Goal: Communication & Community: Answer question/provide support

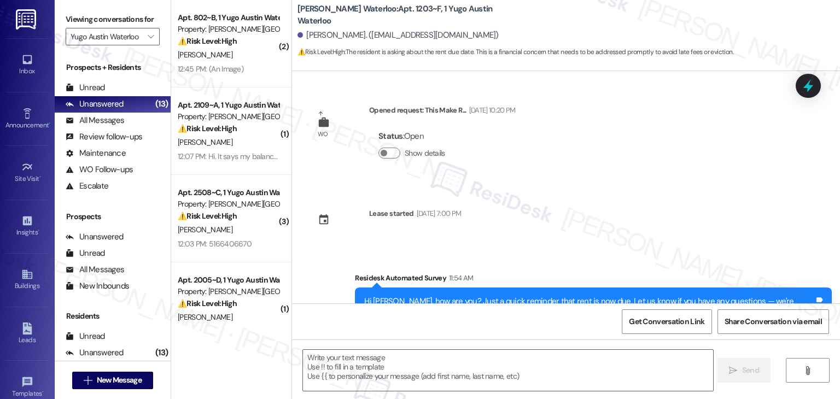
scroll to position [22, 0]
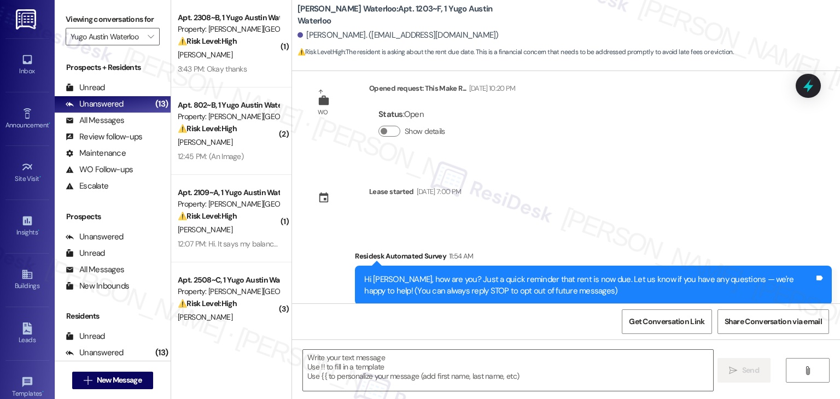
click at [632, 178] on div "WO Opened request: This Make R... Jul 31, 2025 at 10:20 PM Status : Open Show d…" at bounding box center [566, 187] width 548 height 232
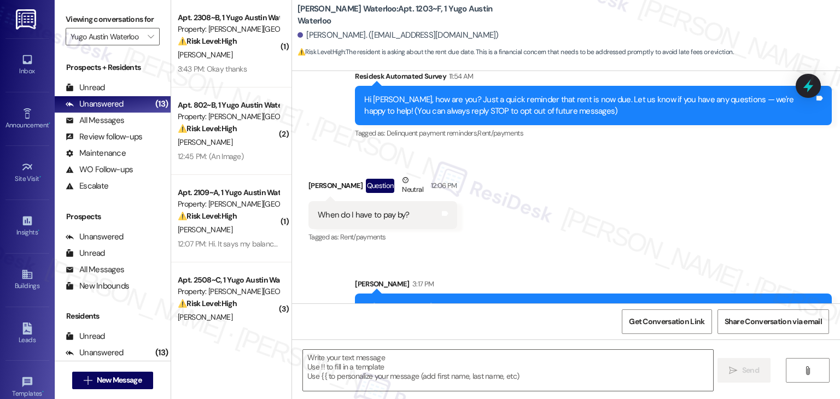
scroll to position [241, 0]
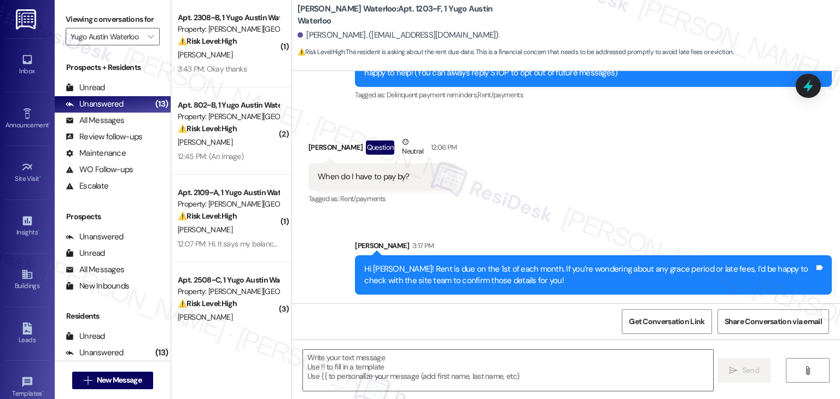
click at [645, 167] on div "Received via SMS Allen Garcia Question Neutral 12:06 PM When do I have to pay b…" at bounding box center [566, 164] width 548 height 104
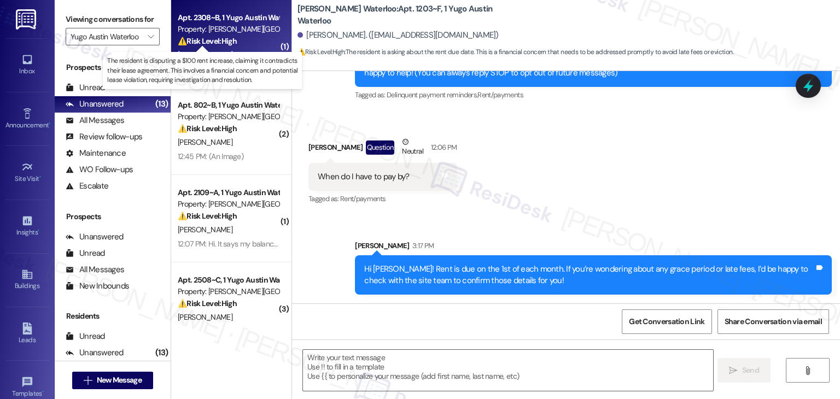
click at [215, 39] on strong "⚠️ Risk Level: High" at bounding box center [207, 41] width 59 height 10
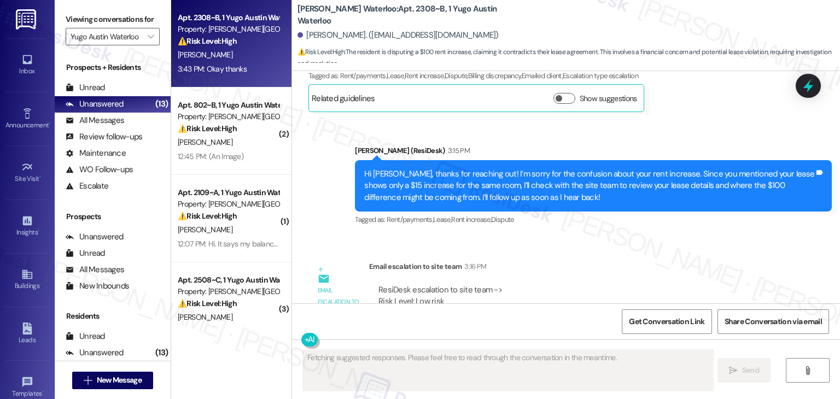
scroll to position [1843, 0]
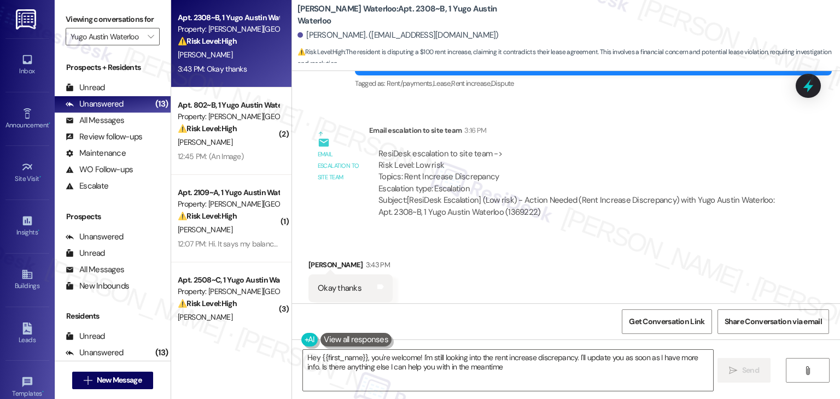
type textarea "Hey {{first_name}}, you're welcome! I'm still looking into the rent increase di…"
click at [564, 241] on div "Received via SMS Kassidi Sterrett 3:43 PM Okay thanks Tags and notes Tagged as:…" at bounding box center [566, 281] width 548 height 92
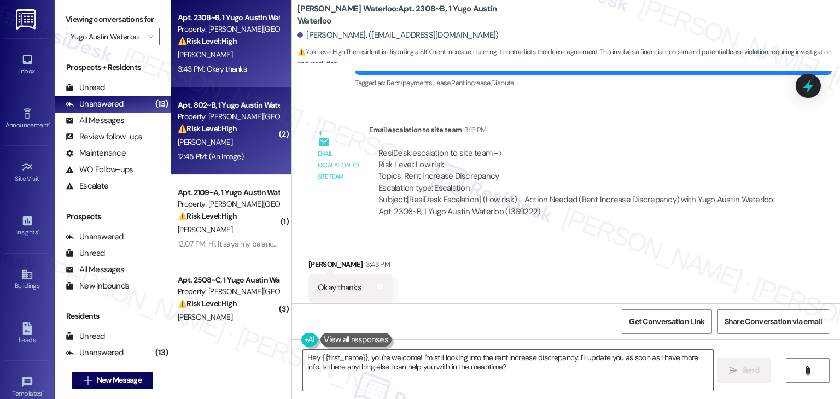
click at [254, 152] on div "12:45 PM: (An Image) 12:45 PM: (An Image)" at bounding box center [228, 157] width 103 height 14
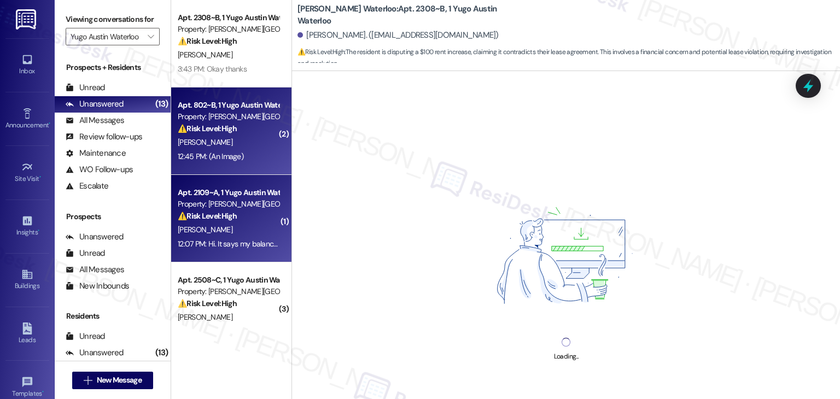
click at [247, 231] on div "[PERSON_NAME]" at bounding box center [228, 230] width 103 height 14
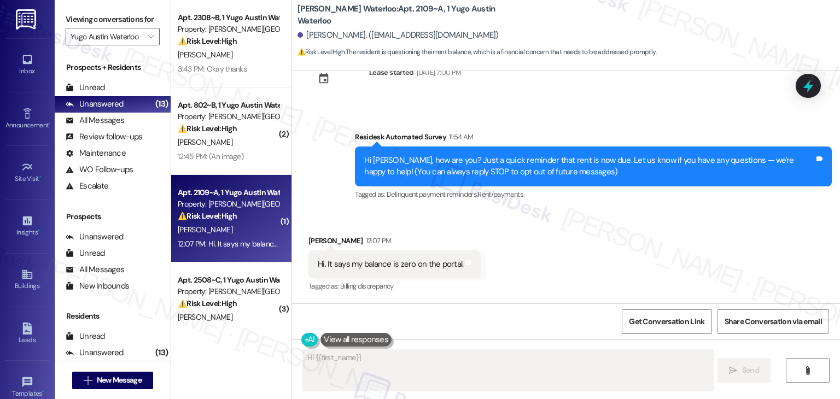
scroll to position [37, 0]
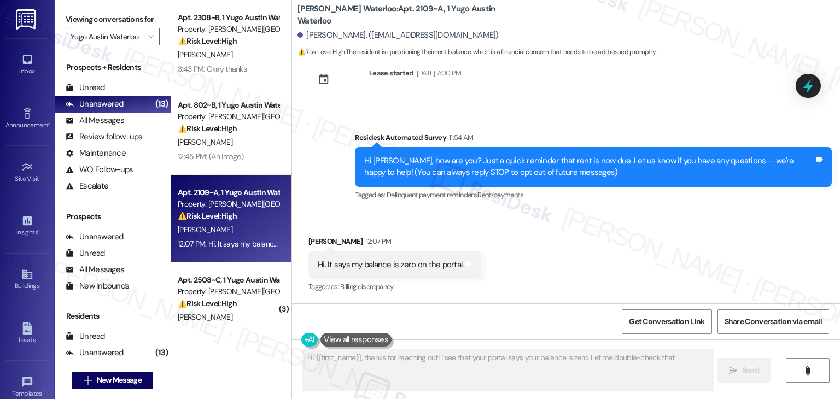
click at [541, 254] on div "Received via SMS Marli Golden 12:07 PM Hi. It says my balance is zero on the po…" at bounding box center [566, 257] width 548 height 92
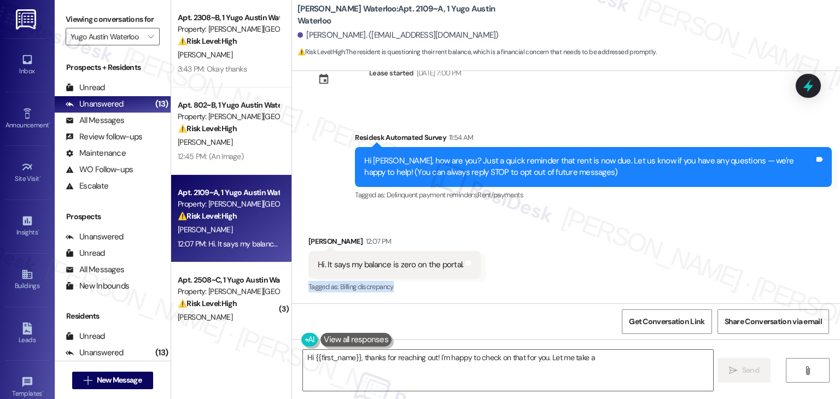
click at [541, 254] on div "Received via SMS Marli Golden 12:07 PM Hi. It says my balance is zero on the po…" at bounding box center [566, 257] width 548 height 92
click at [542, 244] on div "Received via SMS Marli Golden 12:07 PM Hi. It says my balance is zero on the po…" at bounding box center [566, 257] width 548 height 92
click at [542, 246] on div "Received via SMS Marli Golden 12:07 PM Hi. It says my balance is zero on the po…" at bounding box center [566, 257] width 548 height 92
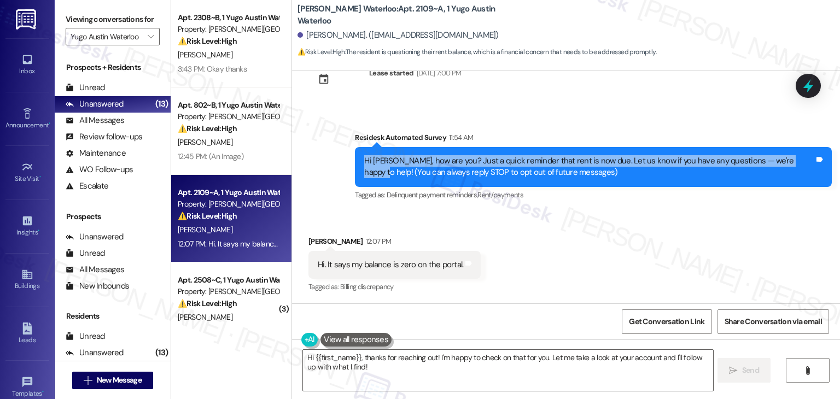
drag, startPoint x: 785, startPoint y: 158, endPoint x: 352, endPoint y: 155, distance: 433.7
click at [355, 155] on div "Hi Marli, how are you? Just a quick reminder that rent is now due. Let us know …" at bounding box center [593, 167] width 477 height 40
copy div "Hi Marli, how are you? Just a quick reminder that rent is now due. Let us know …"
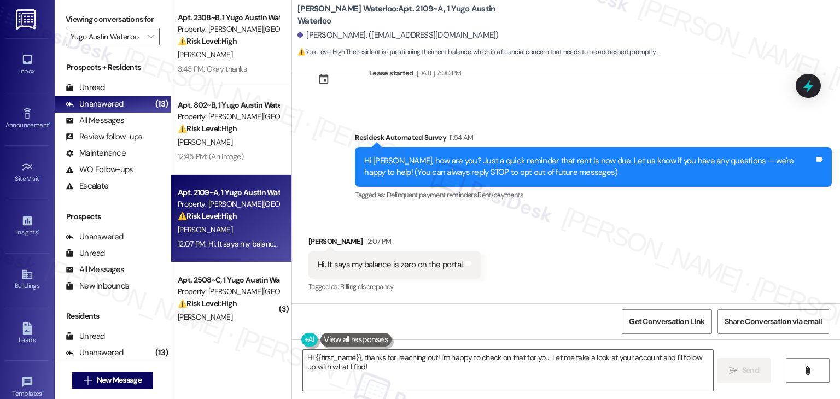
click at [385, 266] on div "Hi. It says my balance is zero on the portal." at bounding box center [390, 264] width 145 height 11
copy div "Hi. It says my balance is zero on the portal. Tags and notes"
click at [518, 362] on textarea "Hi {{first_name}}, thanks for reaching out! I'm happy to check on that for you.…" at bounding box center [508, 370] width 410 height 41
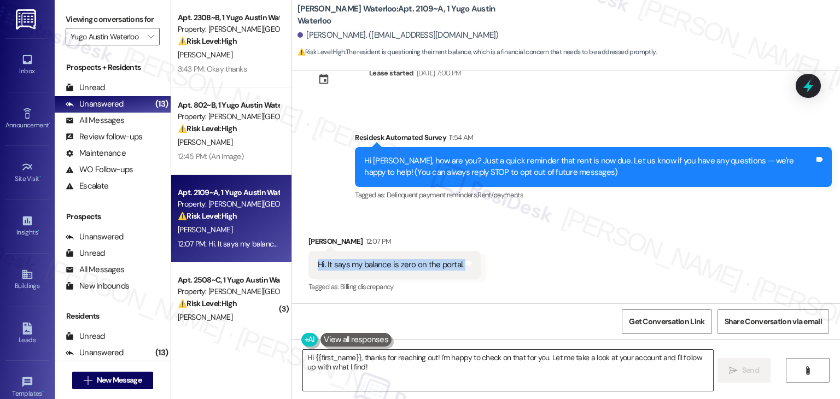
click at [518, 362] on textarea "Hi {{first_name}}, thanks for reaching out! I'm happy to check on that for you.…" at bounding box center [508, 370] width 410 height 41
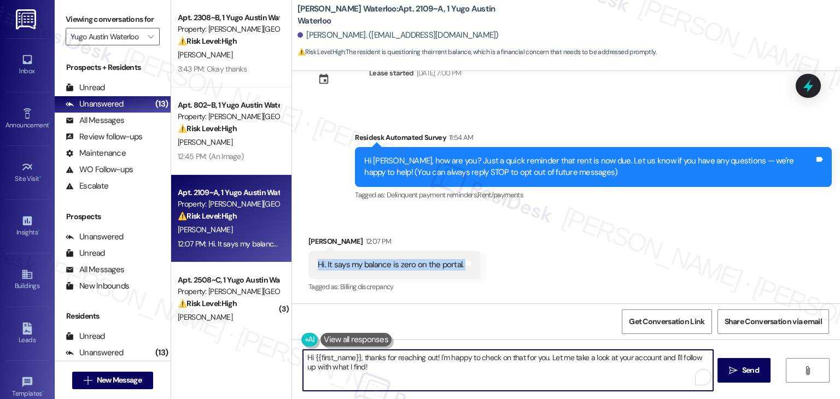
click at [518, 362] on textarea "Hi {{first_name}}, thanks for reaching out! I'm happy to check on that for you.…" at bounding box center [508, 370] width 410 height 41
paste textarea "Marli! If your balance shows as $0 on the portal, then you should be all set. J…"
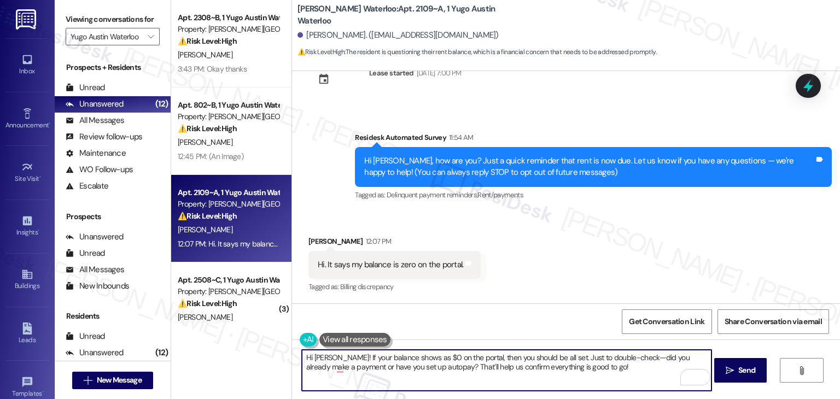
click at [614, 368] on textarea "Hi Marli! If your balance shows as $0 on the portal, then you should be all set…" at bounding box center [507, 370] width 410 height 41
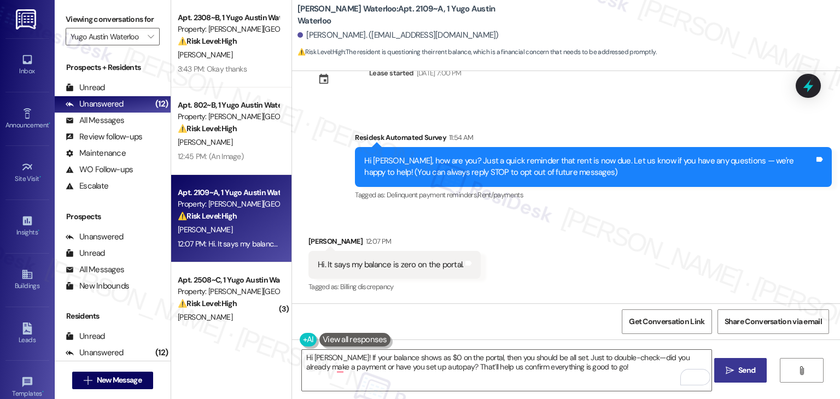
click at [747, 368] on span "Send" at bounding box center [746, 370] width 17 height 11
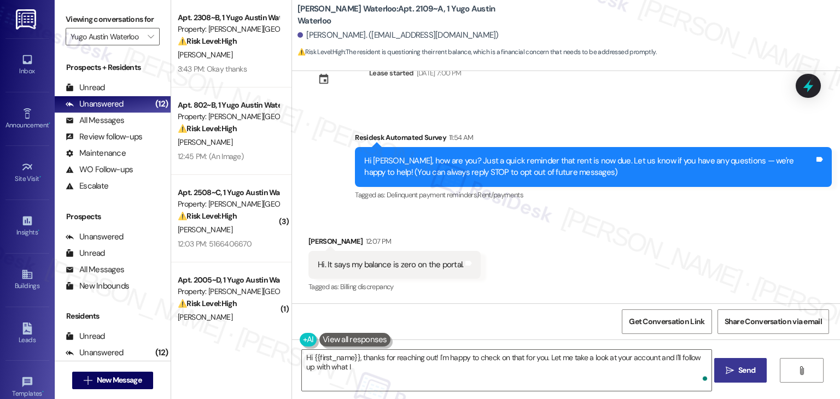
scroll to position [125, 0]
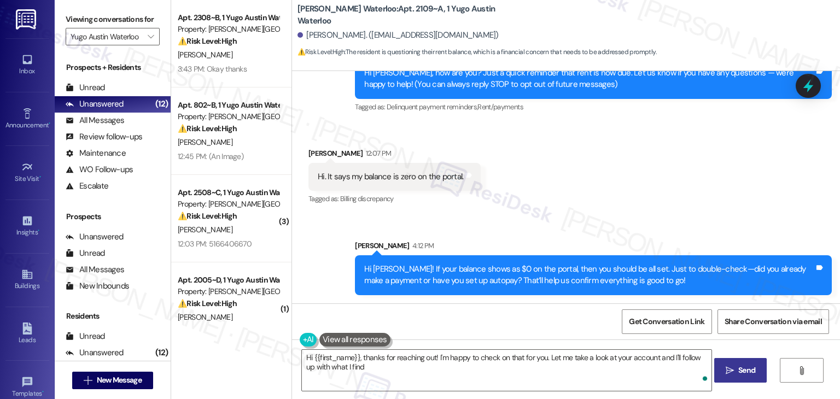
type textarea "Hi {{first_name}}, thanks for reaching out! I'm happy to check on that for you.…"
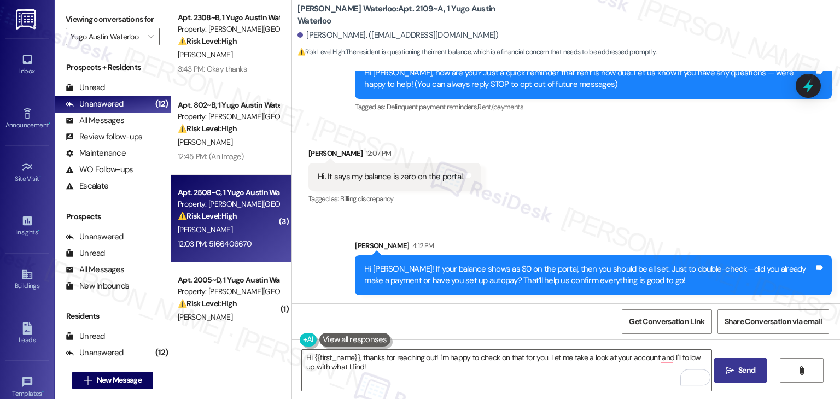
click at [254, 244] on div "12:03 PM: 5166406670 12:03 PM: 5166406670" at bounding box center [228, 244] width 103 height 14
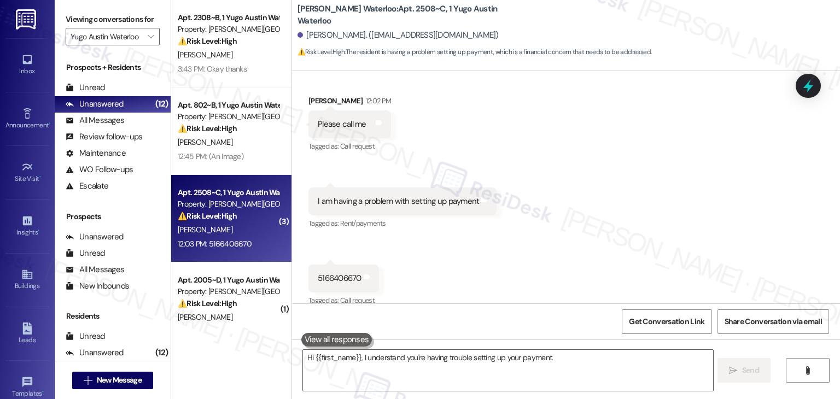
scroll to position [191, 0]
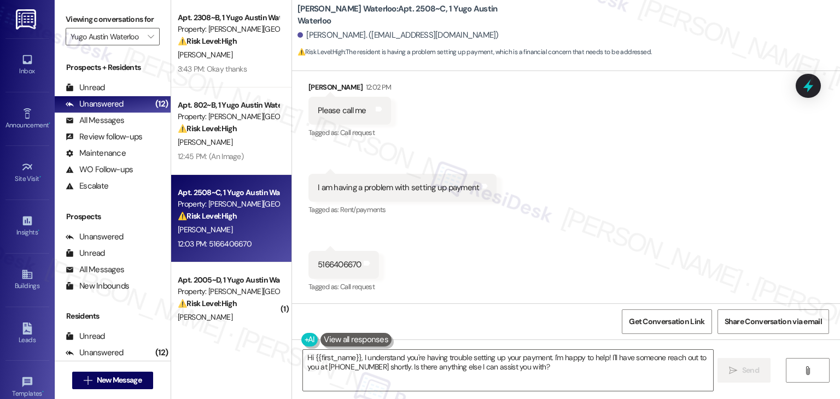
click at [654, 165] on div "Received via SMS Casey Dubofsky 12:02 PM Please call me Tags and notes Tagged a…" at bounding box center [566, 180] width 548 height 246
click at [521, 237] on div "Received via SMS Casey Dubofsky 12:02 PM Please call me Tags and notes Tagged a…" at bounding box center [566, 180] width 548 height 246
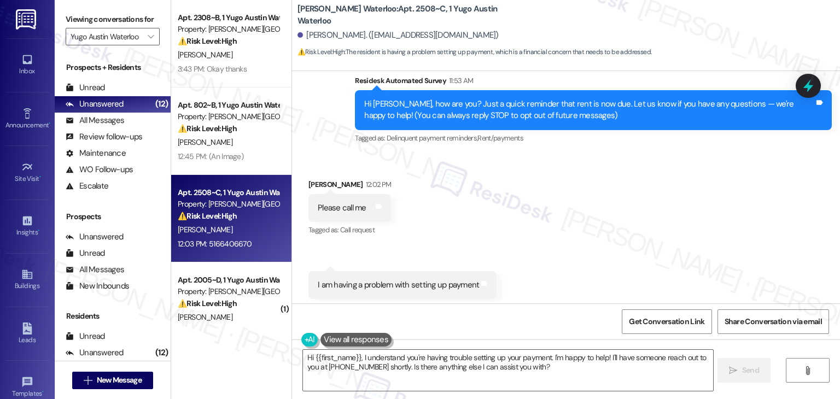
scroll to position [192, 0]
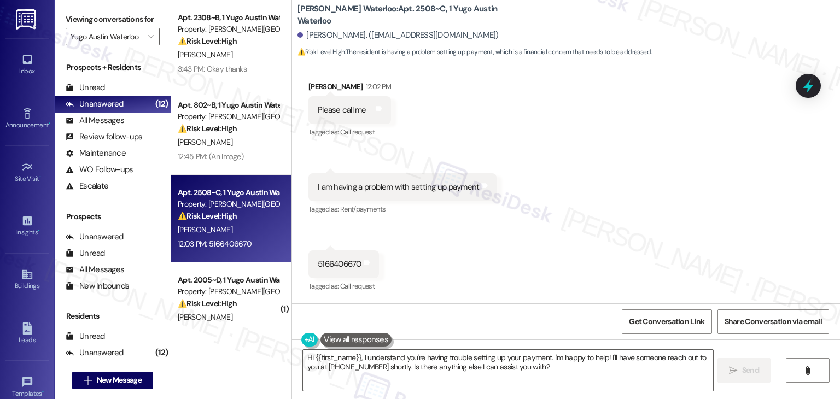
click at [519, 244] on div "Received via SMS Casey Dubofsky 12:02 PM Please call me Tags and notes Tagged a…" at bounding box center [566, 179] width 548 height 246
click at [326, 116] on div "Please call me Tags and notes" at bounding box center [349, 110] width 83 height 28
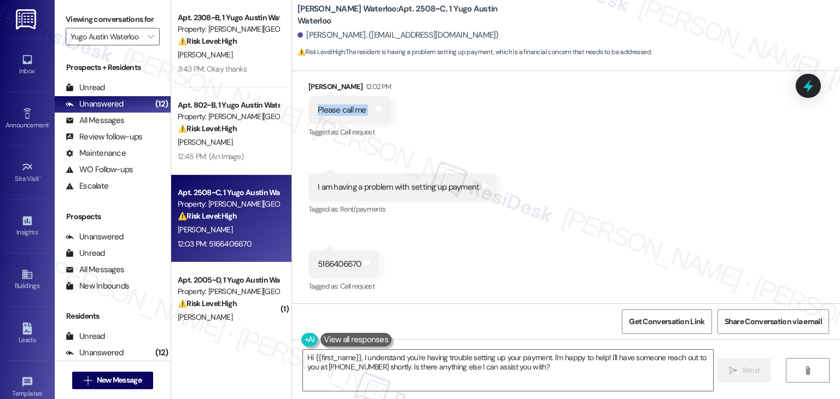
copy div "Please call me Tags and notes"
click at [403, 193] on div "I am having a problem with setting up payment Tags and notes" at bounding box center [402, 187] width 188 height 28
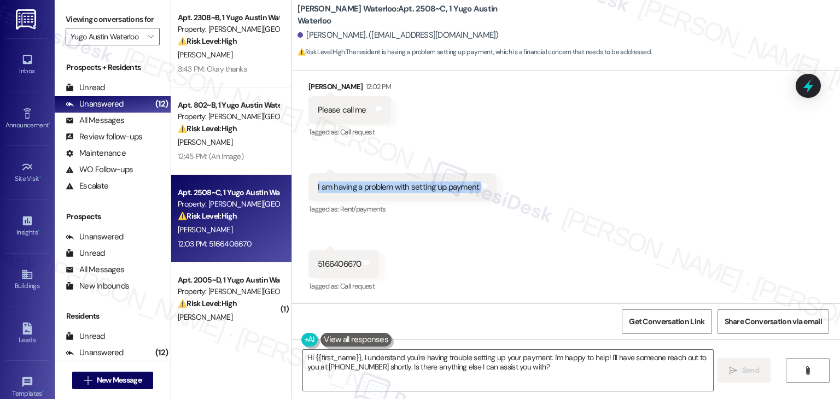
click at [403, 193] on div "I am having a problem with setting up payment Tags and notes" at bounding box center [402, 187] width 188 height 28
copy div "I am having a problem with setting up payment Tags and notes"
click at [309, 85] on div "Casey Dubofsky 12:02 PM" at bounding box center [349, 88] width 83 height 15
copy div "Casey"
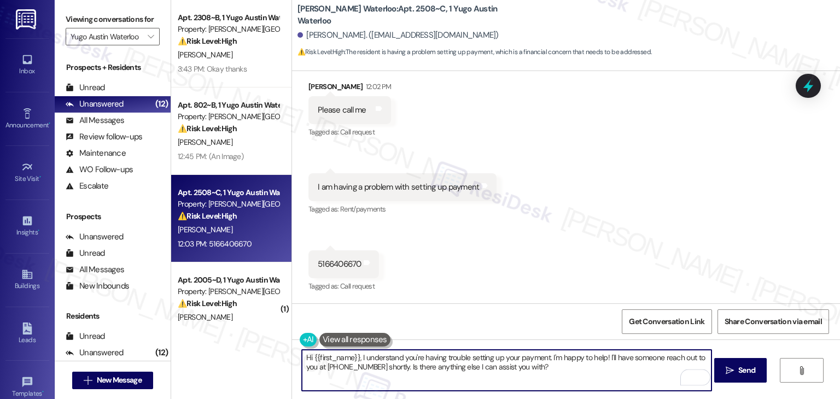
drag, startPoint x: 357, startPoint y: 357, endPoint x: 546, endPoint y: 359, distance: 189.8
click at [546, 359] on textarea "Hi {{first_name}}, I understand you're having trouble setting up your payment. …" at bounding box center [507, 370] width 410 height 41
click at [433, 373] on textarea "Hi {{first_name}}, I understand you're having trouble setting up your payment. …" at bounding box center [507, 370] width 410 height 41
click at [434, 373] on textarea "Hi {{first_name}}, I understand you're having trouble setting up your payment. …" at bounding box center [507, 370] width 410 height 41
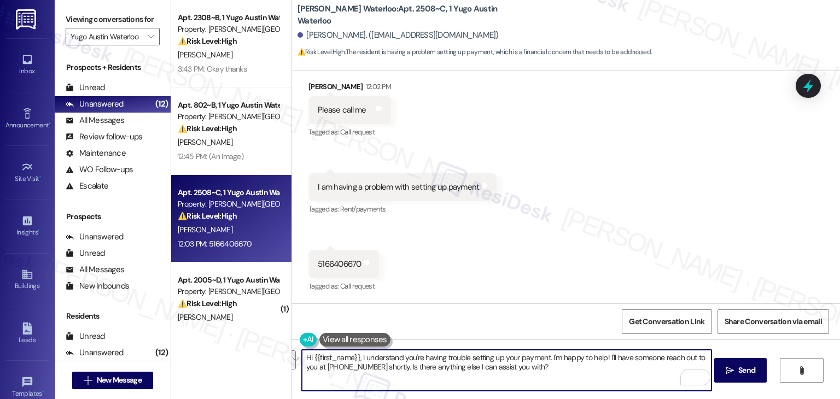
paste textarea "Casey! I understand you're having trouble setting up your payment. I'm unable t…"
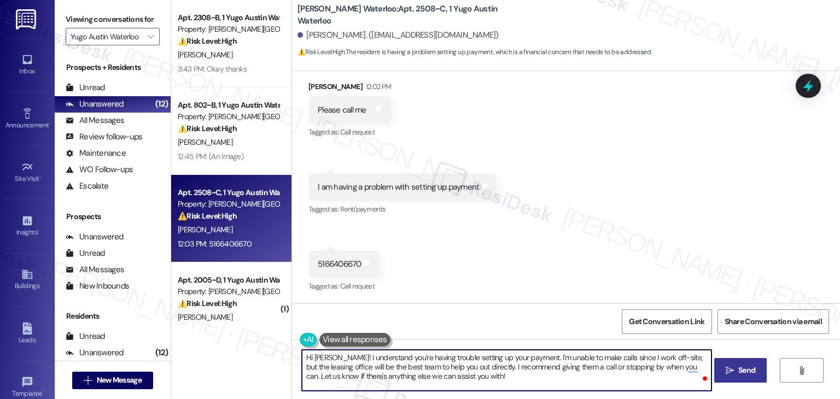
type textarea "Hi Casey! I understand you're having trouble setting up your payment. I'm unabl…"
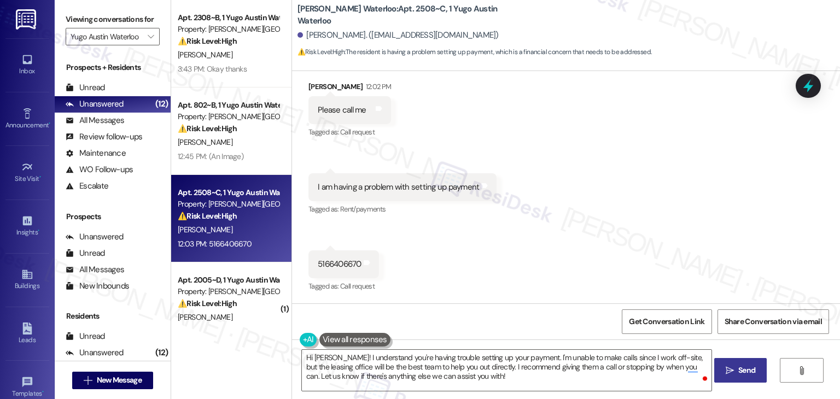
click at [743, 368] on span "Send" at bounding box center [746, 370] width 17 height 11
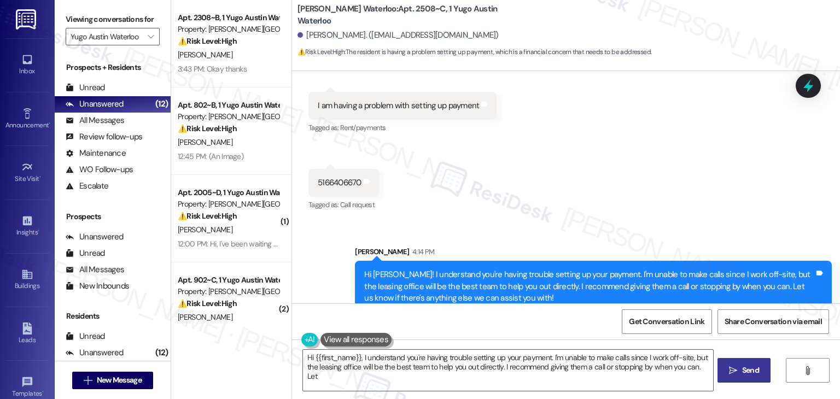
scroll to position [291, 0]
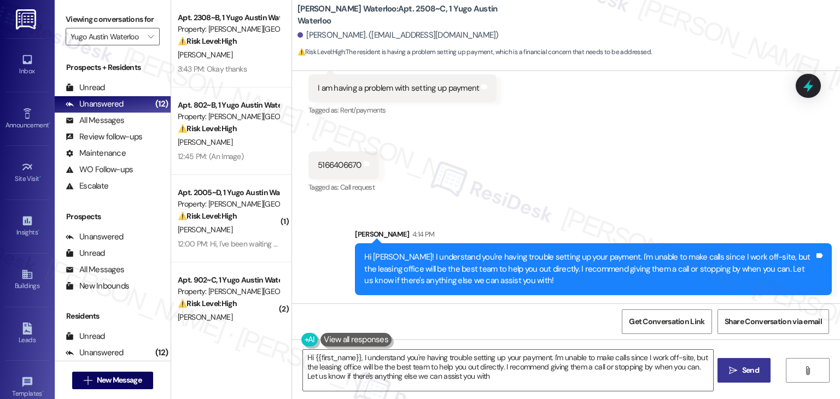
type textarea "Hi {{first_name}}, I understand you're having trouble setting up your payment. …"
click at [810, 85] on icon at bounding box center [808, 86] width 13 height 17
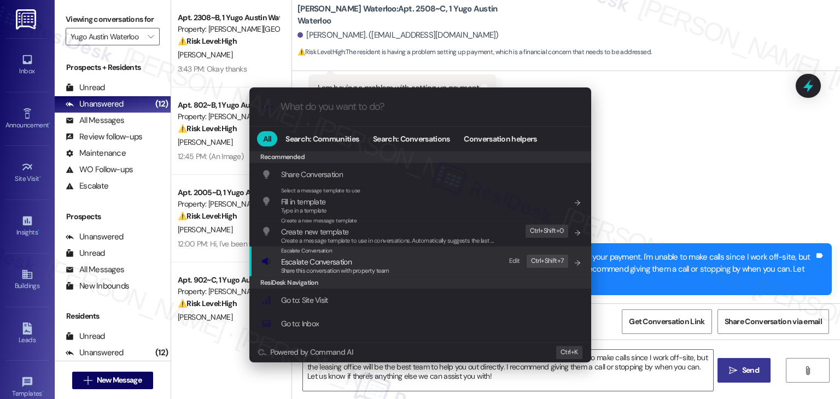
click at [350, 269] on span "Share this conversation with property team" at bounding box center [335, 271] width 108 height 8
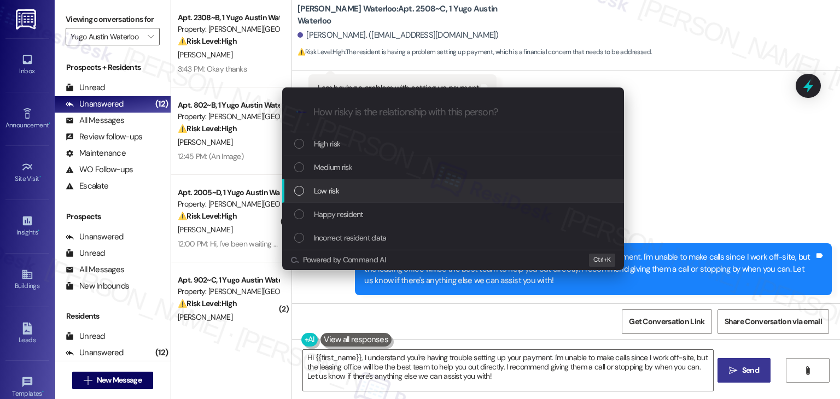
click at [296, 191] on div "List of options" at bounding box center [299, 191] width 10 height 10
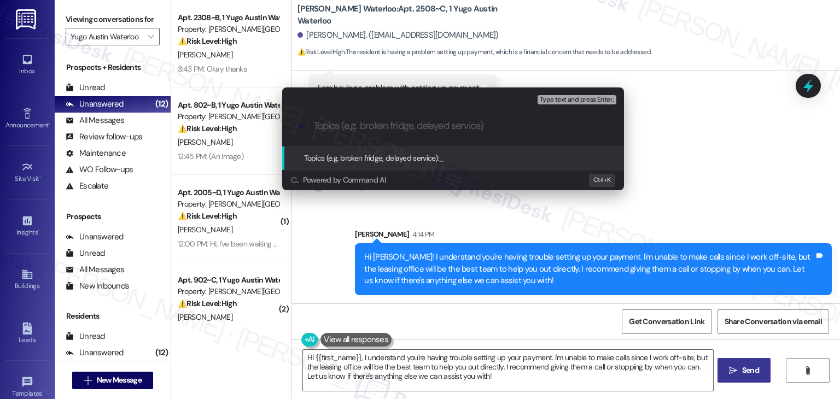
paste input "Assistance Needed with Payment Setup"
type input "Assistance Needed with Payment Setup"
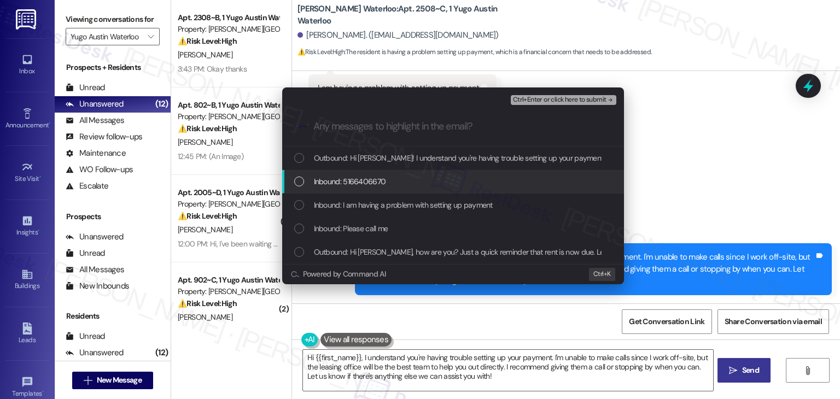
click at [295, 183] on div "List of options" at bounding box center [299, 182] width 10 height 10
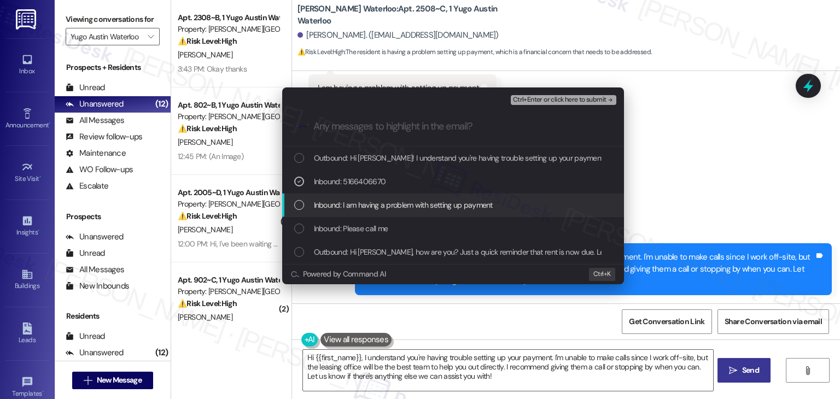
click at [295, 203] on div "List of options" at bounding box center [299, 205] width 10 height 10
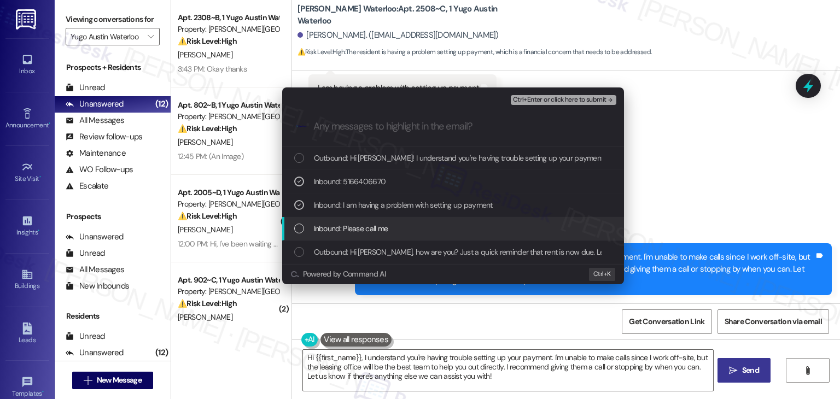
click at [298, 224] on div "List of options" at bounding box center [299, 229] width 10 height 10
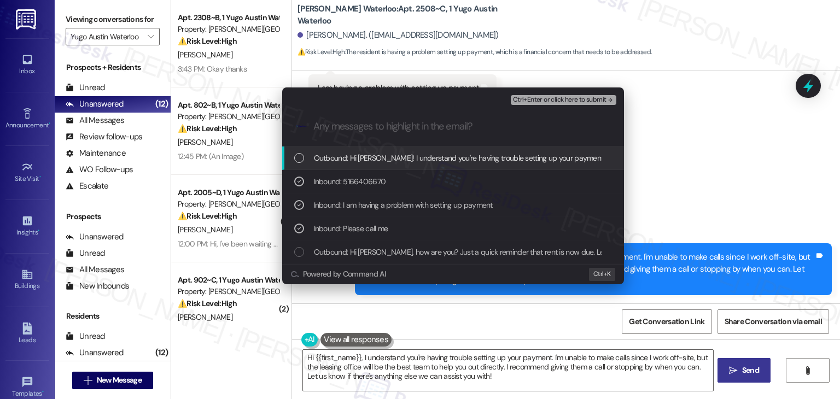
click at [564, 98] on span "Ctrl+Enter or click here to submit" at bounding box center [560, 100] width 94 height 8
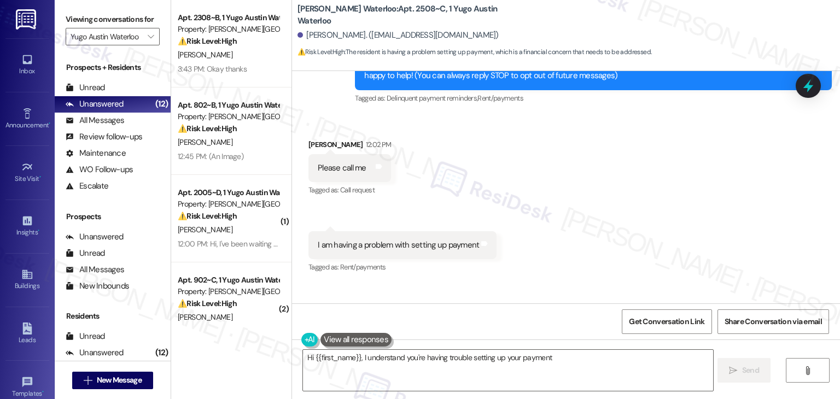
scroll to position [191, 0]
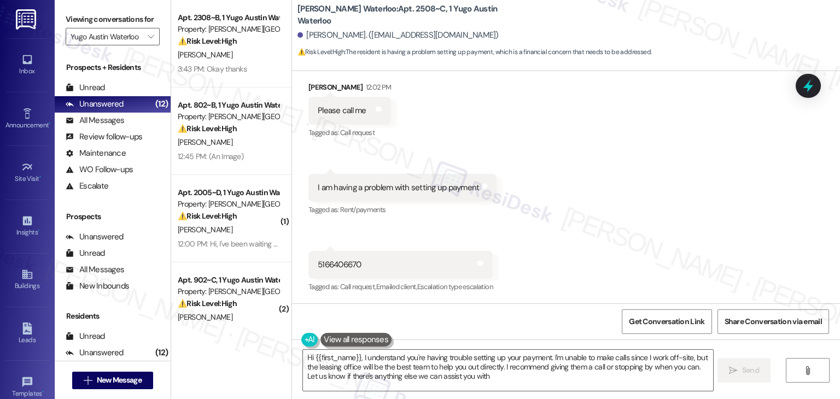
type textarea "Hi {{first_name}}, I understand you're having trouble setting up your payment. …"
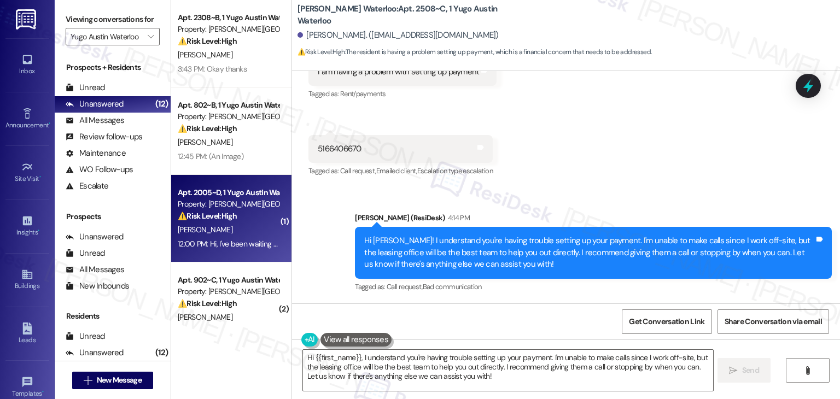
click at [211, 232] on span "S. Samaniego" at bounding box center [205, 230] width 55 height 10
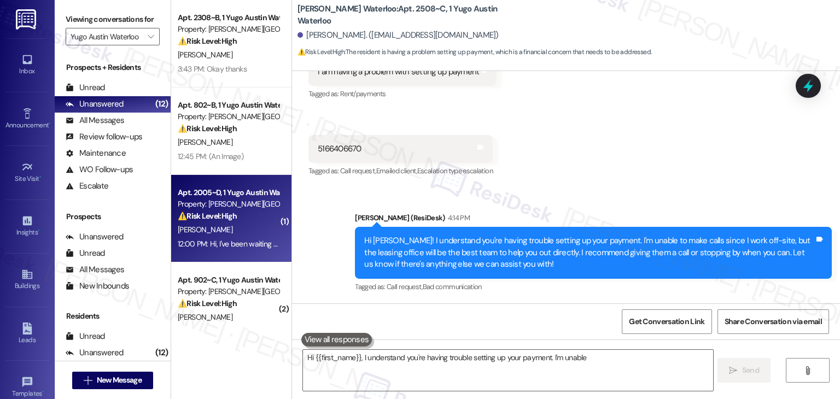
type textarea "Hi {{first_name}}, I understand you're having trouble setting up your payment. …"
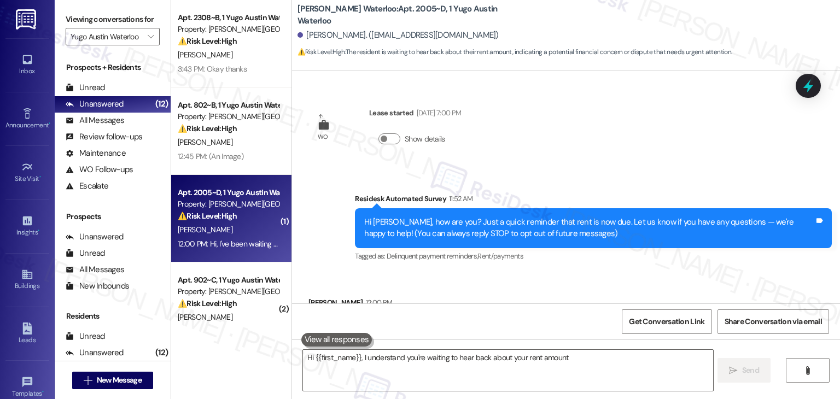
scroll to position [162, 0]
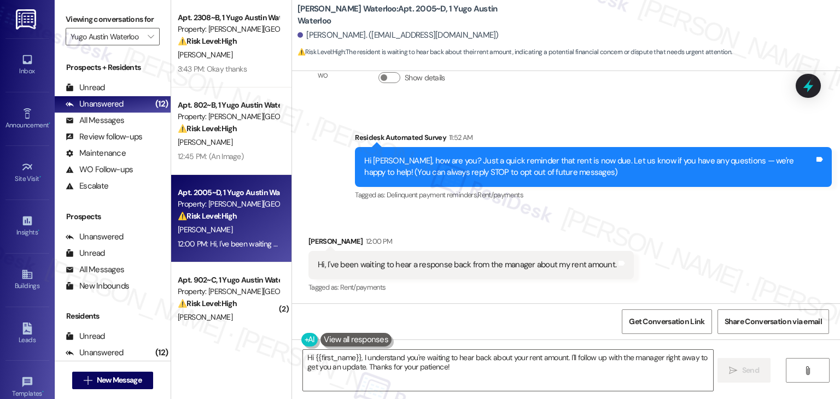
click at [678, 235] on div "Received via SMS Sophia Samaniego 12:00 PM Hi, I've been waiting to hear a resp…" at bounding box center [566, 257] width 548 height 92
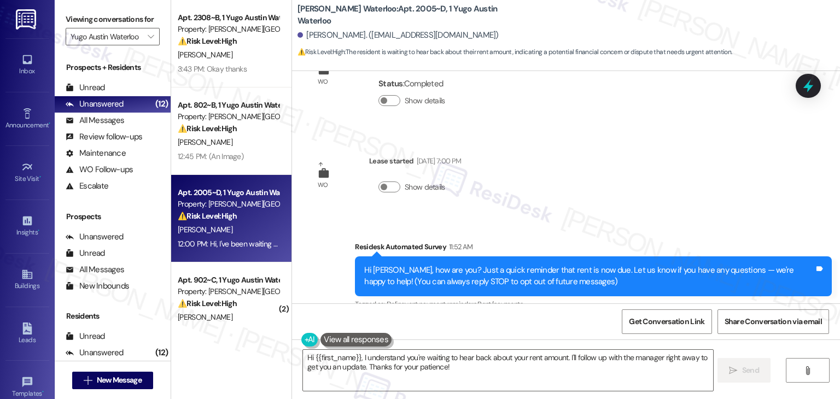
scroll to position [0, 0]
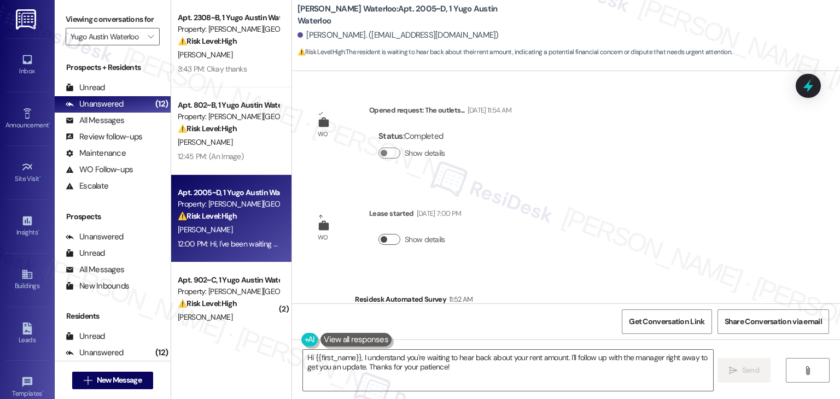
click at [387, 239] on button "Show details" at bounding box center [389, 239] width 22 height 11
click at [387, 151] on button "Show details" at bounding box center [389, 153] width 22 height 11
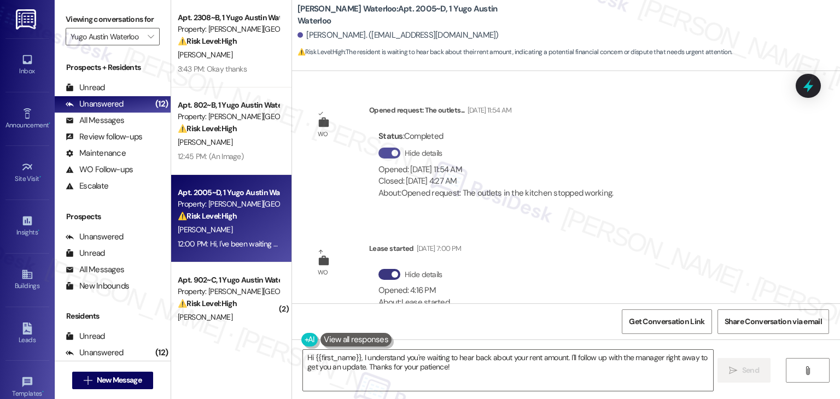
click at [392, 151] on span "button" at bounding box center [395, 153] width 7 height 7
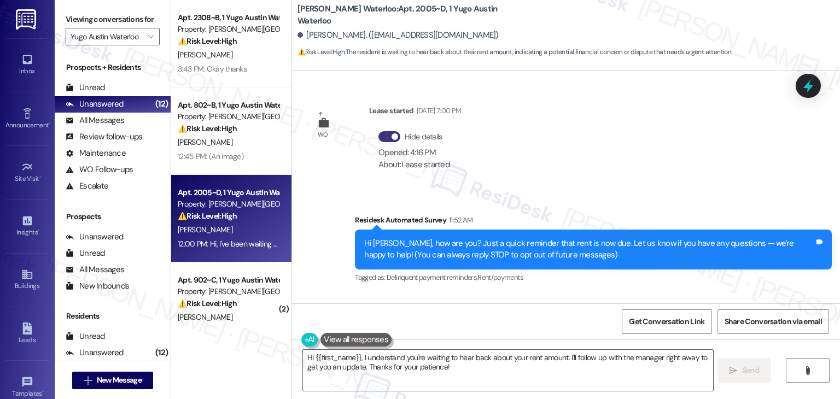
scroll to position [186, 0]
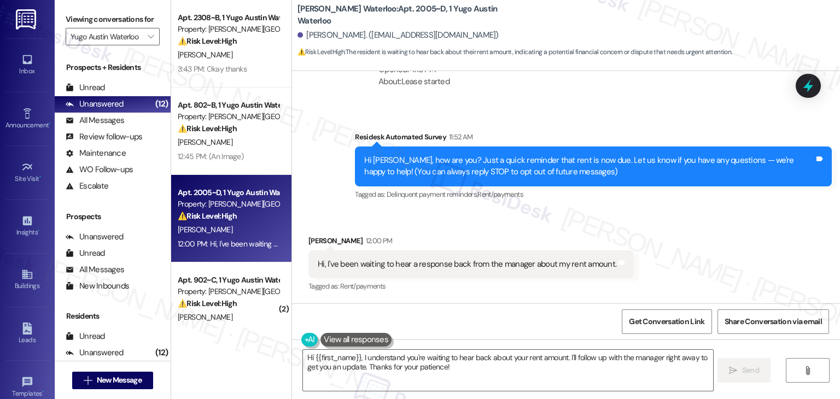
click at [672, 203] on div "Survey, sent via SMS Residesk Automated Survey 11:52 AM Hi Sophia, how are you?…" at bounding box center [593, 167] width 493 height 88
click at [668, 214] on div "Received via SMS Sophia Samaniego 12:00 PM Hi, I've been waiting to hear a resp…" at bounding box center [566, 257] width 548 height 92
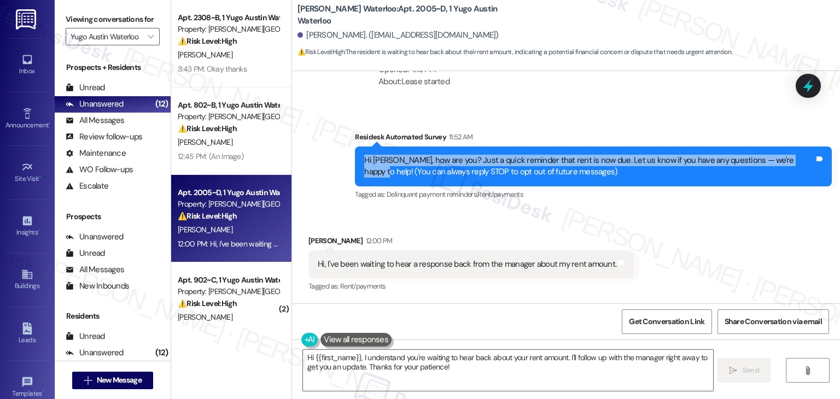
drag, startPoint x: 792, startPoint y: 159, endPoint x: 341, endPoint y: 156, distance: 450.7
click at [347, 156] on div "Survey, sent via SMS Residesk Automated Survey 11:52 AM Hi Sophia, how are you?…" at bounding box center [593, 167] width 493 height 88
copy div "Hi Sophia, how are you? Just a quick reminder that rent is now due. Let us know…"
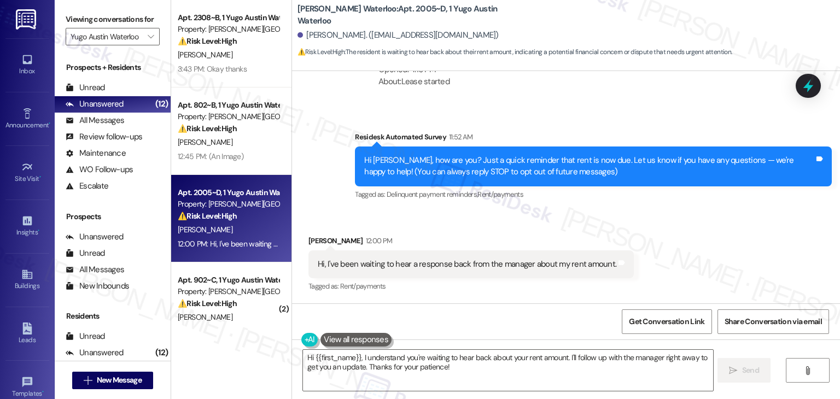
click at [383, 266] on div "Hi, I've been waiting to hear a response back from the manager about my rent am…" at bounding box center [467, 264] width 299 height 11
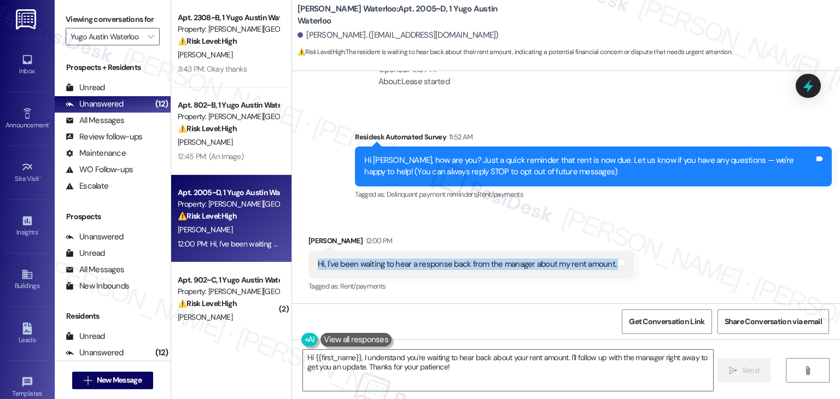
click at [383, 266] on div "Hi, I've been waiting to hear a response back from the manager about my rent am…" at bounding box center [467, 264] width 299 height 11
copy div "Hi, I've been waiting to hear a response back from the manager about my rent am…"
click at [425, 369] on textarea "Hi {{first_name}}, I understand you're waiting to hear back about your rent amo…" at bounding box center [508, 370] width 410 height 41
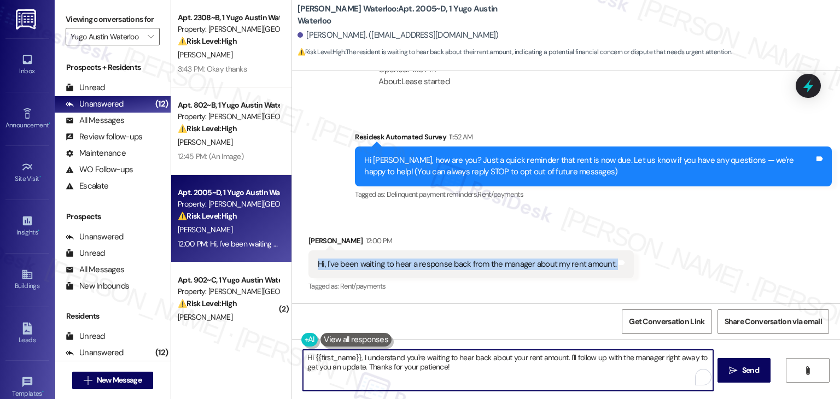
click at [425, 369] on textarea "Hi {{first_name}}, I understand you're waiting to hear back about your rent amo…" at bounding box center [508, 370] width 410 height 41
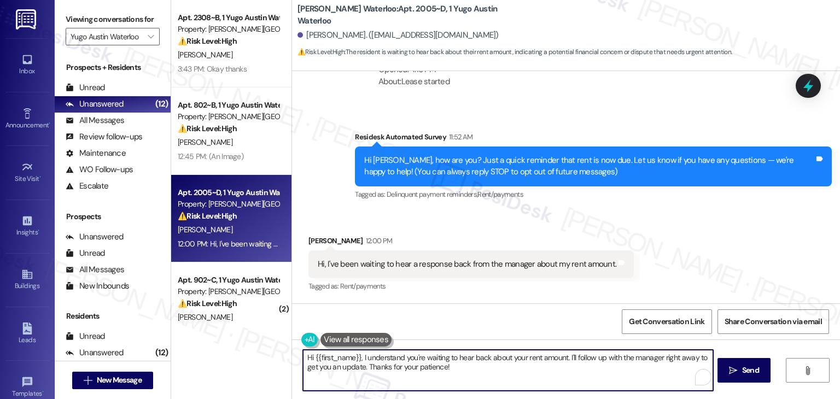
paste textarea "Sophia! Thanks for reaching out. Just so I can help follow up with the site tea…"
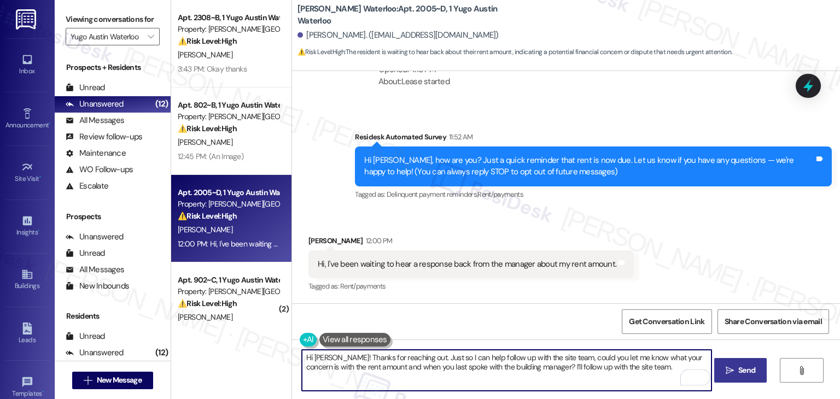
type textarea "Hi Sophia! Thanks for reaching out. Just so I can help follow up with the site …"
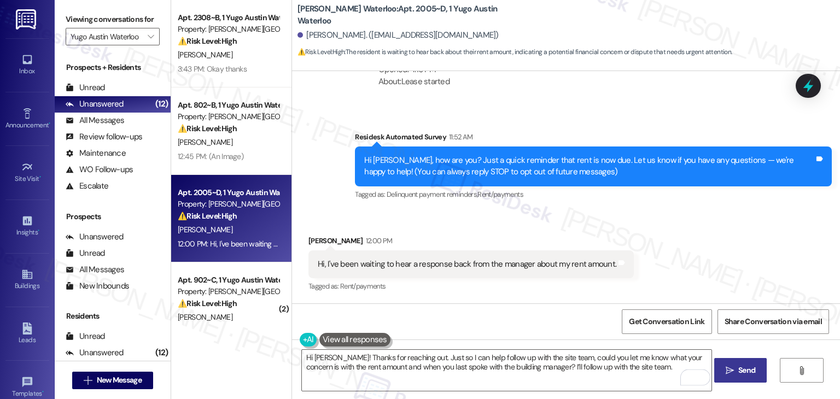
click at [731, 365] on span " Send" at bounding box center [741, 370] width 34 height 11
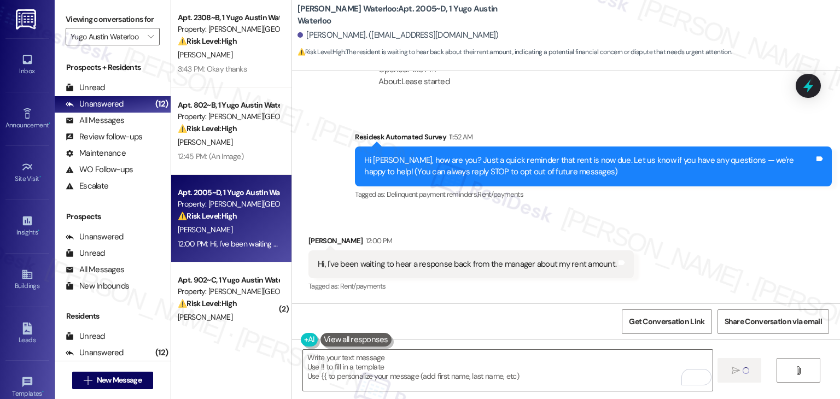
type textarea "Fetching suggested responses. Please feel free to read through the conversation…"
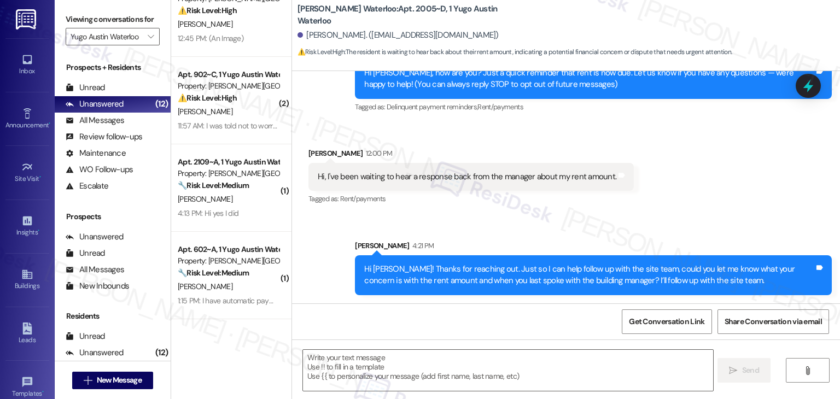
scroll to position [0, 0]
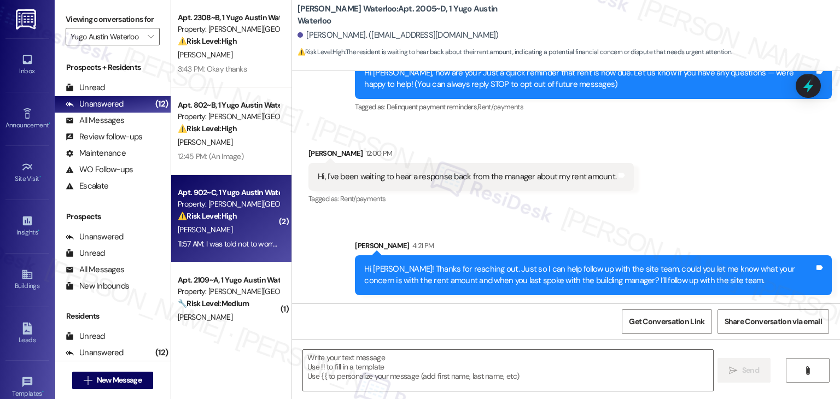
click at [243, 244] on div "11:57 AM: I was told not to worry about the additional fees 11:57 AM: I was tol…" at bounding box center [268, 244] width 180 height 10
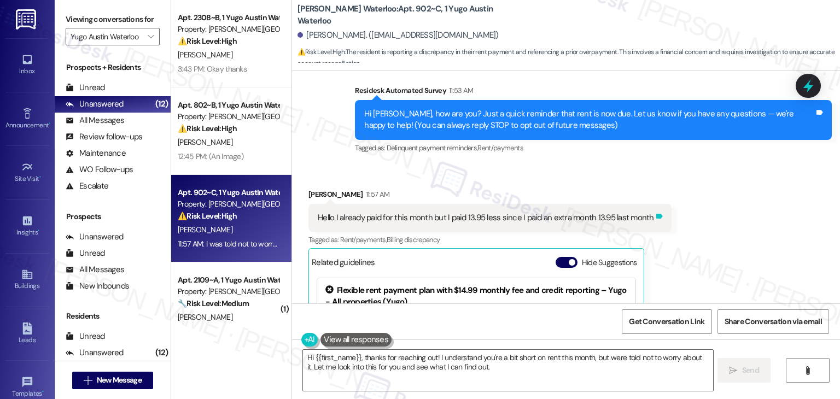
scroll to position [83, 0]
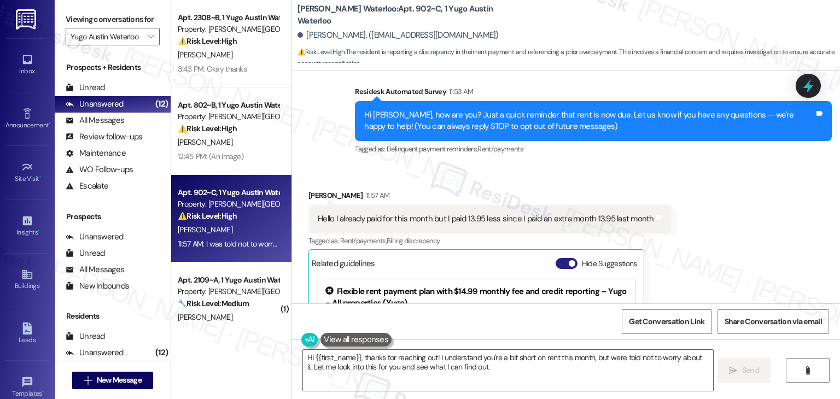
click at [559, 263] on button "Hide Suggestions" at bounding box center [567, 263] width 22 height 11
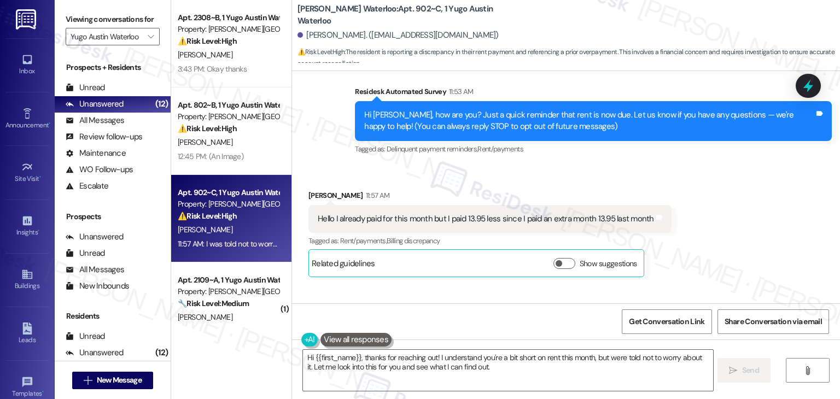
click at [733, 197] on div "Received via SMS Moksh Patel 11:57 AM Hello I already paid for this month but I…" at bounding box center [566, 263] width 548 height 197
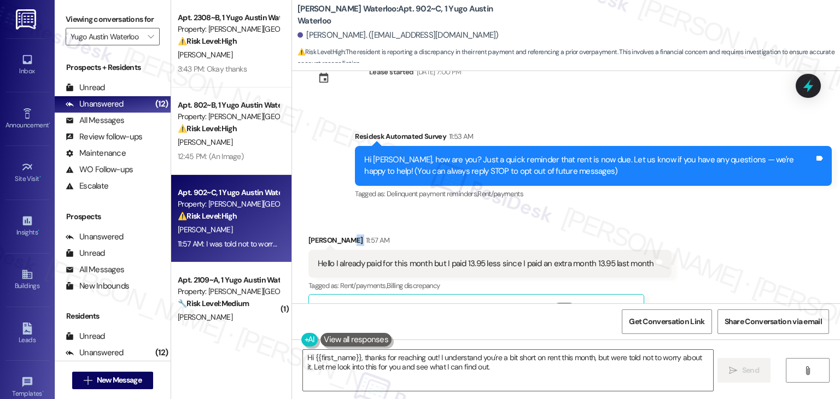
scroll to position [0, 0]
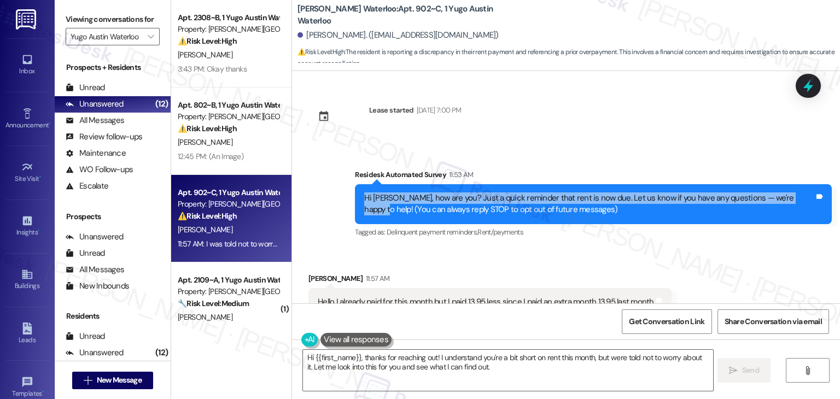
drag, startPoint x: 792, startPoint y: 196, endPoint x: 336, endPoint y: 197, distance: 456.7
click at [336, 197] on div "Survey, sent via SMS Residesk Automated Survey 11:53 AM Hi Moksh, how are you? …" at bounding box center [566, 196] width 548 height 104
copy div "Hi Moksh, how are you? Just a quick reminder that rent is now due. Let us know …"
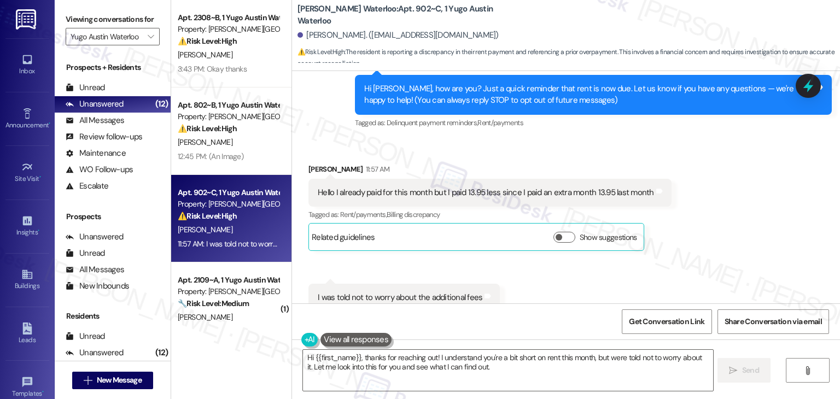
click at [515, 194] on div "Hello I already paid for this month but I paid 13.95 less since I paid an extra…" at bounding box center [486, 192] width 336 height 11
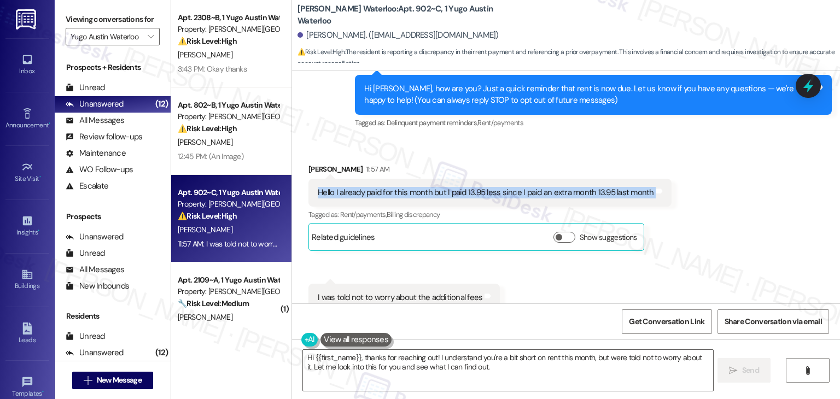
click at [515, 194] on div "Hello I already paid for this month but I paid 13.95 less since I paid an extra…" at bounding box center [486, 192] width 336 height 11
copy div "Hello I already paid for this month but I paid 13.95 less since I paid an extra…"
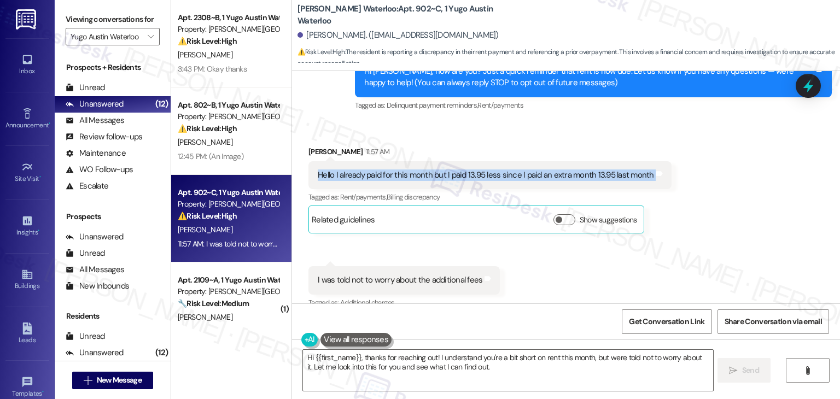
scroll to position [142, 0]
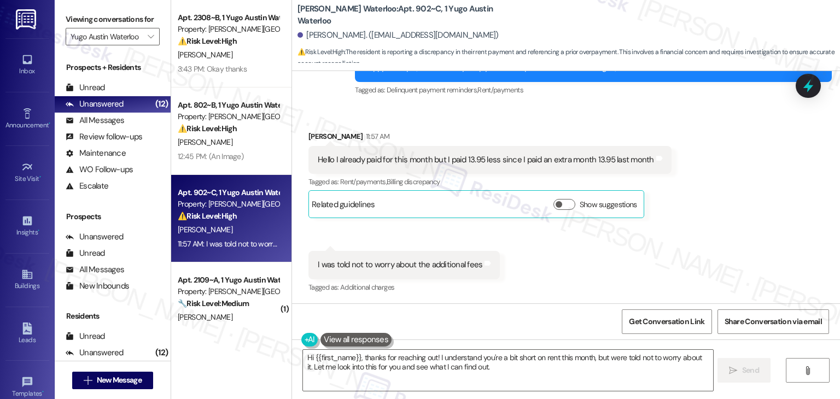
click at [361, 264] on div "I was told not to worry about the additional fees" at bounding box center [400, 264] width 165 height 11
copy div "I was told not to worry about the additional fees Tags and notes"
click at [454, 364] on textarea "Hi {{first_name}}, thanks for reaching out! I understand you're a bit short on …" at bounding box center [508, 370] width 410 height 41
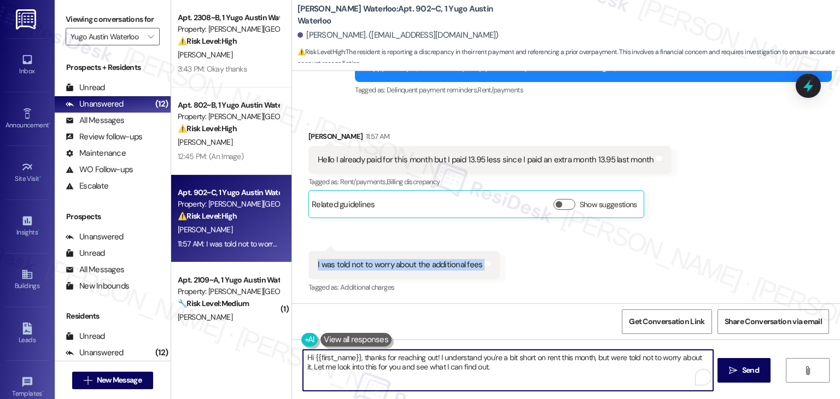
click at [454, 364] on textarea "Hi {{first_name}}, thanks for reaching out! I understand you're a bit short on …" at bounding box center [508, 370] width 410 height 41
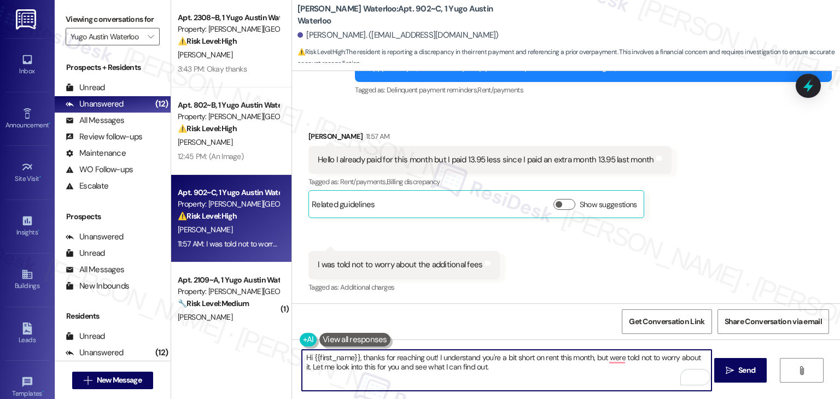
click at [437, 368] on textarea "Hi {{first_name}}, thanks for reaching out! I understand you're a bit short on …" at bounding box center [507, 370] width 410 height 41
paste textarea "Moksh! Thanks for the update. Got it—you paid $13.95 less this month since you …"
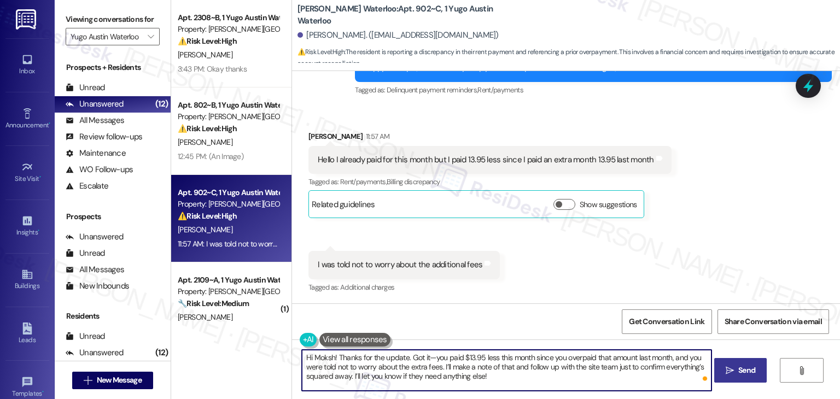
type textarea "Hi Moksh! Thanks for the update. Got it—you paid $13.95 less this month since y…"
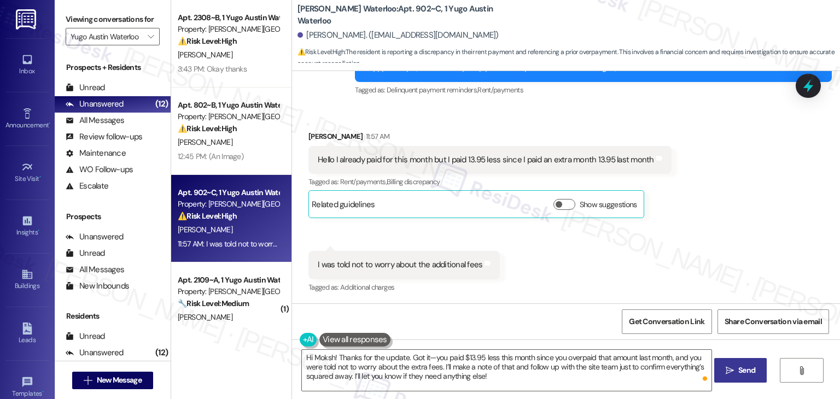
click at [744, 375] on span "Send" at bounding box center [746, 370] width 17 height 11
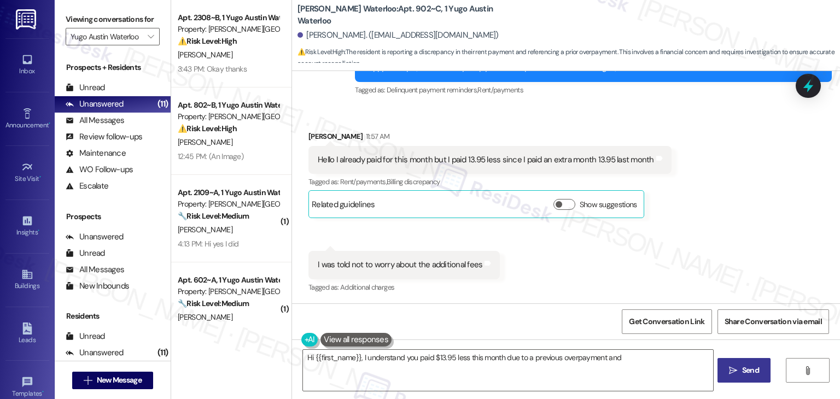
scroll to position [242, 0]
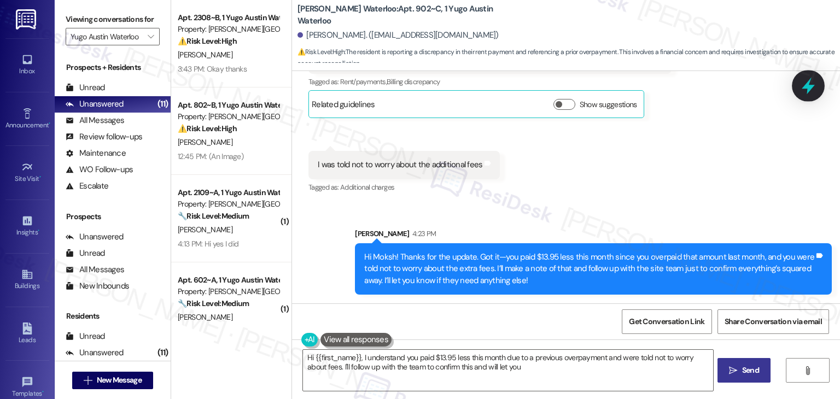
click at [815, 90] on icon at bounding box center [808, 86] width 19 height 19
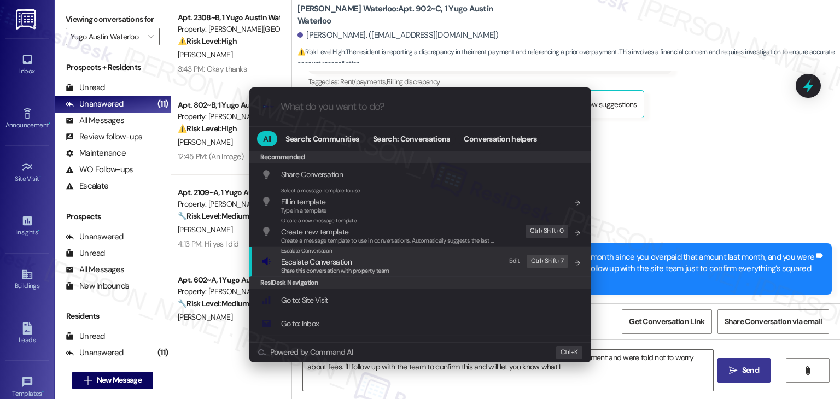
click at [333, 260] on span "Escalate Conversation" at bounding box center [316, 262] width 71 height 10
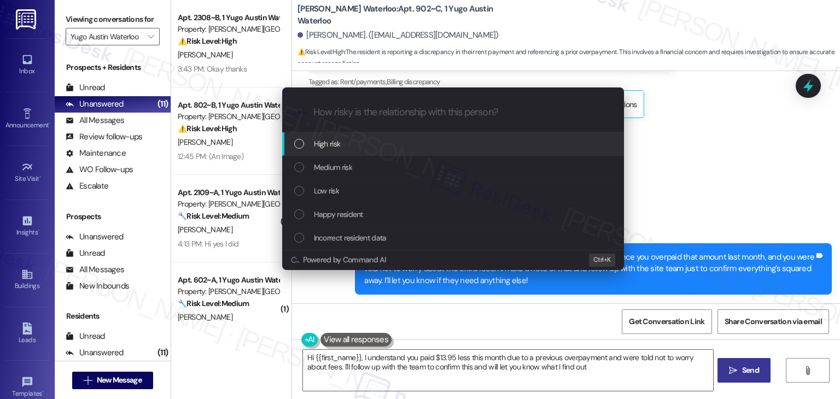
type textarea "Hi {{first_name}}, I understand you paid $13.95 less this month due to a previo…"
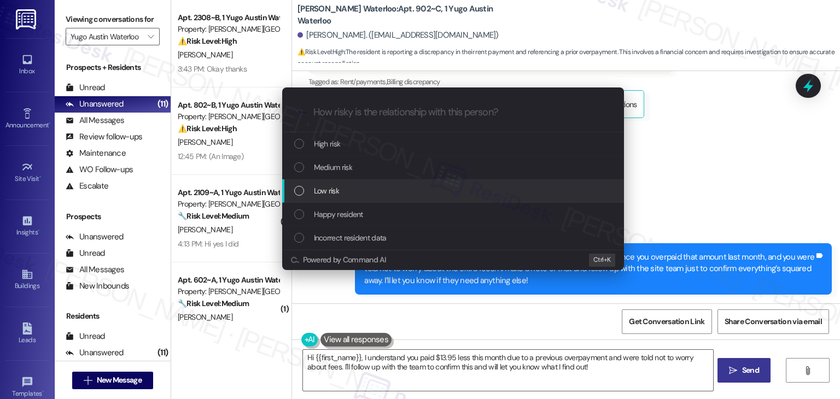
click at [299, 192] on div "List of options" at bounding box center [299, 191] width 10 height 10
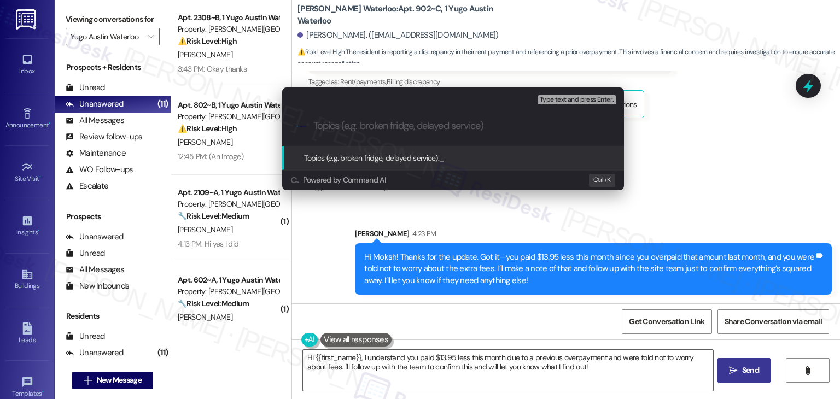
paste input "Rent Payment Adjustment & Overpayment Credit"
type input "Rent Payment Adjustment & Overpayment Credit"
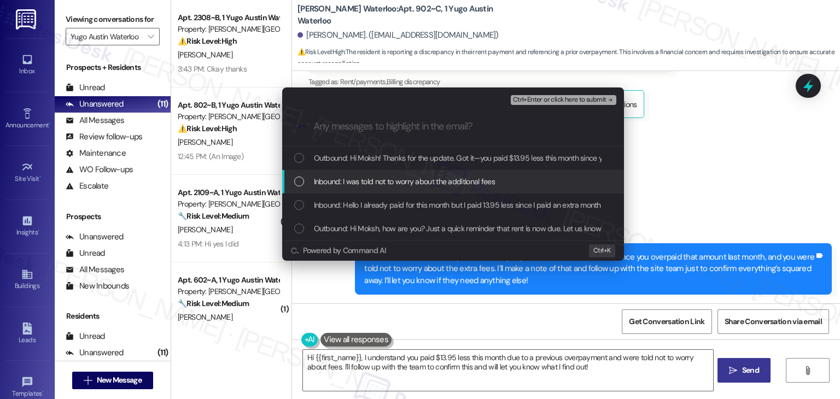
click at [299, 177] on div "List of options" at bounding box center [299, 182] width 10 height 10
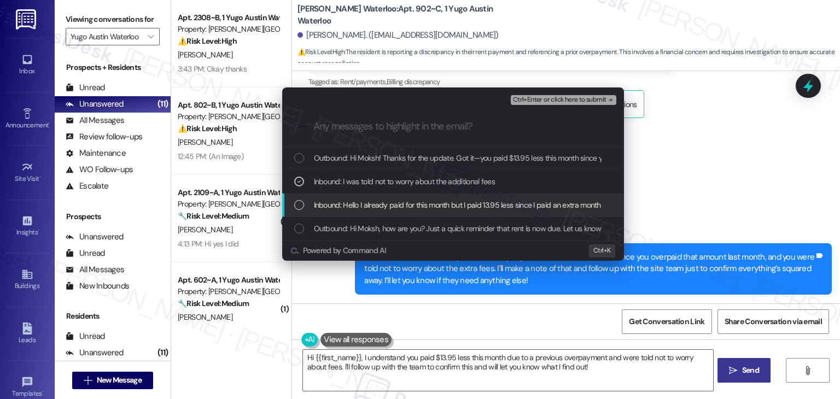
click at [298, 199] on div "Inbound: Hello I already paid for this month but I paid 13.95 less since I paid…" at bounding box center [454, 205] width 320 height 12
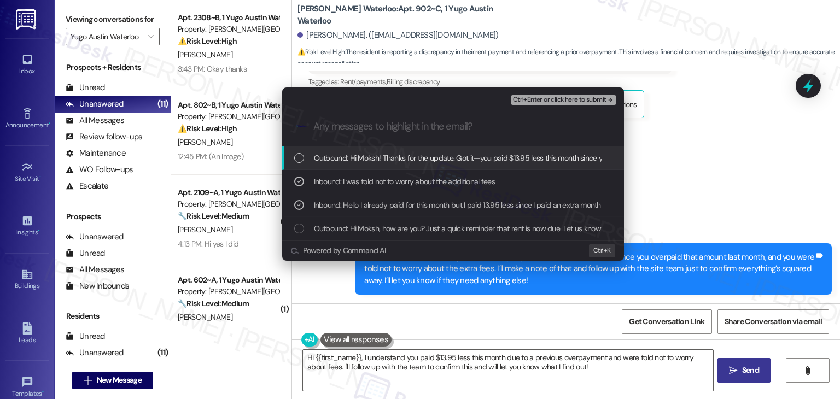
click at [555, 101] on span "Ctrl+Enter or click here to submit" at bounding box center [560, 100] width 94 height 8
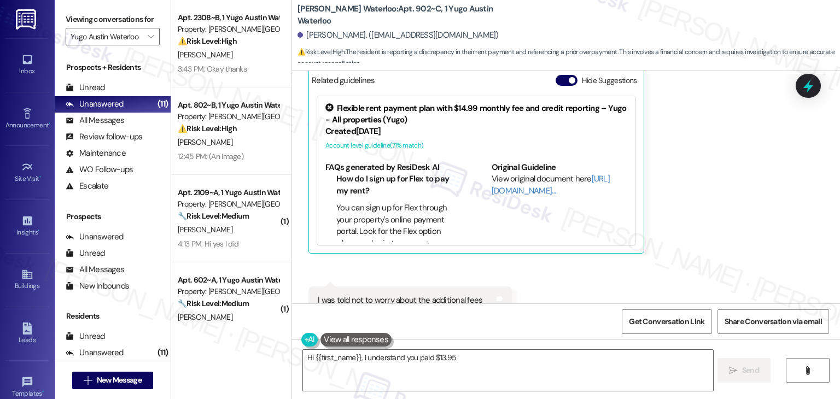
scroll to position [302, 0]
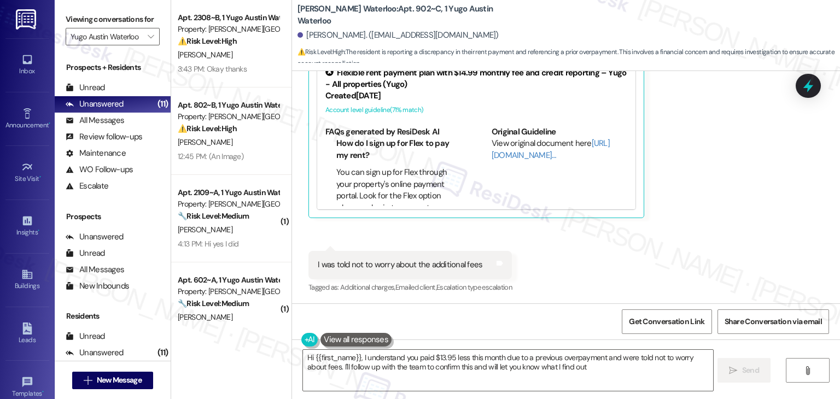
type textarea "Hi {{first_name}}, I understand you paid $13.95 less this month due to a previo…"
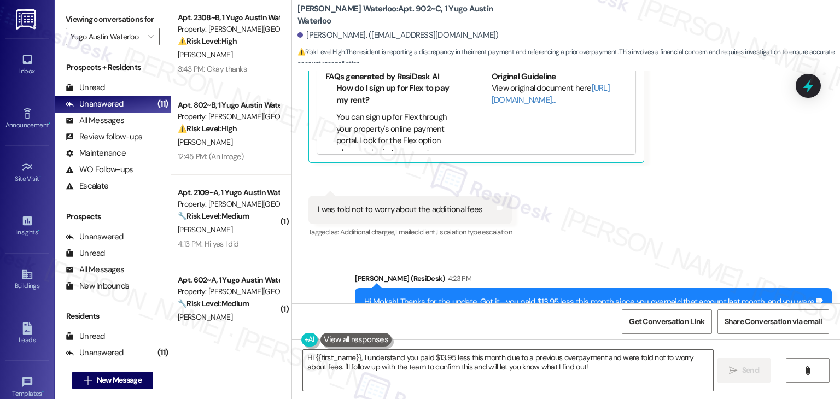
scroll to position [418, 0]
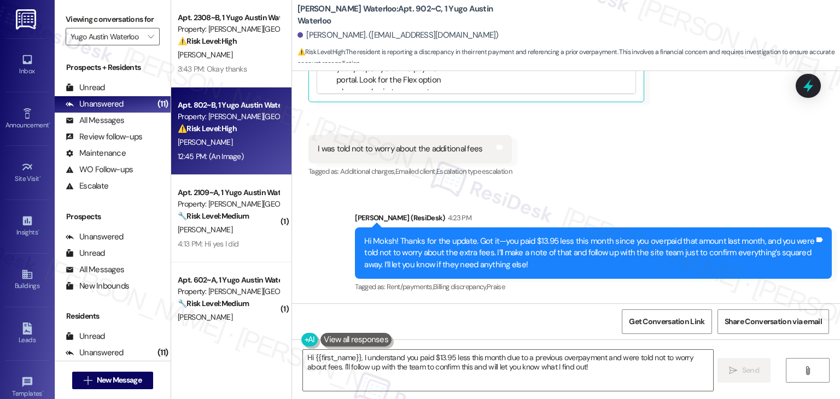
click at [225, 154] on div "12:45 PM: (An Image) 12:45 PM: (An Image)" at bounding box center [211, 156] width 66 height 10
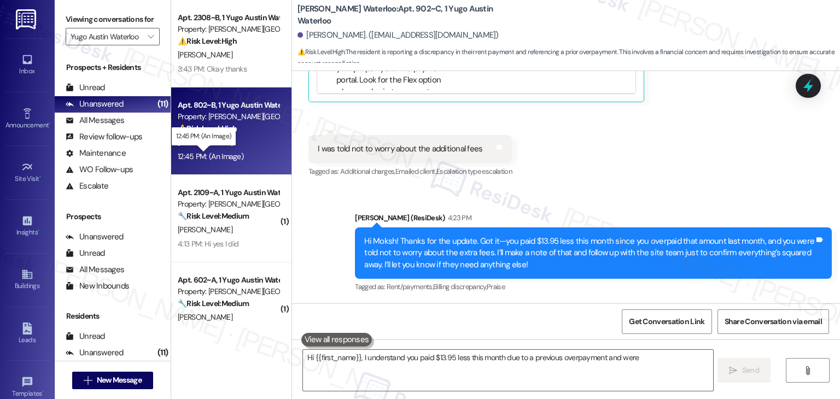
type textarea "Hi {{first_name}}, I understand you paid $13.95 less this month due to a previo…"
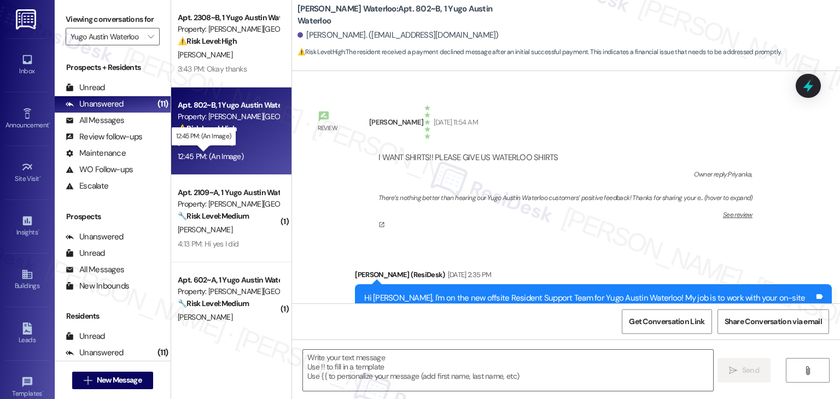
scroll to position [2223, 0]
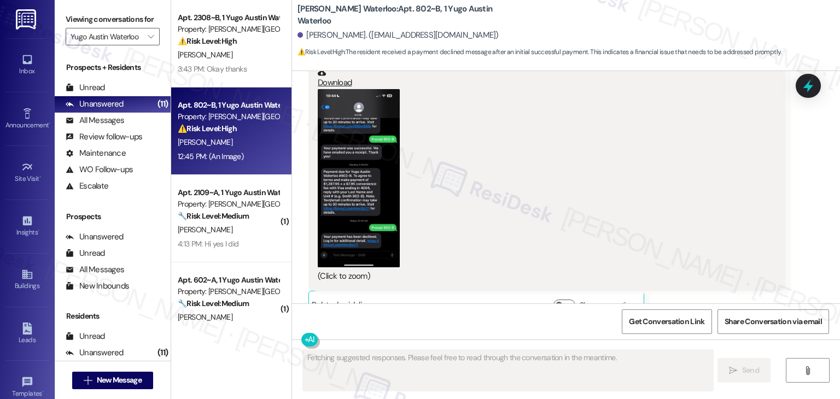
click at [534, 225] on div "(Click to zoom)" at bounding box center [543, 186] width 450 height 194
click at [369, 156] on button "Zoom image" at bounding box center [359, 178] width 82 height 178
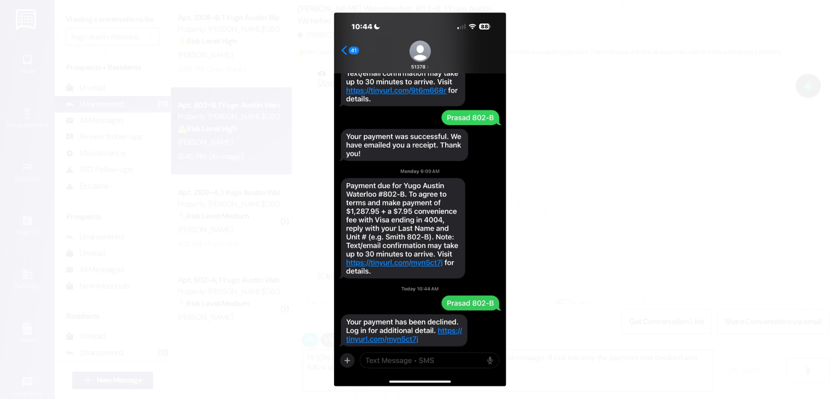
click at [563, 200] on button "Unzoom image" at bounding box center [420, 199] width 840 height 399
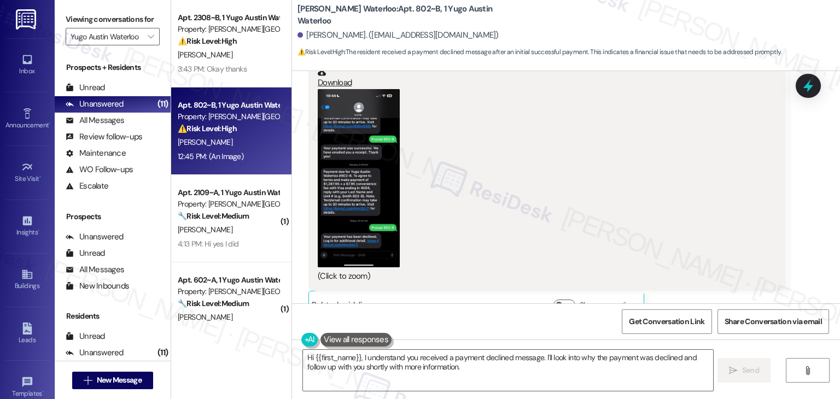
click at [374, 159] on button "Zoom image" at bounding box center [359, 178] width 82 height 178
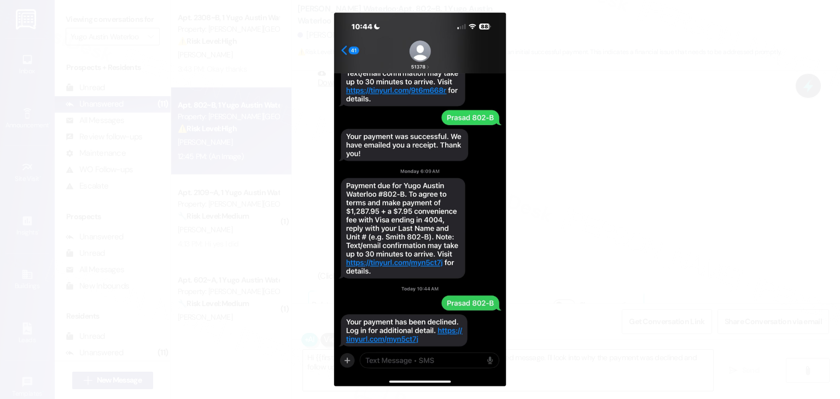
click at [564, 182] on button "Unzoom image" at bounding box center [420, 199] width 840 height 399
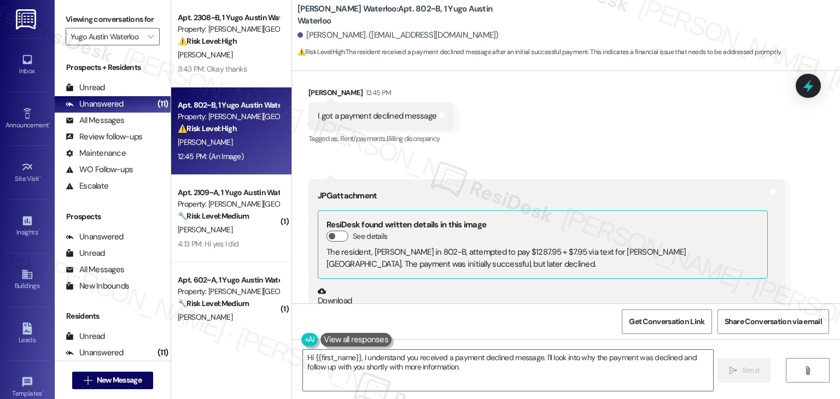
scroll to position [1950, 0]
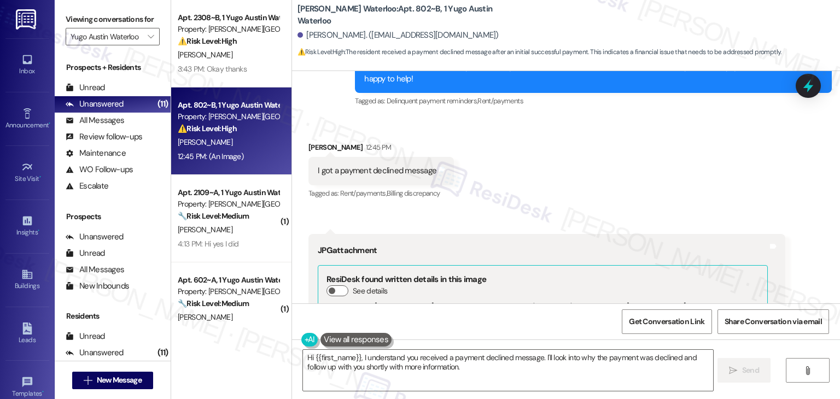
click at [567, 186] on div "Received via SMS Priyanka Prasad 12:45 PM I got a payment declined message Tags…" at bounding box center [566, 358] width 548 height 483
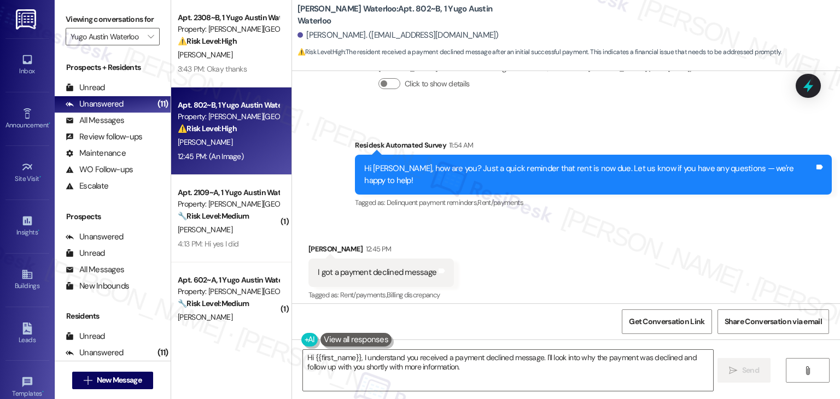
scroll to position [1840, 0]
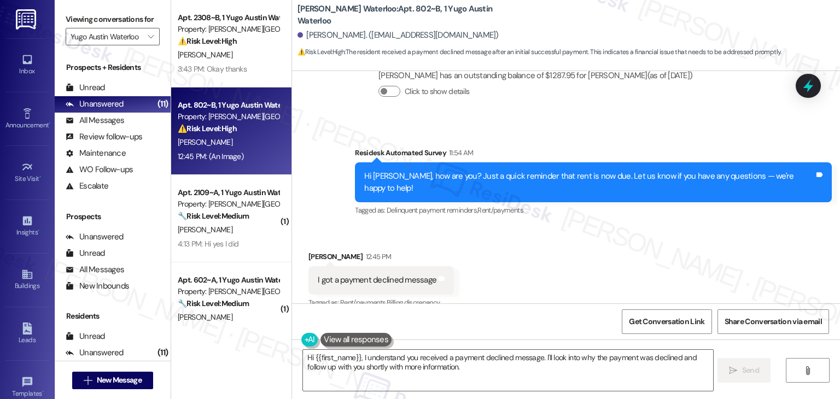
click at [494, 171] on div "Hi Priyanka, how are you? Just a quick reminder that rent is now due. Let us kn…" at bounding box center [589, 183] width 450 height 24
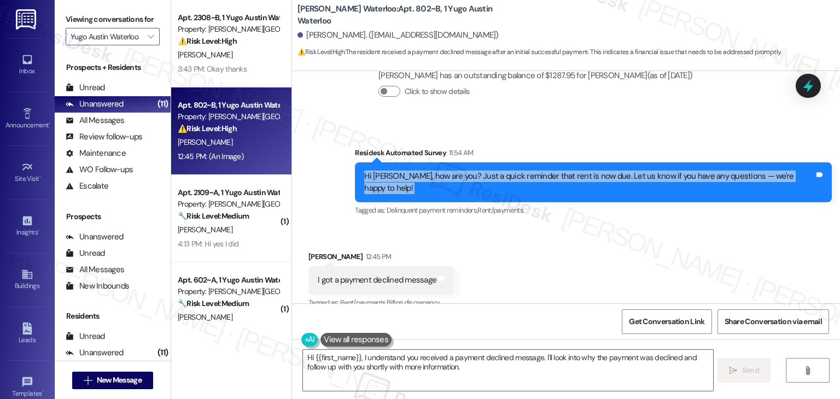
click at [494, 171] on div "Hi Priyanka, how are you? Just a quick reminder that rent is now due. Let us kn…" at bounding box center [589, 183] width 450 height 24
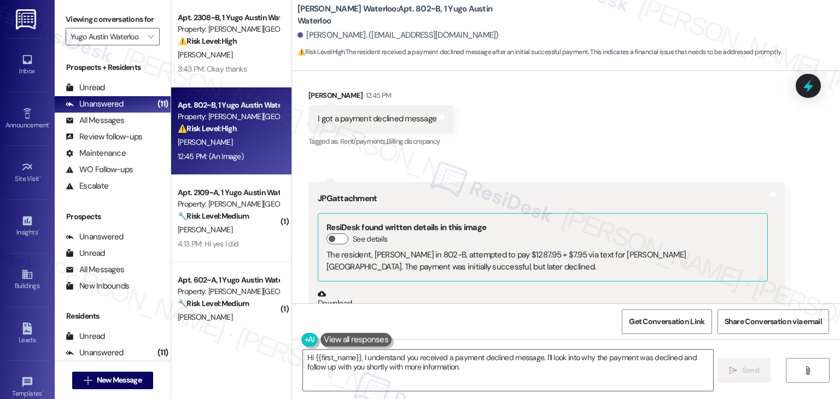
scroll to position [2004, 0]
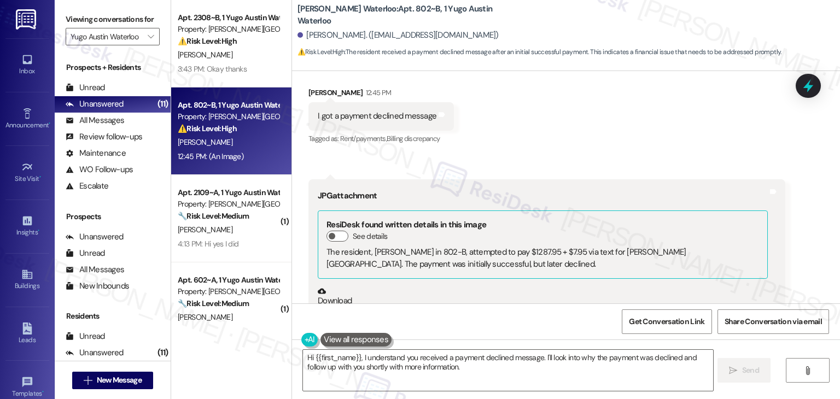
click at [337, 110] on div "I got a payment declined message" at bounding box center [377, 115] width 119 height 11
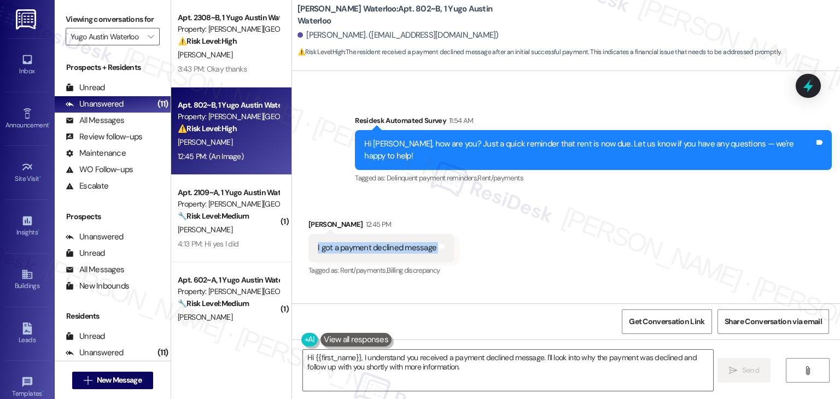
scroll to position [1786, 0]
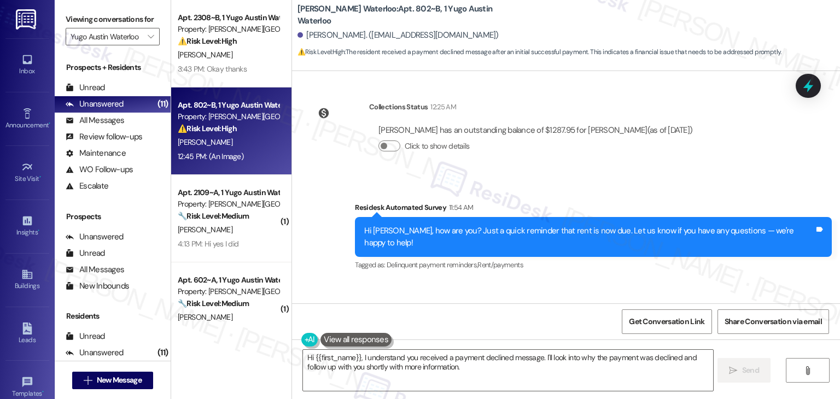
click at [502, 225] on div "Hi Priyanka, how are you? Just a quick reminder that rent is now due. Let us kn…" at bounding box center [589, 237] width 450 height 24
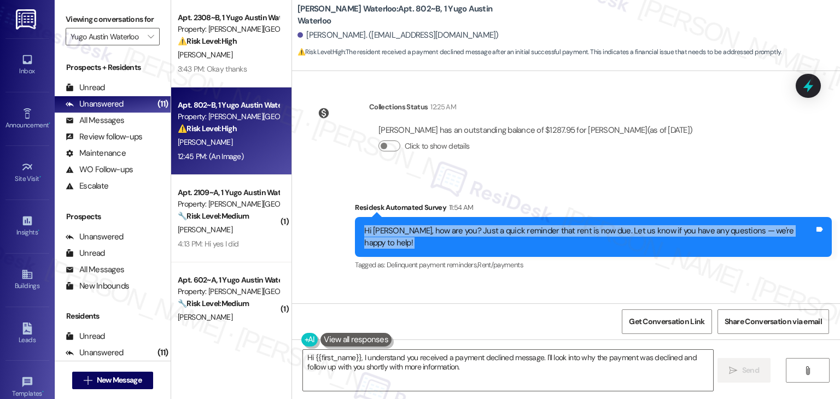
click at [502, 225] on div "Hi Priyanka, how are you? Just a quick reminder that rent is now due. Let us kn…" at bounding box center [589, 237] width 450 height 24
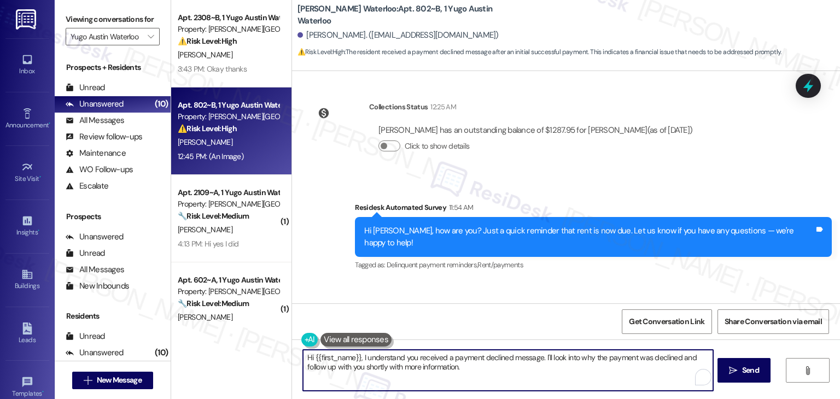
drag, startPoint x: 537, startPoint y: 360, endPoint x: 357, endPoint y: 357, distance: 180.0
click at [357, 357] on textarea "Hi {{first_name}}, I understand you received a payment declined message. I'll l…" at bounding box center [508, 370] width 410 height 41
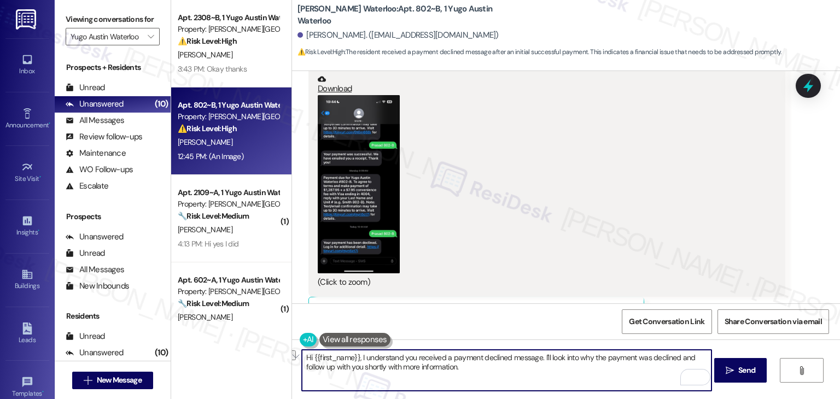
scroll to position [2223, 0]
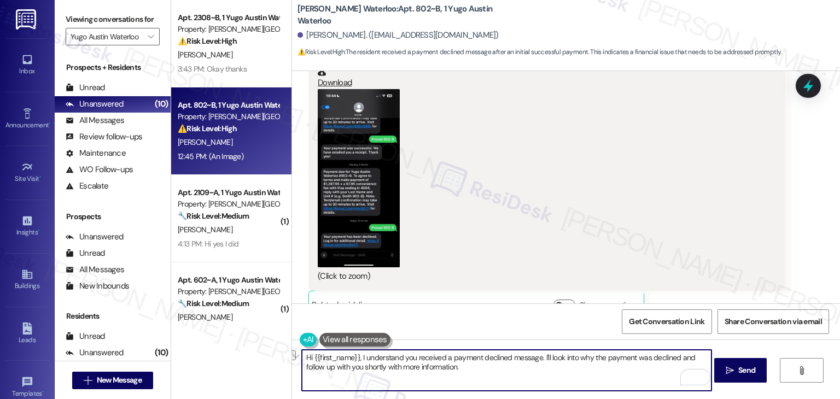
click at [435, 371] on textarea "Hi {{first_name}}, I understand you received a payment declined message. I'll l…" at bounding box center [507, 370] width 410 height 41
paste textarea "Priyanka! I understand you received a payment declined message. Please reach ou…"
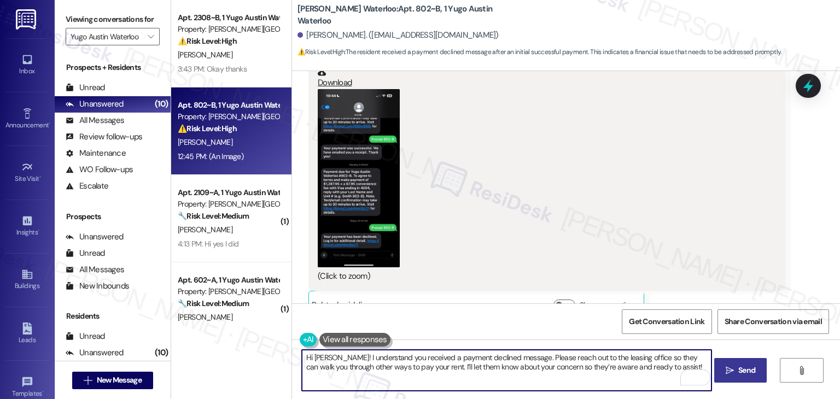
type textarea "Hi Priyanka! I understand you received a payment declined message. Please reach…"
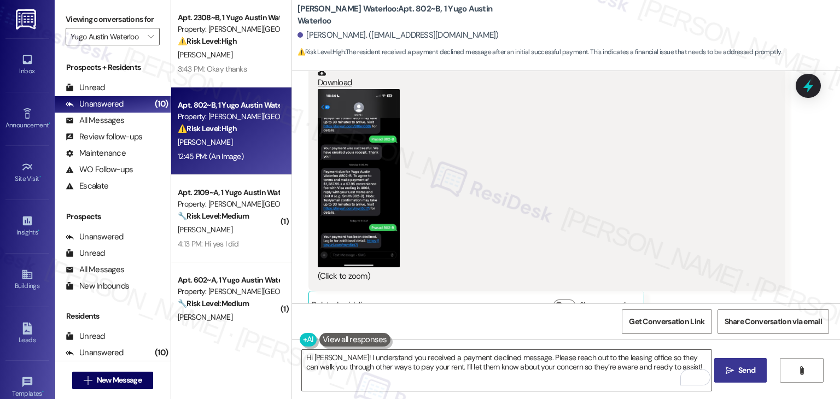
click at [747, 373] on span "Send" at bounding box center [746, 370] width 17 height 11
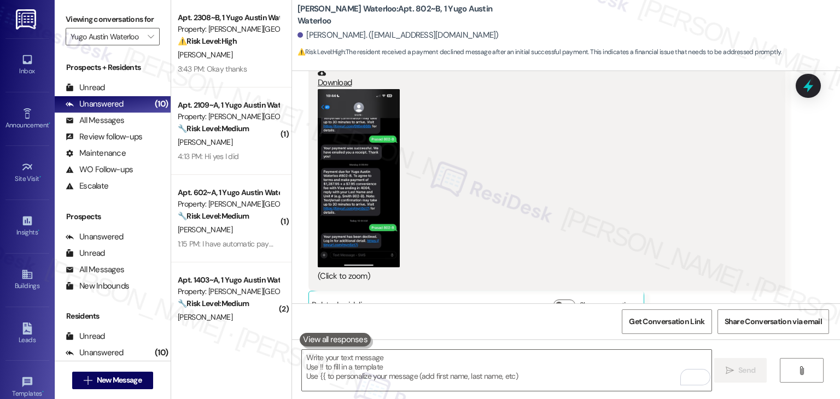
scroll to position [2311, 0]
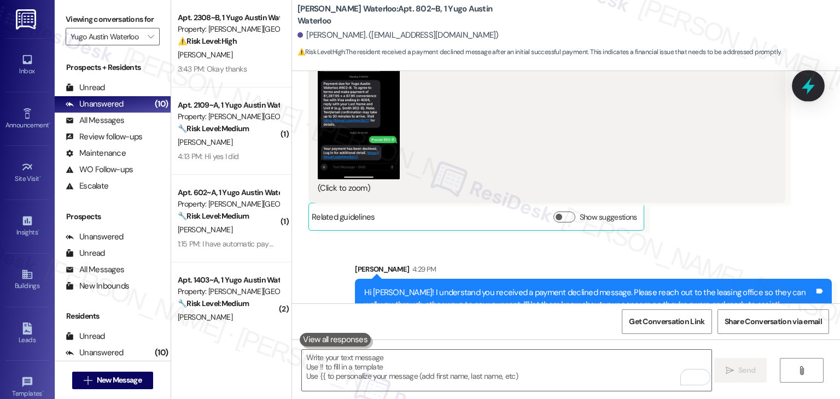
click at [815, 88] on icon at bounding box center [808, 86] width 19 height 19
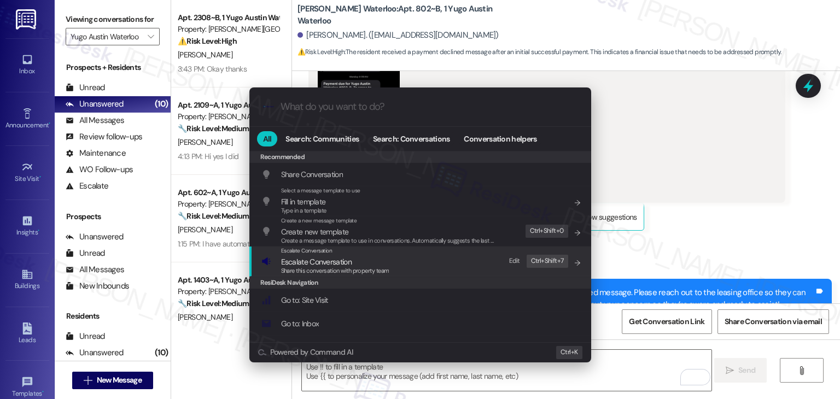
click at [320, 263] on span "Escalate Conversation" at bounding box center [316, 262] width 71 height 10
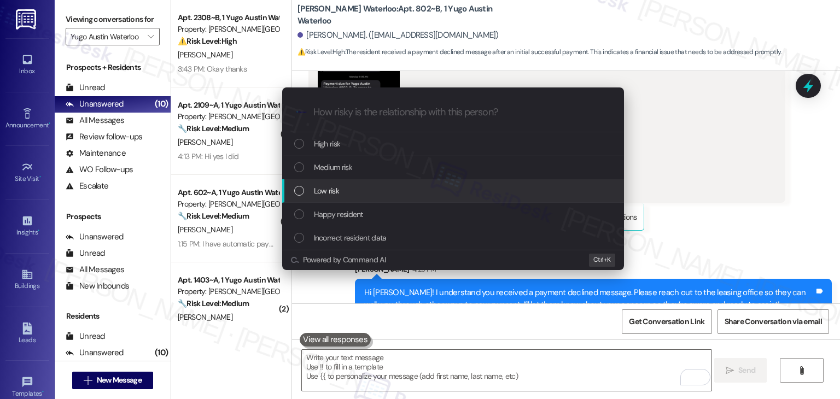
click at [301, 188] on div "List of options" at bounding box center [299, 191] width 10 height 10
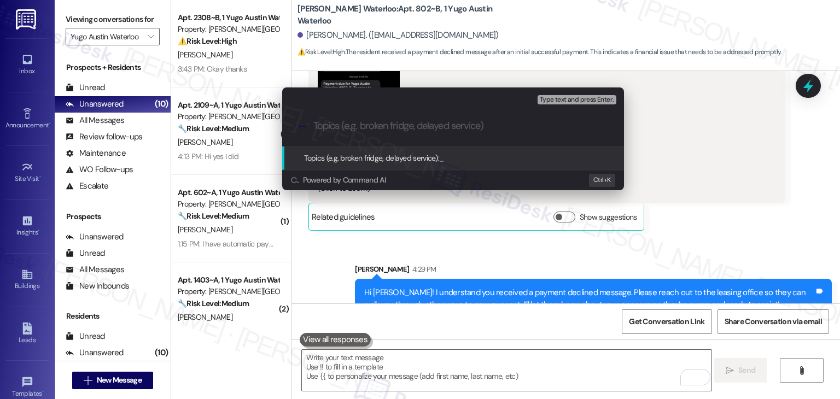
paste input "Payment Declined – Assistance Needed with Rent Options"
type input "Payment Declined – Assistance Needed with Rent Options"
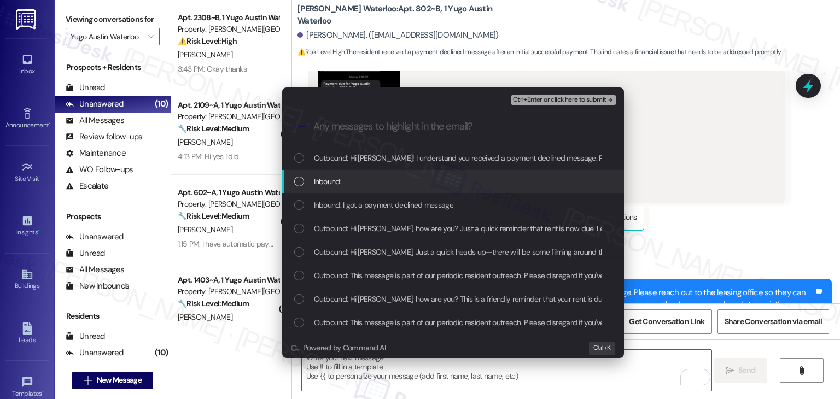
drag, startPoint x: 293, startPoint y: 177, endPoint x: 295, endPoint y: 195, distance: 17.6
click at [293, 178] on div "Inbound:" at bounding box center [453, 182] width 342 height 24
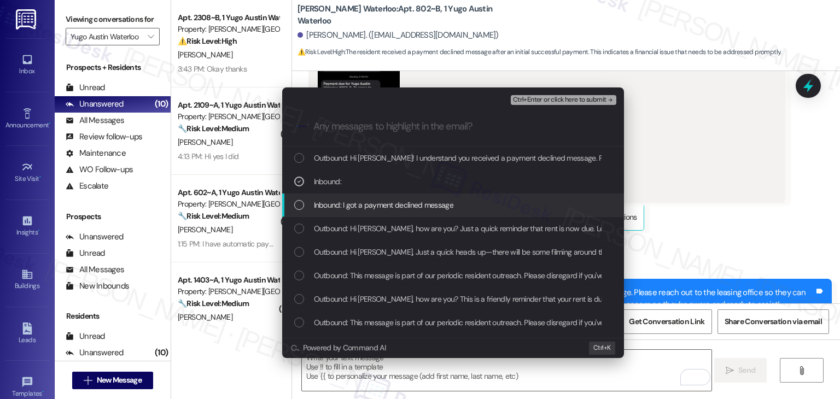
click at [300, 211] on div "Inbound: I got a payment declined message" at bounding box center [454, 205] width 320 height 12
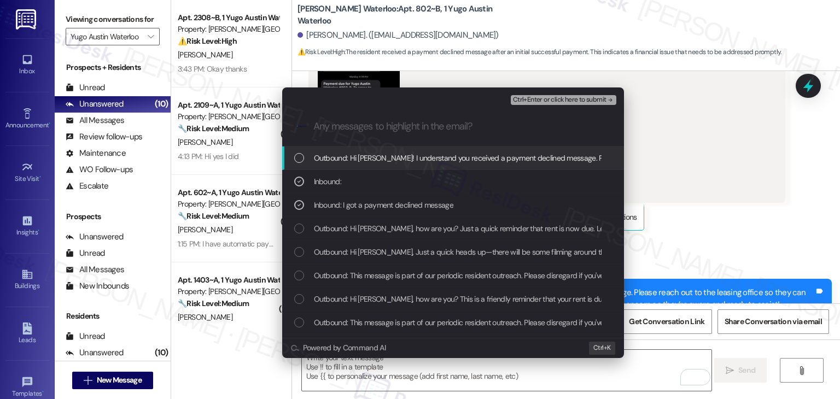
click at [571, 101] on span "Ctrl+Enter or click here to submit" at bounding box center [560, 100] width 94 height 8
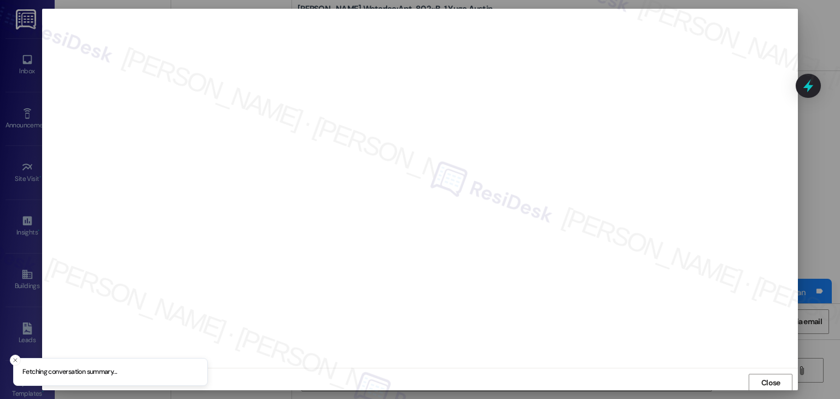
scroll to position [1, 0]
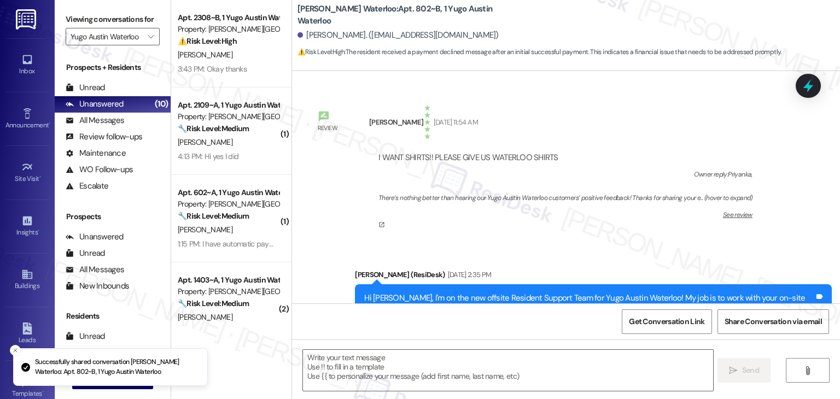
scroll to position [2343, 0]
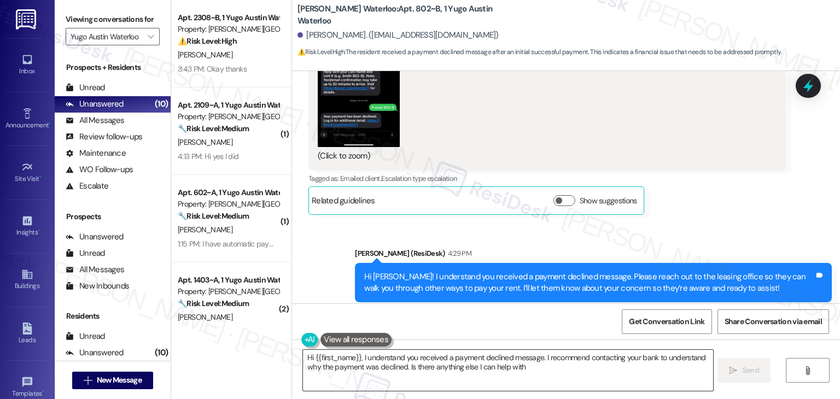
type textarea "Hi {{first_name}}, I understand you received a payment declined message. I reco…"
click at [699, 223] on div "Sent via SMS [PERSON_NAME] (ResiDesk) 4:29 PM Hi [PERSON_NAME]! I understand yo…" at bounding box center [566, 275] width 548 height 104
click at [703, 186] on div "[PERSON_NAME] 12:45 PM JPG attachment ResiDesk found written details in this im…" at bounding box center [546, 28] width 477 height 374
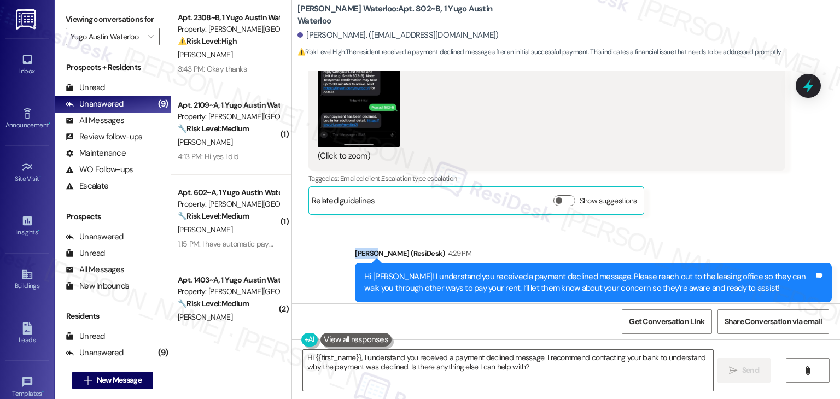
click at [703, 186] on div "[PERSON_NAME] 12:45 PM JPG attachment ResiDesk found written details in this im…" at bounding box center [546, 28] width 477 height 374
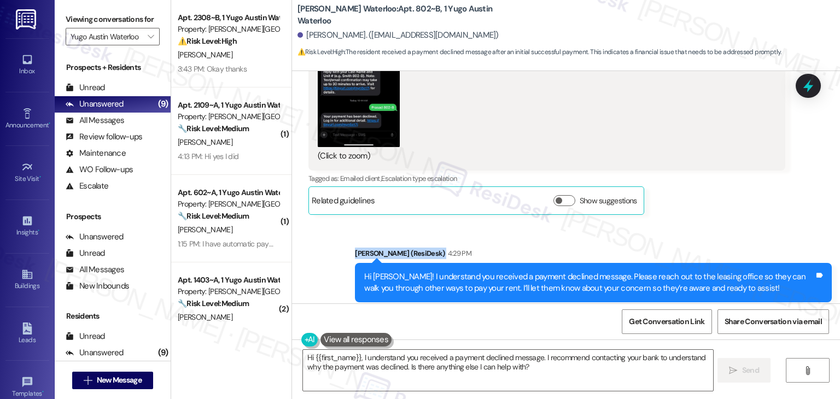
click at [703, 186] on div "[PERSON_NAME] 12:45 PM JPG attachment ResiDesk found written details in this im…" at bounding box center [546, 28] width 477 height 374
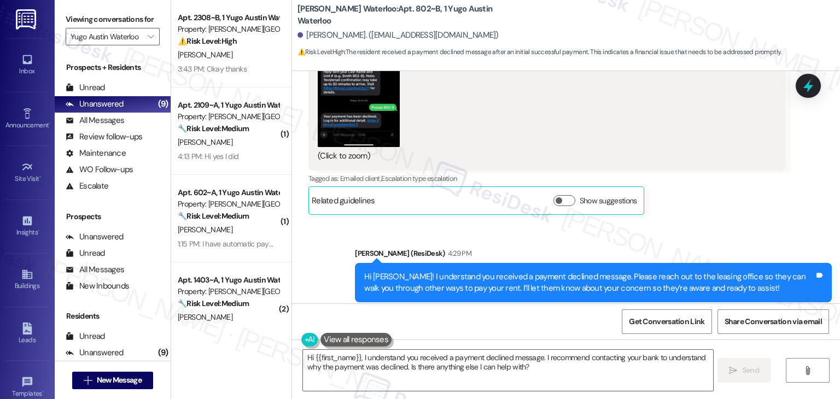
click at [703, 185] on div "[PERSON_NAME] 12:45 PM JPG attachment ResiDesk found written details in this im…" at bounding box center [546, 28] width 477 height 374
click at [702, 185] on div "[PERSON_NAME] 12:45 PM JPG attachment ResiDesk found written details in this im…" at bounding box center [546, 28] width 477 height 374
click at [707, 223] on div "Sent via SMS [PERSON_NAME] (ResiDesk) 4:29 PM Hi [PERSON_NAME]! I understand yo…" at bounding box center [566, 275] width 548 height 104
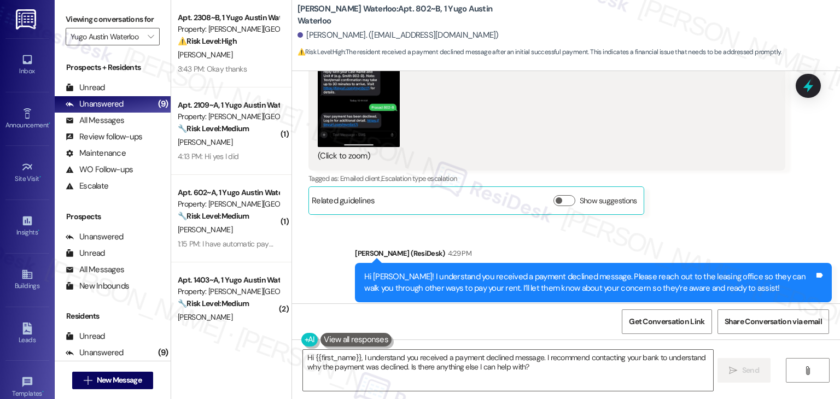
click at [708, 223] on div "Sent via SMS [PERSON_NAME] (ResiDesk) 4:29 PM Hi [PERSON_NAME]! I understand yo…" at bounding box center [566, 275] width 548 height 104
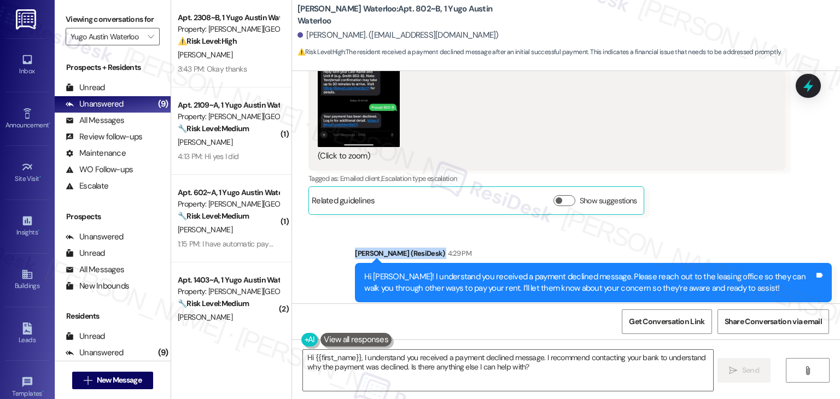
click at [708, 223] on div "Sent via SMS [PERSON_NAME] (ResiDesk) 4:29 PM Hi [PERSON_NAME]! I understand yo…" at bounding box center [566, 275] width 548 height 104
click at [748, 223] on div "Sent via SMS [PERSON_NAME] (ResiDesk) 4:29 PM Hi [PERSON_NAME]! I understand yo…" at bounding box center [566, 275] width 548 height 104
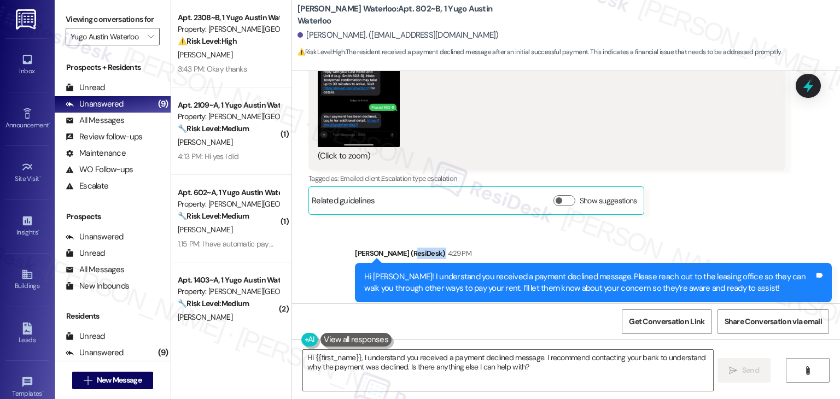
click at [748, 223] on div "Sent via SMS [PERSON_NAME] (ResiDesk) 4:29 PM Hi [PERSON_NAME]! I understand yo…" at bounding box center [566, 275] width 548 height 104
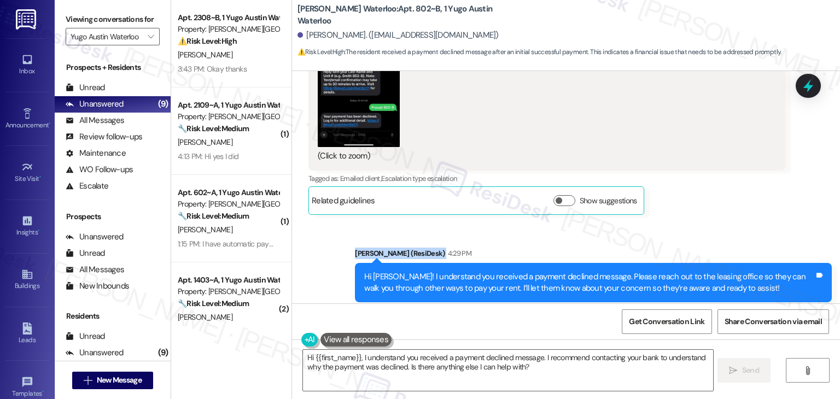
click at [748, 223] on div "Sent via SMS [PERSON_NAME] (ResiDesk) 4:29 PM Hi [PERSON_NAME]! I understand yo…" at bounding box center [566, 275] width 548 height 104
click at [750, 223] on div "Sent via SMS [PERSON_NAME] (ResiDesk) 4:29 PM Hi [PERSON_NAME]! I understand yo…" at bounding box center [566, 275] width 548 height 104
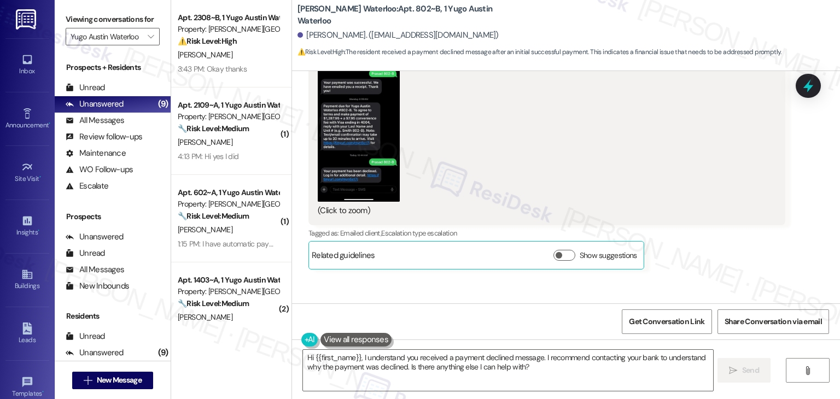
scroll to position [2234, 0]
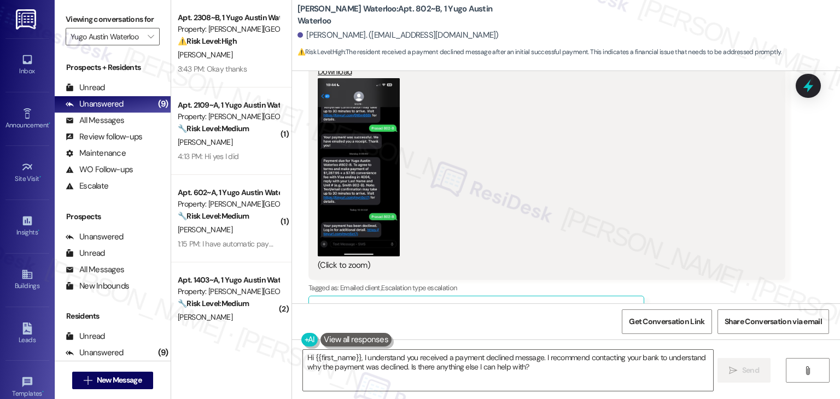
click at [731, 278] on div "[PERSON_NAME] 12:45 PM JPG attachment ResiDesk found written details in this im…" at bounding box center [546, 137] width 477 height 374
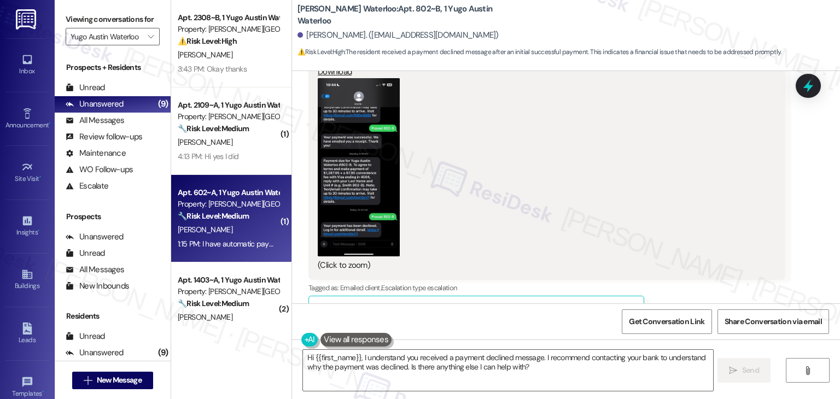
scroll to position [328, 0]
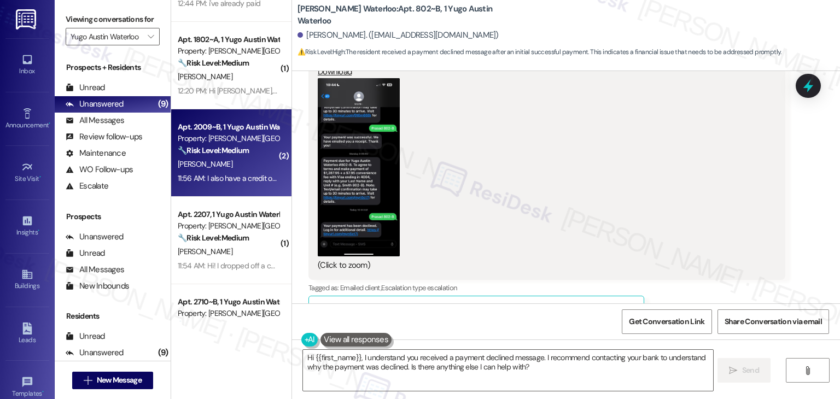
click at [235, 173] on div "11:56 AM: I also have a credit on my account that should cover rent for the mon…" at bounding box center [328, 178] width 301 height 10
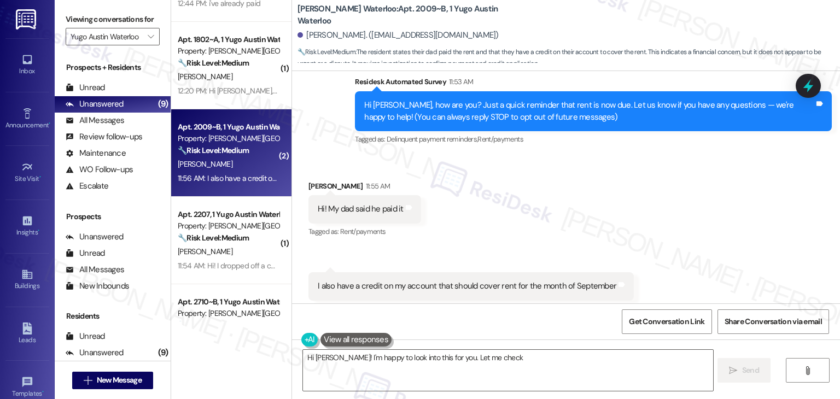
scroll to position [164, 0]
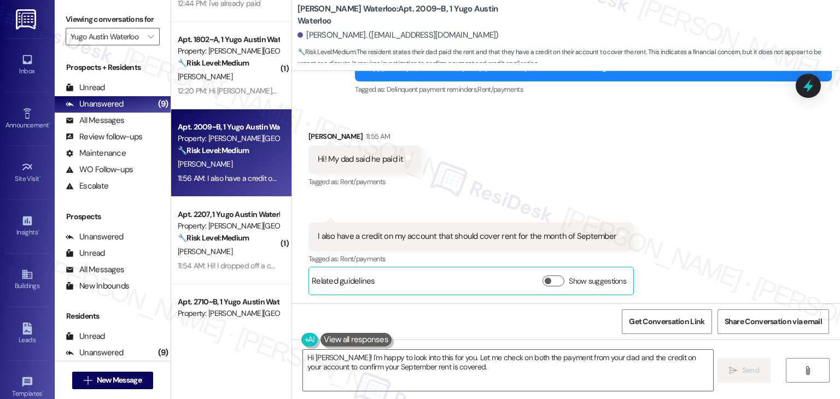
click at [753, 243] on div "Received via SMS [PERSON_NAME] 11:55 AM Hi! My dad said he paid it Tags and not…" at bounding box center [566, 204] width 548 height 197
click at [745, 223] on div "Received via SMS [PERSON_NAME] 11:55 AM Hi! My dad said he paid it Tags and not…" at bounding box center [566, 204] width 548 height 197
click at [745, 223] on div "Received via SMS Jillian Marcus 11:55 AM Hi! My dad said he paid it Tags and no…" at bounding box center [566, 204] width 548 height 197
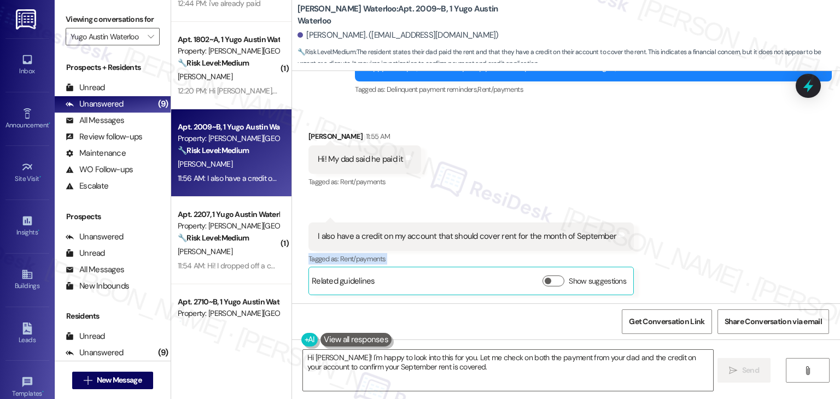
click at [745, 223] on div "Received via SMS Jillian Marcus 11:55 AM Hi! My dad said he paid it Tags and no…" at bounding box center [566, 204] width 548 height 197
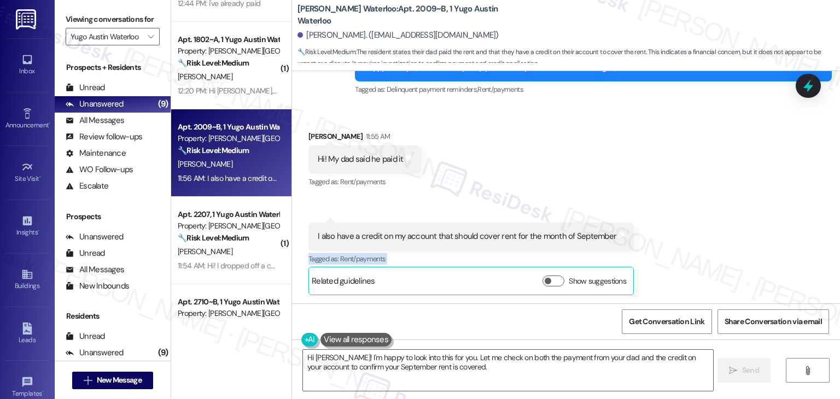
click at [745, 223] on div "Received via SMS Jillian Marcus 11:55 AM Hi! My dad said he paid it Tags and no…" at bounding box center [566, 204] width 548 height 197
click at [745, 224] on div "Received via SMS Jillian Marcus 11:55 AM Hi! My dad said he paid it Tags and no…" at bounding box center [566, 204] width 548 height 197
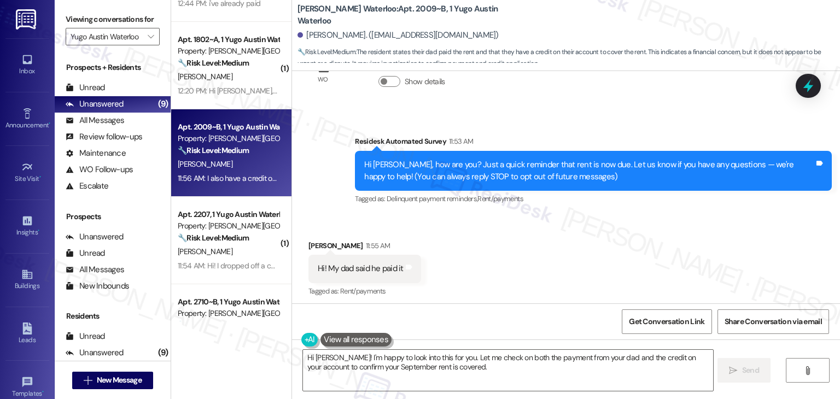
click at [723, 252] on div "Received via SMS Jillian Marcus 11:55 AM Hi! My dad said he paid it Tags and no…" at bounding box center [566, 313] width 548 height 197
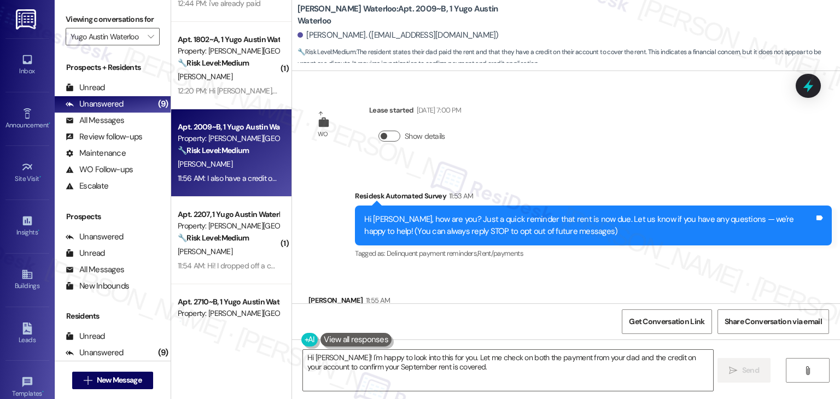
click at [382, 132] on button "Show details" at bounding box center [389, 136] width 22 height 11
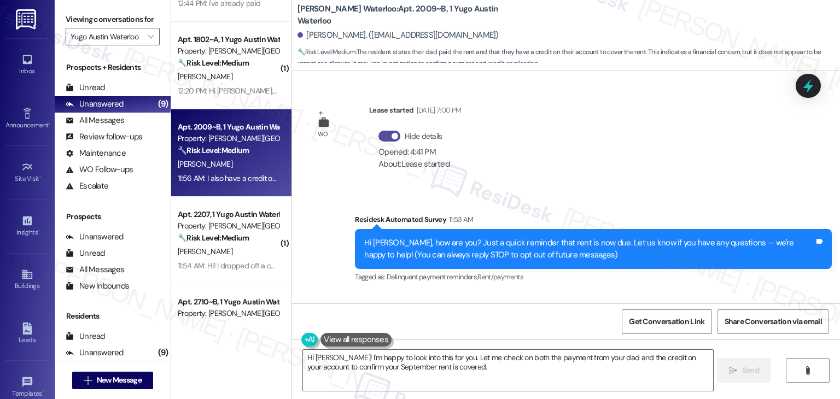
click at [378, 134] on button "Hide details" at bounding box center [389, 136] width 22 height 11
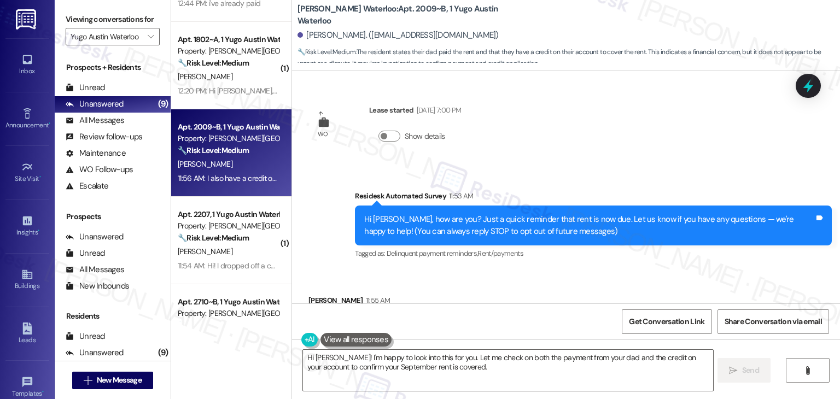
click at [641, 151] on div "WO Lease started Aug 20, 2025 at 7:00 PM Show details Survey, sent via SMS Resi…" at bounding box center [566, 187] width 548 height 232
click at [481, 229] on div "Hi Jillian, how are you? Just a quick reminder that rent is now due. Let us kno…" at bounding box center [589, 226] width 450 height 24
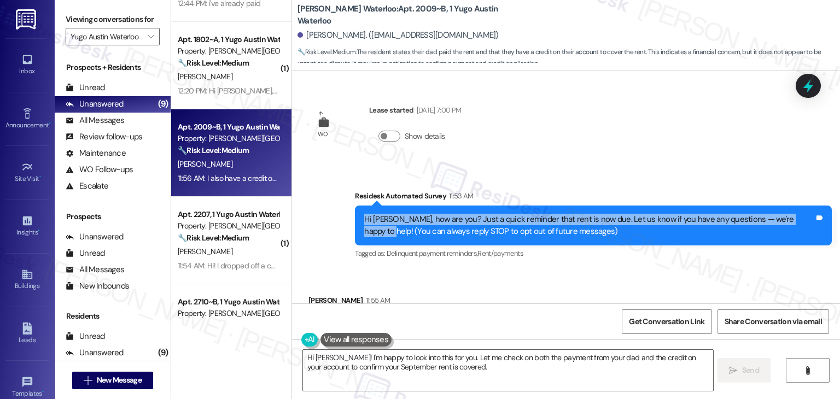
drag, startPoint x: 787, startPoint y: 223, endPoint x: 334, endPoint y: 217, distance: 452.9
click at [334, 217] on div "Survey, sent via SMS Residesk Automated Survey 11:53 AM Hi Jillian, how are you…" at bounding box center [566, 218] width 548 height 104
copy div "Hi Jillian, how are you? Just a quick reminder that rent is now due. Let us kno…"
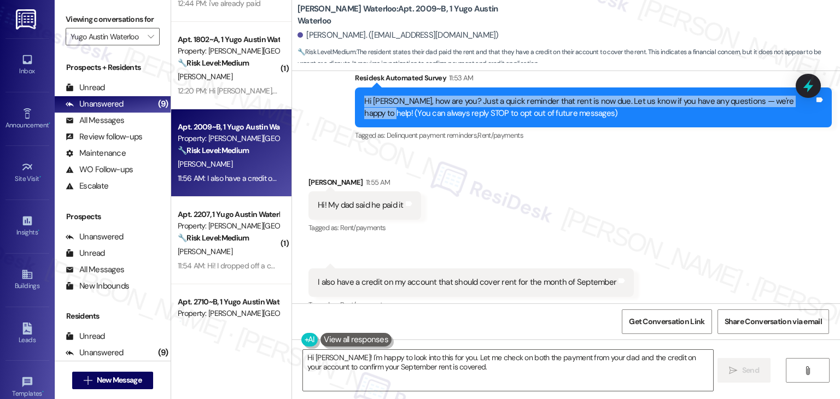
scroll to position [164, 0]
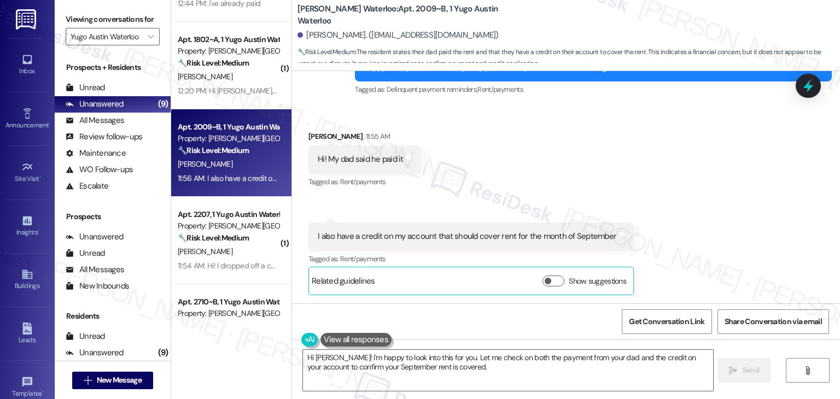
click at [605, 164] on div "Received via SMS Jillian Marcus 11:55 AM Hi! My dad said he paid it Tags and no…" at bounding box center [566, 204] width 548 height 197
click at [366, 158] on div "Hi! My dad said he paid it" at bounding box center [361, 159] width 86 height 11
copy div "Hi! My dad said he paid it Tags and notes"
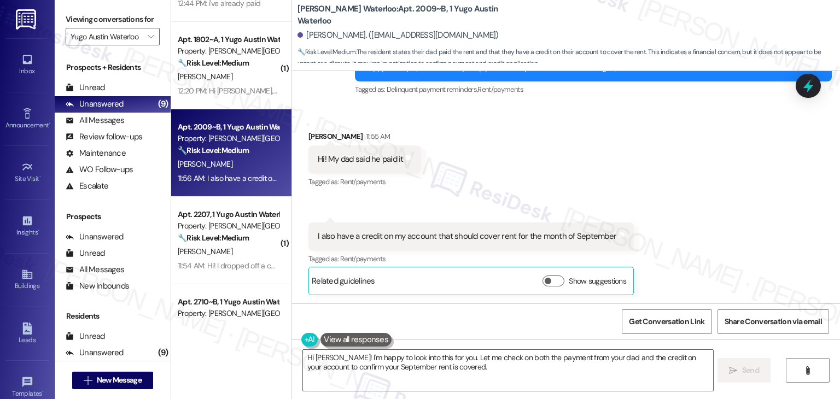
click at [505, 232] on div "I also have a credit on my account that should cover rent for the month of Sept…" at bounding box center [467, 236] width 299 height 11
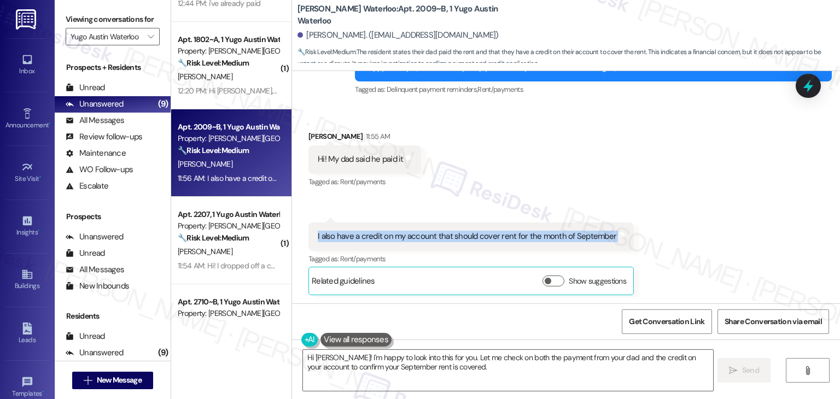
click at [505, 232] on div "I also have a credit on my account that should cover rent for the month of Sept…" at bounding box center [467, 236] width 299 height 11
copy div "I also have a credit on my account that should cover rent for the month of Sept…"
click at [736, 192] on div "Received via SMS Jillian Marcus 11:55 AM Hi! My dad said he paid it Tags and no…" at bounding box center [566, 204] width 548 height 197
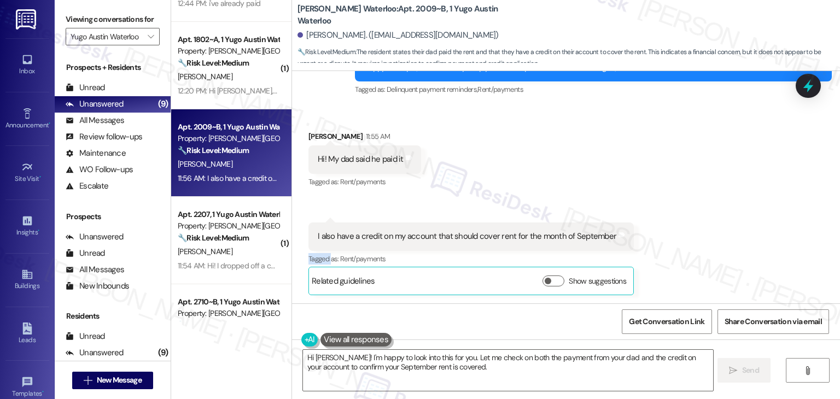
click at [736, 192] on div "Received via SMS Jillian Marcus 11:55 AM Hi! My dad said he paid it Tags and no…" at bounding box center [566, 204] width 548 height 197
click at [616, 155] on div "Received via SMS Jillian Marcus 11:55 AM Hi! My dad said he paid it Tags and no…" at bounding box center [566, 204] width 548 height 197
click at [609, 123] on div "Received via SMS Jillian Marcus 11:55 AM Hi! My dad said he paid it Tags and no…" at bounding box center [566, 204] width 548 height 197
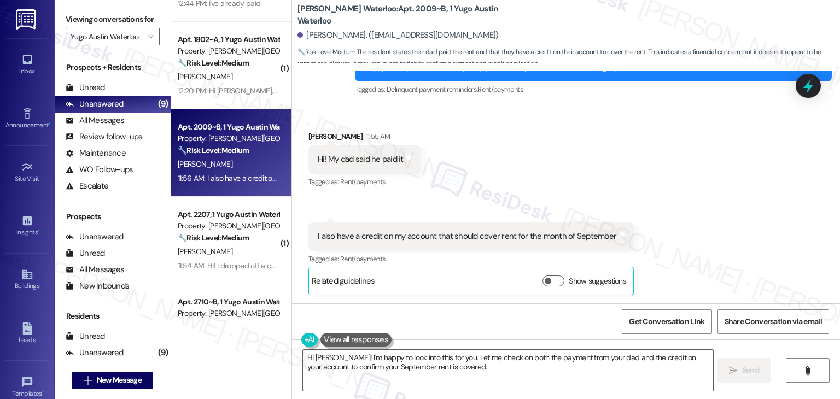
click at [580, 163] on div "Received via SMS Jillian Marcus 11:55 AM Hi! My dad said he paid it Tags and no…" at bounding box center [566, 204] width 548 height 197
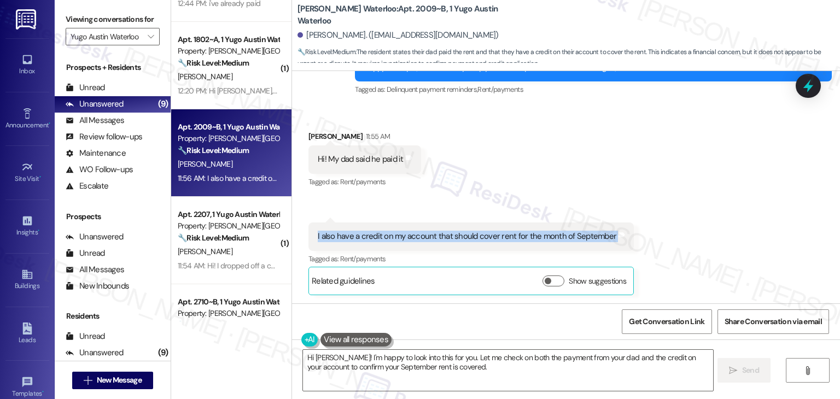
click at [580, 163] on div "Received via SMS Jillian Marcus 11:55 AM Hi! My dad said he paid it Tags and no…" at bounding box center [566, 204] width 548 height 197
click at [622, 110] on div "Received via SMS Jillian Marcus 11:55 AM Hi! My dad said he paid it Tags and no…" at bounding box center [566, 204] width 548 height 197
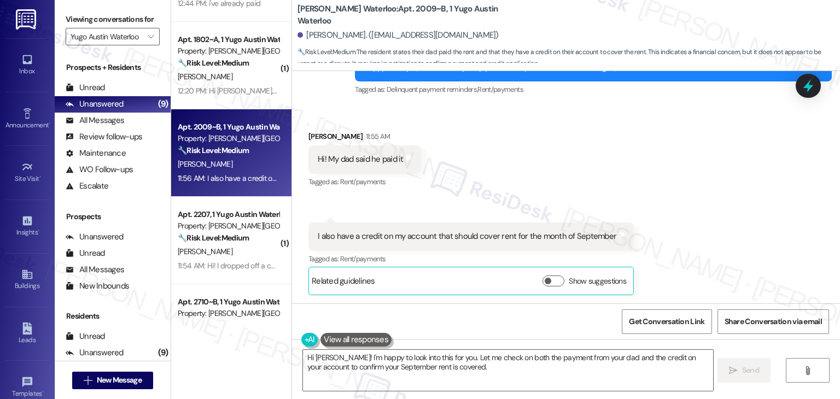
click at [622, 110] on div "Received via SMS Jillian Marcus 11:55 AM Hi! My dad said he paid it Tags and no…" at bounding box center [566, 204] width 548 height 197
click at [654, 184] on div "Received via SMS Jillian Marcus 11:55 AM Hi! My dad said he paid it Tags and no…" at bounding box center [566, 204] width 548 height 197
click at [704, 217] on div "Received via SMS Jillian Marcus 11:55 AM Hi! My dad said he paid it Tags and no…" at bounding box center [566, 204] width 548 height 197
drag, startPoint x: 703, startPoint y: 216, endPoint x: 696, endPoint y: 218, distance: 7.8
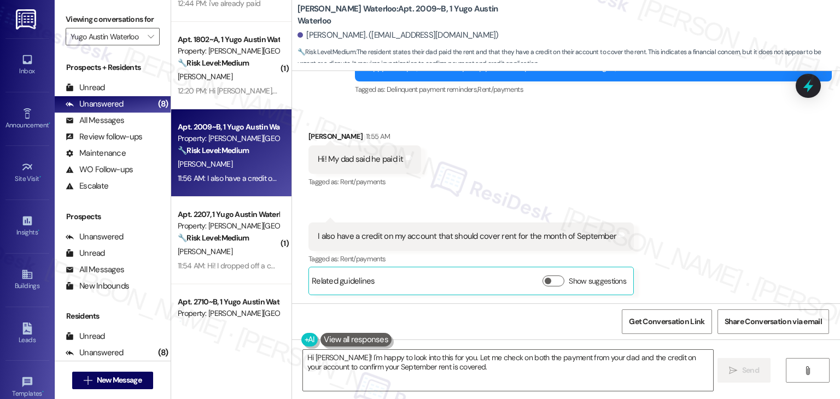
click at [696, 218] on div "Received via SMS Jillian Marcus 11:55 AM Hi! My dad said he paid it Tags and no…" at bounding box center [566, 204] width 548 height 197
click at [489, 371] on textarea "Hi Jillian! I'm happy to look into this for you. Let me check on both the payme…" at bounding box center [508, 370] width 410 height 41
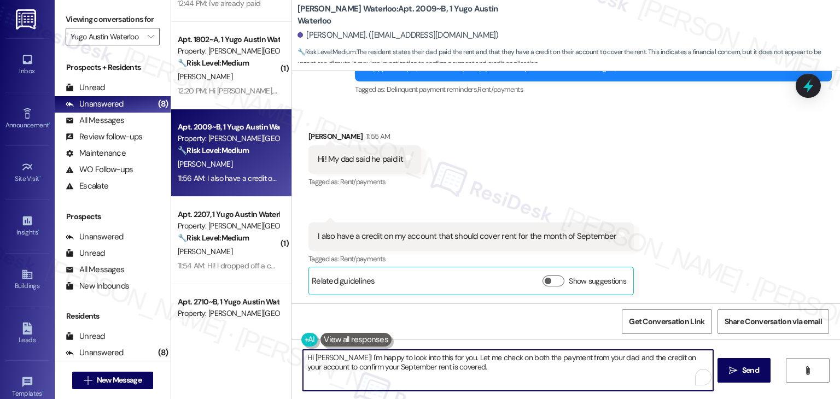
click at [489, 371] on textarea "Hi Jillian! I'm happy to look into this for you. Let me check on both the payme…" at bounding box center [508, 370] width 410 height 41
paste textarea "Thanks for the update. If your dad made a payment and you have a credit on your…"
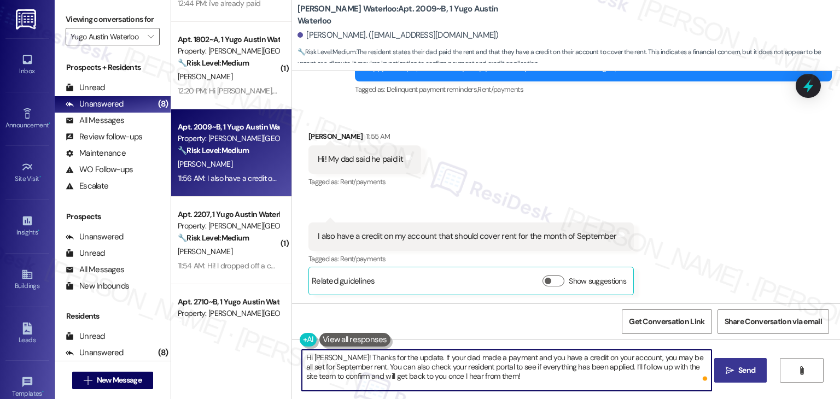
type textarea "Hi Jillian! Thanks for the update. If your dad made a payment and you have a cr…"
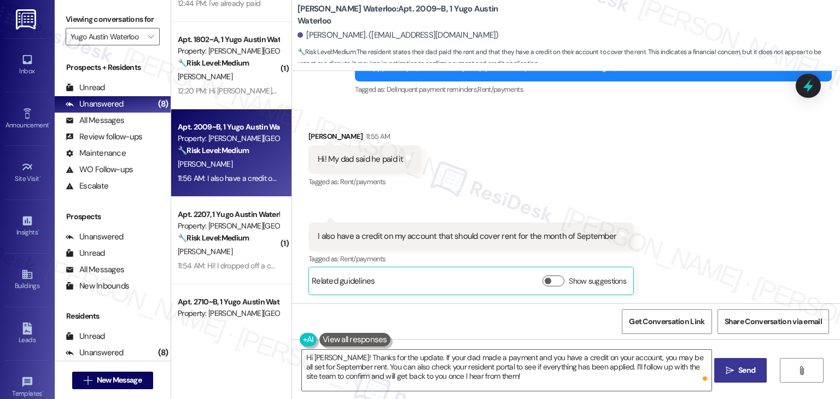
click at [742, 373] on span "Send" at bounding box center [746, 370] width 17 height 11
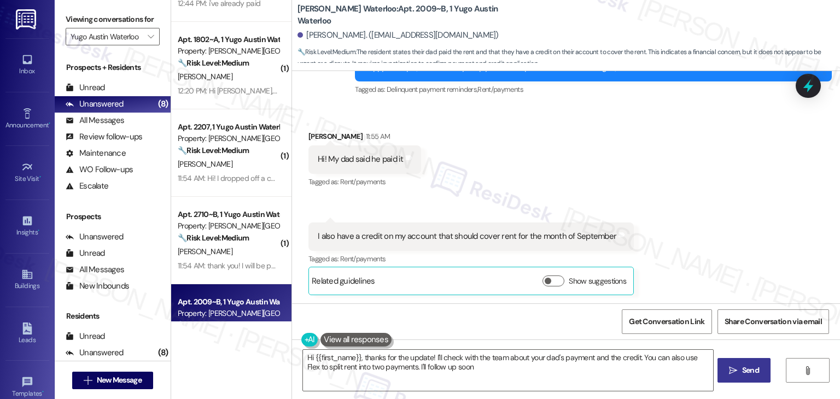
type textarea "Hi {{first_name}}, thanks for the update! I'll check with the team about your d…"
click at [661, 183] on div "Received via SMS Jillian Marcus 11:55 AM Hi! My dad said he paid it Tags and no…" at bounding box center [566, 204] width 548 height 197
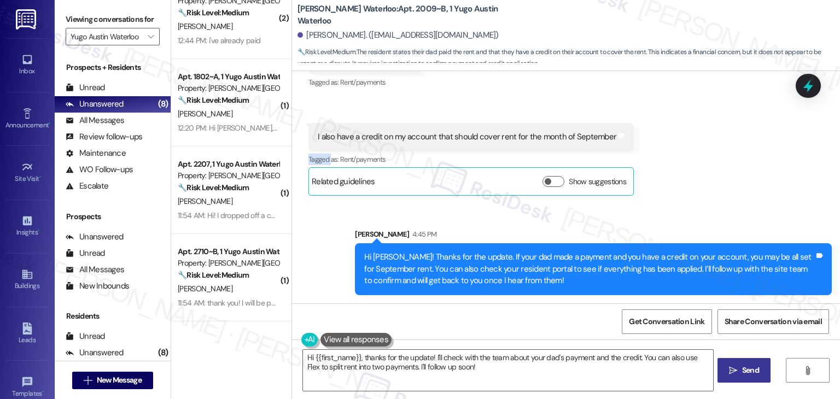
scroll to position [291, 0]
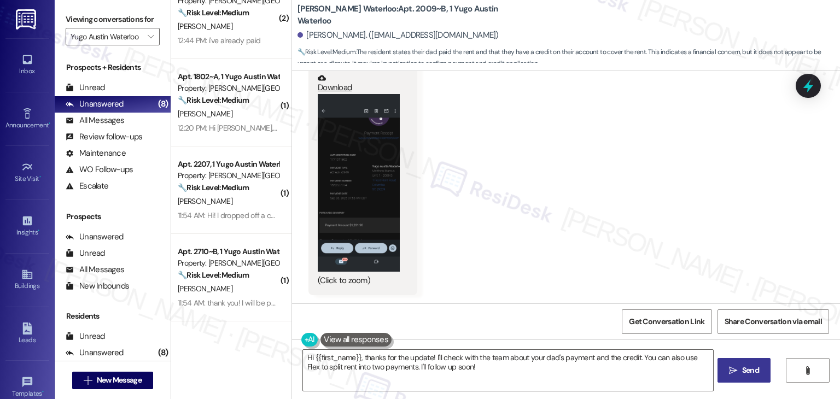
click at [520, 253] on div "Received via SMS Jillian Marcus 4:47 PM My dad just sent me the screenshot of t…" at bounding box center [566, 119] width 548 height 368
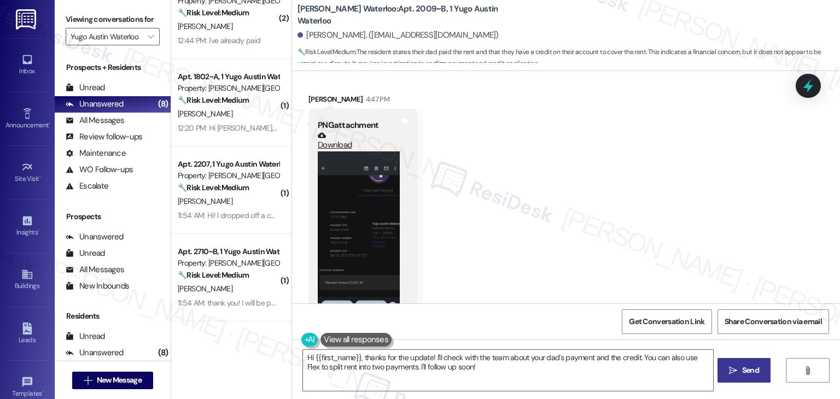
scroll to position [523, 0]
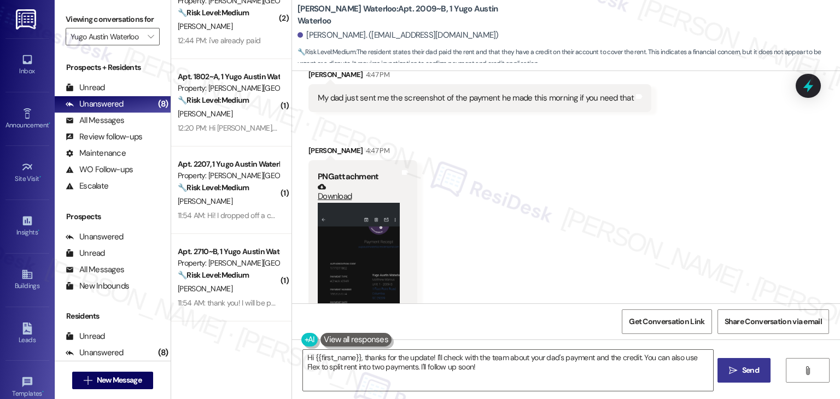
click at [533, 244] on div "Received via SMS Jillian Marcus 4:47 PM My dad just sent me the screenshot of t…" at bounding box center [566, 228] width 548 height 368
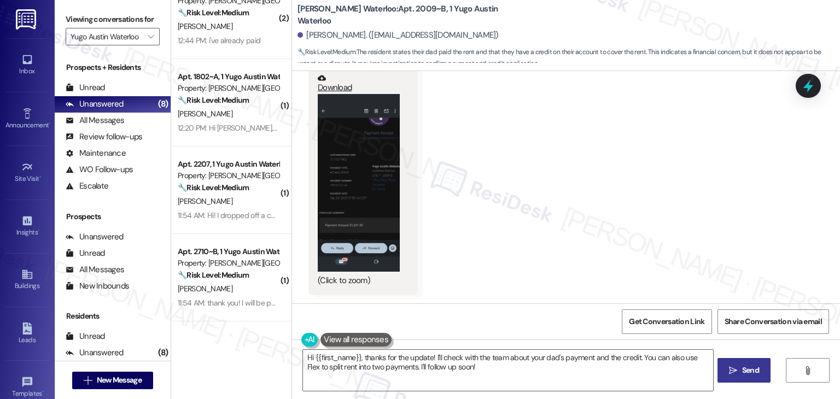
click at [355, 206] on button "Zoom image" at bounding box center [359, 183] width 82 height 178
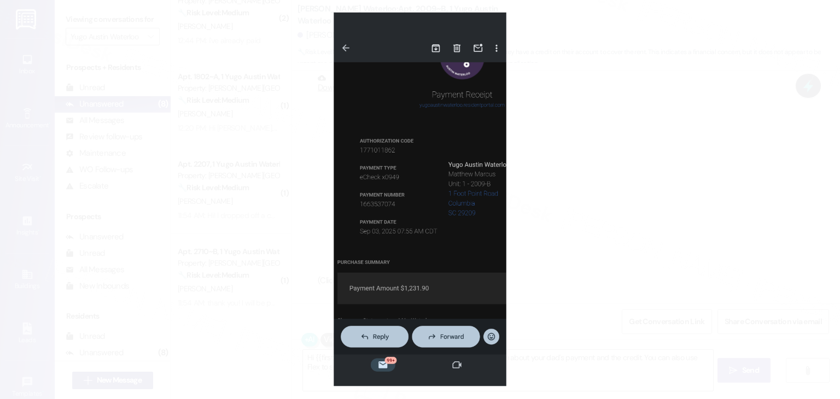
click at [608, 228] on button "Unzoom image" at bounding box center [420, 199] width 840 height 399
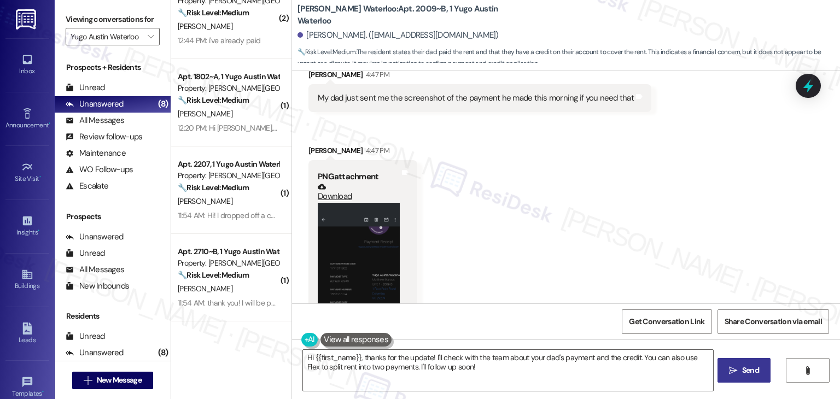
scroll to position [413, 0]
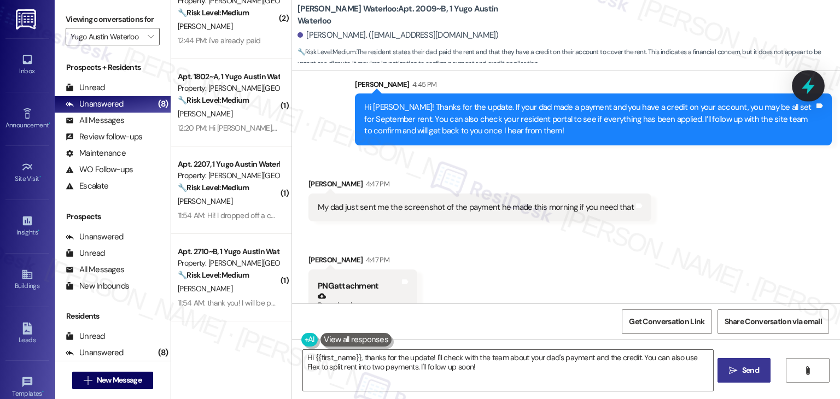
click at [809, 88] on icon at bounding box center [808, 86] width 13 height 17
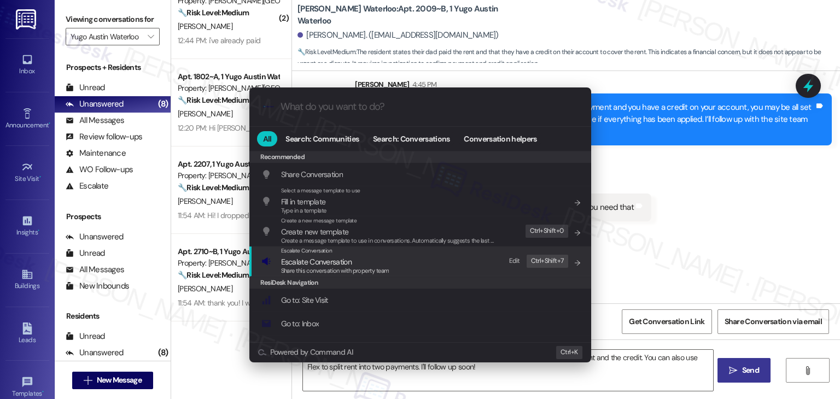
click at [316, 268] on span "Share this conversation with property team" at bounding box center [335, 271] width 108 height 8
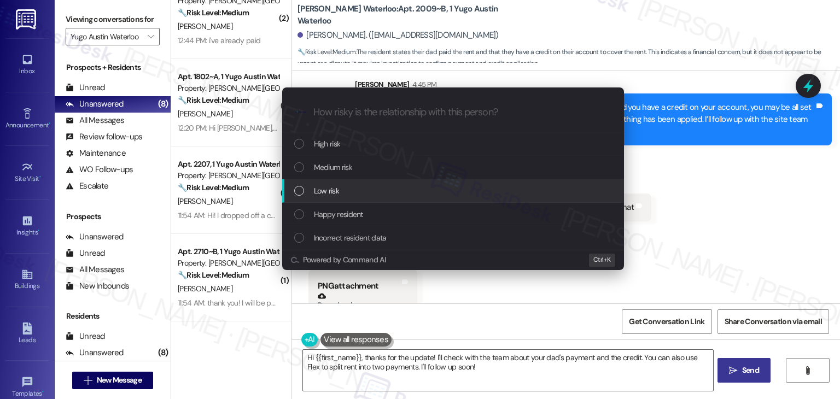
click at [301, 194] on div "List of options" at bounding box center [299, 191] width 10 height 10
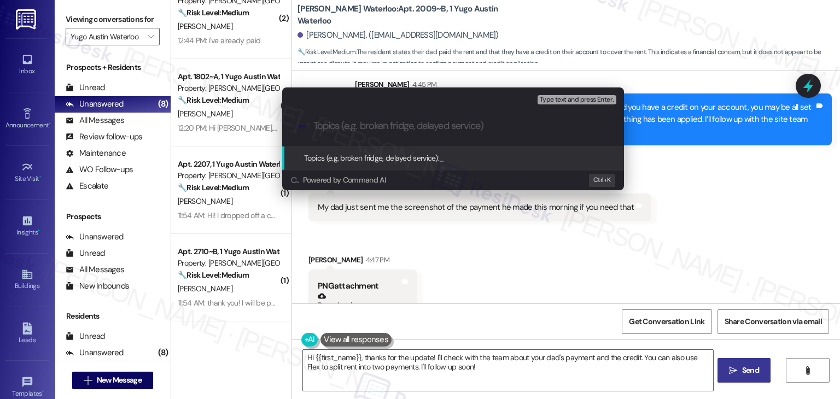
paste input "Rent Coverage Confirmation for September"
type input "Rent Coverage Confirmation for September"
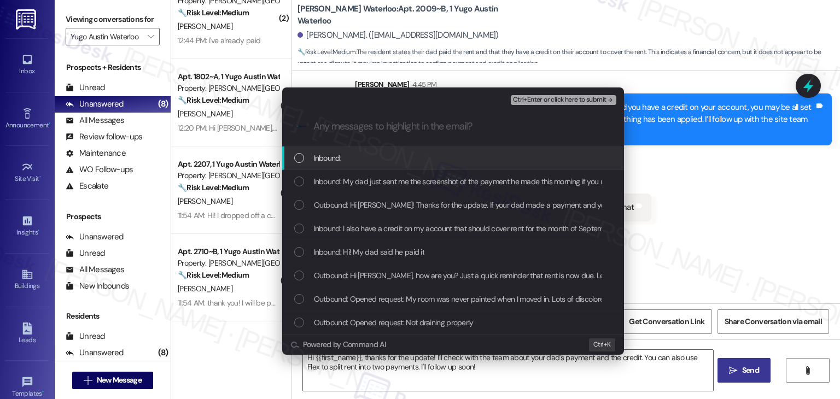
click at [300, 161] on div "List of options" at bounding box center [299, 158] width 10 height 10
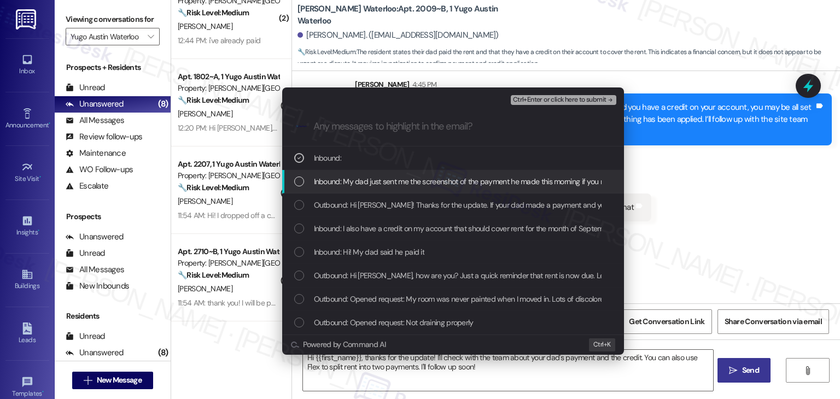
click at [300, 184] on div "List of options" at bounding box center [299, 182] width 10 height 10
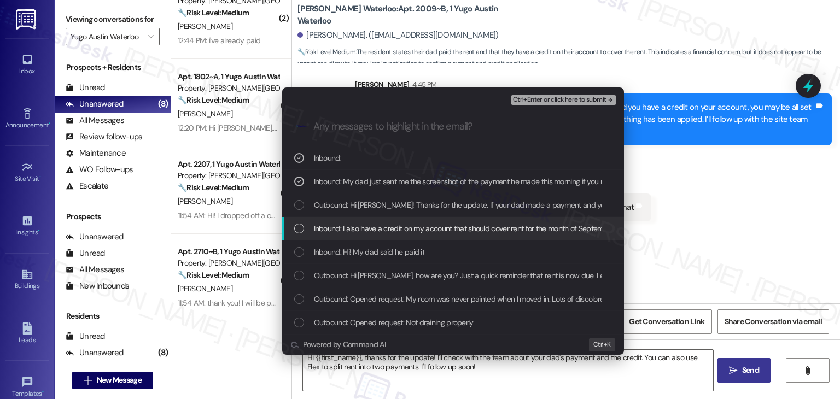
click at [299, 221] on div "Inbound: I also have a credit on my account that should cover rent for the mont…" at bounding box center [453, 229] width 342 height 24
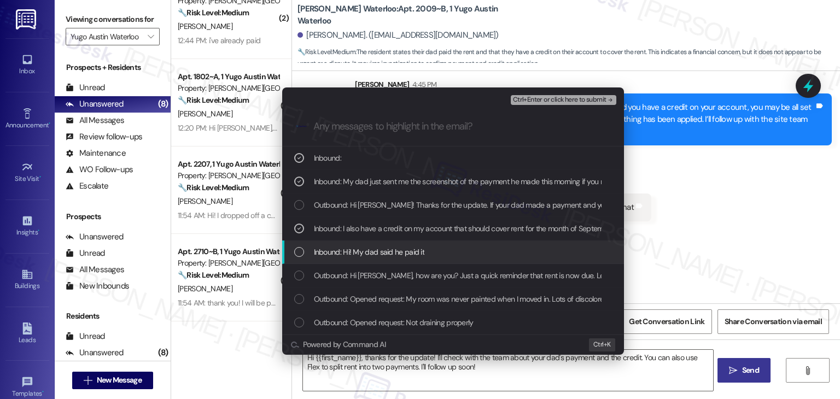
click at [300, 252] on div "List of options" at bounding box center [299, 252] width 10 height 10
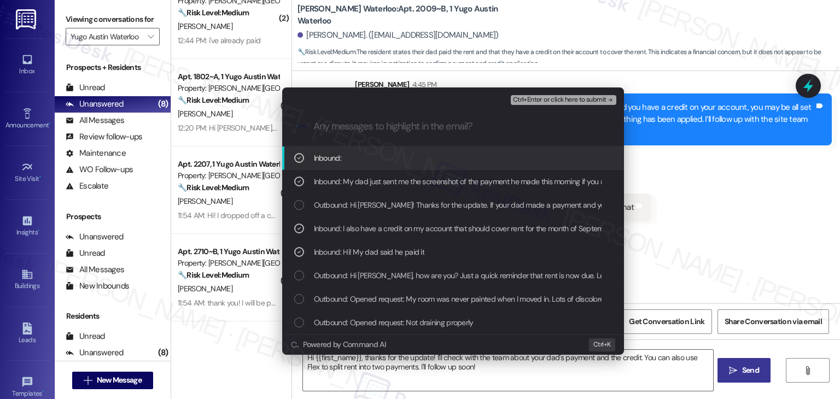
click at [543, 101] on span "Ctrl+Enter or click here to submit" at bounding box center [560, 100] width 94 height 8
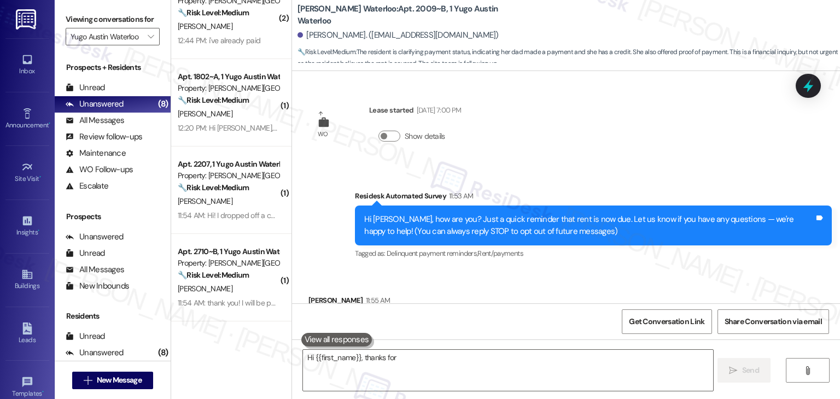
scroll to position [766, 0]
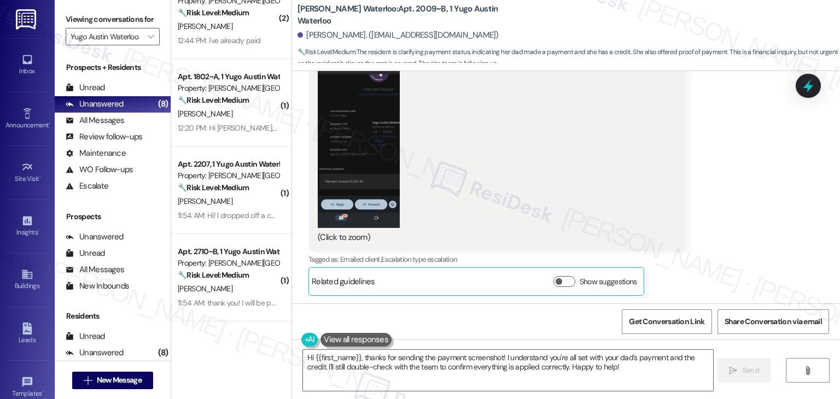
click at [770, 226] on div "Received via SMS Jillian Marcus 4:47 PM My dad just sent me the screenshot of t…" at bounding box center [566, 60] width 548 height 487
click at [776, 226] on div "Received via SMS Jillian Marcus 4:47 PM My dad just sent me the screenshot of t…" at bounding box center [566, 60] width 548 height 487
click at [372, 363] on textarea "Hi {{first_name}}, thanks for sending the payment screenshot! I understand you'…" at bounding box center [508, 370] width 410 height 41
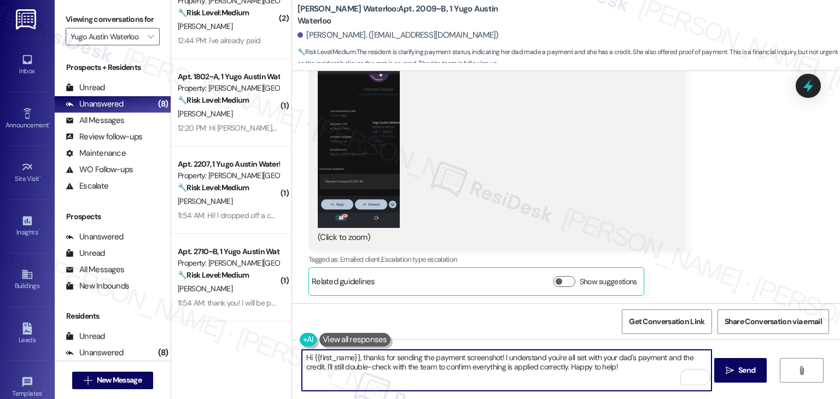
click at [359, 381] on textarea "Hi {{first_name}}, thanks for sending the payment screenshot! I understand you'…" at bounding box center [507, 370] width 410 height 41
click at [628, 368] on textarea "Hi {{first_name}}, thanks for sending the payment screenshot! I understand you'…" at bounding box center [507, 370] width 410 height 41
click at [739, 377] on button " Send" at bounding box center [740, 370] width 53 height 25
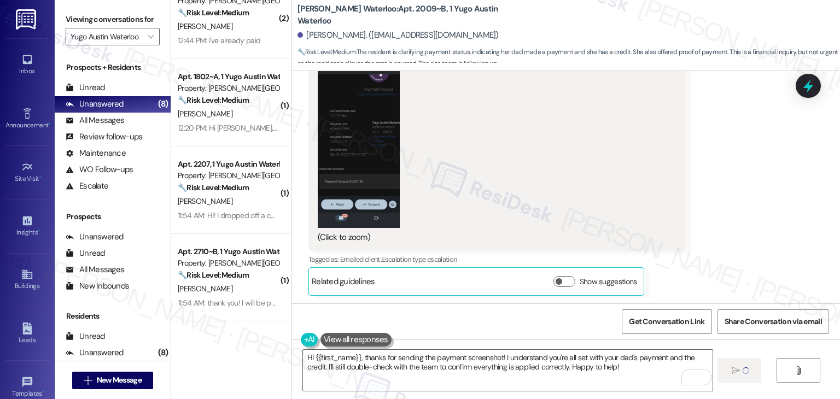
type textarea "Fetching suggested responses. Please feel free to read through the conversation…"
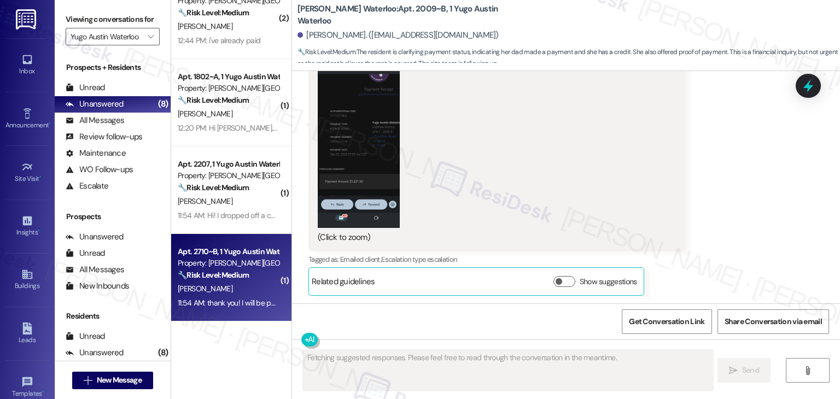
click at [233, 317] on div "Apt. 2710~B, 1 Yugo Austin Waterloo Property: Yugo Austin Waterloo 🔧 Risk Level…" at bounding box center [231, 278] width 120 height 88
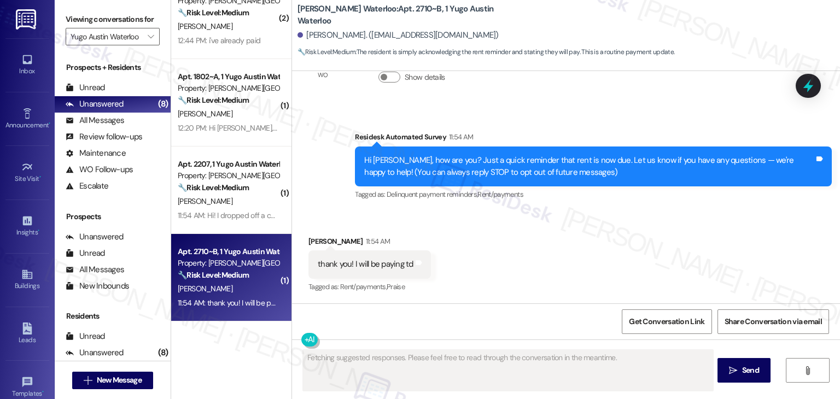
scroll to position [59, 0]
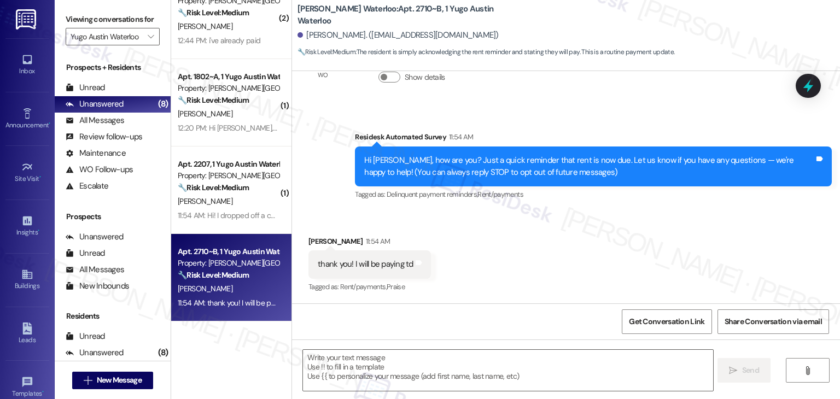
click at [526, 272] on div "Received via SMS Morgan Cohen 11:54 AM thank you! I will be paying td Tags and …" at bounding box center [566, 257] width 548 height 92
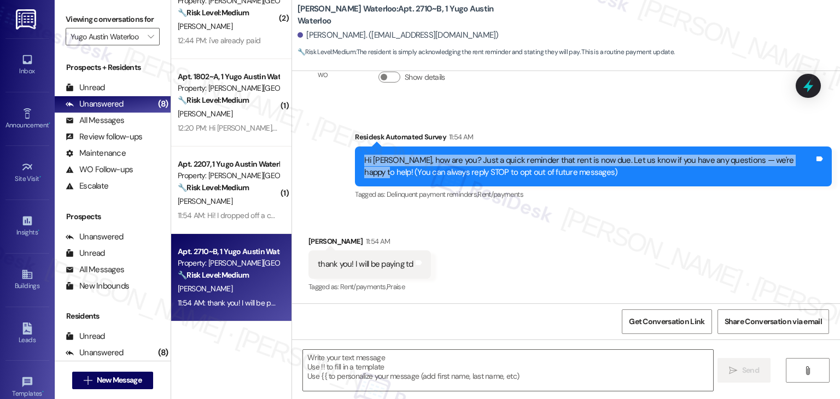
drag, startPoint x: 798, startPoint y: 157, endPoint x: 354, endPoint y: 149, distance: 443.6
click at [355, 149] on div "Hi Morgan, how are you? Just a quick reminder that rent is now due. Let us know…" at bounding box center [593, 167] width 477 height 40
copy div "Hi Morgan, how are you? Just a quick reminder that rent is now due. Let us know…"
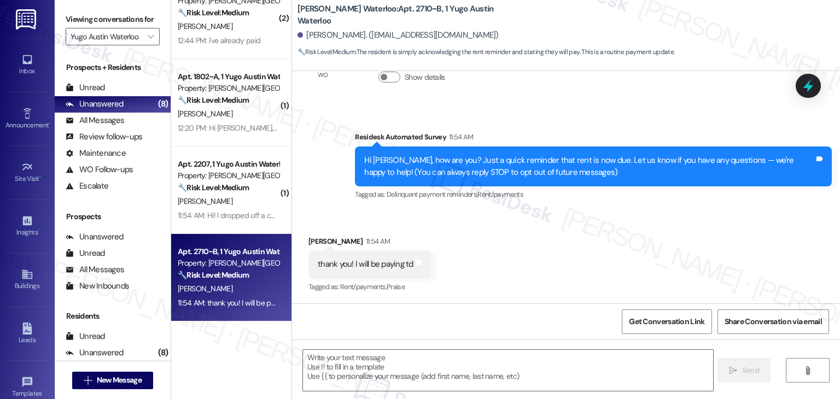
click at [378, 265] on div "thank you! I will be paying td" at bounding box center [366, 264] width 96 height 11
copy div "thank you! I will be paying td Tags and notes"
click at [453, 367] on textarea at bounding box center [508, 370] width 410 height 41
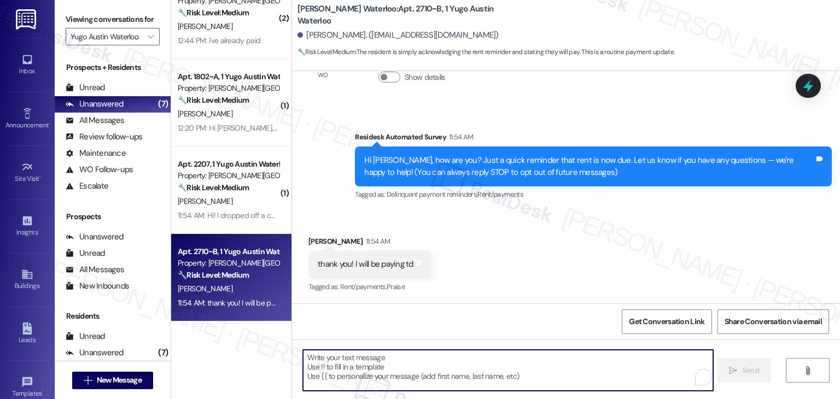
paste textarea "Thanks for the update, Morgan! I appreciate it. Feel free to reach out if you r…"
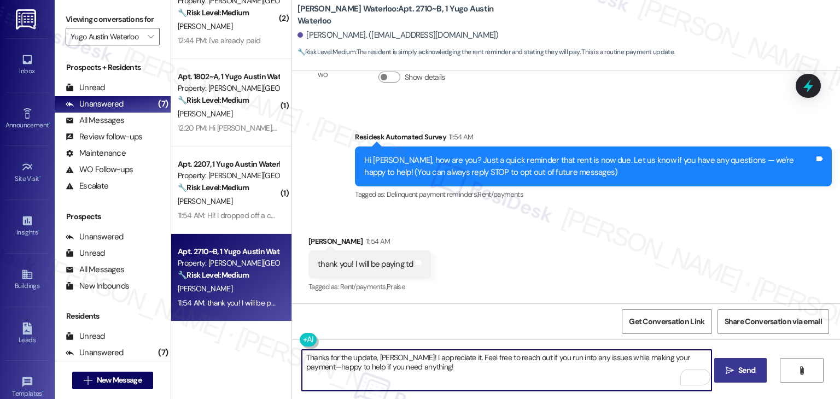
type textarea "Thanks for the update, Morgan! I appreciate it. Feel free to reach out if you r…"
click at [749, 373] on span "Send" at bounding box center [746, 370] width 17 height 11
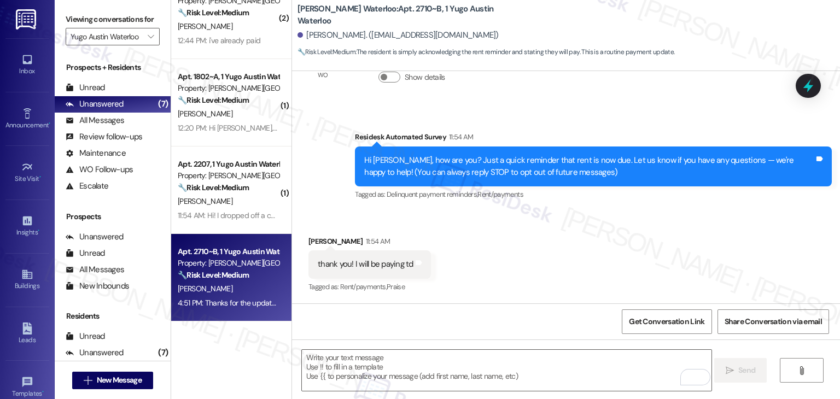
scroll to position [147, 0]
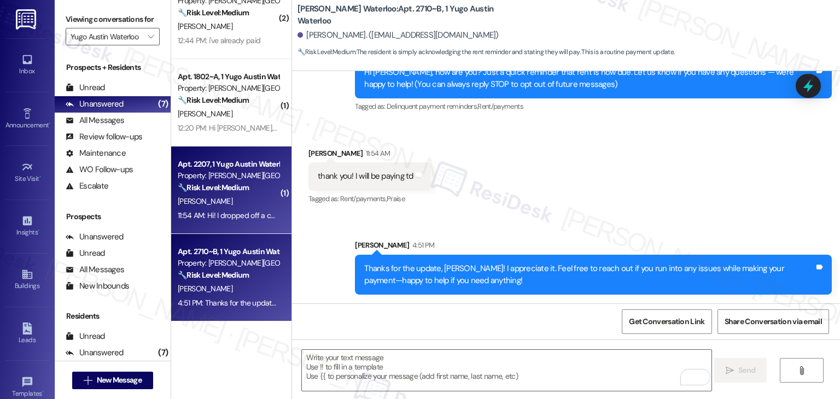
click at [244, 209] on div "11:54 AM: Hi! I dropped off a check with my name this morning! 11:54 AM: Hi! I …" at bounding box center [228, 216] width 103 height 14
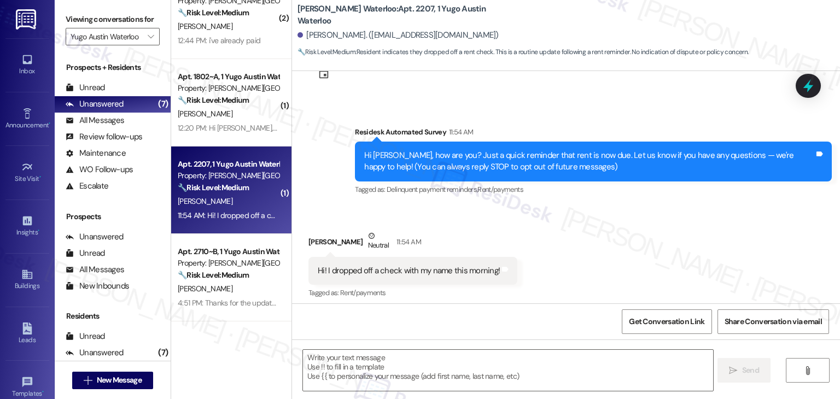
scroll to position [49, 0]
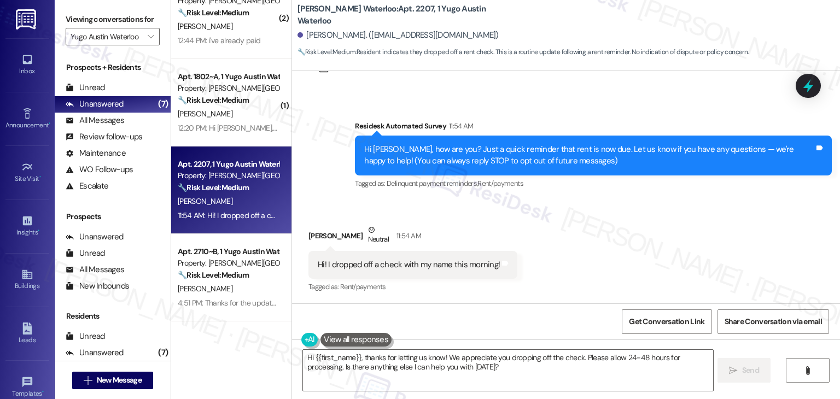
click at [610, 252] on div "Received via SMS Ajah Mccain Neutral 11:54 AM Hi! I dropped off a check with my…" at bounding box center [566, 252] width 548 height 104
click at [440, 267] on div "Hi! I dropped off a check with my name this morning!" at bounding box center [409, 264] width 182 height 11
copy div "Hi! I dropped off a check with my name this morning! Tags and notes"
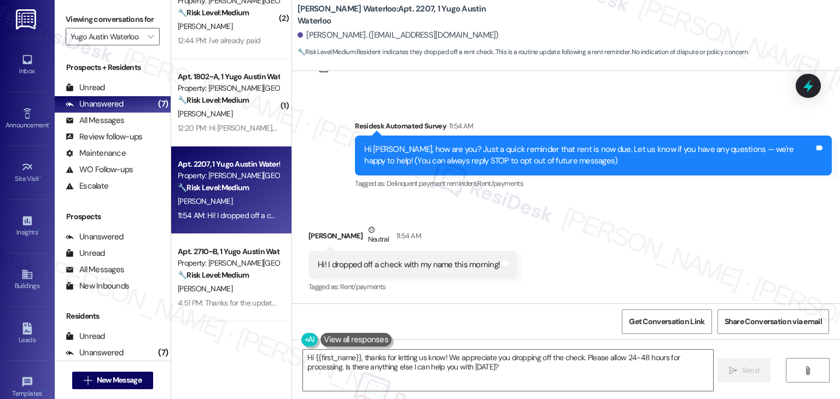
drag, startPoint x: 584, startPoint y: 218, endPoint x: 589, endPoint y: 241, distance: 24.0
click at [584, 218] on div "Received via SMS Ajah Mccain Neutral 11:54 AM Hi! I dropped off a check with my…" at bounding box center [566, 252] width 548 height 104
click at [601, 265] on div "Received via SMS Ajah Mccain Neutral 11:54 AM Hi! I dropped off a check with my…" at bounding box center [566, 252] width 548 height 104
click at [395, 372] on textarea "Hi {{first_name}}, thanks for letting us know! We appreciate you dropping off t…" at bounding box center [508, 370] width 410 height 41
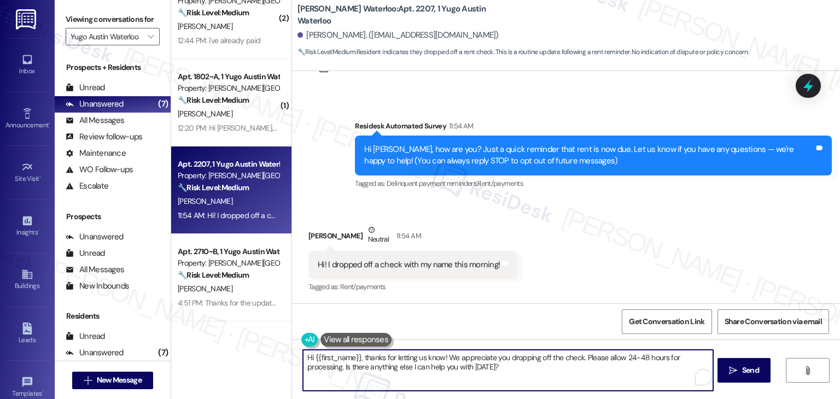
click at [395, 372] on textarea "Hi {{first_name}}, thanks for letting us know! We appreciate you dropping off t…" at bounding box center [508, 370] width 410 height 41
click at [397, 371] on textarea "Hi {{first_name}}, thanks for letting us know! We appreciate you dropping off t…" at bounding box center [508, 370] width 410 height 41
drag, startPoint x: 457, startPoint y: 368, endPoint x: 299, endPoint y: 374, distance: 157.6
click at [302, 374] on textarea "Hi {{first_name}}, thanks for letting us know! We appreciate you dropping off t…" at bounding box center [507, 370] width 410 height 41
paste textarea "Let us know if there's anything else we can assist you with!"
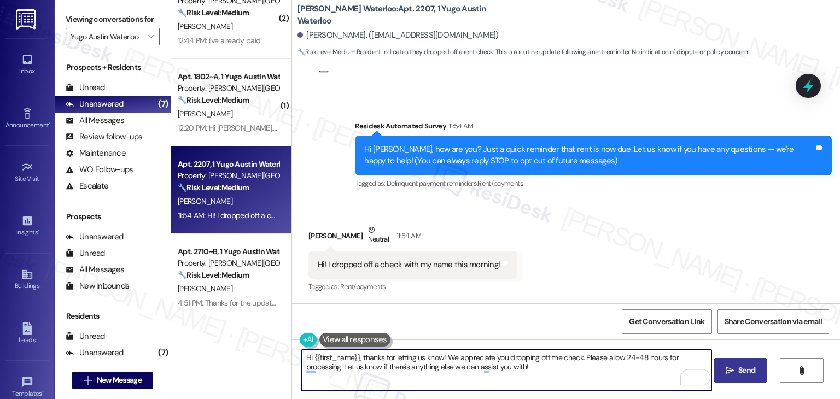
type textarea "Hi {{first_name}}, thanks for letting us know! We appreciate you dropping off t…"
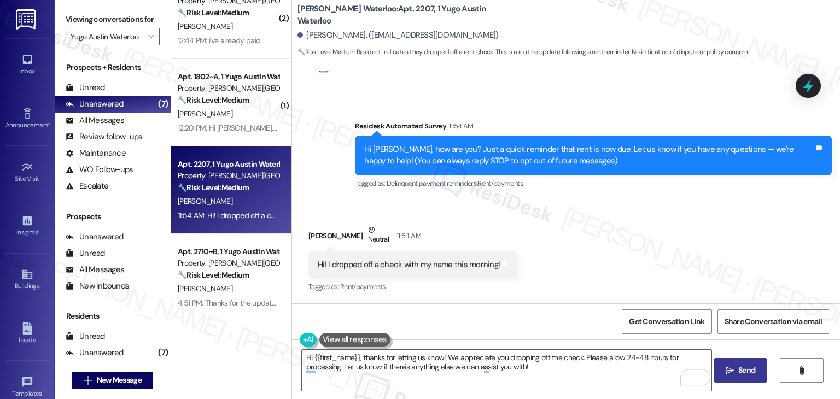
click at [753, 373] on span "Send" at bounding box center [746, 370] width 17 height 11
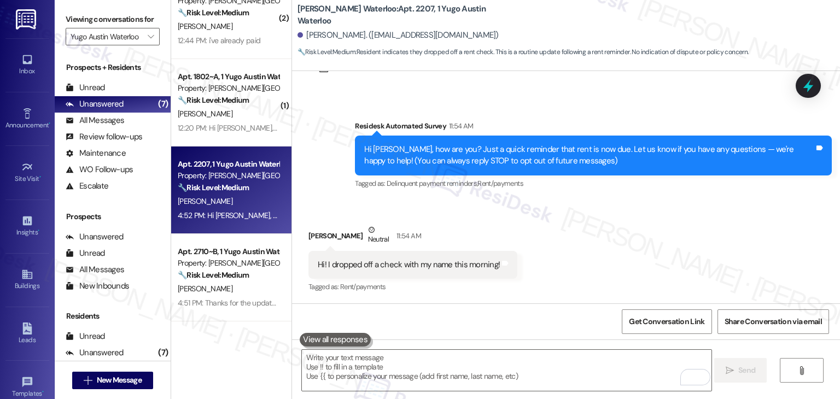
scroll to position [137, 0]
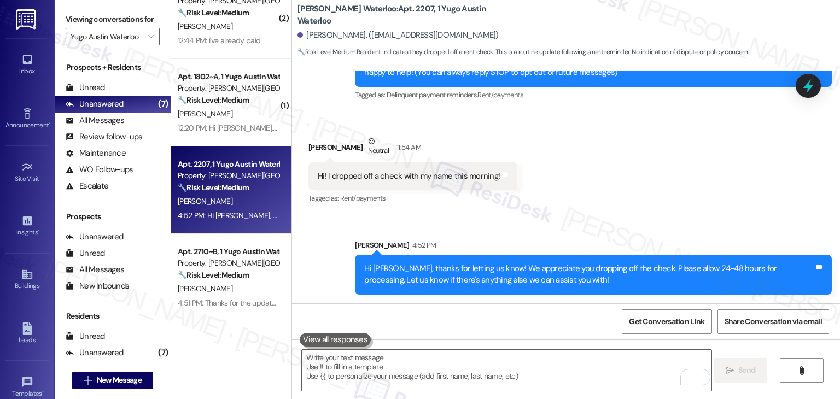
click at [750, 230] on div "Sent via SMS Sarah 4:52 PM Hi Ajah, thanks for letting us know! We appreciate y…" at bounding box center [566, 259] width 548 height 88
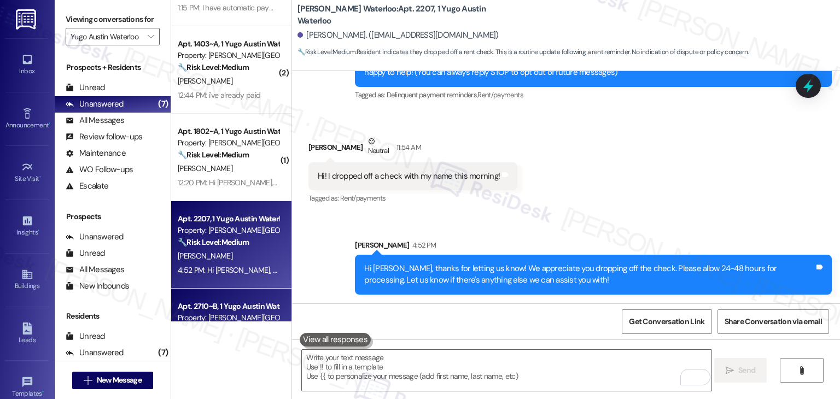
scroll to position [182, 0]
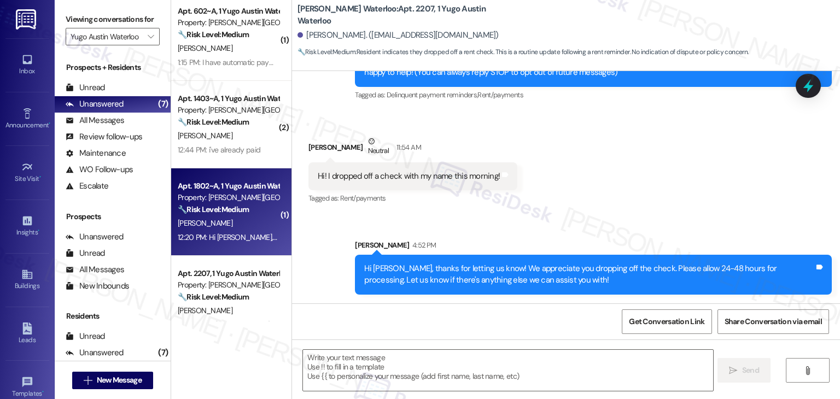
type textarea "Fetching suggested responses. Please feel free to read through the conversation…"
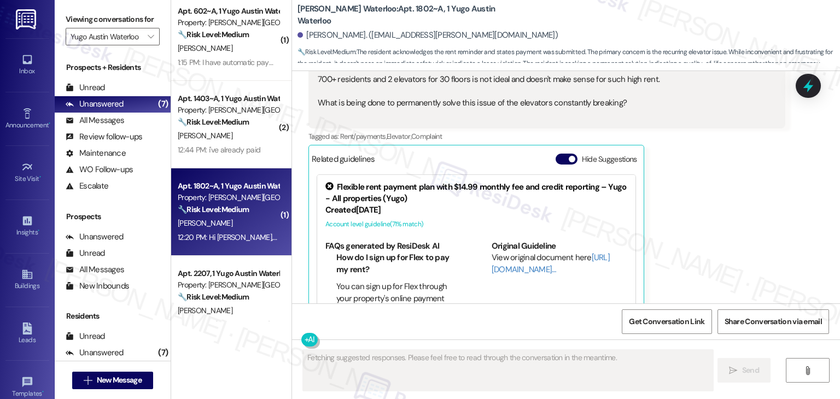
scroll to position [3194, 0]
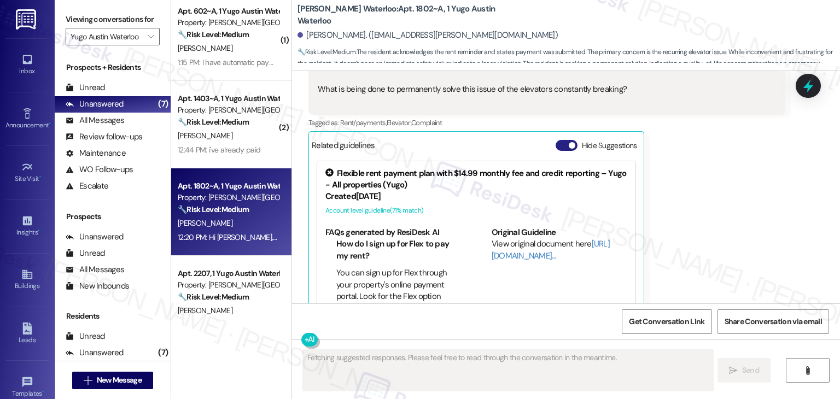
click at [558, 140] on button "Hide Suggestions" at bounding box center [567, 145] width 22 height 11
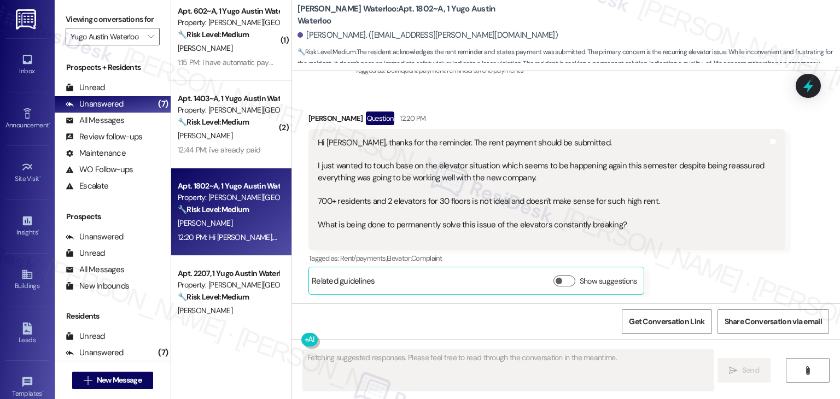
scroll to position [3035, 0]
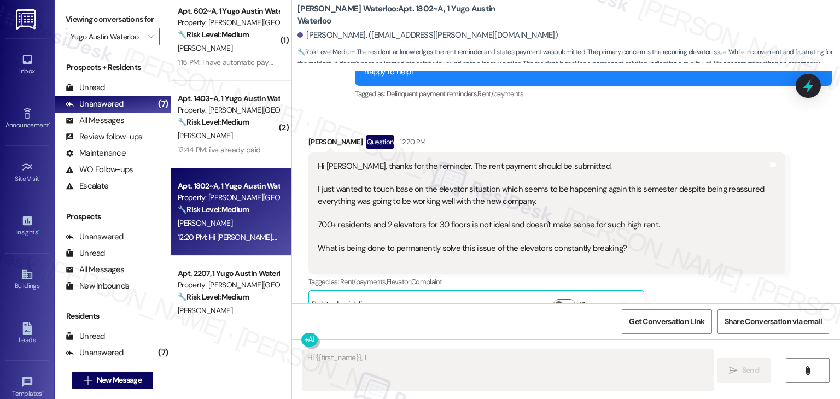
click at [748, 278] on div "Myna Chilukuri Question 12:20 PM Hi Sarah, thanks for the reminder. The rent pa…" at bounding box center [546, 227] width 477 height 184
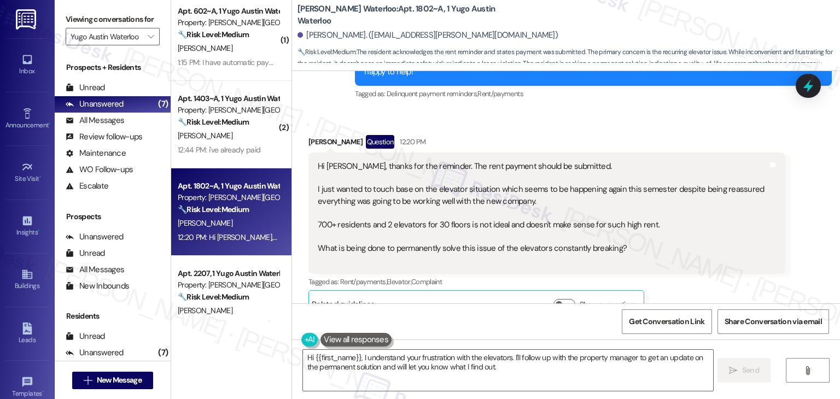
click at [737, 287] on div "Myna Chilukuri Question 12:20 PM Hi Sarah, thanks for the reminder. The rent pa…" at bounding box center [546, 227] width 477 height 184
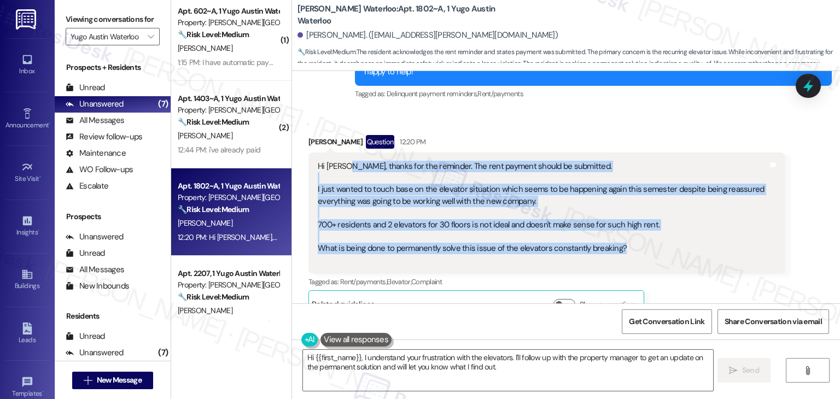
drag, startPoint x: 635, startPoint y: 226, endPoint x: 340, endPoint y: 145, distance: 306.2
click at [340, 161] on div "Hi Sarah, thanks for the reminder. The rent payment should be submitted. I just…" at bounding box center [543, 214] width 450 height 106
copy div "thanks for the reminder. The rent payment should be submitted. I just wanted to…"
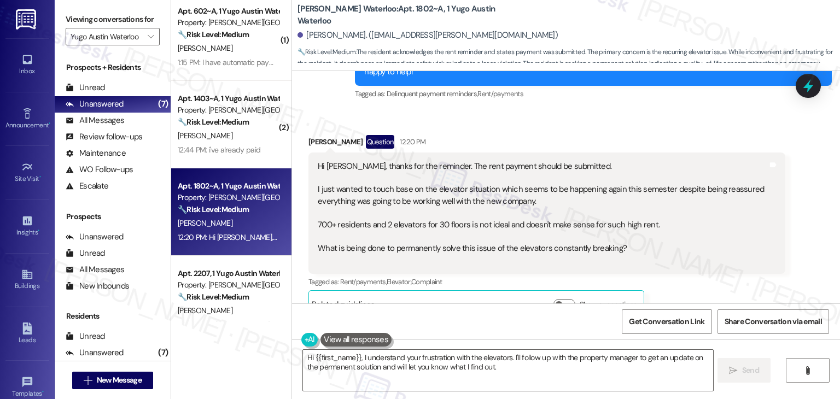
click at [308, 135] on div "Myna Chilukuri Question 12:20 PM" at bounding box center [546, 144] width 477 height 18
copy div "Myna"
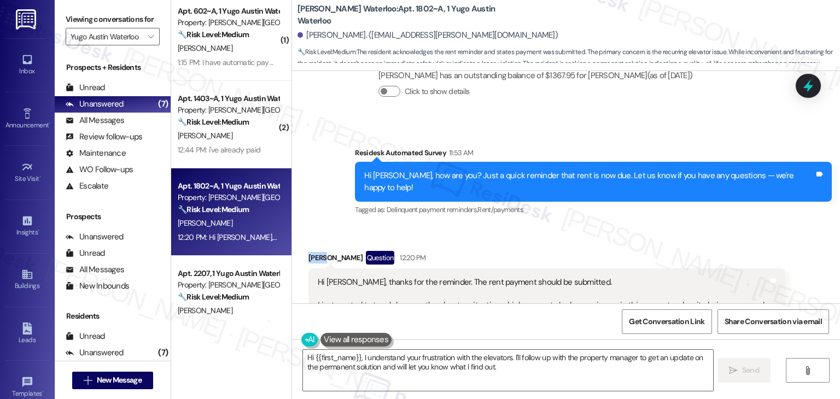
scroll to position [2925, 0]
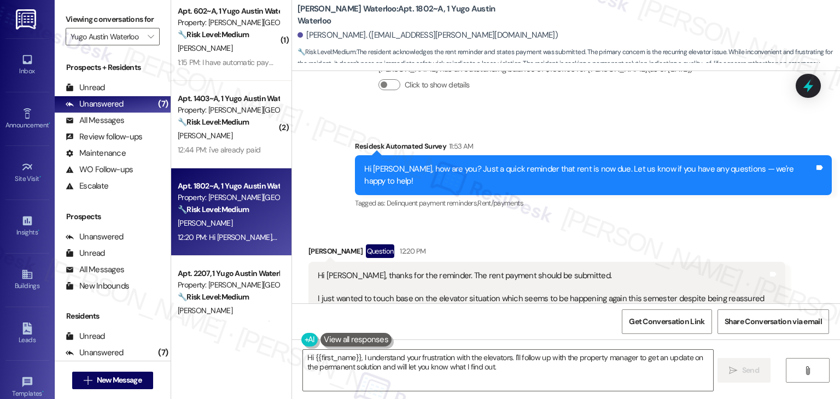
click at [394, 164] on div "Hi Myna, how are you? Just a quick reminder that rent is now due. Let us know i…" at bounding box center [589, 176] width 450 height 24
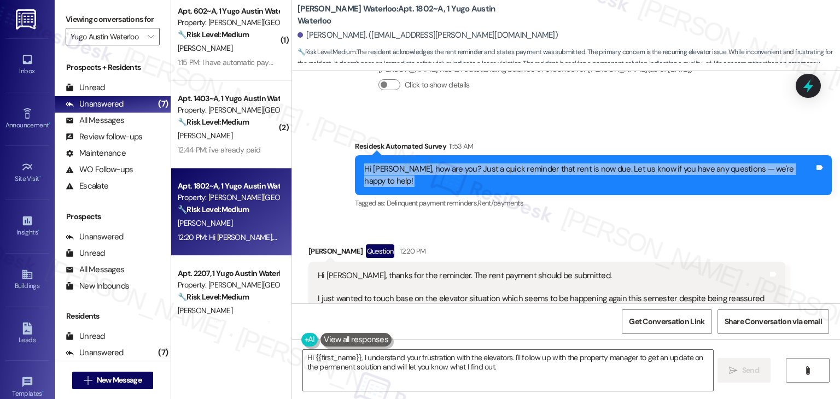
click at [394, 164] on div "Hi Myna, how are you? Just a quick reminder that rent is now due. Let us know i…" at bounding box center [589, 176] width 450 height 24
copy div "Hi Myna, how are you? Just a quick reminder that rent is now due. Let us know i…"
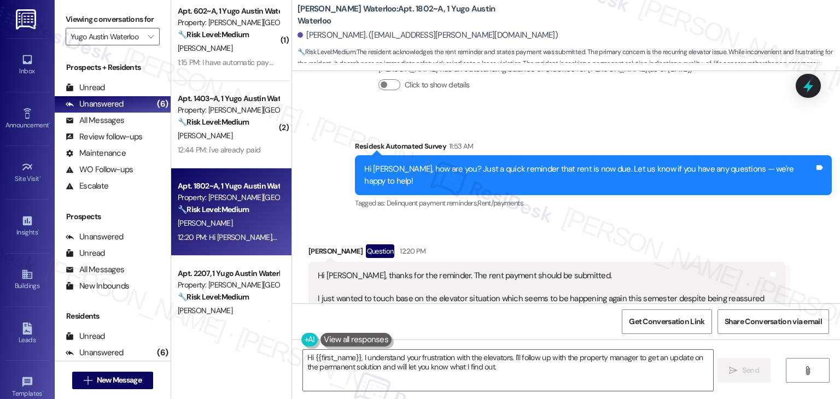
click at [649, 220] on div "Received via SMS Myna Chilukuri Question 12:20 PM Hi Sarah, thanks for the remi…" at bounding box center [566, 328] width 548 height 217
drag, startPoint x: 652, startPoint y: 213, endPoint x: 653, endPoint y: 220, distance: 7.7
click at [653, 236] on div "Received via SMS Myna Chilukuri Question 12:20 PM Hi Sarah, thanks for the remi…" at bounding box center [546, 336] width 493 height 200
click at [656, 116] on div "Survey, sent via SMS Residesk Automated Survey 11:53 AM Hi Myna, how are you? J…" at bounding box center [566, 168] width 548 height 104
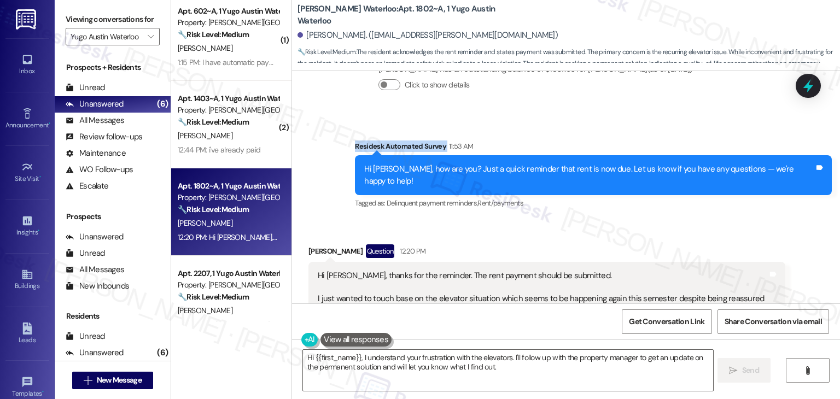
click at [656, 116] on div "Survey, sent via SMS Residesk Automated Survey 11:53 AM Hi Myna, how are you? J…" at bounding box center [566, 168] width 548 height 104
click at [675, 236] on div "Received via SMS Myna Chilukuri Question 12:20 PM Hi Sarah, thanks for the remi…" at bounding box center [546, 336] width 493 height 200
click at [675, 220] on div "Received via SMS Myna Chilukuri Question 12:20 PM Hi Sarah, thanks for the remi…" at bounding box center [566, 328] width 548 height 217
click at [619, 220] on div "Received via SMS Myna Chilukuri Question 12:20 PM Hi Sarah, thanks for the remi…" at bounding box center [566, 328] width 548 height 217
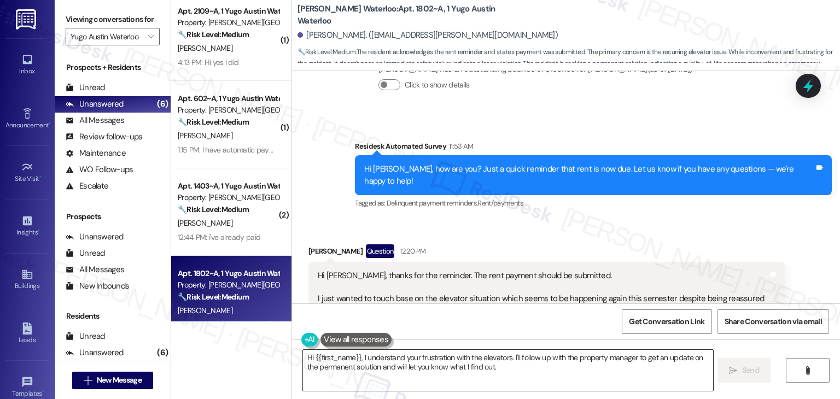
click at [468, 363] on textarea "Hi {{first_name}}, I understand your frustration with the elevators. I'll follo…" at bounding box center [508, 370] width 410 height 41
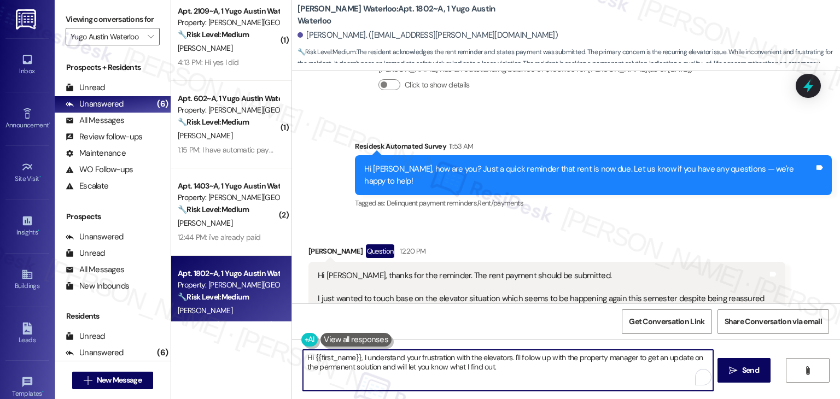
click at [468, 363] on textarea "Hi {{first_name}}, I understand your frustration with the elevators. I'll follo…" at bounding box center [508, 370] width 410 height 41
paste textarea "Myna! Thanks for the update—glad to hear your rent payment should be in. I appr…"
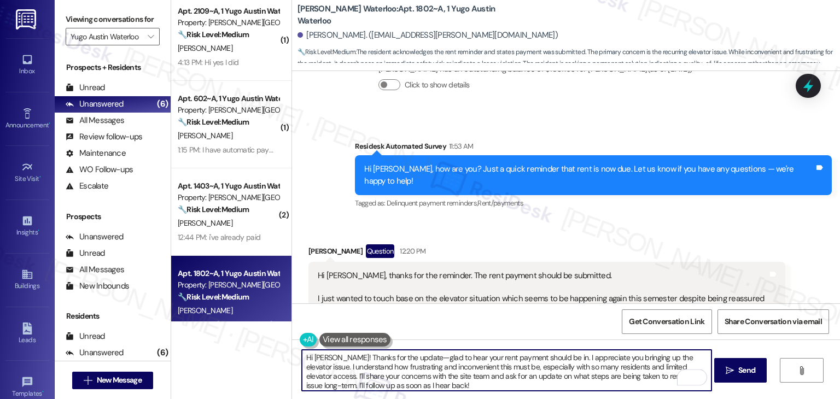
scroll to position [0, 0]
type textarea "Hi Myna! Thanks for the update—glad to hear your rent payment should be in. I a…"
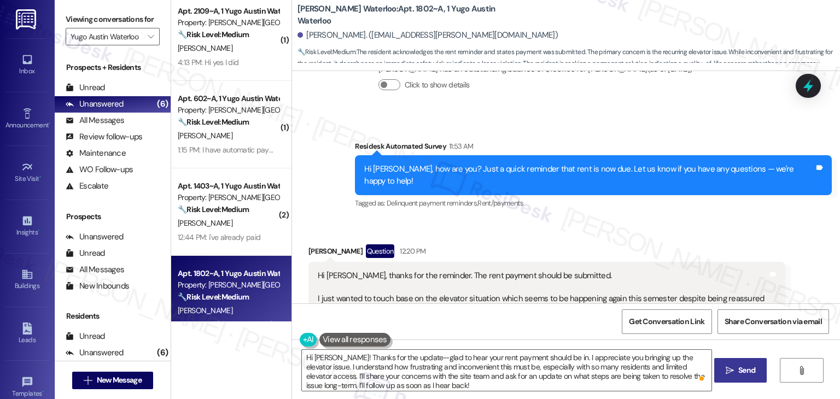
click at [741, 373] on span "Send" at bounding box center [746, 370] width 17 height 11
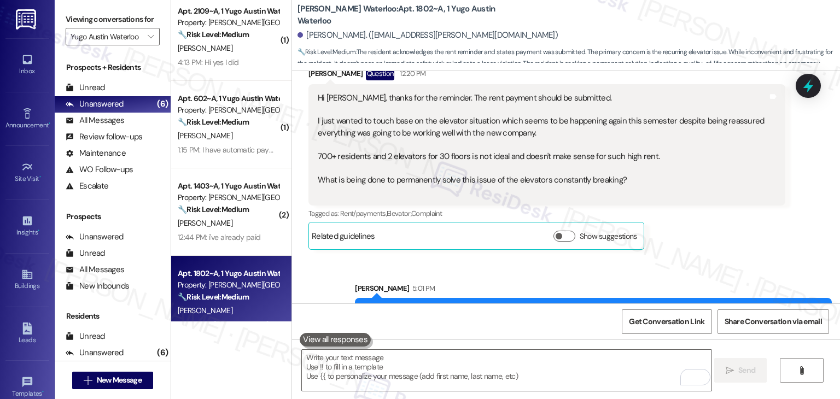
scroll to position [3146, 0]
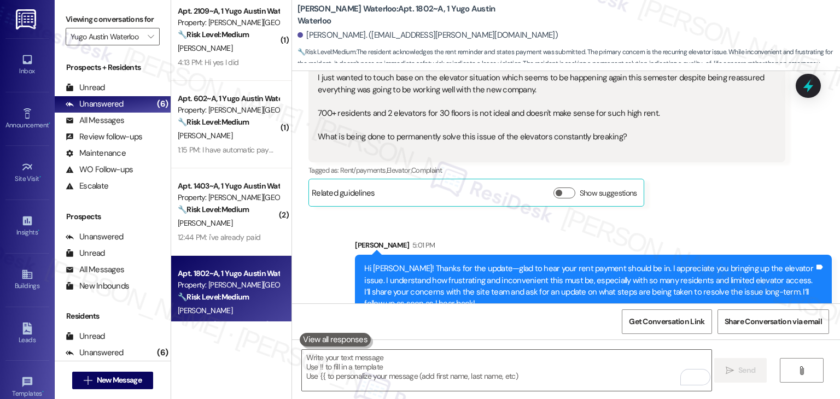
click at [792, 215] on div "Sent via SMS Sarah 5:01 PM Hi Myna! Thanks for the update—glad to hear your ren…" at bounding box center [566, 271] width 548 height 112
click at [807, 86] on icon at bounding box center [808, 86] width 13 height 17
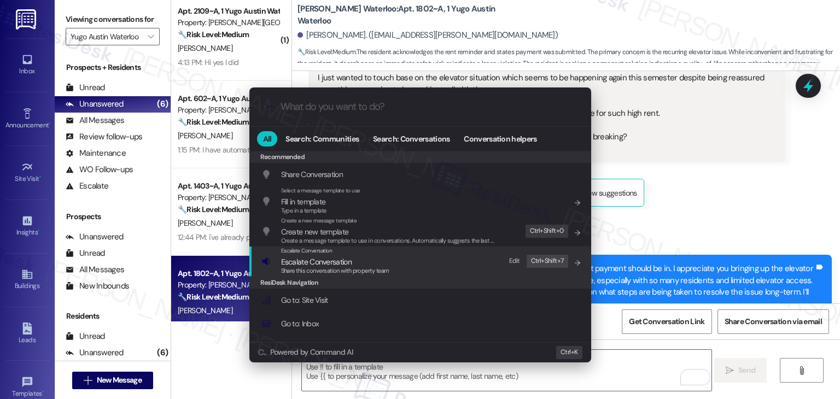
click at [311, 270] on span "Share this conversation with property team" at bounding box center [335, 271] width 108 height 8
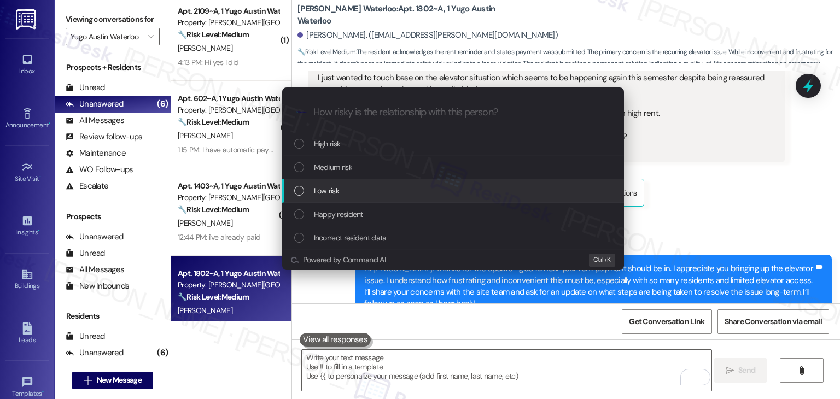
click at [298, 191] on div "List of options" at bounding box center [299, 191] width 10 height 10
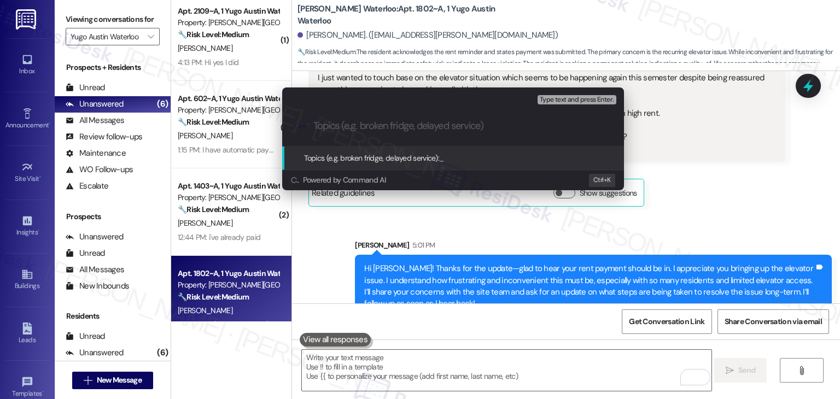
paste input "Elevator Reliability & Long-Term Resolution Request"
type input "Elevator Reliability & Long-Term Resolution Request"
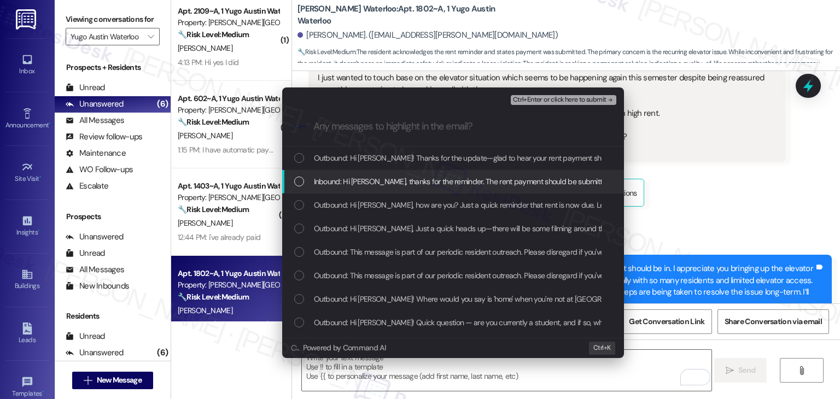
click at [297, 180] on div "List of options" at bounding box center [299, 182] width 10 height 10
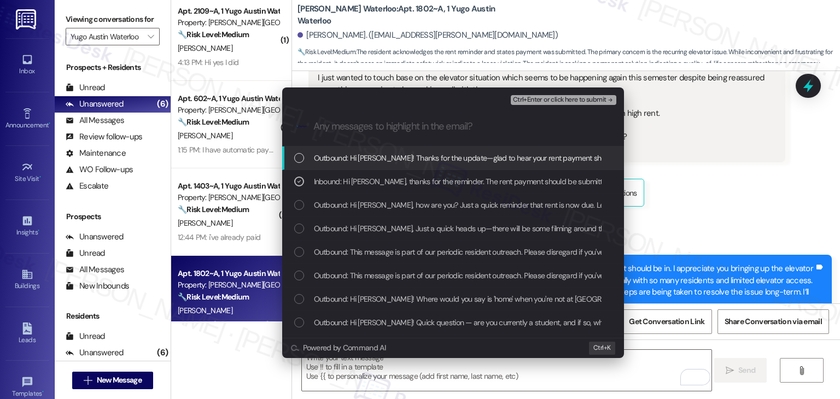
click at [586, 98] on span "Ctrl+Enter or click here to submit" at bounding box center [560, 100] width 94 height 8
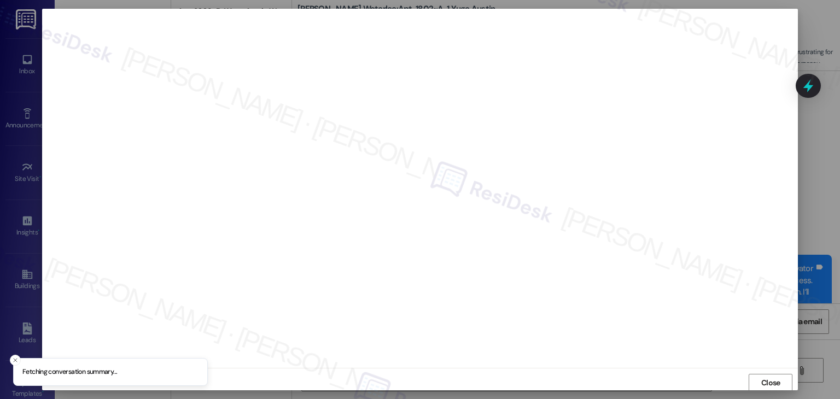
scroll to position [3245, 0]
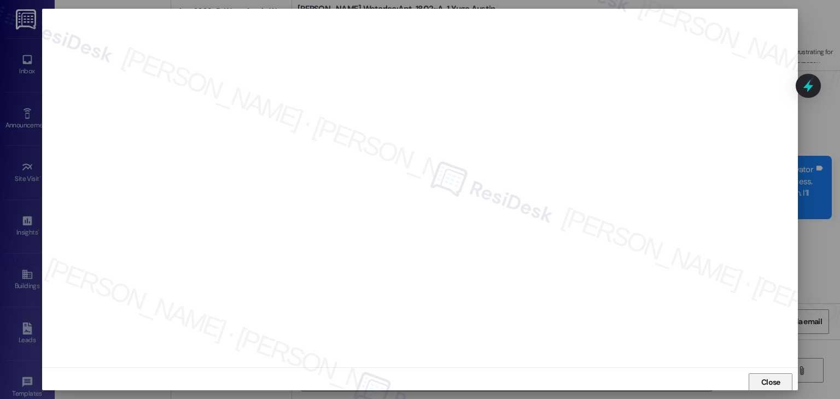
click at [777, 381] on span "Close" at bounding box center [770, 382] width 19 height 11
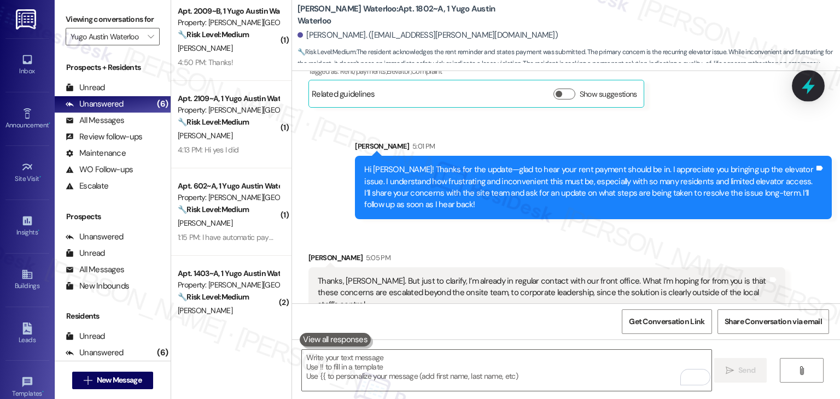
click at [815, 81] on icon at bounding box center [808, 86] width 19 height 19
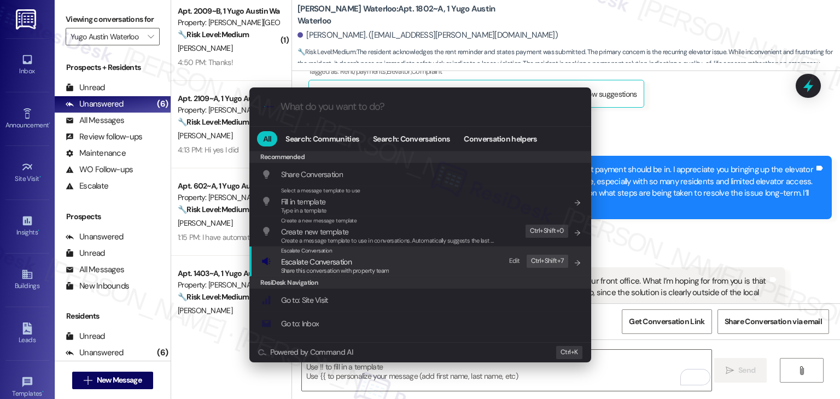
drag, startPoint x: 307, startPoint y: 263, endPoint x: 314, endPoint y: 274, distance: 13.4
click at [307, 263] on span "Escalate Conversation" at bounding box center [316, 262] width 71 height 10
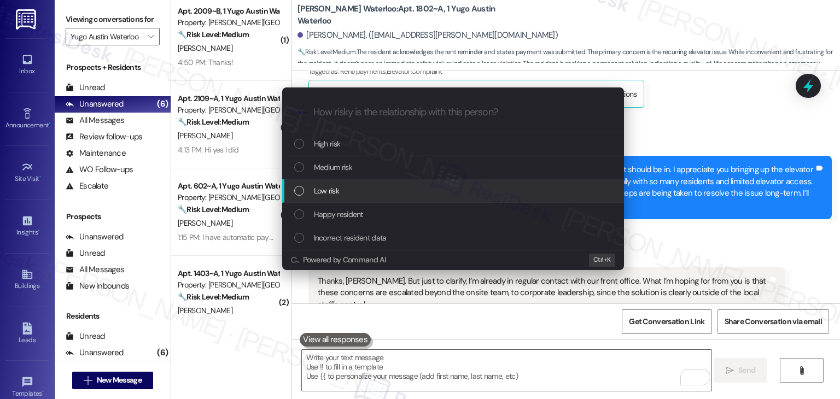
click at [298, 190] on div "List of options" at bounding box center [299, 191] width 10 height 10
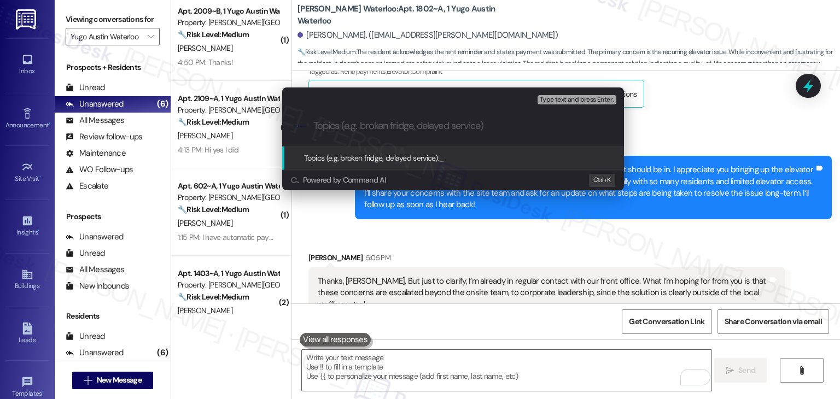
paste input "Elevator Reliability & Long-Term Resolution Request"
type input "Elevator Reliability & Long-Term Resolution Request"
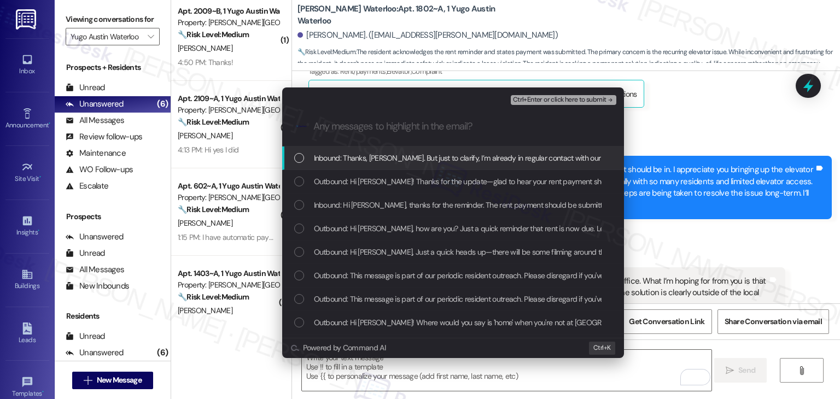
click at [301, 160] on div "List of options" at bounding box center [299, 158] width 10 height 10
click at [301, 160] on icon "List of options" at bounding box center [299, 158] width 8 height 8
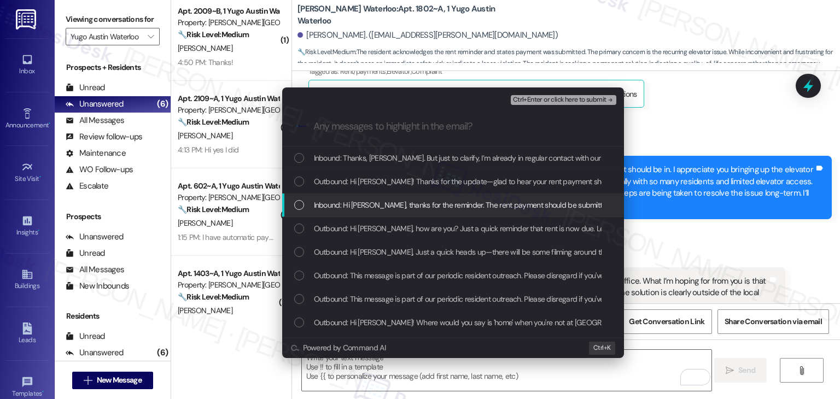
click at [299, 209] on div "List of options" at bounding box center [299, 205] width 10 height 10
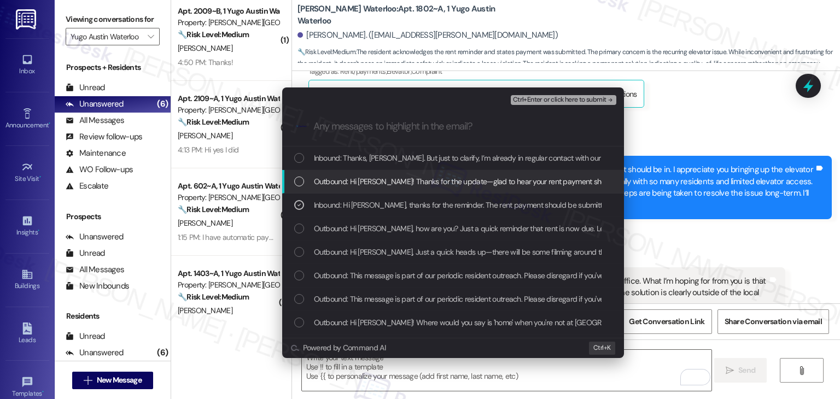
click at [562, 97] on span "Ctrl+Enter or click here to submit" at bounding box center [560, 100] width 94 height 8
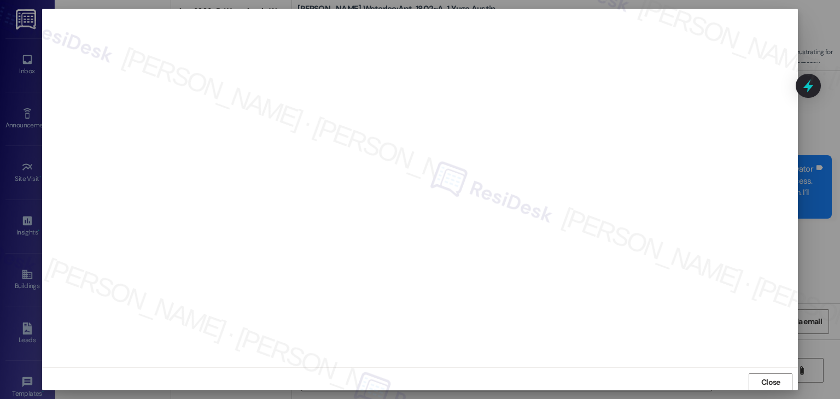
scroll to position [4, 0]
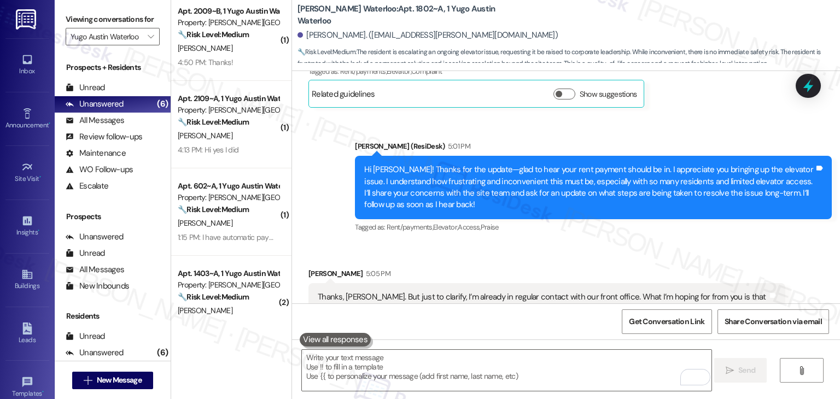
scroll to position [3278, 0]
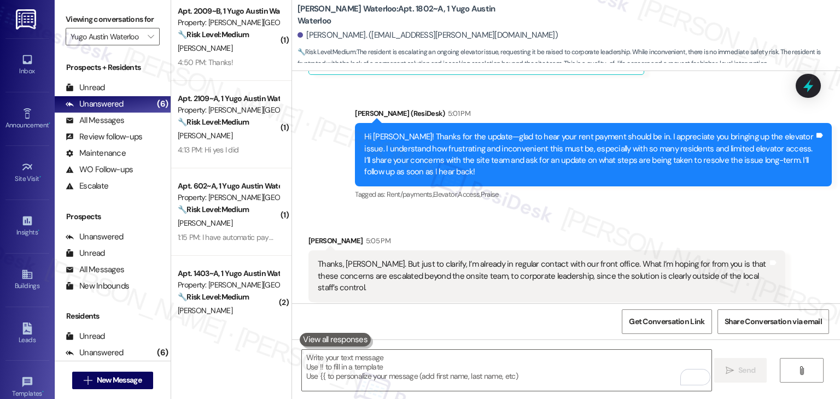
click at [787, 227] on div "Received via SMS Myna Chilukuri 5:05 PM Thanks, Sarah. But just to clarify, I’m…" at bounding box center [546, 277] width 493 height 100
click at [434, 259] on div "Thanks, Sarah. But just to clarify, I’m already in regular contact with our fro…" at bounding box center [543, 276] width 450 height 35
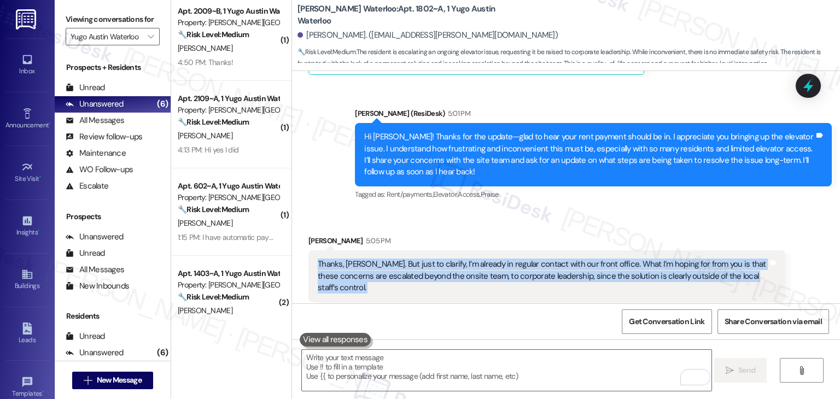
click at [434, 259] on div "Thanks, [PERSON_NAME]. But just to clarify, I’m already in regular contact with…" at bounding box center [543, 276] width 450 height 35
copy div "Thanks, Sarah. But just to clarify, I’m already in regular contact with our fro…"
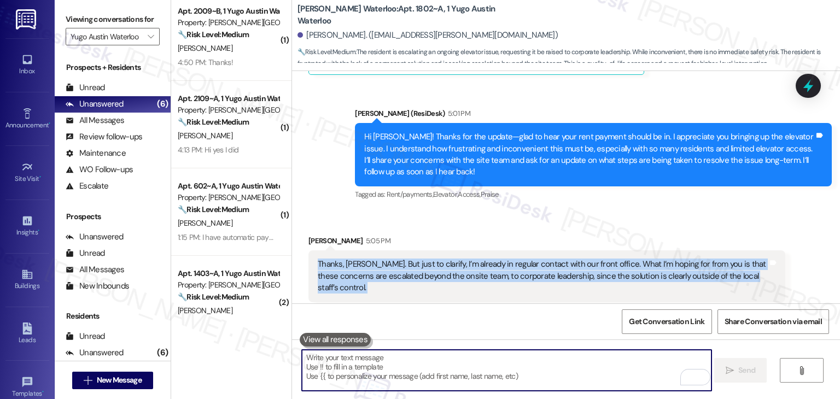
click at [486, 360] on textarea "To enrich screen reader interactions, please activate Accessibility in Grammarl…" at bounding box center [507, 370] width 410 height 41
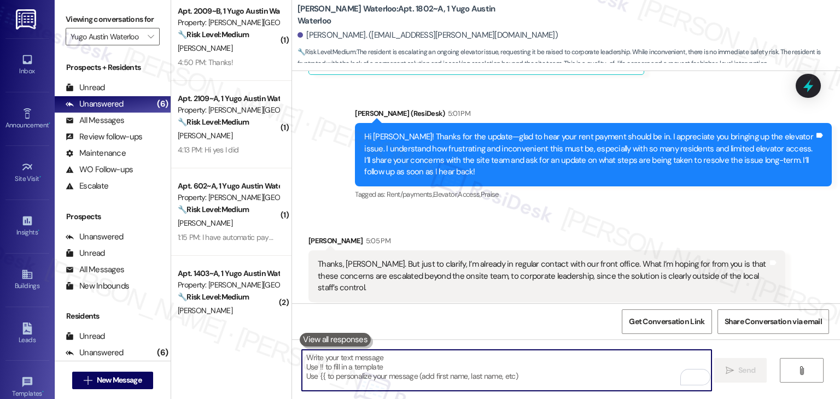
paste textarea "Thank you for clarifying—I understand. I’ve noted your concerns for escalation …"
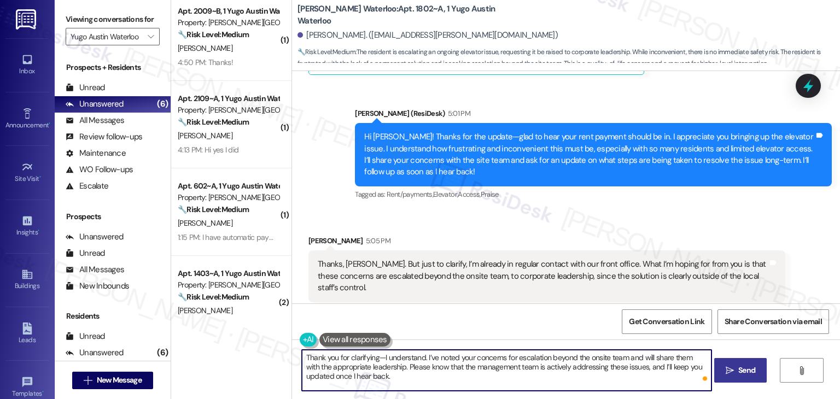
type textarea "Thank you for clarifying—I understand. I’ve noted your concerns for escalation …"
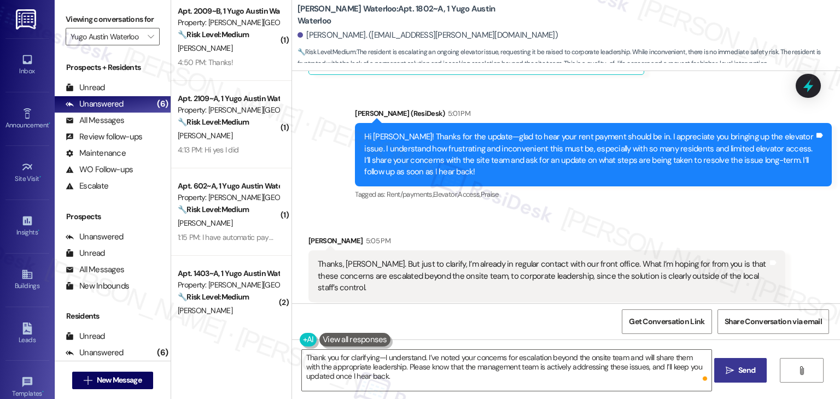
click at [748, 368] on span "Send" at bounding box center [746, 370] width 17 height 11
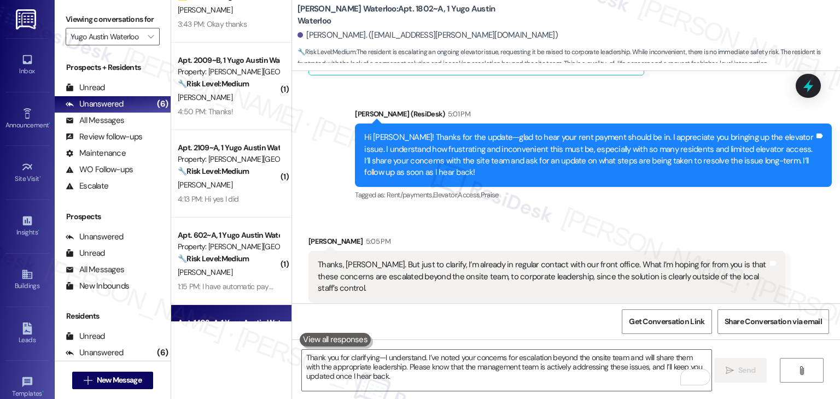
scroll to position [0, 0]
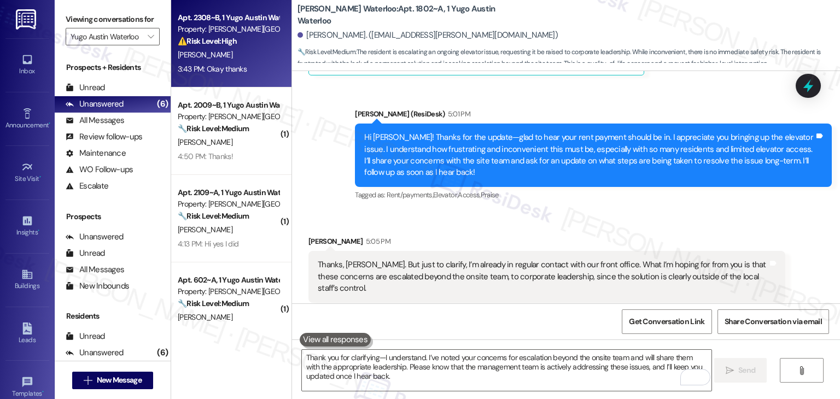
click at [242, 67] on div "3:43 PM: Okay thanks 3:43 PM: Okay thanks" at bounding box center [228, 69] width 103 height 14
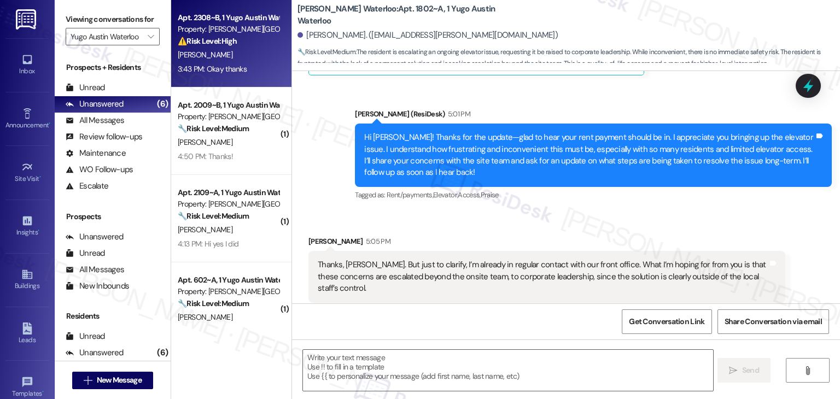
type textarea "Fetching suggested responses. Please feel free to read through the conversation…"
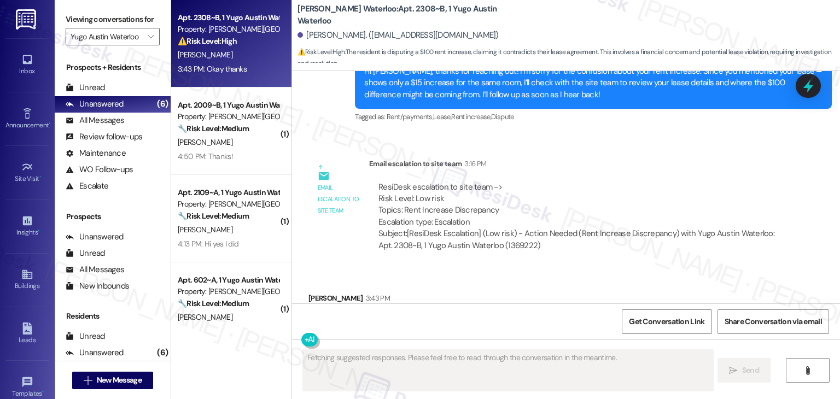
scroll to position [1843, 0]
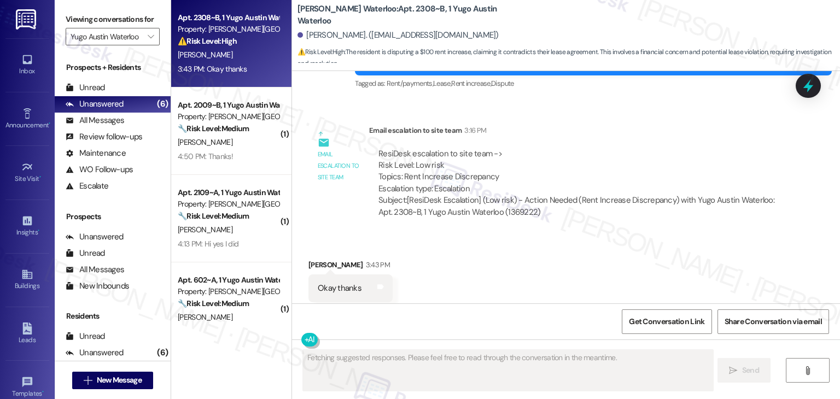
click at [474, 279] on div "Received via SMS Kassidi Sterrett 3:43 PM Okay thanks Tags and notes Tagged as:…" at bounding box center [566, 281] width 548 height 92
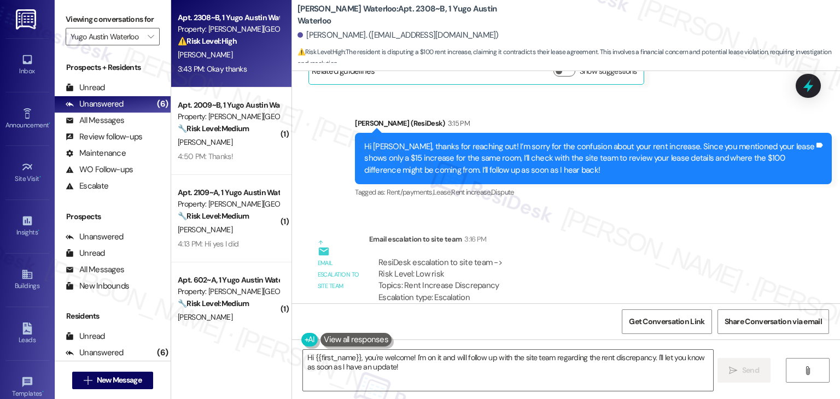
scroll to position [1843, 0]
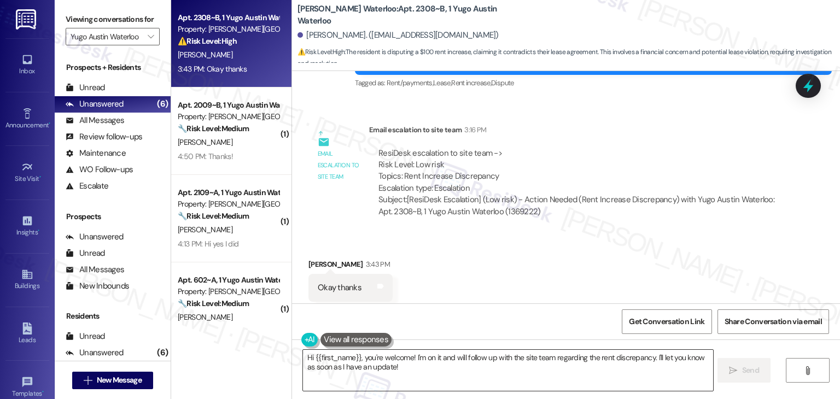
click at [403, 372] on textarea "Hi {{first_name}}, you're welcome! I'm on it and will follow up with the site t…" at bounding box center [508, 370] width 410 height 41
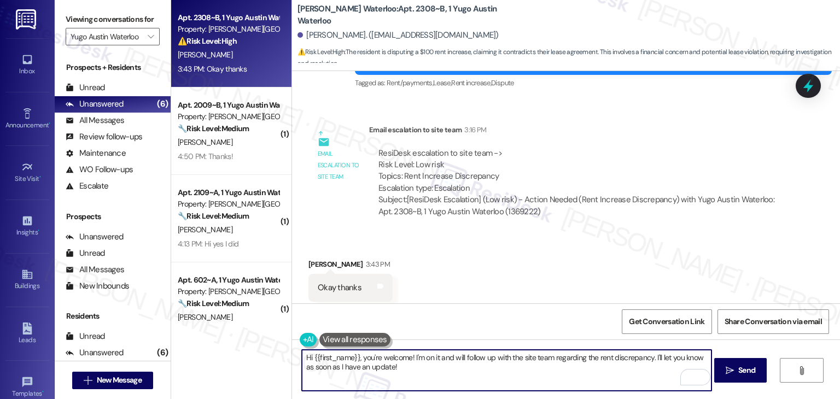
click at [405, 368] on textarea "Hi {{first_name}}, you're welcome! I'm on it and will follow up with the site t…" at bounding box center [507, 370] width 410 height 41
drag, startPoint x: 488, startPoint y: 359, endPoint x: 412, endPoint y: 357, distance: 76.1
click at [412, 357] on textarea "Hi {{first_name}}, you're welcome! I'm on it and will follow up with the site t…" at bounding box center [507, 370] width 410 height 41
drag, startPoint x: 361, startPoint y: 359, endPoint x: 302, endPoint y: 358, distance: 59.1
click at [302, 358] on textarea "Hi {{first_name}}, you're welcome! I have followed up with the site team regard…" at bounding box center [507, 370] width 410 height 41
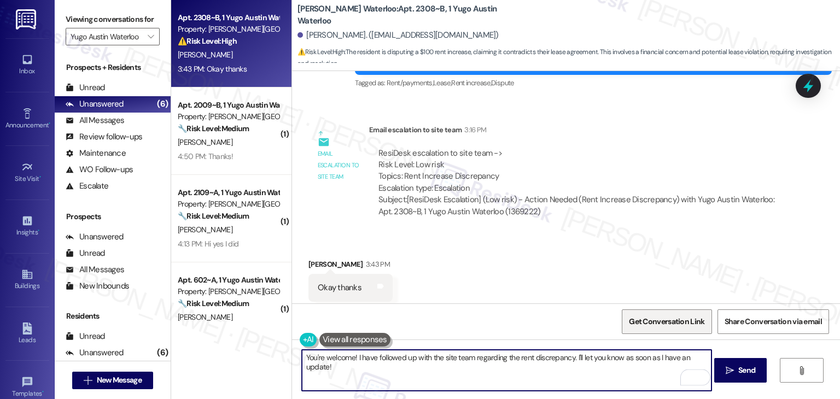
type textarea "You're welcome! I have followed up with the site team regarding the rent discre…"
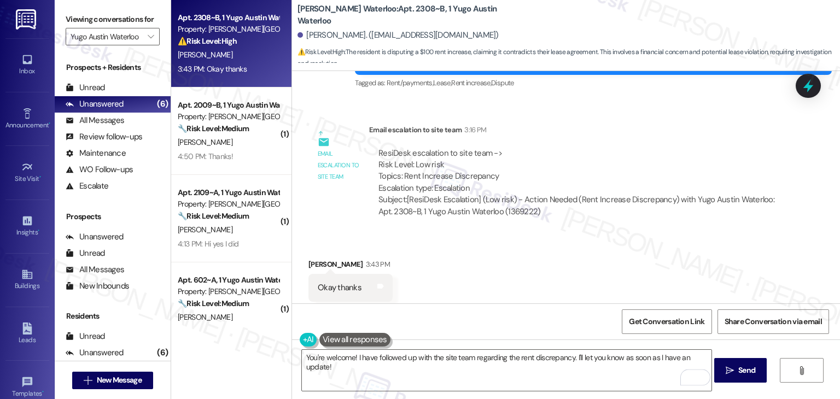
click at [480, 287] on div "Received via SMS Kassidi Sterrett 3:43 PM Okay thanks Tags and notes Tagged as:…" at bounding box center [566, 280] width 548 height 92
click at [498, 305] on div "Get Conversation Link Share Conversation via email" at bounding box center [566, 322] width 548 height 36
click at [744, 375] on span "Send" at bounding box center [746, 370] width 17 height 11
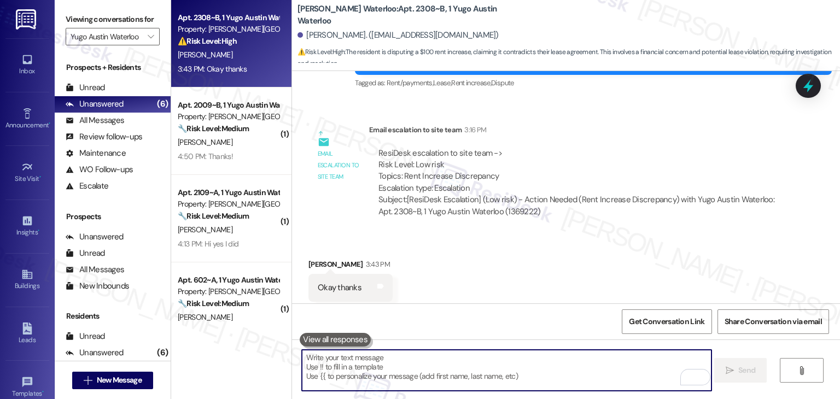
click at [390, 364] on textarea "To enrich screen reader interactions, please activate Accessibility in Grammarl…" at bounding box center [507, 370] width 410 height 41
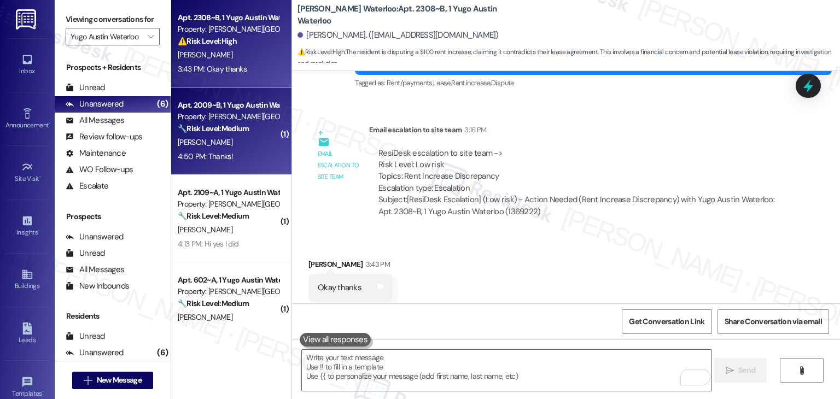
click at [235, 144] on div "[PERSON_NAME]" at bounding box center [228, 143] width 103 height 14
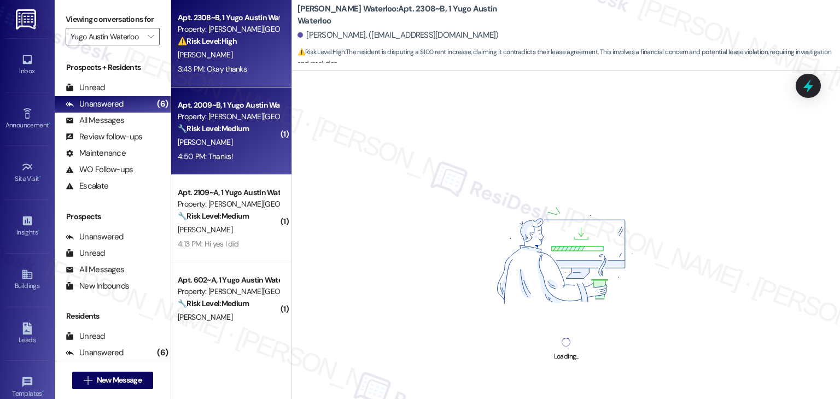
click at [238, 57] on div "[PERSON_NAME]" at bounding box center [228, 55] width 103 height 14
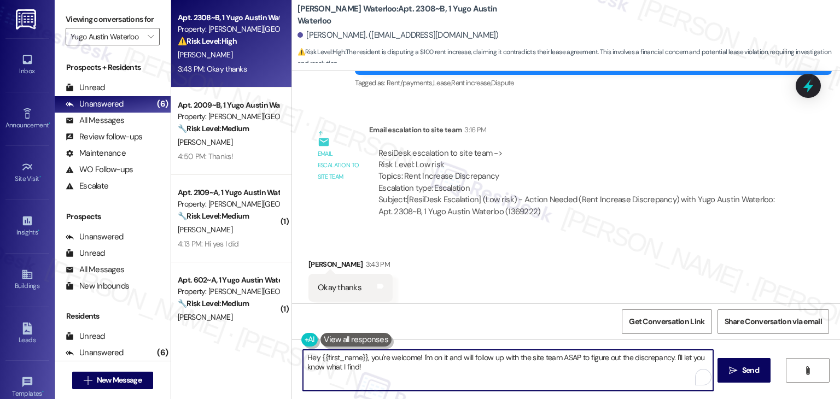
drag, startPoint x: 368, startPoint y: 357, endPoint x: 300, endPoint y: 351, distance: 68.6
click at [303, 351] on textarea "Hey {{first_name}}, you're welcome! I'm on it and will follow up with the site …" at bounding box center [508, 370] width 410 height 41
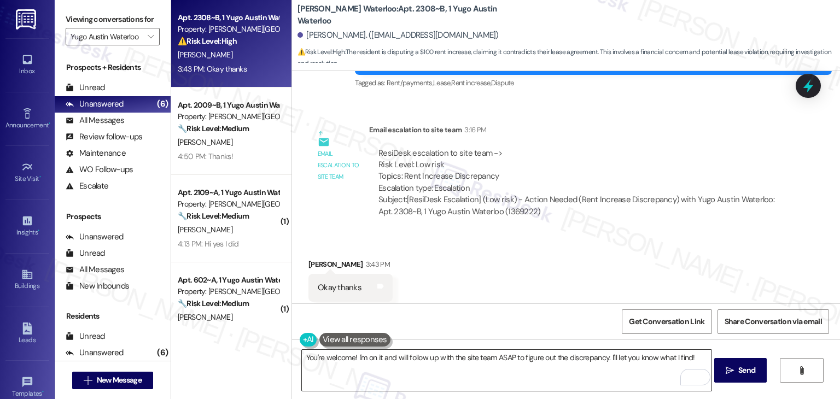
click at [367, 371] on textarea "You're welcome! I'm on it and will follow up with the site team ASAP to figure …" at bounding box center [507, 370] width 410 height 41
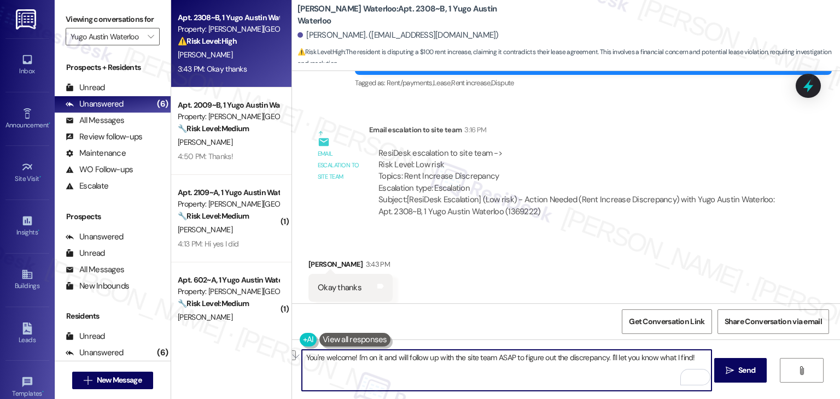
drag, startPoint x: 696, startPoint y: 357, endPoint x: 352, endPoint y: 351, distance: 343.5
click at [352, 351] on textarea "You're welcome! I'm on it and will follow up with the site team ASAP to figure …" at bounding box center [507, 370] width 410 height 41
paste textarea "n the meantime, if you have any questions or need assistance with anything else…"
click at [366, 355] on textarea "You're welcome! In the meantime, if you have any questions or need assistance w…" at bounding box center [507, 370] width 410 height 41
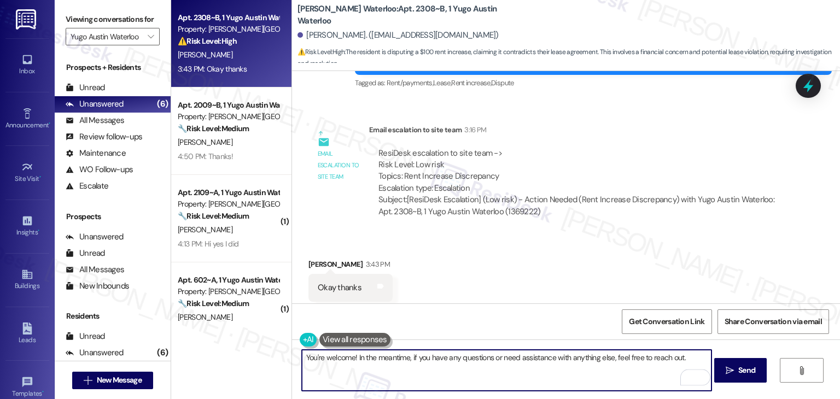
click at [366, 355] on textarea "You're welcome! In the meantime, if you have any questions or need assistance w…" at bounding box center [507, 370] width 410 height 41
type textarea "You're welcome! In the meantime, if you have any questions or need assistance w…"
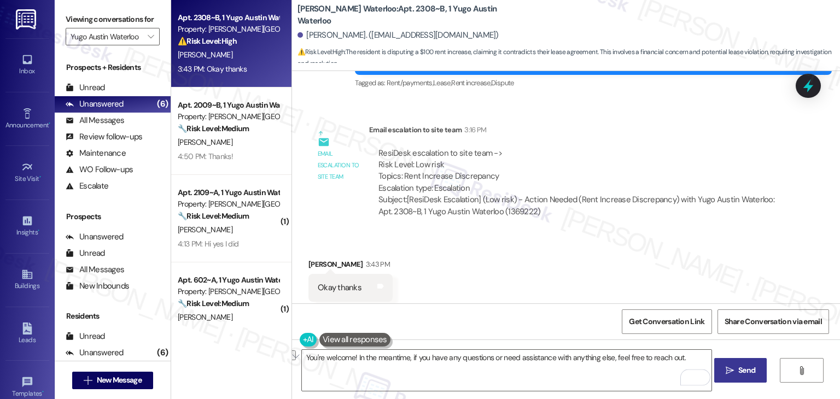
click at [753, 372] on span "Send" at bounding box center [746, 370] width 17 height 11
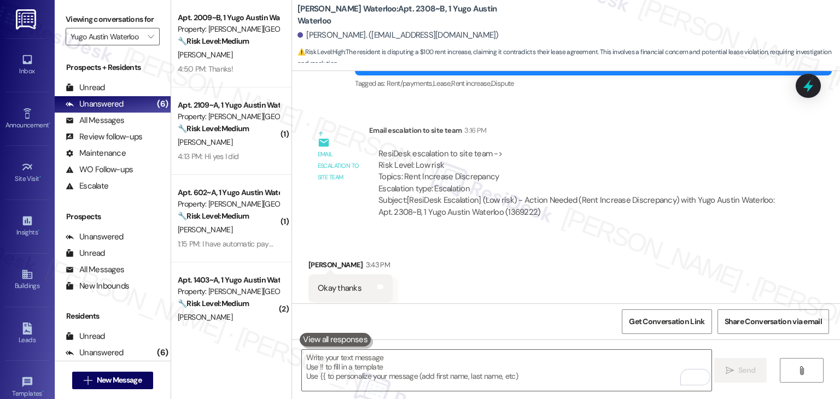
scroll to position [1919, 0]
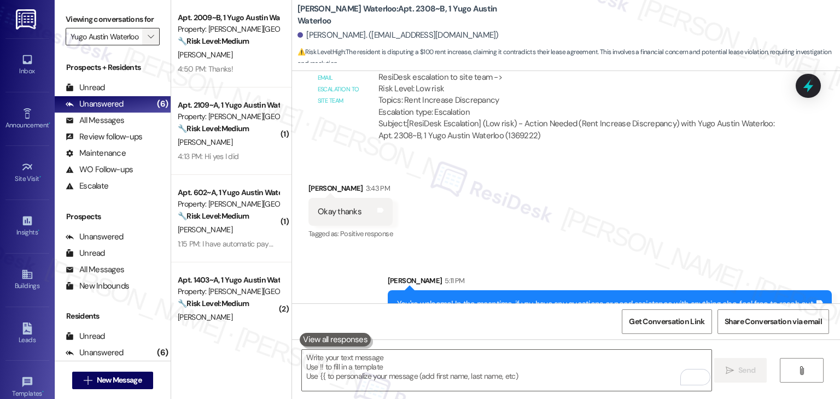
click at [145, 33] on span "" at bounding box center [150, 37] width 10 height 18
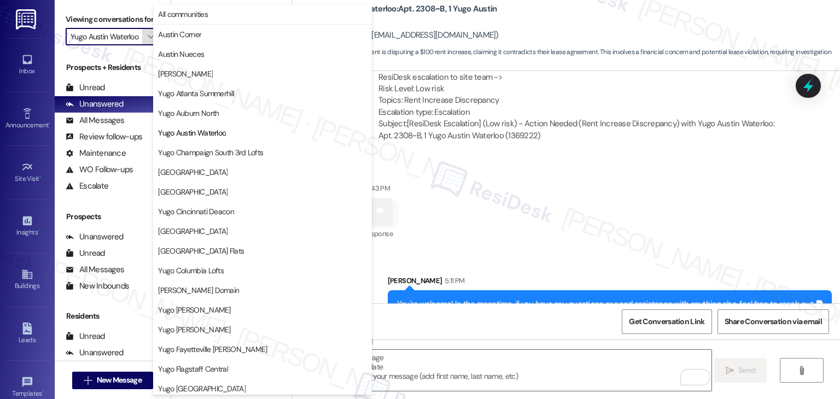
scroll to position [0, 2]
click at [213, 154] on span "Yugo Champaign South 3rd Lofts" at bounding box center [210, 152] width 105 height 11
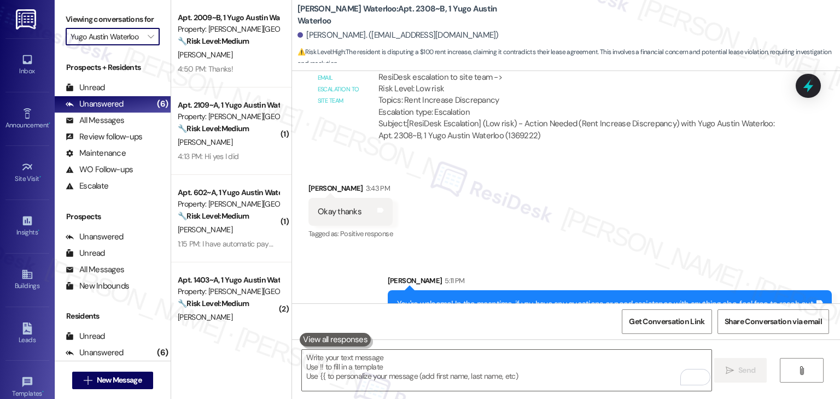
type input "Yugo Champaign South 3rd Lofts"
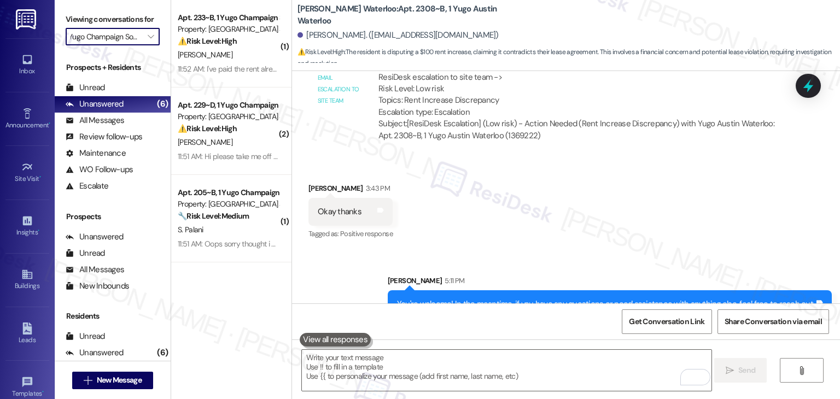
click at [219, 294] on div "( 1 ) Apt. 233~B, 1 Yugo Champaign South 3rd Lofts Property: Yugo Champaign Sou…" at bounding box center [231, 161] width 120 height 322
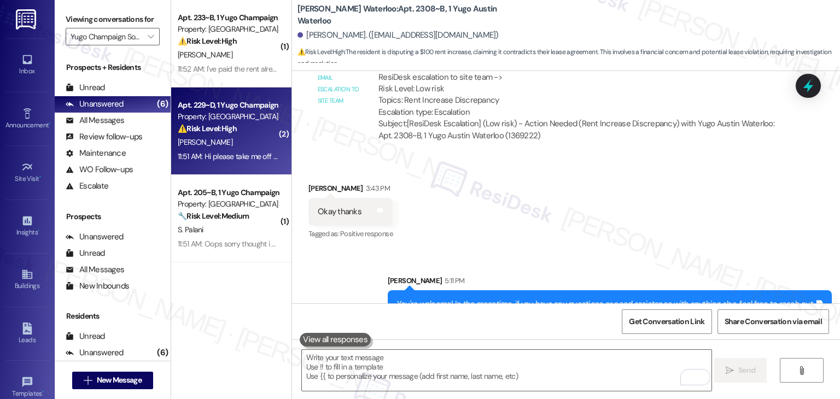
click at [240, 97] on div "Apt. 229~D, 1 Yugo Champaign South 3rd Lofts Property: Yugo Champaign South 3rd…" at bounding box center [231, 132] width 120 height 88
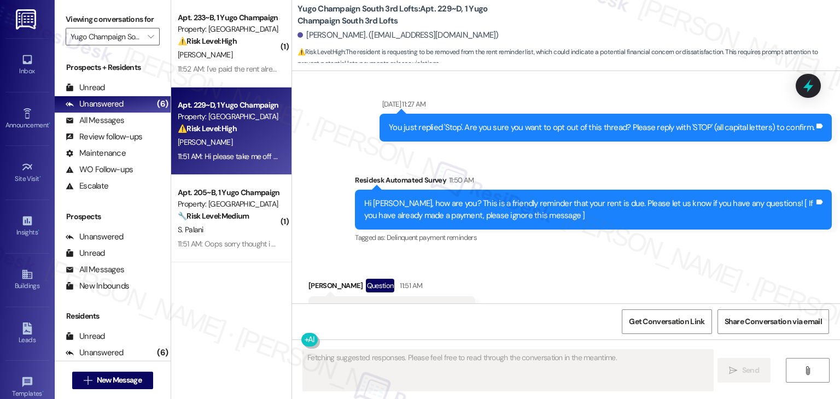
scroll to position [1597, 0]
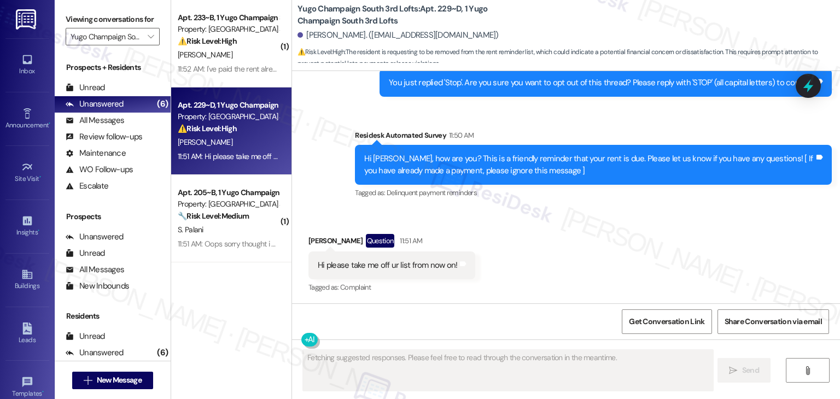
click at [555, 235] on div "Received via SMS Katherine Halcomb Question 11:51 AM Hi please take me off ur l…" at bounding box center [566, 256] width 548 height 95
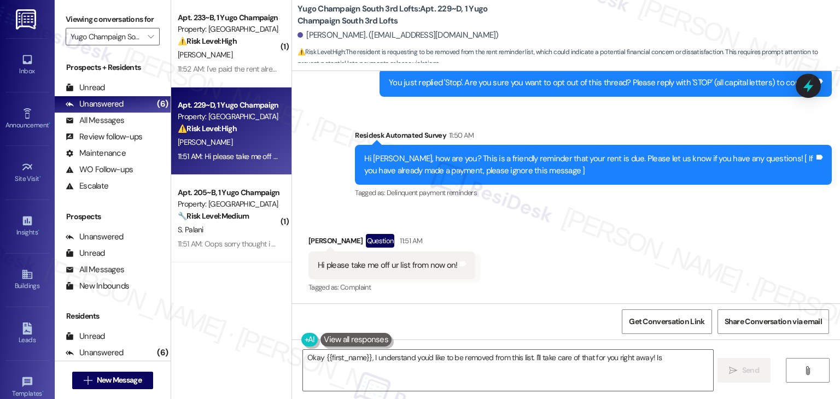
scroll to position [1598, 0]
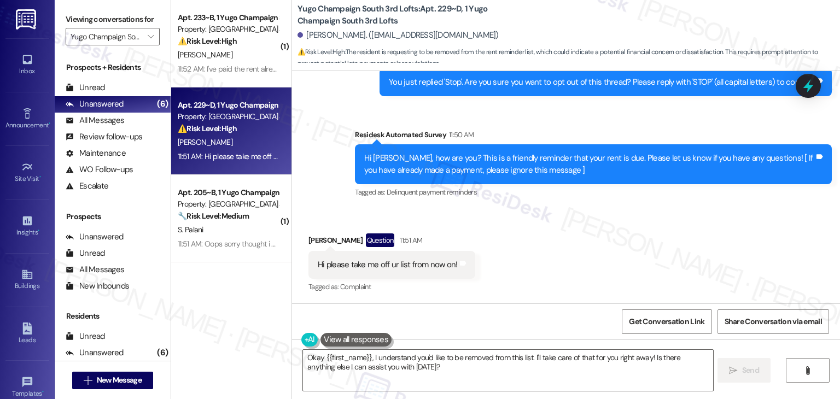
click at [561, 228] on div "Received via SMS Katherine Halcomb Question 11:51 AM Hi please take me off ur l…" at bounding box center [566, 256] width 548 height 95
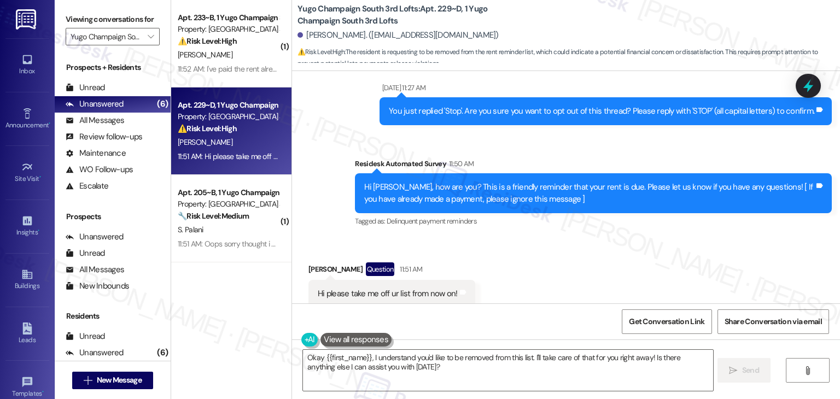
scroll to position [1543, 0]
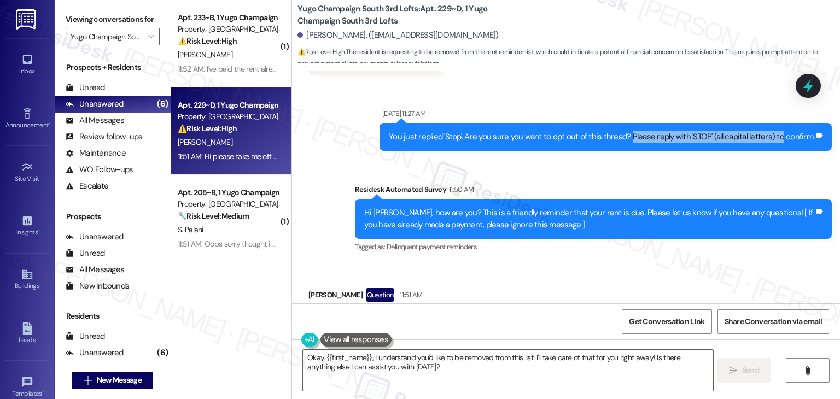
drag, startPoint x: 631, startPoint y: 136, endPoint x: 779, endPoint y: 141, distance: 147.7
click at [779, 141] on div "You just replied 'Stop'. Are you sure you want to opt out of this thread? Pleas…" at bounding box center [601, 136] width 425 height 11
copy div "Please reply with 'STOP' (all capital letters) to"
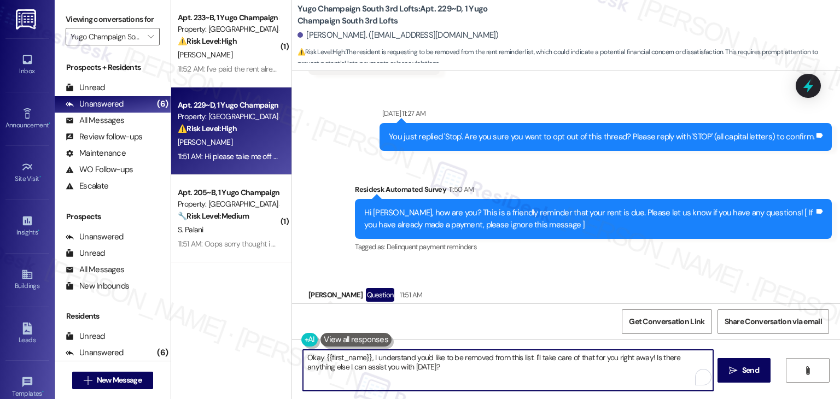
drag, startPoint x: 533, startPoint y: 373, endPoint x: 533, endPoint y: 359, distance: 13.7
click at [533, 359] on textarea "Okay {{first_name}}, I understand you'd like to be removed from this list. I'll…" at bounding box center [508, 370] width 410 height 41
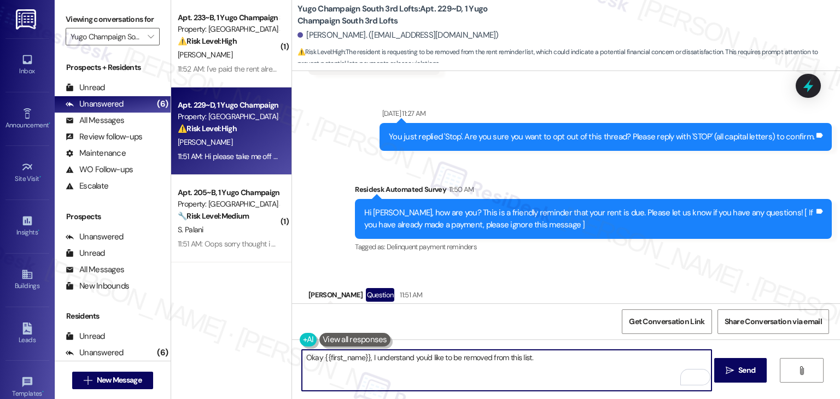
paste textarea "Please reply with 'STOP' (all capital letters) to"
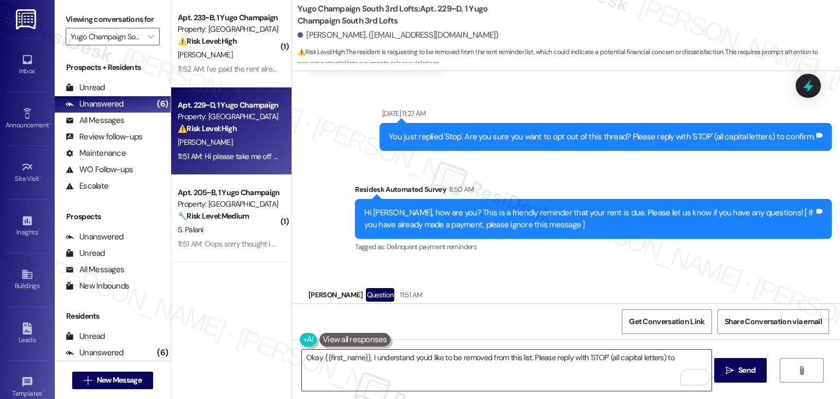
click at [479, 353] on textarea "Okay {{first_name}}, I understand you'd like to be removed from this list. Plea…" at bounding box center [507, 370] width 410 height 41
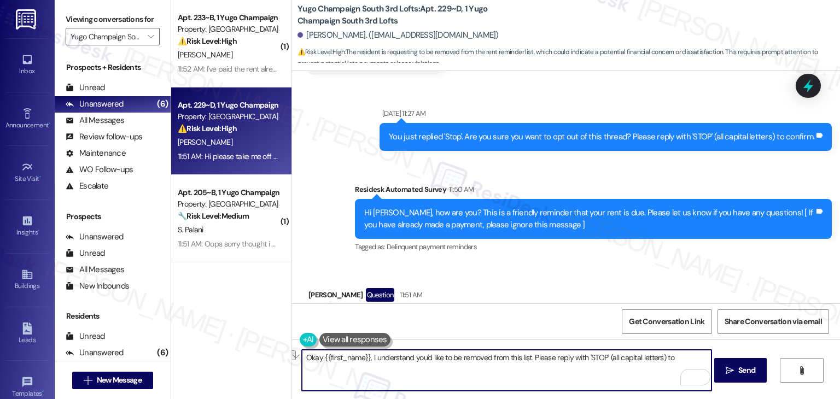
drag, startPoint x: 650, startPoint y: 353, endPoint x: 528, endPoint y: 354, distance: 121.4
click at [528, 354] on textarea "Okay {{first_name}}, I understand you'd like to be removed from this list. Plea…" at bounding box center [507, 370] width 410 height 41
paste textarea "If you’d like to stop receiving texts from this number, please reply STOP (in a…"
click at [437, 370] on textarea "Okay {{first_name}}, I understand you'd like to be removed from this list. If y…" at bounding box center [507, 370] width 410 height 41
paste textarea "Let us know if there's anything else we can help with!"
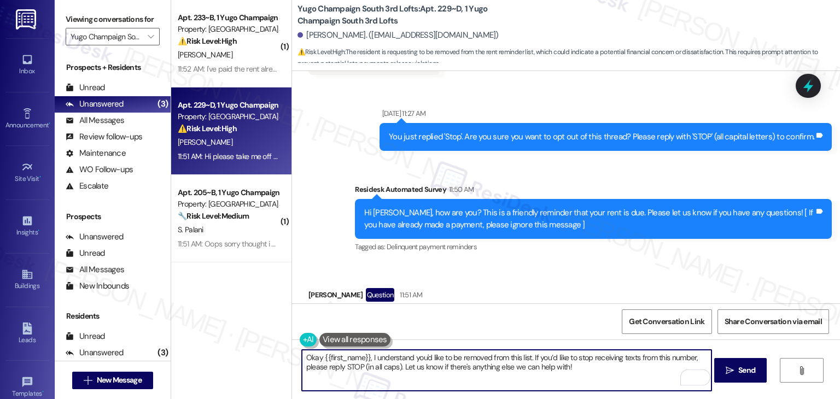
type textarea "Okay {{first_name}}, I understand you'd like to be removed from this list. If y…"
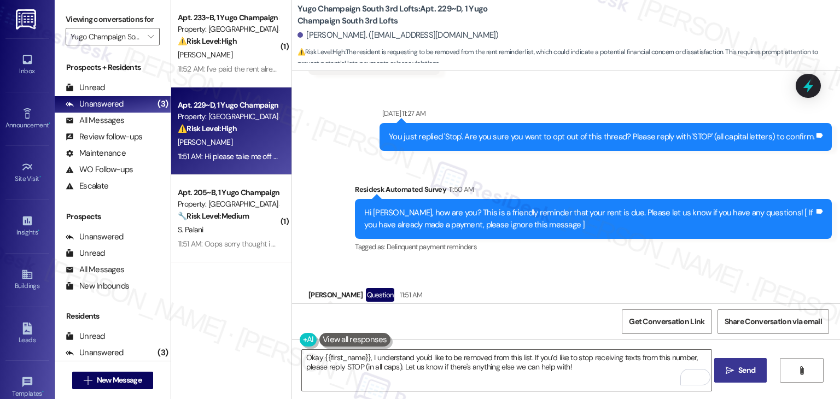
click at [736, 366] on span "Send" at bounding box center [746, 370] width 21 height 11
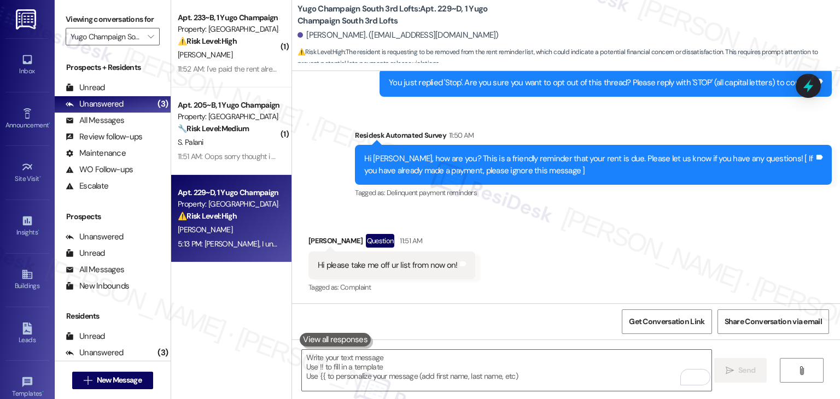
scroll to position [1686, 0]
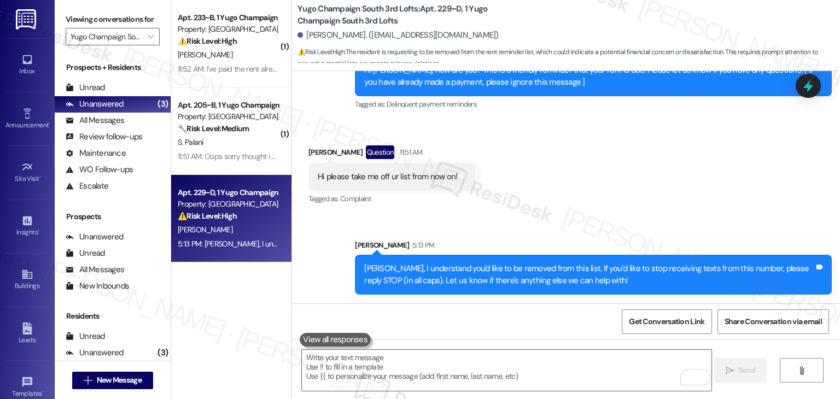
click at [252, 300] on div "( 1 ) Apt. 233~B, 1 Yugo Champaign South 3rd Lofts Property: Yugo Champaign Sou…" at bounding box center [231, 161] width 120 height 322
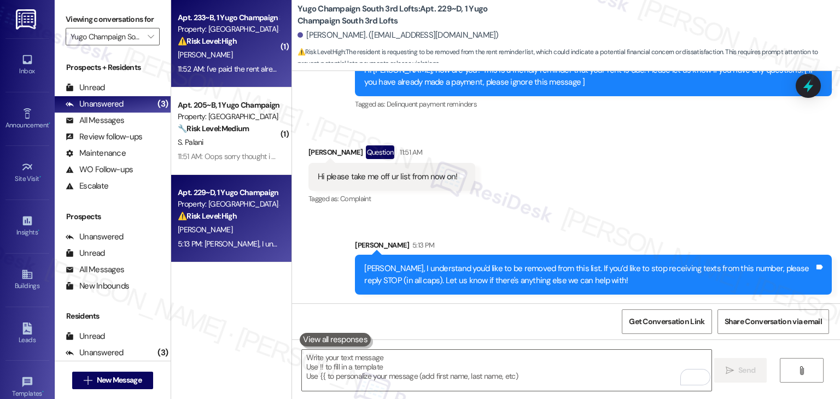
click at [240, 70] on div "11:52 AM: I've paid the rent already, and does the website still say I haven't?…" at bounding box center [295, 69] width 234 height 10
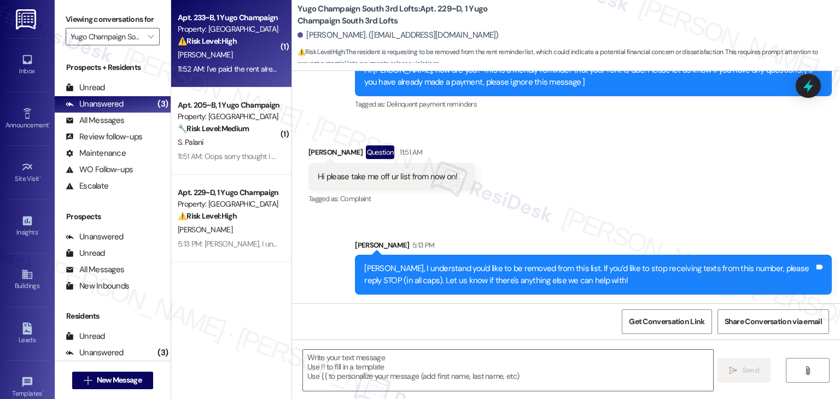
type textarea "Fetching suggested responses. Please feel free to read through the conversation…"
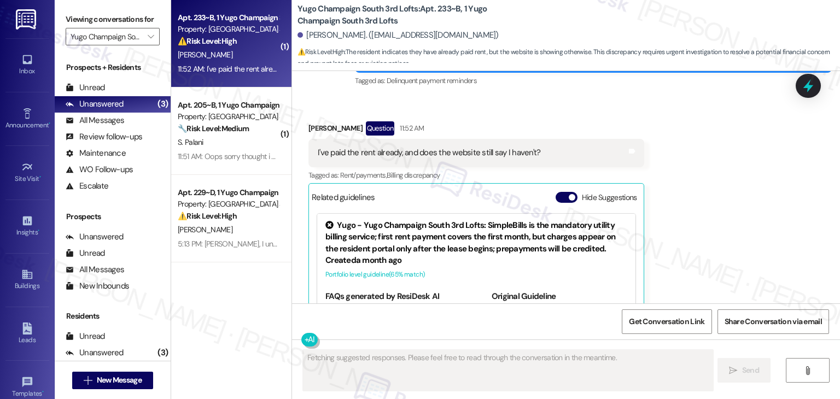
scroll to position [928, 0]
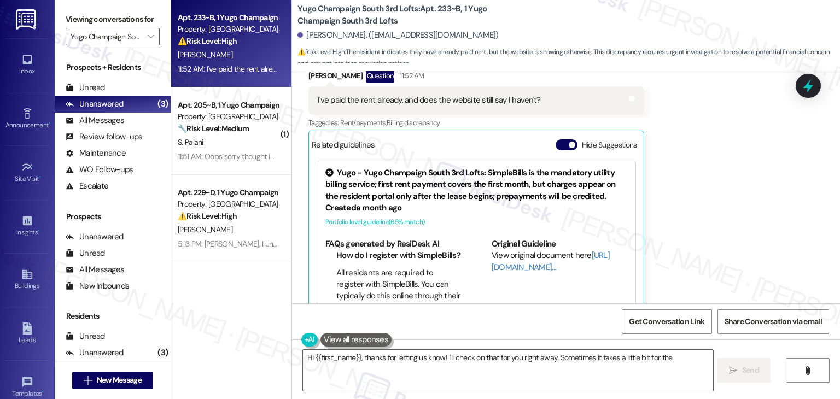
click at [556, 139] on button "Hide Suggestions" at bounding box center [567, 144] width 22 height 11
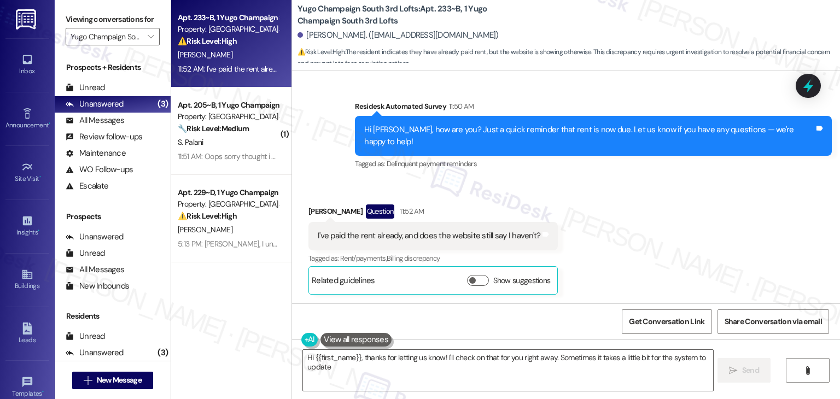
scroll to position [768, 0]
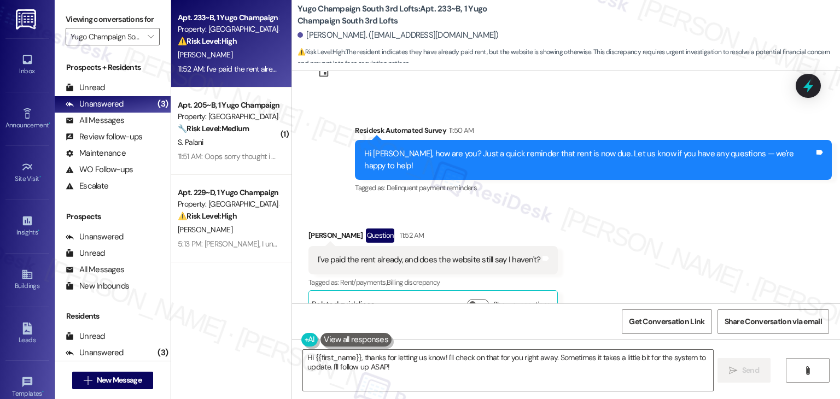
click at [601, 231] on div "Received via SMS Haruka Yukawa Question 11:52 AM I've paid the rent already, an…" at bounding box center [566, 265] width 548 height 123
click at [652, 148] on div "Hi Haruka, how are you? Just a quick reminder that rent is now due. Let us know…" at bounding box center [589, 160] width 450 height 24
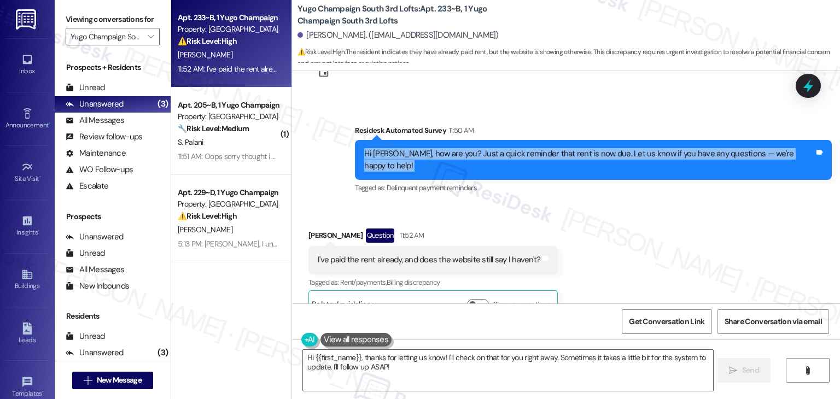
click at [652, 148] on div "Hi Haruka, how are you? Just a quick reminder that rent is now due. Let us know…" at bounding box center [589, 160] width 450 height 24
copy div "Hi Haruka, how are you? Just a quick reminder that rent is now due. Let us know…"
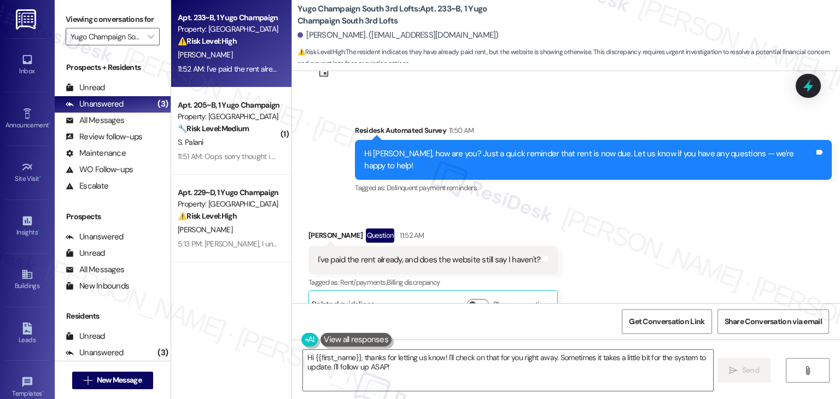
click at [661, 207] on div "Received via SMS Haruka Yukawa Question 11:52 AM I've paid the rent already, an…" at bounding box center [566, 265] width 548 height 123
click at [457, 254] on div "I've paid the rent already, and does the website still say I haven't?" at bounding box center [429, 259] width 223 height 11
click at [604, 270] on div "Received via SMS Haruka Yukawa Question 11:52 AM I've paid the rent already, an…" at bounding box center [566, 265] width 548 height 123
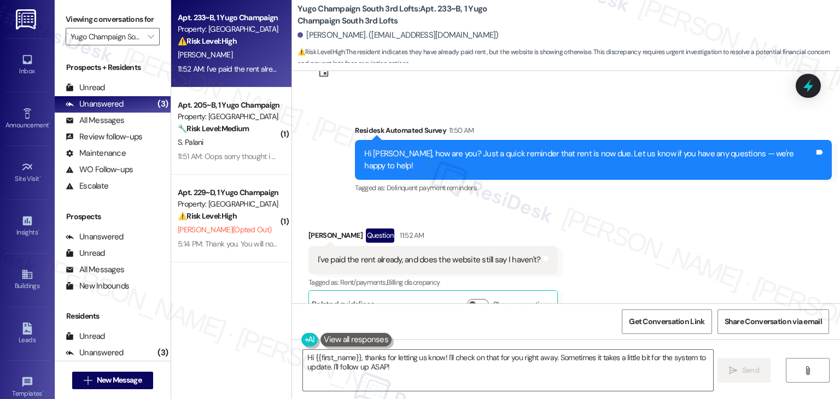
click at [453, 254] on div "I've paid the rent already, and does the website still say I haven't?" at bounding box center [429, 259] width 223 height 11
copy div "I've paid the rent already, and does the website still say I haven't? Tags and …"
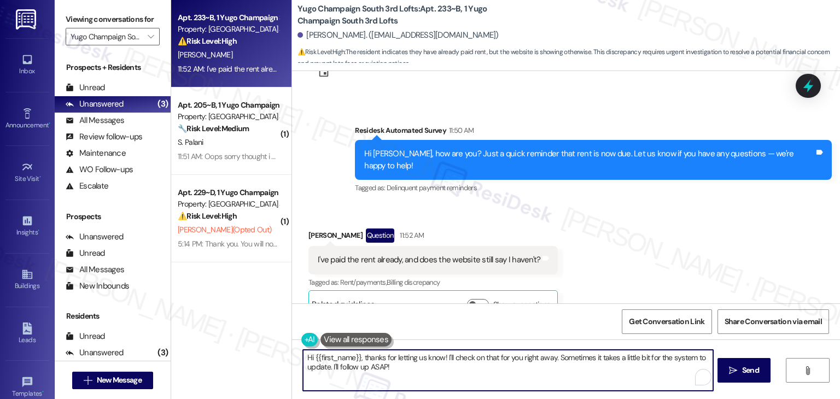
drag, startPoint x: 326, startPoint y: 369, endPoint x: 553, endPoint y: 358, distance: 227.8
click at [553, 358] on textarea "Hi {{first_name}}, thanks for letting us know! I'll check on that for you right…" at bounding box center [508, 370] width 410 height 41
click at [538, 365] on textarea "Hi {{first_name}}, thanks for letting us know! I'll check on that for you right…" at bounding box center [507, 370] width 410 height 41
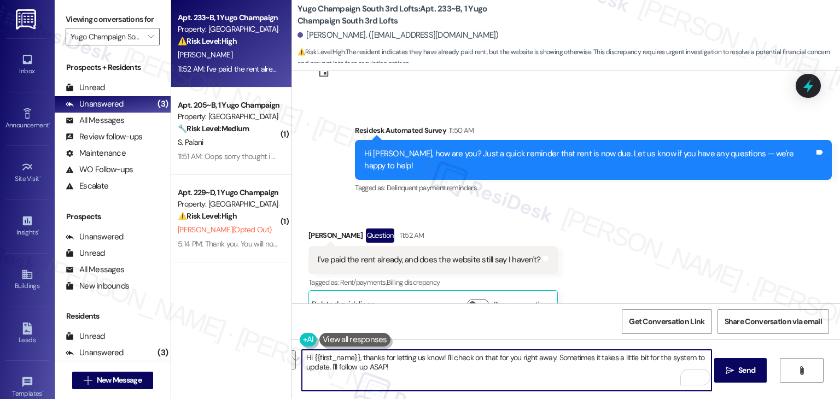
paste textarea "Haruka! Thanks for letting me know. If you’ve already paid, then you should be …"
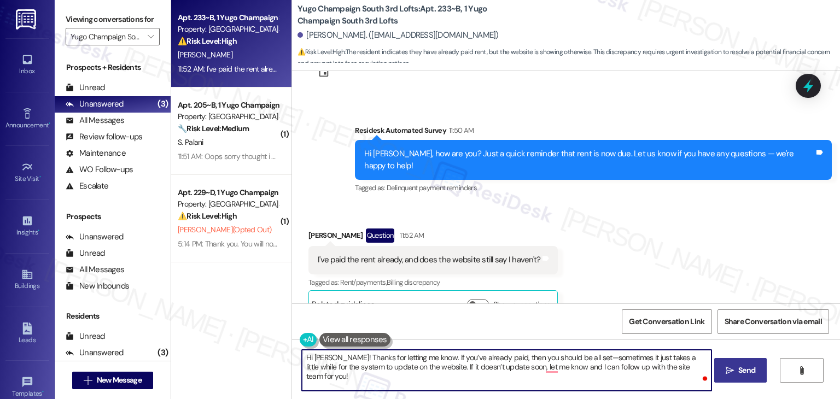
type textarea "Hi Haruka! Thanks for letting me know. If you’ve already paid, then you should …"
click at [755, 371] on span "Send" at bounding box center [746, 370] width 21 height 11
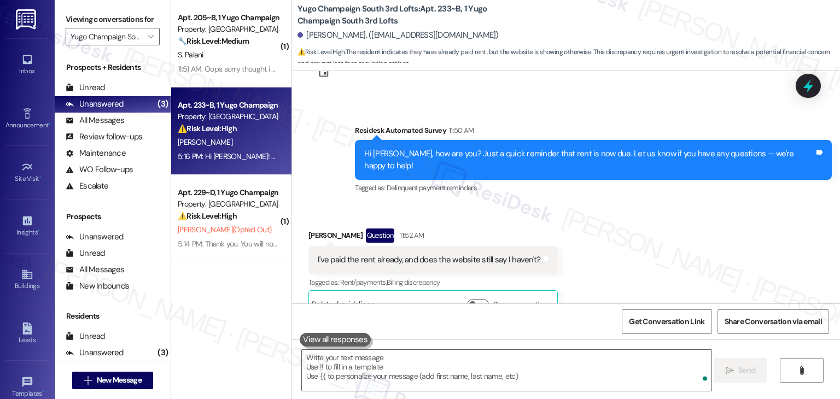
scroll to position [856, 0]
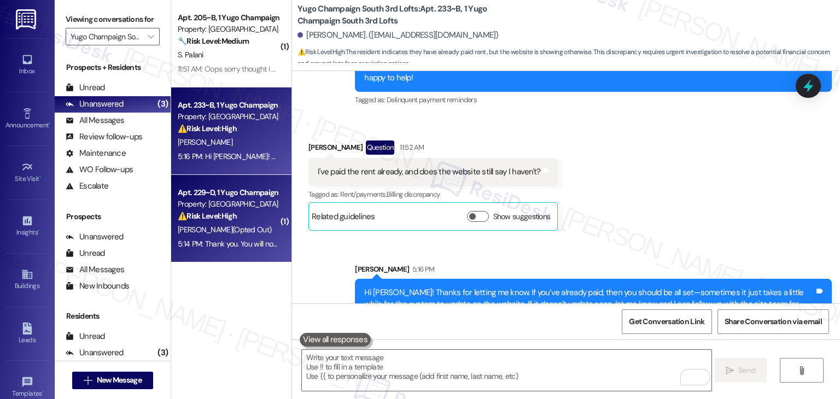
click at [209, 243] on div "5:14 PM: Thank you. You will no longer receive texts from this thread. Please r…" at bounding box center [436, 244] width 516 height 10
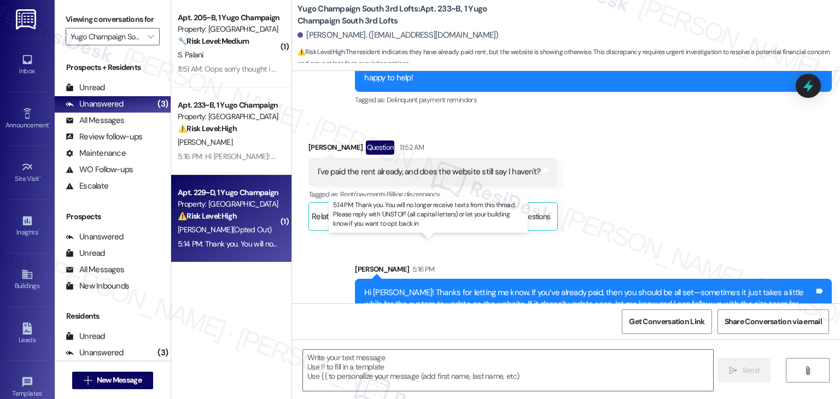
type textarea "Fetching suggested responses. Please feel free to read through the conversation…"
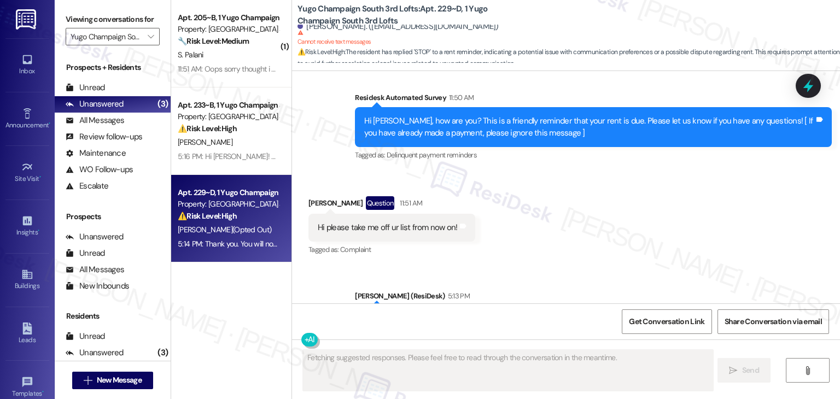
scroll to position [1805, 0]
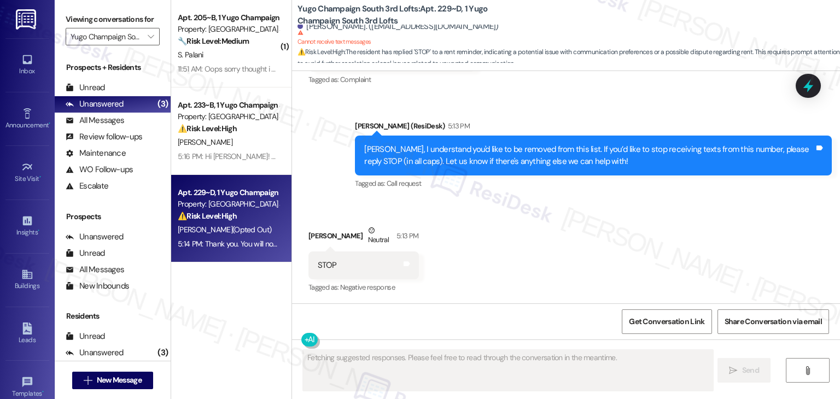
click at [602, 235] on div "Received via SMS Katherine Halcomb Neutral 5:13 PM STOP Tags and notes Tagged a…" at bounding box center [566, 252] width 548 height 104
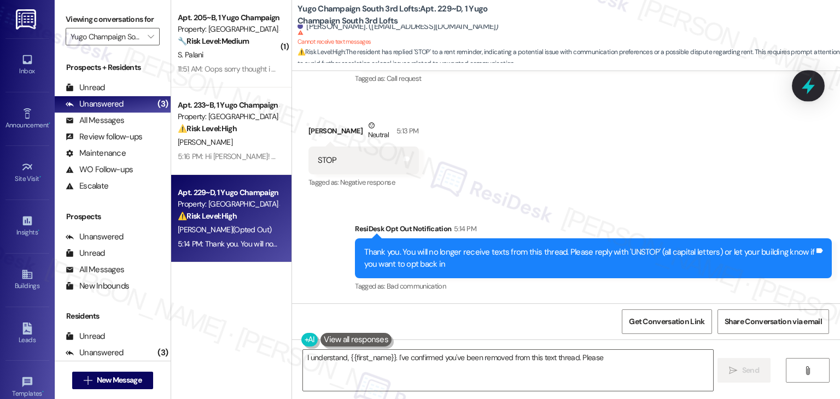
click at [805, 81] on icon at bounding box center [808, 86] width 19 height 19
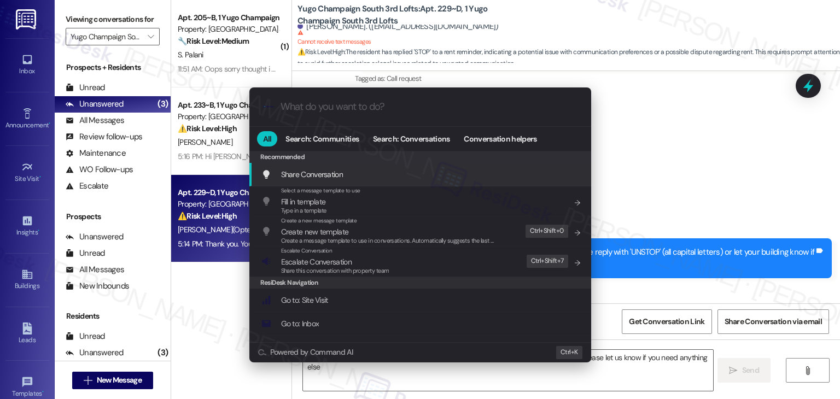
type textarea "I understand, {{first_name}}. I've confirmed you've been removed from this text…"
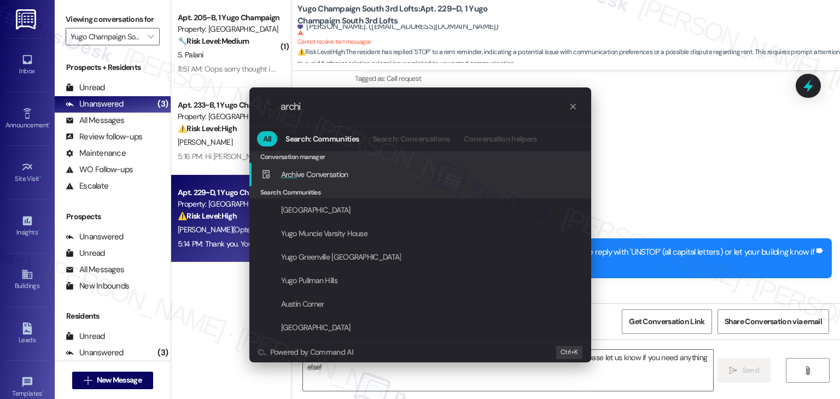
type input "archi"
click at [333, 170] on span "Archi ve Conversation" at bounding box center [314, 175] width 67 height 10
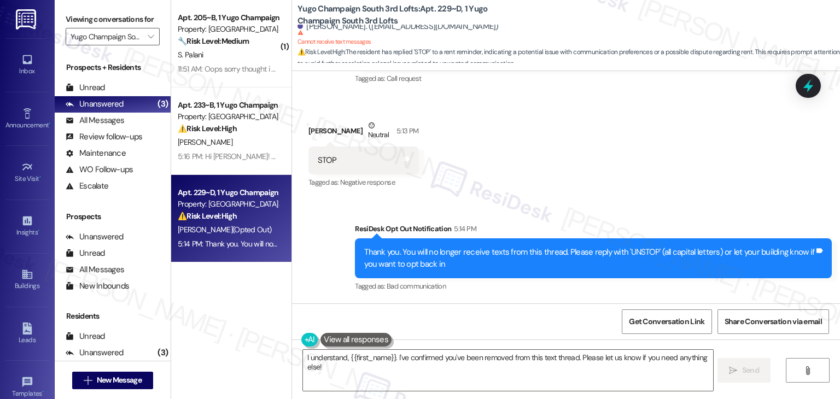
click at [675, 177] on div "Received via SMS Katherine Halcomb Neutral 5:13 PM STOP Tags and notes Tagged a…" at bounding box center [566, 147] width 548 height 104
click at [621, 137] on div "Received via SMS Katherine Halcomb Neutral 5:13 PM STOP Tags and notes Tagged a…" at bounding box center [566, 147] width 548 height 104
click at [641, 174] on div "Received via SMS Katherine Halcomb Neutral 5:13 PM STOP Tags and notes Tagged a…" at bounding box center [566, 147] width 548 height 104
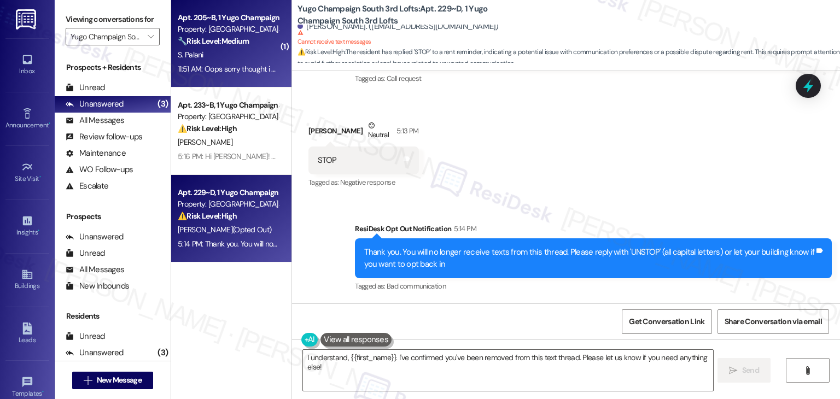
click at [211, 58] on div "S. Palani" at bounding box center [228, 55] width 103 height 14
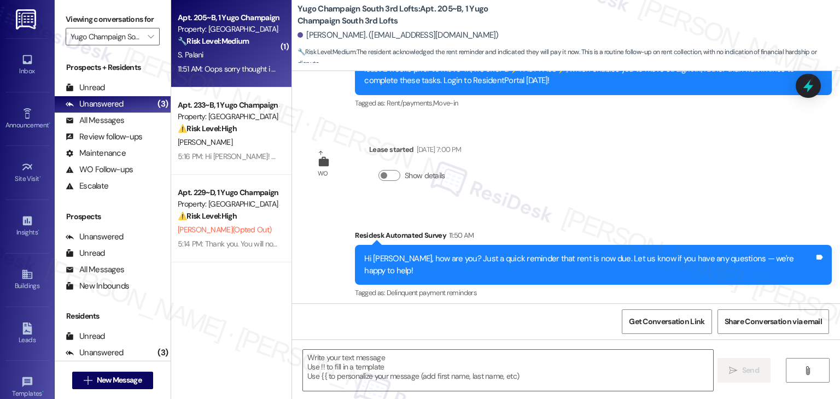
type textarea "Fetching suggested responses. Please feel free to read through the conversation…"
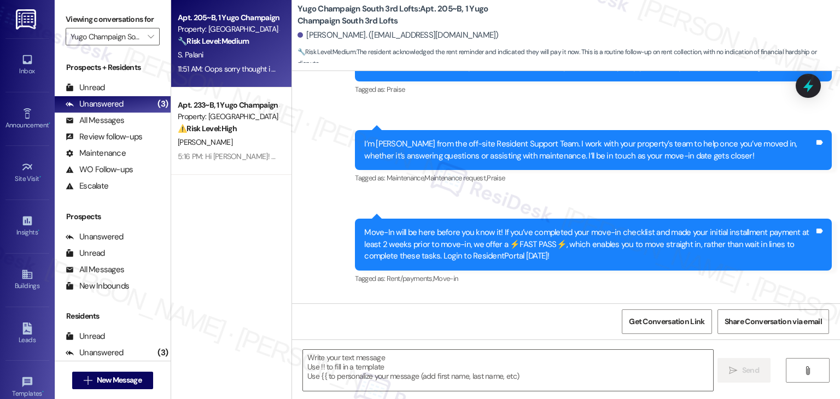
scroll to position [352, 0]
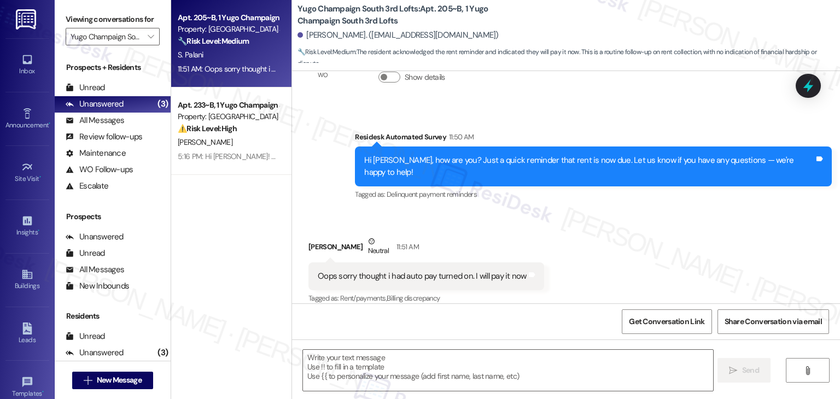
click at [583, 159] on div "Hi Srikar, how are you? Just a quick reminder that rent is now due. Let us know…" at bounding box center [589, 167] width 450 height 24
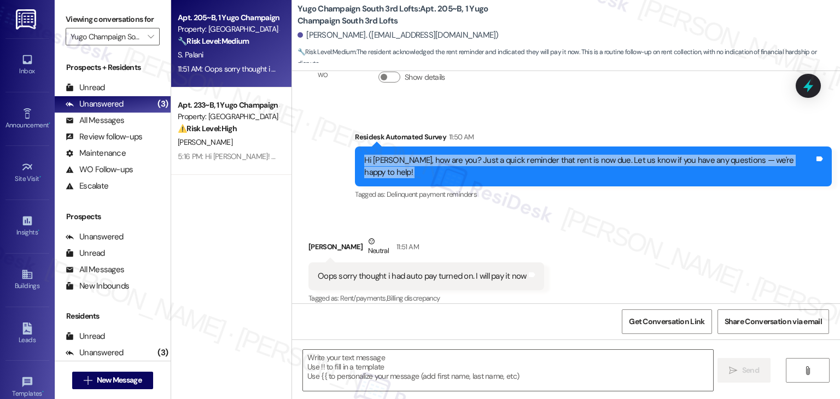
click at [583, 159] on div "Hi Srikar, how are you? Just a quick reminder that rent is now due. Let us know…" at bounding box center [589, 167] width 450 height 24
copy div "Hi Srikar, how are you? Just a quick reminder that rent is now due. Let us know…"
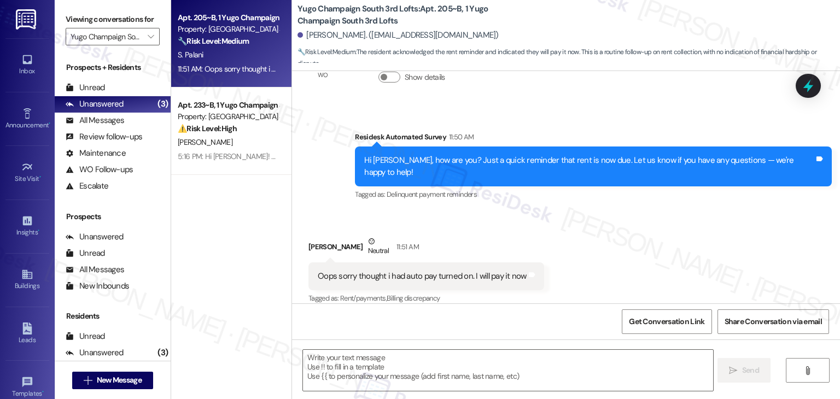
click at [446, 271] on div "Oops sorry thought i had auto pay turned on. I will pay it now" at bounding box center [422, 276] width 209 height 11
copy div "Oops sorry thought i had auto pay turned on. I will pay it now Tags and notes"
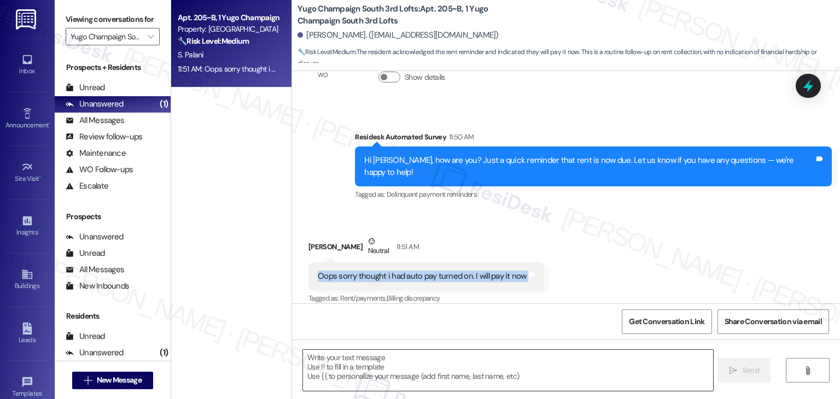
click at [553, 367] on textarea at bounding box center [508, 370] width 410 height 41
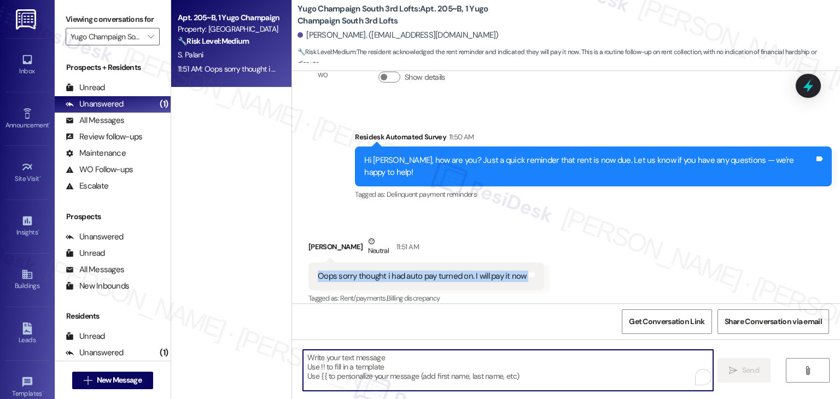
paste textarea "Hi Srikar! No worries, thanks for letting me know. If you’re on autopay, then y…"
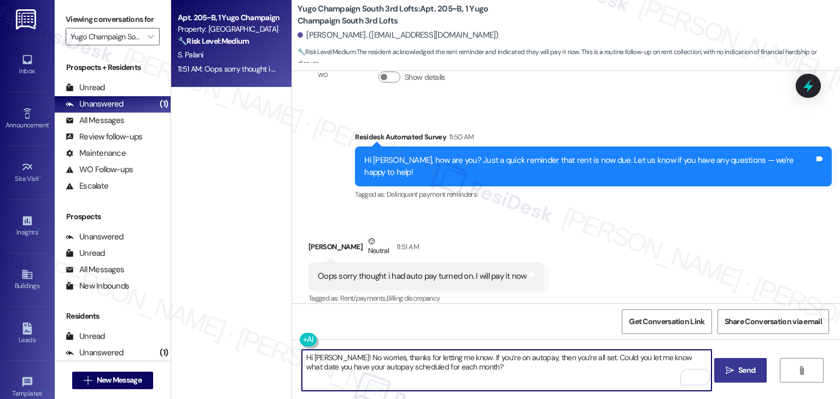
type textarea "Hi Srikar! No worries, thanks for letting me know. If you’re on autopay, then y…"
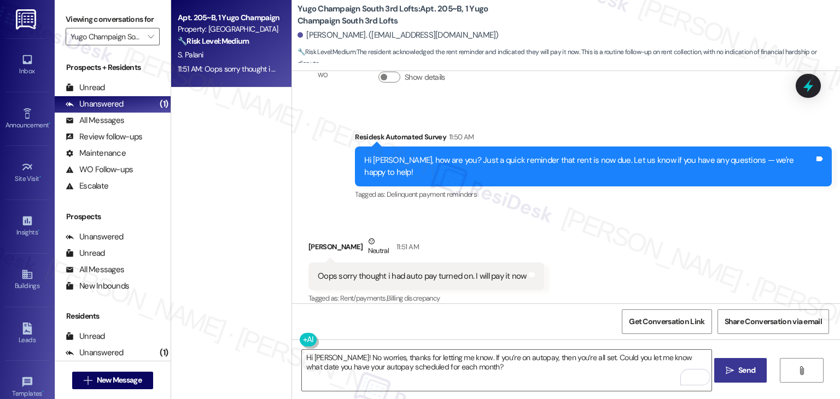
click at [742, 377] on button " Send" at bounding box center [740, 370] width 53 height 25
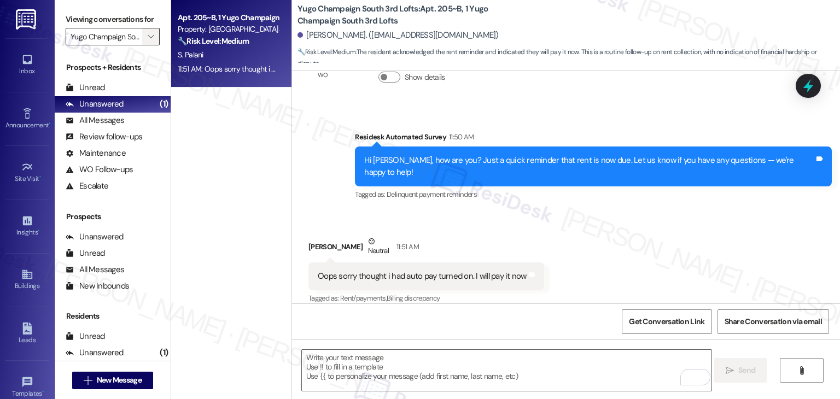
scroll to position [352, 0]
click at [148, 38] on icon "" at bounding box center [151, 36] width 6 height 9
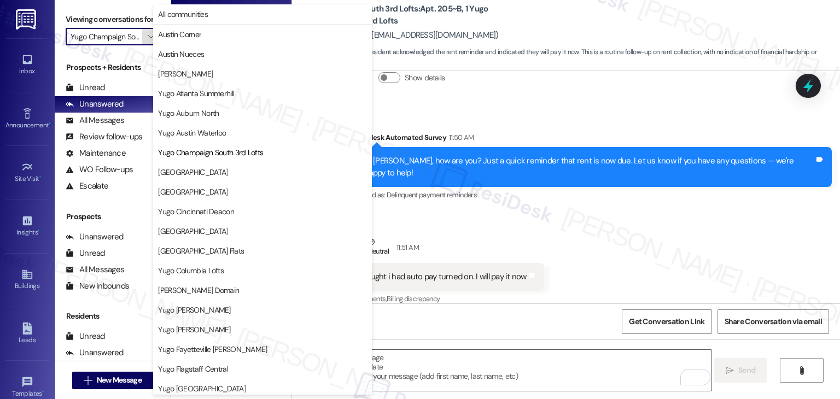
scroll to position [0, 39]
click at [194, 177] on span "Yugo Charleston Campus" at bounding box center [192, 172] width 69 height 11
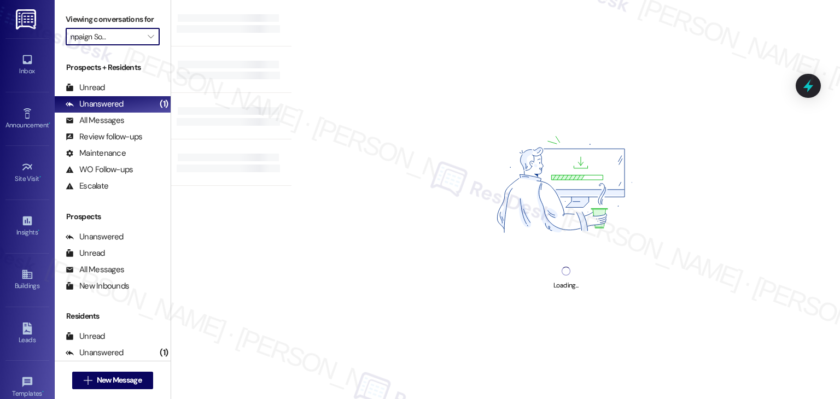
type input "Yugo Charleston Campus"
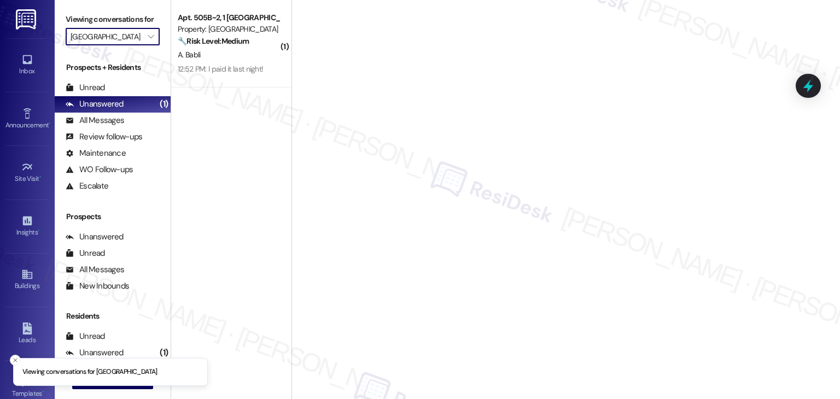
scroll to position [0, 15]
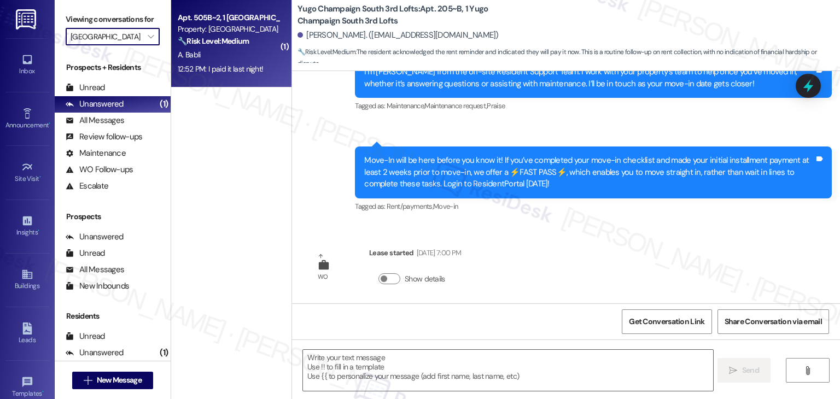
type textarea "Fetching suggested responses. Please feel free to read through the conversation…"
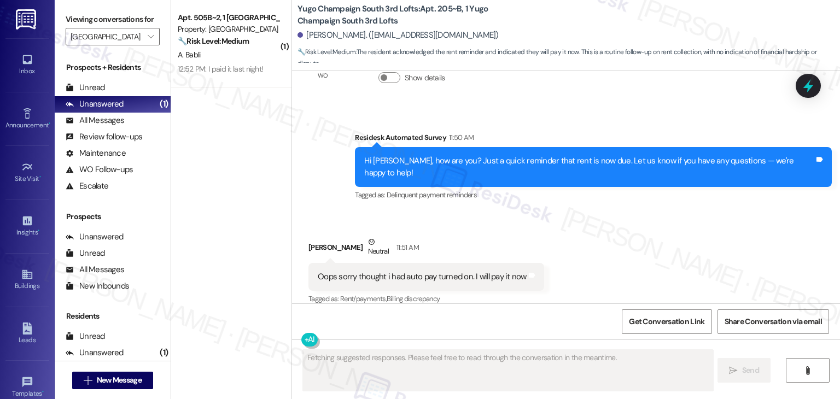
scroll to position [0, 0]
click at [223, 75] on div "12:52 PM: I paid it last night! 12:52 PM: I paid it last night!" at bounding box center [228, 69] width 103 height 14
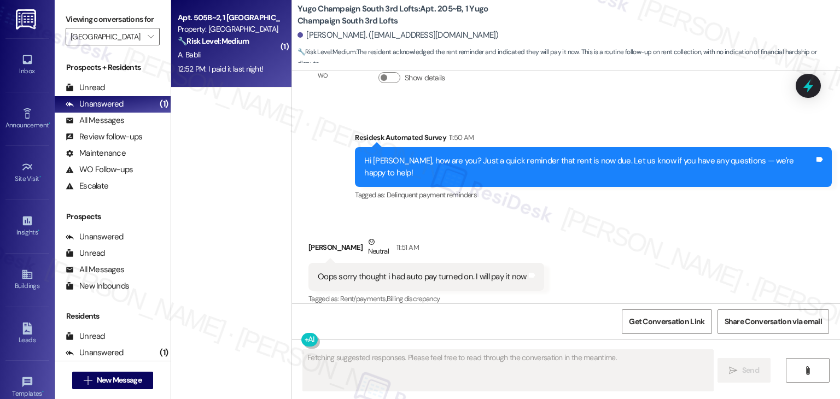
scroll to position [340, 0]
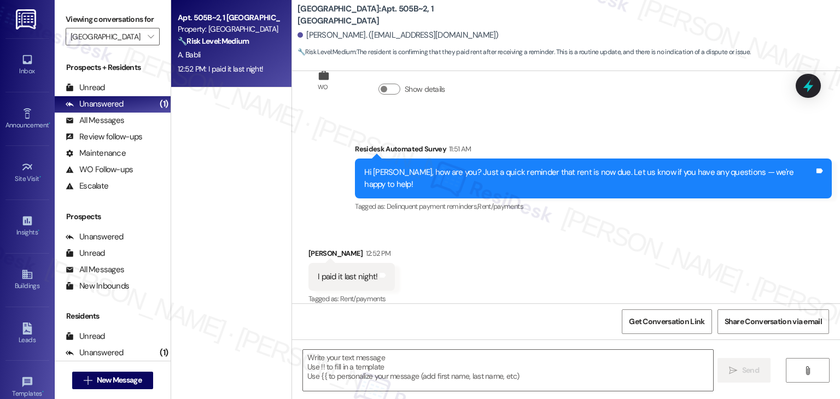
click at [497, 246] on div "Received via SMS Angelina Babli 12:52 PM I paid it last night! Tags and notes T…" at bounding box center [566, 269] width 548 height 92
click at [443, 181] on div "Hi Angelina, how are you? Just a quick reminder that rent is now due. Let us kn…" at bounding box center [593, 179] width 477 height 40
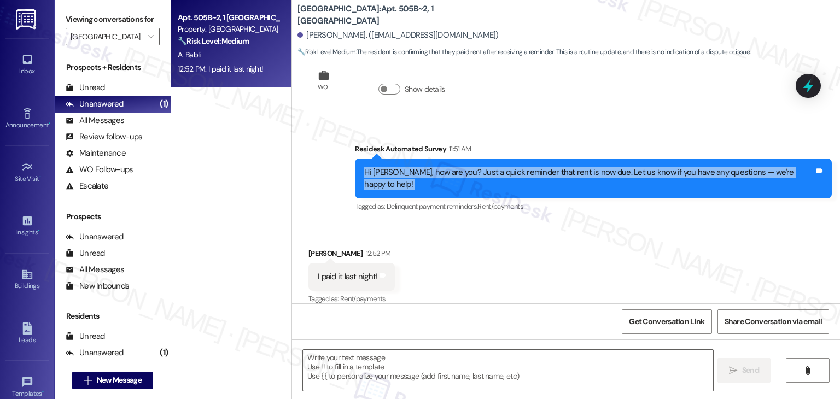
click at [443, 181] on div "Hi Angelina, how are you? Just a quick reminder that rent is now due. Let us kn…" at bounding box center [593, 179] width 477 height 40
copy div "Hi Angelina, how are you? Just a quick reminder that rent is now due. Let us kn…"
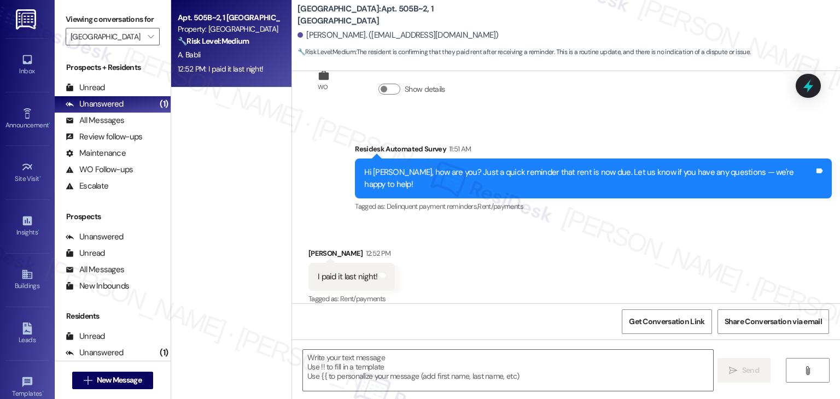
click at [320, 271] on div "I paid it last night!" at bounding box center [348, 276] width 60 height 11
copy div "I paid it last night! Tags and notes"
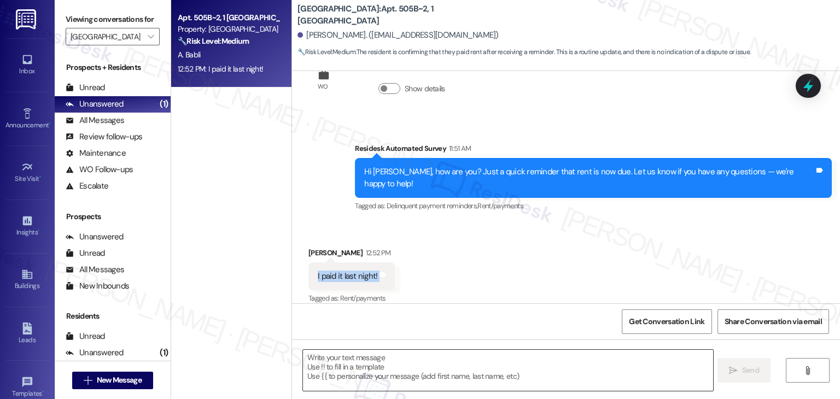
click at [397, 362] on textarea at bounding box center [508, 370] width 410 height 41
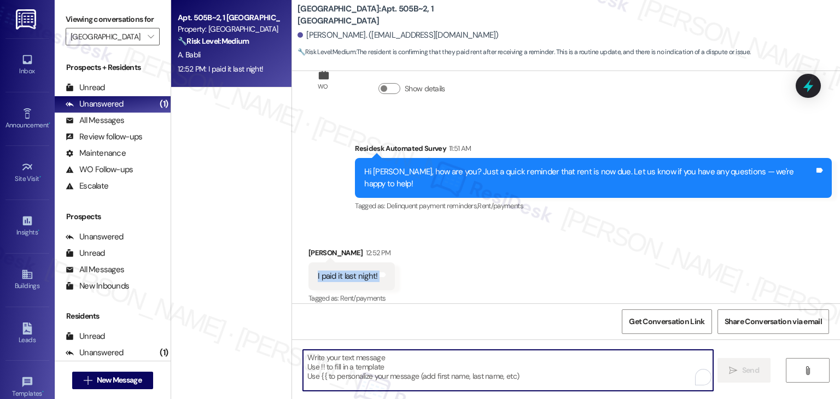
paste textarea "Hi Angelina! Thanks for the update—glad to hear your payment went through last …"
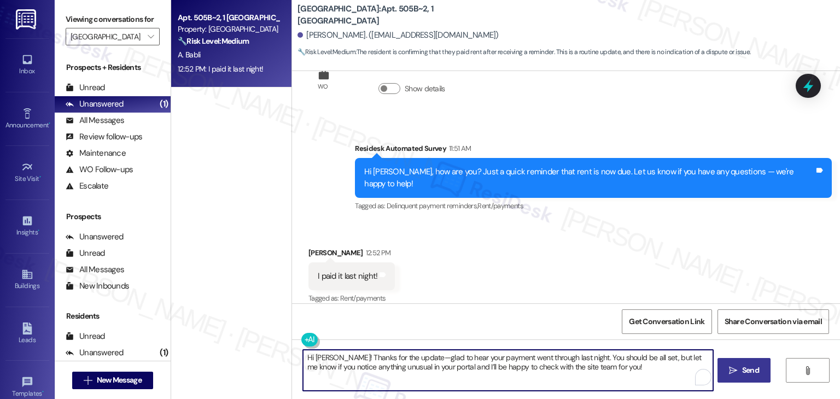
type textarea "Hi Angelina! Thanks for the update—glad to hear your payment went through last …"
click at [750, 365] on span "Send" at bounding box center [750, 370] width 17 height 11
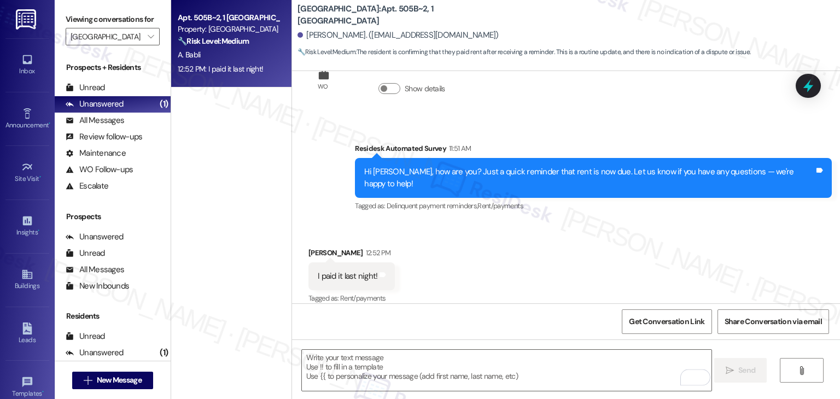
scroll to position [340, 0]
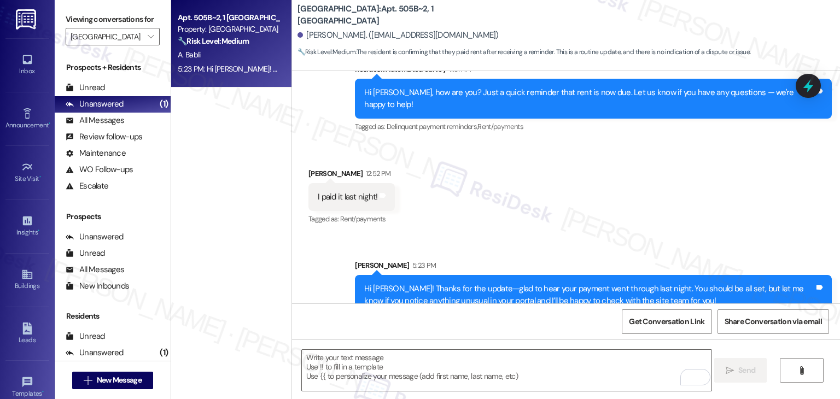
scroll to position [429, 0]
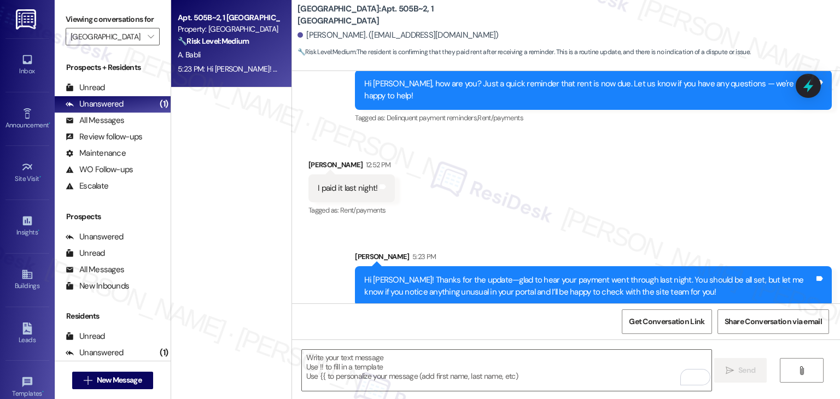
click at [620, 194] on div "Received via SMS [PERSON_NAME] 12:52 PM I paid it last night! Tags and notes Ta…" at bounding box center [566, 181] width 548 height 92
click at [620, 194] on div "Received via SMS Angelina Babli 12:52 PM I paid it last night! Tags and notes T…" at bounding box center [566, 181] width 548 height 92
click at [145, 42] on span "" at bounding box center [150, 37] width 10 height 18
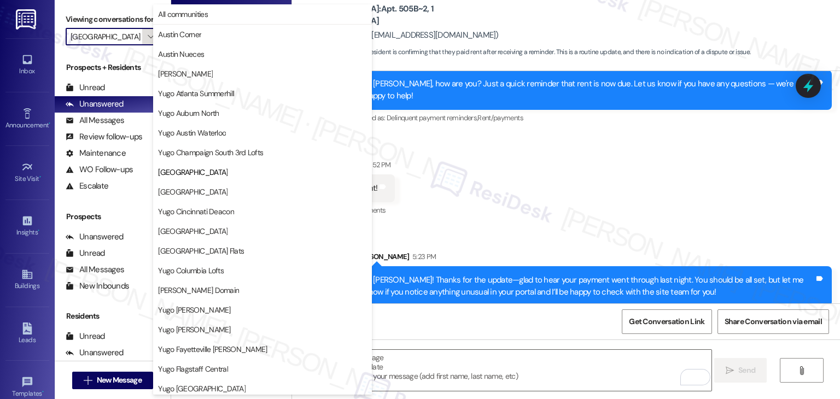
scroll to position [0, 15]
click at [218, 213] on span "Yugo Cincinnati Deacon" at bounding box center [196, 211] width 76 height 11
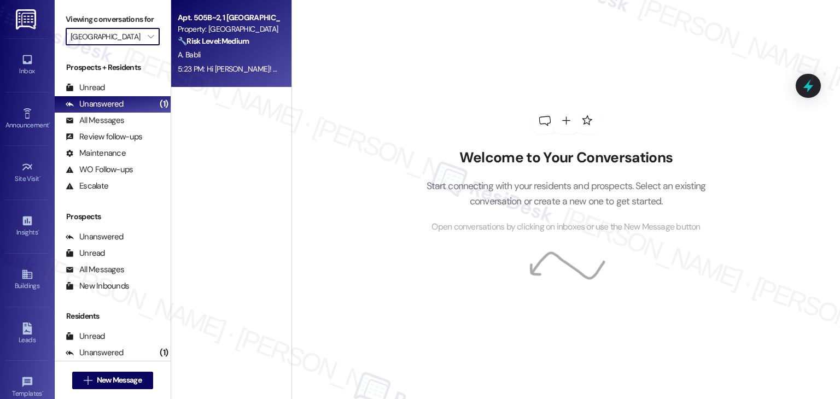
type input "Yugo Cincinnati Deacon"
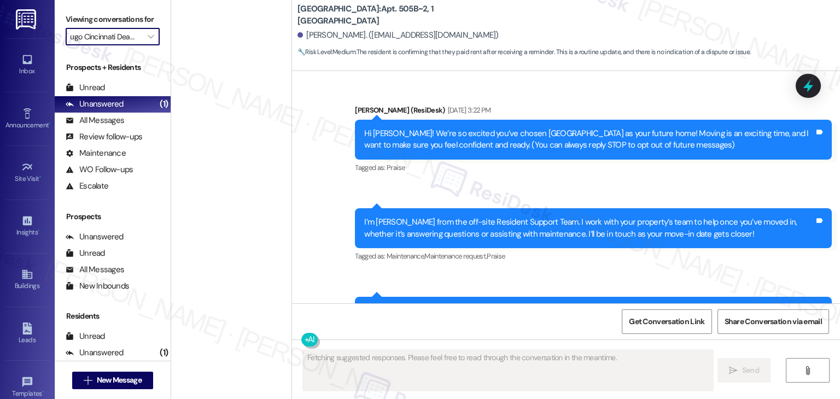
type textarea "Fetching suggested responses. Please feel free to read through the conversation…"
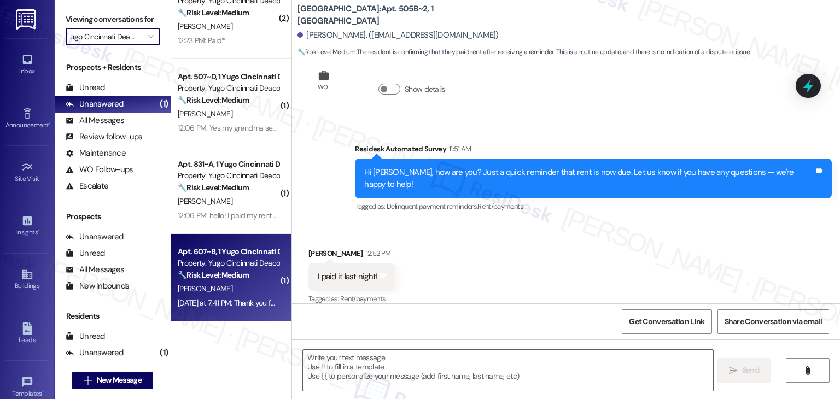
scroll to position [0, 0]
click at [240, 312] on div "Apt. 607~B, 1 Yugo Cincinnati Deacon Property: Yugo Cincinnati Deacon 🔧 Risk Le…" at bounding box center [231, 278] width 120 height 88
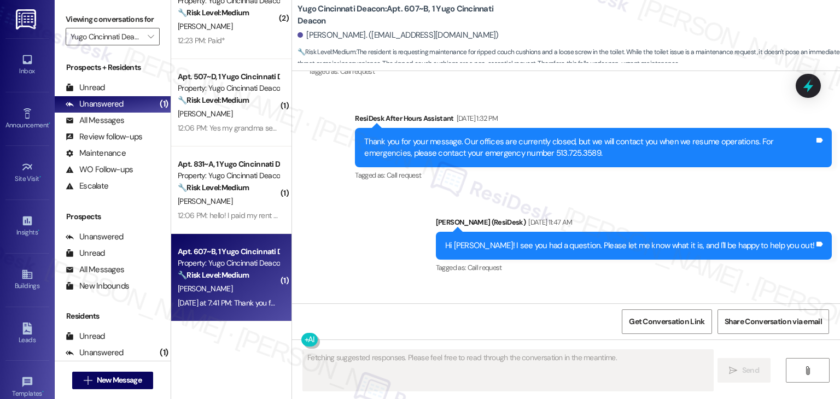
scroll to position [4014, 0]
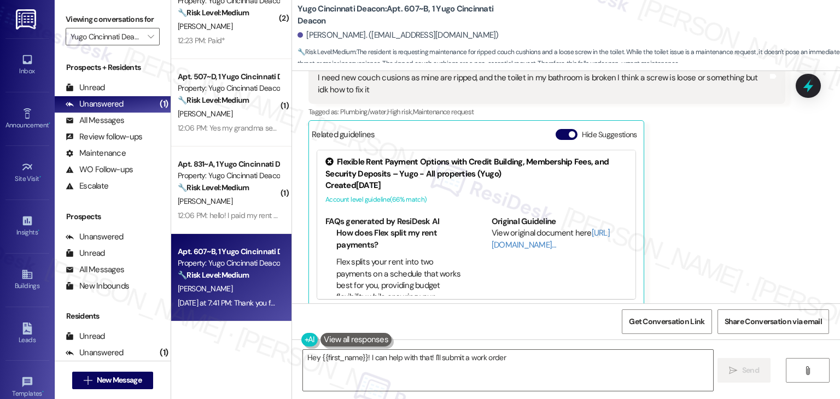
click at [556, 129] on button "Hide Suggestions" at bounding box center [567, 134] width 22 height 11
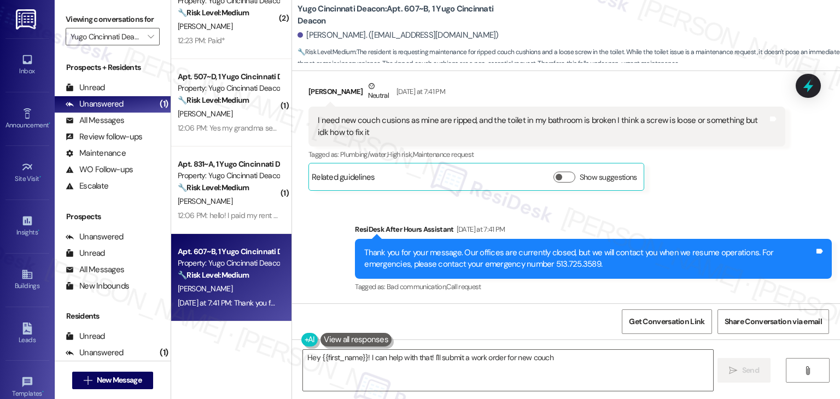
scroll to position [3958, 0]
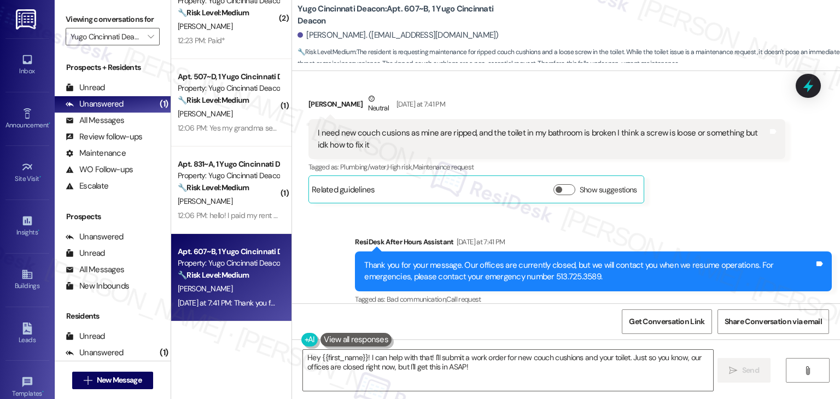
click at [705, 212] on div "Sent via SMS ResiDesk After Hours Assistant Yesterday at 7:41 PM Thank you for …" at bounding box center [566, 264] width 548 height 104
click at [704, 212] on div "Sent via SMS ResiDesk After Hours Assistant Yesterday at 7:41 PM Thank you for …" at bounding box center [566, 264] width 548 height 104
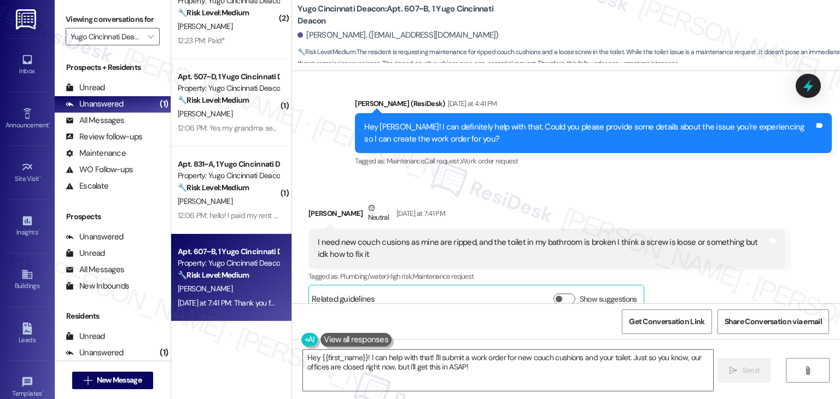
click at [654, 180] on div "Received via SMS Nathaniel Lurie Neutral Yesterday at 7:41 PM I need new couch …" at bounding box center [566, 250] width 548 height 144
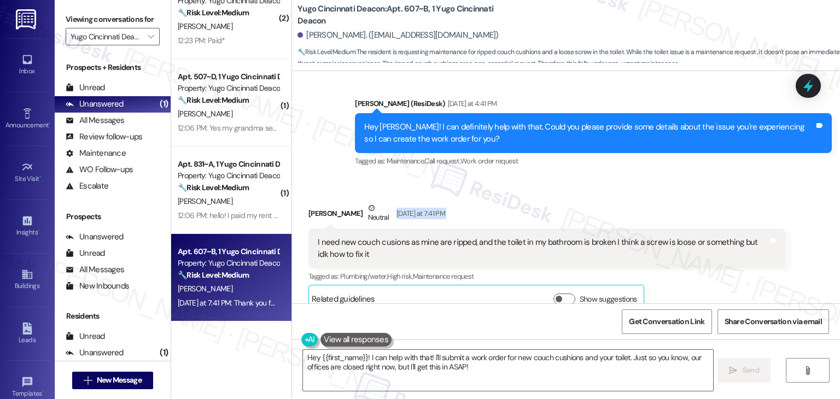
click at [654, 180] on div "Received via SMS Nathaniel Lurie Neutral Yesterday at 7:41 PM I need new couch …" at bounding box center [566, 250] width 548 height 144
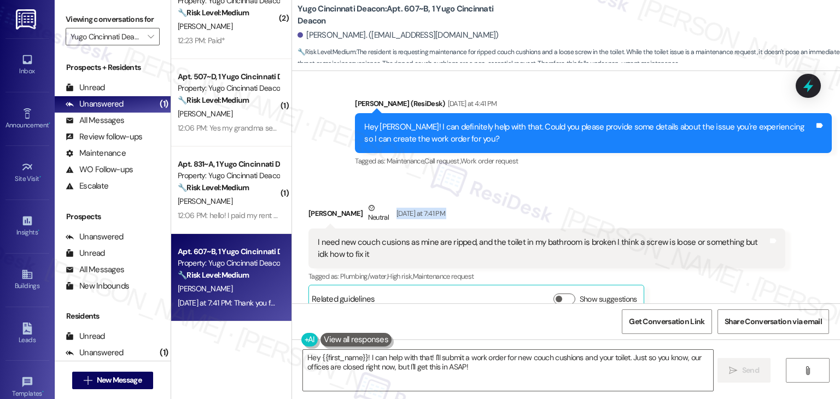
click at [654, 180] on div "Received via SMS Nathaniel Lurie Neutral Yesterday at 7:41 PM I need new couch …" at bounding box center [566, 250] width 548 height 144
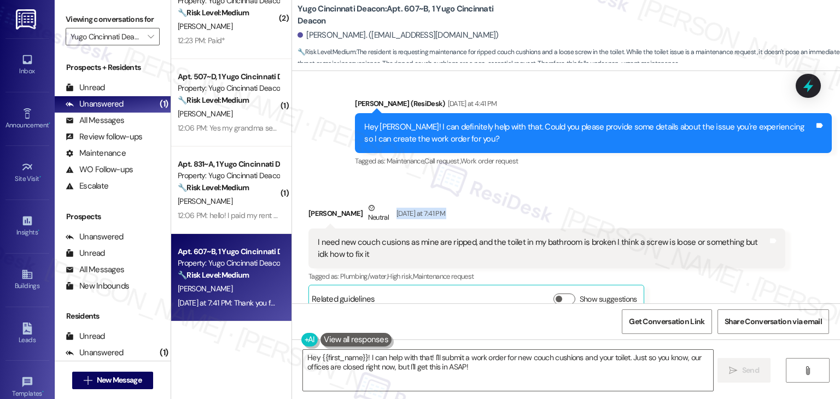
click at [654, 180] on div "Received via SMS Nathaniel Lurie Neutral Yesterday at 7:41 PM I need new couch …" at bounding box center [566, 250] width 548 height 144
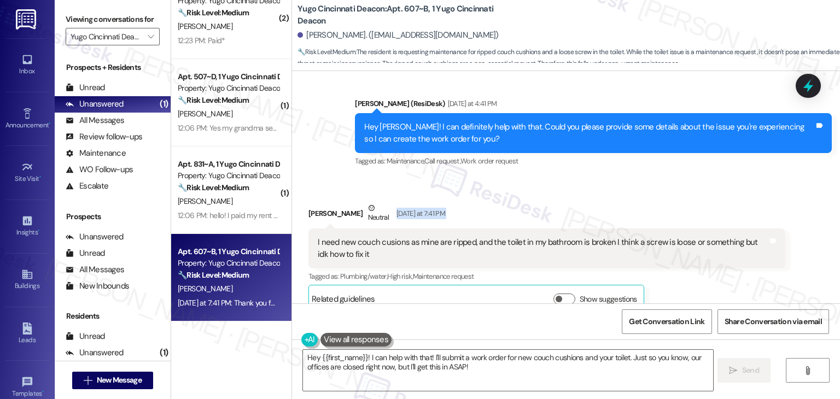
click at [654, 180] on div "Received via SMS Nathaniel Lurie Neutral Yesterday at 7:41 PM I need new couch …" at bounding box center [566, 250] width 548 height 144
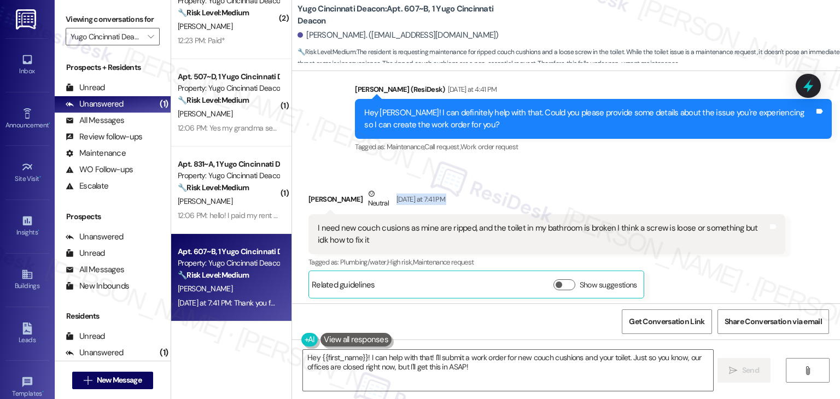
scroll to position [3958, 0]
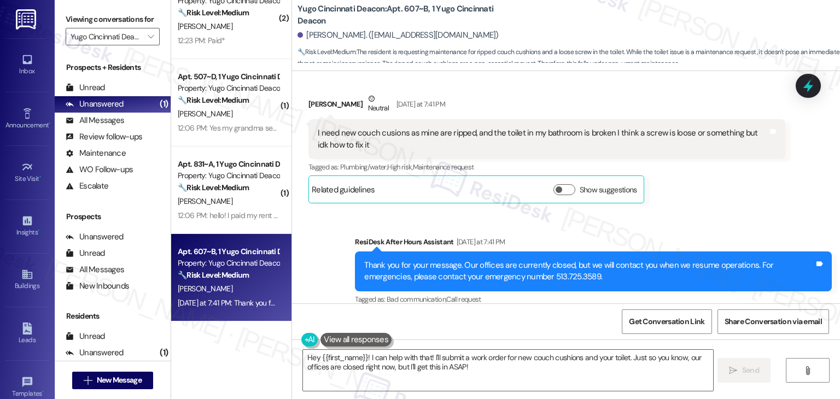
click at [721, 212] on div "Sent via SMS ResiDesk After Hours Assistant Yesterday at 7:41 PM Thank you for …" at bounding box center [566, 264] width 548 height 104
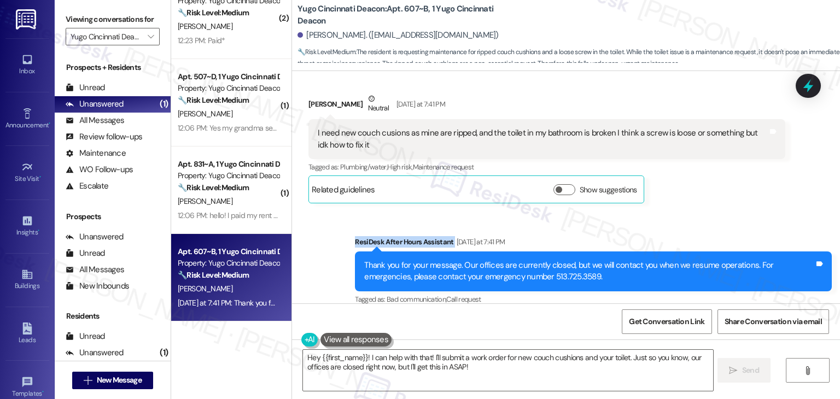
click at [721, 212] on div "Sent via SMS ResiDesk After Hours Assistant Yesterday at 7:41 PM Thank you for …" at bounding box center [566, 264] width 548 height 104
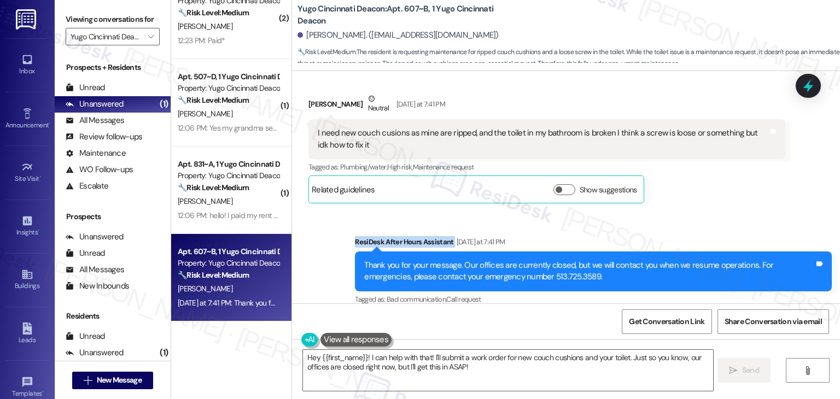
click at [721, 212] on div "Sent via SMS ResiDesk After Hours Assistant Yesterday at 7:41 PM Thank you for …" at bounding box center [566, 264] width 548 height 104
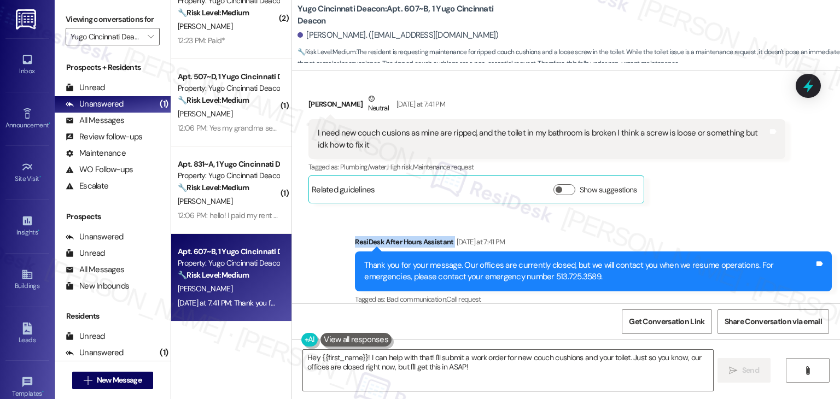
click at [721, 212] on div "Sent via SMS ResiDesk After Hours Assistant Yesterday at 7:41 PM Thank you for …" at bounding box center [566, 264] width 548 height 104
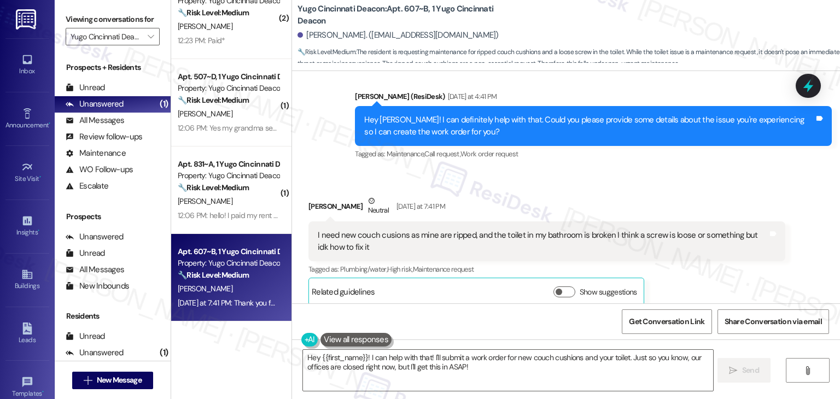
scroll to position [3849, 0]
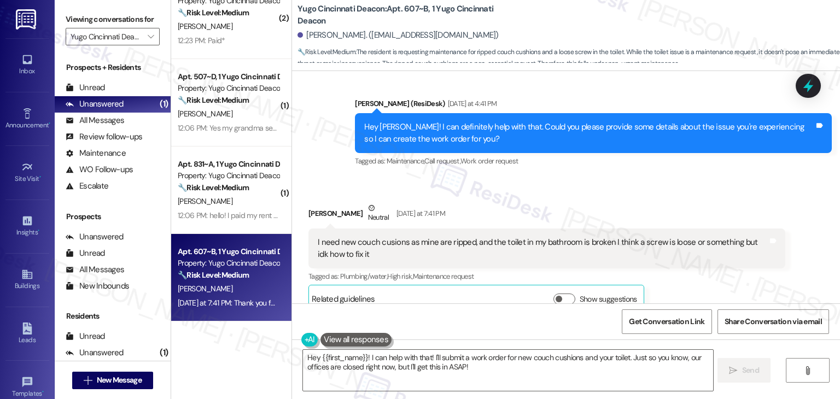
click at [588, 127] on div "Hey Nathaniel! I can definitely help with that. Could you please provide some d…" at bounding box center [589, 133] width 450 height 24
click at [588, 129] on div "Hey Nathaniel! I can definitely help with that. Could you please provide some d…" at bounding box center [589, 133] width 450 height 24
click at [439, 136] on div "Hey Nathaniel! I can definitely help with that. Could you please provide some d…" at bounding box center [593, 133] width 477 height 40
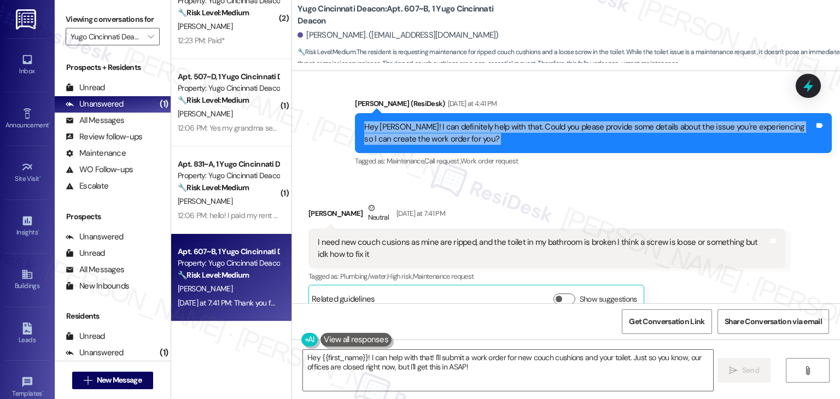
click at [439, 136] on div "Hey Nathaniel! I can definitely help with that. Could you please provide some d…" at bounding box center [593, 133] width 477 height 40
copy div "Hey Nathaniel! I can definitely help with that. Could you please provide some d…"
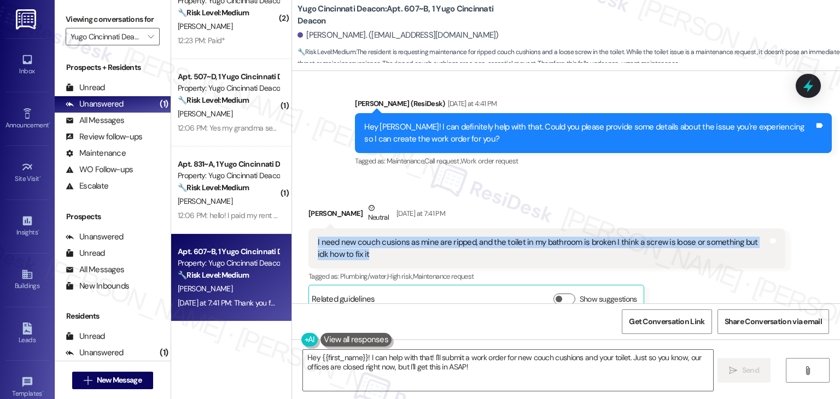
drag, startPoint x: 378, startPoint y: 245, endPoint x: 308, endPoint y: 229, distance: 72.3
click at [308, 229] on div "I need new couch cusions as mine are ripped, and the toilet in my bathroom is b…" at bounding box center [546, 249] width 477 height 40
copy div "I need new couch cusions as mine are ripped, and the toilet in my bathroom is b…"
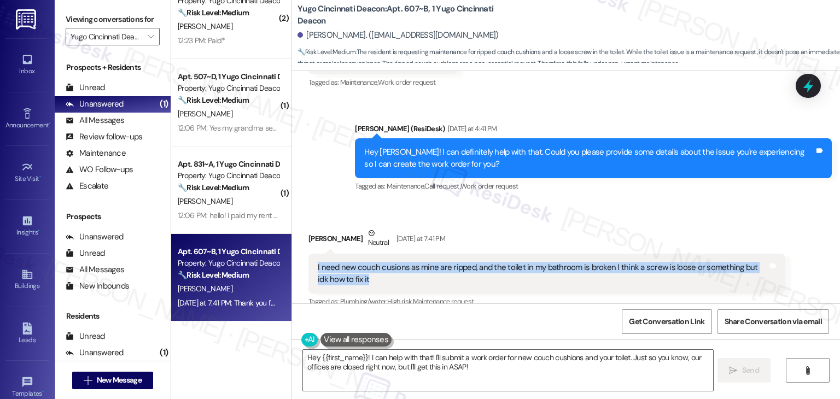
scroll to position [3958, 0]
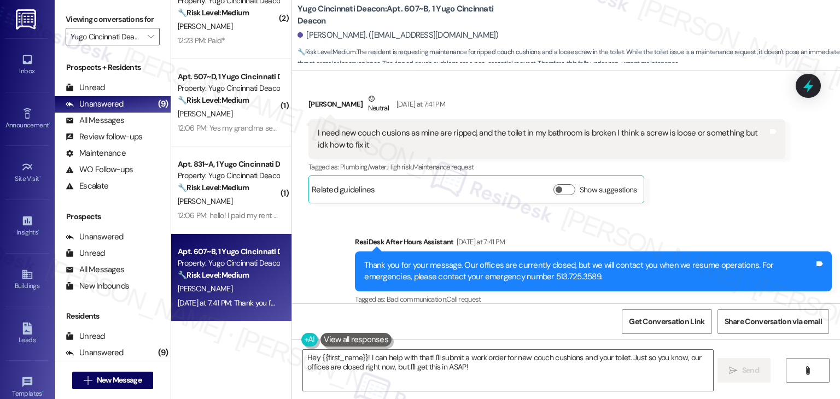
click at [687, 212] on div "Sent via SMS ResiDesk After Hours Assistant Yesterday at 7:41 PM Thank you for …" at bounding box center [566, 264] width 548 height 104
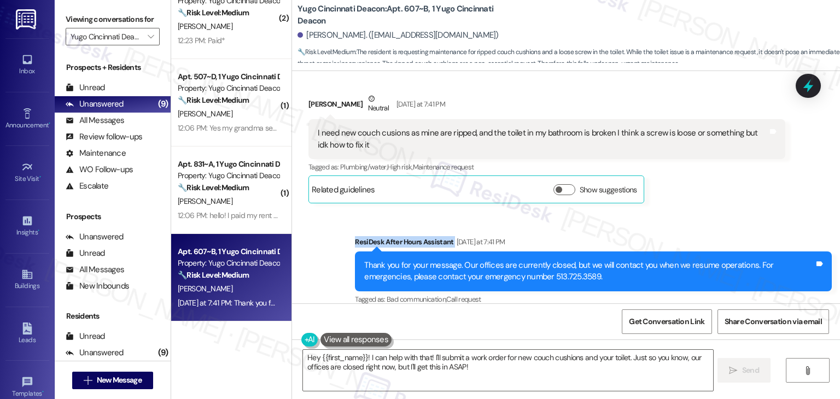
click at [687, 212] on div "Sent via SMS ResiDesk After Hours Assistant Yesterday at 7:41 PM Thank you for …" at bounding box center [566, 264] width 548 height 104
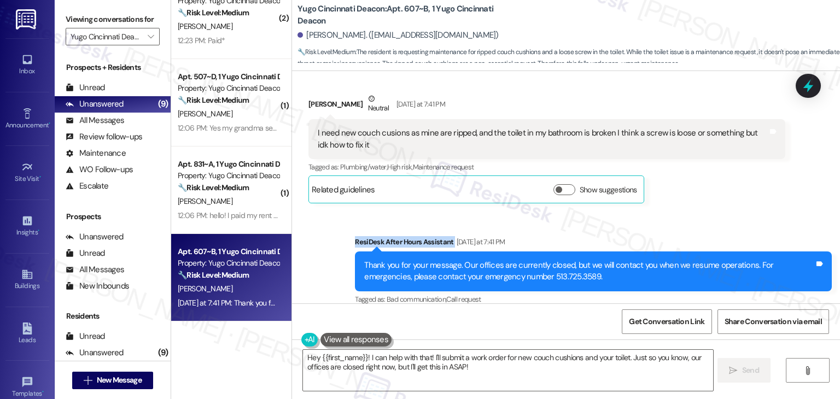
click at [687, 212] on div "Sent via SMS ResiDesk After Hours Assistant Yesterday at 7:41 PM Thank you for …" at bounding box center [566, 264] width 548 height 104
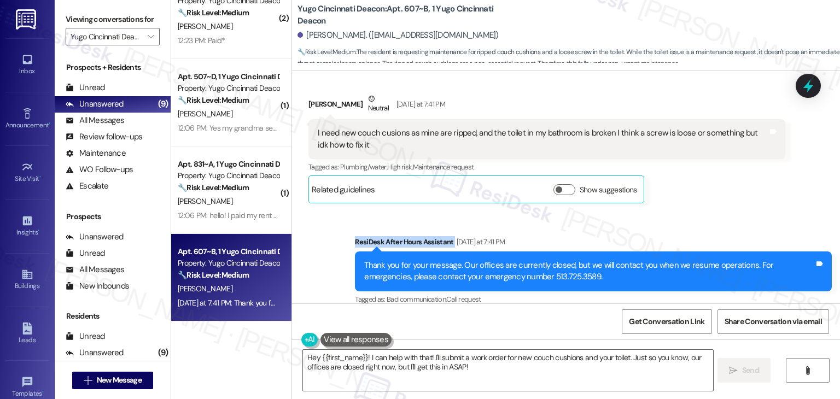
click at [687, 212] on div "Sent via SMS ResiDesk After Hours Assistant Yesterday at 7:41 PM Thank you for …" at bounding box center [566, 264] width 548 height 104
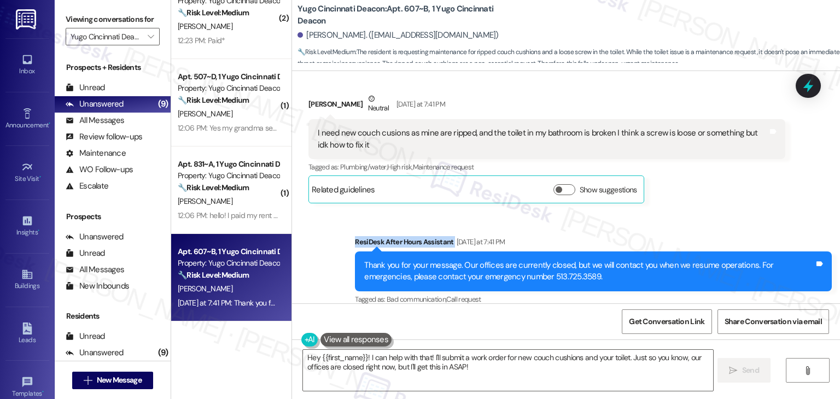
click at [687, 212] on div "Sent via SMS ResiDesk After Hours Assistant Yesterday at 7:41 PM Thank you for …" at bounding box center [566, 264] width 548 height 104
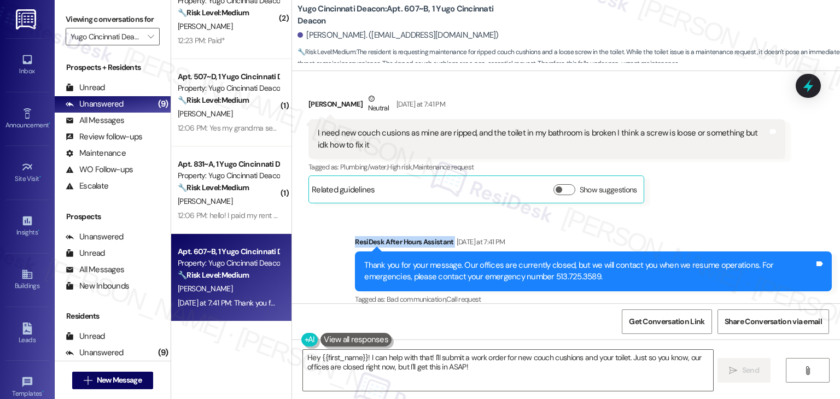
click at [687, 212] on div "Sent via SMS ResiDesk After Hours Assistant Yesterday at 7:41 PM Thank you for …" at bounding box center [566, 264] width 548 height 104
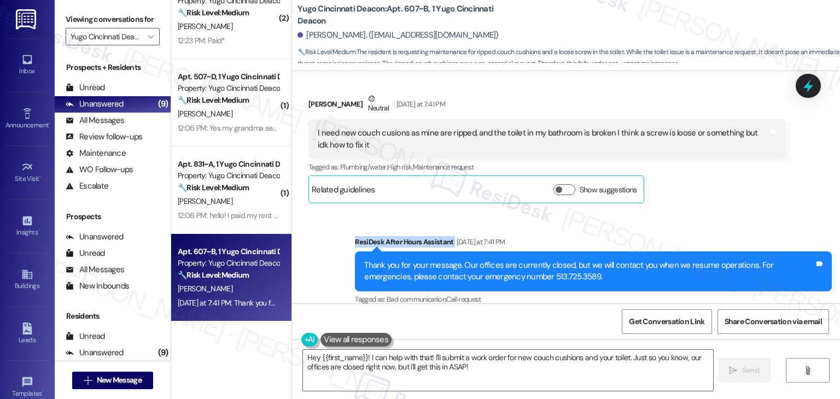
click at [687, 212] on div "Sent via SMS ResiDesk After Hours Assistant Yesterday at 7:41 PM Thank you for …" at bounding box center [566, 264] width 548 height 104
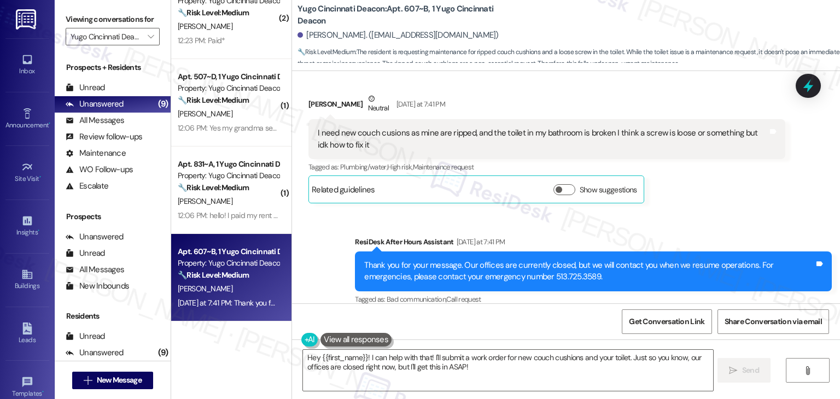
click at [687, 212] on div "Sent via SMS ResiDesk After Hours Assistant Yesterday at 7:41 PM Thank you for …" at bounding box center [566, 264] width 548 height 104
click at [575, 228] on div "Sent via SMS ResiDesk After Hours Assistant Yesterday at 7:41 PM Thank you for …" at bounding box center [593, 272] width 493 height 88
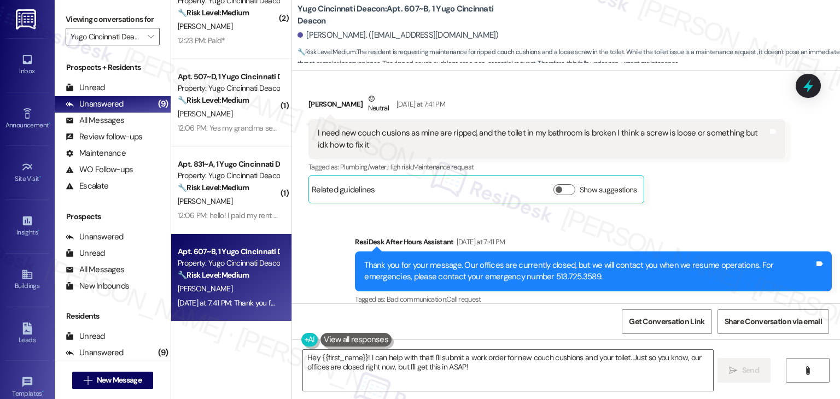
click at [575, 228] on div "Sent via SMS ResiDesk After Hours Assistant Yesterday at 7:41 PM Thank you for …" at bounding box center [593, 272] width 493 height 88
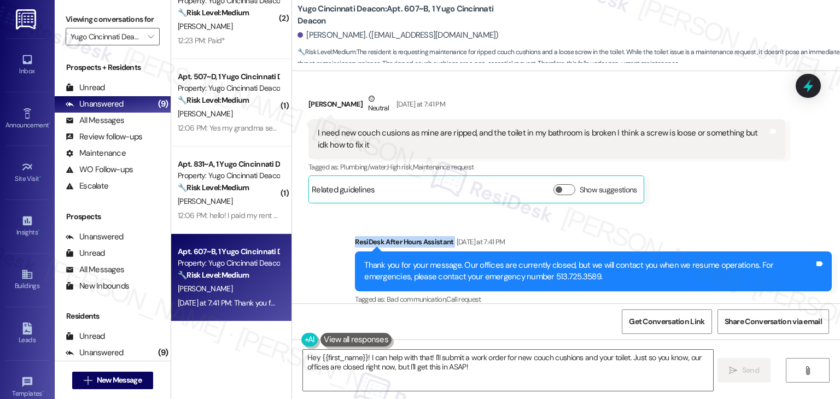
click at [575, 228] on div "Sent via SMS ResiDesk After Hours Assistant Yesterday at 7:41 PM Thank you for …" at bounding box center [593, 272] width 493 height 88
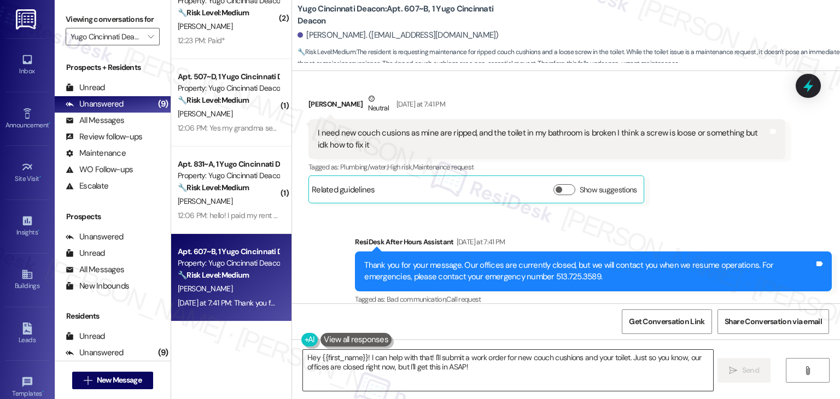
click at [497, 360] on textarea "Hey {{first_name}}! I can help with that! I'll submit a work order for new couc…" at bounding box center [508, 370] width 410 height 41
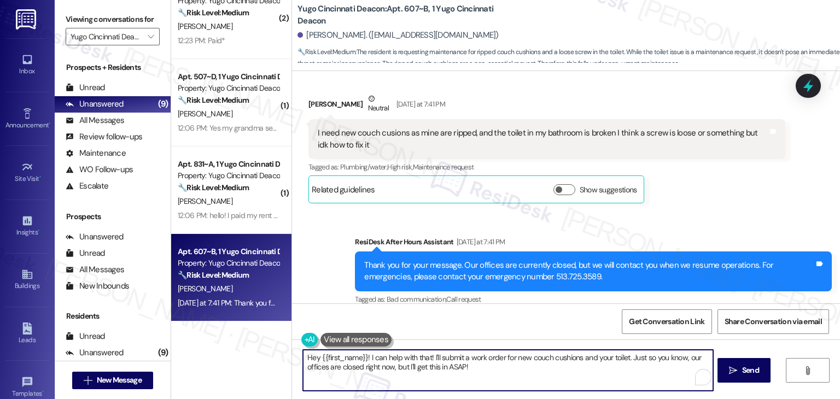
paste textarea "i Nathaniel! Thanks for letting me know. Just to make sure I note everything co…"
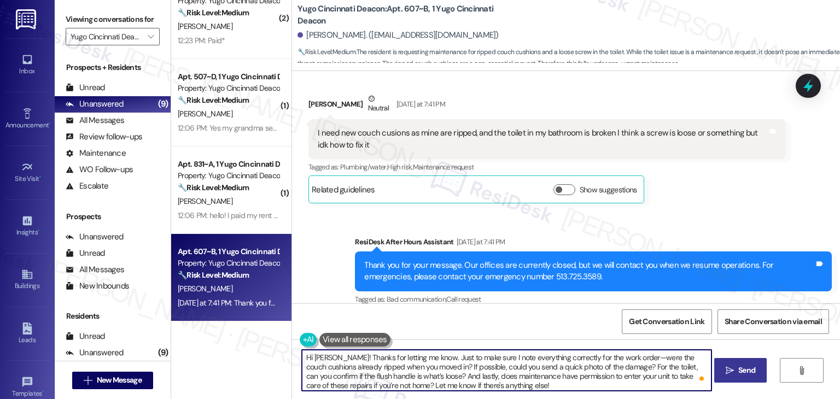
type textarea "Hi Nathaniel! Thanks for letting me know. Just to make sure I note everything c…"
click at [739, 372] on span "Send" at bounding box center [746, 370] width 17 height 11
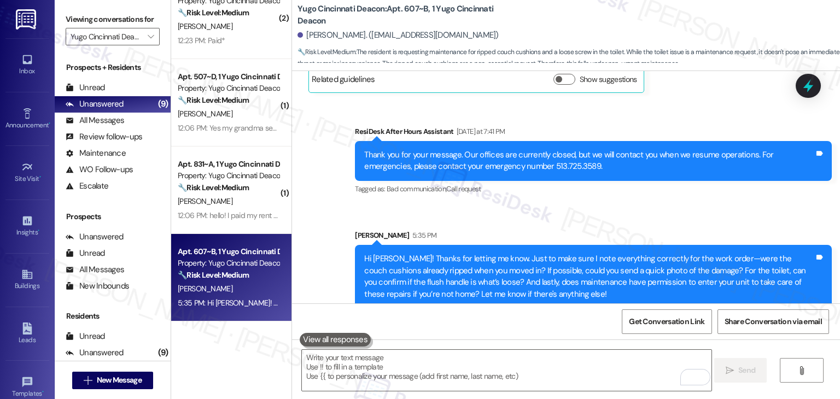
scroll to position [4070, 0]
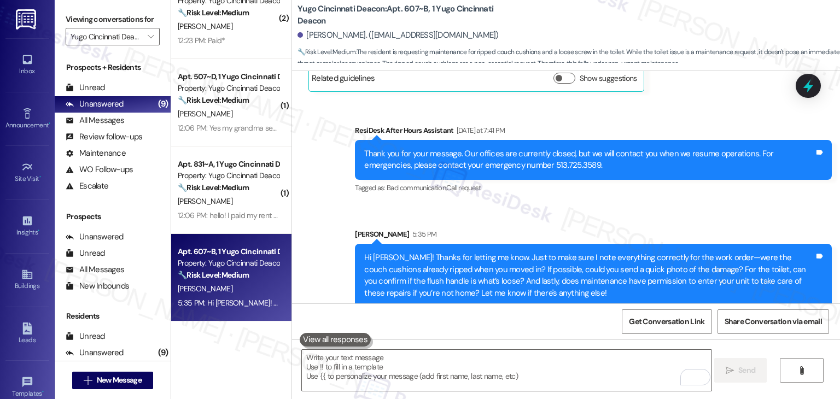
click at [744, 220] on div "Sent via SMS Sarah 5:35 PM Hi Nathaniel! Thanks for letting me know. Just to ma…" at bounding box center [593, 267] width 493 height 95
click at [521, 206] on div "Sent via SMS ResiDesk After Hours Assistant Yesterday at 7:41 PM Thank you for …" at bounding box center [566, 207] width 548 height 215
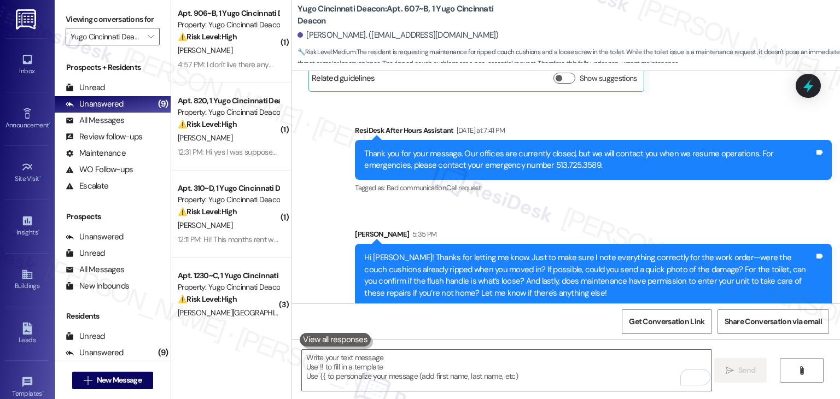
scroll to position [0, 0]
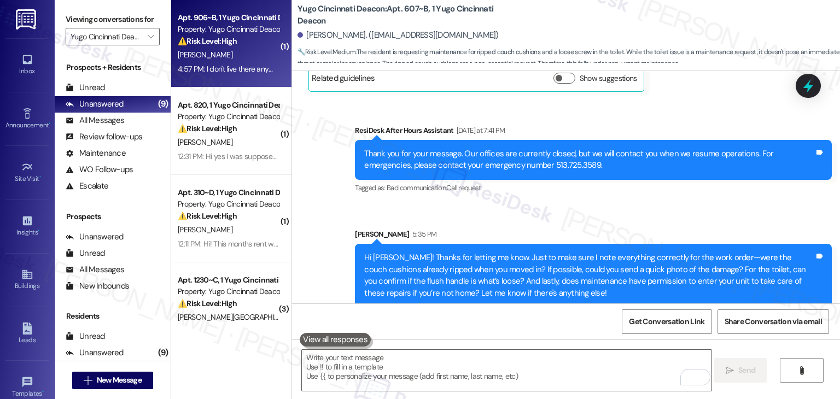
click at [228, 46] on div "⚠️ Risk Level: High The resident claims they no longer live at the property in …" at bounding box center [228, 41] width 101 height 11
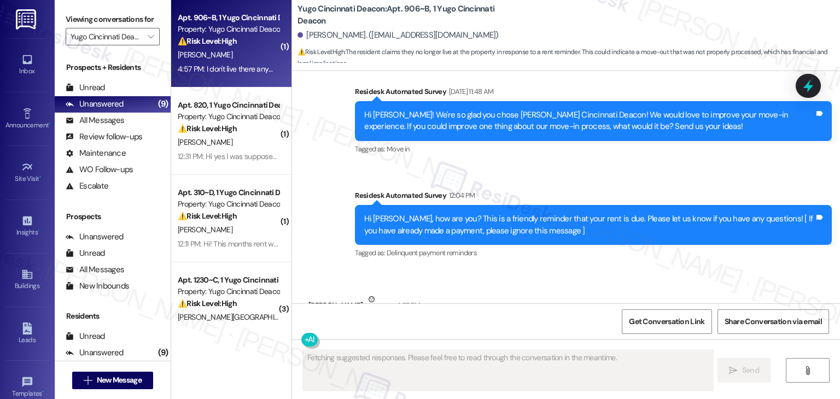
scroll to position [1418, 0]
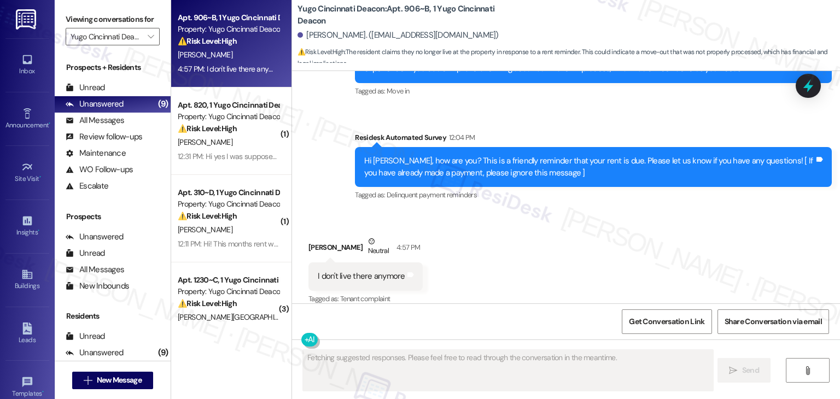
click at [545, 253] on div "Received via SMS Hunter Bennington Neutral 4:57 PM I don't live there anymore T…" at bounding box center [566, 263] width 548 height 104
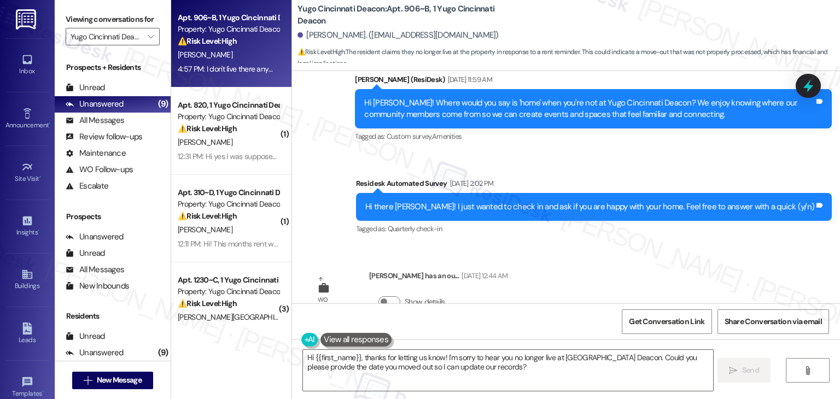
scroll to position [1419, 0]
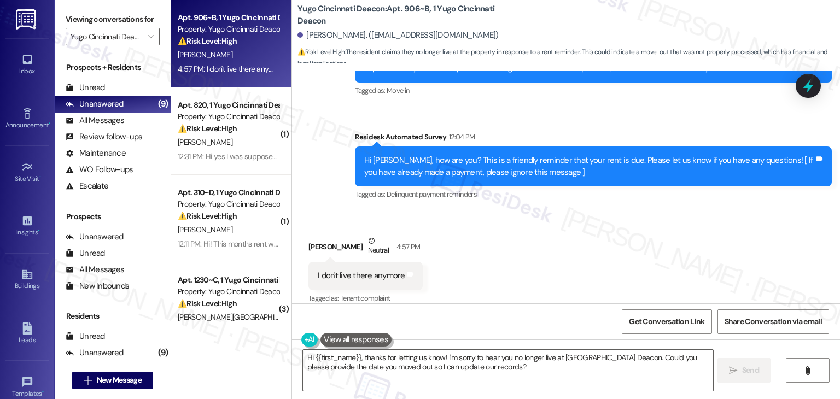
click at [585, 231] on div "Received via SMS Hunter Bennington Neutral 4:57 PM I don't live there anymore T…" at bounding box center [566, 263] width 548 height 104
click at [500, 256] on div "Received via SMS Hunter Bennington Neutral 4:57 PM I don't live there anymore T…" at bounding box center [566, 263] width 548 height 104
click at [440, 366] on textarea "Hi {{first_name}}, thanks for letting us know! I'm sorry to hear you no longer …" at bounding box center [508, 370] width 410 height 41
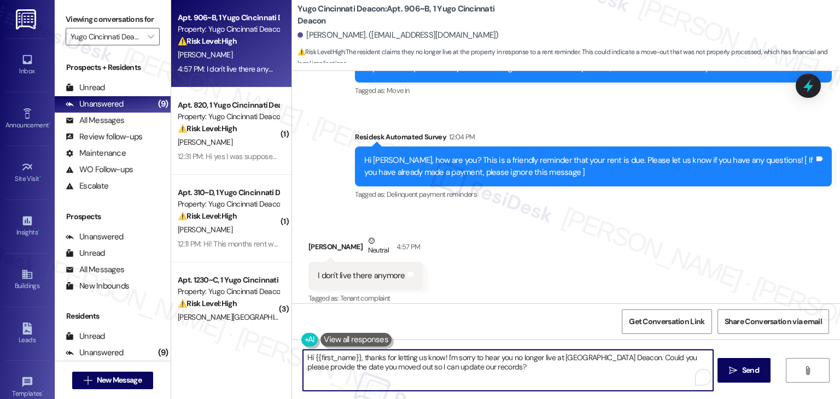
click at [440, 366] on textarea "Hi {{first_name}}, thanks for letting us know! I'm sorry to hear you no longer …" at bounding box center [508, 370] width 410 height 41
paste textarea "you've moved out. If you’d like to stop receiving texts from this number, pleas…"
type textarea "Hi {{first_name}}, thanks for letting us know you've moved out. If you’d like t…"
click at [738, 368] on span "Send" at bounding box center [746, 370] width 17 height 11
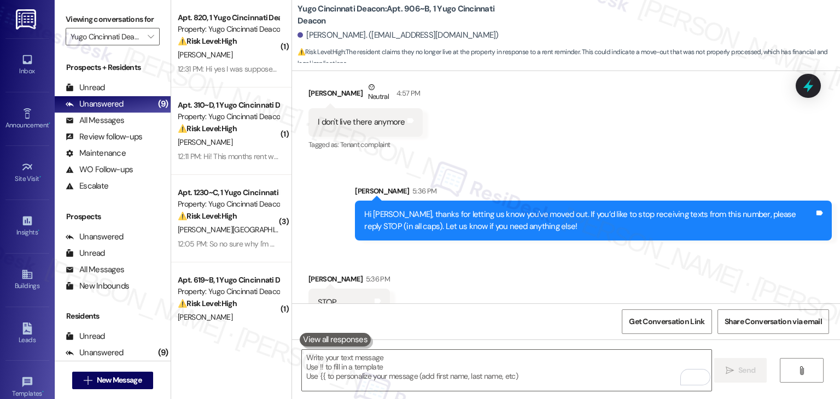
scroll to position [1582, 0]
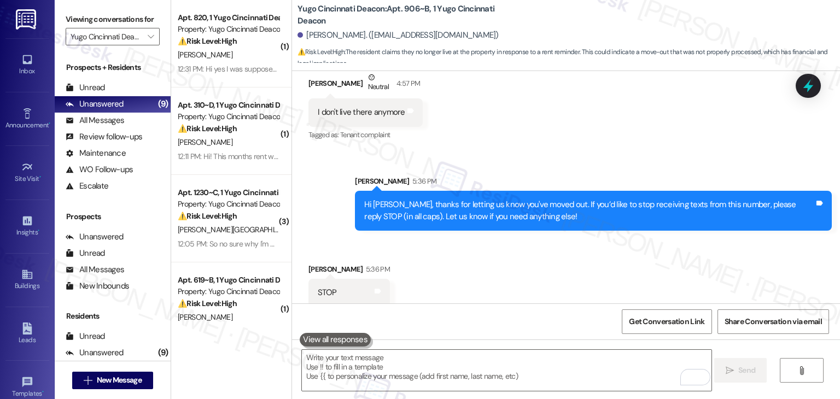
click at [655, 276] on div "Received via SMS Hunter Bennington 5:36 PM STOP Tags and notes" at bounding box center [566, 277] width 548 height 76
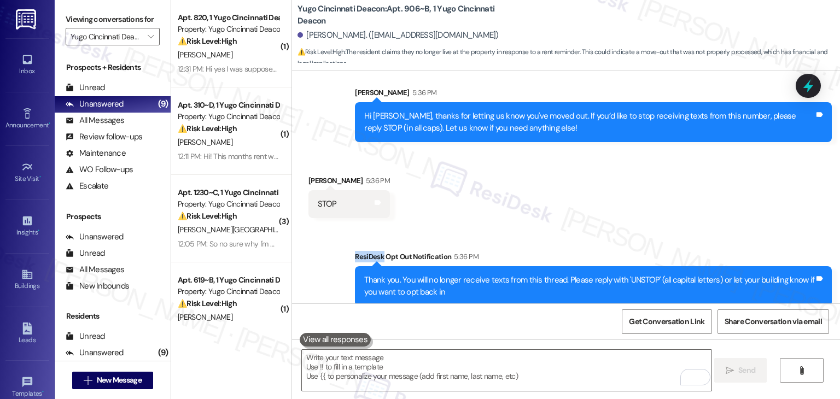
drag, startPoint x: 809, startPoint y: 79, endPoint x: 731, endPoint y: 173, distance: 122.7
click at [809, 79] on icon at bounding box center [808, 86] width 14 height 14
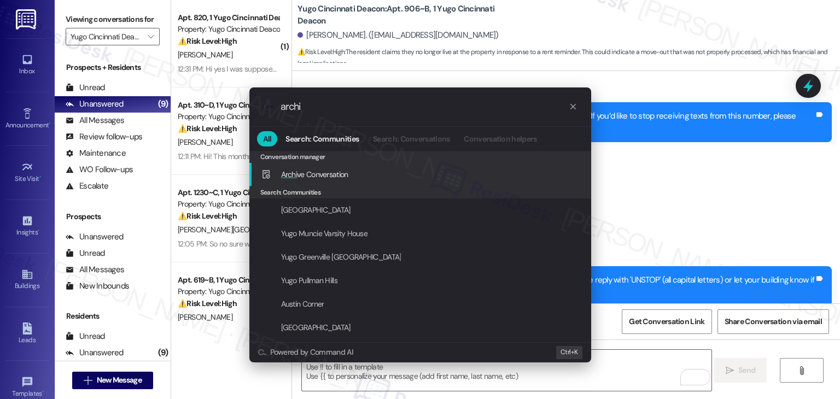
type input "archi"
click at [330, 178] on span "Archi ve Conversation" at bounding box center [314, 175] width 67 height 10
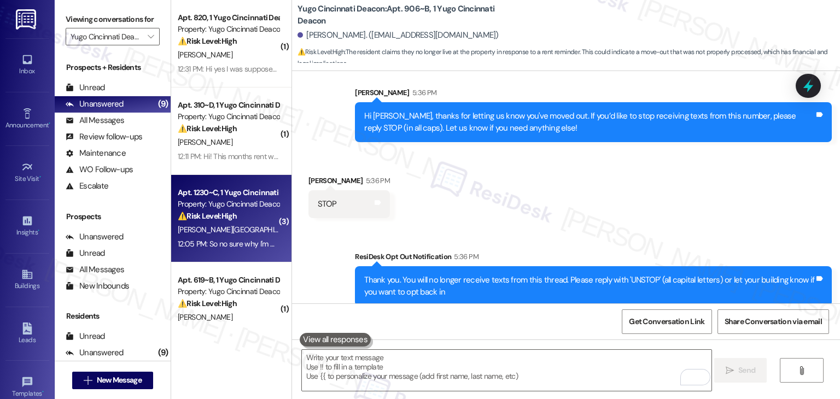
click at [212, 251] on div "Apt. 1230~C, 1 Yugo Cincinnati Deacon Property: Yugo Cincinnati Deacon ⚠️ Risk …" at bounding box center [231, 219] width 120 height 88
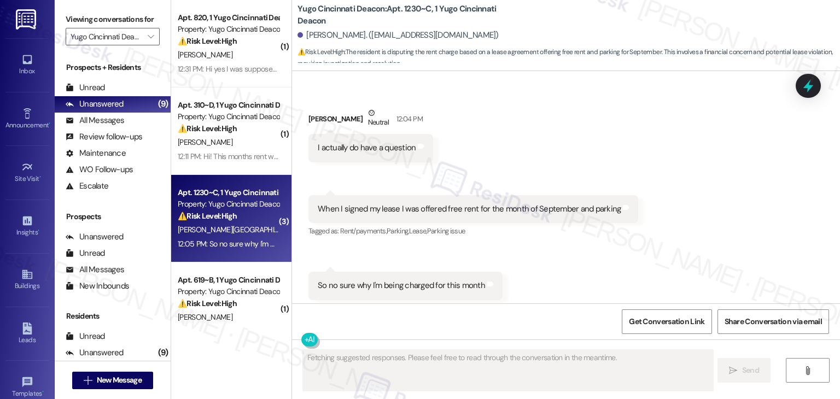
scroll to position [2025, 0]
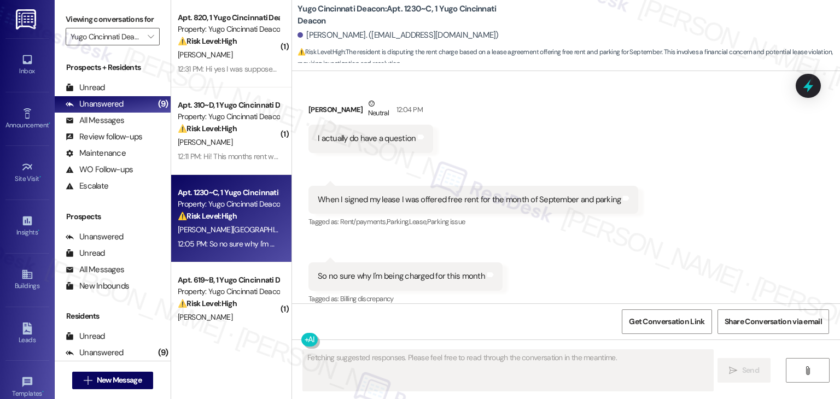
click at [735, 239] on div "Received via SMS Zachary Reuss Neutral 12:04 PM I actually do have a question T…" at bounding box center [566, 194] width 548 height 242
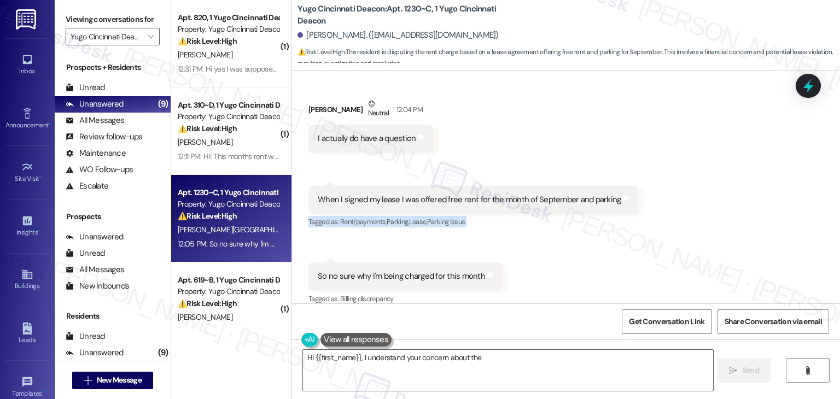
click at [735, 239] on div "Received via SMS Zachary Reuss Neutral 12:04 PM I actually do have a question T…" at bounding box center [566, 194] width 548 height 242
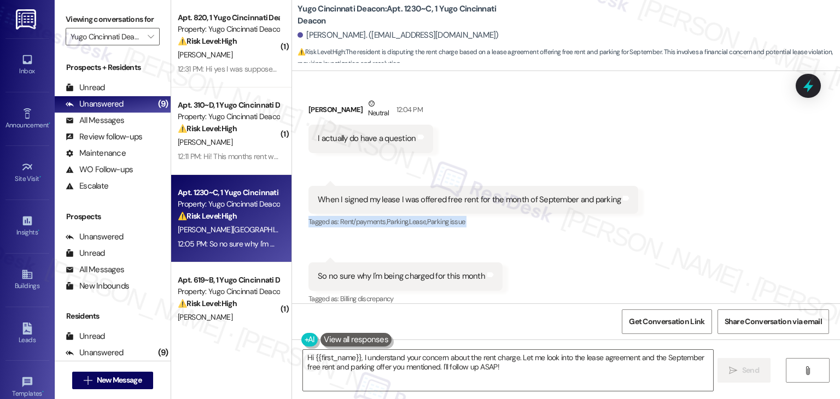
click at [735, 239] on div "Received via SMS Zachary Reuss Neutral 12:04 PM I actually do have a question T…" at bounding box center [566, 194] width 548 height 242
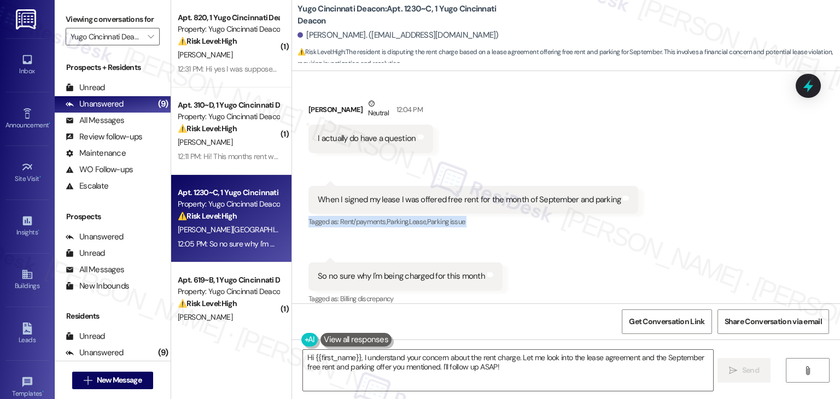
click at [735, 239] on div "Received via SMS Zachary Reuss Neutral 12:04 PM I actually do have a question T…" at bounding box center [566, 194] width 548 height 242
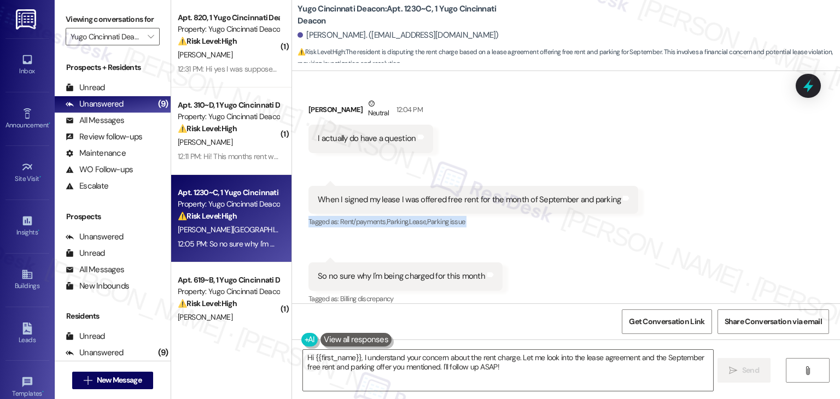
scroll to position [1861, 0]
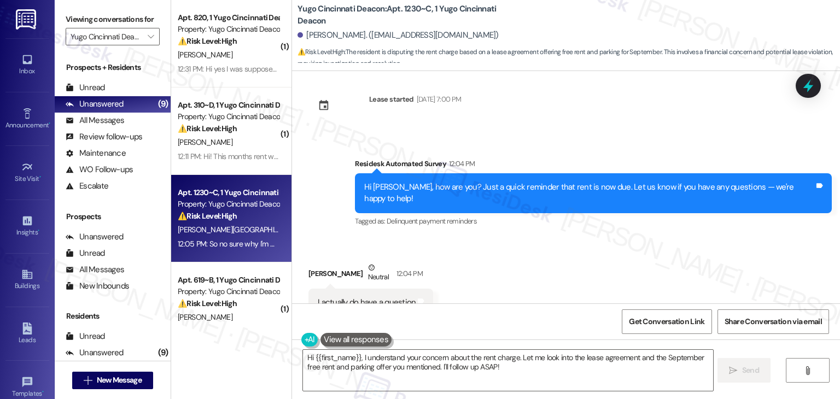
click at [735, 240] on div "Received via SMS Zachary Reuss Neutral 12:04 PM I actually do have a question T…" at bounding box center [566, 358] width 548 height 242
click at [661, 244] on div "Received via SMS Zachary Reuss Neutral 12:04 PM I actually do have a question T…" at bounding box center [566, 358] width 548 height 242
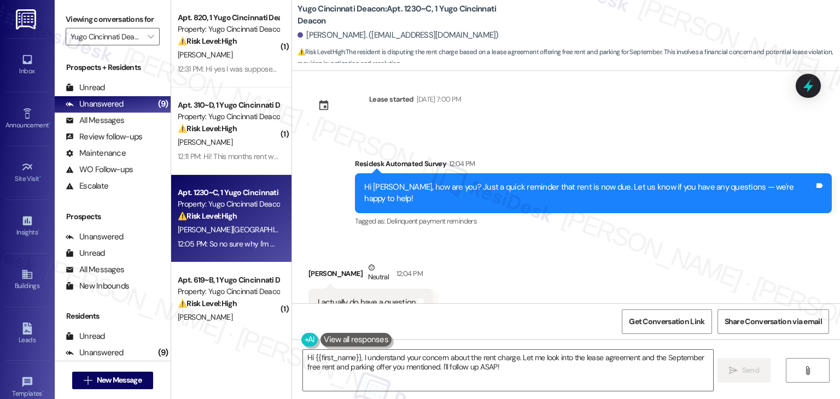
click at [661, 244] on div "Received via SMS Zachary Reuss Neutral 12:04 PM I actually do have a question T…" at bounding box center [566, 358] width 548 height 242
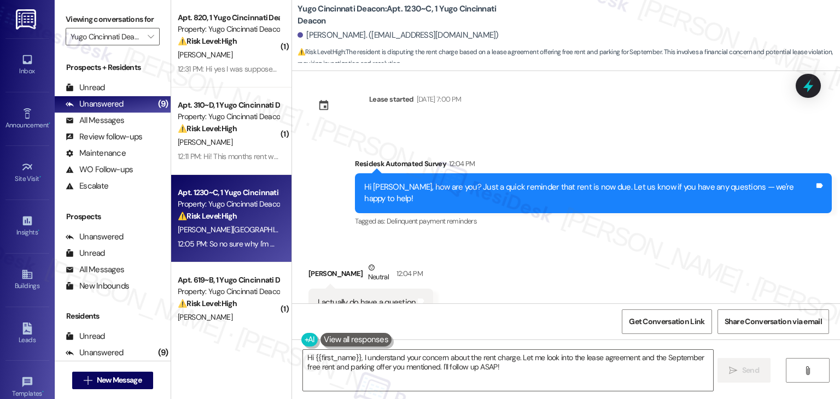
click at [661, 244] on div "Received via SMS Zachary Reuss Neutral 12:04 PM I actually do have a question T…" at bounding box center [566, 358] width 548 height 242
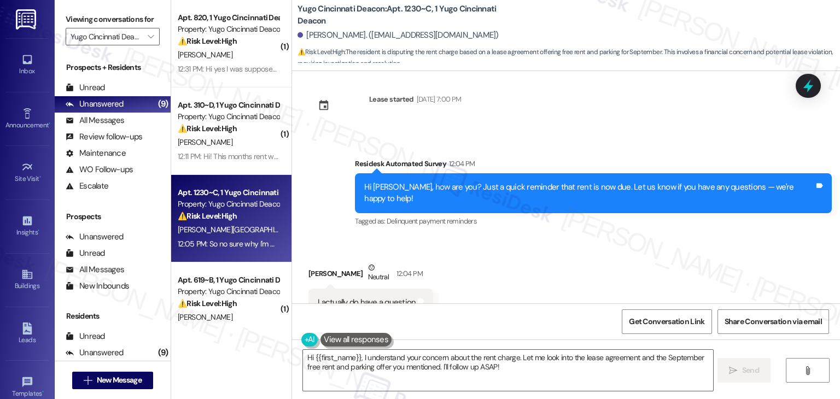
click at [661, 244] on div "Received via SMS Zachary Reuss Neutral 12:04 PM I actually do have a question T…" at bounding box center [566, 358] width 548 height 242
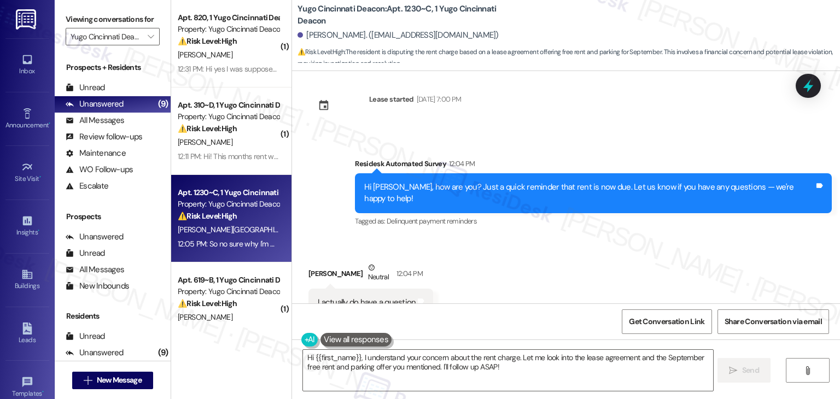
click at [661, 244] on div "Received via SMS Zachary Reuss Neutral 12:04 PM I actually do have a question T…" at bounding box center [566, 358] width 548 height 242
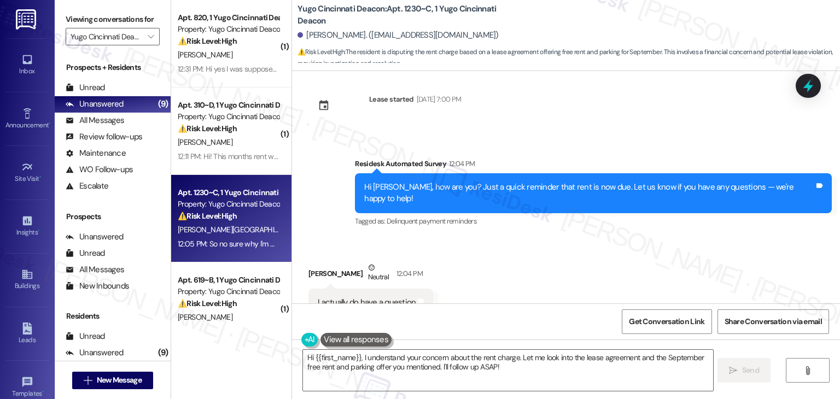
click at [661, 244] on div "Received via SMS Zachary Reuss Neutral 12:04 PM I actually do have a question T…" at bounding box center [566, 358] width 548 height 242
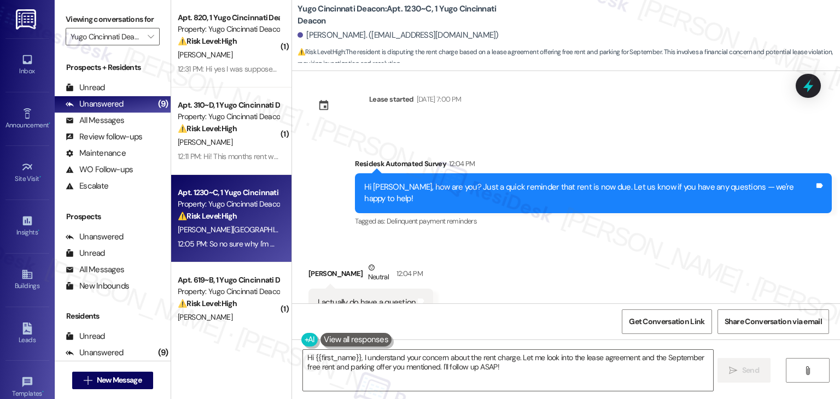
click at [661, 244] on div "Received via SMS Zachary Reuss Neutral 12:04 PM I actually do have a question T…" at bounding box center [566, 358] width 548 height 242
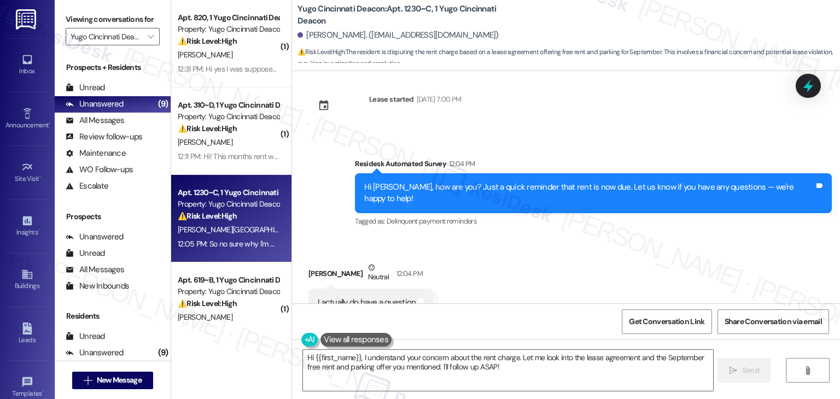
click at [661, 244] on div "Received via SMS Zachary Reuss Neutral 12:04 PM I actually do have a question T…" at bounding box center [566, 358] width 548 height 242
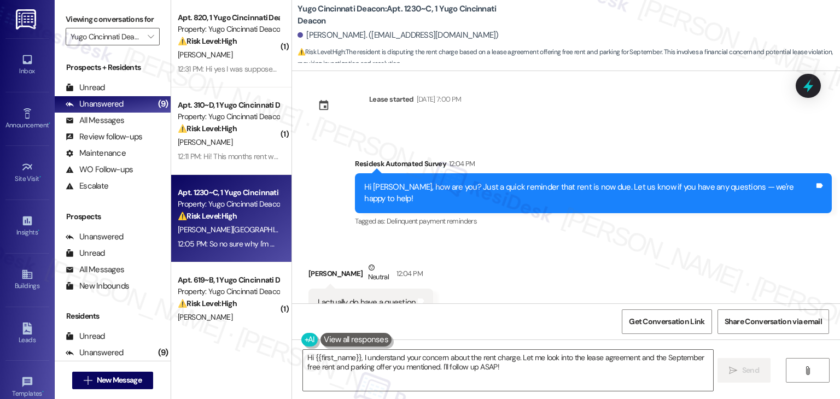
click at [661, 244] on div "Received via SMS Zachary Reuss Neutral 12:04 PM I actually do have a question T…" at bounding box center [566, 358] width 548 height 242
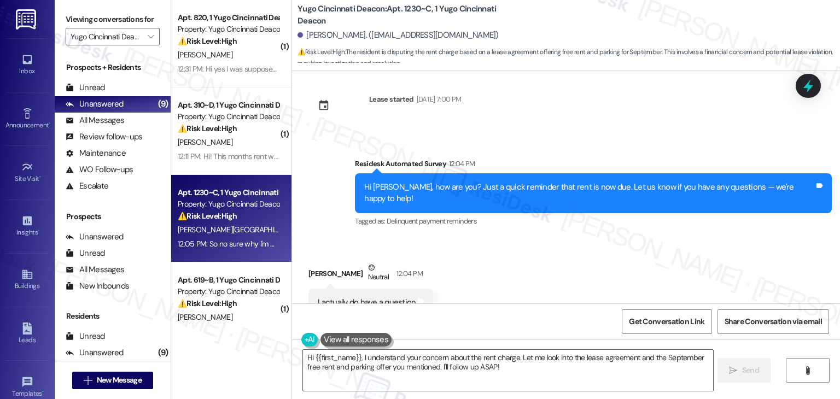
click at [661, 244] on div "Received via SMS Zachary Reuss Neutral 12:04 PM I actually do have a question T…" at bounding box center [566, 358] width 548 height 242
click at [610, 246] on div "Received via SMS Zachary Reuss Neutral 12:04 PM I actually do have a question T…" at bounding box center [566, 358] width 548 height 242
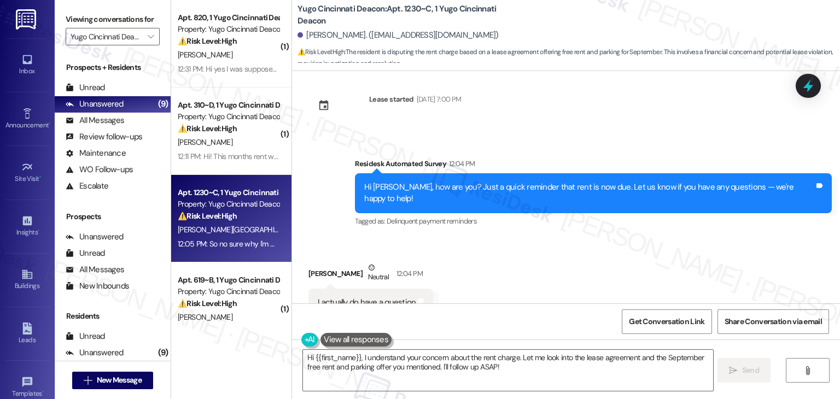
click at [610, 246] on div "Received via SMS Zachary Reuss Neutral 12:04 PM I actually do have a question T…" at bounding box center [566, 358] width 548 height 242
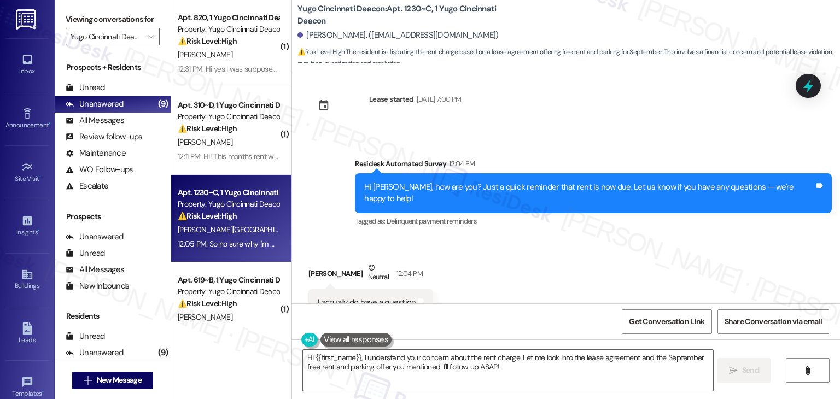
click at [610, 246] on div "Received via SMS Zachary Reuss Neutral 12:04 PM I actually do have a question T…" at bounding box center [566, 358] width 548 height 242
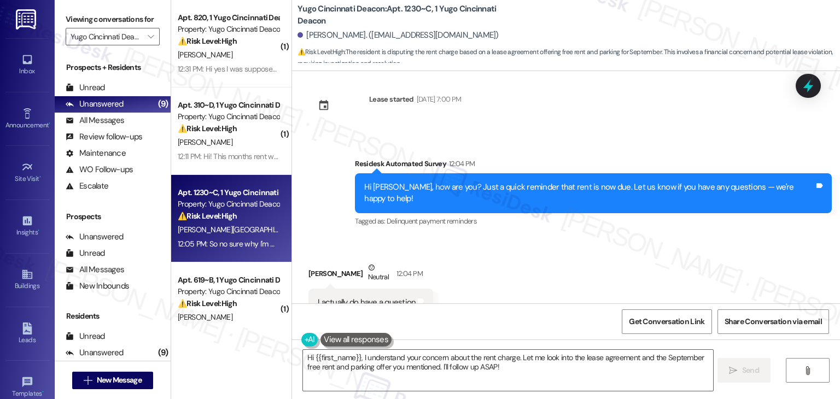
click at [610, 246] on div "Received via SMS Zachary Reuss Neutral 12:04 PM I actually do have a question T…" at bounding box center [566, 358] width 548 height 242
drag, startPoint x: 615, startPoint y: 239, endPoint x: 589, endPoint y: 195, distance: 51.5
click at [615, 239] on div "Received via SMS Zachary Reuss Neutral 12:04 PM I actually do have a question T…" at bounding box center [566, 358] width 548 height 242
click at [591, 270] on div "Received via SMS Zachary Reuss Neutral 12:04 PM I actually do have a question T…" at bounding box center [566, 358] width 548 height 242
click at [591, 266] on div "Received via SMS Zachary Reuss Neutral 12:04 PM I actually do have a question T…" at bounding box center [566, 358] width 548 height 242
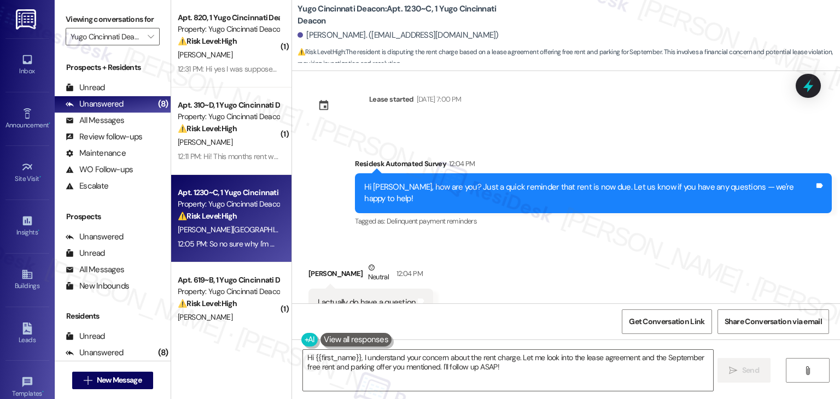
click at [575, 189] on div "Hi Zachary, how are you? Just a quick reminder that rent is now due. Let us kno…" at bounding box center [589, 194] width 450 height 24
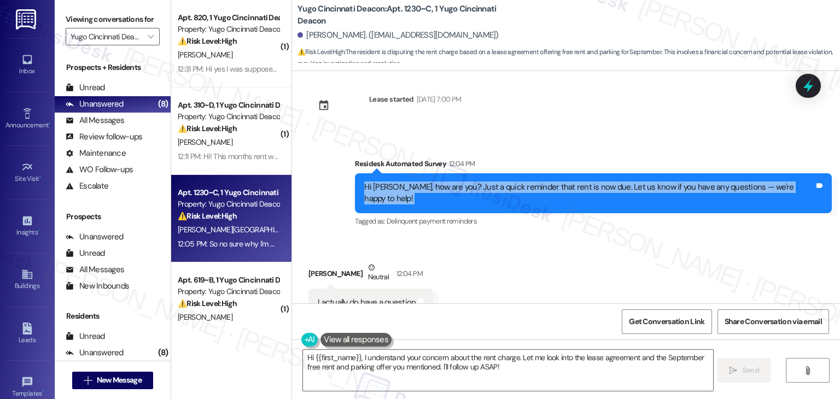
click at [575, 189] on div "Hi Zachary, how are you? Just a quick reminder that rent is now due. Let us kno…" at bounding box center [589, 194] width 450 height 24
copy div "Hi Zachary, how are you? Just a quick reminder that rent is now due. Let us kno…"
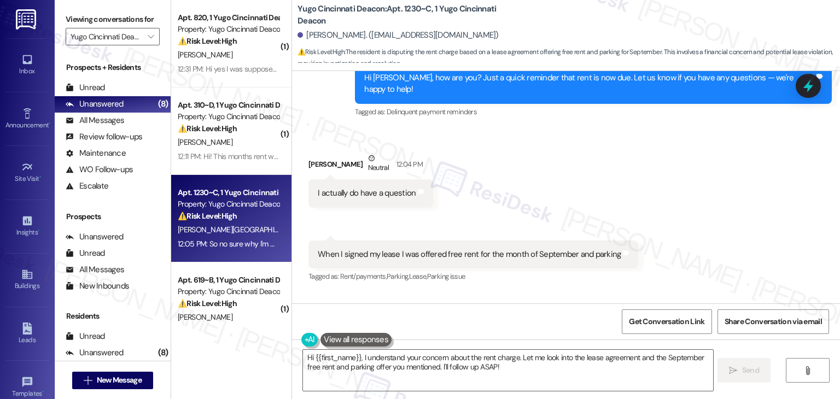
click at [350, 188] on div "I actually do have a question" at bounding box center [367, 193] width 98 height 11
copy div "I actually do have a question Tags and notes Received via SMS 12:05 PM Zachary …"
click at [418, 249] on div "When I signed my lease I was offered free rent for the month of September and p…" at bounding box center [469, 254] width 303 height 11
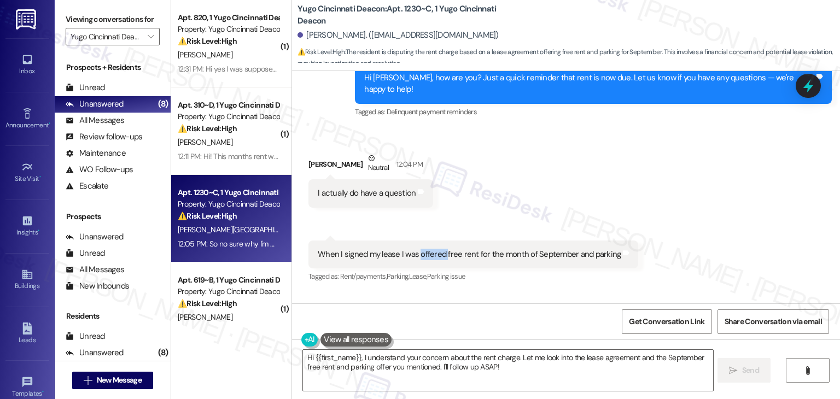
click at [418, 249] on div "When I signed my lease I was offered free rent for the month of September and p…" at bounding box center [469, 254] width 303 height 11
copy div "When I signed my lease I was offered free rent for the month of September and p…"
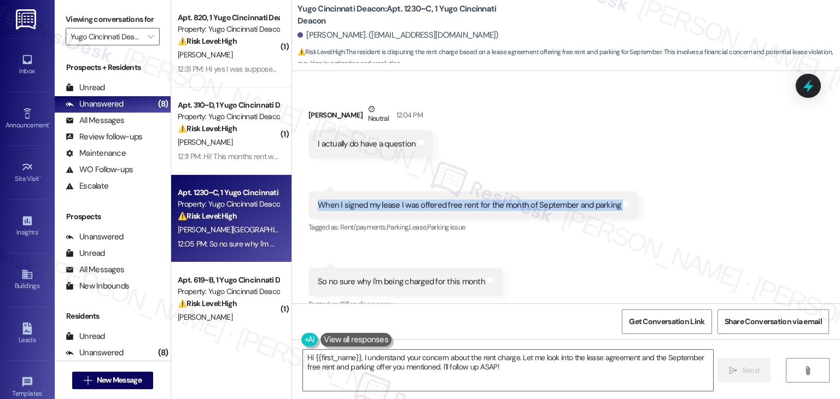
scroll to position [2026, 0]
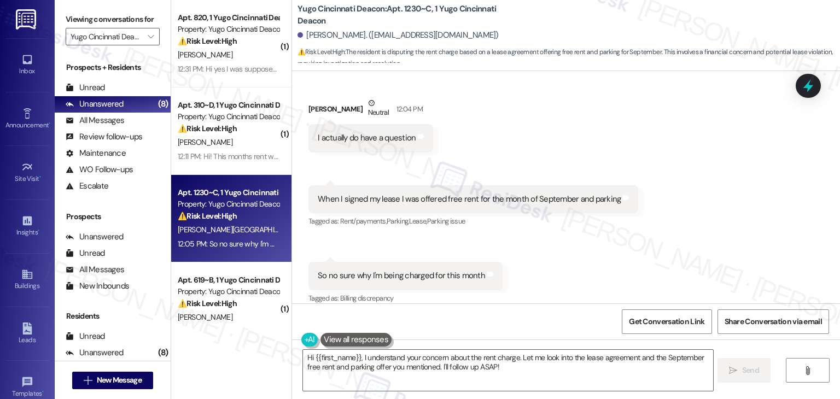
click at [432, 270] on div "So no sure why I'm being charged for this month" at bounding box center [401, 275] width 167 height 11
copy div "So no sure why I'm being charged for this month Tags and notes"
click at [677, 192] on div "Received via SMS Zachary Reuss Neutral 12:04 PM I actually do have a question T…" at bounding box center [566, 194] width 548 height 242
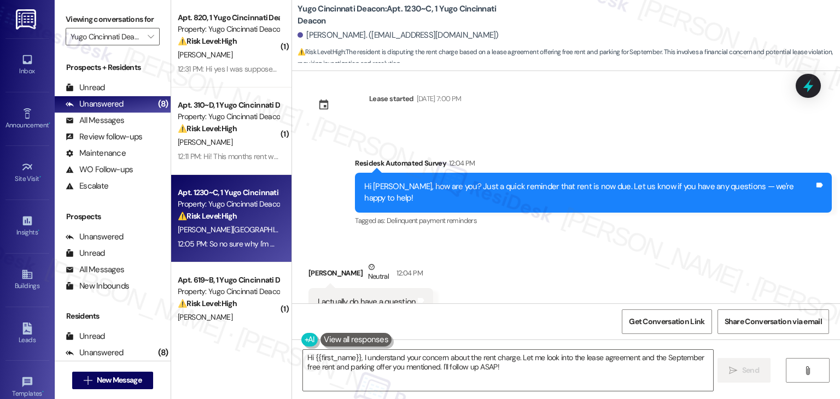
scroll to position [1752, 0]
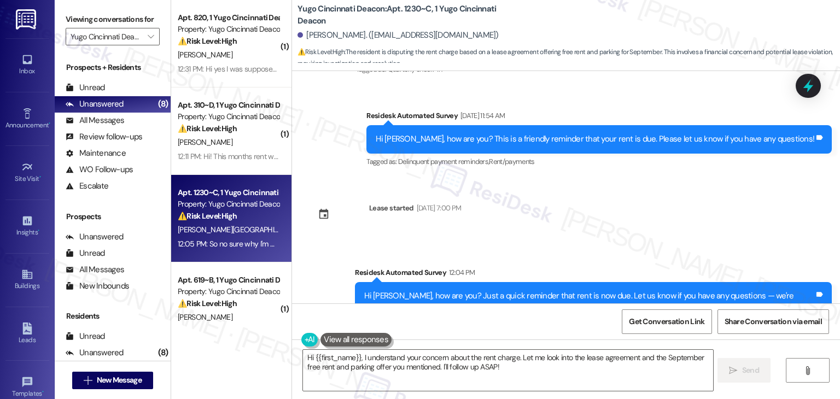
click at [683, 201] on div "Survey, sent via SMS Residesk Automated Survey Oct 30, 2024 at 11:24 AM Hi Zach…" at bounding box center [566, 187] width 548 height 232
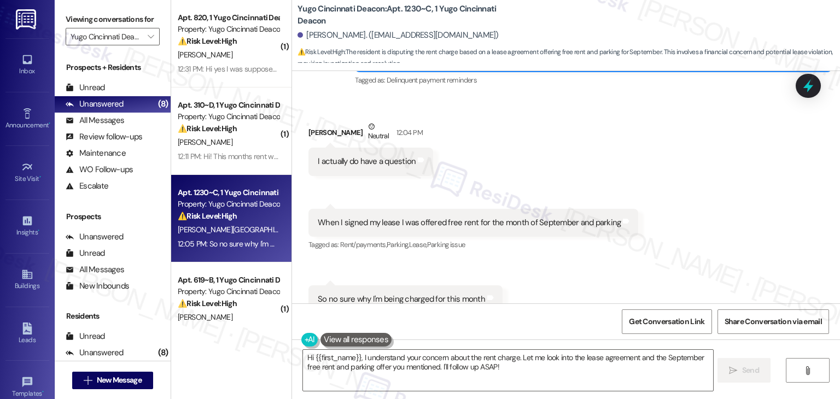
scroll to position [2026, 0]
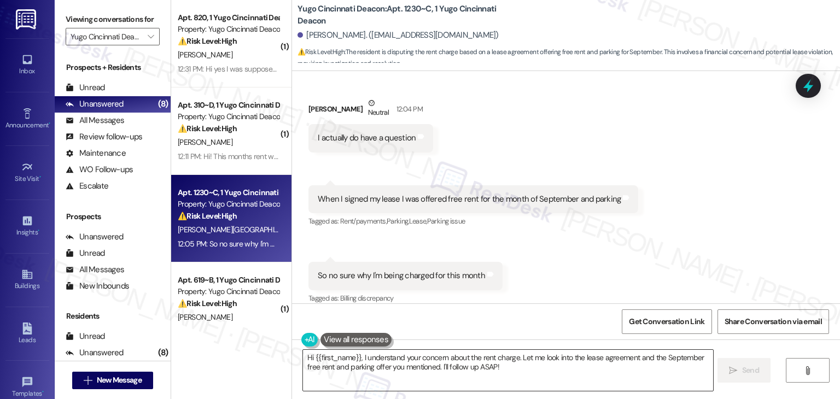
click at [508, 368] on textarea "Hi {{first_name}}, I understand your concern about the rent charge. Let me look…" at bounding box center [508, 370] width 410 height 41
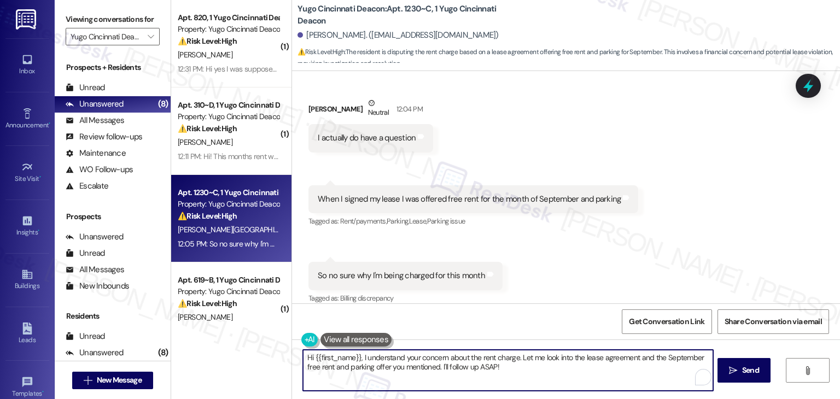
paste textarea "Zachary! Thanks for reaching out. I’ll check with the site team to review your …"
type textarea "Hi Zachary! Thanks for reaching out. I’ll check with the site team to review yo…"
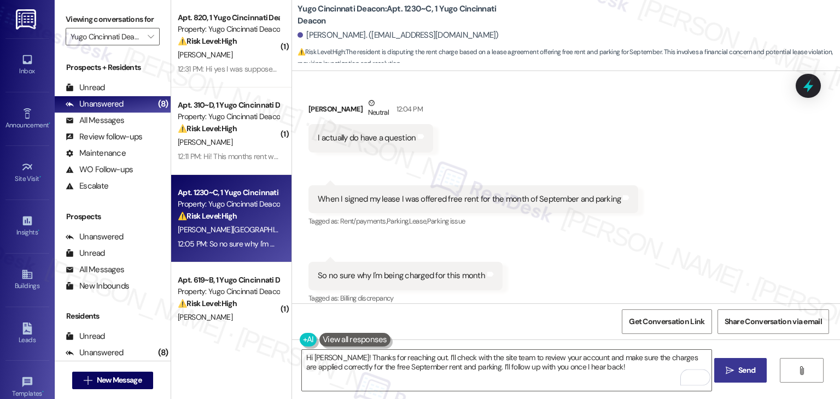
click at [742, 370] on span "Send" at bounding box center [746, 370] width 17 height 11
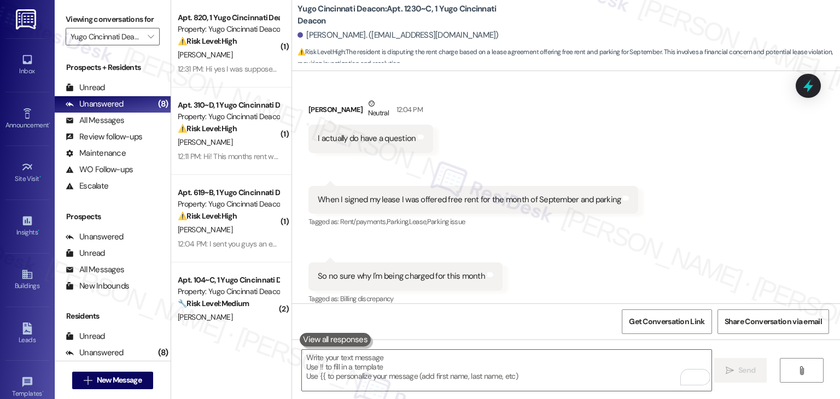
click at [623, 261] on div "Received via SMS Zachary Reuss Neutral 12:04 PM I actually do have a question T…" at bounding box center [566, 194] width 548 height 242
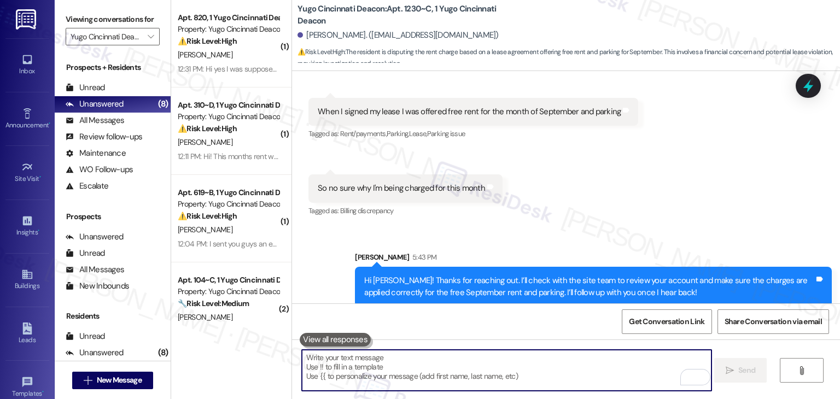
click at [476, 363] on textarea "To enrich screen reader interactions, please activate Accessibility in Grammarl…" at bounding box center [507, 370] width 410 height 41
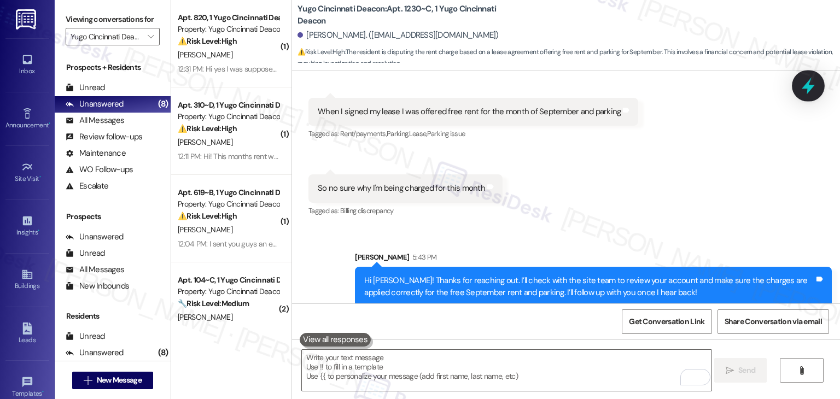
click at [809, 82] on icon at bounding box center [808, 86] width 13 height 17
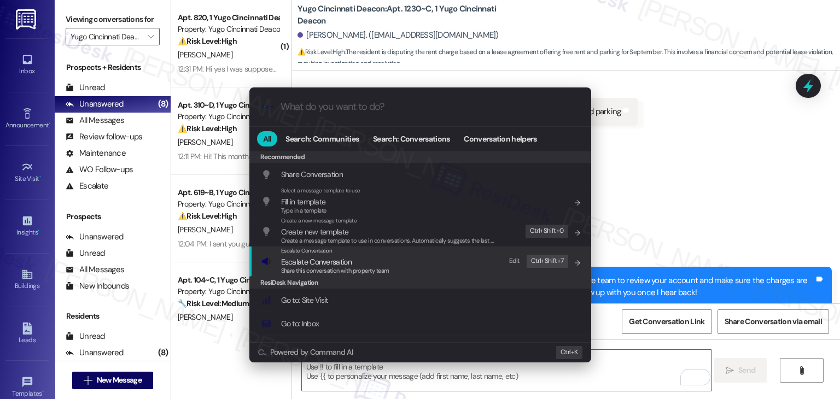
click at [392, 263] on div "Escalate Conversation Escalate Conversation Share this conversation with proper…" at bounding box center [421, 262] width 320 height 30
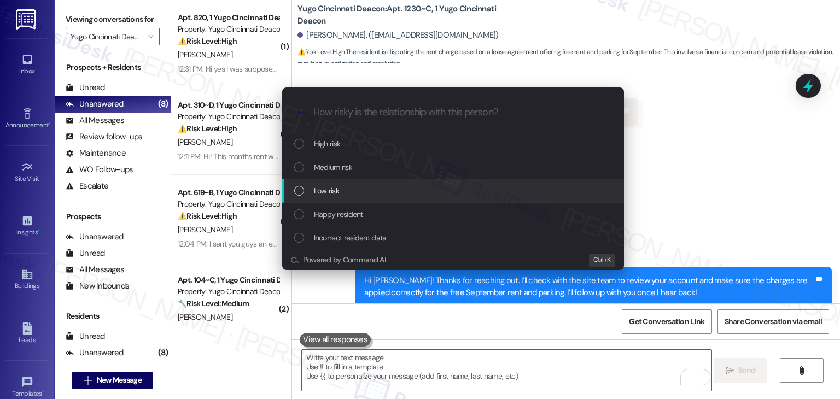
click at [300, 190] on div "List of options" at bounding box center [299, 191] width 10 height 10
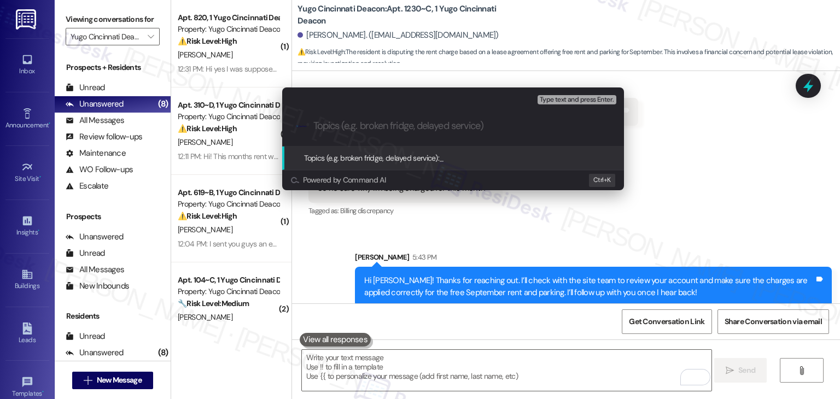
paste input "Lease Promotion Discrepancy – Free September Rent & Parking"
type input "Lease Promotion Discrepancy – Free September Rent & Parking"
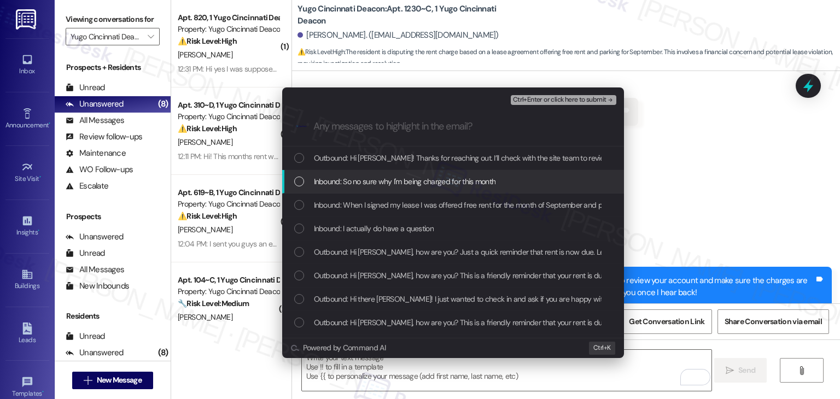
click at [299, 180] on div "List of options" at bounding box center [299, 182] width 10 height 10
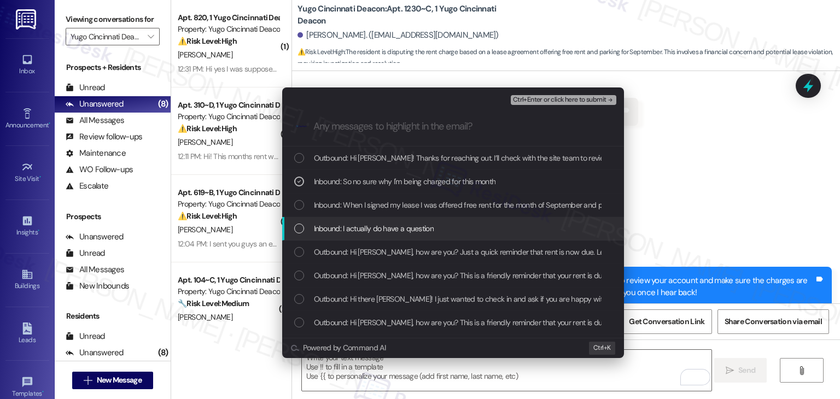
click at [299, 231] on div "List of options" at bounding box center [299, 229] width 10 height 10
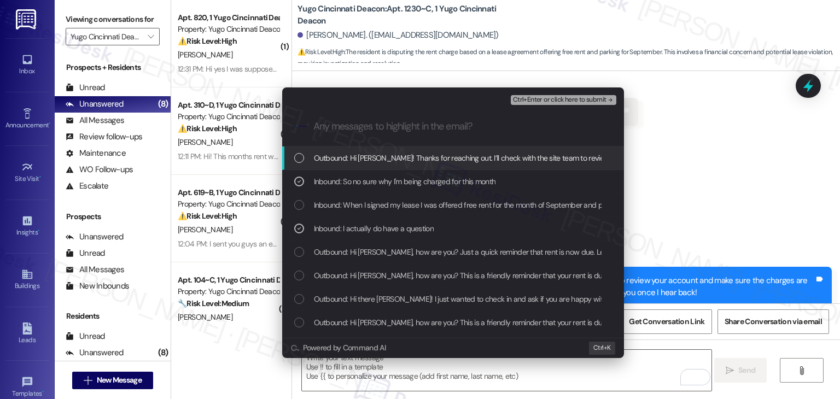
click at [546, 103] on span "Ctrl+Enter or click here to submit" at bounding box center [560, 100] width 94 height 8
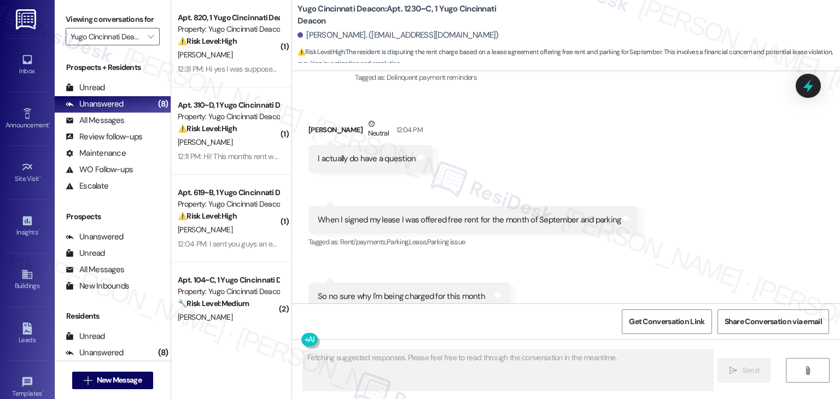
scroll to position [2025, 0]
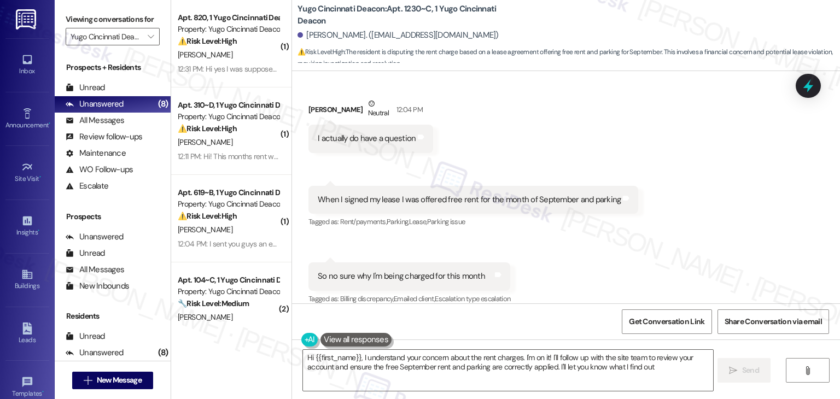
type textarea "Hi {{first_name}}, I understand your concern about the rent charges. I'm on it!…"
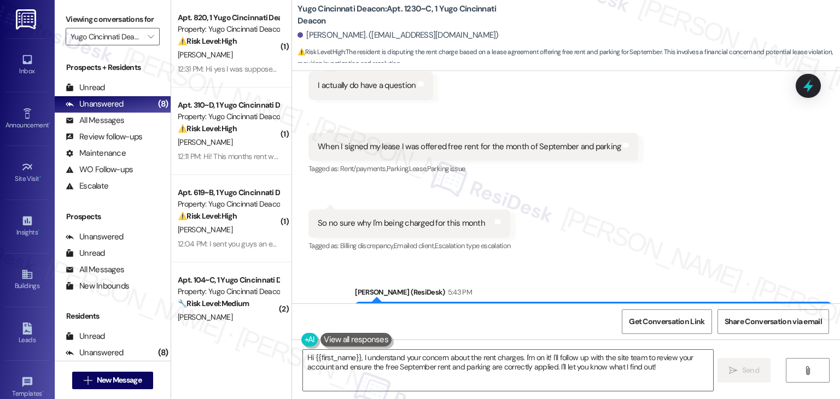
scroll to position [2130, 0]
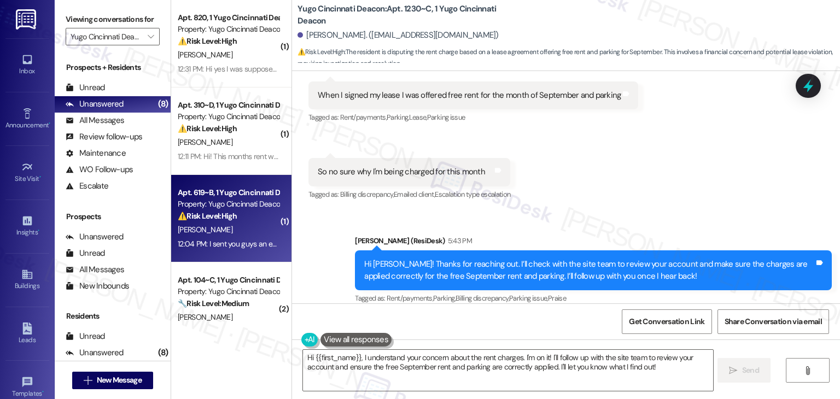
click at [186, 253] on div "Apt. 619~B, 1 Yugo Cincinnati Deacon Property: Yugo Cincinnati Deacon ⚠️ Risk L…" at bounding box center [231, 219] width 120 height 88
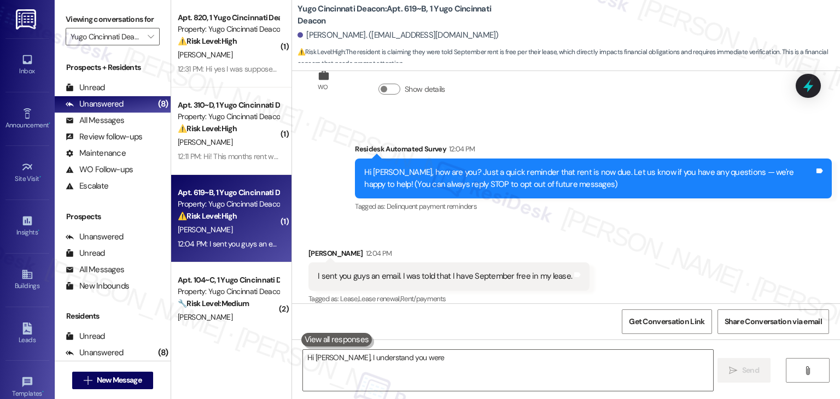
scroll to position [59, 0]
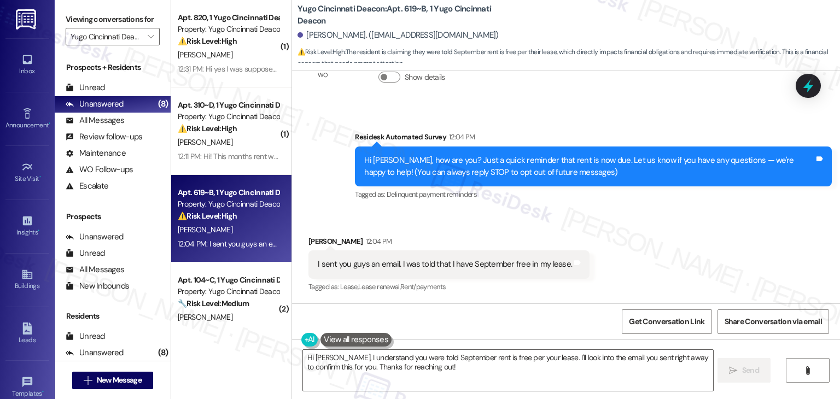
click at [678, 228] on div "Received via SMS Isabella Livingston 12:04 PM I sent you guys an email. I was t…" at bounding box center [566, 257] width 548 height 92
click at [679, 228] on div "Received via SMS Isabella Livingston 12:04 PM I sent you guys an email. I was t…" at bounding box center [566, 257] width 548 height 92
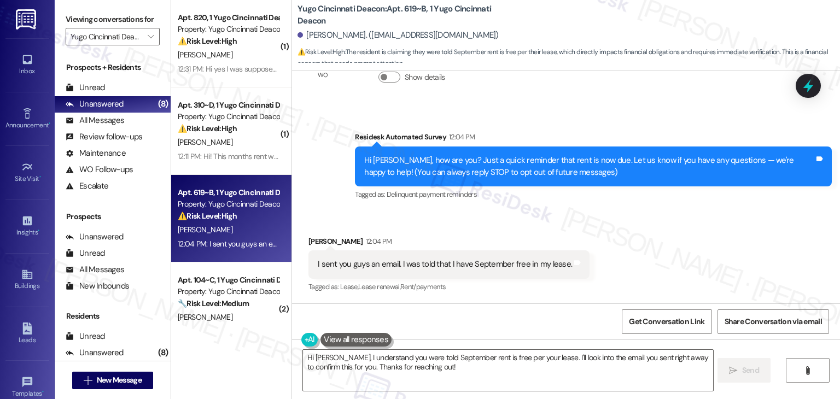
click at [679, 228] on div "Received via SMS Isabella Livingston 12:04 PM I sent you guys an email. I was t…" at bounding box center [566, 257] width 548 height 92
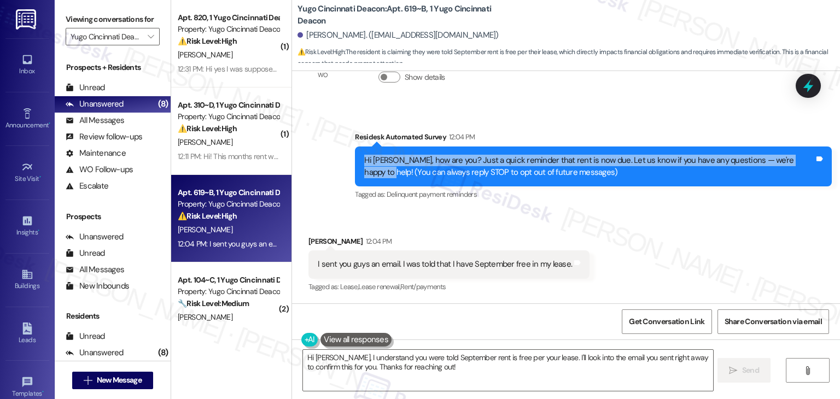
drag, startPoint x: 794, startPoint y: 162, endPoint x: 319, endPoint y: 162, distance: 474.7
click at [319, 162] on div "Survey, sent via SMS Residesk Automated Survey 12:04 PM Hi Isabella, how are yo…" at bounding box center [566, 159] width 548 height 104
copy div "Hi Isabella, how are you? Just a quick reminder that rent is now due. Let us kn…"
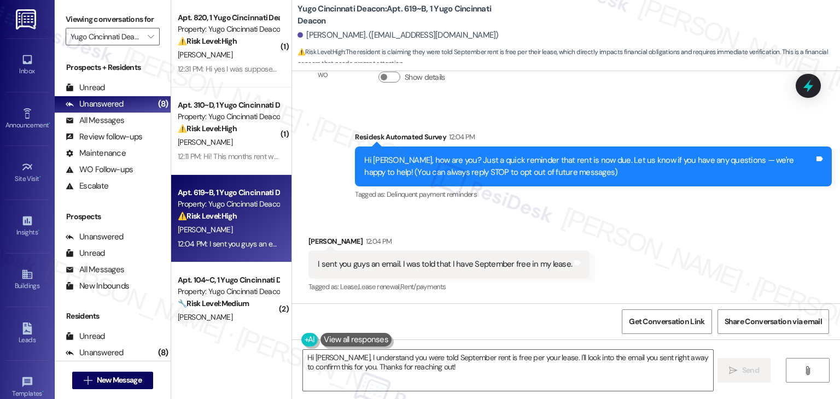
click at [632, 227] on div "Received via SMS Isabella Livingston 12:04 PM I sent you guys an email. I was t…" at bounding box center [566, 257] width 548 height 92
click at [638, 217] on div "Received via SMS Isabella Livingston 12:04 PM I sent you guys an email. I was t…" at bounding box center [566, 257] width 548 height 92
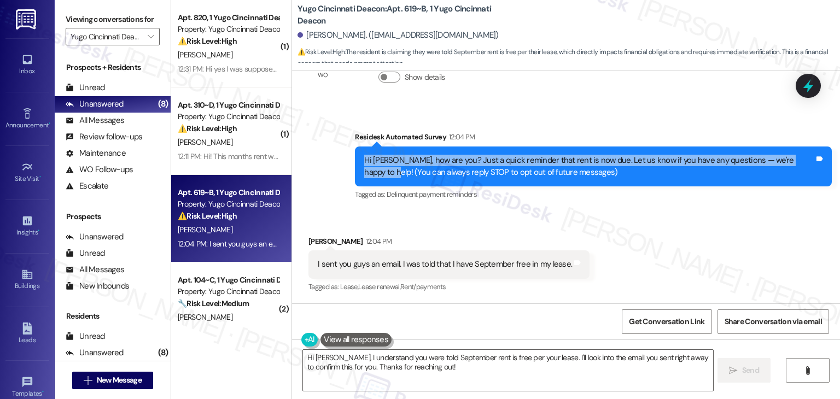
drag, startPoint x: 795, startPoint y: 154, endPoint x: 318, endPoint y: 155, distance: 476.4
click at [318, 155] on div "Survey, sent via SMS Residesk Automated Survey 12:04 PM Hi Isabella, how are yo…" at bounding box center [566, 159] width 548 height 104
copy div "Hi Isabella, how are you? Just a quick reminder that rent is now due. Let us kn…"
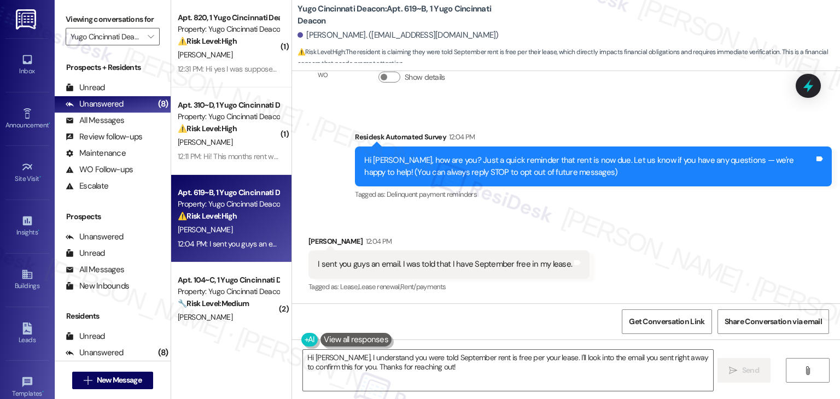
click at [425, 264] on div "I sent you guys an email. I was told that I have September free in my lease." at bounding box center [445, 264] width 254 height 11
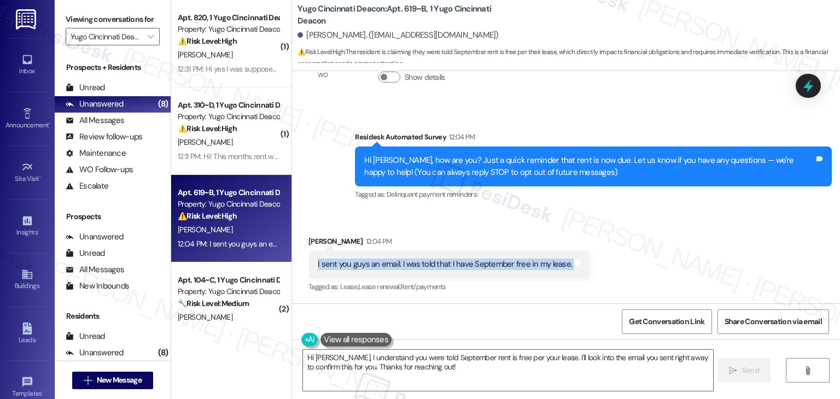
click at [425, 264] on div "I sent you guys an email. I was told that I have September free in my lease." at bounding box center [445, 264] width 254 height 11
copy div "I sent you guys an email. I was told that I have September free in my lease. Ta…"
click at [386, 361] on textarea "Hi Isabella, I understand you were told September rent is free per your lease. …" at bounding box center [508, 370] width 410 height 41
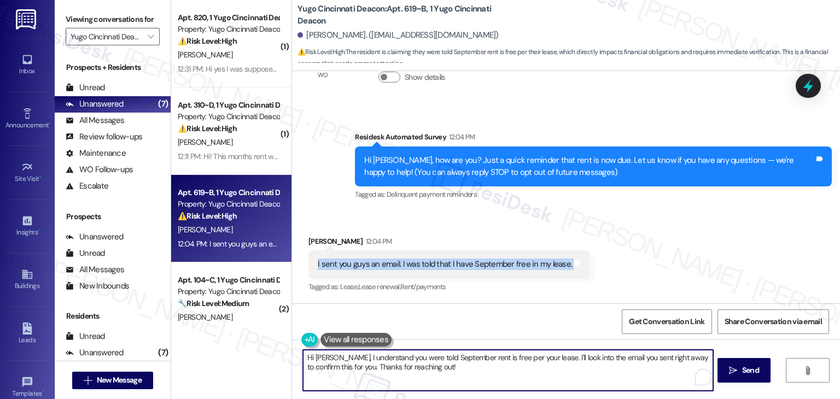
click at [386, 361] on textarea "Hi Isabella, I understand you were told September rent is free per your lease. …" at bounding box center [508, 370] width 410 height 41
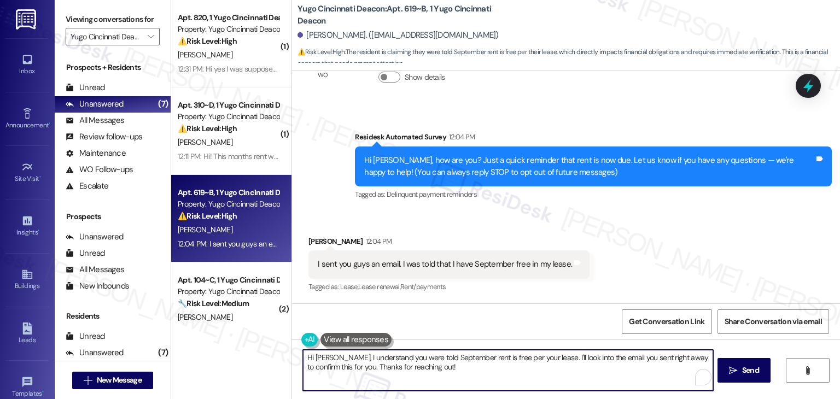
click at [386, 361] on textarea "Hi Isabella, I understand you were told September rent is free per your lease. …" at bounding box center [508, 370] width 410 height 41
paste textarea "! Thanks for your message. I understand that your lease shows September as a fr…"
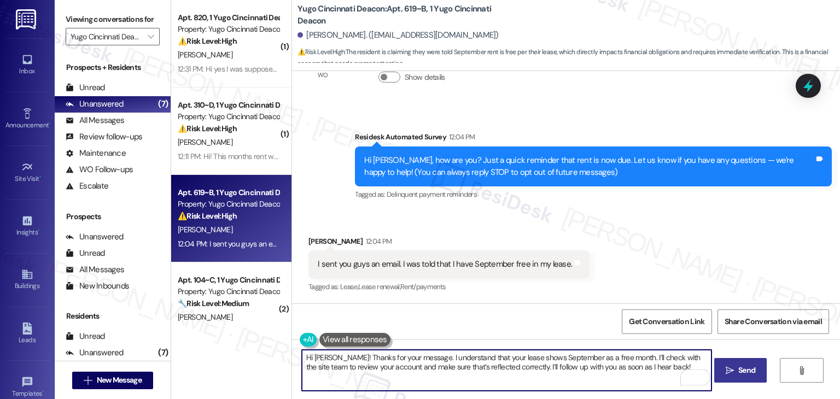
type textarea "Hi Isabella! Thanks for your message. I understand that your lease shows Septem…"
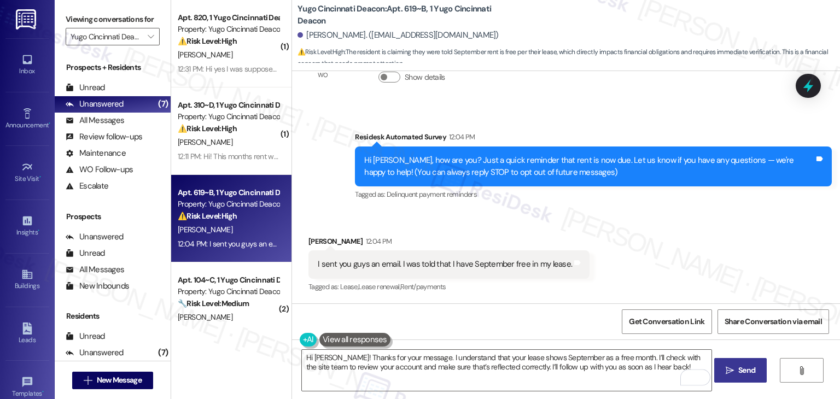
click at [741, 365] on span "Send" at bounding box center [746, 370] width 17 height 11
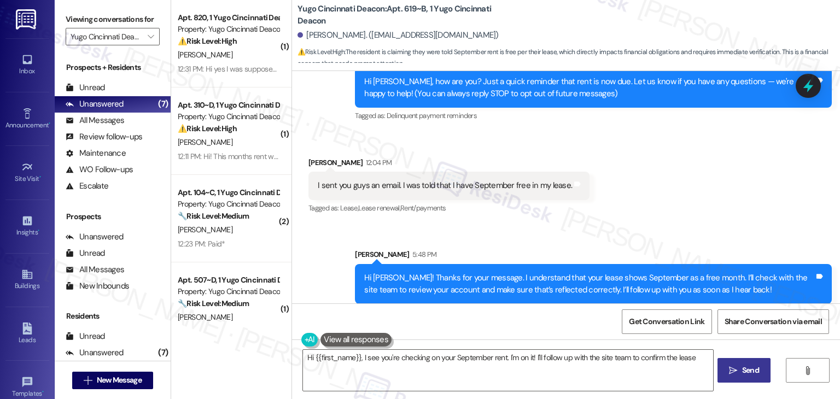
scroll to position [147, 0]
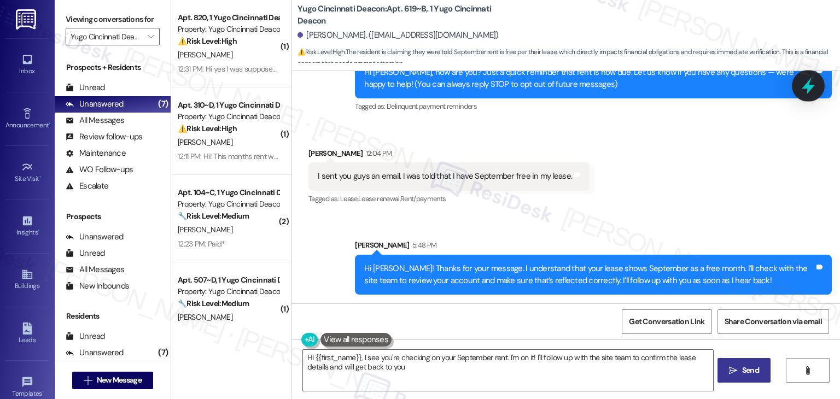
type textarea "Hi {{first_name}}, I see you're checking on your September rent. I'm on it! I'l…"
click at [814, 85] on icon at bounding box center [808, 86] width 19 height 19
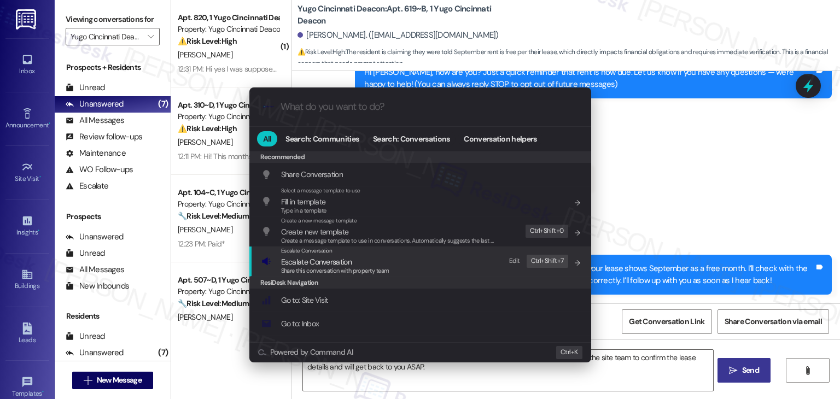
click at [331, 265] on span "Escalate Conversation" at bounding box center [316, 262] width 71 height 10
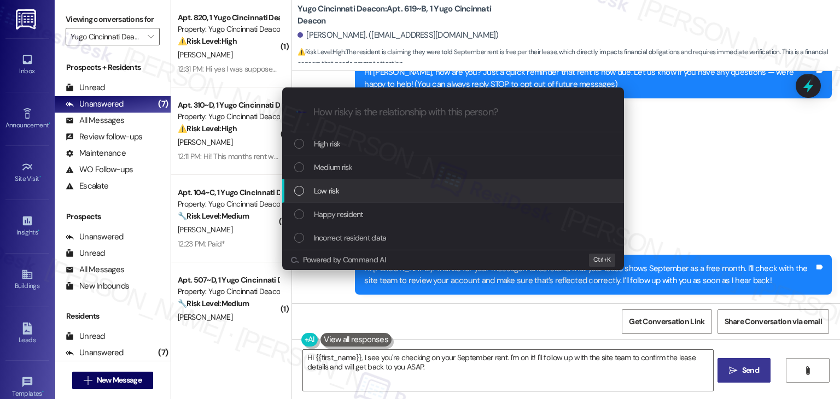
click at [300, 191] on div "List of options" at bounding box center [299, 191] width 10 height 10
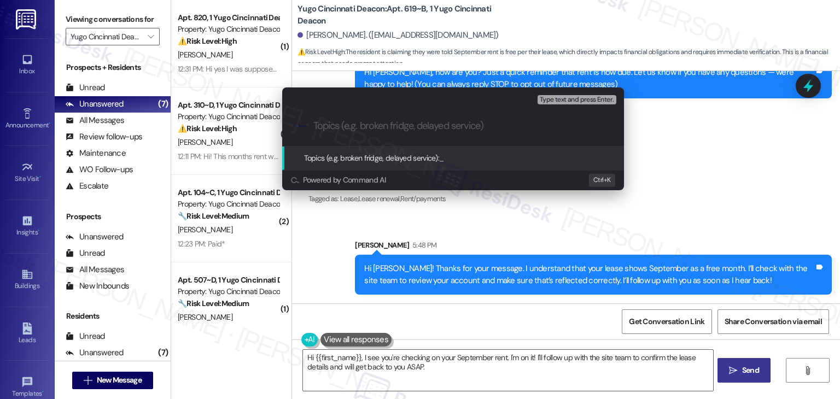
paste input "Lease Promotion Verification – Free September Rent"
type input "Lease Promotion Verification – Free September Rent"
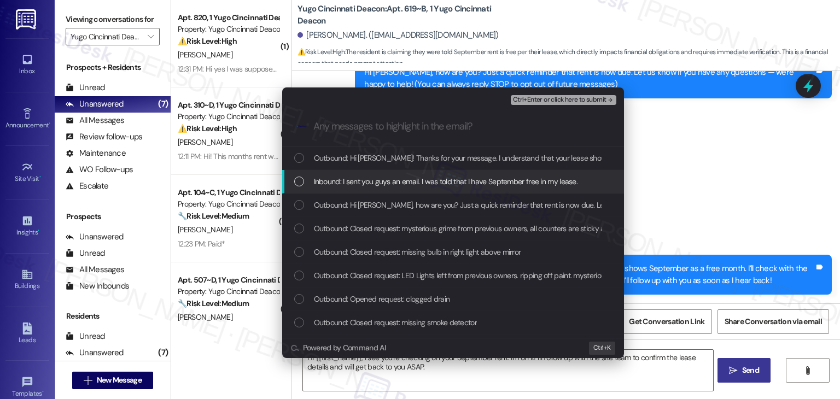
click at [295, 180] on div "List of options" at bounding box center [299, 182] width 10 height 10
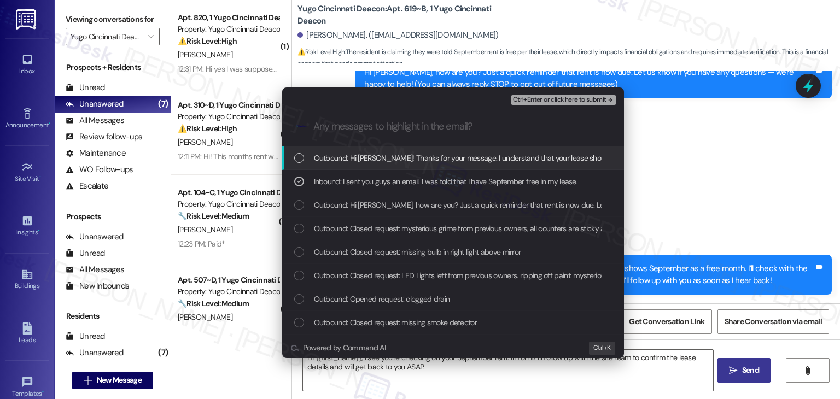
click at [594, 96] on span "Ctrl+Enter or click here to submit" at bounding box center [560, 100] width 94 height 8
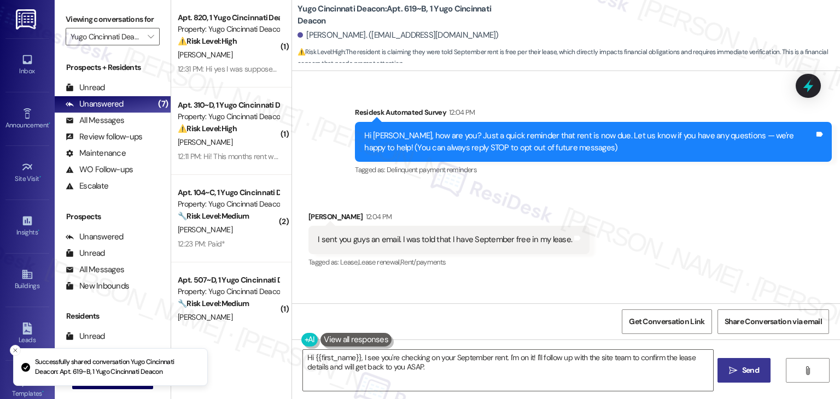
scroll to position [59, 0]
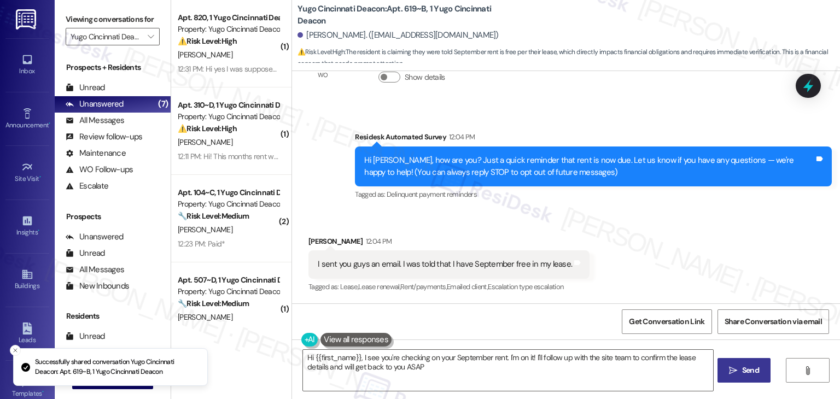
type textarea "Hi {{first_name}}, I see you're checking on your September rent. I'm on it! I'l…"
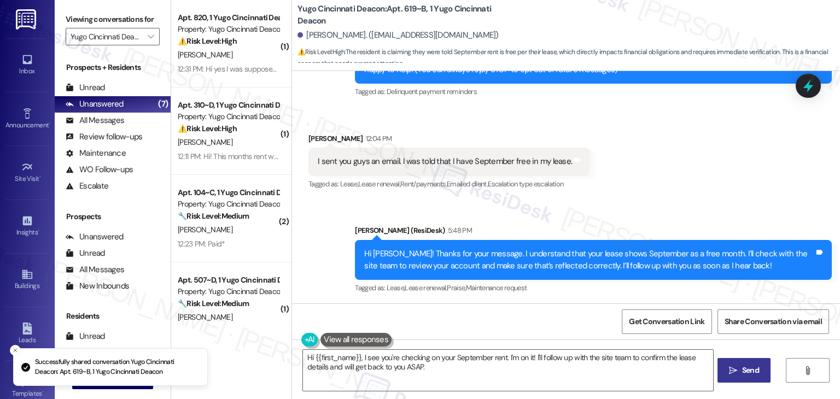
scroll to position [163, 0]
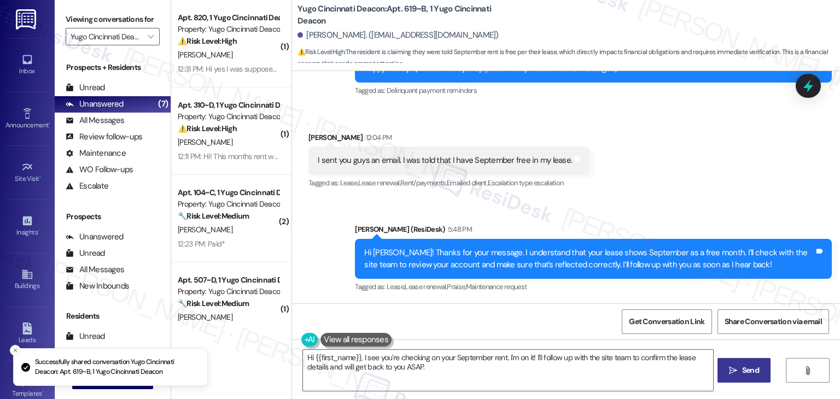
click at [697, 187] on div "Received via SMS Isabella Livingston 12:04 PM I sent you guys an email. I was t…" at bounding box center [566, 153] width 548 height 92
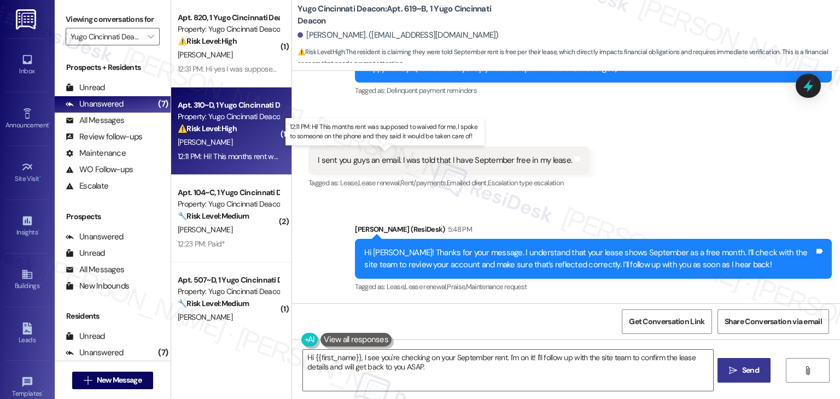
click at [217, 158] on div "12:11 PM: Hi! This months rent was supposed to waived for me, I spoke to someon…" at bounding box center [392, 156] width 429 height 10
type textarea "Hi {{first_name}}, I see you're checking on your September rent. I'm on it! I'l…"
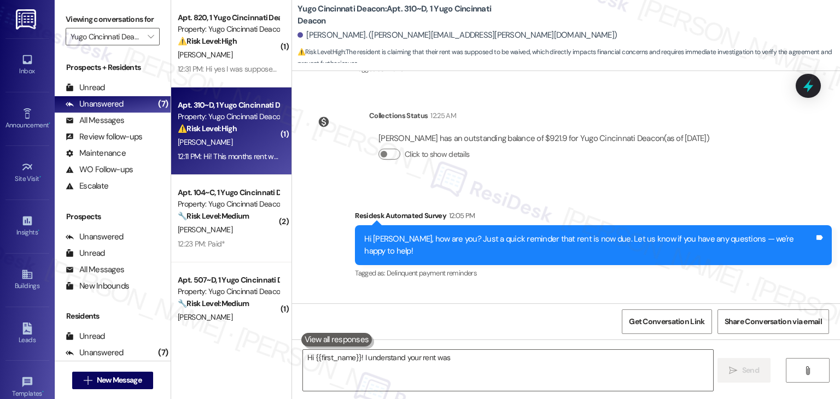
scroll to position [429, 0]
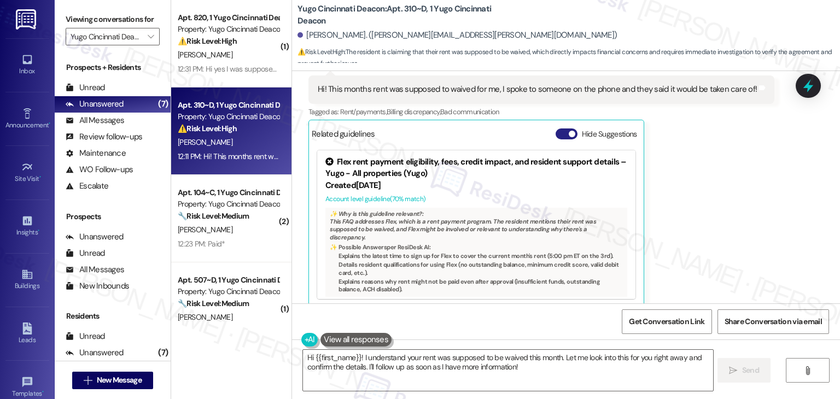
click at [556, 129] on button "Hide Suggestions" at bounding box center [567, 134] width 22 height 11
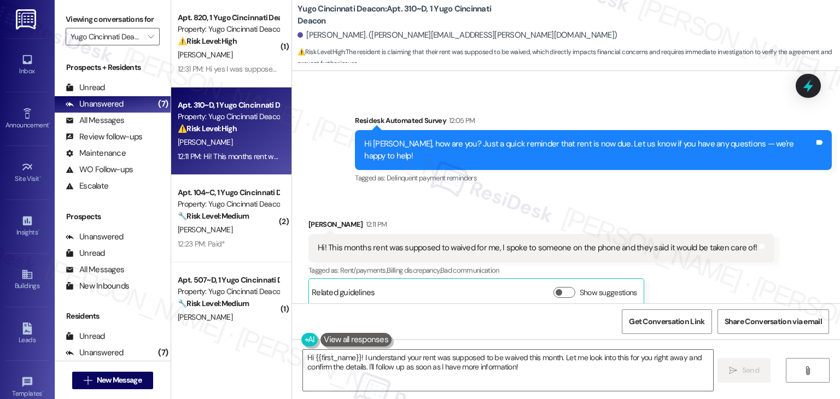
click at [660, 194] on div "Received via SMS Elina Bishoyi 12:11 PM Hi! This months rent was supposed to wa…" at bounding box center [566, 254] width 548 height 120
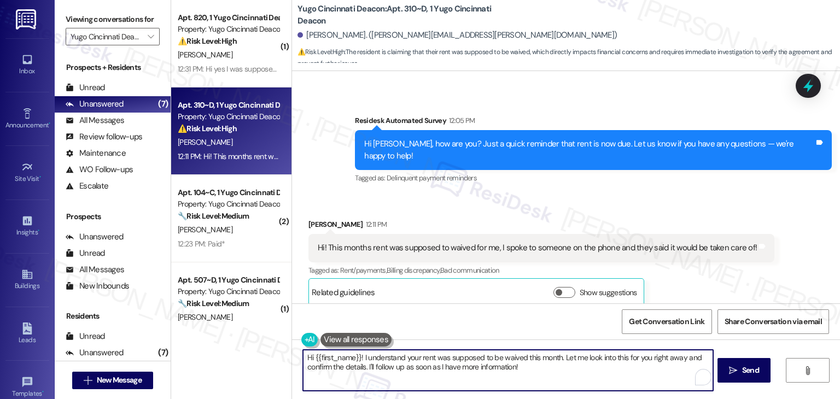
click at [656, 359] on textarea "Hi {{first_name}}! I understand your rent was supposed to be waived this month.…" at bounding box center [508, 370] width 410 height 41
type textarea "Hi {{first_name}}! I understand your rent was supposed to be waived this month.…"
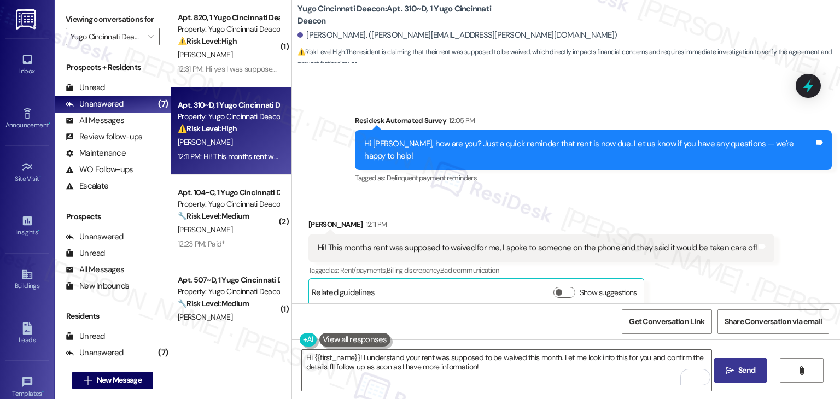
click at [742, 370] on span "Send" at bounding box center [746, 370] width 17 height 11
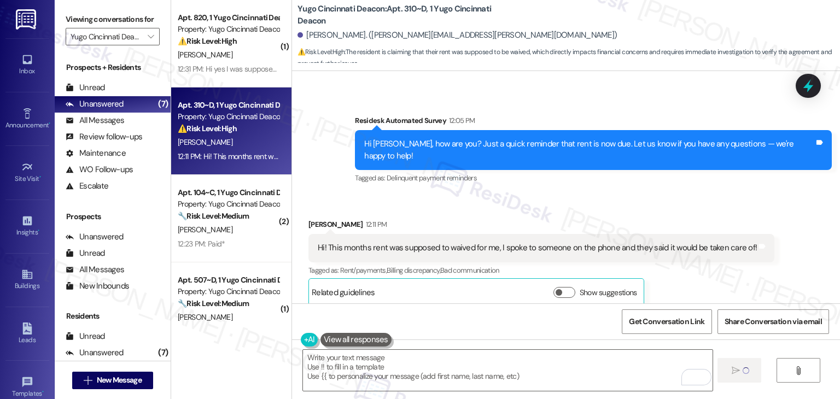
type textarea "Fetching suggested responses. Please feel free to read through the conversation…"
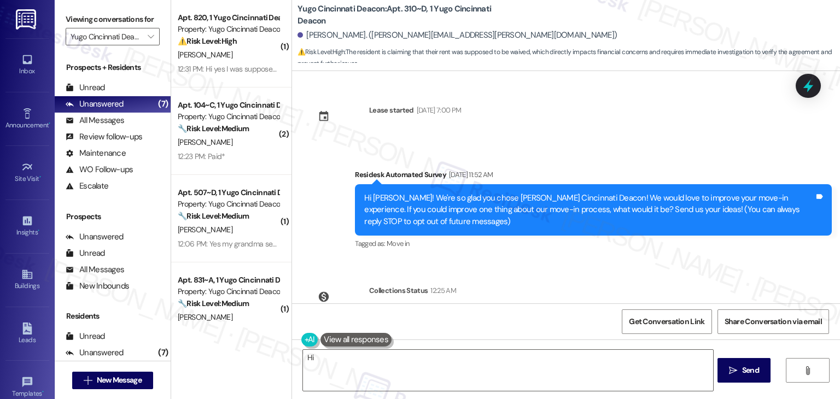
scroll to position [270, 0]
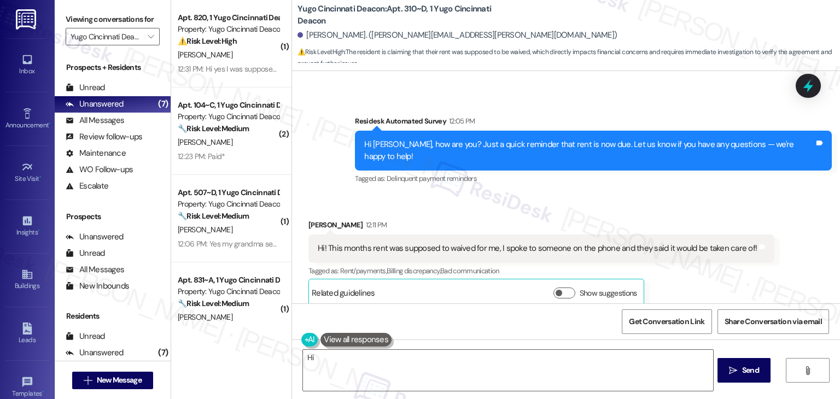
click at [389, 243] on div "Hi! This months rent was supposed to waived for me, I spoke to someone on the p…" at bounding box center [537, 248] width 439 height 11
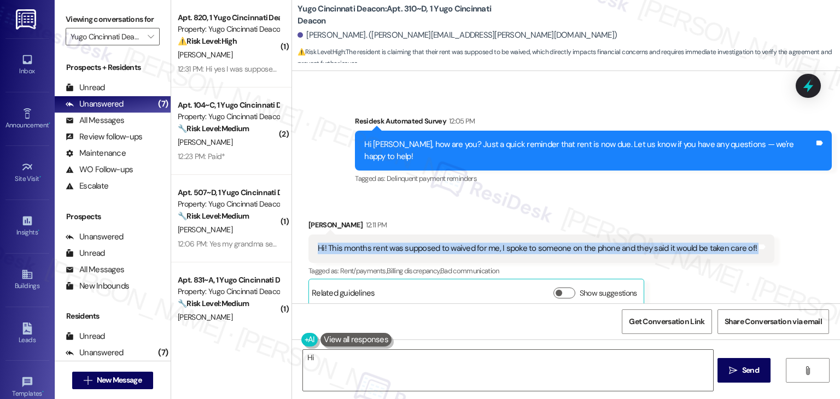
click at [389, 243] on div "Hi! This months rent was supposed to waived for me, I spoke to someone on the p…" at bounding box center [537, 248] width 439 height 11
copy div "Hi! This months rent was supposed to waived for me, I spoke to someone on the p…"
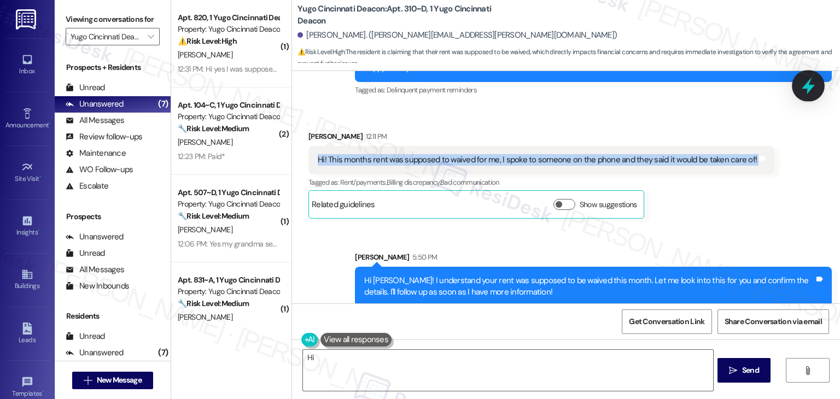
click at [812, 90] on icon at bounding box center [808, 86] width 19 height 19
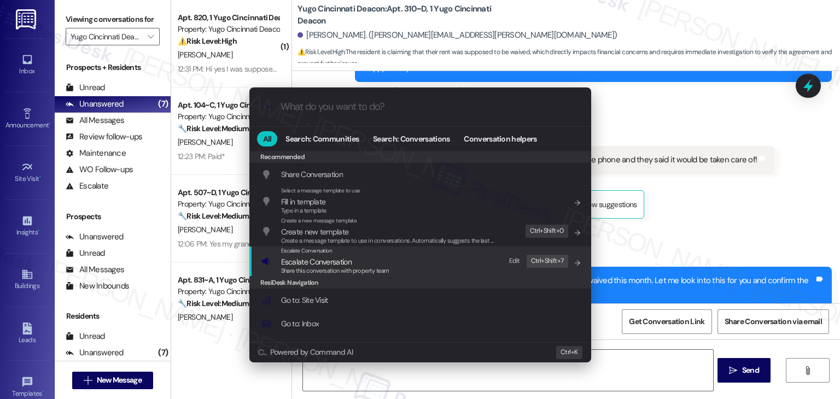
click at [340, 268] on span "Share this conversation with property team" at bounding box center [335, 271] width 108 height 8
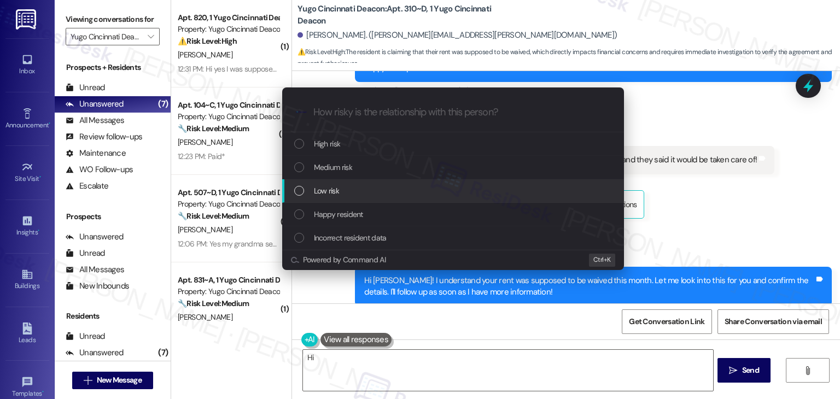
click at [302, 191] on div "List of options" at bounding box center [299, 191] width 10 height 10
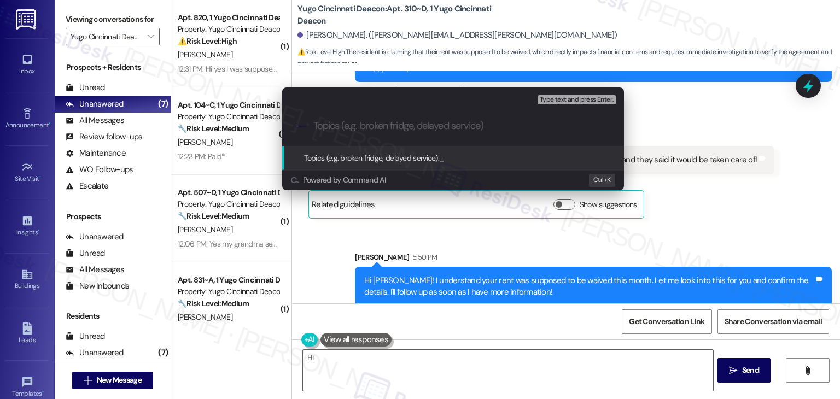
paste input "Rent Waiver Confirmation"
type input "Rent Waiver Confirmation"
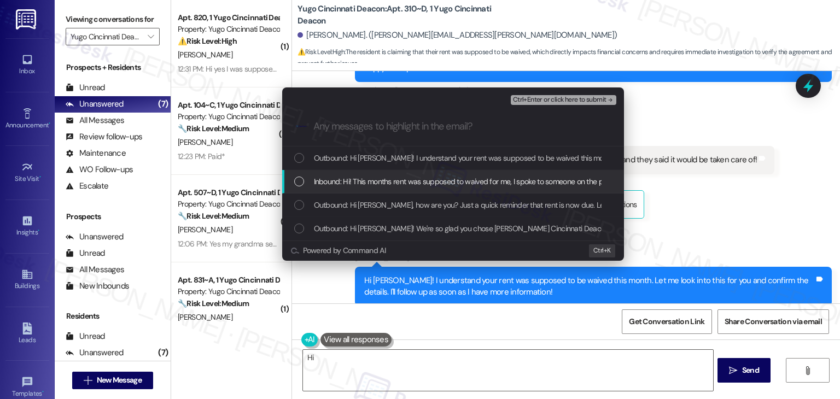
click at [300, 184] on div "List of options" at bounding box center [299, 182] width 10 height 10
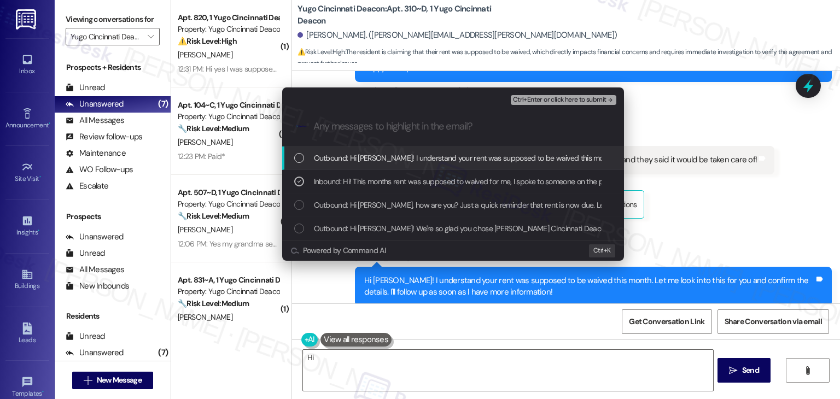
click at [532, 103] on span "Ctrl+Enter or click here to submit" at bounding box center [560, 100] width 94 height 8
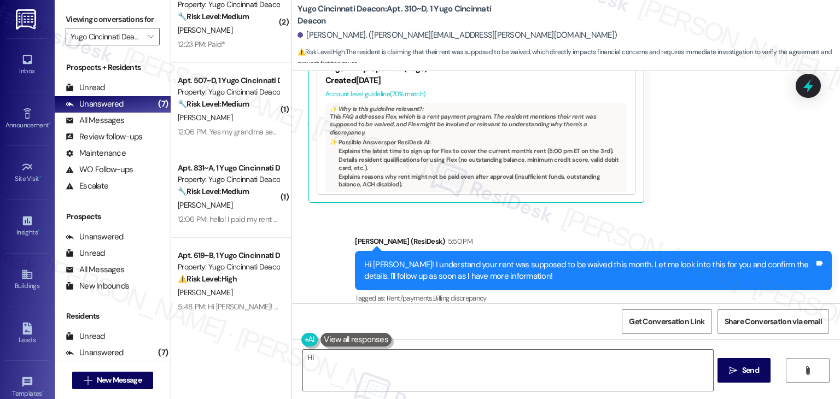
scroll to position [203, 0]
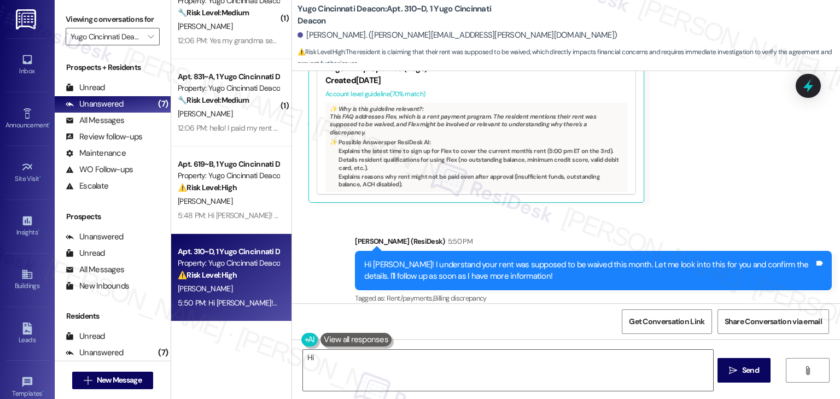
click at [231, 328] on div "( 1 ) Apt. 820, 1 Yugo Cincinnati Deacon Property: Yugo Cincinnati Deacon ⚠️ Ri…" at bounding box center [231, 199] width 120 height 399
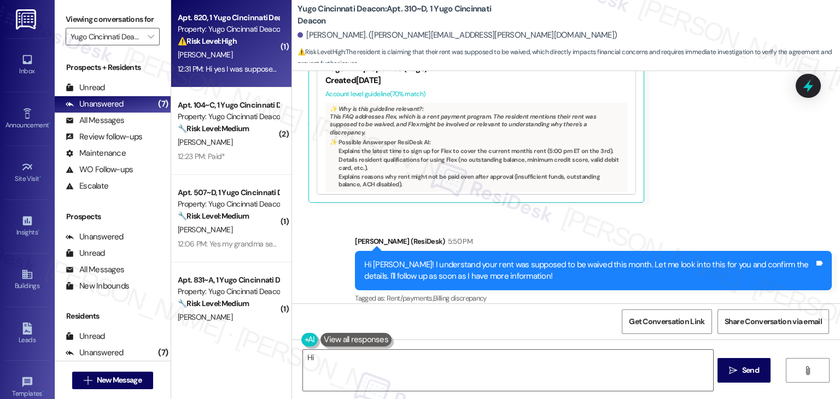
click at [224, 36] on div "⚠️ Risk Level: High The resident is claiming they were promised a free month of…" at bounding box center [228, 41] width 101 height 11
type textarea "Hi {{first_name}}! I'm looking into the rent waiver. To ensure it's"
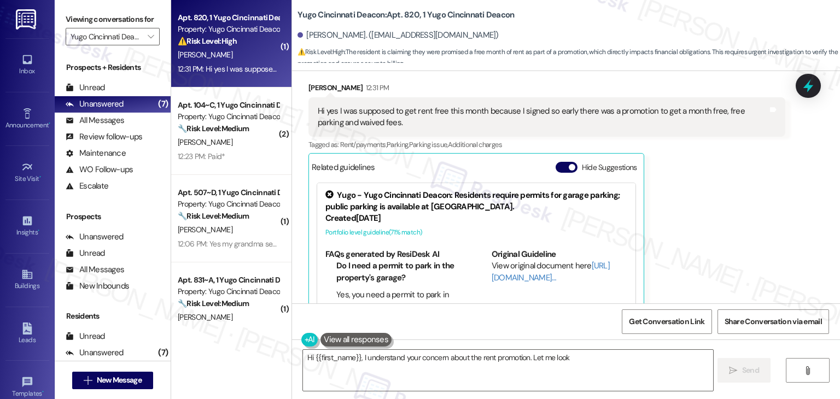
scroll to position [539, 0]
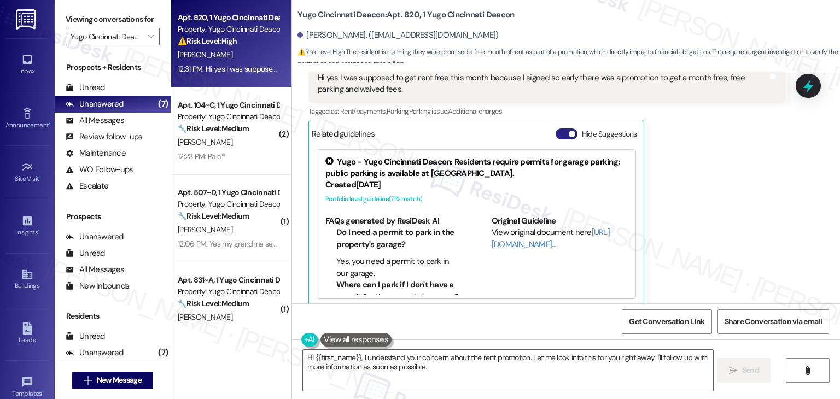
click at [559, 129] on button "Hide Suggestions" at bounding box center [567, 134] width 22 height 11
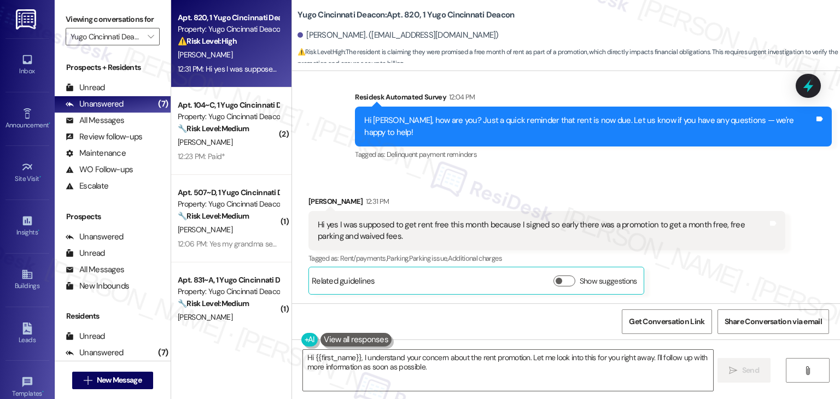
scroll to position [381, 0]
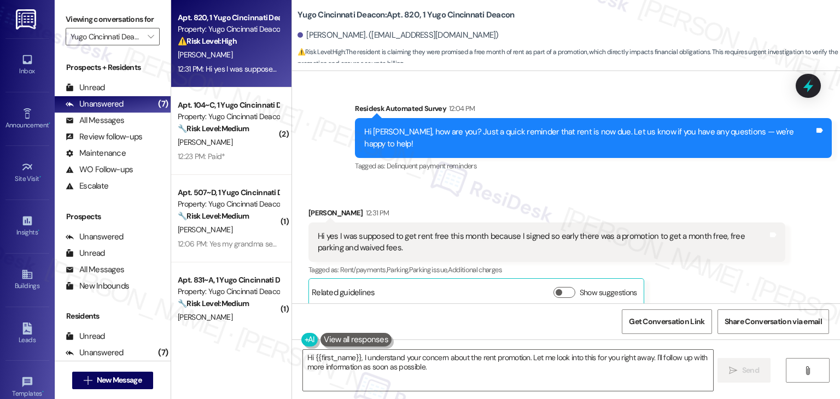
click at [662, 209] on div "[PERSON_NAME] 12:31 PM" at bounding box center [546, 214] width 477 height 15
click at [662, 186] on div "Received via SMS [PERSON_NAME] 12:31 PM Hi yes I was supposed to get rent free …" at bounding box center [566, 249] width 548 height 132
click at [663, 183] on div "Received via SMS [PERSON_NAME] 12:31 PM Hi yes I was supposed to get rent free …" at bounding box center [566, 249] width 548 height 132
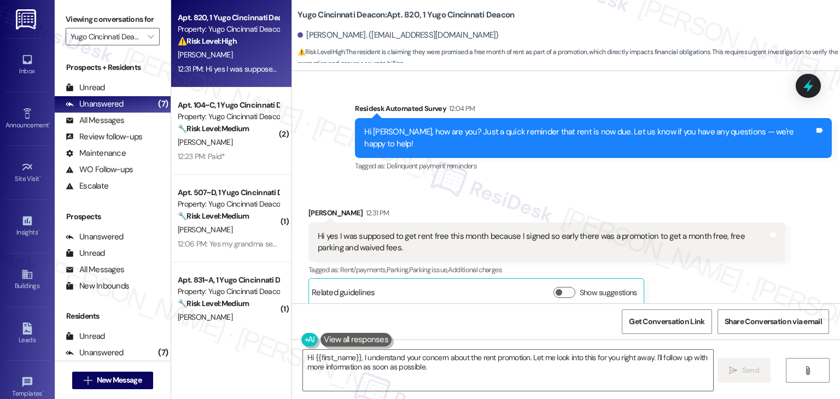
click at [663, 183] on div "Received via SMS [PERSON_NAME] 12:31 PM Hi yes I was supposed to get rent free …" at bounding box center [566, 249] width 548 height 132
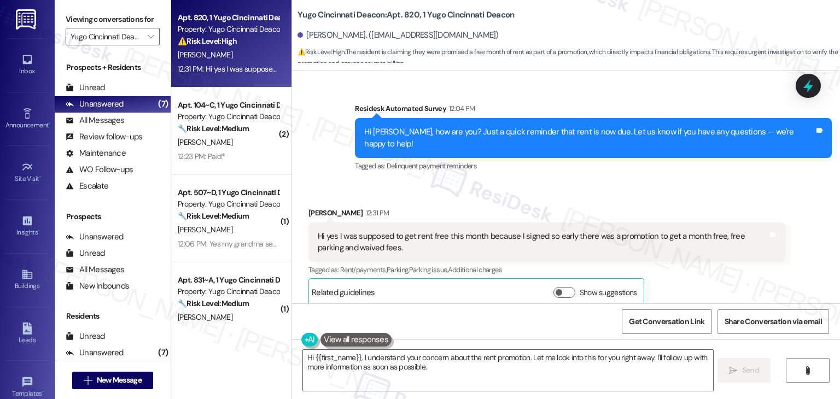
click at [663, 183] on div "Received via SMS [PERSON_NAME] 12:31 PM Hi yes I was supposed to get rent free …" at bounding box center [566, 249] width 548 height 132
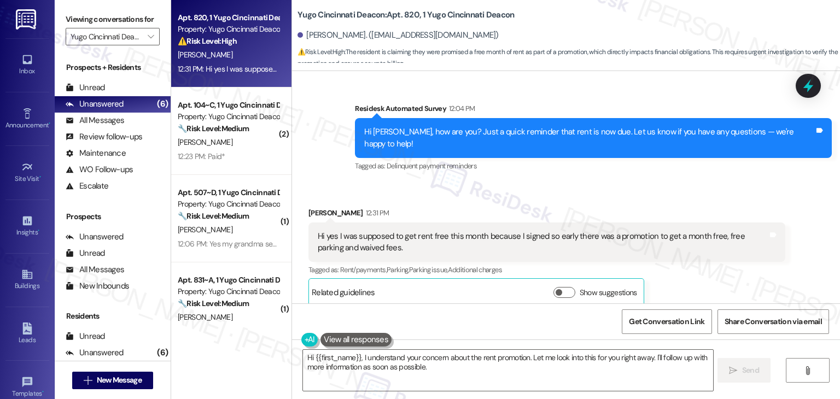
click at [663, 183] on div "Received via SMS [PERSON_NAME] 12:31 PM Hi yes I was supposed to get rent free …" at bounding box center [566, 249] width 548 height 132
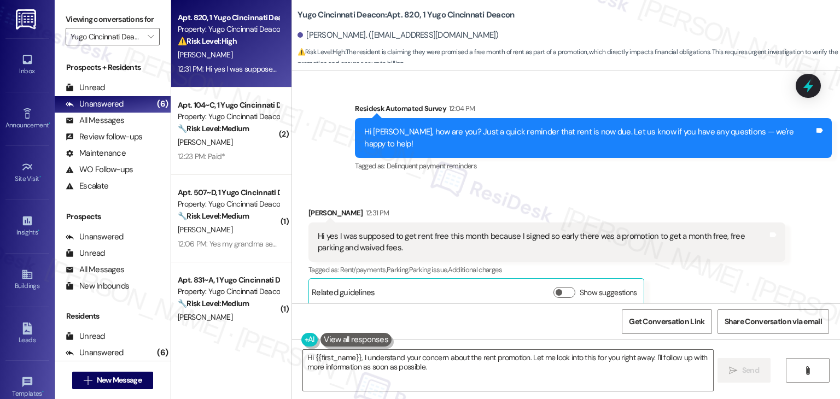
click at [663, 183] on div "Received via SMS [PERSON_NAME] 12:31 PM Hi yes I was supposed to get rent free …" at bounding box center [566, 249] width 548 height 132
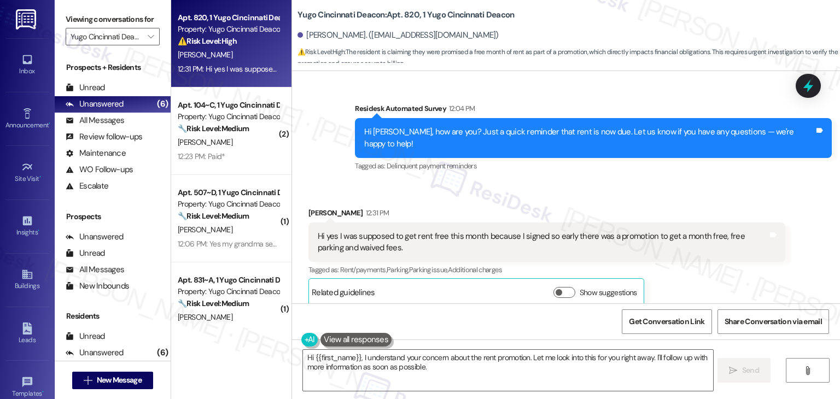
click at [663, 183] on div "Received via SMS [PERSON_NAME] 12:31 PM Hi yes I was supposed to get rent free …" at bounding box center [566, 249] width 548 height 132
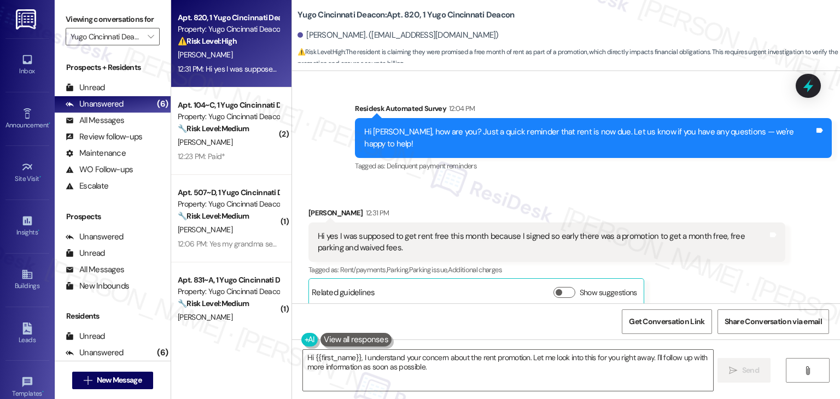
click at [663, 183] on div "Received via SMS [PERSON_NAME] 12:31 PM Hi yes I was supposed to get rent free …" at bounding box center [566, 249] width 548 height 132
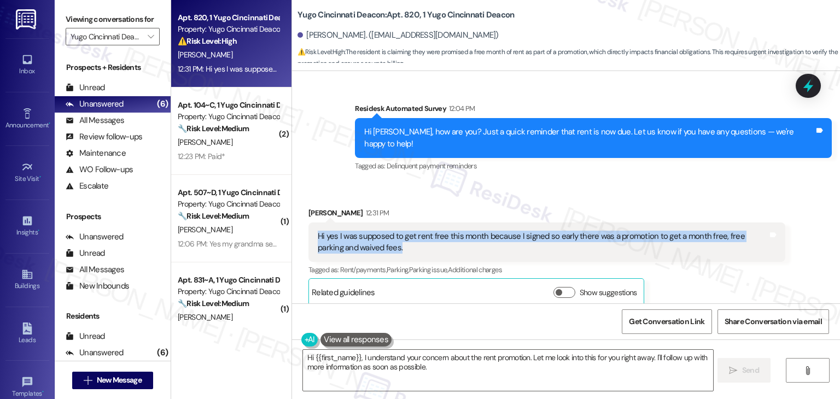
drag, startPoint x: 368, startPoint y: 235, endPoint x: 307, endPoint y: 222, distance: 62.0
click at [308, 223] on div "Hi yes I was supposed to get rent free this month because I signed so early the…" at bounding box center [546, 243] width 477 height 40
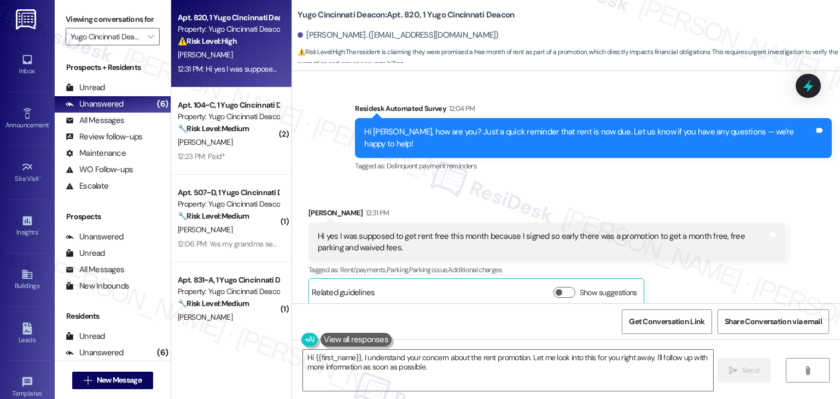
click at [499, 158] on div "Tagged as: Delinquent payment reminders Click to highlight conversations about …" at bounding box center [593, 166] width 477 height 16
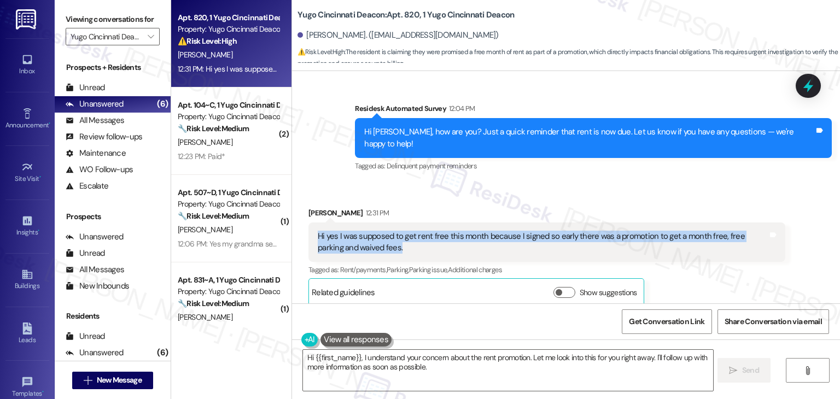
drag, startPoint x: 390, startPoint y: 240, endPoint x: 311, endPoint y: 226, distance: 80.0
click at [318, 231] on div "Hi yes I was supposed to get rent free this month because I signed so early the…" at bounding box center [543, 243] width 450 height 24
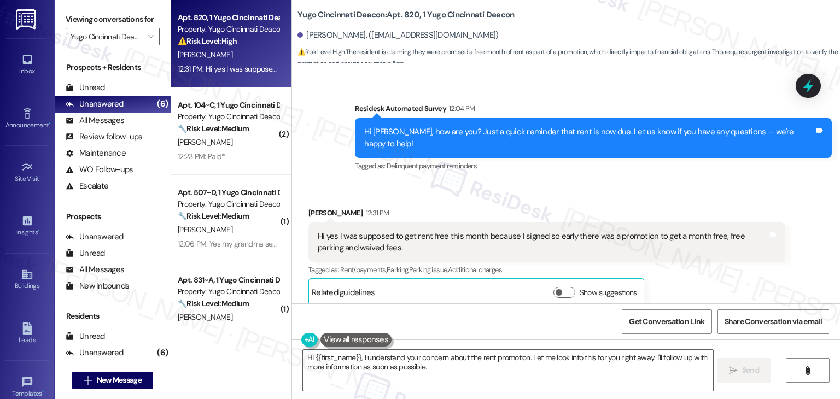
click at [542, 166] on div "Survey, sent via SMS Residesk Automated Survey 12:04 PM Hi [PERSON_NAME], how a…" at bounding box center [593, 139] width 493 height 88
click at [507, 183] on div "Received via SMS [PERSON_NAME] 12:31 PM Hi yes I was supposed to get rent free …" at bounding box center [566, 249] width 548 height 132
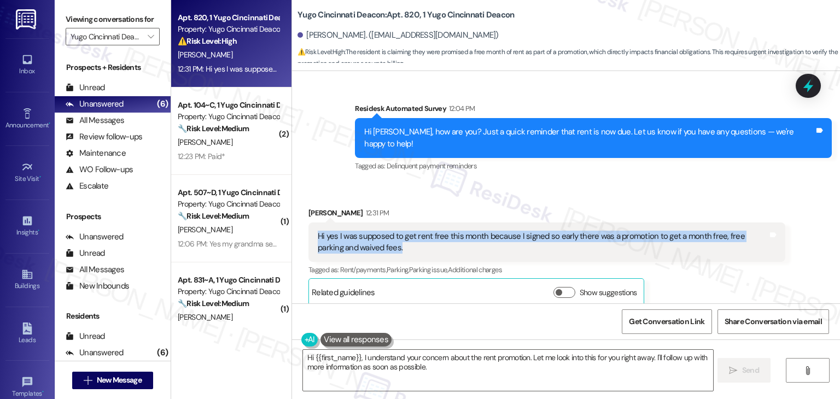
drag, startPoint x: 376, startPoint y: 243, endPoint x: 304, endPoint y: 228, distance: 73.9
click at [308, 228] on div "Hi yes I was supposed to get rent free this month because I signed so early the…" at bounding box center [546, 243] width 477 height 40
copy div "Hi yes I was supposed to get rent free this month because I signed so early the…"
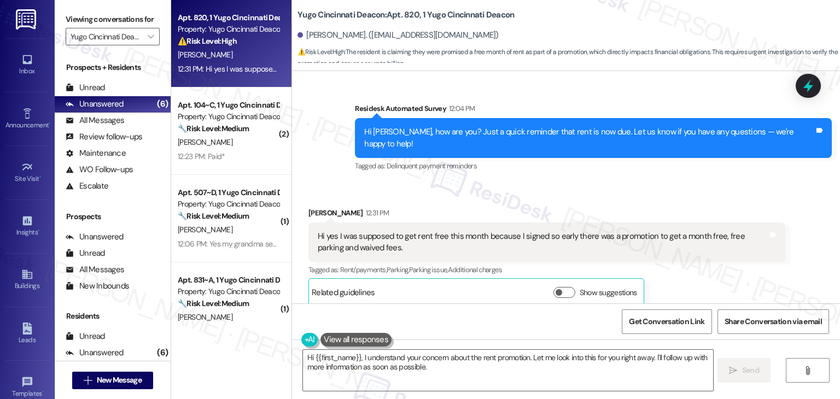
click at [311, 207] on div "[PERSON_NAME] 12:31 PM" at bounding box center [546, 214] width 477 height 15
click at [310, 207] on div "[PERSON_NAME] 12:31 PM" at bounding box center [546, 214] width 477 height 15
copy div "Alivia"
click at [479, 359] on textarea "Hi {{first_name}}, I understand your concern about the rent promotion. Let me l…" at bounding box center [508, 370] width 410 height 41
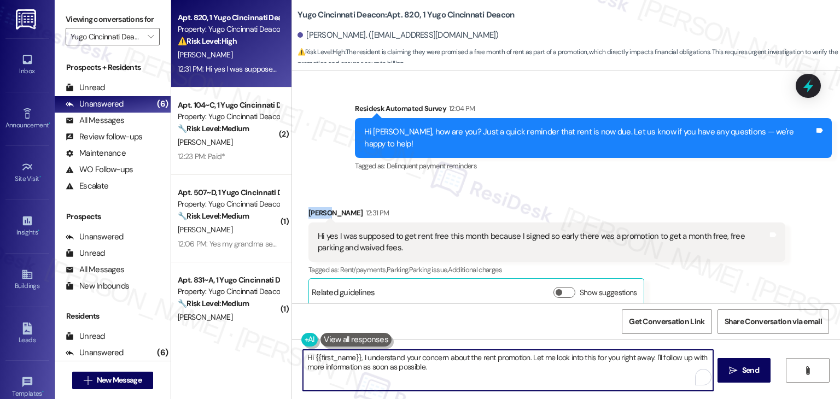
click at [479, 359] on textarea "Hi {{first_name}}, I understand your concern about the rent promotion. Let me l…" at bounding box center [508, 370] width 410 height 41
paste textarea "Alivia! I understand you were offered a promotion with one month free rent, fre…"
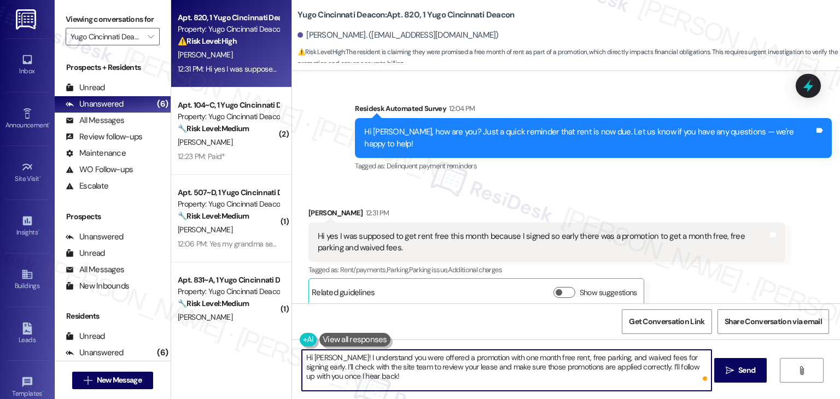
type textarea "Hi [PERSON_NAME]! I understand you were offered a promotion with one month free…"
click at [650, 183] on div "Received via SMS [PERSON_NAME] 12:31 PM Hi yes I was supposed to get rent free …" at bounding box center [566, 249] width 548 height 132
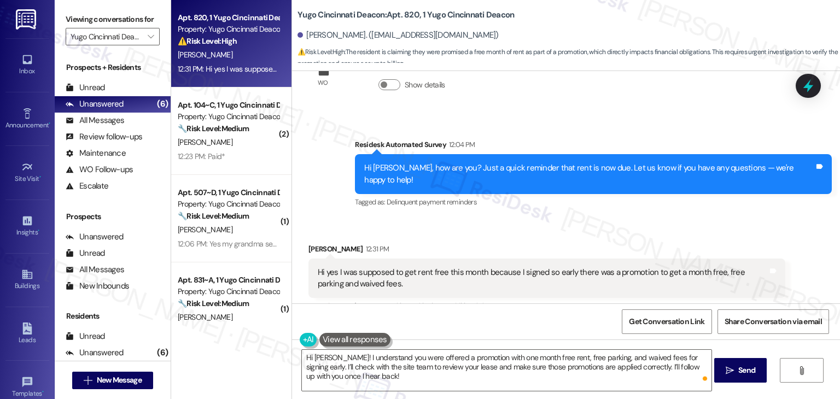
scroll to position [326, 0]
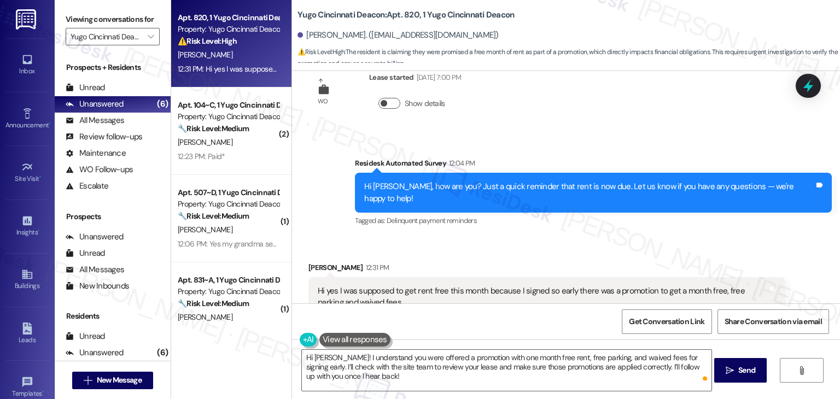
click at [386, 102] on button "Show details" at bounding box center [389, 103] width 22 height 11
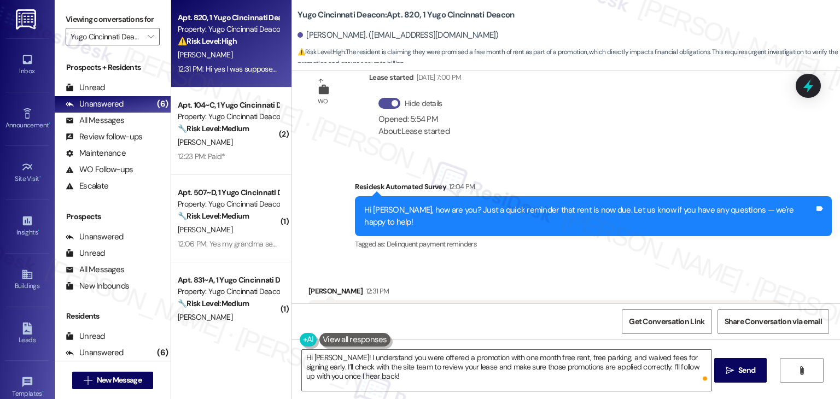
click at [392, 102] on span "button" at bounding box center [395, 103] width 7 height 7
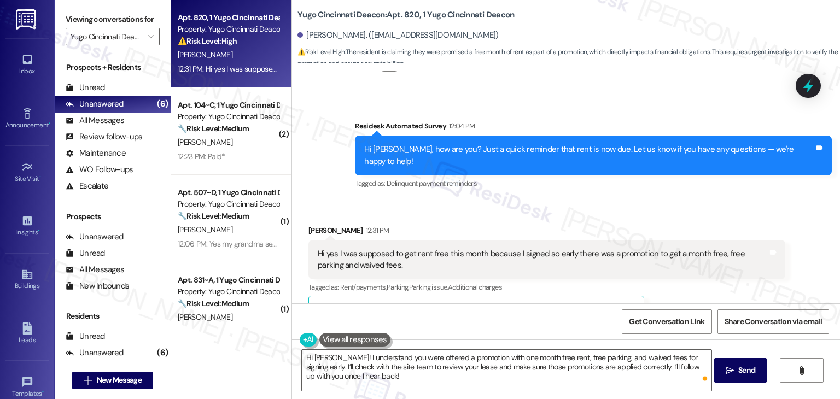
scroll to position [381, 0]
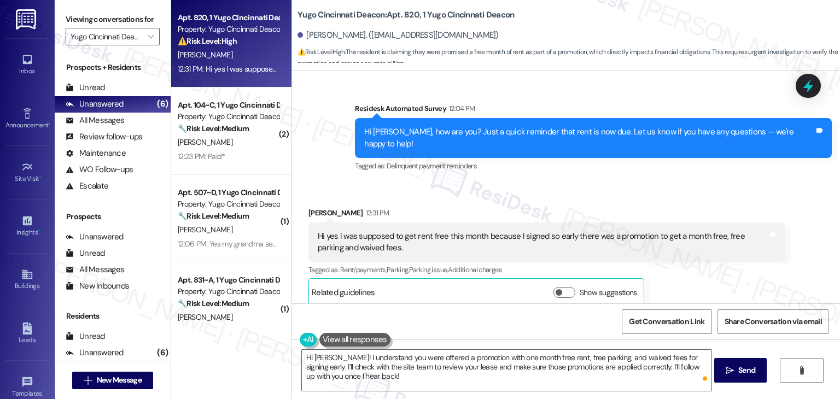
click at [713, 278] on div "Alivia Beiriger 12:31 PM Hi yes I was supposed to get rent free this month beca…" at bounding box center [546, 257] width 477 height 100
click at [730, 365] on span " Send" at bounding box center [741, 370] width 34 height 11
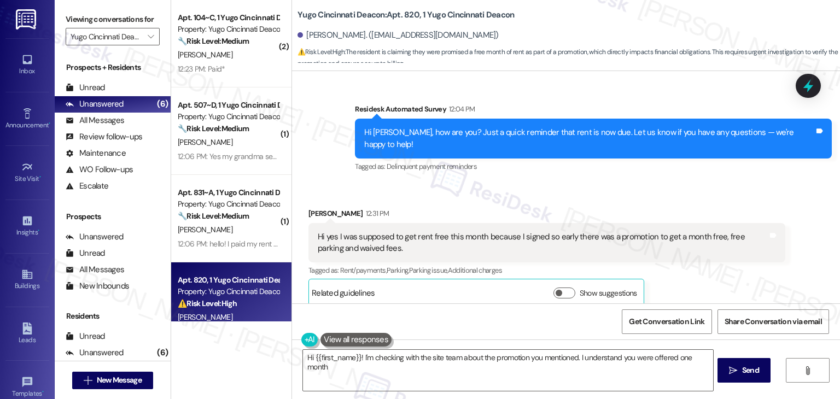
scroll to position [468, 0]
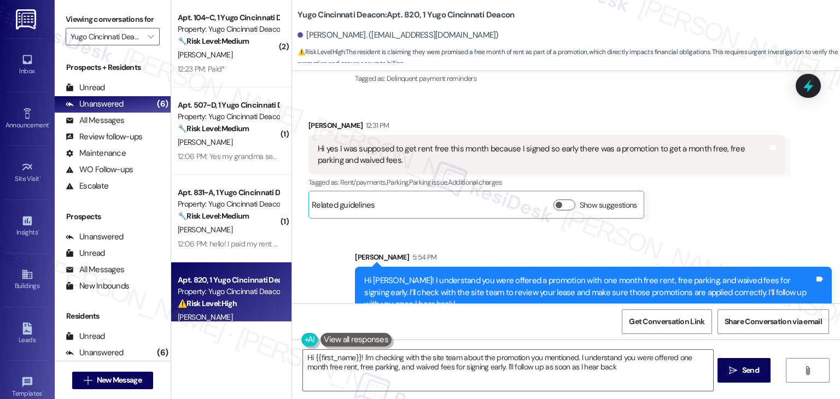
type textarea "Hi {{first_name}}! I'm checking with the site team about the promotion you ment…"
click at [807, 81] on icon at bounding box center [808, 86] width 19 height 19
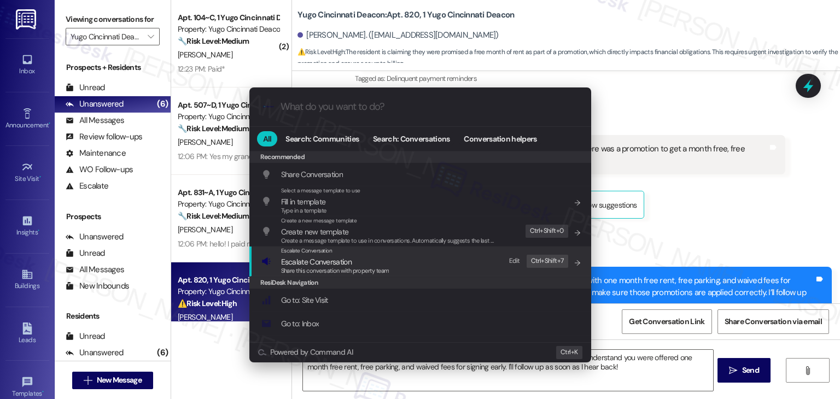
click at [324, 262] on span "Escalate Conversation" at bounding box center [316, 262] width 71 height 10
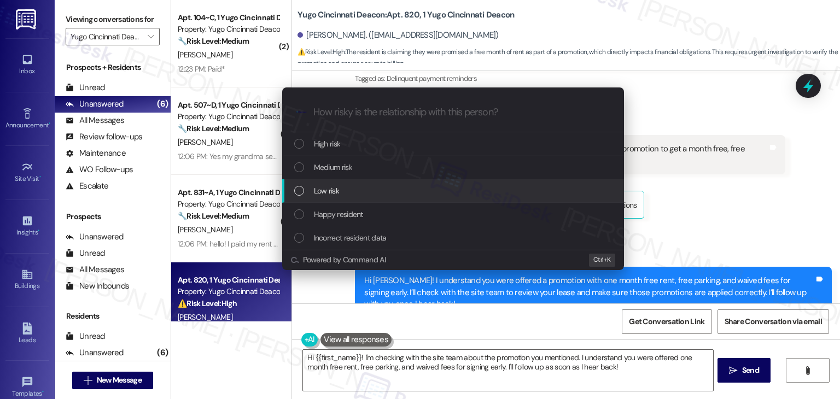
click at [302, 191] on div "List of options" at bounding box center [299, 191] width 10 height 10
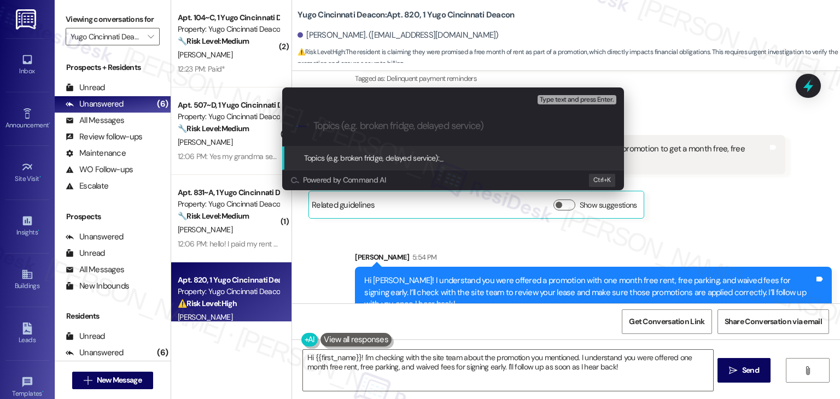
paste input "Lease Promotion Verification – Free Rent, Parking & Waived Fees"
type input "Lease Promotion Verification – Free Rent, Parking & Waived Fees"
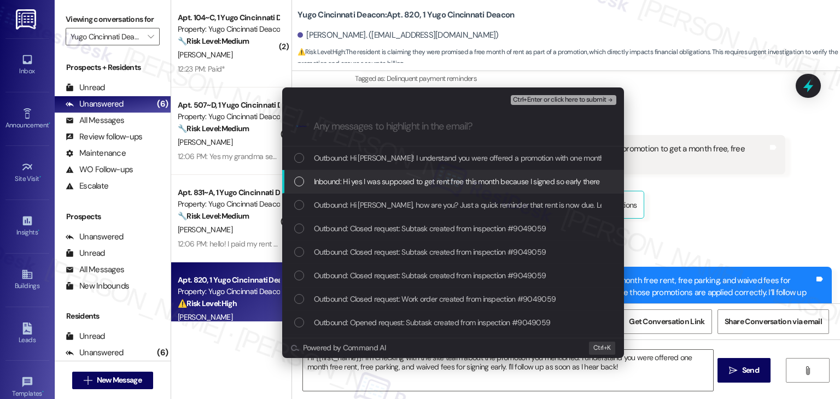
click at [300, 182] on div "List of options" at bounding box center [299, 182] width 10 height 10
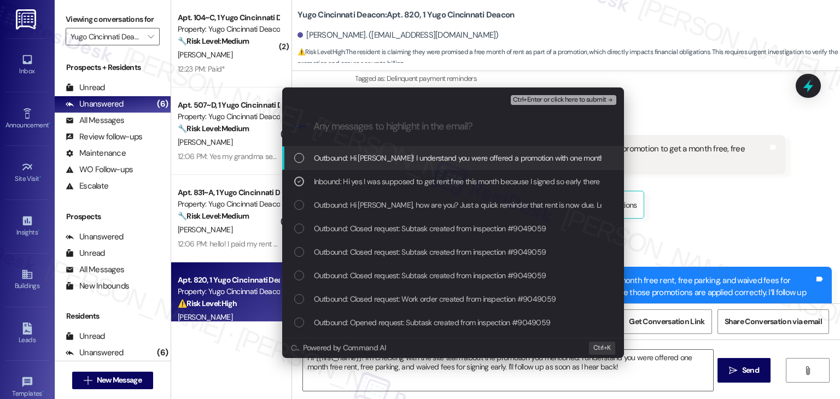
click at [550, 100] on span "Ctrl+Enter or click here to submit" at bounding box center [560, 100] width 94 height 8
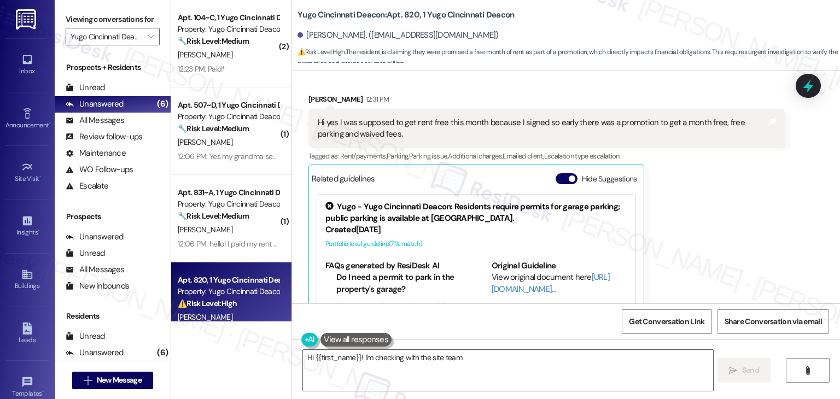
scroll to position [539, 0]
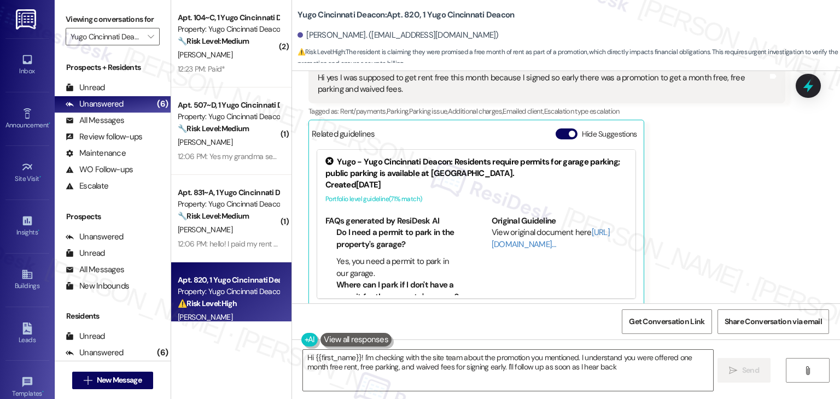
type textarea "Hi {{first_name}}! I'm checking with the site team about the promotion you ment…"
click at [556, 129] on button "Hide Suggestions" at bounding box center [567, 134] width 22 height 11
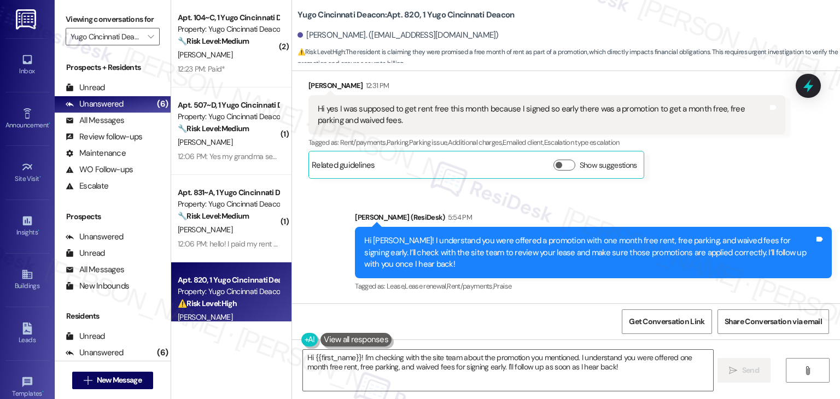
scroll to position [484, 0]
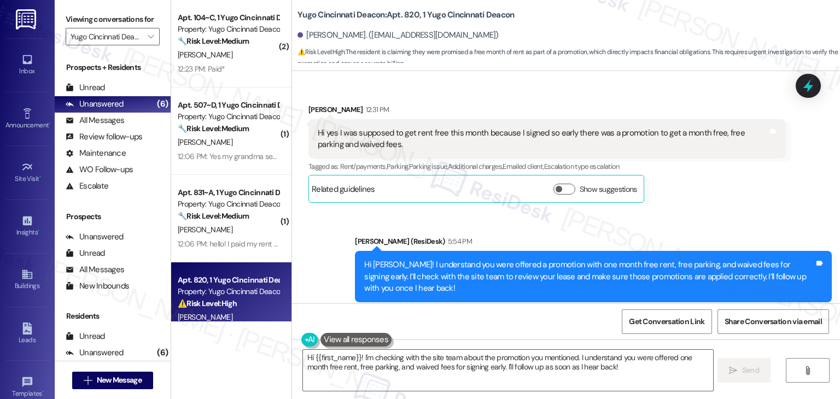
click at [701, 195] on div "Received via SMS Alivia Beiriger 12:31 PM Hi yes I was supposed to get rent fre…" at bounding box center [546, 154] width 493 height 116
click at [702, 211] on div "Sent via SMS Sarah (ResiDesk) 5:54 PM Hi Alivia! I understand you were offered …" at bounding box center [566, 269] width 548 height 116
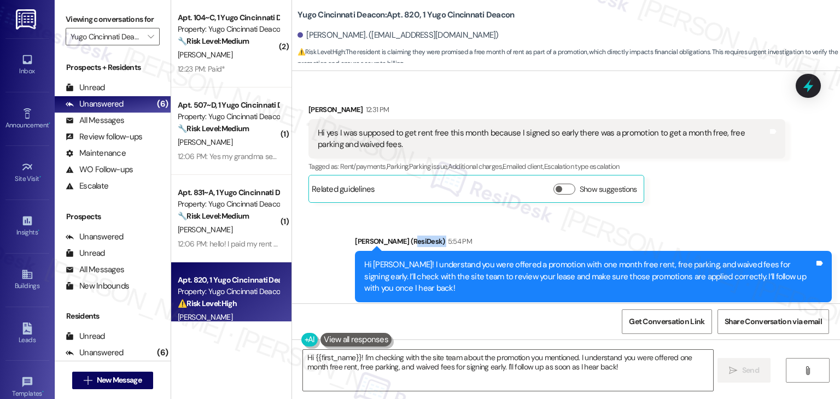
click at [702, 211] on div "Sent via SMS Sarah (ResiDesk) 5:54 PM Hi Alivia! I understand you were offered …" at bounding box center [566, 269] width 548 height 116
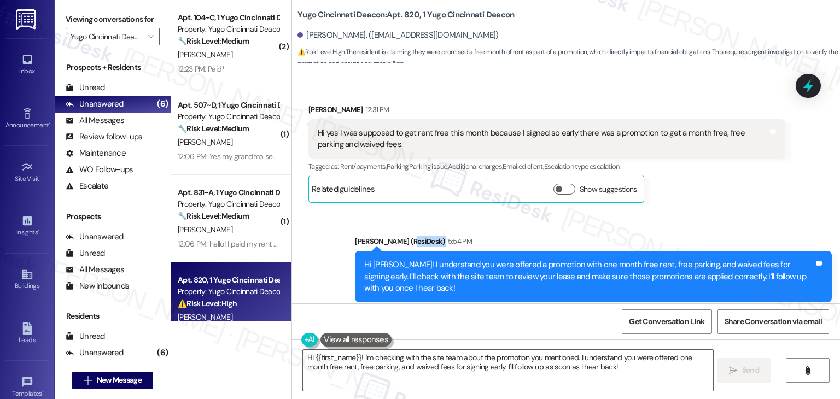
click at [702, 211] on div "Sent via SMS Sarah (ResiDesk) 5:54 PM Hi Alivia! I understand you were offered …" at bounding box center [566, 269] width 548 height 116
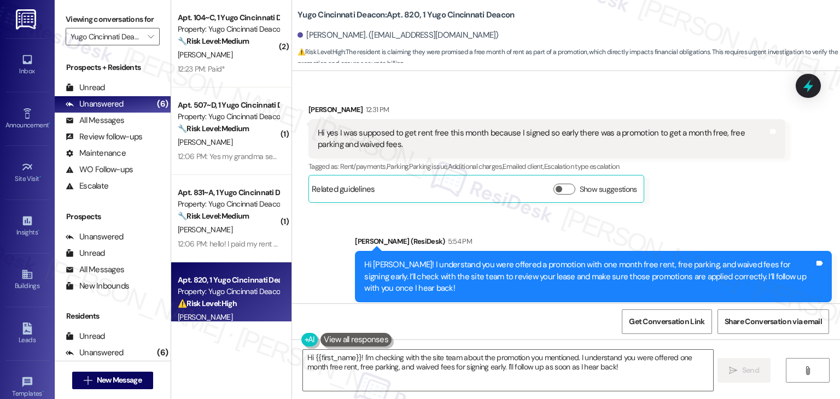
click at [702, 211] on div "Sent via SMS Sarah (ResiDesk) 5:54 PM Hi Alivia! I understand you were offered …" at bounding box center [566, 269] width 548 height 116
click at [703, 211] on div "Sent via SMS Sarah (ResiDesk) 5:54 PM Hi Alivia! I understand you were offered …" at bounding box center [566, 269] width 548 height 116
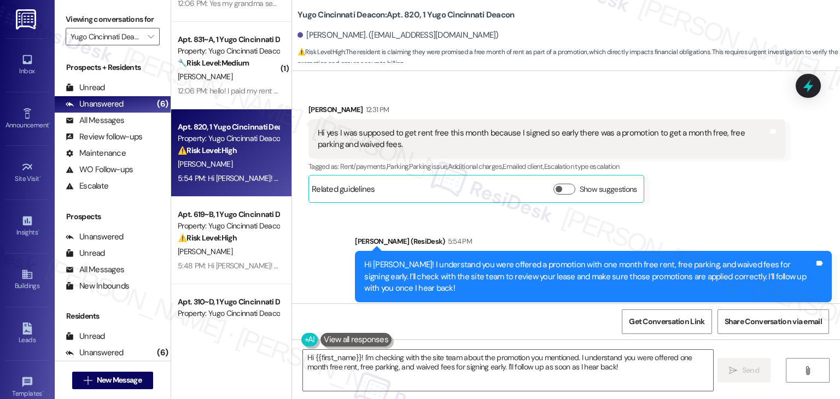
scroll to position [203, 0]
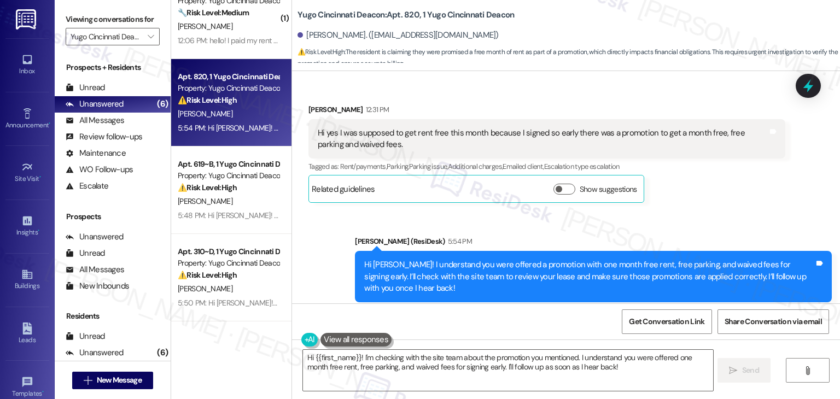
click at [247, 346] on div "( 2 ) Apt. 104~C, 1 Yugo Cincinnati Deacon Property: Yugo Cincinnati Deacon 🔧 R…" at bounding box center [231, 199] width 120 height 399
click at [475, 314] on div "Get Conversation Link Share Conversation via email" at bounding box center [566, 322] width 548 height 36
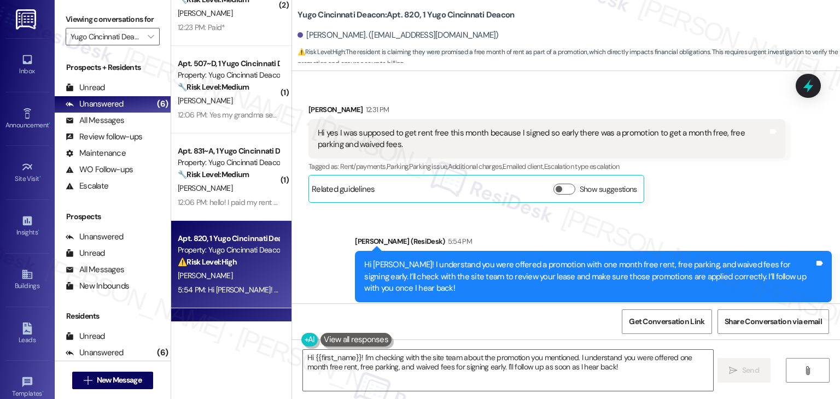
scroll to position [0, 0]
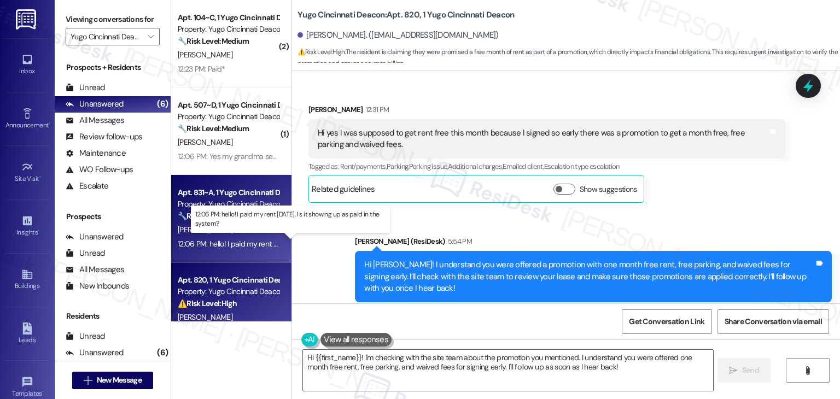
click at [235, 241] on div "12:06 PM: hello! I paid my rent today, I s it showing up as paid in the system?…" at bounding box center [299, 244] width 242 height 10
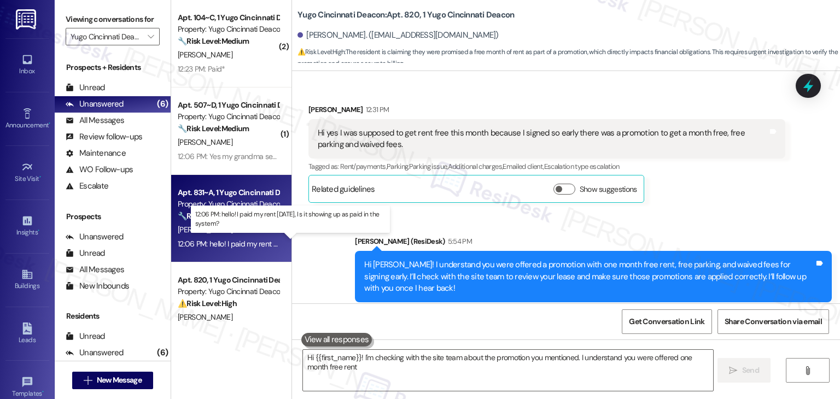
type textarea "Hi {{first_name}}! I'm checking with the site team about the promotion you ment…"
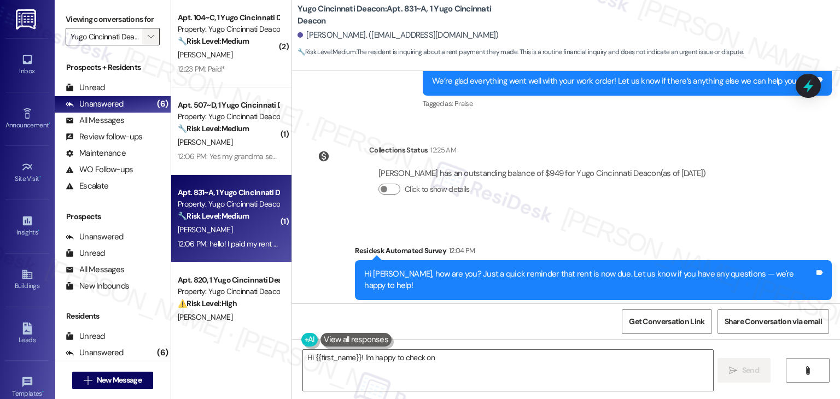
click at [148, 34] on icon "" at bounding box center [151, 36] width 6 height 9
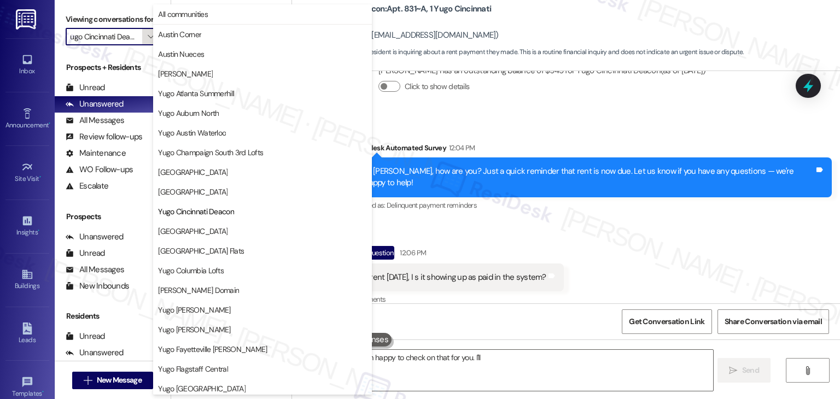
scroll to position [438, 0]
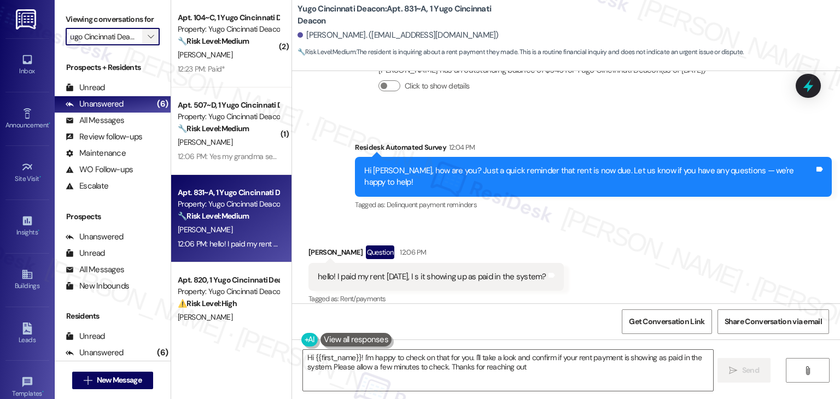
type textarea "Hi {{first_name}}! I'm happy to check on that for you. I'll take a look and con…"
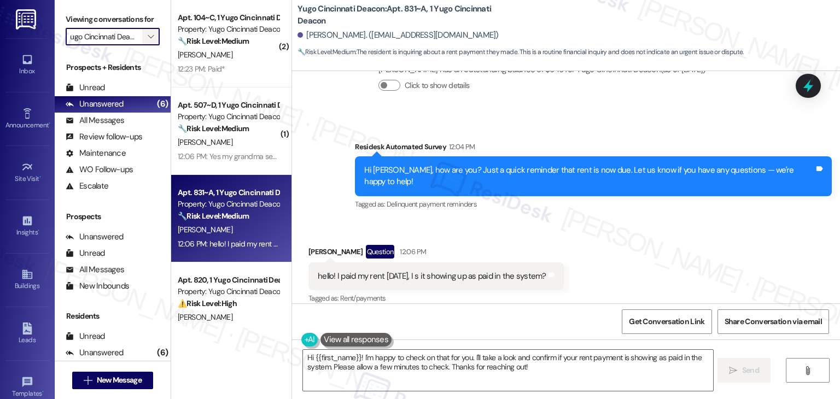
scroll to position [0, 0]
click at [148, 37] on icon "" at bounding box center [151, 36] width 6 height 9
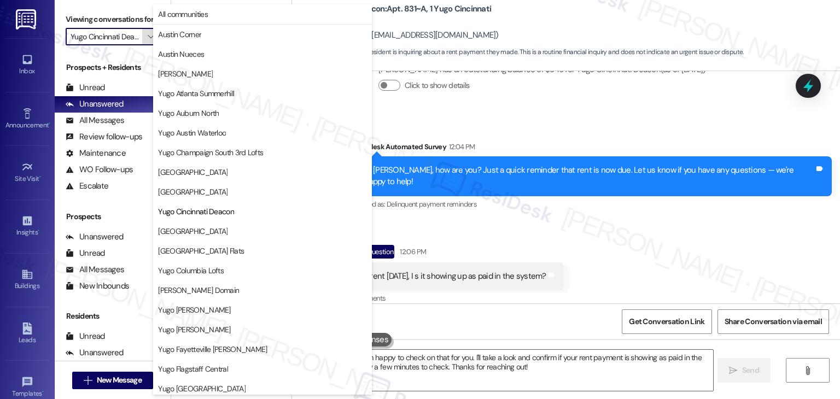
scroll to position [177, 0]
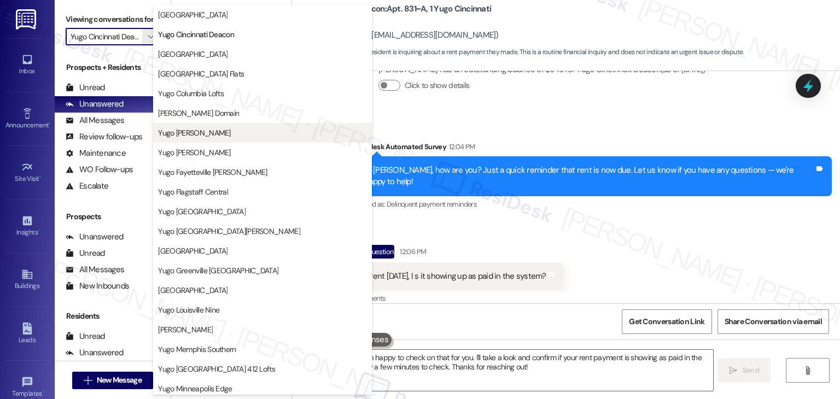
click at [220, 133] on span "Yugo [PERSON_NAME]" at bounding box center [194, 132] width 72 height 11
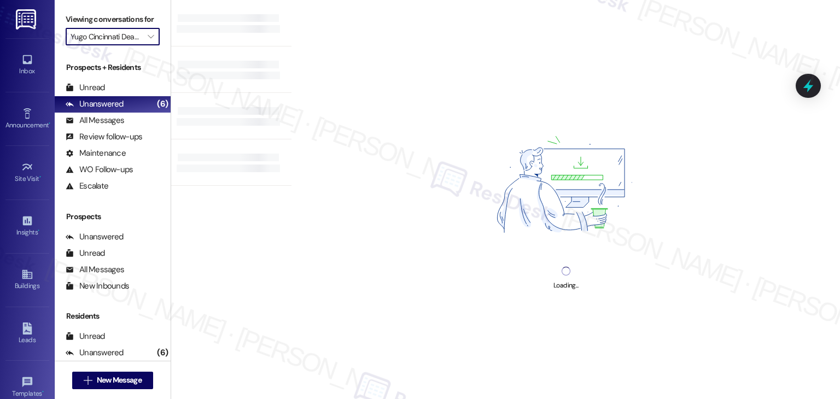
type input "Yugo [PERSON_NAME]"
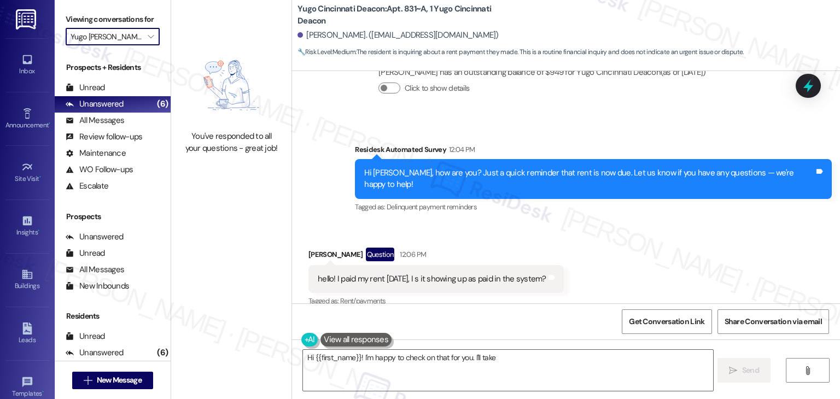
scroll to position [438, 0]
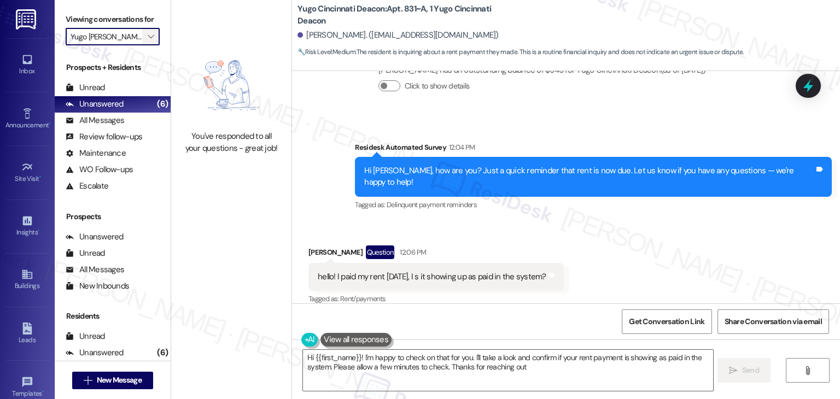
type textarea "Hi {{first_name}}! I'm happy to check on that for you. I'll take a look and con…"
click at [148, 34] on span "" at bounding box center [150, 37] width 10 height 18
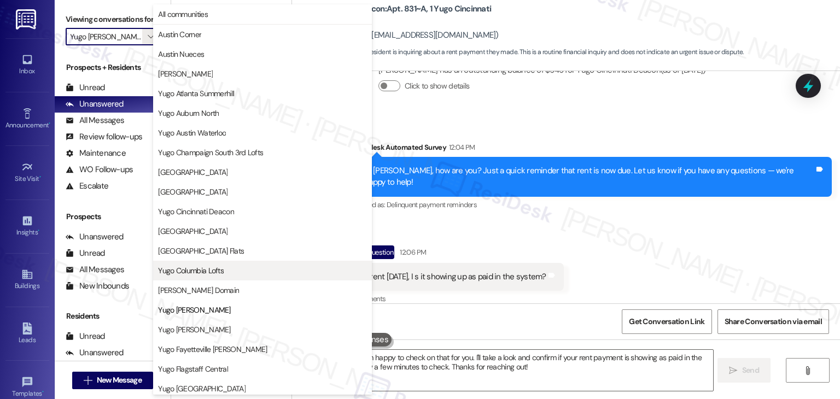
scroll to position [177, 0]
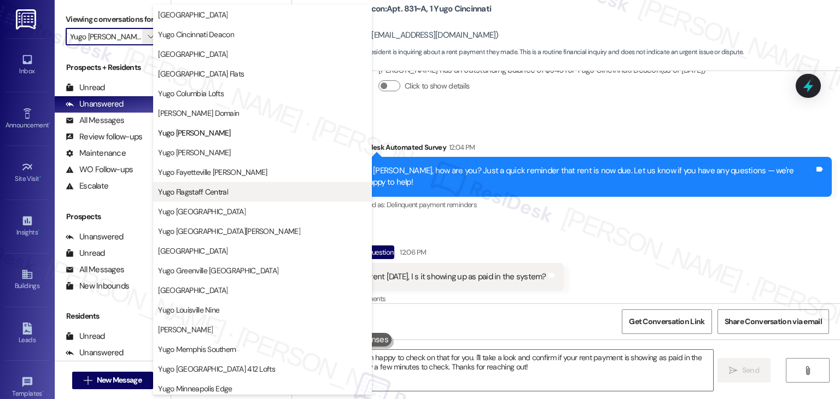
click at [226, 188] on span "Yugo Flagstaff Central" at bounding box center [193, 191] width 70 height 11
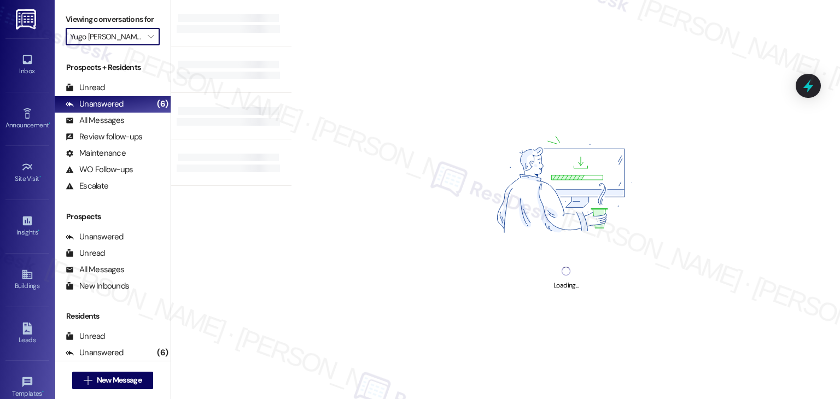
type input "Yugo Flagstaff Central"
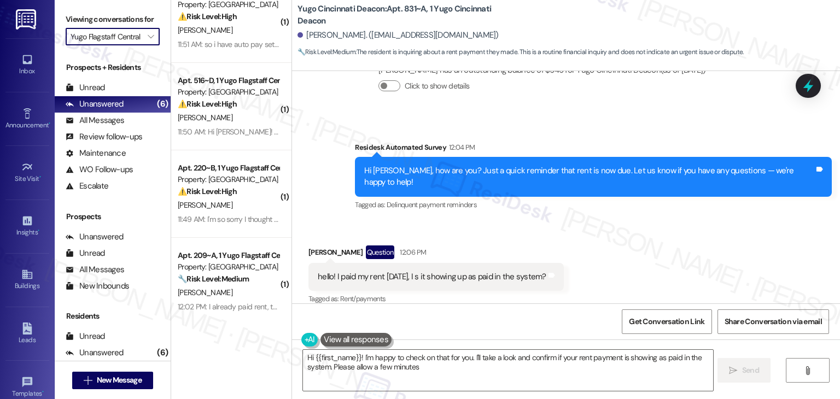
scroll to position [116, 0]
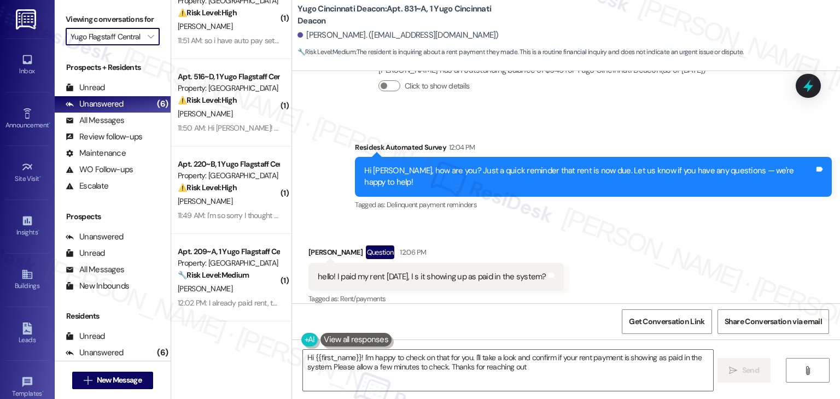
type textarea "Hi {{first_name}}! I'm happy to check on that for you. I'll take a look and con…"
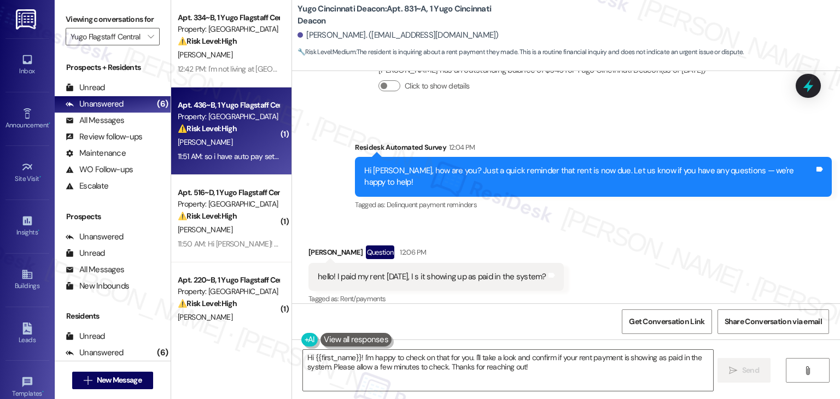
scroll to position [0, 0]
click at [238, 144] on div "L. Johnson" at bounding box center [228, 143] width 103 height 14
type textarea "Hi {{first_name}}! I'm happy to check on that for you. I'll take a look and con…"
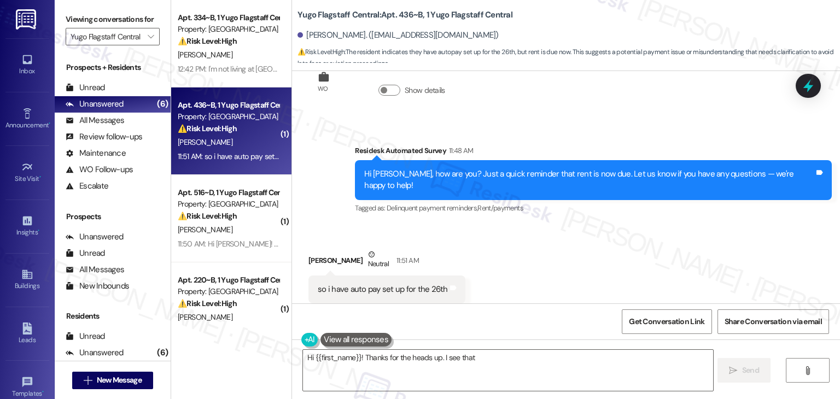
scroll to position [562, 0]
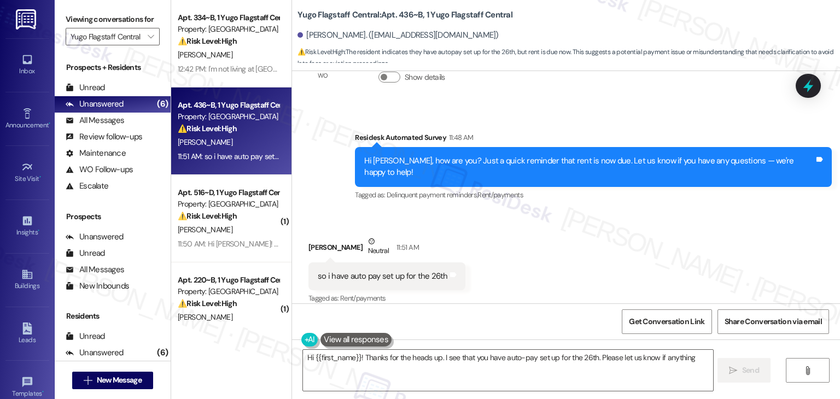
click at [593, 28] on div "Logan Johnson. (lmj337@nau.edu)" at bounding box center [569, 36] width 543 height 22
type textarea "Hi {{first_name}}! Thanks for the heads up. I see that you have auto-pay set up…"
click at [539, 213] on div "Received via SMS Logan Johnson Neutral 11:51 AM so i have auto pay set up for t…" at bounding box center [566, 263] width 548 height 104
click at [539, 211] on div "Received via SMS Logan Johnson Neutral 11:51 AM so i have auto pay set up for t…" at bounding box center [566, 263] width 548 height 104
click at [542, 240] on div "Received via SMS Logan Johnson Neutral 11:51 AM so i have auto pay set up for t…" at bounding box center [566, 263] width 548 height 104
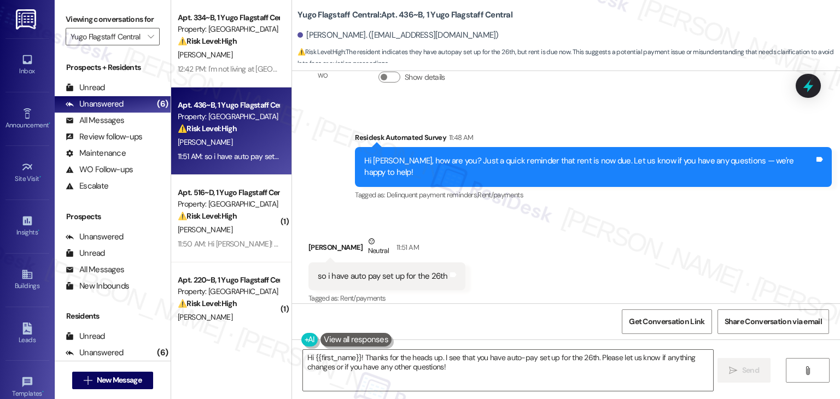
click at [542, 240] on div "Received via SMS Logan Johnson Neutral 11:51 AM so i have auto pay set up for t…" at bounding box center [566, 263] width 548 height 104
click at [535, 250] on div "Received via SMS Logan Johnson Neutral 11:51 AM so i have auto pay set up for t…" at bounding box center [566, 263] width 548 height 104
click at [532, 254] on div "Received via SMS Logan Johnson Neutral 11:51 AM so i have auto pay set up for t…" at bounding box center [566, 263] width 548 height 104
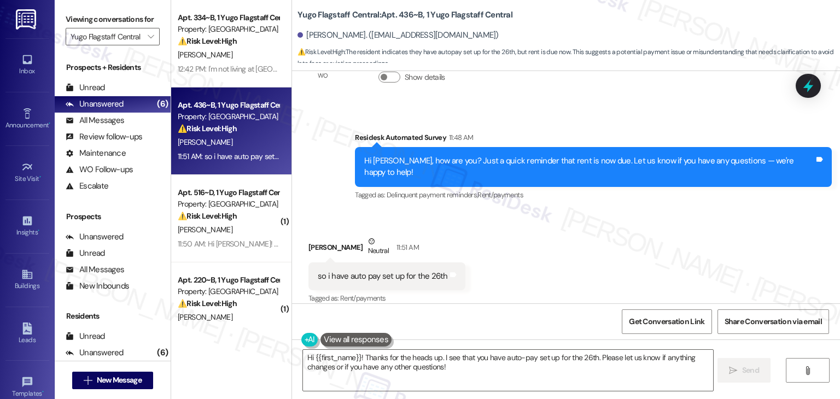
click at [533, 250] on div "Received via SMS Logan Johnson Neutral 11:51 AM so i have auto pay set up for t…" at bounding box center [566, 263] width 548 height 104
click at [465, 368] on textarea "Hi {{first_name}}! Thanks for the heads up. I see that you have auto-pay set up…" at bounding box center [508, 370] width 410 height 41
click at [742, 375] on span "Send" at bounding box center [750, 370] width 17 height 11
click at [522, 253] on div "Received via SMS Logan Johnson Neutral 11:51 AM so i have auto pay set up for t…" at bounding box center [566, 263] width 548 height 104
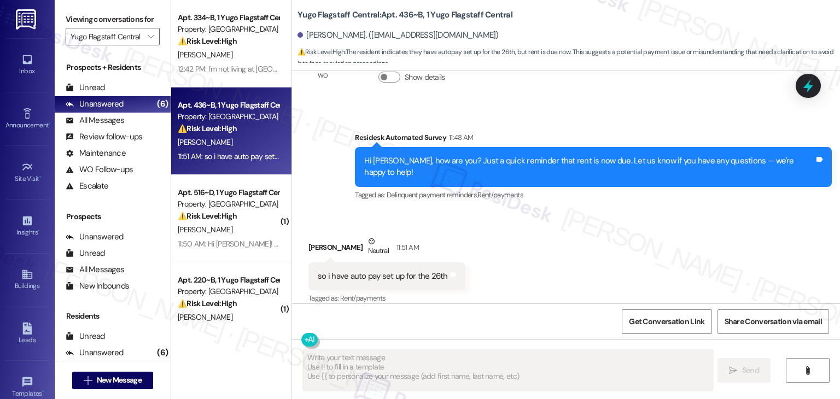
type textarea "Fetching suggested responses. Please feel free to read through the conversation…"
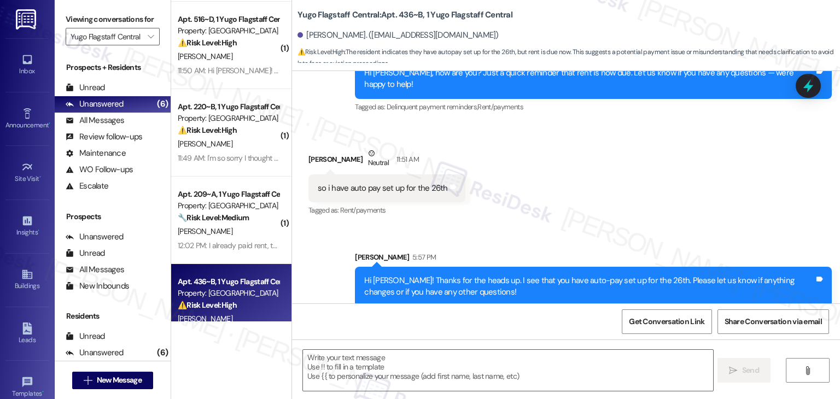
scroll to position [116, 0]
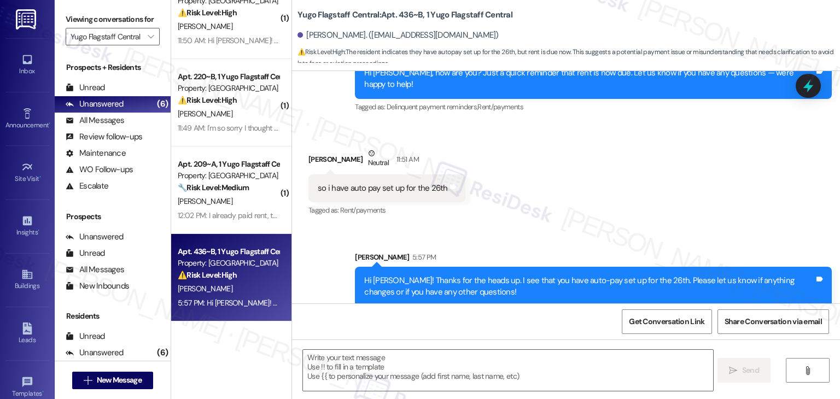
click at [473, 227] on div "Sent via SMS Sarah 5:57 PM Hi Logan! Thanks for the heads up. I see that you ha…" at bounding box center [566, 271] width 548 height 88
click at [510, 202] on div "Received via SMS Logan Johnson Neutral 11:51 AM so i have auto pay set up for t…" at bounding box center [566, 175] width 548 height 104
click at [547, 154] on div "Received via SMS Logan Johnson Neutral 11:51 AM so i have auto pay set up for t…" at bounding box center [566, 175] width 548 height 104
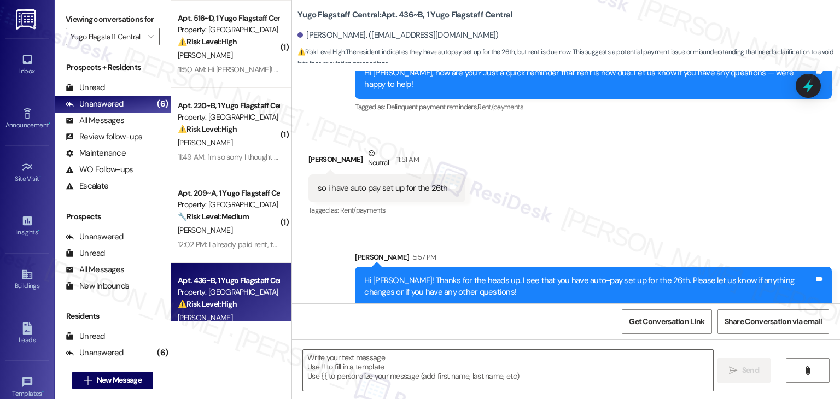
scroll to position [61, 0]
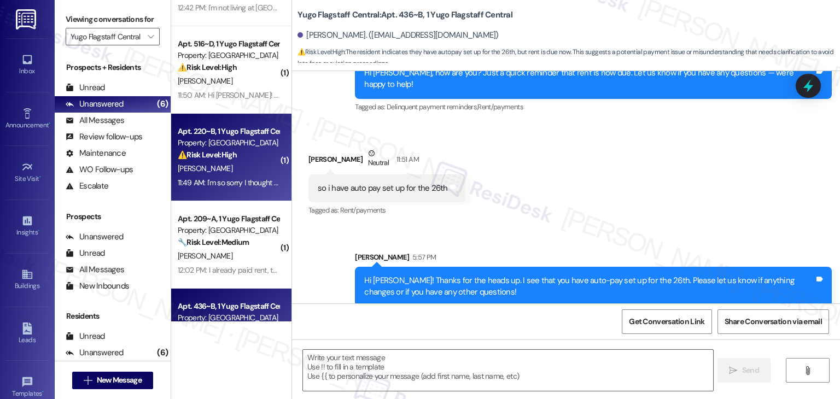
click at [230, 189] on div "11:49 AM: I'm so sorry I thought it was due tmr 11:49 AM: I'm so sorry I though…" at bounding box center [228, 183] width 103 height 14
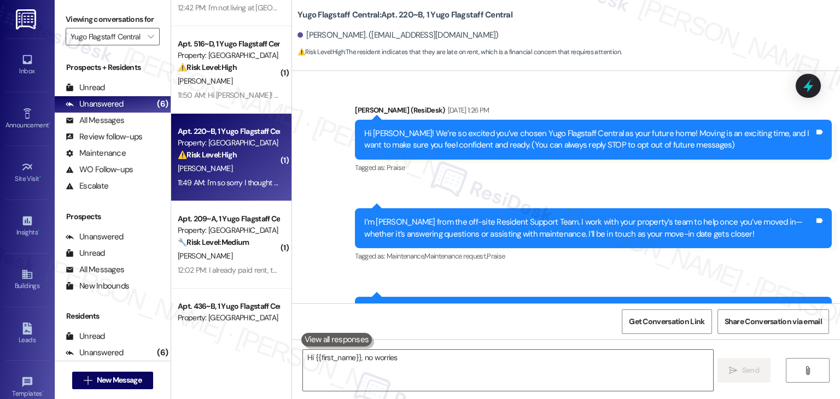
click at [556, 22] on div "Yugo Flagstaff Central: Apt. 220~B, 1 Yugo Flagstaff Central Haley Bristowe. (h…" at bounding box center [569, 30] width 543 height 55
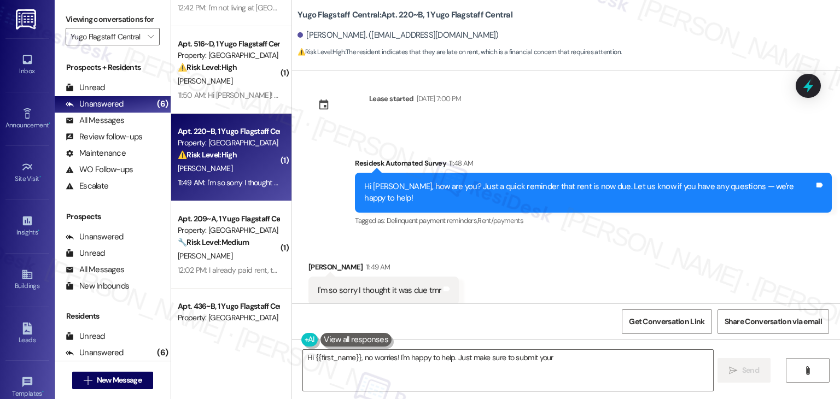
scroll to position [319, 0]
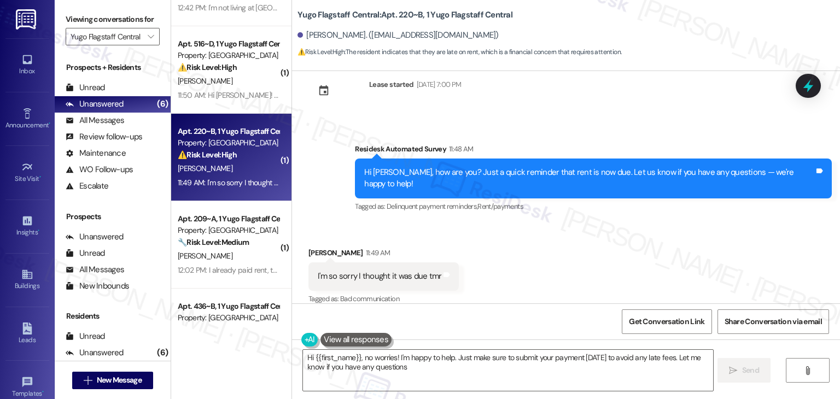
type textarea "Hi {{first_name}}, no worries! I'm happy to help. Just make sure to submit your…"
drag, startPoint x: 623, startPoint y: 111, endPoint x: 613, endPoint y: 157, distance: 47.1
click at [624, 111] on div "Sent via SMS Sarah (ResiDesk) Jul 25, 2025 at 1:26 PM Hi Haley! We’re so excite…" at bounding box center [566, 187] width 548 height 232
click at [563, 252] on div "Received via SMS Haley Bristowe 11:49 AM I'm so sorry I thought it was due tmr …" at bounding box center [566, 269] width 548 height 92
click at [559, 252] on div "Received via SMS Haley Bristowe 11:49 AM I'm so sorry I thought it was due tmr …" at bounding box center [566, 269] width 548 height 92
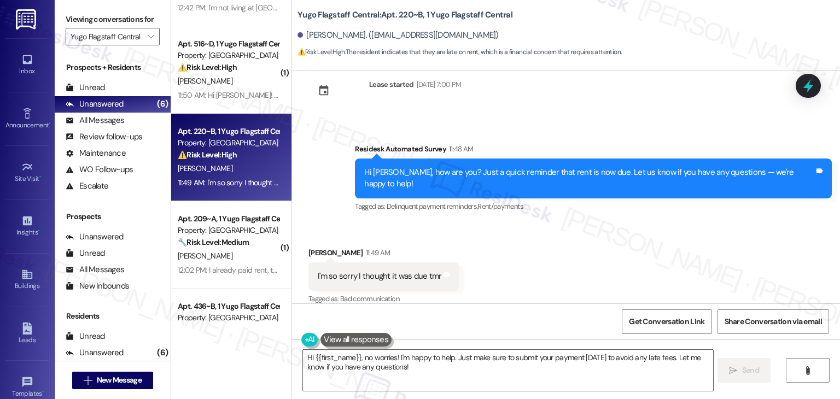
click at [559, 252] on div "Received via SMS Haley Bristowe 11:49 AM I'm so sorry I thought it was due tmr …" at bounding box center [566, 269] width 548 height 92
click at [559, 256] on div "Received via SMS Haley Bristowe 11:49 AM I'm so sorry I thought it was due tmr …" at bounding box center [566, 269] width 548 height 92
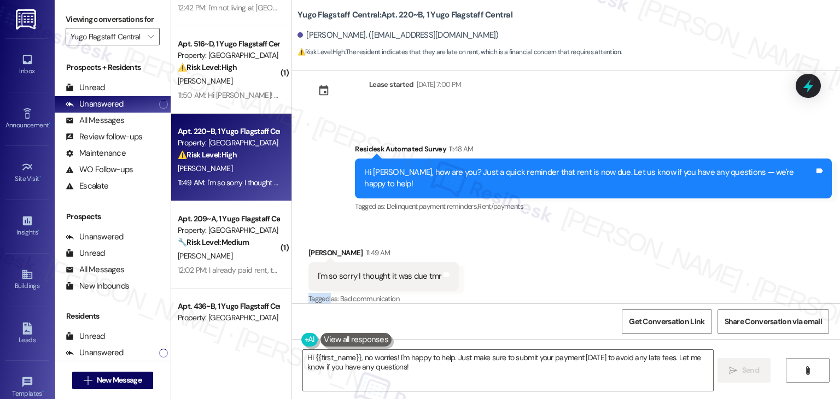
click at [559, 256] on div "Received via SMS Haley Bristowe 11:49 AM I'm so sorry I thought it was due tmr …" at bounding box center [566, 269] width 548 height 92
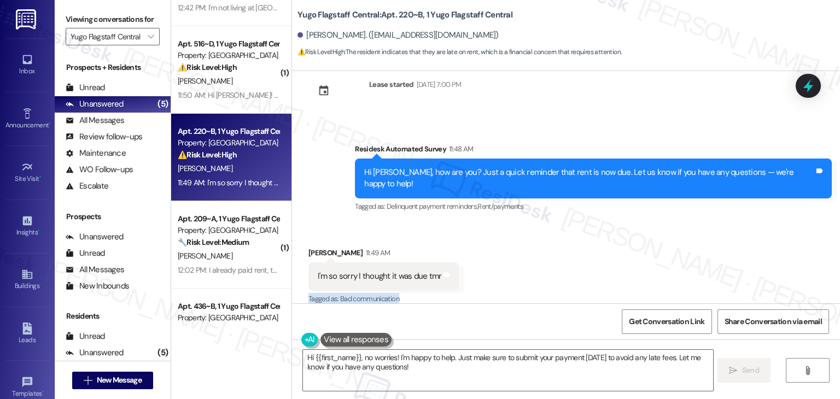
click at [559, 256] on div "Received via SMS Haley Bristowe 11:49 AM I'm so sorry I thought it was due tmr …" at bounding box center [566, 269] width 548 height 92
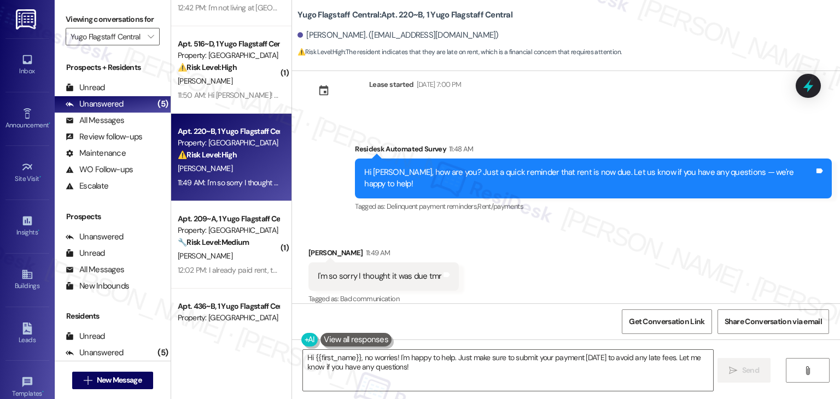
click at [559, 256] on div "Received via SMS Haley Bristowe 11:49 AM I'm so sorry I thought it was due tmr …" at bounding box center [566, 269] width 548 height 92
click at [559, 258] on div "Received via SMS Haley Bristowe 11:49 AM I'm so sorry I thought it was due tmr …" at bounding box center [566, 269] width 548 height 92
click at [486, 236] on div "Received via SMS Haley Bristowe 11:49 AM I'm so sorry I thought it was due tmr …" at bounding box center [566, 269] width 548 height 92
click at [491, 246] on div "Received via SMS Haley Bristowe 11:49 AM I'm so sorry I thought it was due tmr …" at bounding box center [566, 269] width 548 height 92
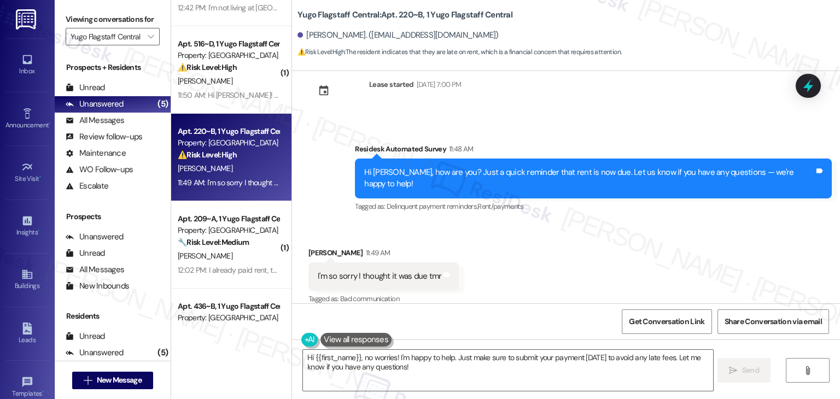
click at [491, 246] on div "Received via SMS Haley Bristowe 11:49 AM I'm so sorry I thought it was due tmr …" at bounding box center [566, 269] width 548 height 92
click at [500, 171] on div "Hi Haley, how are you? Just a quick reminder that rent is now due. Let us know …" at bounding box center [589, 179] width 450 height 24
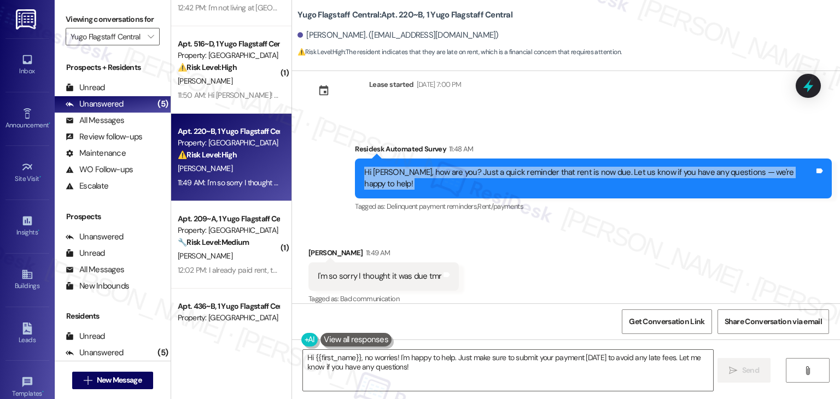
click at [500, 171] on div "Hi Haley, how are you? Just a quick reminder that rent is now due. Let us know …" at bounding box center [589, 179] width 450 height 24
copy div "Hi Haley, how are you? Just a quick reminder that rent is now due. Let us know …"
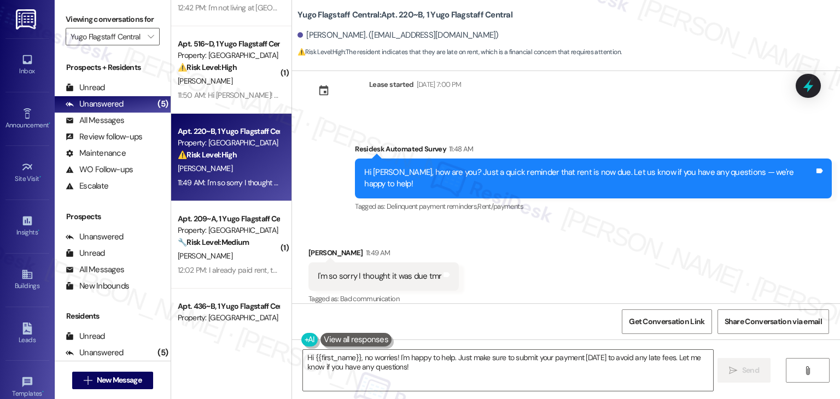
click at [365, 271] on div "I'm so sorry I thought it was due tmr" at bounding box center [380, 276] width 124 height 11
copy div "I'm so sorry I thought it was due tmr Tags and notes"
click at [573, 255] on div "Received via SMS Haley Bristowe 11:49 AM I'm so sorry I thought it was due tmr …" at bounding box center [566, 269] width 548 height 92
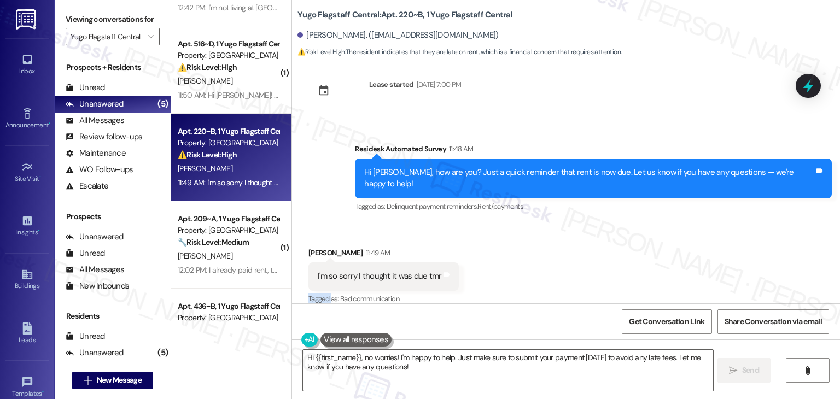
click at [573, 255] on div "Received via SMS Haley Bristowe 11:49 AM I'm so sorry I thought it was due tmr …" at bounding box center [566, 269] width 548 height 92
click at [573, 256] on div "Received via SMS Haley Bristowe 11:49 AM I'm so sorry I thought it was due tmr …" at bounding box center [566, 269] width 548 height 92
click at [576, 258] on div "Received via SMS Haley Bristowe 11:49 AM I'm so sorry I thought it was due tmr …" at bounding box center [566, 269] width 548 height 92
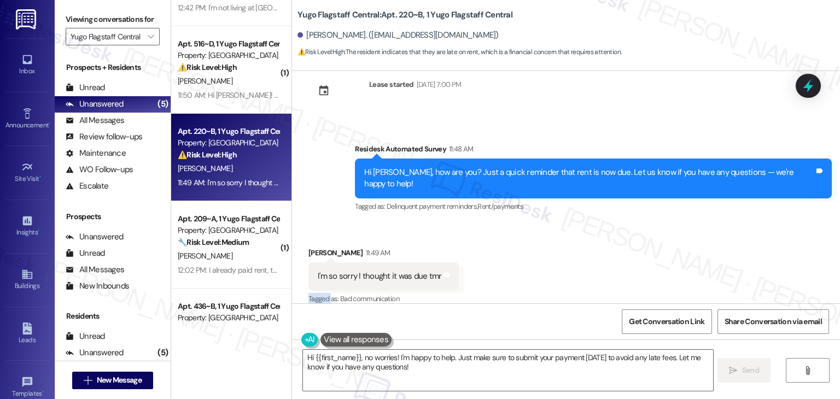
click at [576, 258] on div "Received via SMS Haley Bristowe 11:49 AM I'm so sorry I thought it was due tmr …" at bounding box center [566, 269] width 548 height 92
click at [576, 259] on div "Received via SMS Haley Bristowe 11:49 AM I'm so sorry I thought it was due tmr …" at bounding box center [566, 269] width 548 height 92
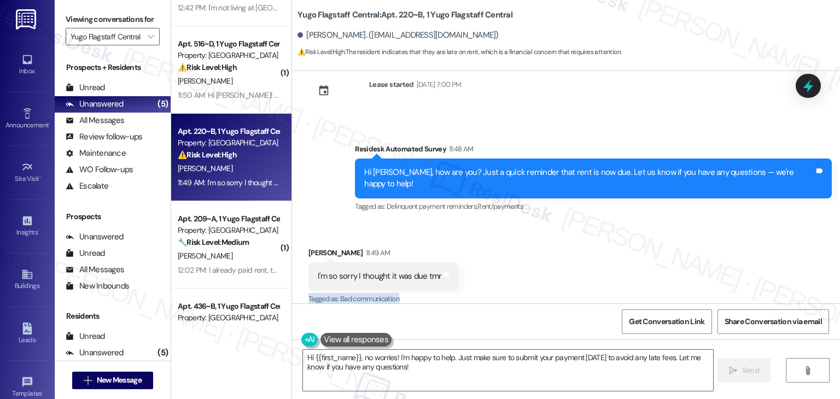
click at [576, 259] on div "Received via SMS Haley Bristowe 11:49 AM I'm so sorry I thought it was due tmr …" at bounding box center [566, 269] width 548 height 92
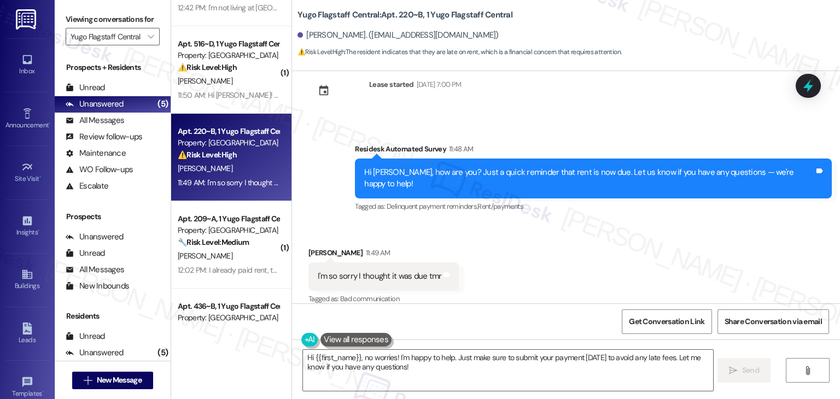
click at [576, 259] on div "Received via SMS Haley Bristowe 11:49 AM I'm so sorry I thought it was due tmr …" at bounding box center [566, 269] width 548 height 92
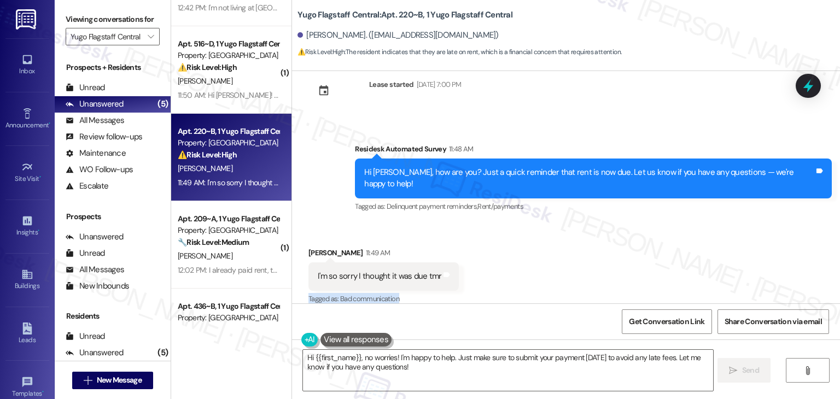
click at [576, 259] on div "Received via SMS Haley Bristowe 11:49 AM I'm so sorry I thought it was due tmr …" at bounding box center [566, 269] width 548 height 92
click at [576, 260] on div "Received via SMS Haley Bristowe 11:49 AM I'm so sorry I thought it was due tmr …" at bounding box center [566, 269] width 548 height 92
click at [578, 47] on span "⚠️ Risk Level: High : The resident indicates that they are late on rent, which …" at bounding box center [460, 51] width 324 height 11
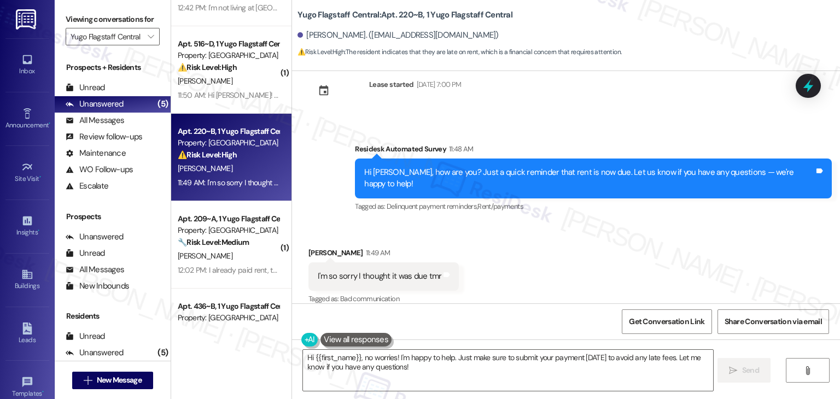
click at [584, 116] on div "Sent via SMS Sarah (ResiDesk) Jul 25, 2025 at 1:26 PM Hi Haley! We’re so excite…" at bounding box center [566, 187] width 548 height 232
click at [552, 283] on div "Received via SMS Haley Bristowe 11:49 AM I'm so sorry I thought it was due tmr …" at bounding box center [566, 269] width 548 height 92
click at [488, 263] on div "Received via SMS Haley Bristowe 11:49 AM I'm so sorry I thought it was due tmr …" at bounding box center [566, 269] width 548 height 92
click at [487, 256] on div "Received via SMS Haley Bristowe 11:49 AM I'm so sorry I thought it was due tmr …" at bounding box center [566, 269] width 548 height 92
click at [501, 263] on div "Received via SMS Haley Bristowe 11:49 AM I'm so sorry I thought it was due tmr …" at bounding box center [566, 269] width 548 height 92
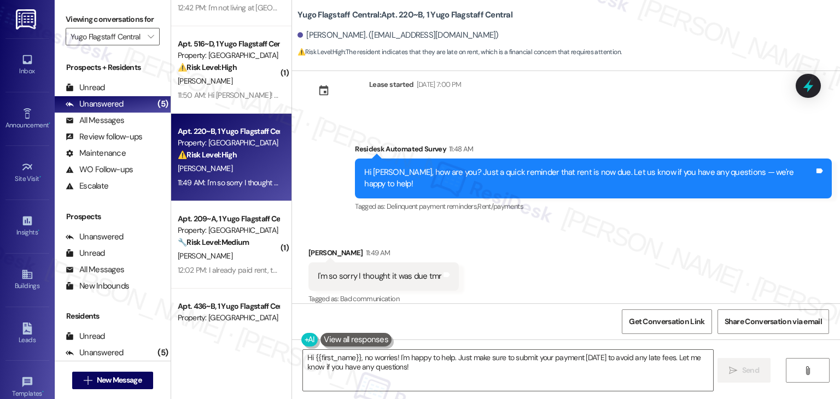
click at [650, 275] on div "Received via SMS Haley Bristowe 11:49 AM I'm so sorry I thought it was due tmr …" at bounding box center [566, 269] width 548 height 92
click at [650, 274] on div "Received via SMS Haley Bristowe 11:49 AM I'm so sorry I thought it was due tmr …" at bounding box center [566, 269] width 548 height 92
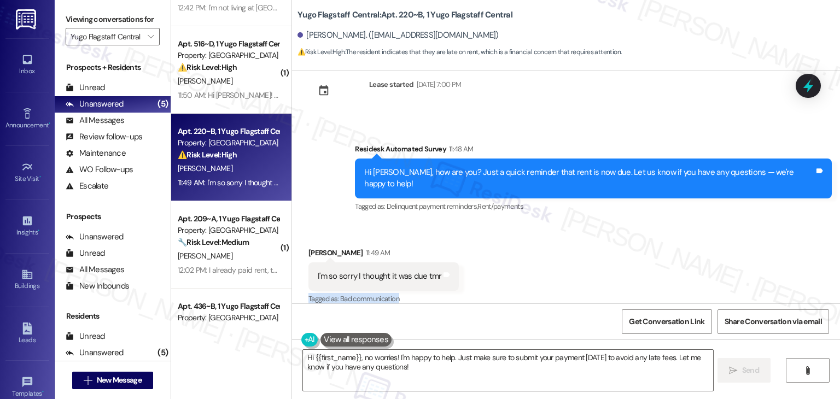
click at [650, 274] on div "Received via SMS Haley Bristowe 11:49 AM I'm so sorry I thought it was due tmr …" at bounding box center [566, 269] width 548 height 92
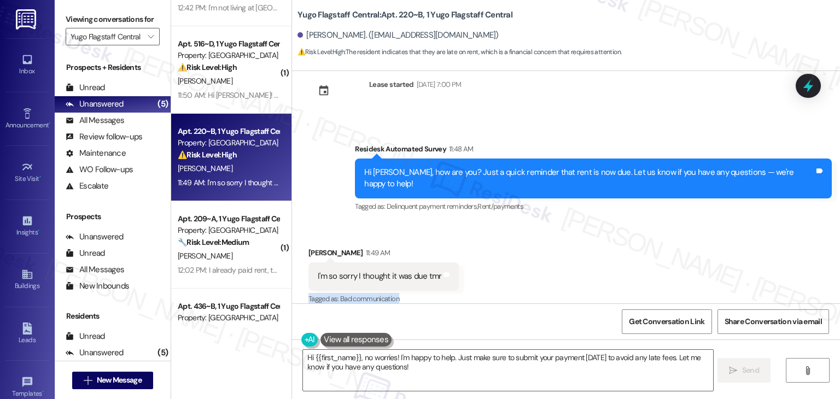
click at [650, 274] on div "Received via SMS Haley Bristowe 11:49 AM I'm so sorry I thought it was due tmr …" at bounding box center [566, 269] width 548 height 92
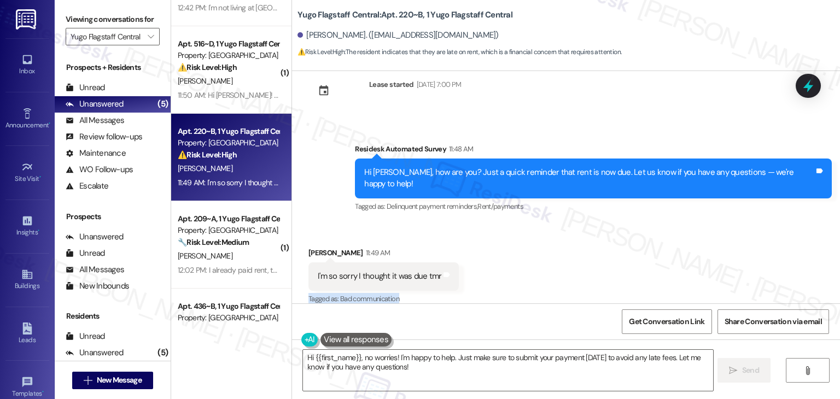
click at [650, 274] on div "Received via SMS Haley Bristowe 11:49 AM I'm so sorry I thought it was due tmr …" at bounding box center [566, 269] width 548 height 92
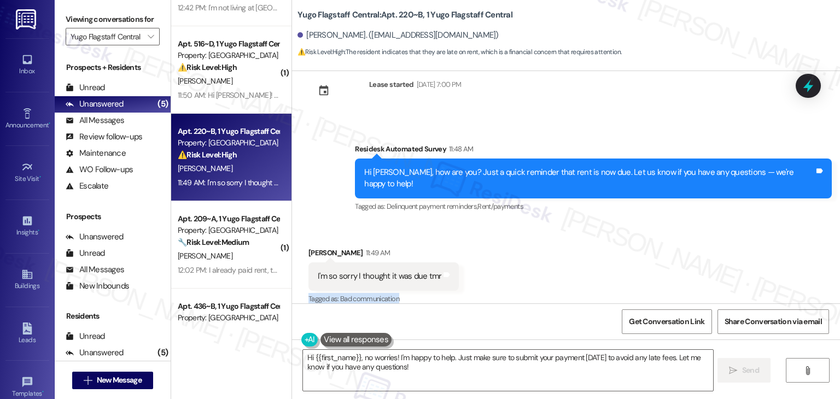
click at [650, 274] on div "Received via SMS Haley Bristowe 11:49 AM I'm so sorry I thought it was due tmr …" at bounding box center [566, 269] width 548 height 92
click at [645, 259] on div "Received via SMS Haley Bristowe 11:49 AM I'm so sorry I thought it was due tmr …" at bounding box center [566, 269] width 548 height 92
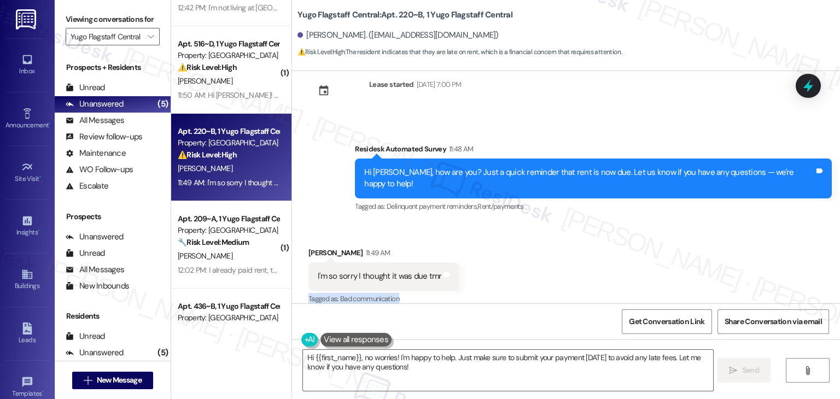
click at [645, 259] on div "Received via SMS Haley Bristowe 11:49 AM I'm so sorry I thought it was due tmr …" at bounding box center [566, 269] width 548 height 92
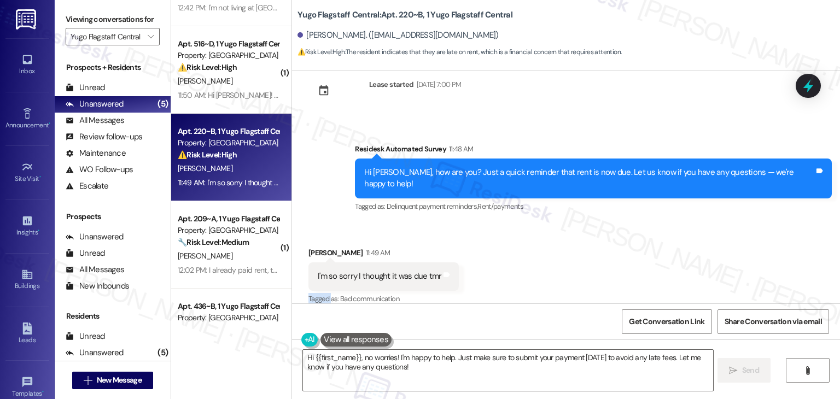
click at [645, 259] on div "Received via SMS Haley Bristowe 11:49 AM I'm so sorry I thought it was due tmr …" at bounding box center [566, 269] width 548 height 92
click at [605, 253] on div "Received via SMS Haley Bristowe 11:49 AM I'm so sorry I thought it was due tmr …" at bounding box center [566, 269] width 548 height 92
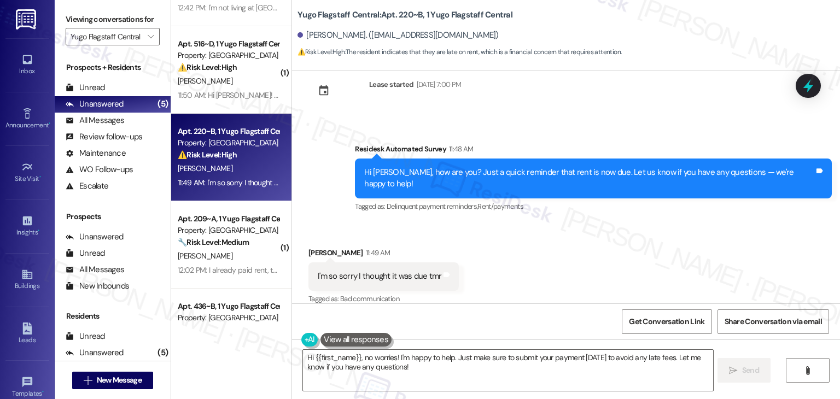
click at [538, 247] on div "Received via SMS Haley Bristowe 11:49 AM I'm so sorry I thought it was due tmr …" at bounding box center [566, 269] width 548 height 92
click at [566, 270] on div "Received via SMS Haley Bristowe 11:49 AM I'm so sorry I thought it was due tmr …" at bounding box center [566, 269] width 548 height 92
click at [569, 270] on div "Received via SMS Haley Bristowe 11:49 AM I'm so sorry I thought it was due tmr …" at bounding box center [566, 269] width 548 height 92
click at [374, 366] on textarea "Hi {{first_name}}, no worries! I'm happy to help. Just make sure to submit your…" at bounding box center [508, 370] width 410 height 41
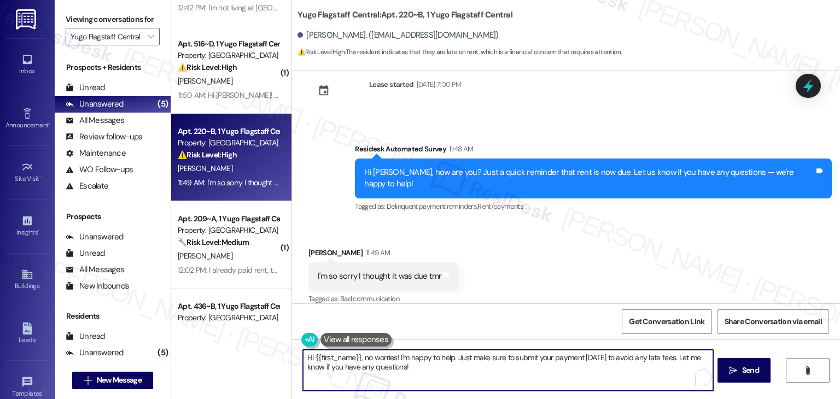
click at [374, 366] on textarea "Hi {{first_name}}, no worries! I'm happy to help. Just make sure to submit your…" at bounding box center [508, 370] width 410 height 41
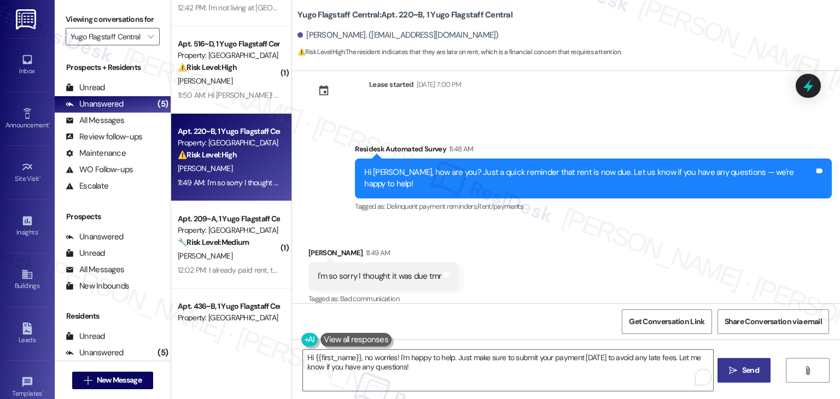
click at [756, 370] on span "Send" at bounding box center [750, 370] width 21 height 11
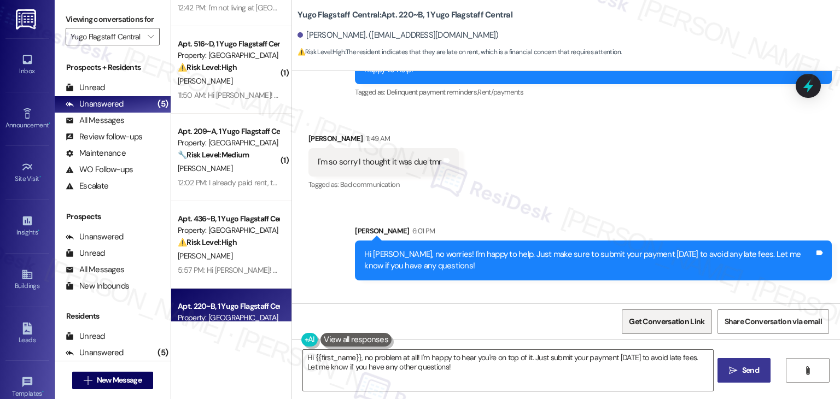
scroll to position [483, 0]
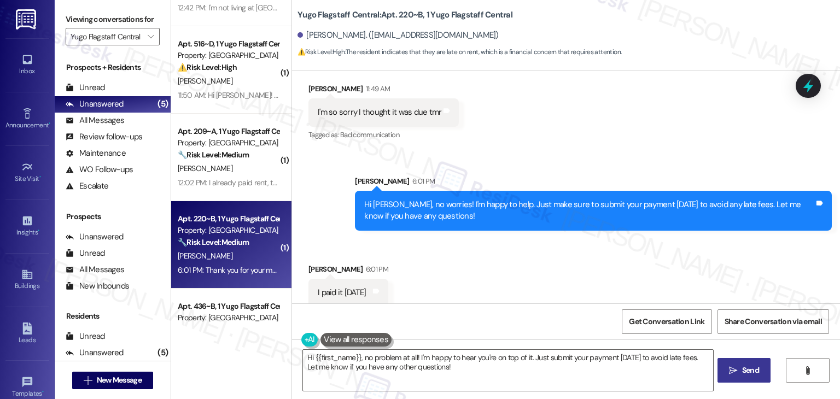
click at [618, 259] on div "Received via SMS Haley Bristowe 6:01 PM I paid it today Tags and notes" at bounding box center [566, 277] width 548 height 76
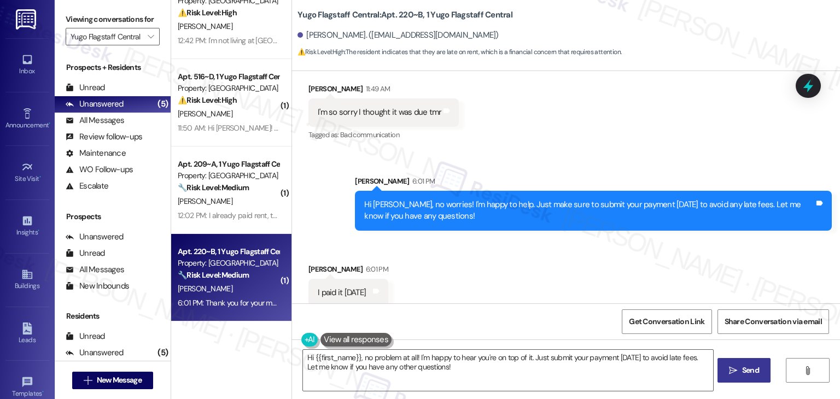
scroll to position [28, 0]
click at [517, 128] on div "Received via SMS Haley Bristowe 11:49 AM I'm so sorry I thought it was due tmr …" at bounding box center [566, 105] width 548 height 92
click at [575, 239] on div "Received via SMS Haley Bristowe 6:01 PM I paid it today Tags and notes" at bounding box center [566, 277] width 548 height 76
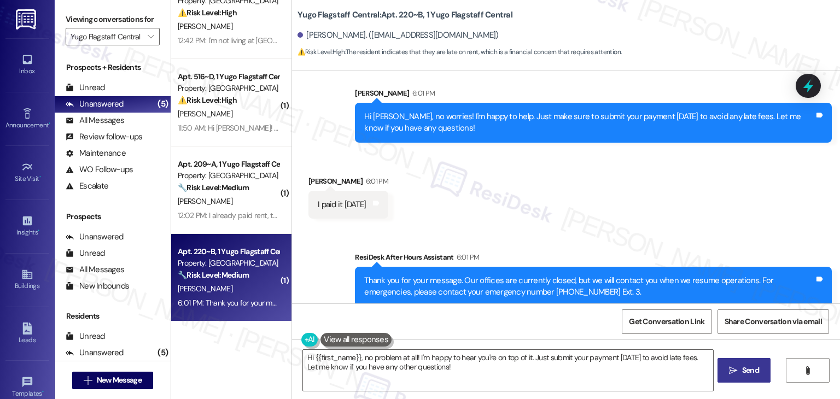
click at [474, 119] on div "Hi Haley, no worries! I'm happy to help. Just make sure to submit your payment …" at bounding box center [589, 123] width 450 height 24
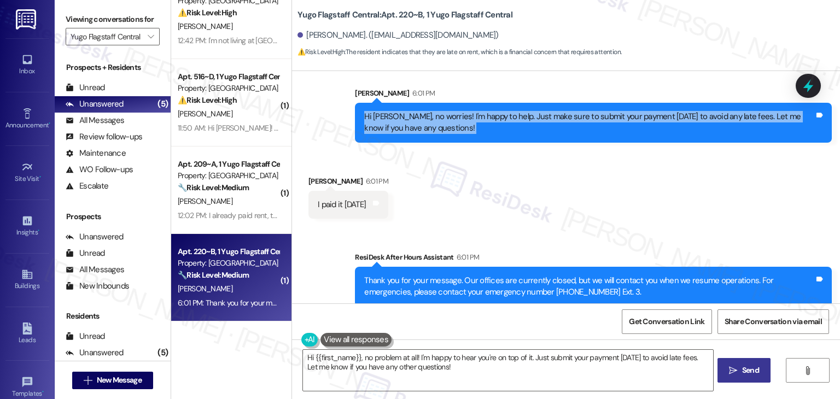
click at [474, 119] on div "Hi Haley, no worries! I'm happy to help. Just make sure to submit your payment …" at bounding box center [589, 123] width 450 height 24
copy div "Hi Haley, no worries! I'm happy to help. Just make sure to submit your payment …"
click at [323, 199] on div "I paid it today" at bounding box center [342, 204] width 48 height 11
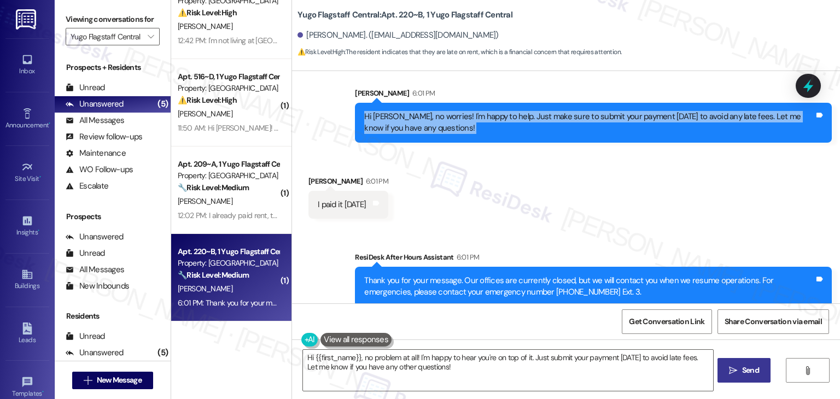
click at [323, 199] on div "I paid it today" at bounding box center [342, 204] width 48 height 11
click at [324, 199] on div "I paid it today" at bounding box center [342, 204] width 48 height 11
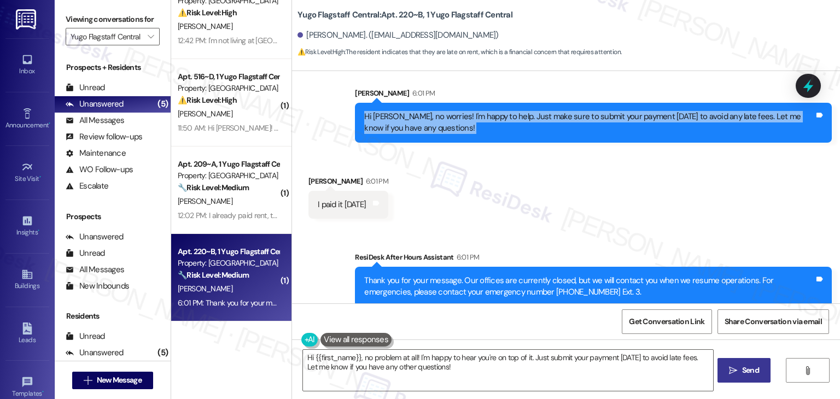
click at [324, 199] on div "I paid it today" at bounding box center [342, 204] width 48 height 11
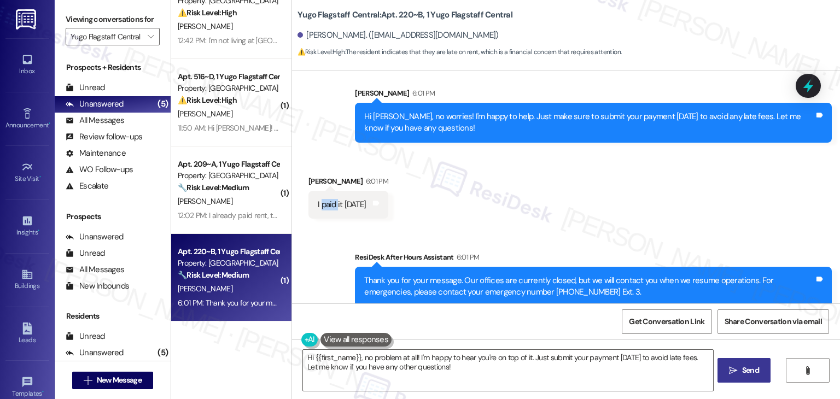
click at [324, 199] on div "I paid it today" at bounding box center [342, 204] width 48 height 11
copy div "I paid it today Tags and notes Sent via SMS"
click at [441, 352] on textarea "Hi {{first_name}}, no problem at all! I'm happy to hear you're on top of it. Ju…" at bounding box center [508, 370] width 410 height 41
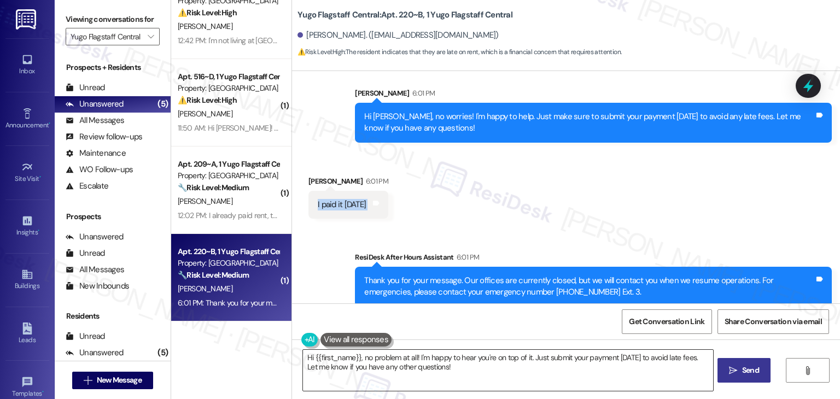
click at [441, 352] on textarea "Hi {{first_name}}, no problem at all! I'm happy to hear you're on top of it. Ju…" at bounding box center [508, 370] width 410 height 41
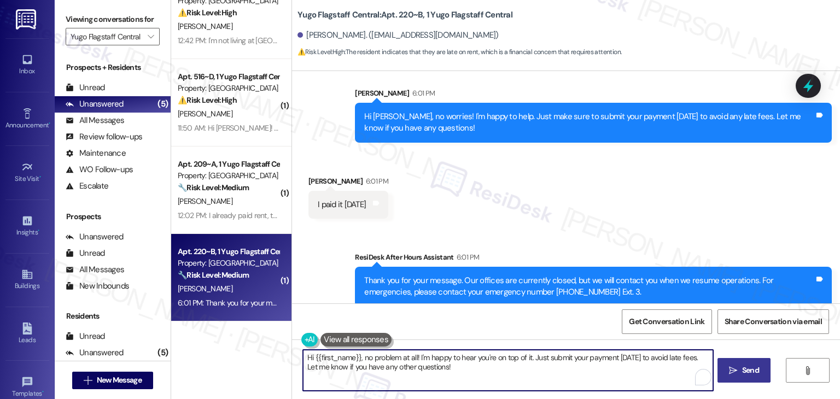
paste textarea "Haley! Thanks for letting me know. Glad to hear your payment went through today…"
type textarea "Hi Haley! Thanks for letting me know. Glad to hear your payment went through to…"
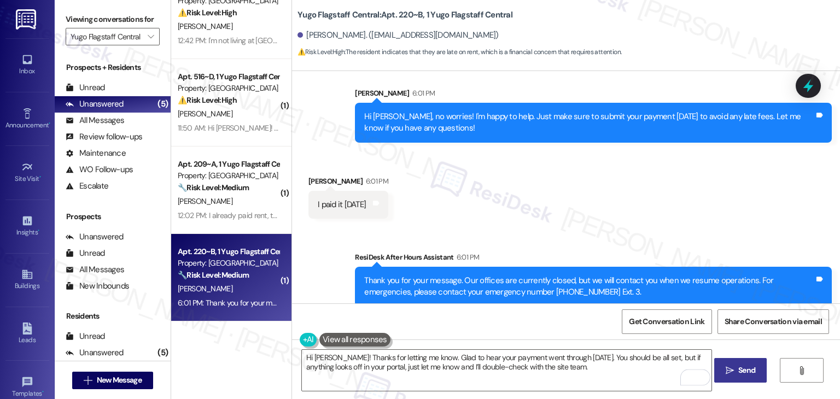
click at [733, 366] on span " Send" at bounding box center [741, 370] width 34 height 11
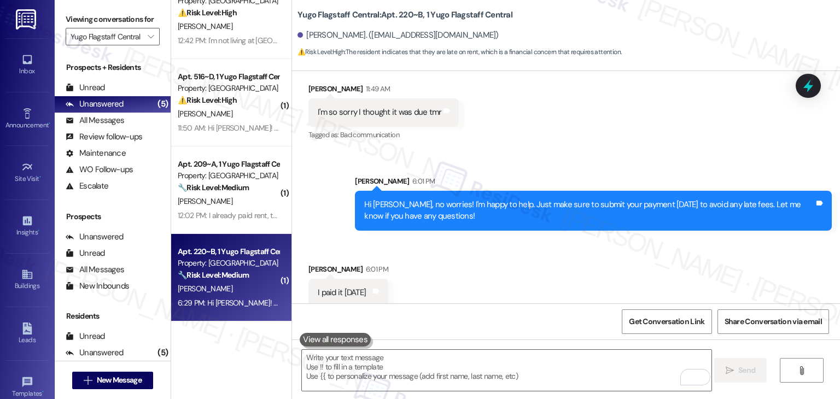
scroll to position [659, 0]
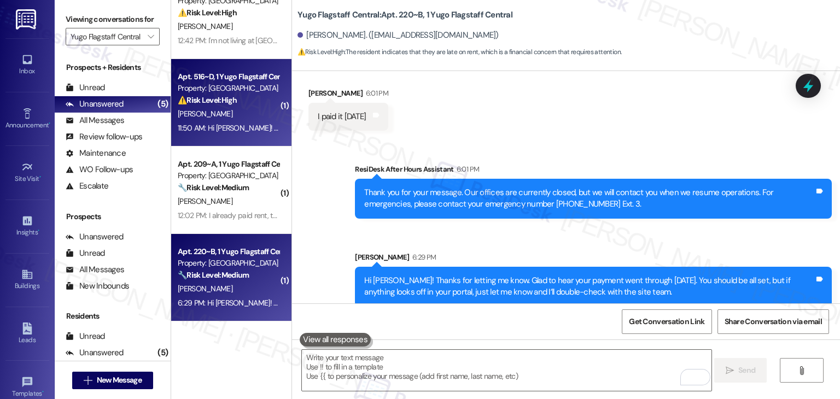
click at [230, 125] on div "11:50 AM: Hi Sarah! I have a question about rent. I thought it was due the 15th…" at bounding box center [363, 128] width 371 height 10
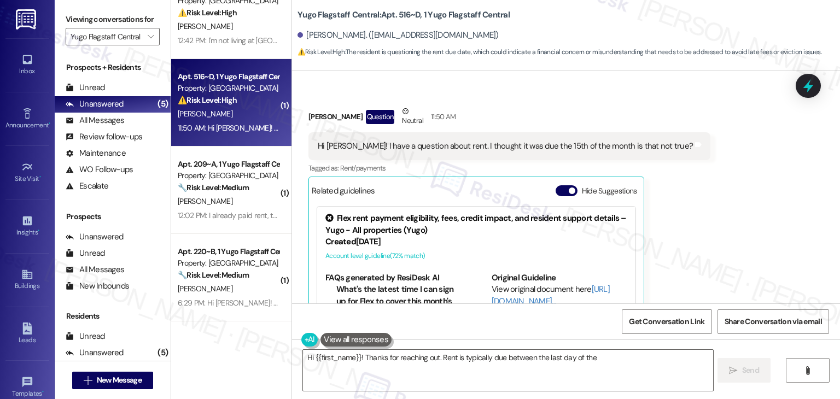
scroll to position [451, 0]
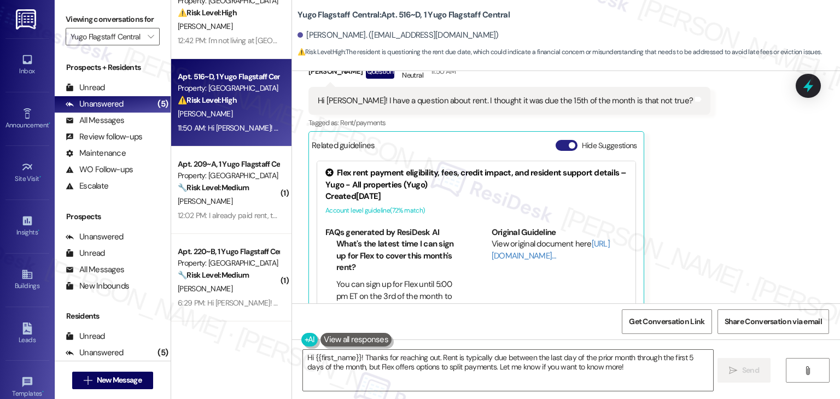
click at [558, 140] on button "Hide Suggestions" at bounding box center [567, 145] width 22 height 11
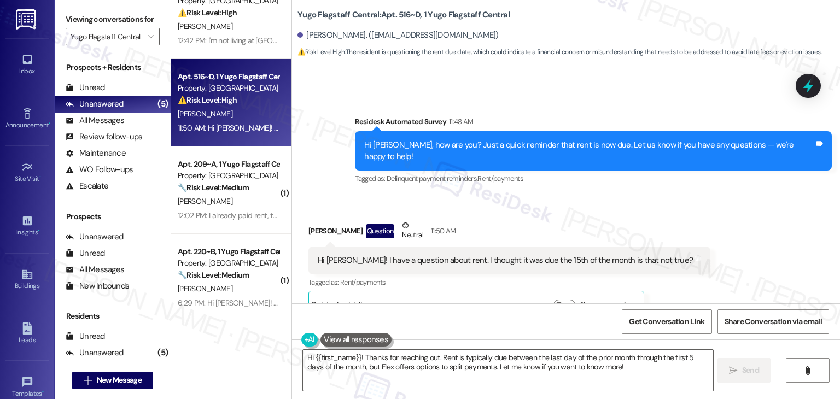
click at [745, 267] on div "Received via SMS Ella Kelly Question Neutral 11:50 AM Hi Sarah! I have a questi…" at bounding box center [566, 261] width 548 height 132
click at [744, 263] on div "Received via SMS Ella Kelly Question Neutral 11:50 AM Hi Sarah! I have a questi…" at bounding box center [566, 261] width 548 height 132
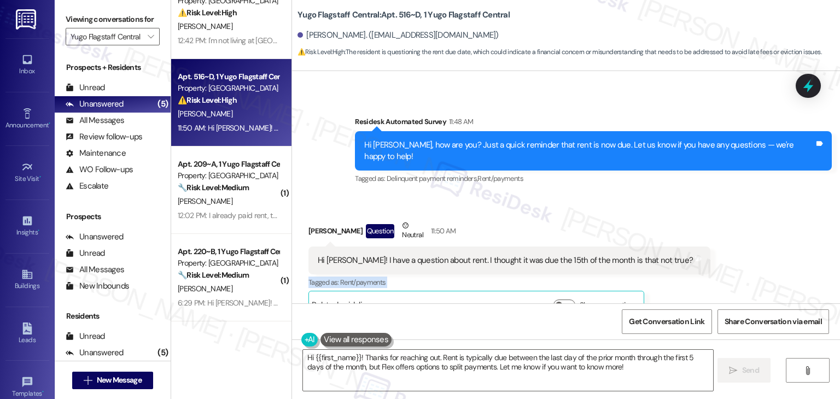
click at [744, 263] on div "Received via SMS Ella Kelly Question Neutral 11:50 AM Hi Sarah! I have a questi…" at bounding box center [566, 261] width 548 height 132
click at [737, 260] on div "Received via SMS Ella Kelly Question Neutral 11:50 AM Hi Sarah! I have a questi…" at bounding box center [566, 261] width 548 height 132
click at [737, 255] on div "Received via SMS Ella Kelly Question Neutral 11:50 AM Hi Sarah! I have a questi…" at bounding box center [566, 261] width 548 height 132
click at [553, 142] on div "Hi Ella, how are you? Just a quick reminder that rent is now due. Let us know i…" at bounding box center [593, 151] width 477 height 40
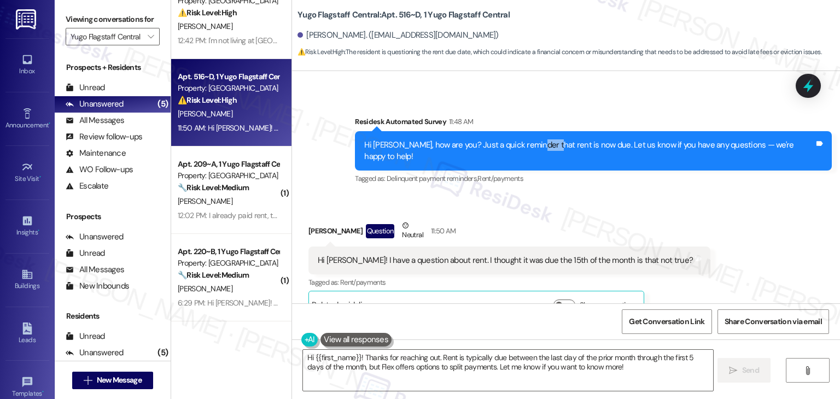
click at [553, 142] on div "Hi Ella, how are you? Just a quick reminder that rent is now due. Let us know i…" at bounding box center [593, 151] width 477 height 40
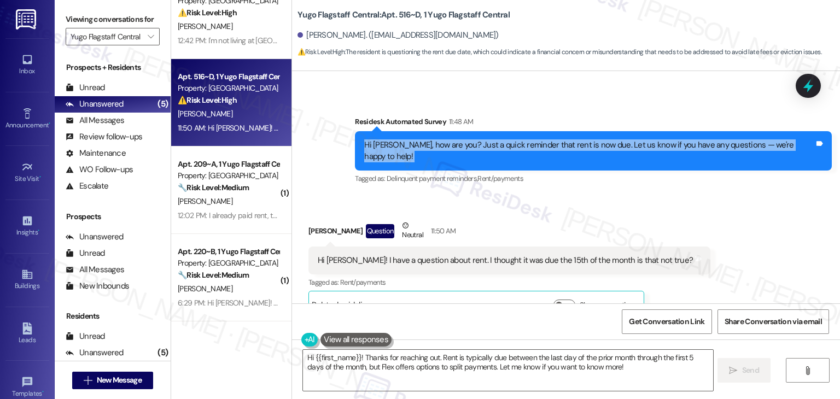
click at [553, 142] on div "Hi Ella, how are you? Just a quick reminder that rent is now due. Let us know i…" at bounding box center [593, 151] width 477 height 40
copy div "Hi Ella, how are you? Just a quick reminder that rent is now due. Let us know i…"
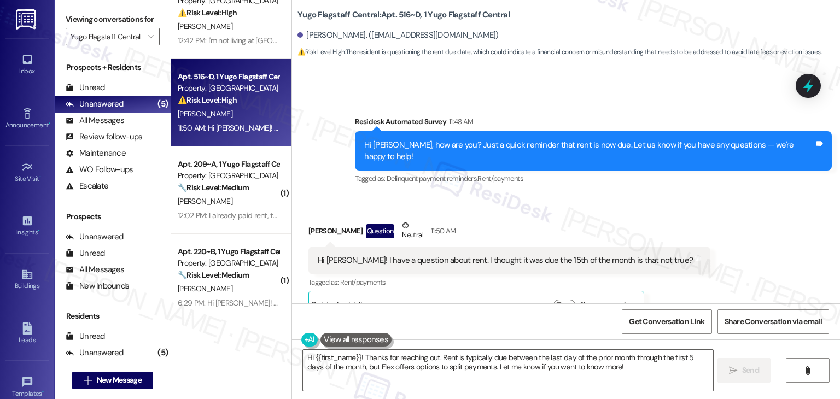
click at [412, 255] on div "Hi Sarah! I have a question about rent. I thought it was due the 15th of the mo…" at bounding box center [505, 260] width 375 height 11
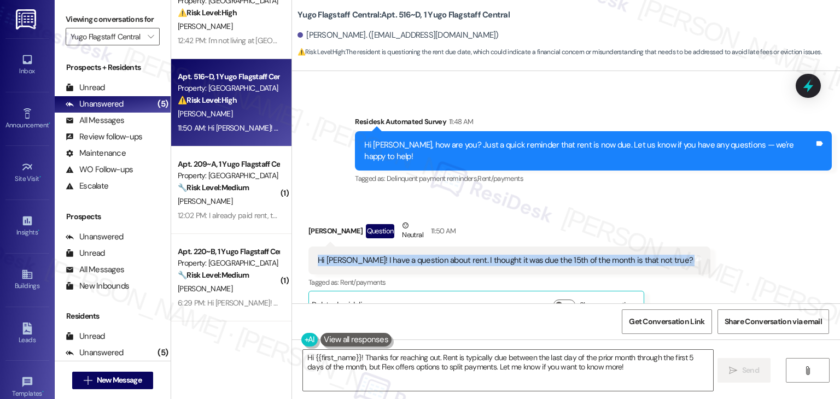
click at [412, 255] on div "Hi Sarah! I have a question about rent. I thought it was due the 15th of the mo…" at bounding box center [505, 260] width 375 height 11
click at [496, 368] on textarea "Hi {{first_name}}! Thanks for reaching out. Rent is typically due between the l…" at bounding box center [508, 370] width 410 height 41
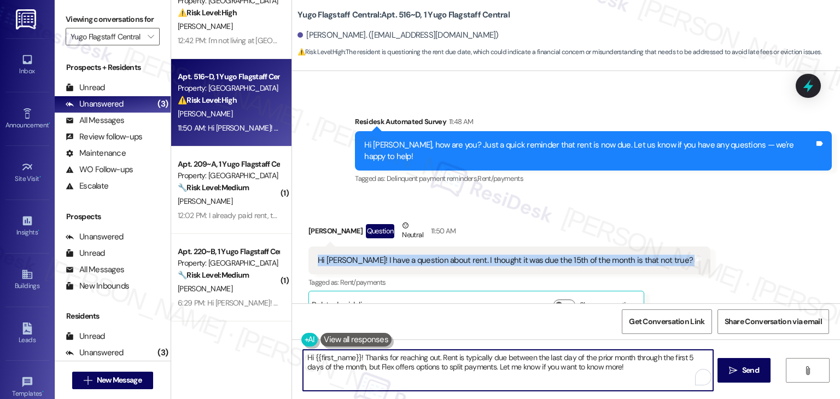
click at [496, 368] on textarea "Hi {{first_name}}! Thanks for reaching out. Rent is typically due between the l…" at bounding box center [508, 370] width 410 height 41
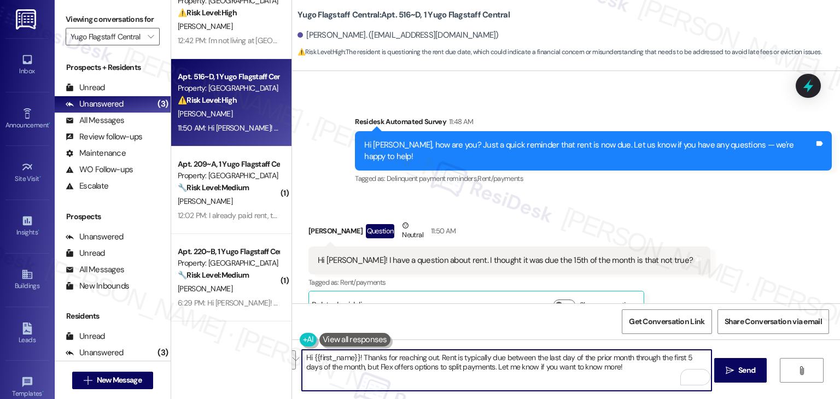
paste textarea "Ella! Thanks for checking in. Rent is typically due on the 1st of each month, b…"
type textarea "Hi Ella! Thanks for checking in. Rent is typically due on the 1st of each month…"
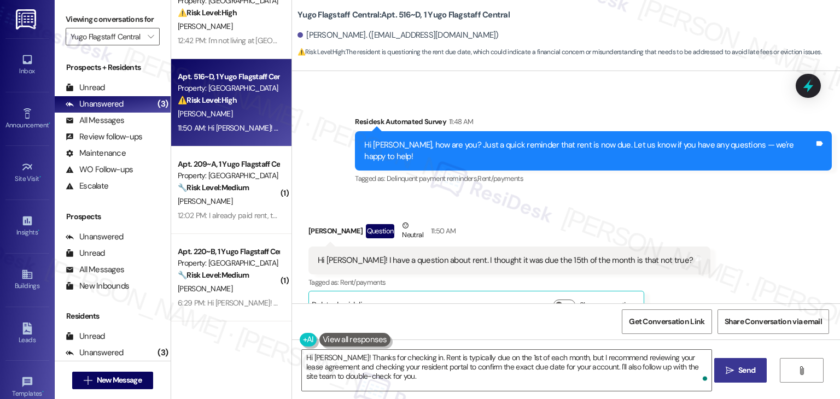
click at [733, 370] on span " Send" at bounding box center [741, 370] width 34 height 11
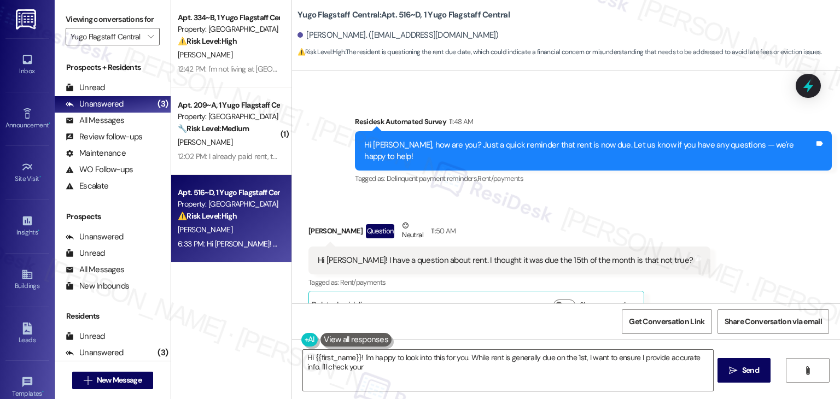
click at [724, 234] on div "Received via SMS Ella Kelly Question Neutral 11:50 AM Hi Sarah! I have a questi…" at bounding box center [566, 261] width 548 height 132
type textarea "Hi {{first_name}}! I'm happy to look into this for you. While rent is generally…"
click at [724, 235] on div "Received via SMS Ella Kelly Question Neutral 11:50 AM Hi Sarah! I have a questi…" at bounding box center [566, 261] width 548 height 132
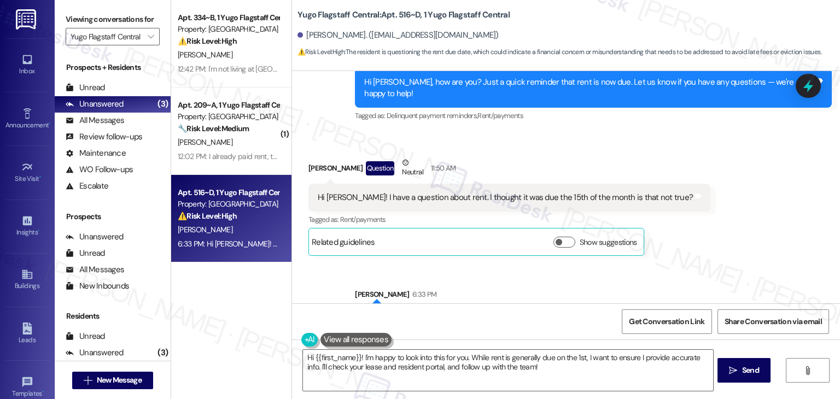
scroll to position [391, 0]
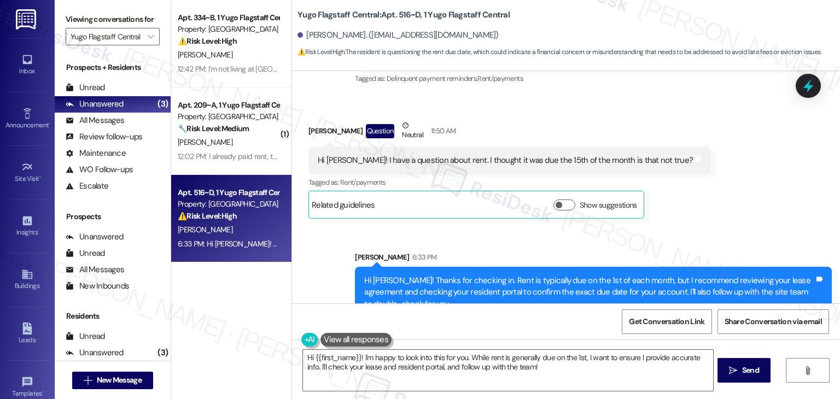
click at [734, 183] on div "Received via SMS Ella Kelly Question Neutral 11:50 AM Hi Sarah! I have a questi…" at bounding box center [566, 161] width 548 height 132
click at [728, 193] on div "Received via SMS Ella Kelly Question Neutral 11:50 AM Hi Sarah! I have a questi…" at bounding box center [566, 161] width 548 height 132
click at [734, 160] on div "Received via SMS Ella Kelly Question Neutral 11:50 AM Hi Sarah! I have a questi…" at bounding box center [566, 161] width 548 height 132
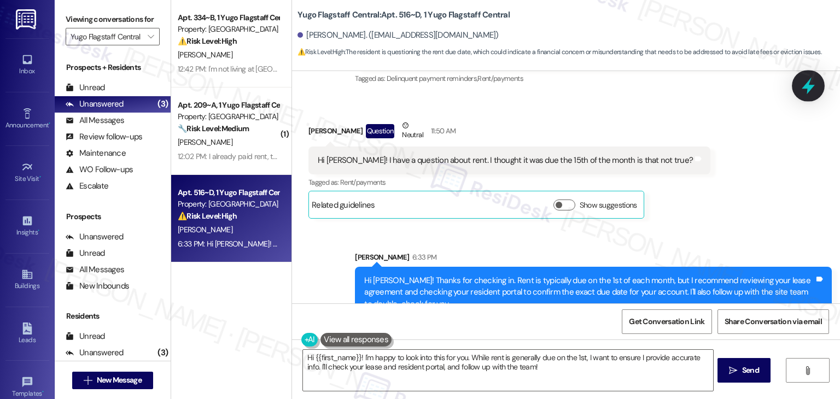
click at [801, 83] on icon at bounding box center [808, 86] width 19 height 19
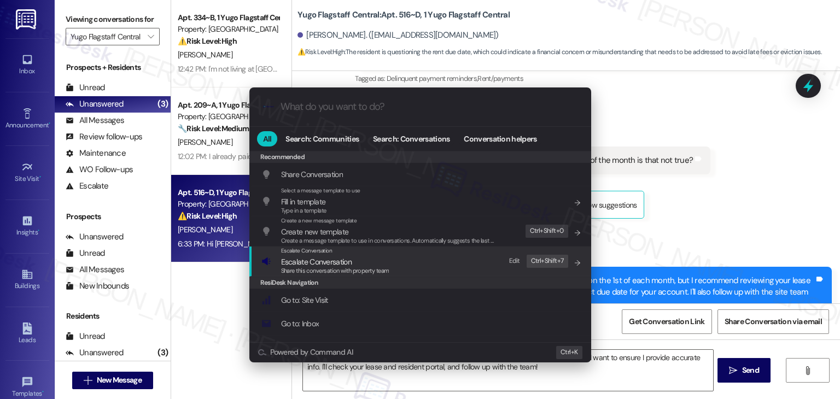
click at [307, 267] on span "Share this conversation with property team" at bounding box center [335, 271] width 108 height 8
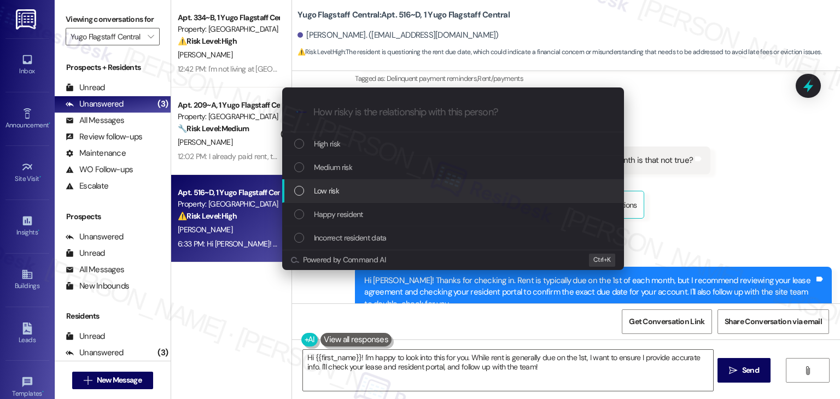
click at [301, 191] on div "List of options" at bounding box center [299, 191] width 10 height 10
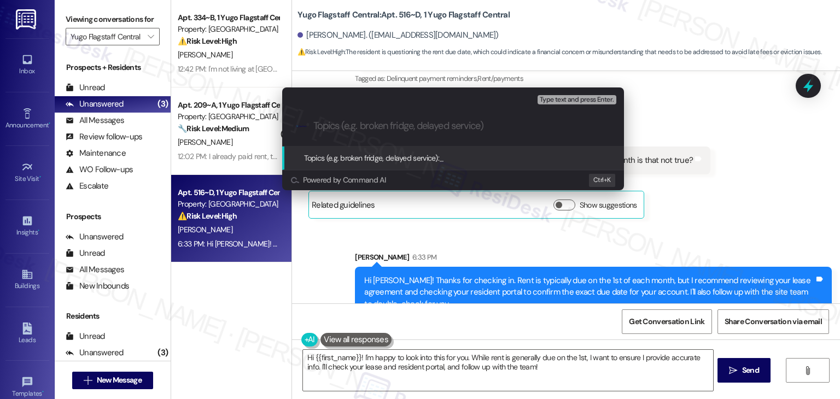
paste input "Rent Due Date Clarification"
type input "Rent Due Date Clarification"
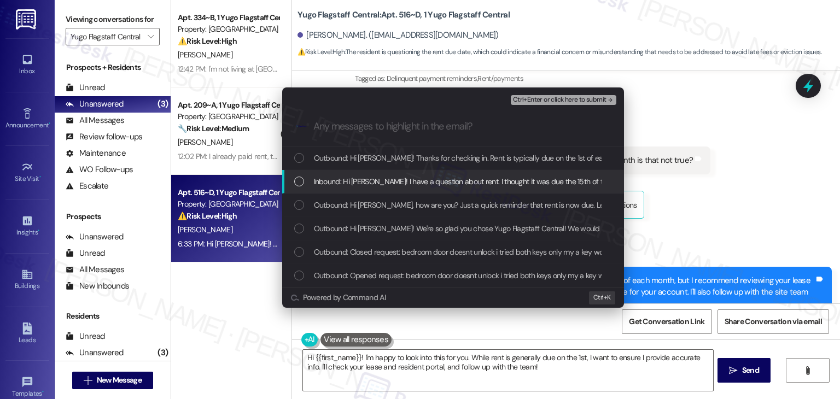
click at [298, 182] on div "List of options" at bounding box center [299, 182] width 10 height 10
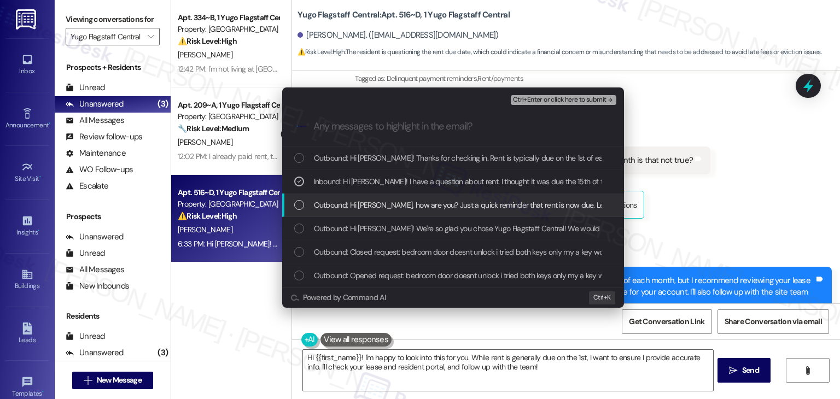
click at [303, 208] on div "List of options" at bounding box center [299, 205] width 10 height 10
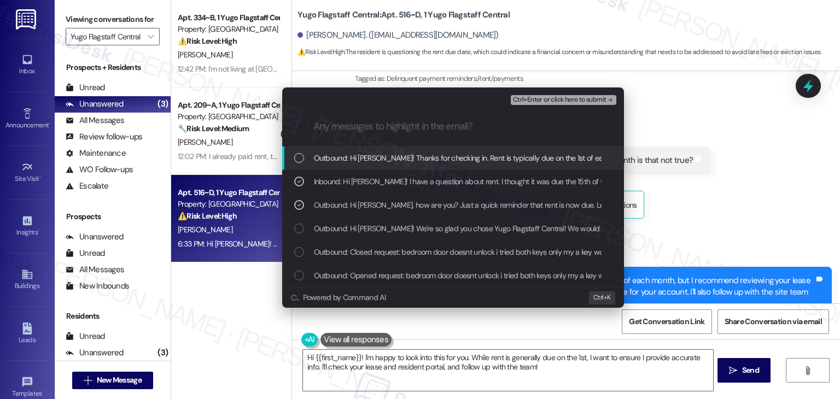
click at [584, 101] on span "Ctrl+Enter or click here to submit" at bounding box center [560, 100] width 94 height 8
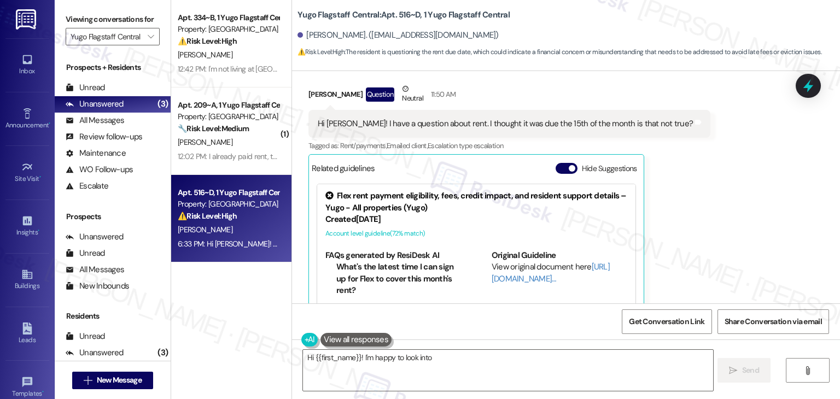
scroll to position [451, 0]
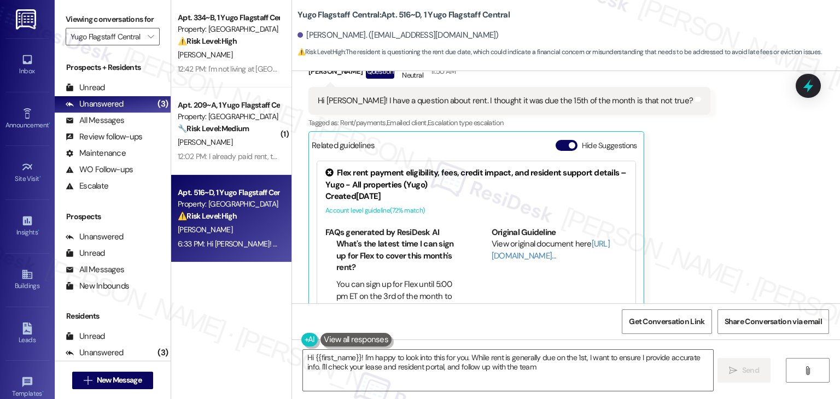
type textarea "Hi {{first_name}}! I'm happy to look into this for you. While rent is generally…"
click at [715, 259] on div "Received via SMS Ella Kelly Question Neutral 11:50 AM Hi Sarah! I have a questi…" at bounding box center [566, 182] width 548 height 292
click at [715, 257] on div "Received via SMS Ella Kelly Question Neutral 11:50 AM Hi Sarah! I have a questi…" at bounding box center [566, 182] width 548 height 292
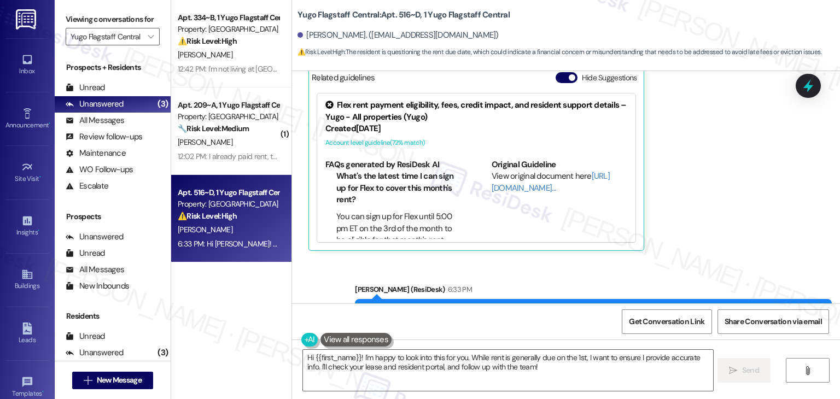
scroll to position [567, 0]
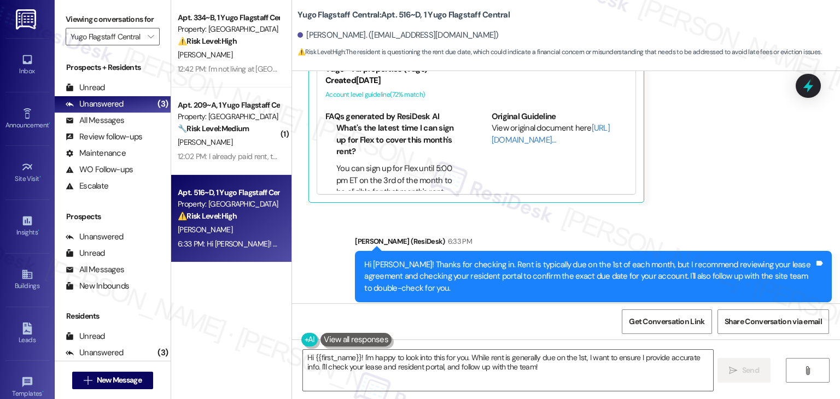
click at [722, 160] on div "Received via SMS Ella Kelly Question Neutral 11:50 AM Hi Sarah! I have a questi…" at bounding box center [566, 66] width 548 height 292
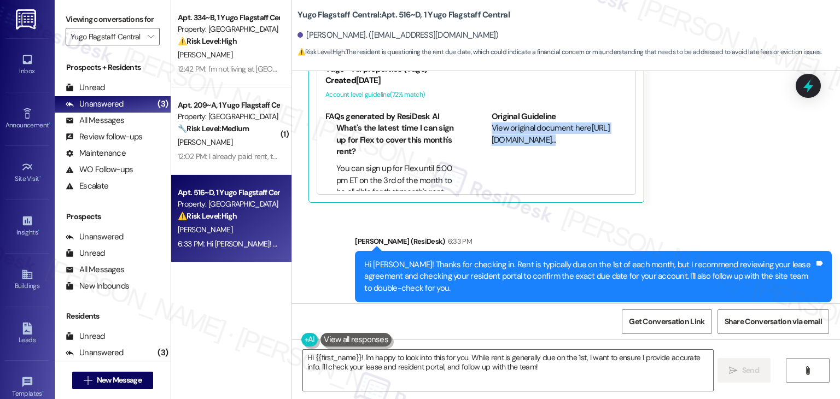
click at [722, 160] on div "Received via SMS Ella Kelly Question Neutral 11:50 AM Hi Sarah! I have a questi…" at bounding box center [566, 66] width 548 height 292
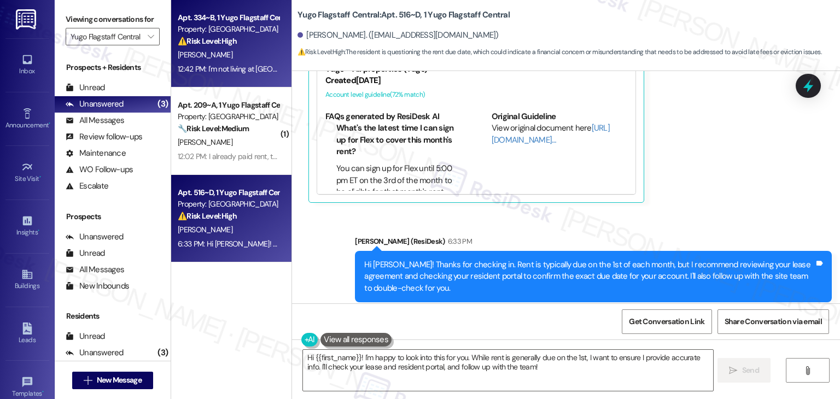
click at [214, 56] on span "F. Flores-Morales" at bounding box center [205, 55] width 55 height 10
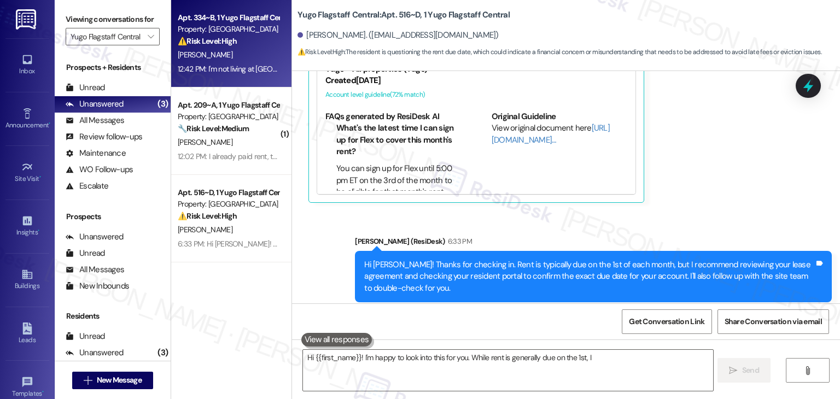
type textarea "Hi {{first_name}}! I'm happy to look into this for you. While rent is generally…"
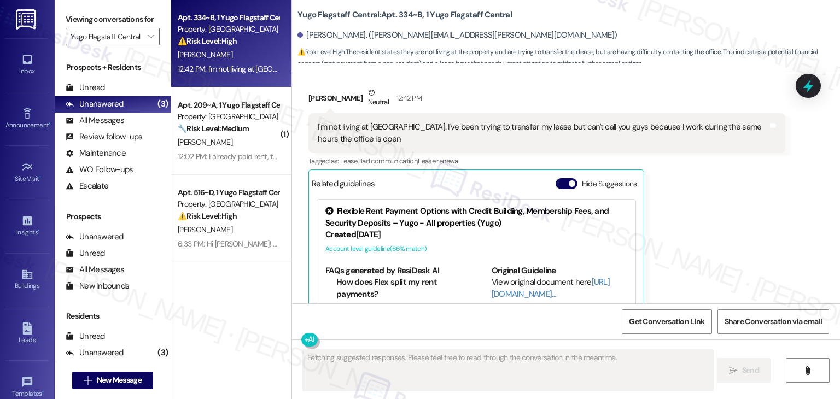
scroll to position [888, 0]
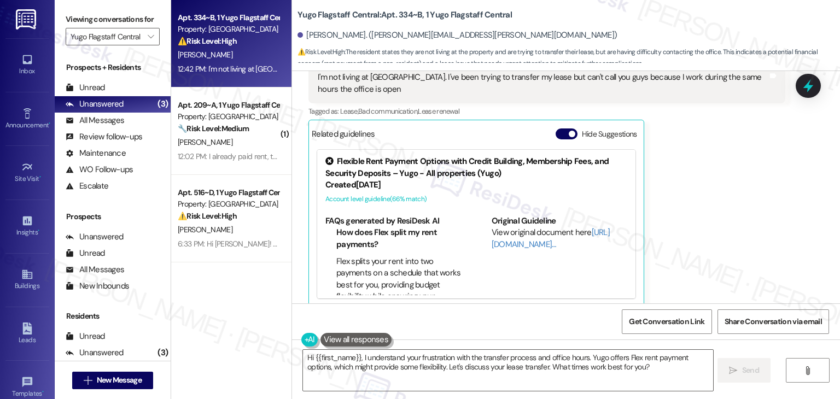
click at [702, 220] on div "Francisco Flores-Morales Neutral 12:42 PM I'm not living at Yugo. I've been try…" at bounding box center [546, 172] width 477 height 271
click at [556, 129] on button "Hide Suggestions" at bounding box center [567, 134] width 22 height 11
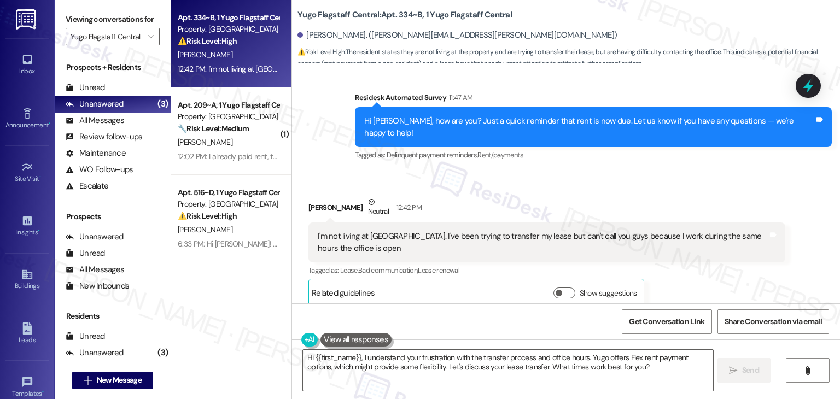
click at [551, 196] on div "Francisco Flores-Morales Neutral 12:42 PM" at bounding box center [546, 209] width 477 height 27
click at [552, 196] on div "Francisco Flores-Morales Neutral 12:42 PM" at bounding box center [546, 209] width 477 height 27
click at [556, 188] on div "Received via SMS Francisco Flores-Morales Neutral 12:42 PM I'm not living at Yu…" at bounding box center [546, 251] width 493 height 127
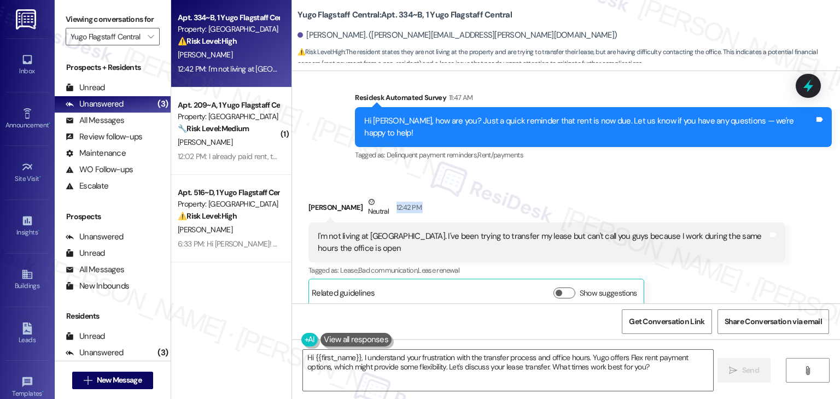
click at [556, 188] on div "Received via SMS Francisco Flores-Morales Neutral 12:42 PM I'm not living at Yu…" at bounding box center [546, 251] width 493 height 127
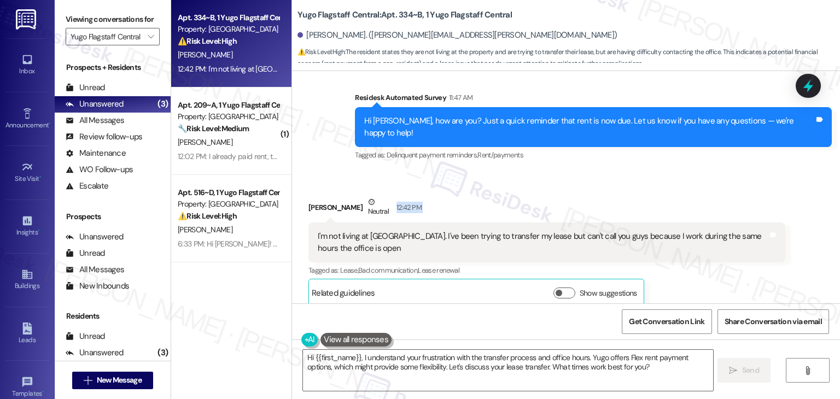
click at [556, 188] on div "Received via SMS Francisco Flores-Morales Neutral 12:42 PM I'm not living at Yu…" at bounding box center [546, 251] width 493 height 127
click at [356, 231] on div "I'm not living at Yugo. I've been trying to transfer my lease but can't call yo…" at bounding box center [543, 243] width 450 height 24
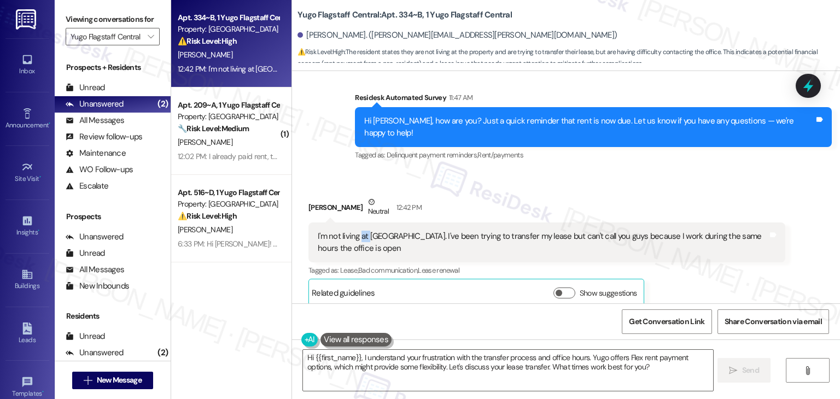
click at [356, 231] on div "I'm not living at Yugo. I've been trying to transfer my lease but can't call yo…" at bounding box center [543, 243] width 450 height 24
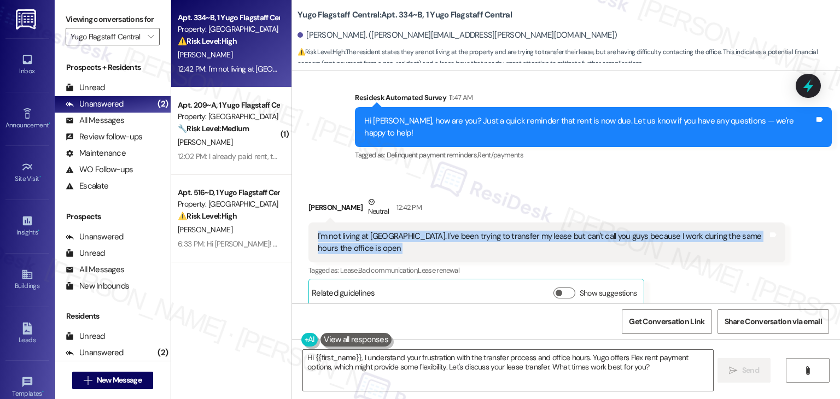
click at [356, 231] on div "I'm not living at Yugo. I've been trying to transfer my lease but can't call yo…" at bounding box center [543, 243] width 450 height 24
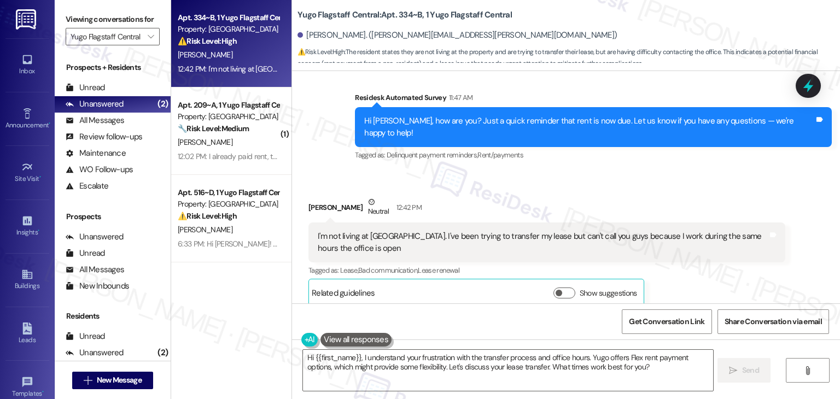
click at [313, 40] on div "Francisco Flores-Morales. (kahanu.morales@gmail.com)" at bounding box center [457, 35] width 319 height 11
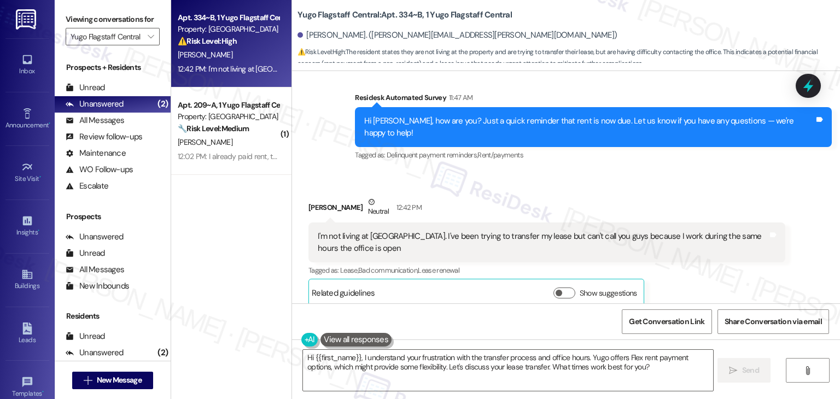
click at [789, 274] on div "Received via SMS Francisco Flores-Morales Neutral 12:42 PM I'm not living at Yu…" at bounding box center [546, 251] width 493 height 127
click at [687, 188] on div "Received via SMS Francisco Flores-Morales Neutral 12:42 PM I'm not living at Yu…" at bounding box center [546, 251] width 493 height 127
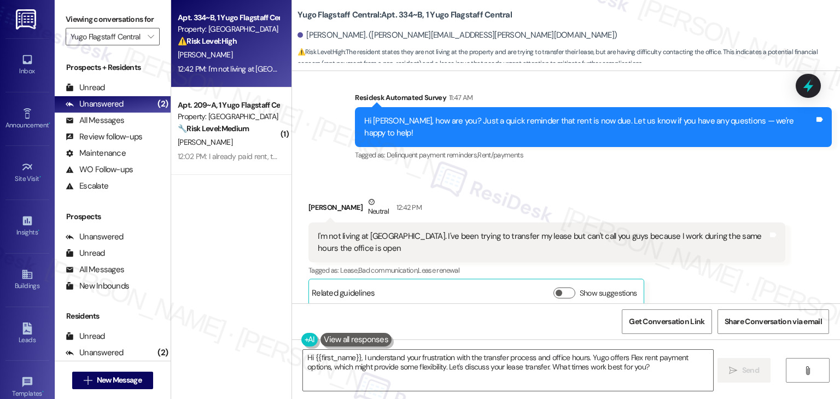
click at [664, 172] on div "Received via SMS Francisco Flores-Morales Neutral 12:42 PM I'm not living at Yu…" at bounding box center [566, 244] width 548 height 144
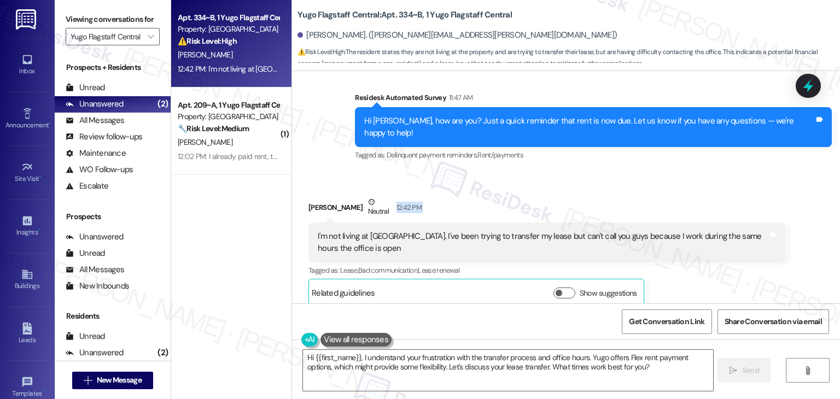
click at [664, 172] on div "Received via SMS Francisco Flores-Morales Neutral 12:42 PM I'm not living at Yu…" at bounding box center [566, 244] width 548 height 144
click at [453, 366] on textarea "Hi {{first_name}}, I understand your frustration with the transfer process and …" at bounding box center [508, 370] width 410 height 41
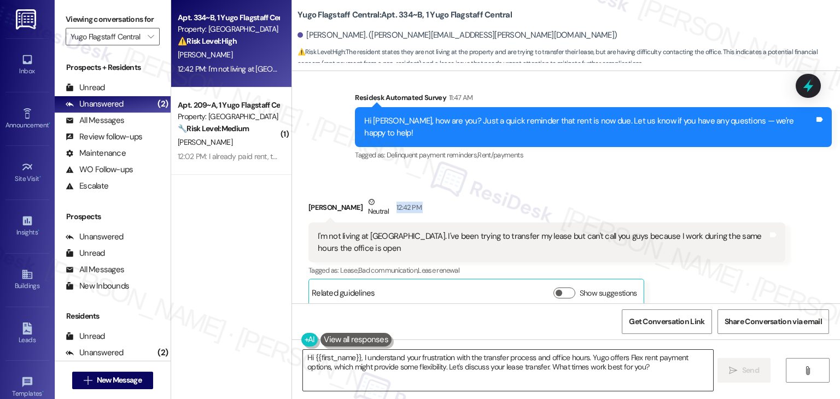
click at [453, 366] on textarea "Hi {{first_name}}, I understand your frustration with the transfer process and …" at bounding box center [508, 370] width 410 height 41
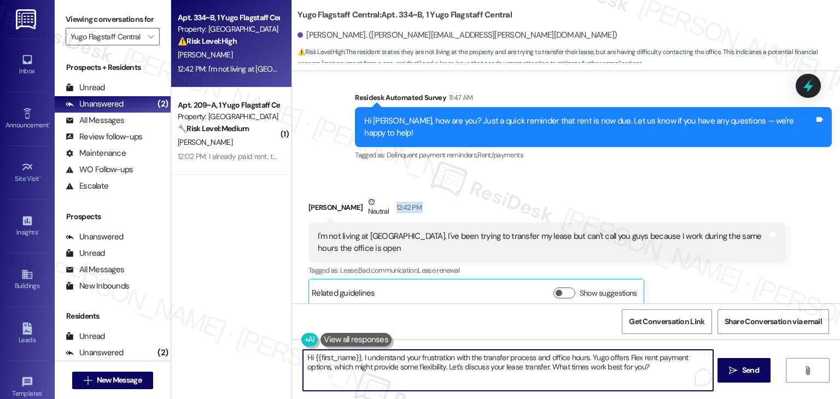
click at [453, 366] on textarea "Hi {{first_name}}, I understand your frustration with the transfer process and …" at bounding box center [508, 370] width 410 height 41
paste textarea "Francisco! Thanks for reaching out. Just to clarify, have you already moved out…"
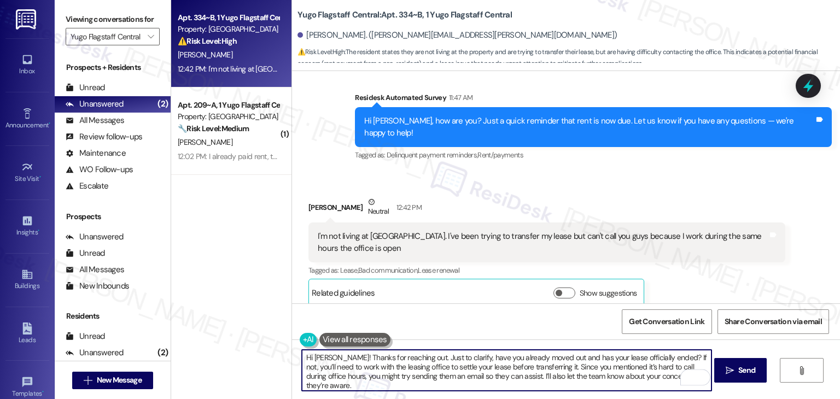
type textarea "Hi Francisco! Thanks for reaching out. Just to clarify, have you already moved …"
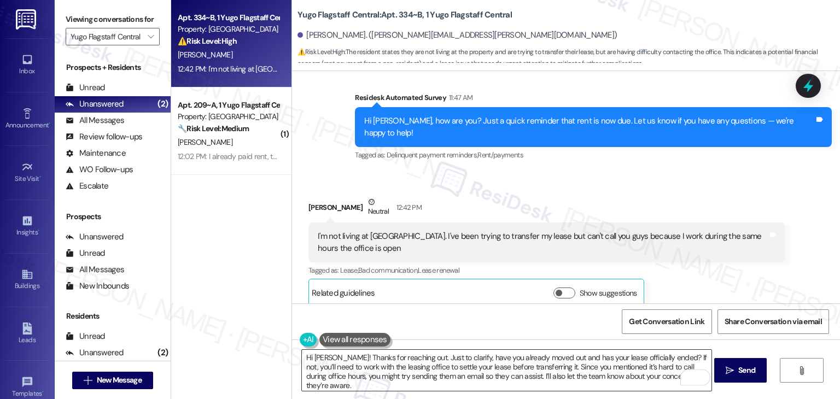
click at [569, 376] on textarea "Hi Francisco! Thanks for reaching out. Just to clarify, have you already moved …" at bounding box center [507, 370] width 410 height 41
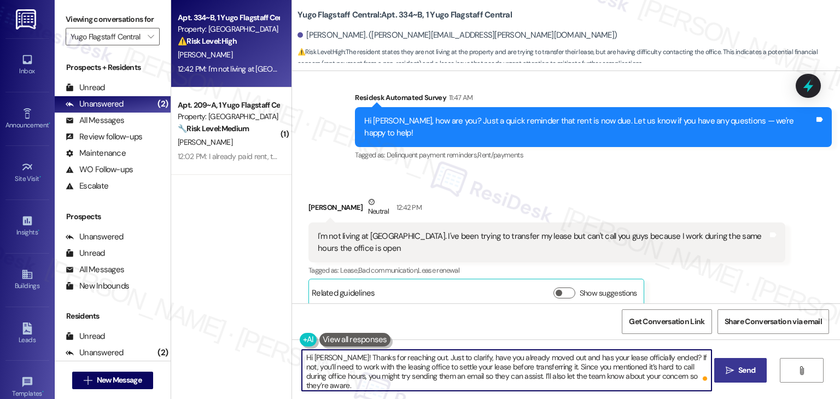
click at [743, 371] on span "Send" at bounding box center [746, 370] width 17 height 11
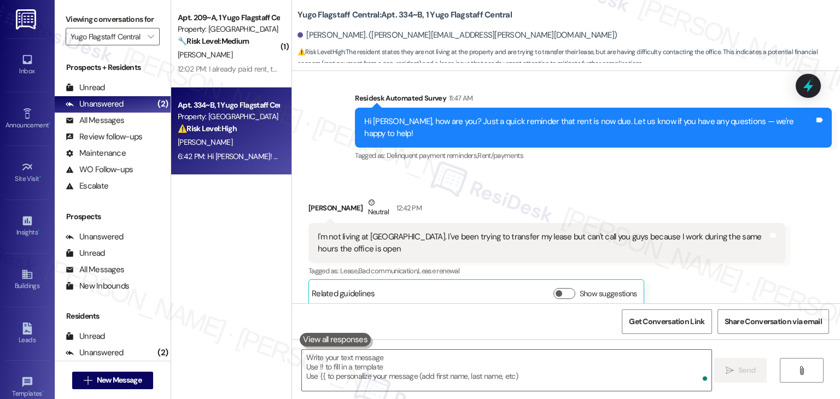
scroll to position [829, 0]
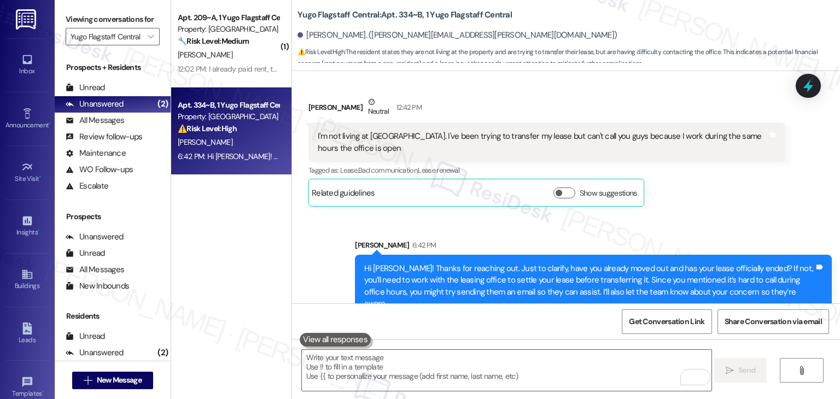
click at [247, 236] on div "( 1 ) Apt. 209~A, 1 Yugo Flagstaff Central Property: Yugo Flagstaff Central 🔧 R…" at bounding box center [231, 161] width 120 height 322
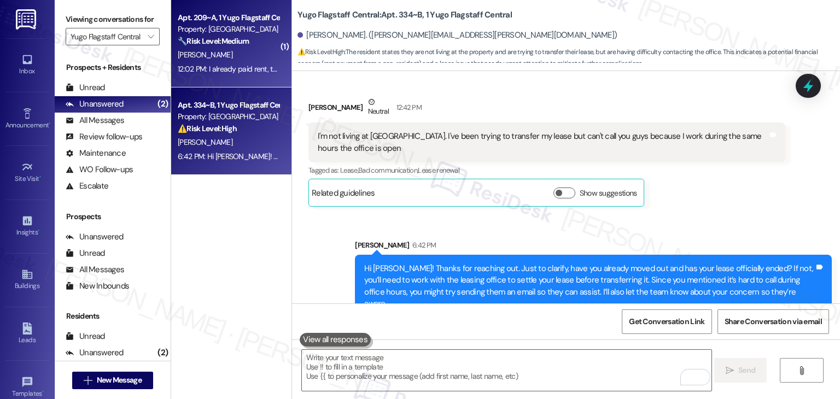
click at [212, 64] on div "12:02 PM: I already paid rent, the rest of the money owed on my account is bein…" at bounding box center [345, 69] width 334 height 10
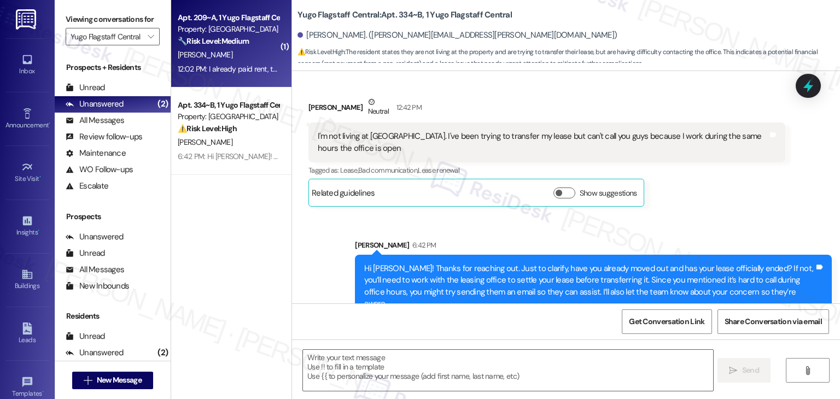
type textarea "Fetching suggested responses. Please feel free to read through the conversation…"
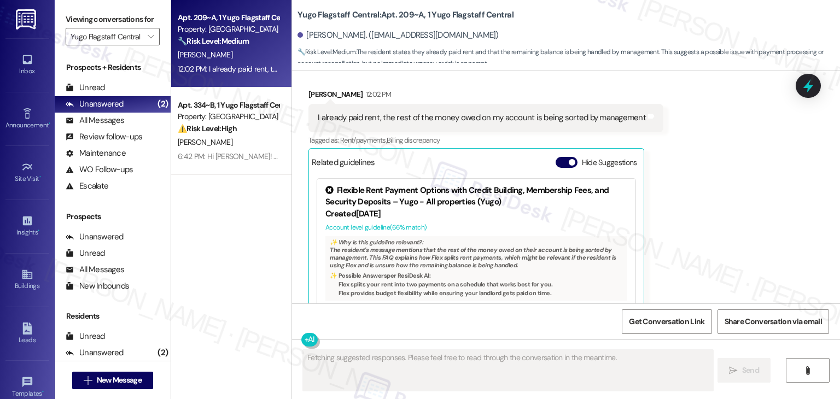
scroll to position [1026, 0]
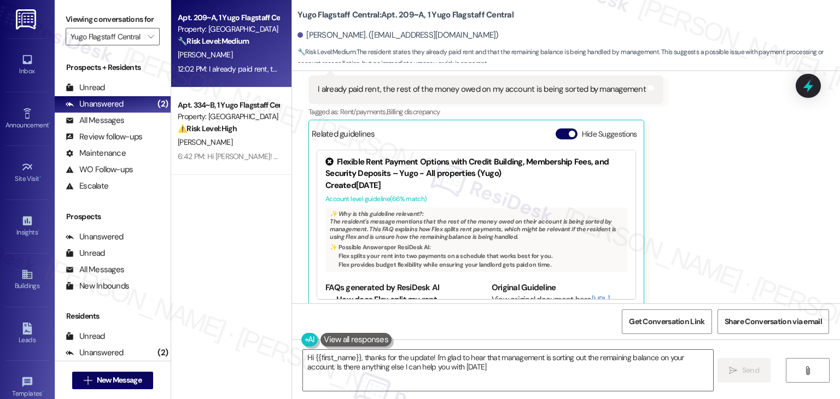
type textarea "Hi {{first_name}}, thanks for the update! I'm glad to hear that management is s…"
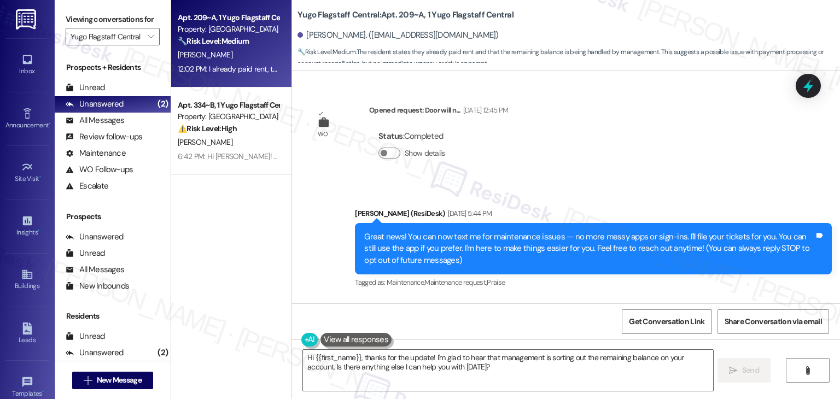
scroll to position [1026, 0]
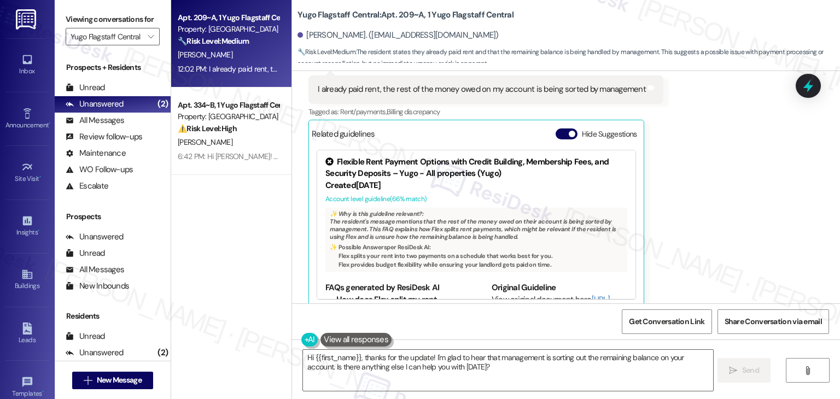
click at [770, 275] on div "Received via SMS [PERSON_NAME] 12:02 PM I already paid rent, the rest of the mo…" at bounding box center [566, 176] width 548 height 280
click at [751, 248] on div "Received via SMS [PERSON_NAME] 12:02 PM I already paid rent, the rest of the mo…" at bounding box center [566, 176] width 548 height 280
click at [751, 247] on div "Received via SMS [PERSON_NAME] 12:02 PM I already paid rent, the rest of the mo…" at bounding box center [566, 176] width 548 height 280
click at [737, 226] on div "Received via SMS [PERSON_NAME] 12:02 PM I already paid rent, the rest of the mo…" at bounding box center [566, 176] width 548 height 280
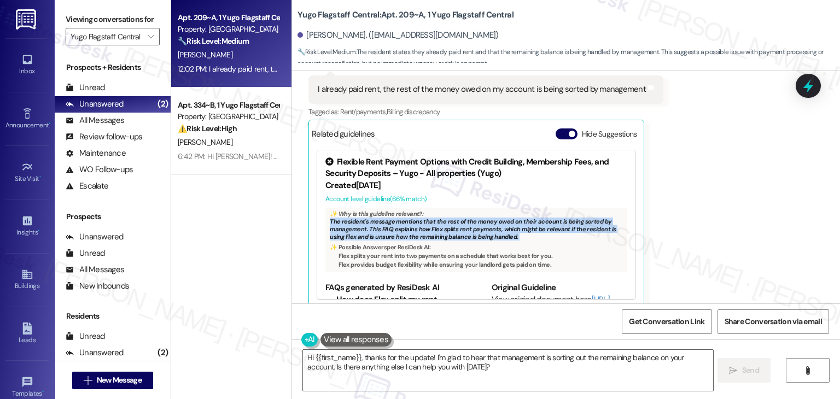
click at [737, 226] on div "Received via SMS [PERSON_NAME] 12:02 PM I already paid rent, the rest of the mo…" at bounding box center [566, 176] width 548 height 280
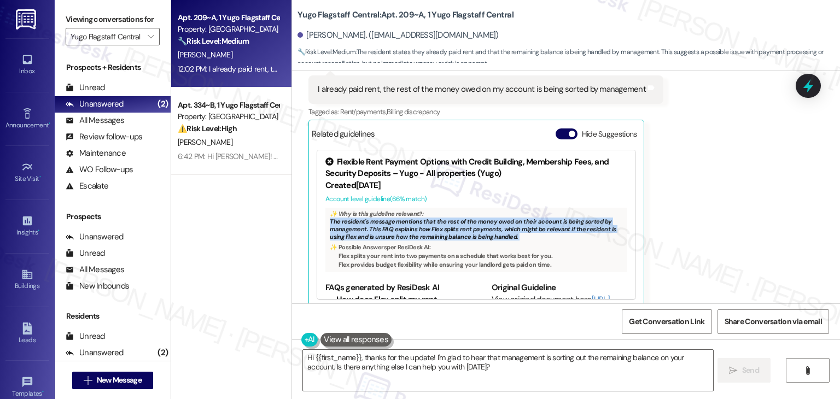
click at [737, 226] on div "Received via SMS [PERSON_NAME] 12:02 PM I already paid rent, the rest of the mo…" at bounding box center [566, 176] width 548 height 280
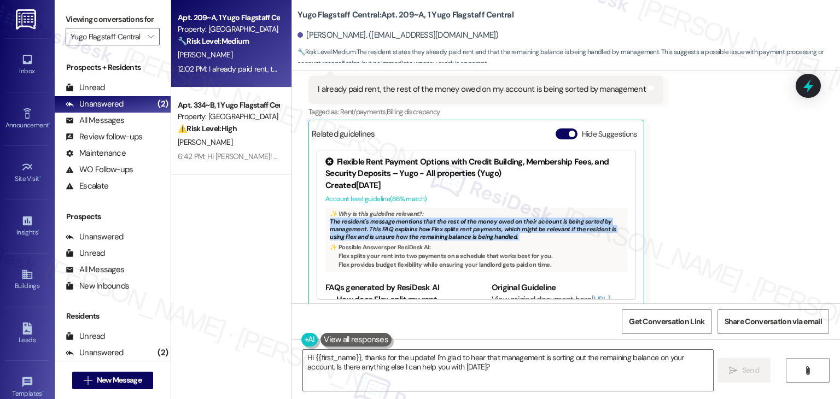
click at [737, 226] on div "Received via SMS [PERSON_NAME] 12:02 PM I already paid rent, the rest of the mo…" at bounding box center [566, 176] width 548 height 280
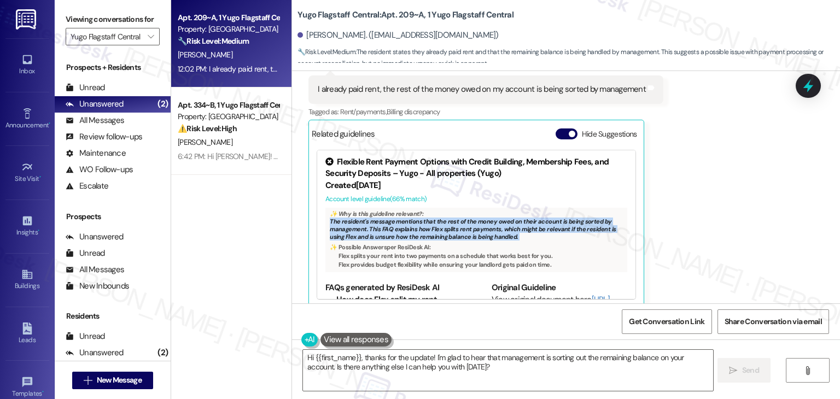
click at [737, 226] on div "Received via SMS [PERSON_NAME] 12:02 PM I already paid rent, the rest of the mo…" at bounding box center [566, 176] width 548 height 280
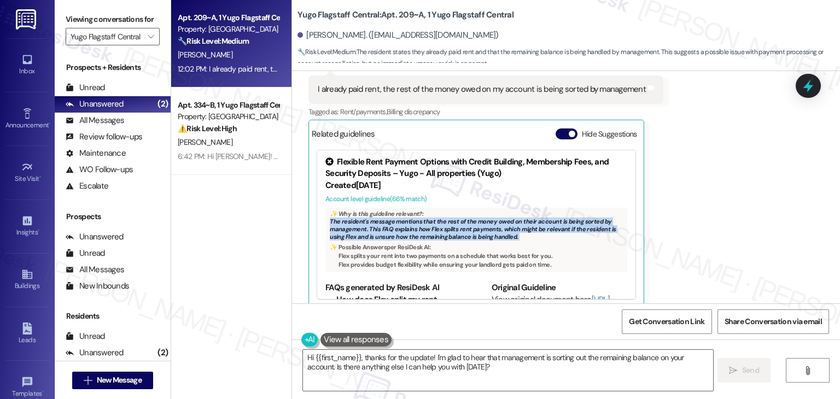
click at [737, 226] on div "Received via SMS [PERSON_NAME] 12:02 PM I already paid rent, the rest of the mo…" at bounding box center [566, 176] width 548 height 280
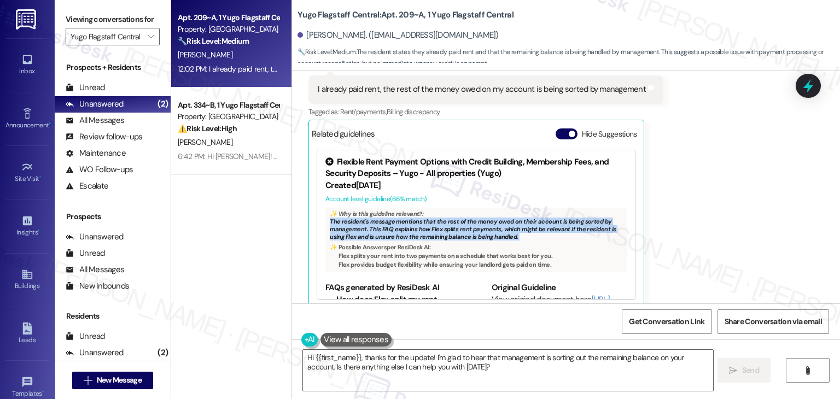
click at [737, 226] on div "Received via SMS [PERSON_NAME] 12:02 PM I already paid rent, the rest of the mo…" at bounding box center [566, 176] width 548 height 280
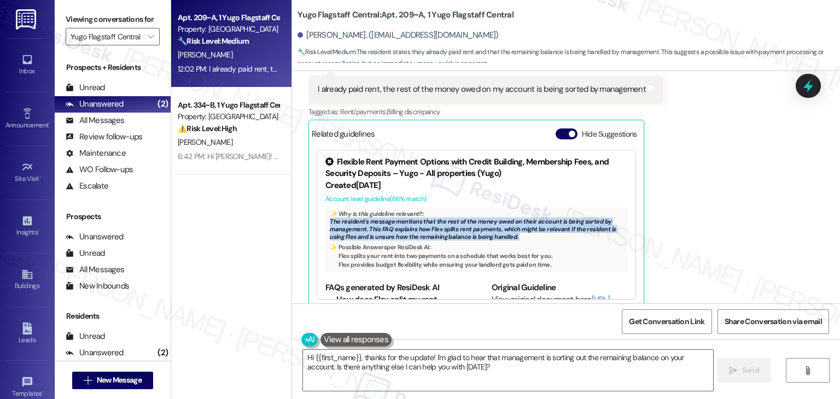
click at [737, 226] on div "Received via SMS [PERSON_NAME] 12:02 PM I already paid rent, the rest of the mo…" at bounding box center [566, 176] width 548 height 280
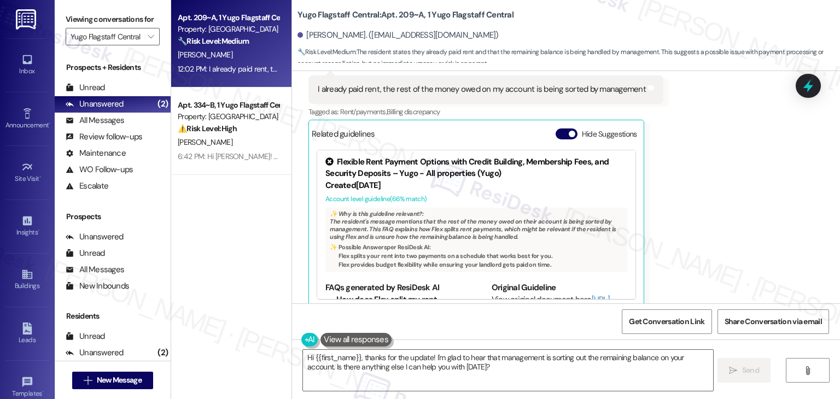
click at [737, 226] on div "Received via SMS [PERSON_NAME] 12:02 PM I already paid rent, the rest of the mo…" at bounding box center [566, 176] width 548 height 280
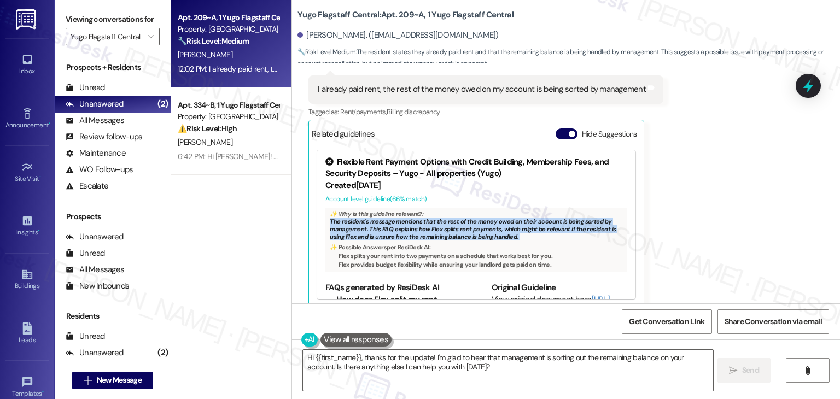
click at [737, 226] on div "Received via SMS [PERSON_NAME] 12:02 PM I already paid rent, the rest of the mo…" at bounding box center [566, 176] width 548 height 280
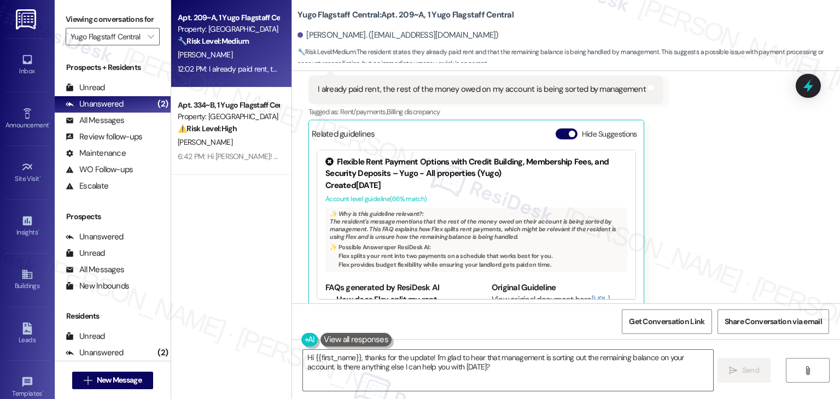
click at [737, 226] on div "Received via SMS [PERSON_NAME] 12:02 PM I already paid rent, the rest of the mo…" at bounding box center [566, 176] width 548 height 280
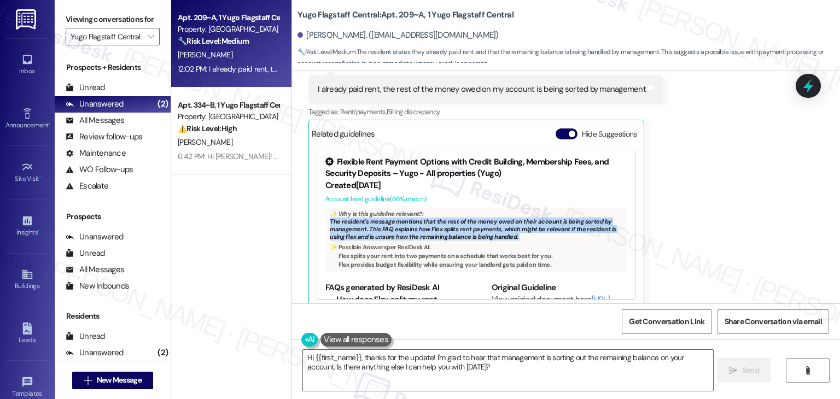
click at [737, 226] on div "Received via SMS [PERSON_NAME] 12:02 PM I already paid rent, the rest of the mo…" at bounding box center [566, 176] width 548 height 280
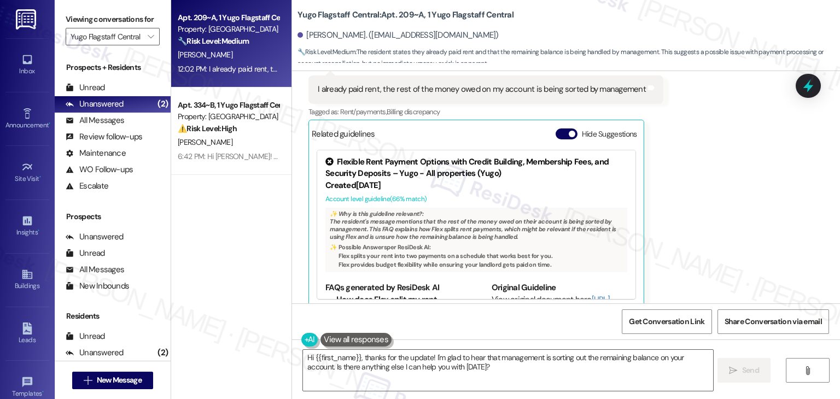
click at [737, 226] on div "Received via SMS [PERSON_NAME] 12:02 PM I already paid rent, the rest of the mo…" at bounding box center [566, 176] width 548 height 280
click at [732, 219] on div "Received via SMS [PERSON_NAME] 12:02 PM I already paid rent, the rest of the mo…" at bounding box center [566, 176] width 548 height 280
click at [732, 218] on div "Received via SMS [PERSON_NAME] 12:02 PM I already paid rent, the rest of the mo…" at bounding box center [566, 176] width 548 height 280
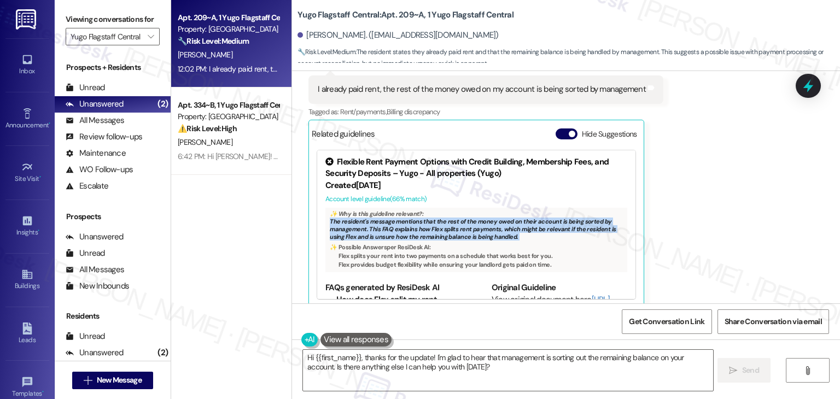
click at [732, 218] on div "Received via SMS [PERSON_NAME] 12:02 PM I already paid rent, the rest of the mo…" at bounding box center [566, 176] width 548 height 280
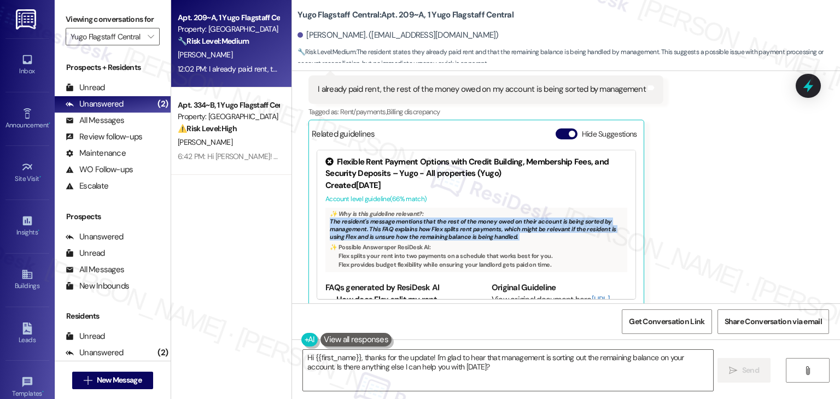
click at [732, 218] on div "Received via SMS [PERSON_NAME] 12:02 PM I already paid rent, the rest of the mo…" at bounding box center [566, 176] width 548 height 280
click at [556, 129] on button "Hide Suggestions" at bounding box center [567, 134] width 22 height 11
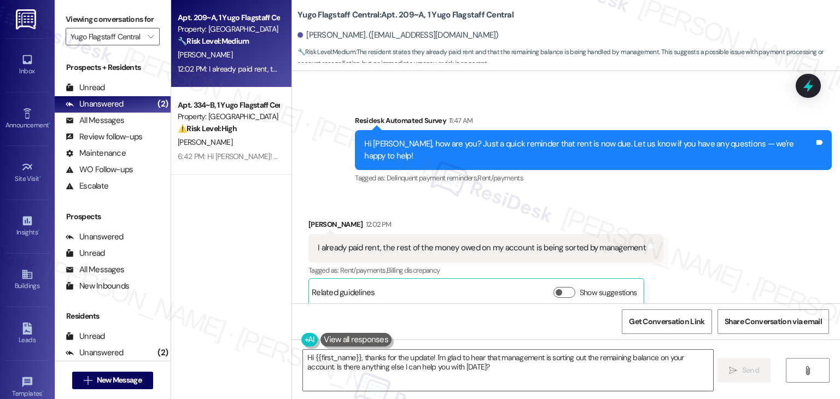
click at [697, 223] on div "Received via SMS [PERSON_NAME] 12:02 PM I already paid rent, the rest of the mo…" at bounding box center [566, 254] width 548 height 120
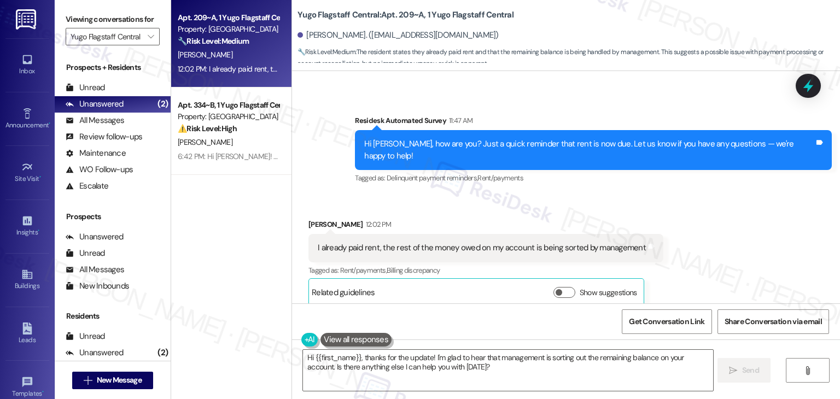
click at [545, 145] on div "Hi [PERSON_NAME], how are you? Just a quick reminder that rent is now due. Let …" at bounding box center [589, 150] width 450 height 24
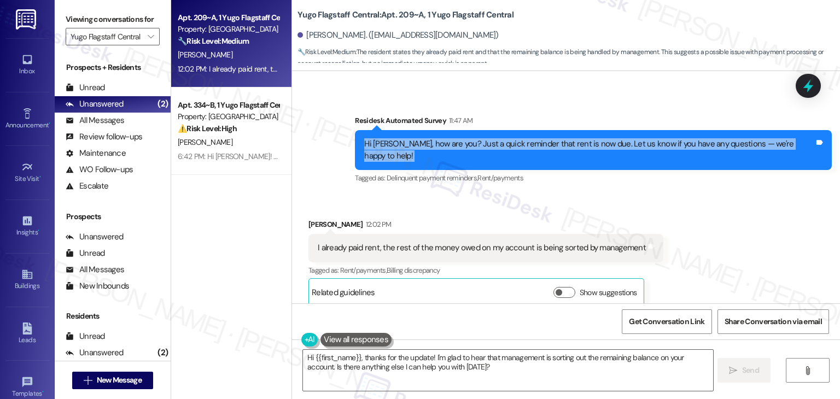
click at [545, 145] on div "Hi [PERSON_NAME], how are you? Just a quick reminder that rent is now due. Let …" at bounding box center [589, 150] width 450 height 24
copy div "Hi [PERSON_NAME], how are you? Just a quick reminder that rent is now due. Let …"
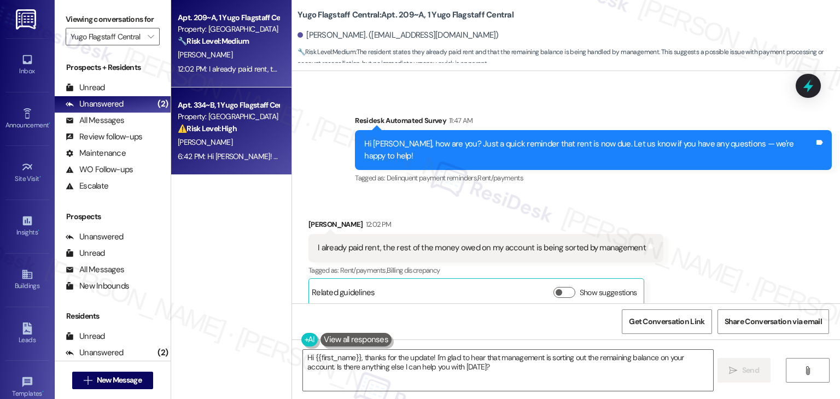
click at [203, 145] on span "[PERSON_NAME]" at bounding box center [205, 142] width 55 height 10
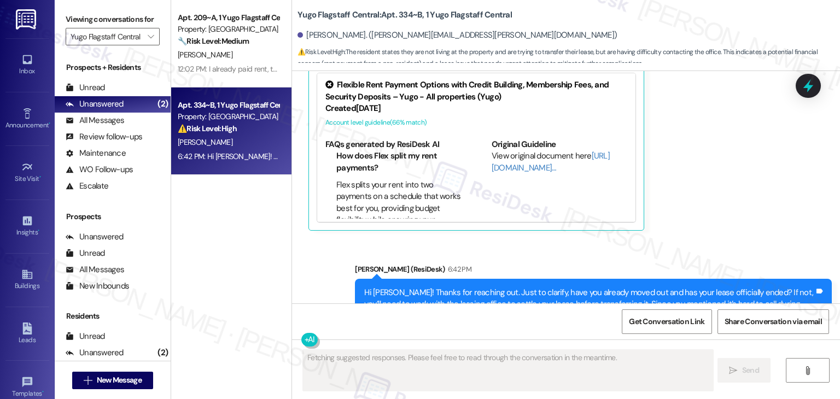
scroll to position [895, 0]
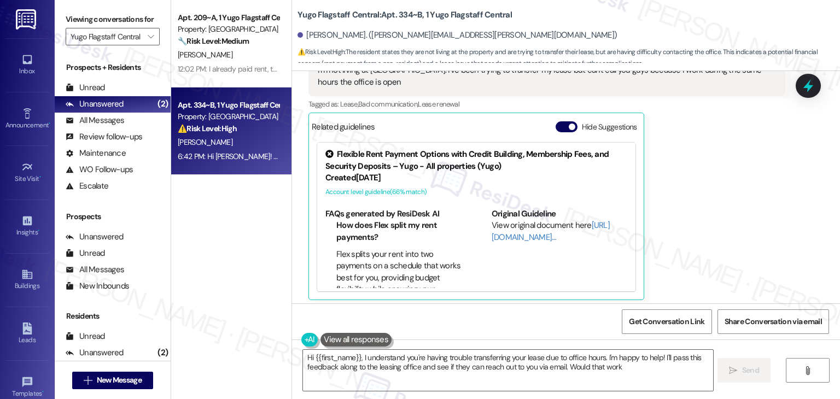
type textarea "Hi {{first_name}}, I understand you're having trouble transferring your lease d…"
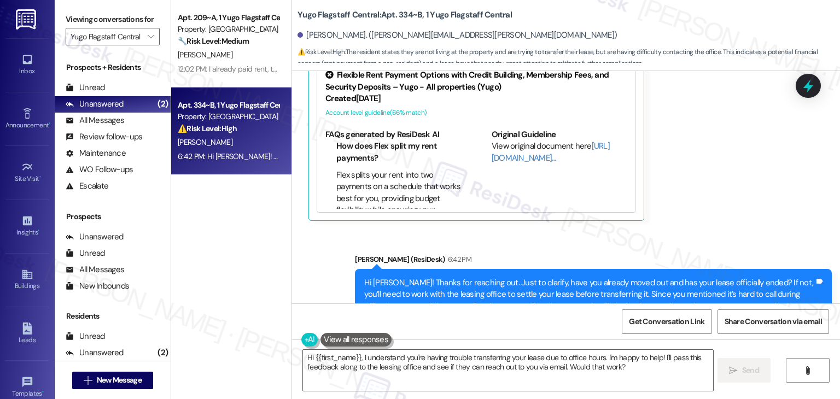
scroll to position [1004, 0]
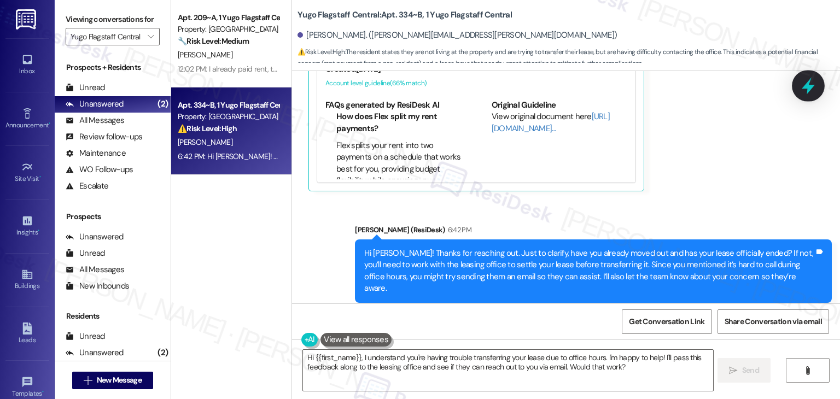
click at [805, 94] on icon at bounding box center [808, 86] width 19 height 19
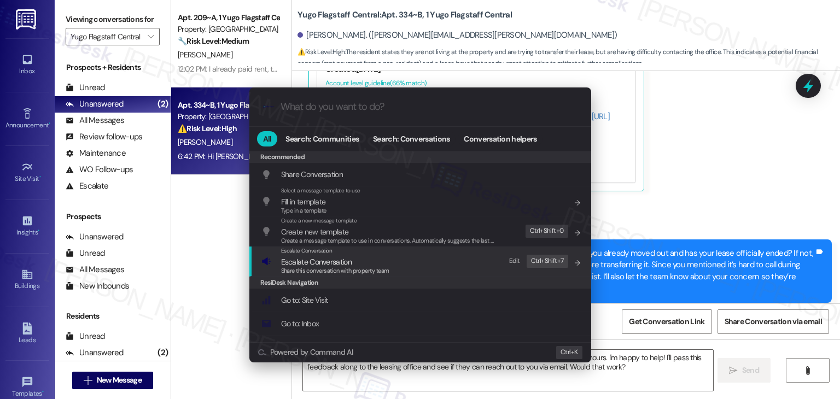
click at [324, 268] on span "Share this conversation with property team" at bounding box center [335, 271] width 108 height 8
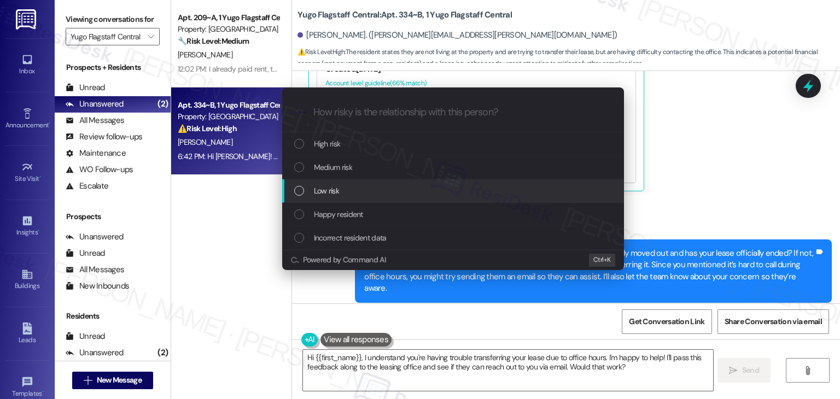
click at [298, 189] on div "List of options" at bounding box center [299, 191] width 10 height 10
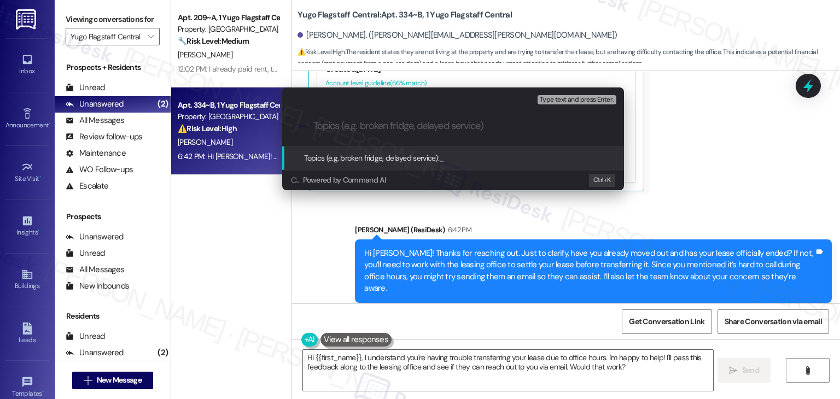
paste input "Lease Transfer Request"
type input "Lease Transfer Request"
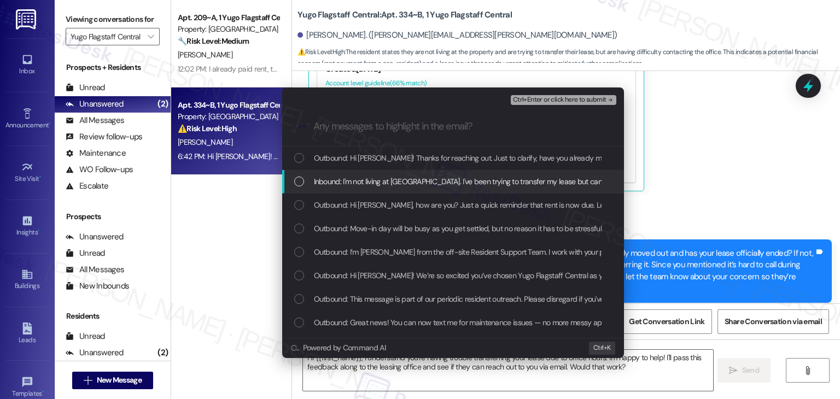
click at [297, 180] on div "List of options" at bounding box center [299, 182] width 10 height 10
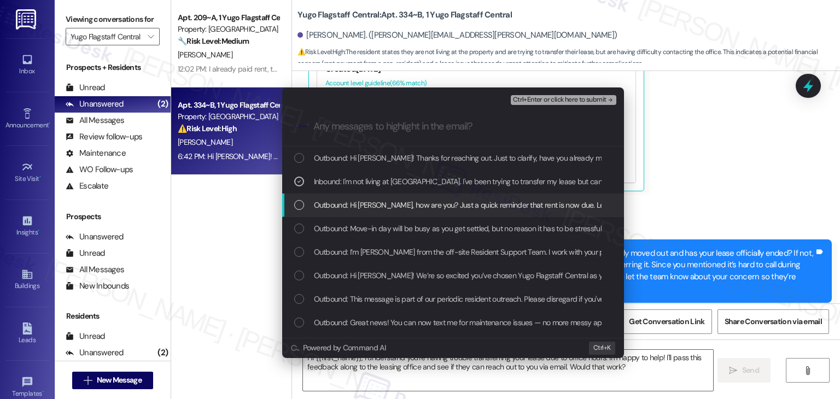
click at [298, 208] on div "List of options" at bounding box center [299, 205] width 10 height 10
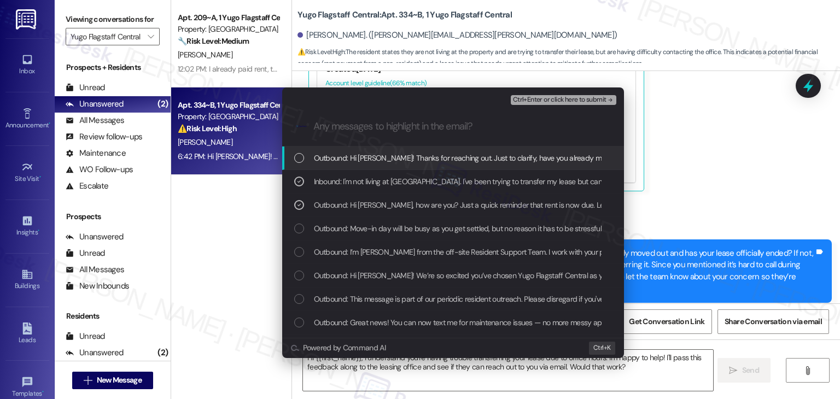
click at [561, 101] on span "Ctrl+Enter or click here to submit" at bounding box center [560, 100] width 94 height 8
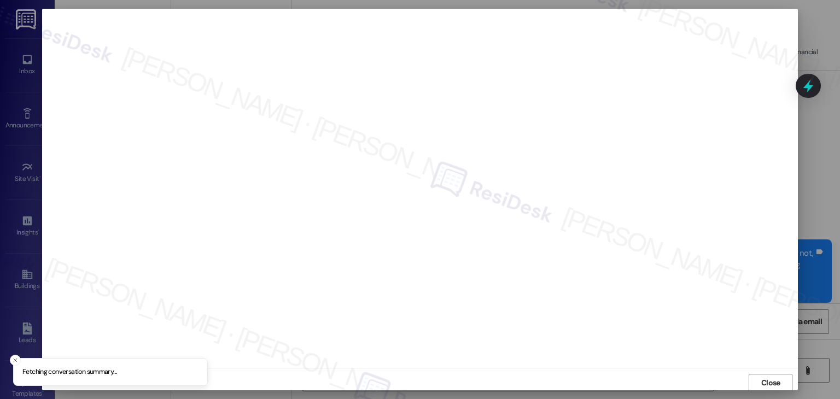
scroll to position [1, 0]
click at [762, 386] on span "Close" at bounding box center [770, 382] width 19 height 11
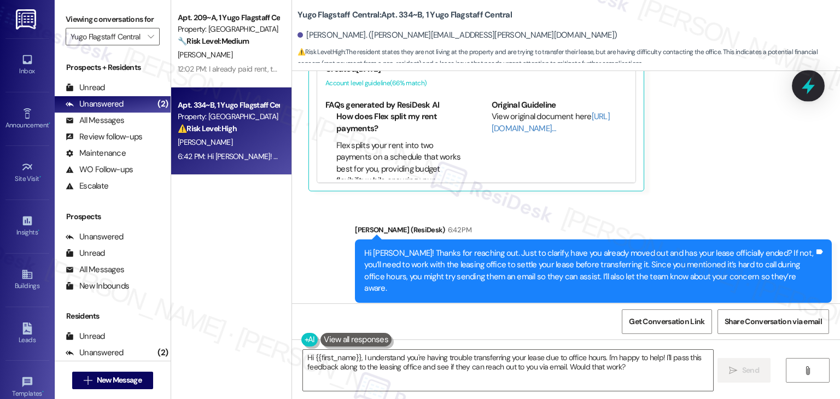
click at [805, 89] on icon at bounding box center [808, 86] width 19 height 19
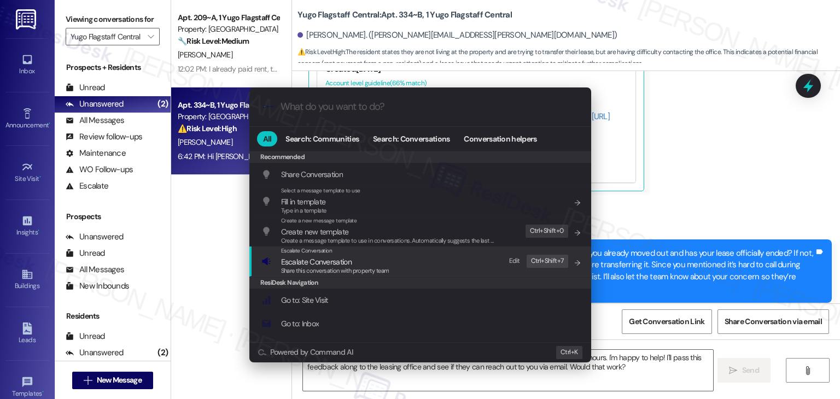
click at [311, 265] on span "Escalate Conversation" at bounding box center [316, 262] width 71 height 10
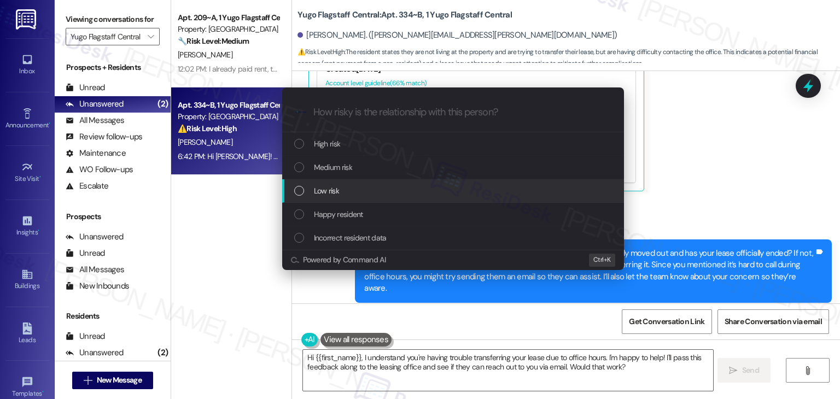
click at [296, 193] on div "List of options" at bounding box center [299, 191] width 10 height 10
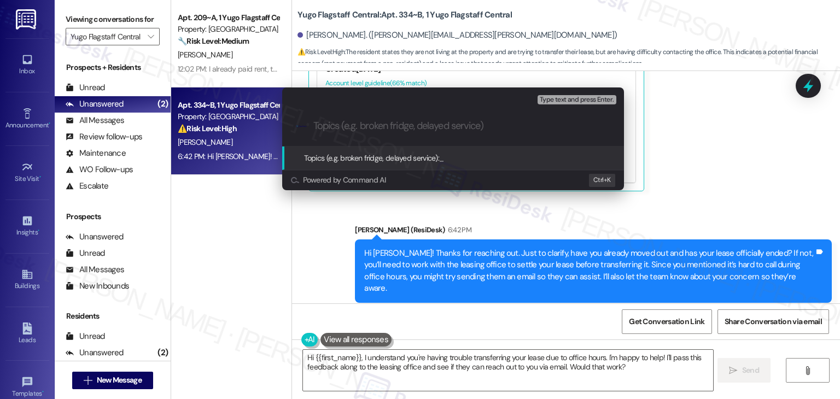
paste input "Lease Transfer Request"
type input "Lease Transfer Request"
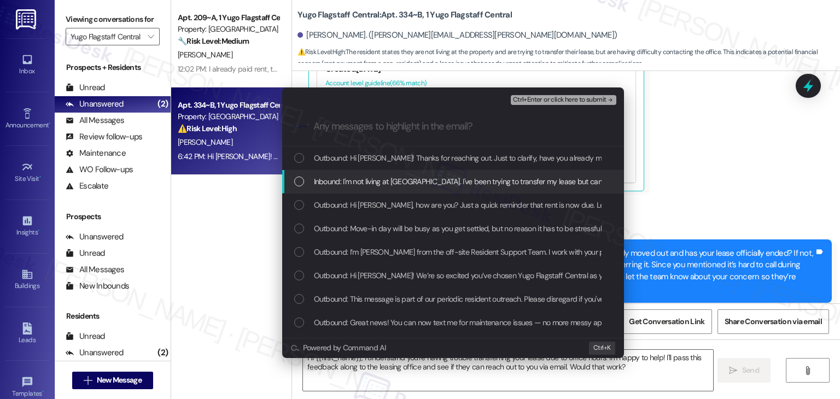
click at [298, 178] on div "List of options" at bounding box center [299, 182] width 10 height 10
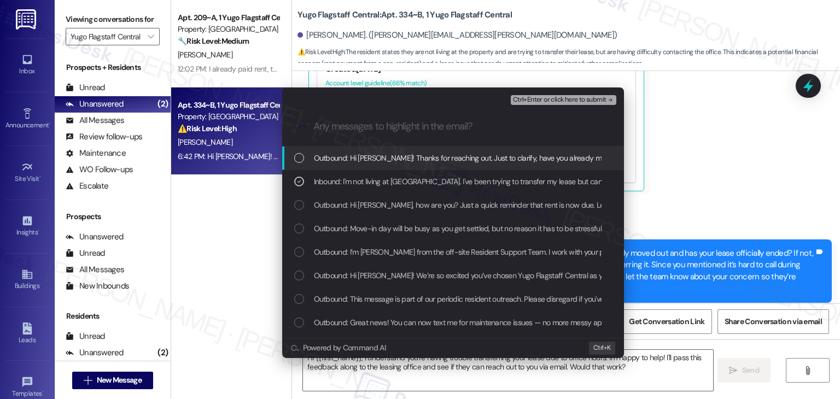
click at [549, 97] on span "Ctrl+Enter or click here to submit" at bounding box center [560, 100] width 94 height 8
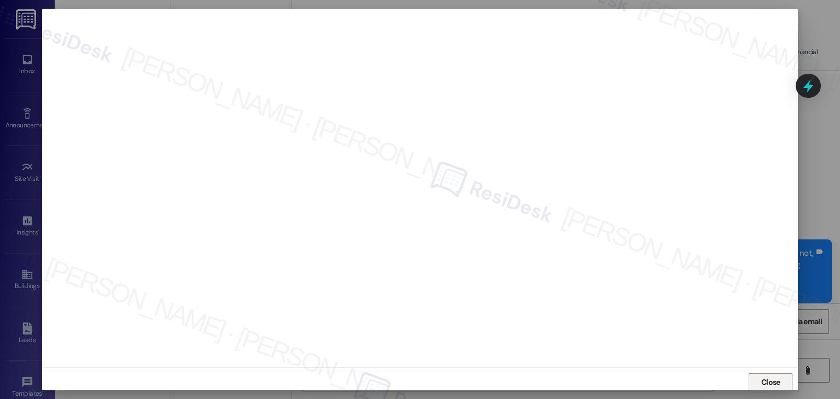
click at [776, 377] on span "Close" at bounding box center [770, 382] width 19 height 11
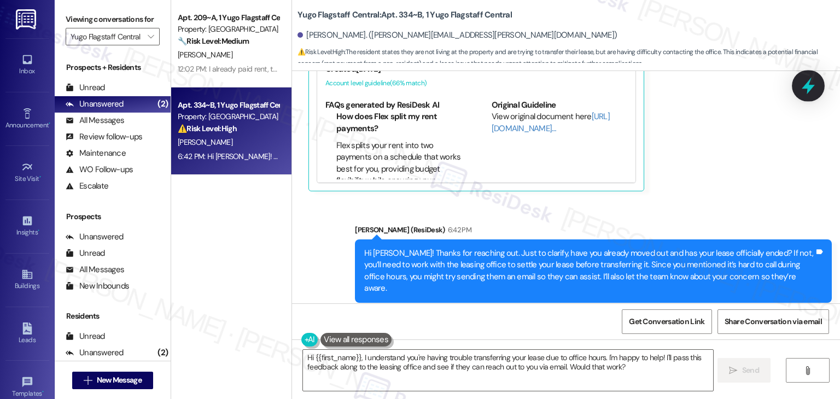
click at [812, 86] on icon at bounding box center [808, 86] width 13 height 17
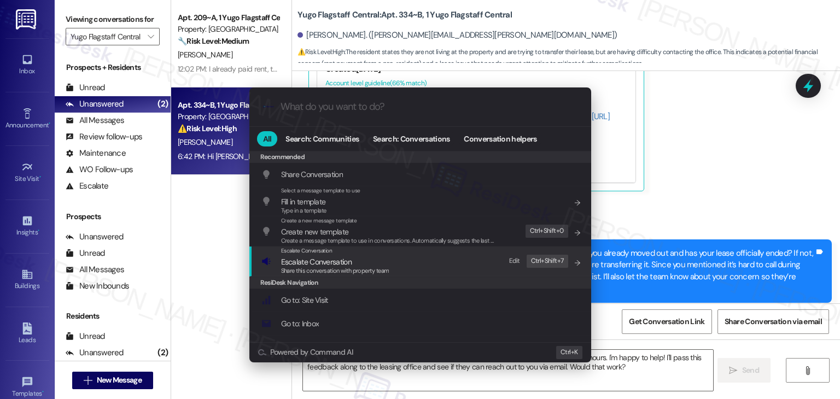
click at [348, 265] on span "Escalate Conversation" at bounding box center [316, 262] width 71 height 10
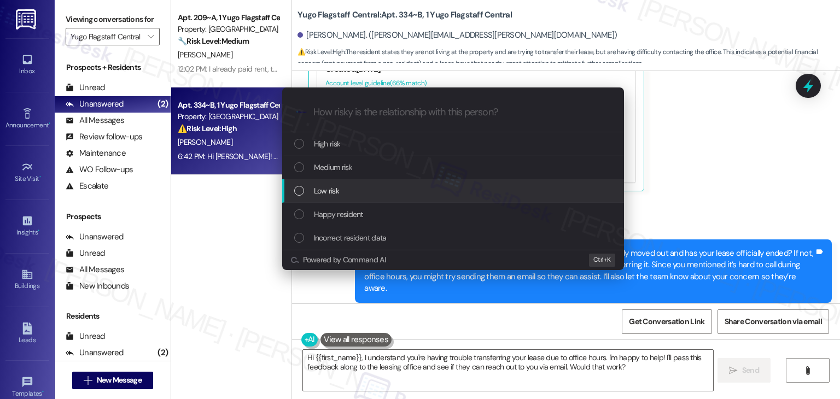
click at [301, 191] on div "List of options" at bounding box center [299, 191] width 10 height 10
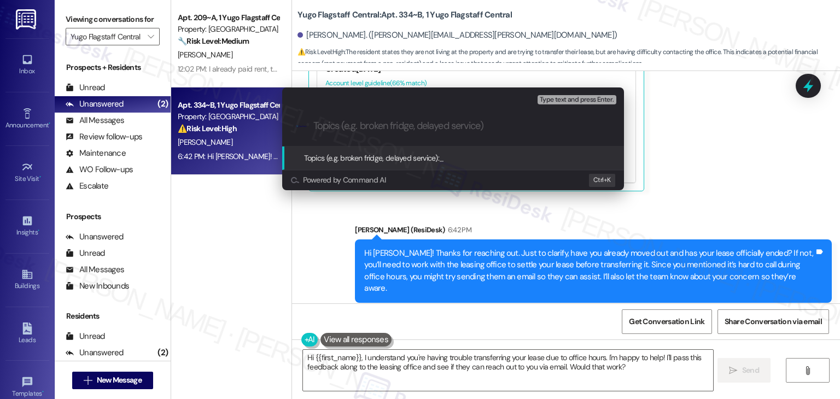
paste input "Lease Transfer Request"
type input "Lease Transfer Request"
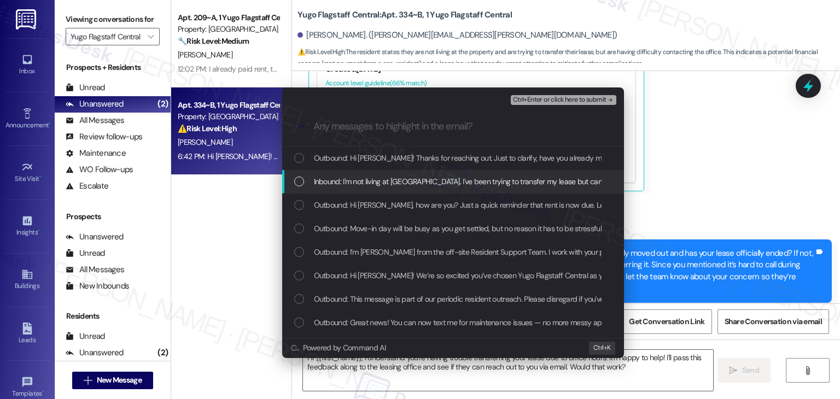
click at [301, 182] on div "List of options" at bounding box center [299, 182] width 10 height 10
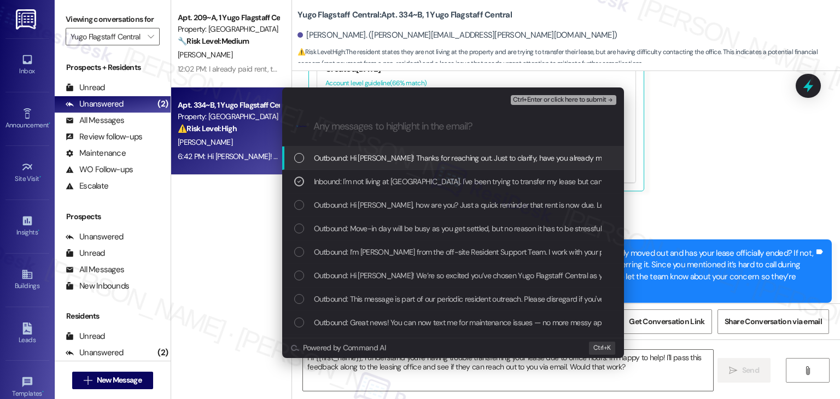
click at [558, 98] on span "Ctrl+Enter or click here to submit" at bounding box center [560, 100] width 94 height 8
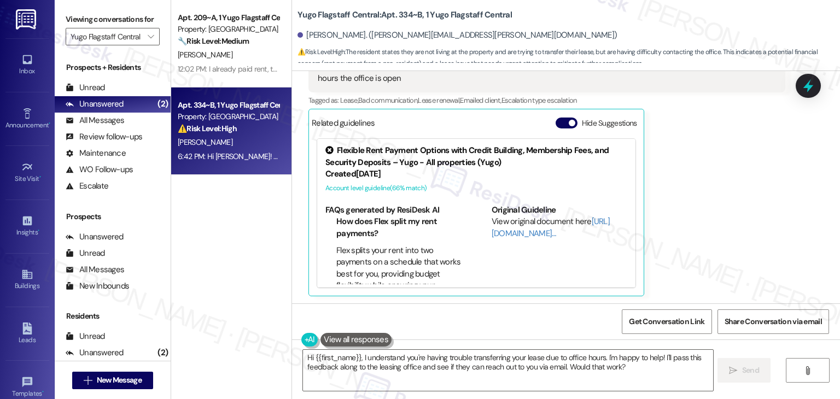
scroll to position [888, 0]
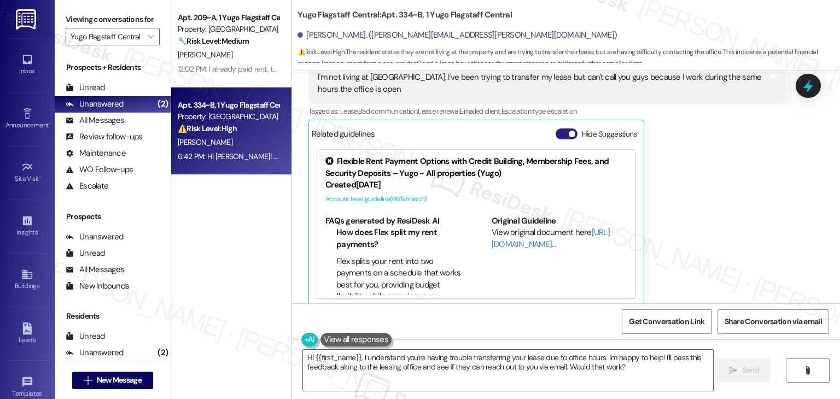
click at [569, 131] on span "button" at bounding box center [572, 134] width 7 height 7
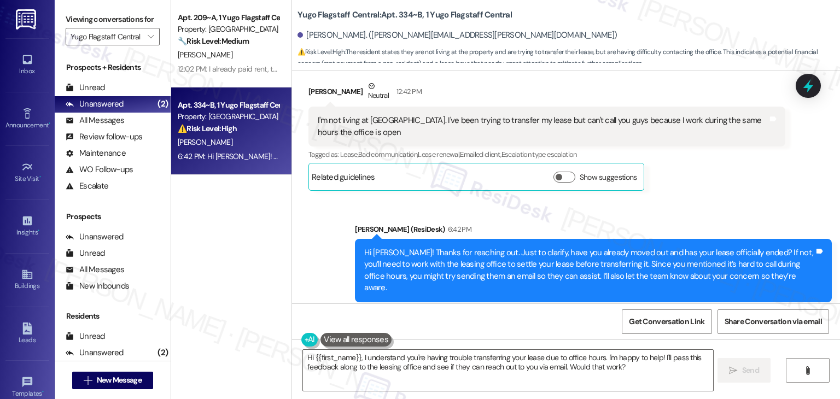
click at [696, 174] on div "[PERSON_NAME] Neutral 12:42 PM I'm not living at [GEOGRAPHIC_DATA]. I've been t…" at bounding box center [546, 135] width 477 height 111
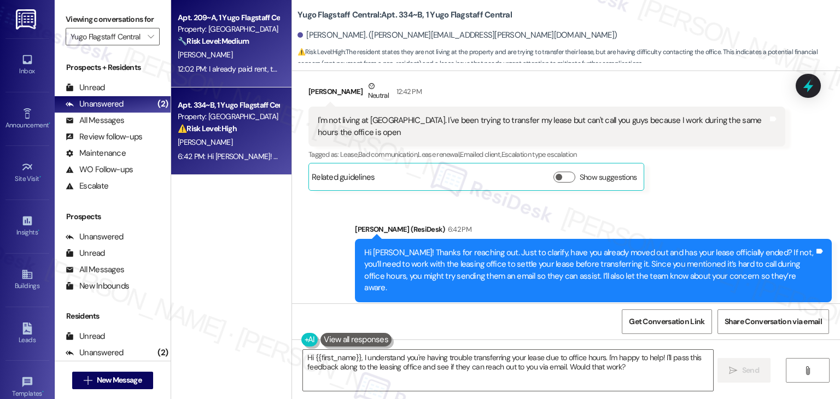
click at [225, 32] on div "Property: [GEOGRAPHIC_DATA]" at bounding box center [228, 29] width 101 height 11
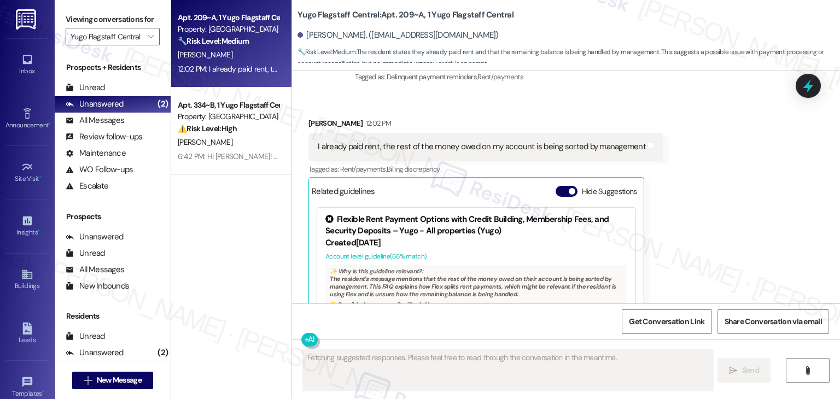
scroll to position [1026, 0]
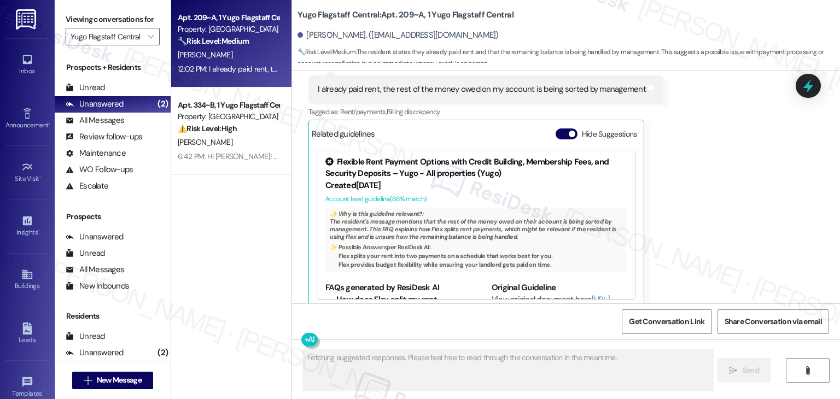
click at [696, 180] on div "Received via SMS [PERSON_NAME] 12:02 PM I already paid rent, the rest of the mo…" at bounding box center [566, 176] width 548 height 280
click at [557, 129] on button "Hide Suggestions" at bounding box center [567, 134] width 22 height 11
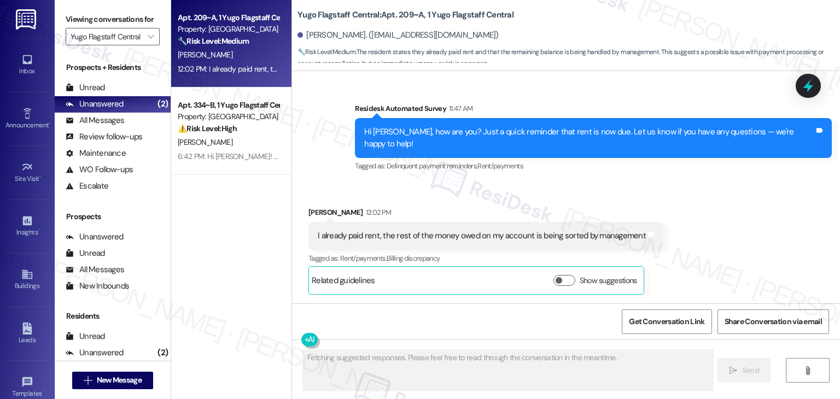
scroll to position [867, 0]
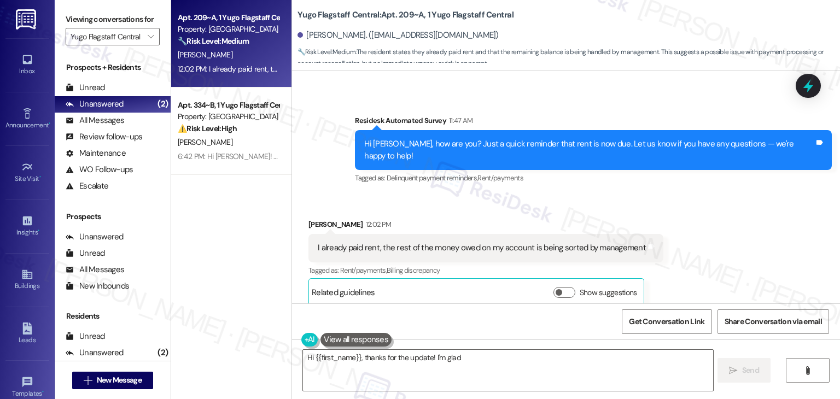
click at [589, 149] on div "Hi [PERSON_NAME], how are you? Just a quick reminder that rent is now due. Let …" at bounding box center [589, 150] width 450 height 24
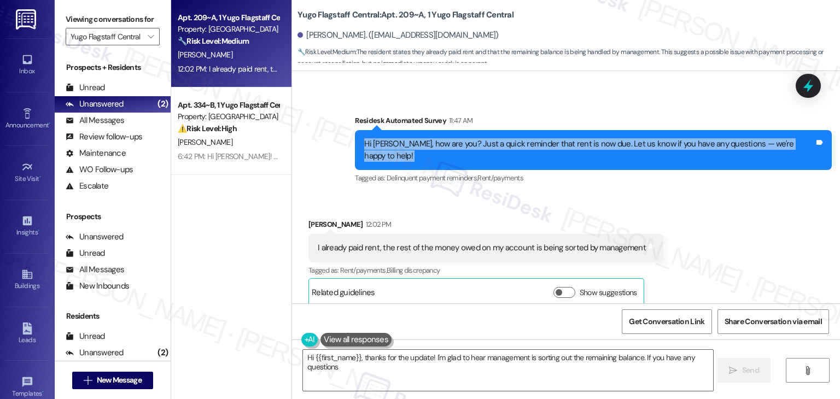
click at [589, 149] on div "Hi [PERSON_NAME], how are you? Just a quick reminder that rent is now due. Let …" at bounding box center [589, 150] width 450 height 24
copy div "Hi [PERSON_NAME], how are you? Just a quick reminder that rent is now due. Let …"
click at [566, 374] on textarea "Hi {{first_name}}, thanks for the update! I'm glad to hear management is sortin…" at bounding box center [508, 370] width 410 height 41
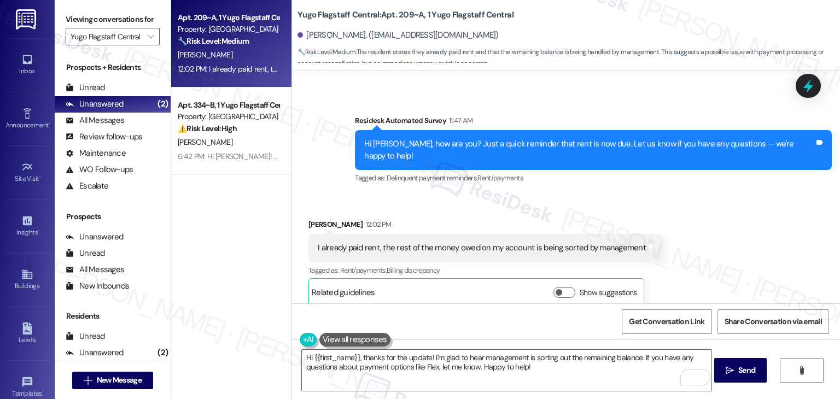
drag, startPoint x: 409, startPoint y: 328, endPoint x: 478, endPoint y: 347, distance: 72.2
click at [409, 328] on div "Get Conversation Link Share Conversation via email" at bounding box center [566, 322] width 548 height 36
click at [537, 372] on textarea "Hi {{first_name}}, thanks for the update! I'm glad to hear management is sortin…" at bounding box center [507, 370] width 410 height 41
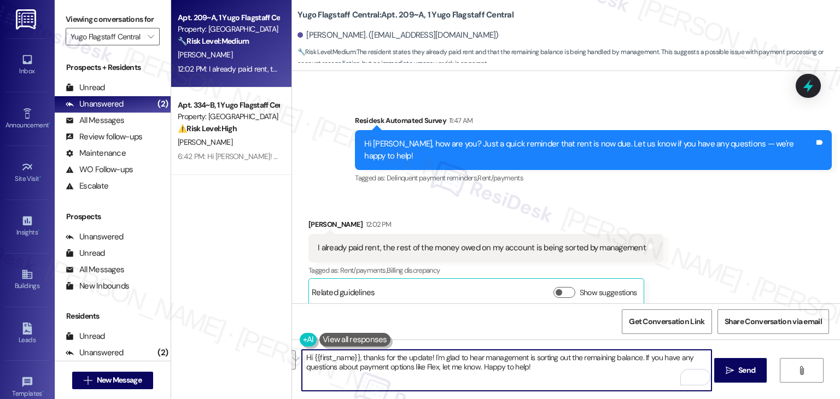
click at [640, 358] on textarea "Hi {{first_name}}, thanks for the update! I'm glad to hear management is sortin…" at bounding box center [507, 370] width 410 height 41
paste textarea "Let us know if there's anything else we can assist you with!"
type textarea "Hi {{first_name}}, thanks for the update! I'm glad to hear management is sortin…"
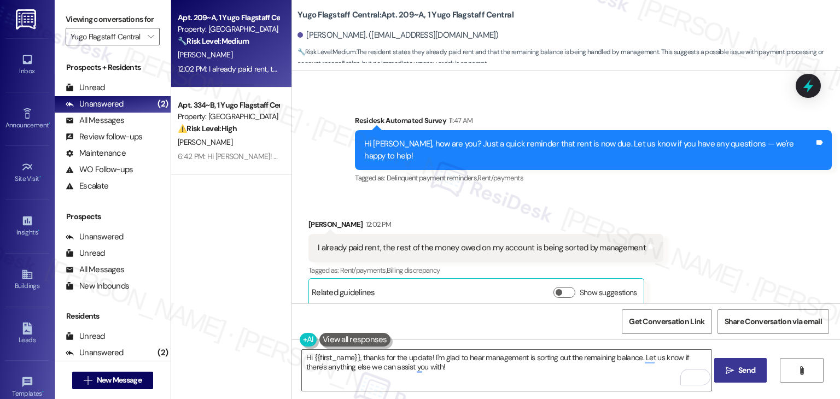
click at [742, 368] on span "Send" at bounding box center [746, 370] width 17 height 11
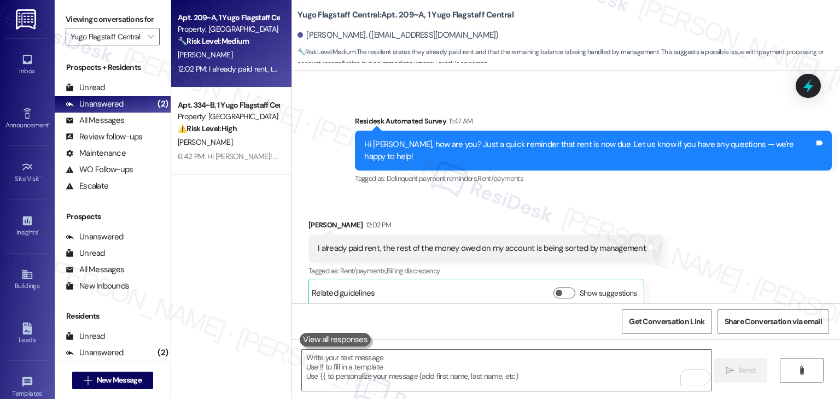
click at [750, 239] on div "Received via SMS [PERSON_NAME] 12:02 PM I already paid rent, the rest of the mo…" at bounding box center [566, 255] width 548 height 120
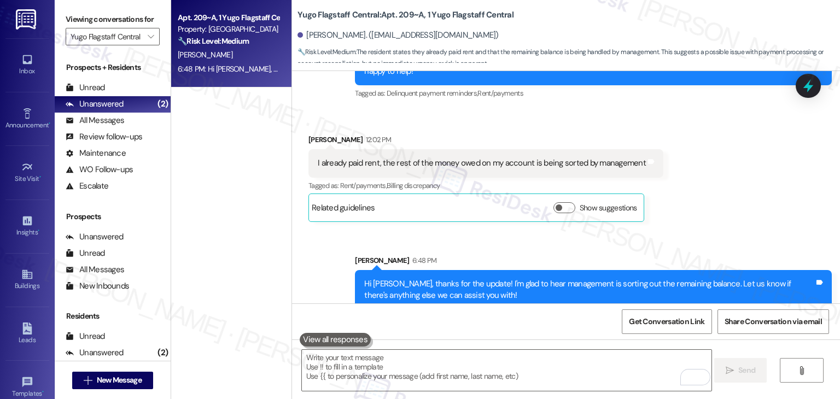
scroll to position [955, 0]
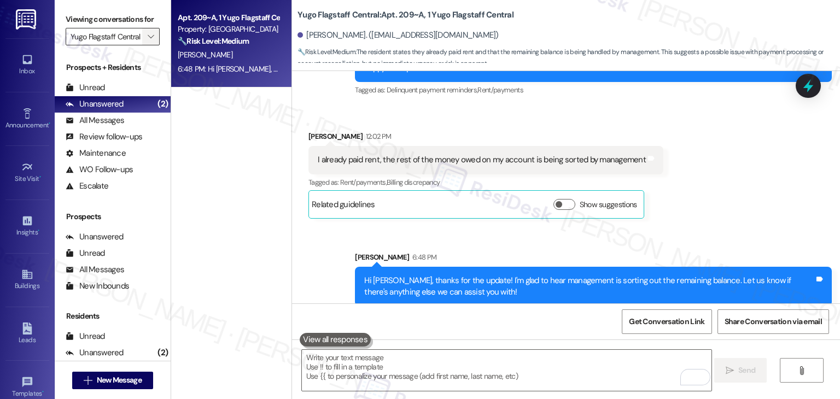
click at [146, 43] on span "" at bounding box center [150, 37] width 10 height 18
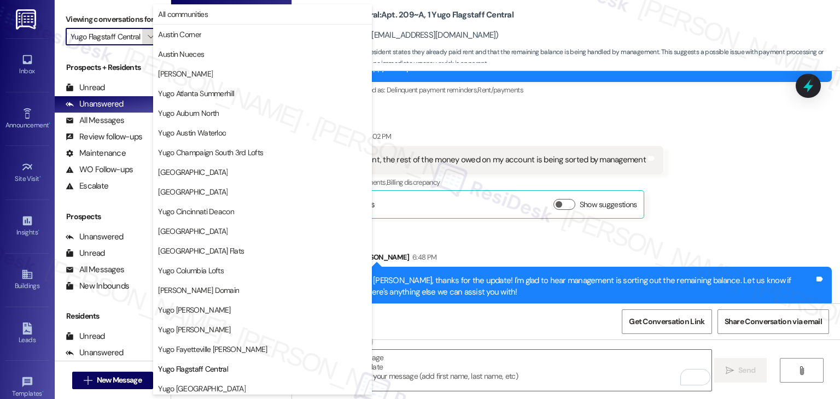
scroll to position [177, 0]
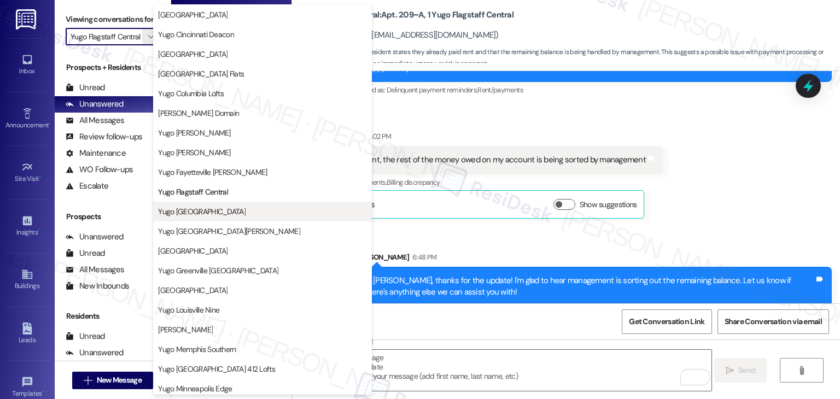
click at [225, 211] on span "Yugo [GEOGRAPHIC_DATA]" at bounding box center [262, 211] width 209 height 11
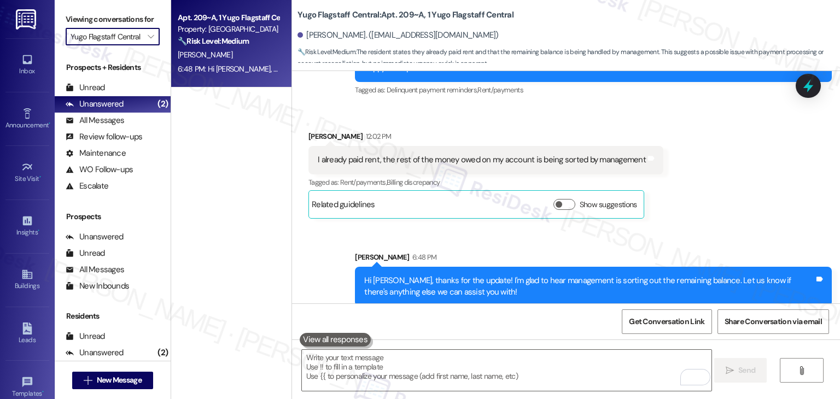
type input "Yugo [GEOGRAPHIC_DATA]"
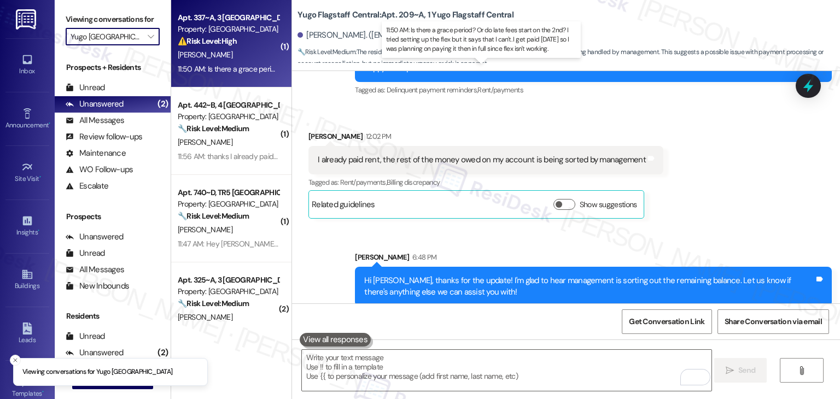
click at [231, 66] on div "11:50 AM: Is there a grace period? Or do late fees start on the 2nd? I tried se…" at bounding box center [484, 69] width 612 height 10
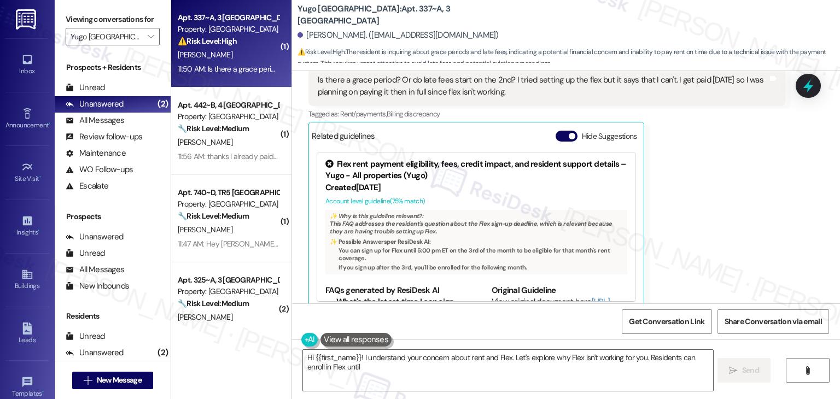
scroll to position [725, 0]
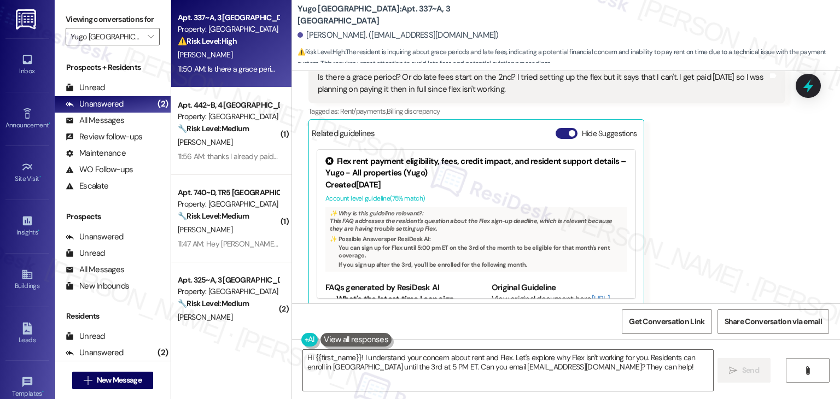
click at [556, 128] on button "Hide Suggestions" at bounding box center [567, 133] width 22 height 11
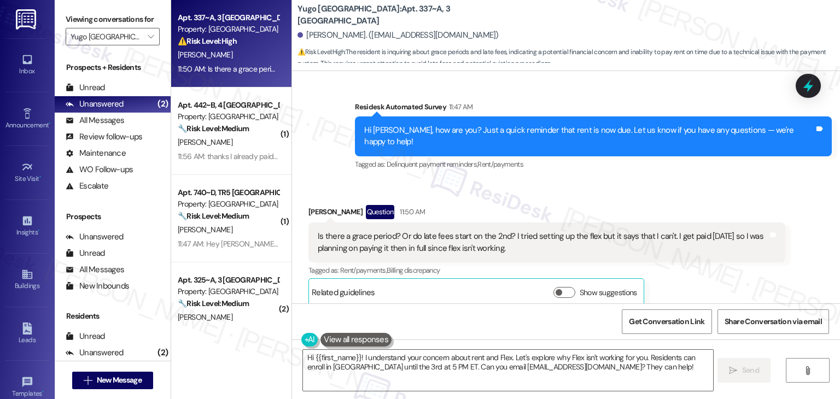
click at [597, 161] on div "Survey, sent via SMS Residesk Automated Survey 11:47 AM Hi [PERSON_NAME], how a…" at bounding box center [593, 137] width 493 height 88
click at [584, 167] on div "Survey, sent via SMS Residesk Automated Survey 11:47 AM Hi [PERSON_NAME], how a…" at bounding box center [593, 137] width 493 height 88
click at [505, 132] on div "Hi [PERSON_NAME], how are you? Just a quick reminder that rent is now due. Let …" at bounding box center [589, 137] width 450 height 24
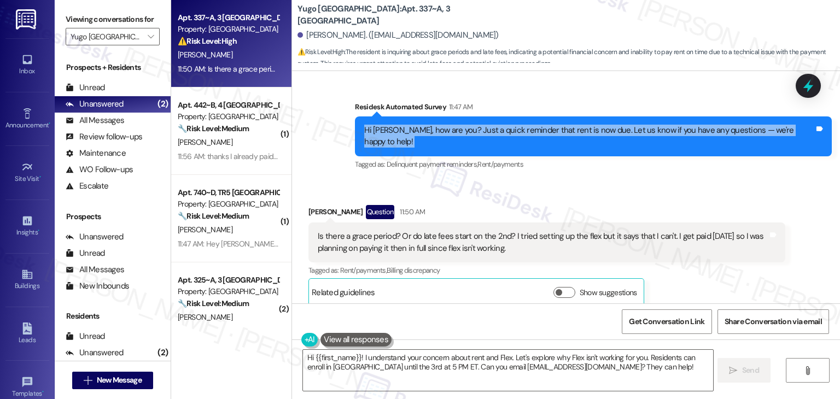
click at [505, 132] on div "Hi [PERSON_NAME], how are you? Just a quick reminder that rent is now due. Let …" at bounding box center [589, 137] width 450 height 24
copy div "Hi [PERSON_NAME], how are you? Just a quick reminder that rent is now due. Let …"
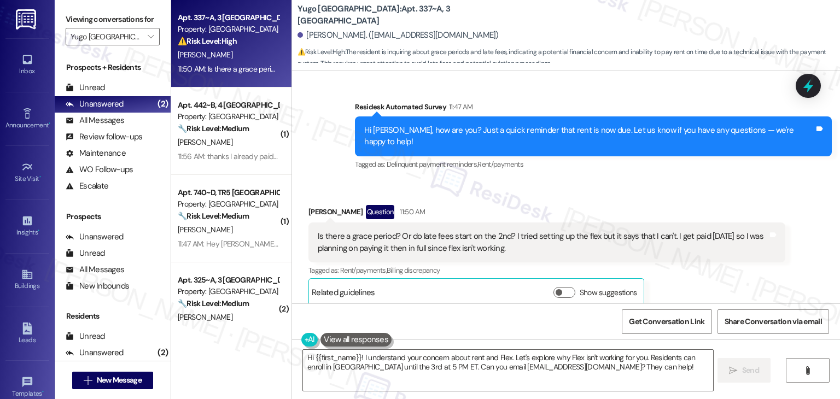
click at [414, 232] on div "Is there a grace period? Or do late fees start on the 2nd? I tried setting up t…" at bounding box center [543, 243] width 450 height 24
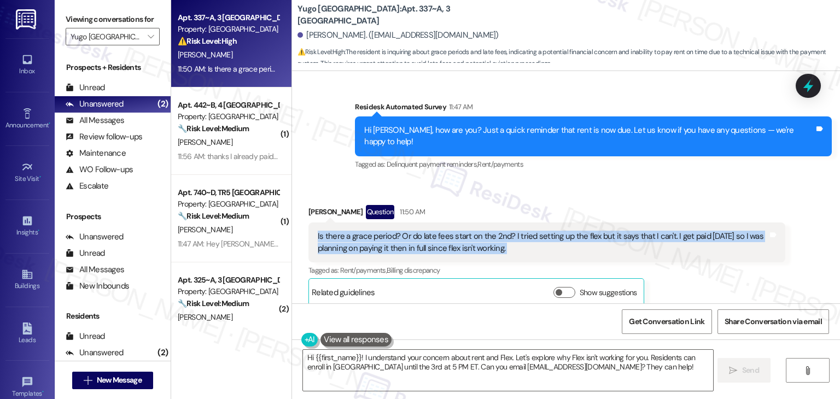
click at [414, 232] on div "Is there a grace period? Or do late fees start on the 2nd? I tried setting up t…" at bounding box center [543, 243] width 450 height 24
copy div "Is there a grace period? Or do late fees start on the 2nd? I tried setting up t…"
click at [444, 365] on textarea "Hi {{first_name}}! I understand your concern about rent and Flex. Let's explore…" at bounding box center [508, 370] width 410 height 41
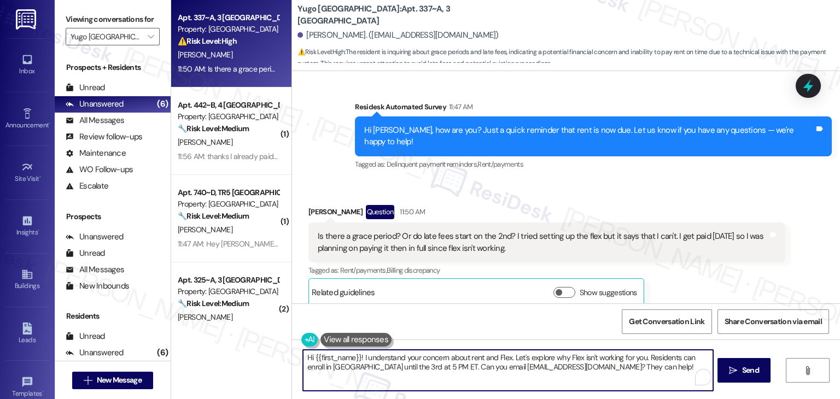
click at [444, 365] on textarea "Hi {{first_name}}! I understand your concern about rent and Flex. Let's explore…" at bounding box center [508, 370] width 410 height 41
paste textarea "[PERSON_NAME]! Thanks for reaching out. I’m not certain about the exact grace p…"
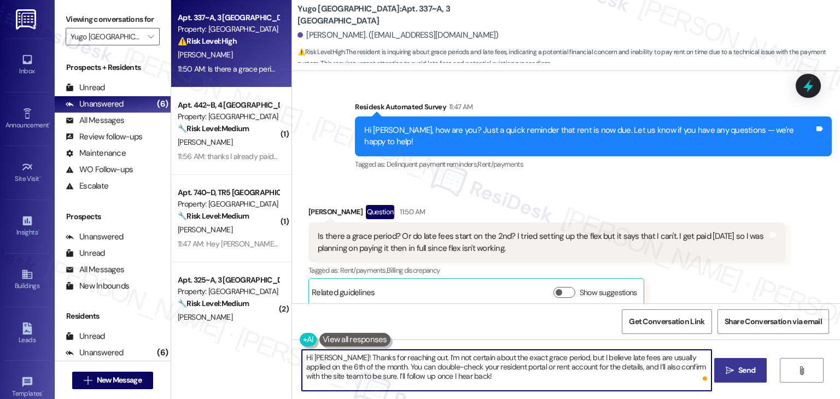
type textarea "Hi [PERSON_NAME]! Thanks for reaching out. I’m not certain about the exact grac…"
click at [738, 365] on span "Send" at bounding box center [746, 370] width 17 height 11
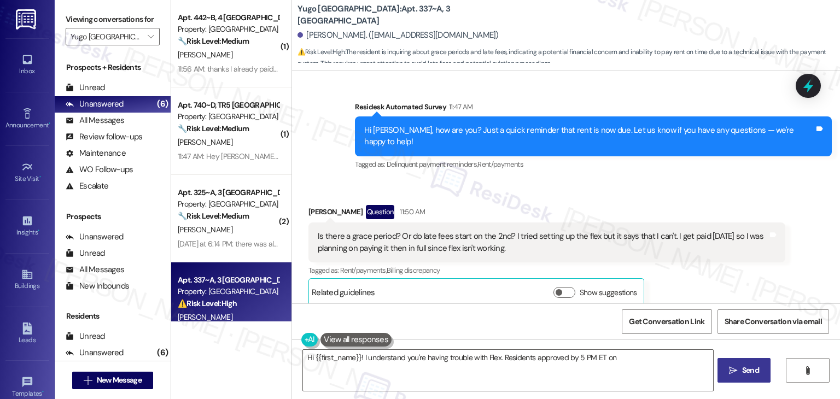
scroll to position [565, 0]
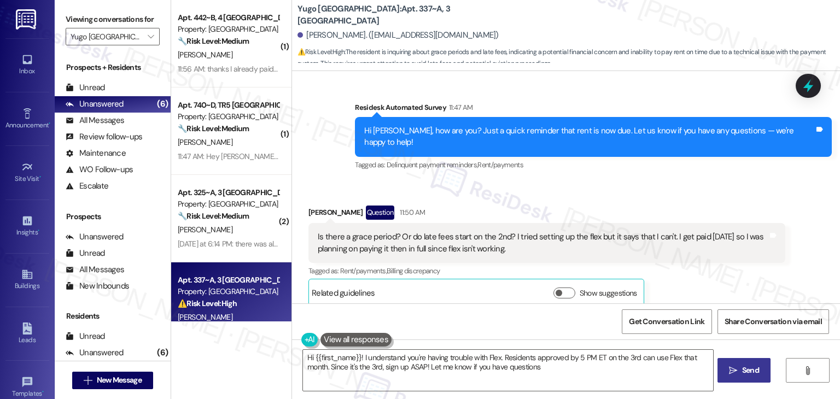
type textarea "Hi {{first_name}}! I understand you're having trouble with Flex. Residents appr…"
click at [553, 181] on div "Received via SMS [PERSON_NAME] Question 11:50 AM Is there a grace period? Or do…" at bounding box center [566, 248] width 548 height 135
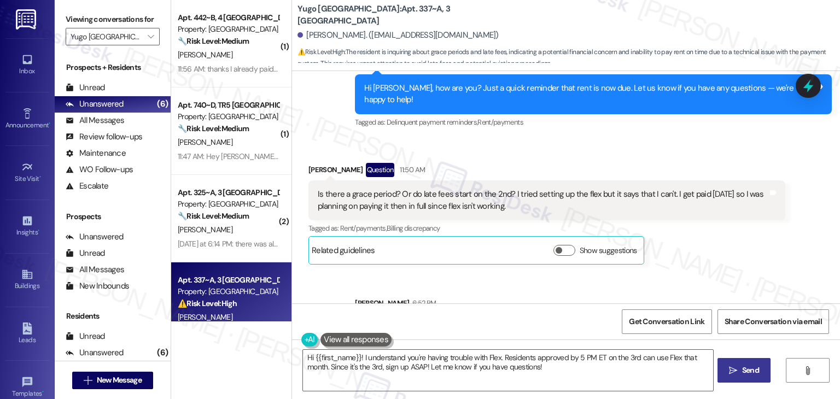
scroll to position [665, 0]
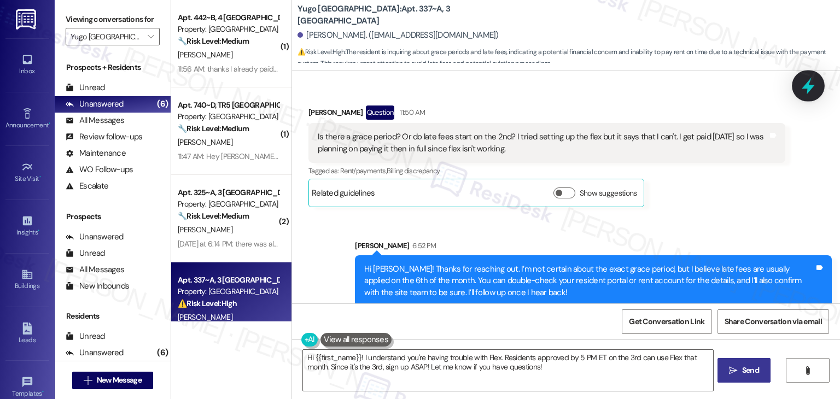
click at [808, 80] on icon at bounding box center [808, 86] width 19 height 19
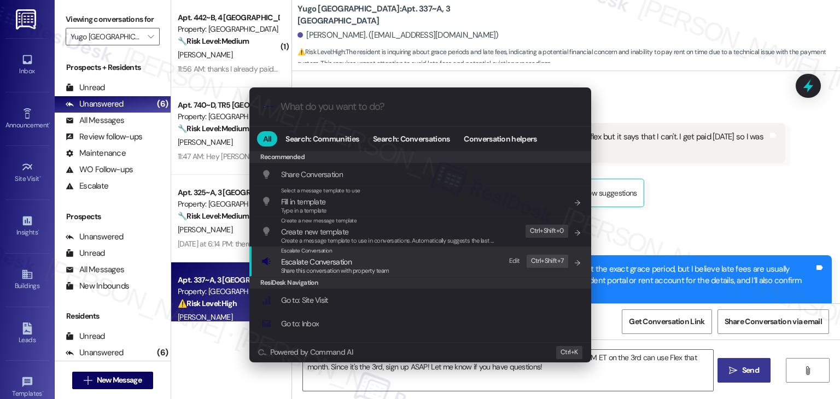
click at [324, 265] on span "Escalate Conversation" at bounding box center [316, 262] width 71 height 10
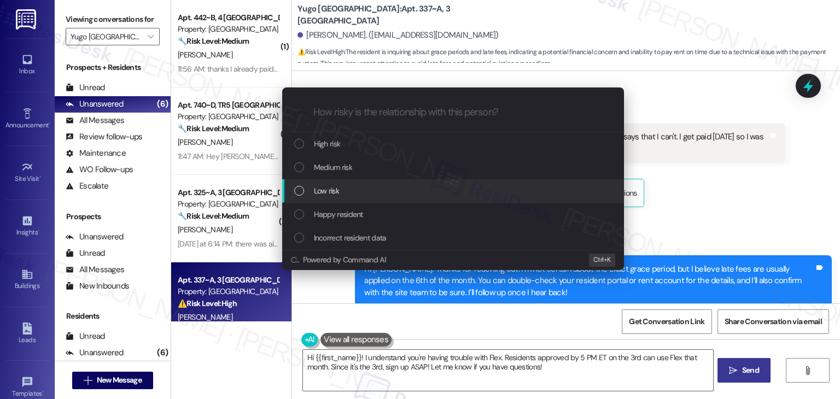
click at [297, 195] on div "Low risk" at bounding box center [454, 191] width 320 height 12
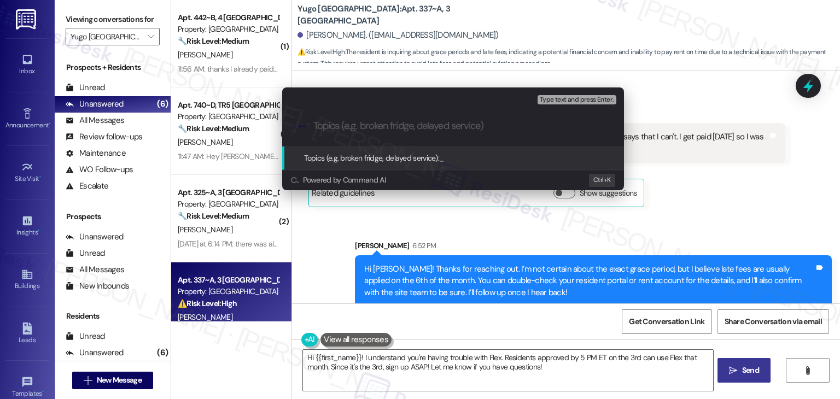
paste input "Grace Period & Late Fee Clarification"
type input "Grace Period & Late Fee Clarification"
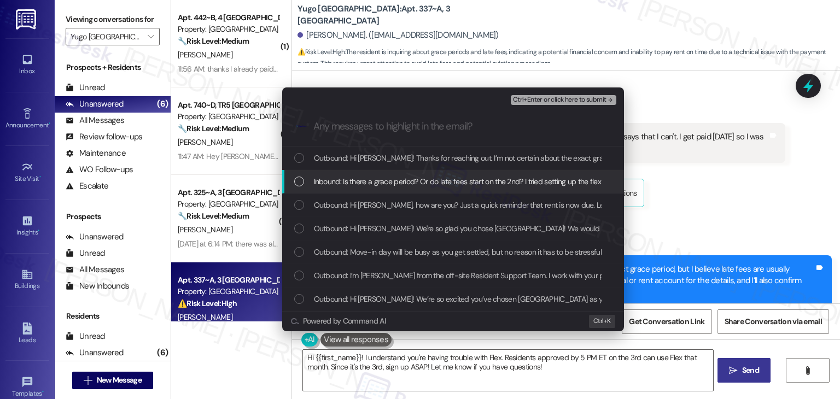
click at [305, 183] on div "Inbound: Is there a grace period? Or do late fees start on the 2nd? I tried set…" at bounding box center [454, 182] width 320 height 12
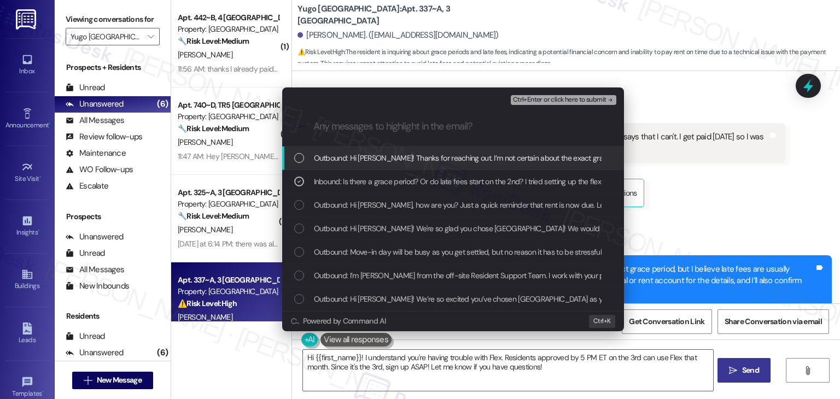
click at [566, 99] on span "Ctrl+Enter or click here to submit" at bounding box center [560, 100] width 94 height 8
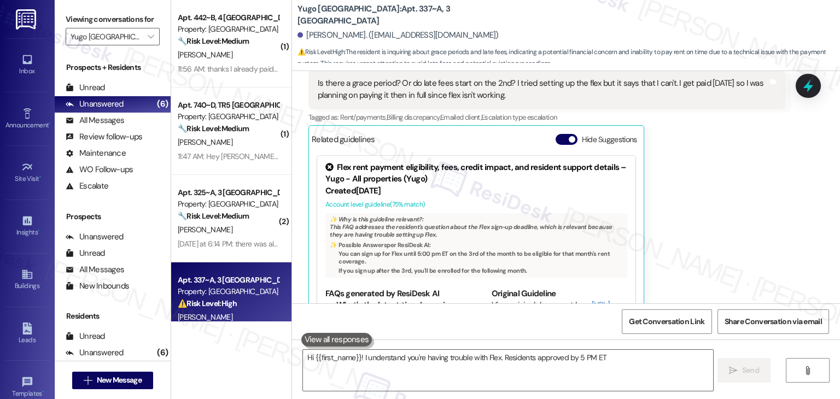
scroll to position [725, 0]
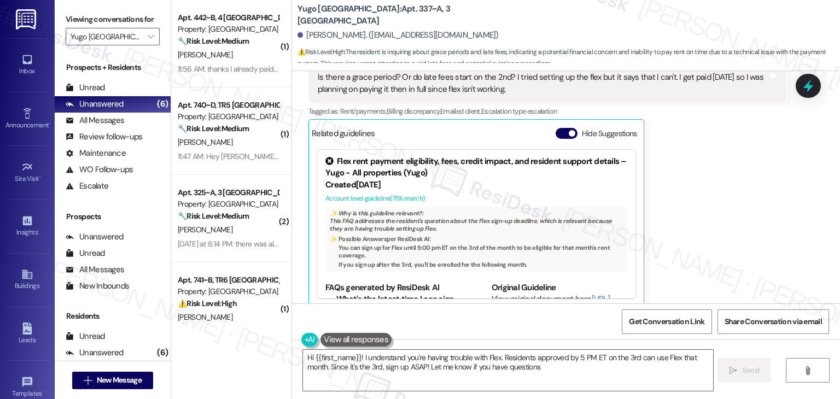
type textarea "Hi {{first_name}}! I understand you're having trouble with Flex. Residents appr…"
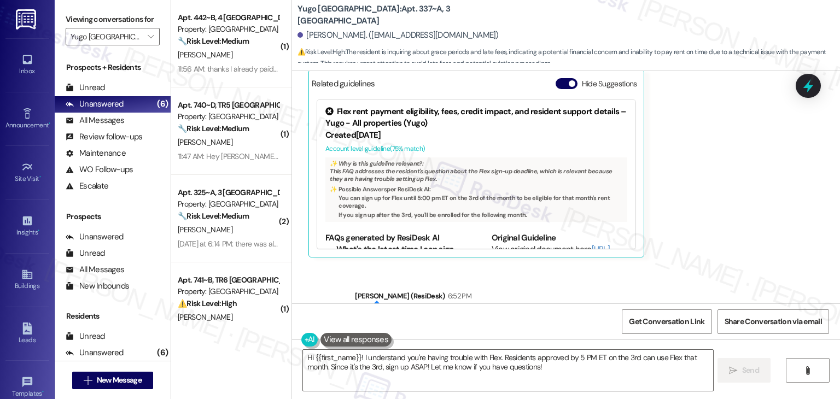
scroll to position [841, 0]
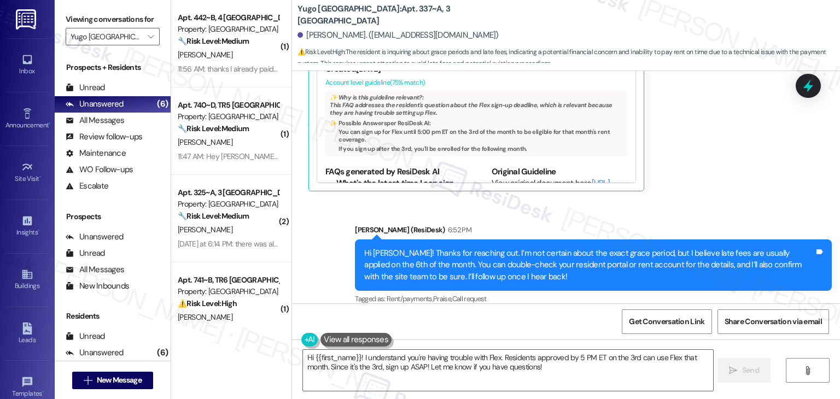
click at [763, 200] on div "Sent via SMS Sarah (ResiDesk) 6:52 PM Hi Katherine! Thanks for reaching out. I’…" at bounding box center [566, 258] width 548 height 116
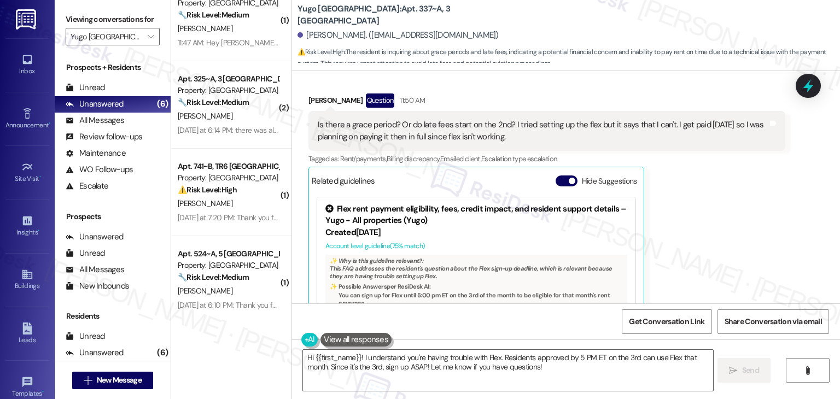
scroll to position [116, 0]
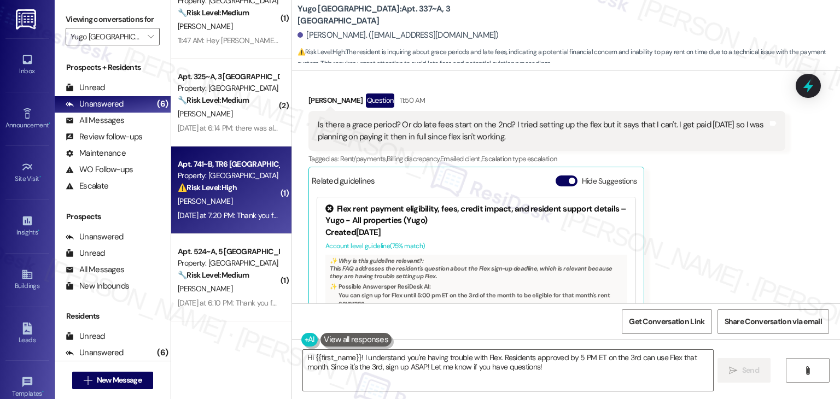
click at [228, 220] on div "Yesterday at 7:20 PM: Thank you for your message. Our offices are currently clo…" at bounding box center [228, 216] width 103 height 14
type textarea "Hi {{first_name}}! I understand you're having trouble with Flex. Residents appr…"
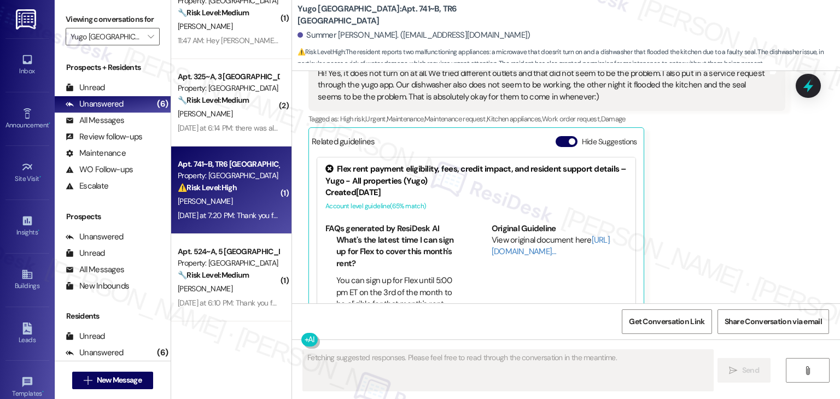
scroll to position [784, 0]
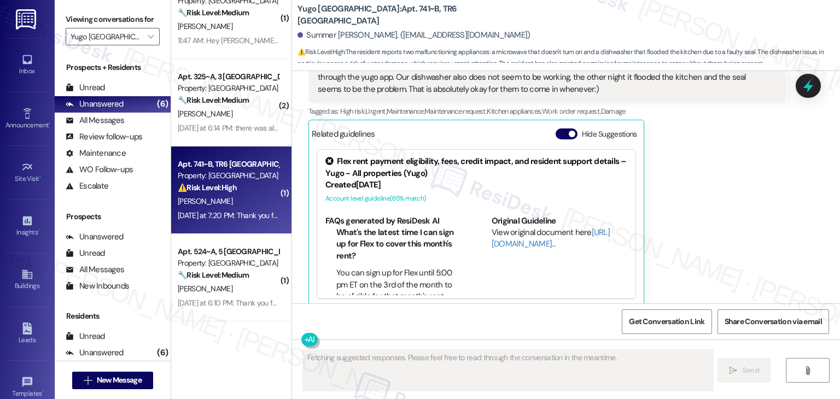
click at [689, 211] on div "Summer Stickler Yesterday at 7:20 PM Hi! Yes, it does not turn on at all. We tr…" at bounding box center [546, 172] width 477 height 271
click at [689, 210] on div "Summer Stickler Yesterday at 7:20 PM Hi! Yes, it does not turn on at all. We tr…" at bounding box center [546, 172] width 477 height 271
click at [556, 129] on div "Hide Suggestions" at bounding box center [599, 134] width 86 height 11
click at [558, 129] on button "Hide Suggestions" at bounding box center [567, 134] width 22 height 11
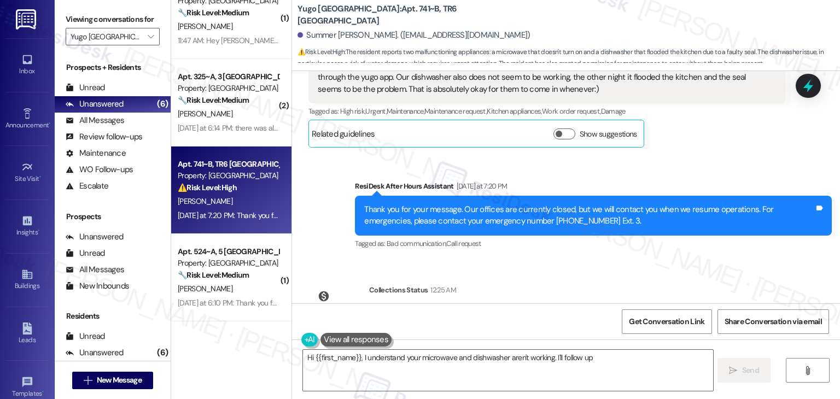
click at [721, 244] on div "Sent via SMS ResiDesk After Hours Assistant Yesterday at 7:20 PM Thank you for …" at bounding box center [593, 216] width 493 height 88
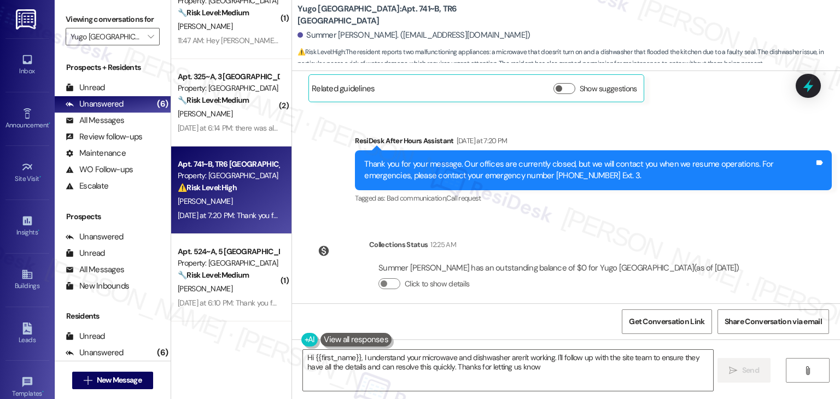
type textarea "Hi {{first_name}}, I understand your microwave and dishwasher aren't working. I…"
click at [704, 239] on div "Collections Status 12:25 AM" at bounding box center [559, 246] width 380 height 15
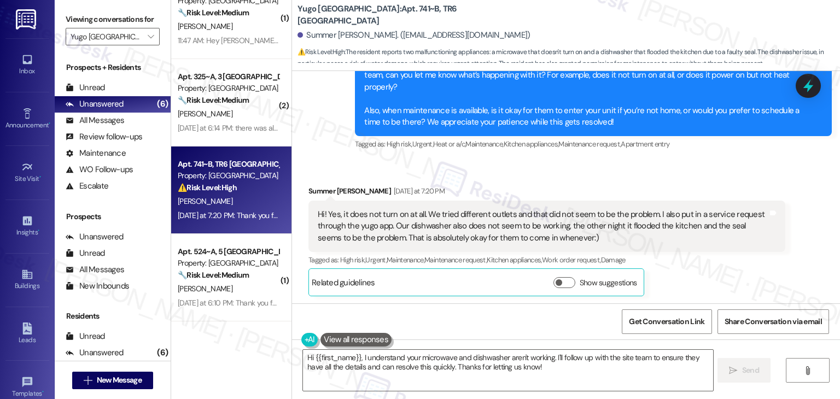
scroll to position [556, 0]
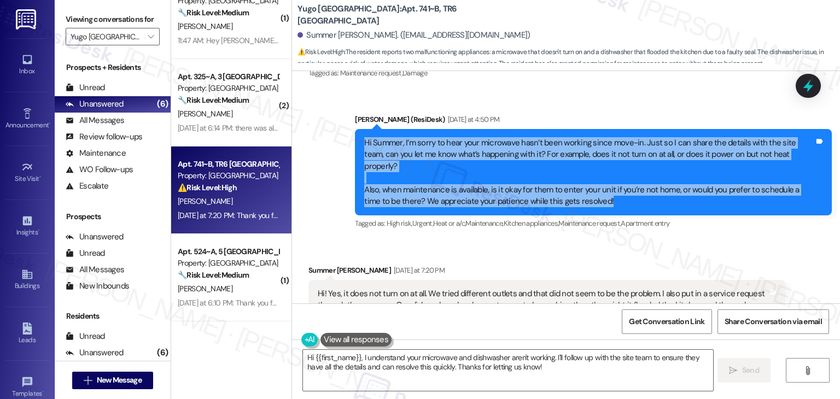
drag, startPoint x: 582, startPoint y: 186, endPoint x: 335, endPoint y: 145, distance: 250.6
click at [335, 145] on div "Sent via SMS Sarah (ResiDesk) Yesterday at 4:50 PM Hi Summer, I’m sorry to hear…" at bounding box center [566, 164] width 548 height 151
copy div "Hi Summer, I’m sorry to hear your microwave hasn’t been working since move-in. …"
click at [818, 84] on div at bounding box center [808, 86] width 25 height 24
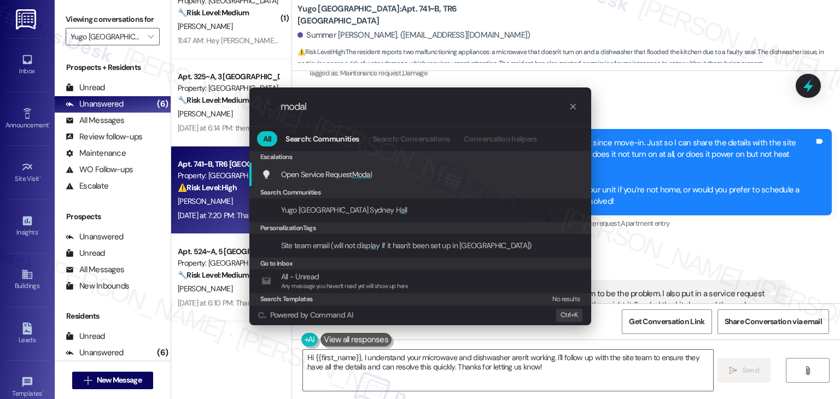
type input "modal"
click at [382, 173] on div "Open Service Request Modal Add shortcut" at bounding box center [421, 174] width 320 height 12
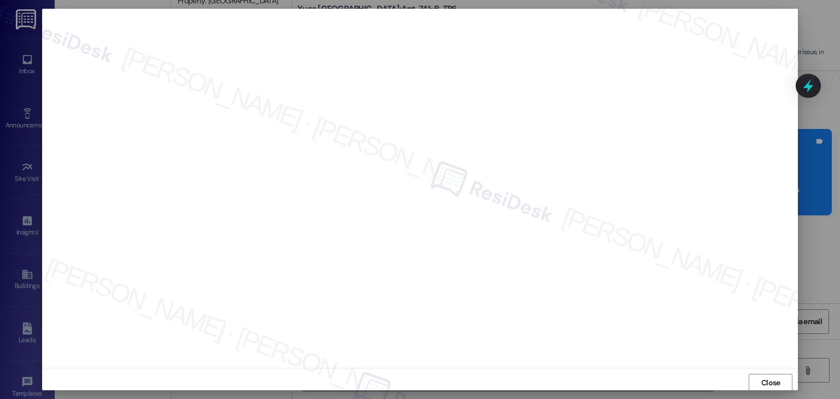
scroll to position [1, 0]
click at [773, 379] on span "Close" at bounding box center [770, 382] width 19 height 11
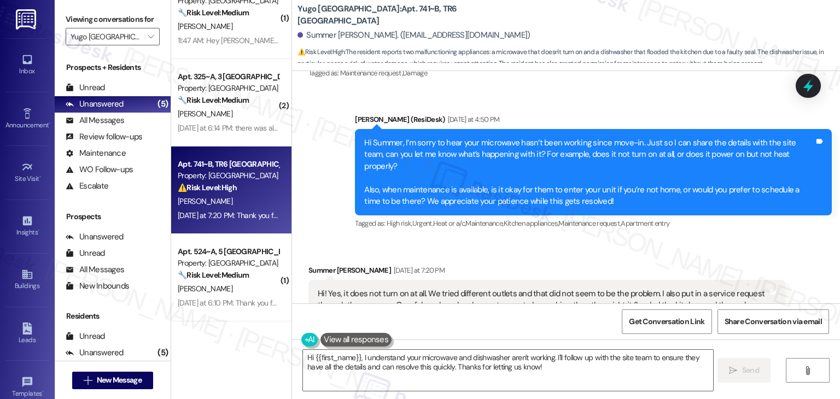
click at [786, 240] on div "Received via SMS Summer Stickler Yesterday at 7:20 PM Hi! Yes, it does not turn…" at bounding box center [566, 312] width 548 height 144
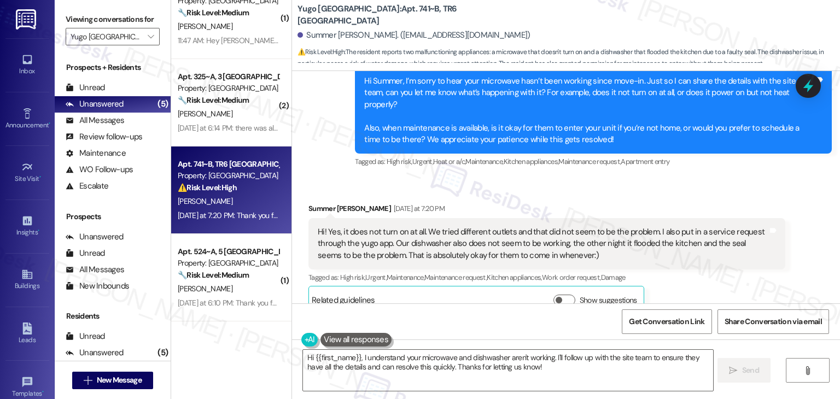
scroll to position [666, 0]
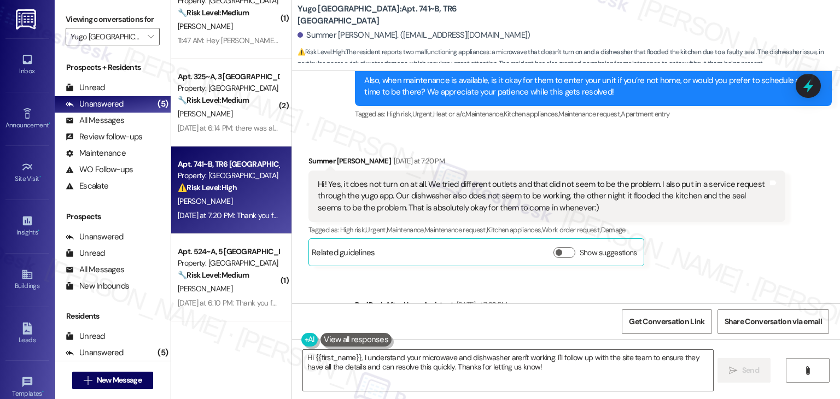
click at [785, 241] on div "Received via SMS Summer Stickler Yesterday at 7:20 PM Hi! Yes, it does not turn…" at bounding box center [546, 210] width 493 height 127
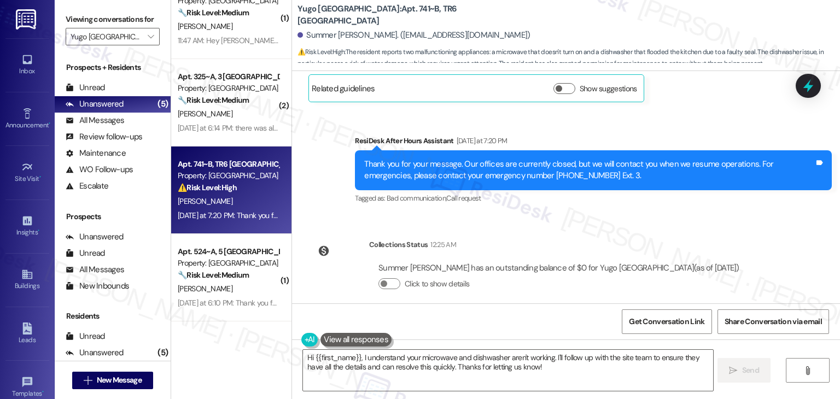
click at [785, 242] on div "Sent via SMS Sarah (ResiDesk) Aug 01, 2025 at 1:14 PM Hi Summer! We’re so excit…" at bounding box center [566, 187] width 548 height 232
click at [786, 240] on div "Sent via SMS Sarah (ResiDesk) Aug 01, 2025 at 1:14 PM Hi Summer! We’re so excit…" at bounding box center [566, 187] width 548 height 232
click at [786, 241] on div "Sent via SMS Sarah (ResiDesk) Aug 01, 2025 at 1:14 PM Hi Summer! We’re so excit…" at bounding box center [566, 187] width 548 height 232
click at [785, 241] on div "Sent via SMS Sarah (ResiDesk) Aug 01, 2025 at 1:14 PM Hi Summer! We’re so excit…" at bounding box center [566, 187] width 548 height 232
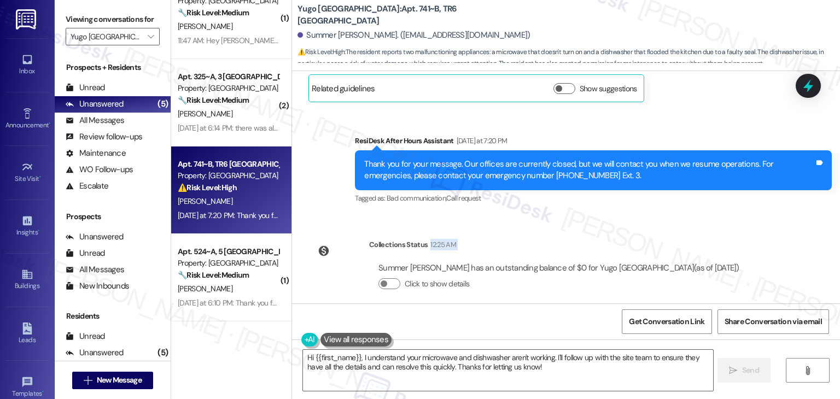
click at [785, 241] on div "Sent via SMS Sarah (ResiDesk) Aug 01, 2025 at 1:14 PM Hi Summer! We’re so excit…" at bounding box center [566, 187] width 548 height 232
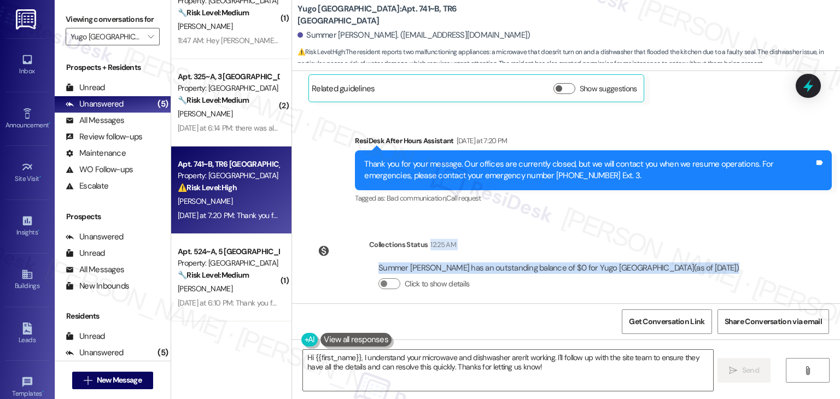
click at [785, 242] on div "Sent via SMS Sarah (ResiDesk) Aug 01, 2025 at 1:14 PM Hi Summer! We’re so excit…" at bounding box center [566, 187] width 548 height 232
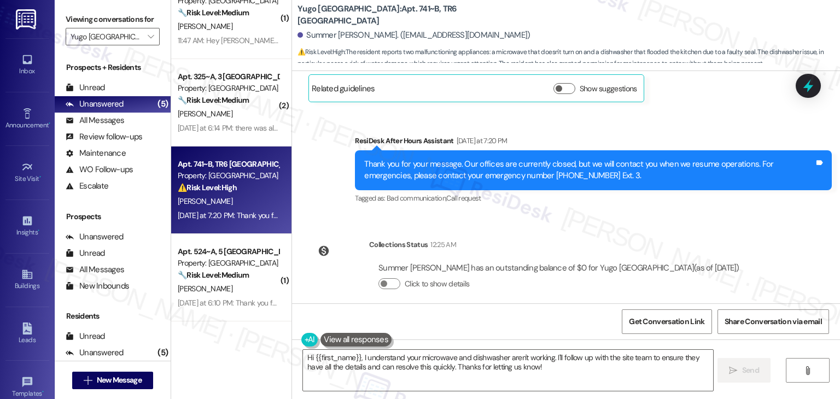
click at [766, 229] on div "Sent via SMS Sarah (ResiDesk) Aug 01, 2025 at 1:14 PM Hi Summer! We’re so excit…" at bounding box center [566, 187] width 548 height 232
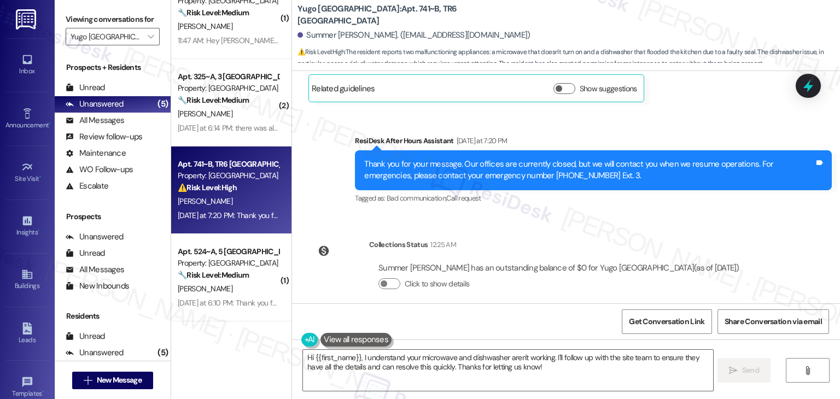
click at [766, 229] on div "Sent via SMS Sarah (ResiDesk) Aug 01, 2025 at 1:14 PM Hi Summer! We’re so excit…" at bounding box center [566, 187] width 548 height 232
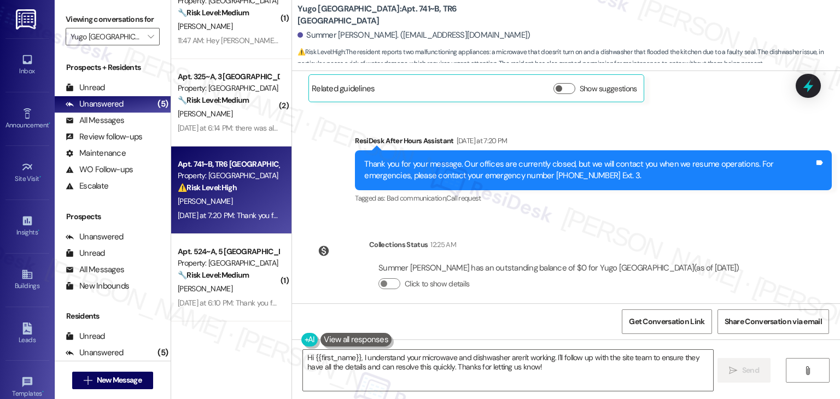
click at [766, 229] on div "Sent via SMS Sarah (ResiDesk) Aug 01, 2025 at 1:14 PM Hi Summer! We’re so excit…" at bounding box center [566, 187] width 548 height 232
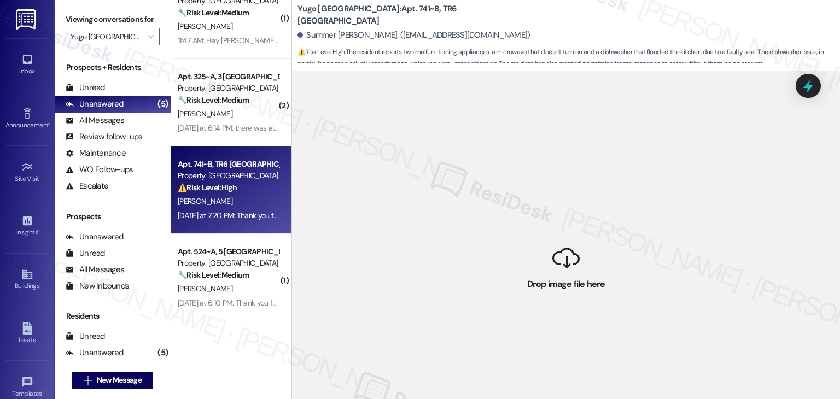
click at [769, 245] on div " Drop image file here" at bounding box center [566, 270] width 548 height 399
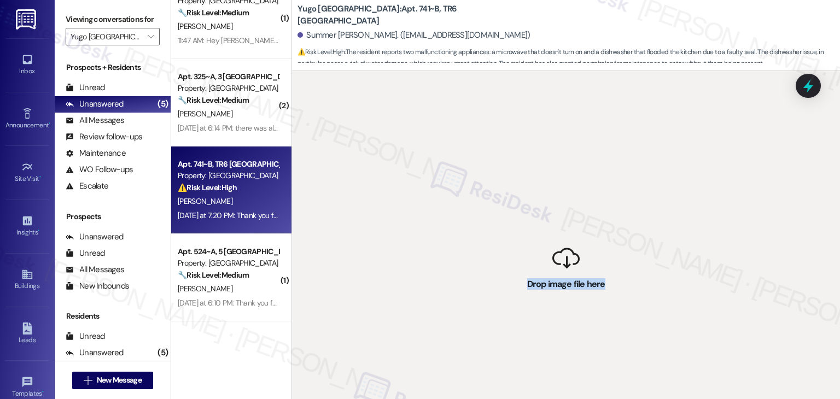
click at [769, 245] on div " Drop image file here" at bounding box center [566, 270] width 548 height 399
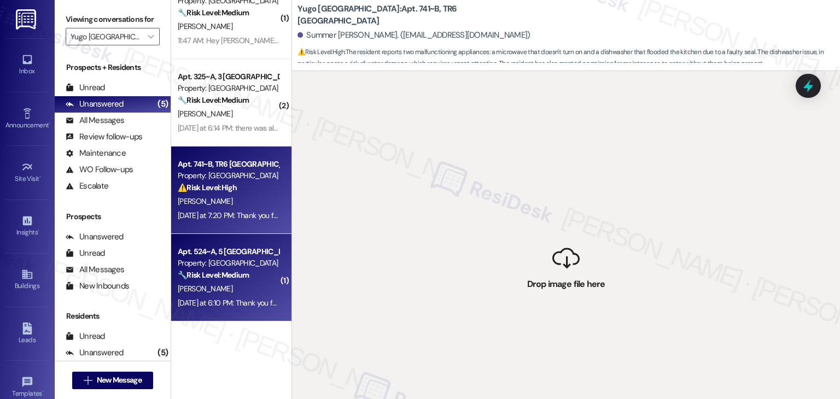
click at [265, 296] on div "Yesterday at 6:10 PM: Thank you for your message. Our offices are currently clo…" at bounding box center [228, 303] width 103 height 14
click at [230, 233] on div "Apt. 741~B, TR6 Yugo Flagstaff Grove Property: Yugo Flagstaff Grove ⚠️ Risk Lev…" at bounding box center [231, 191] width 120 height 88
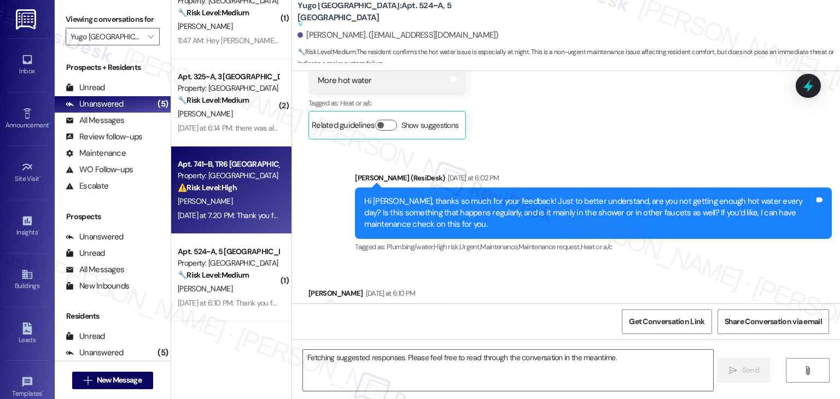
scroll to position [284, 0]
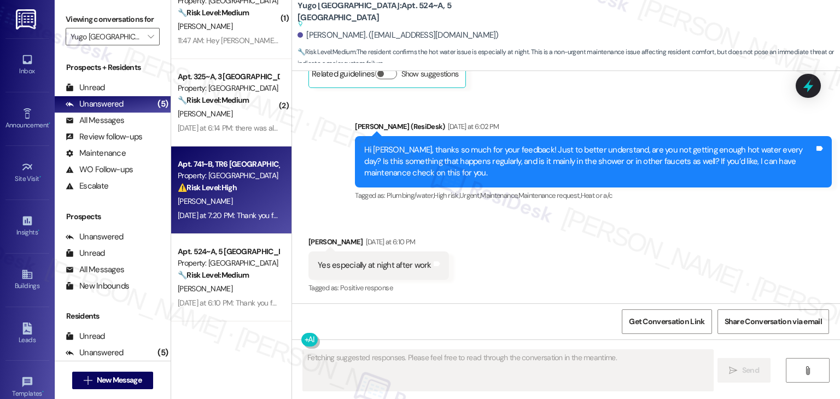
click at [680, 221] on div "Received via SMS Anthony Ong Yesterday at 6:10 PM Yes especially at night after…" at bounding box center [566, 258] width 548 height 92
click at [631, 253] on div "Received via SMS Anthony Ong Yesterday at 6:10 PM Yes especially at night after…" at bounding box center [566, 258] width 548 height 92
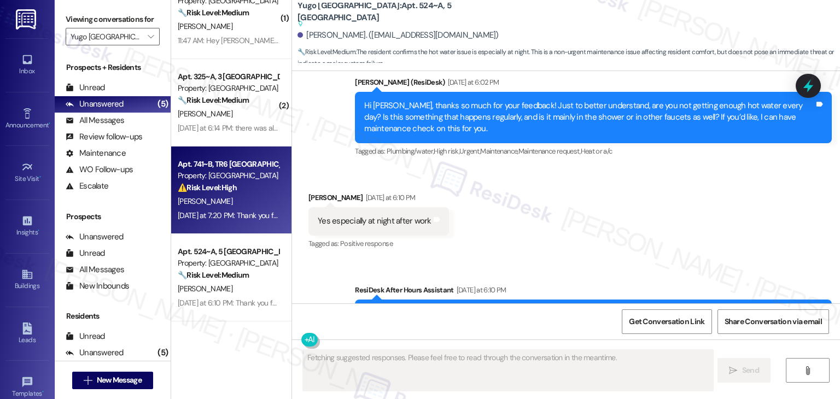
scroll to position [389, 0]
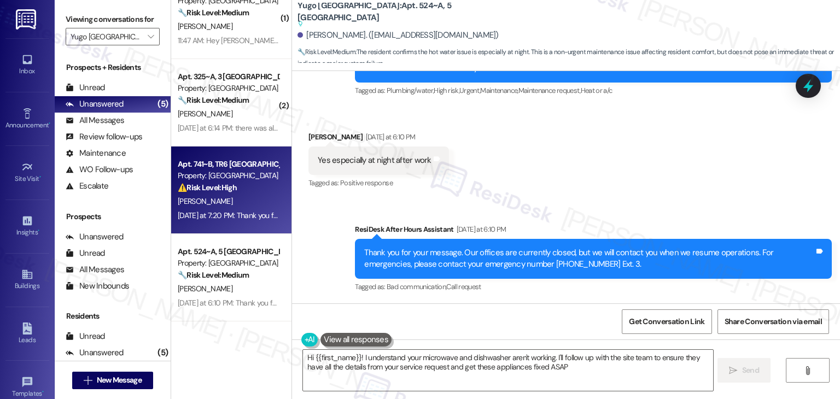
type textarea "Hi {{first_name}}! I understand your microwave and dishwasher aren't working. I…"
click at [593, 167] on div "Received via SMS Anthony Ong Yesterday at 6:10 PM Yes especially at night after…" at bounding box center [566, 153] width 548 height 92
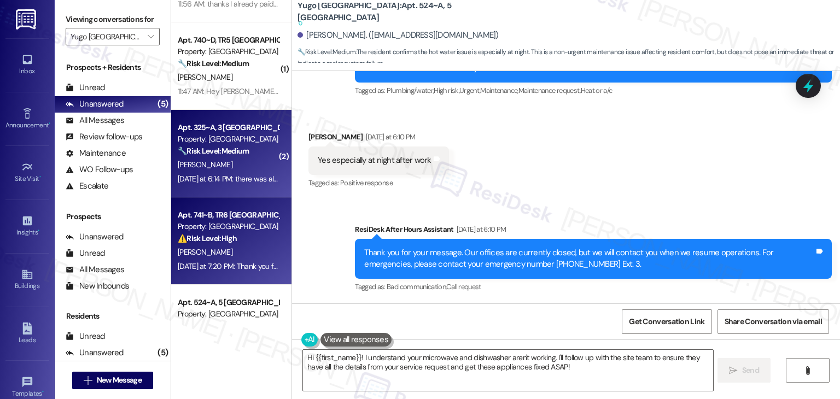
scroll to position [116, 0]
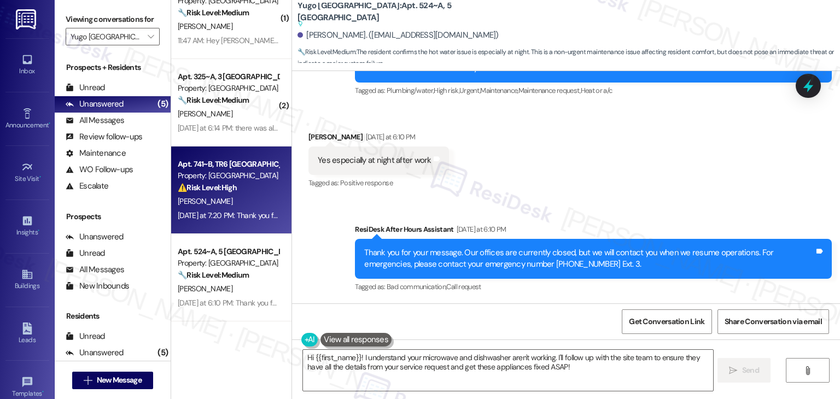
click at [228, 208] on div "S. Stickler" at bounding box center [228, 202] width 103 height 14
click at [484, 151] on div "Received via SMS Anthony Ong Yesterday at 6:10 PM Yes especially at night after…" at bounding box center [566, 153] width 548 height 92
click at [508, 204] on div "Sent via SMS ResiDesk After Hours Assistant Yesterday at 6:10 PM Thank you for …" at bounding box center [566, 251] width 548 height 104
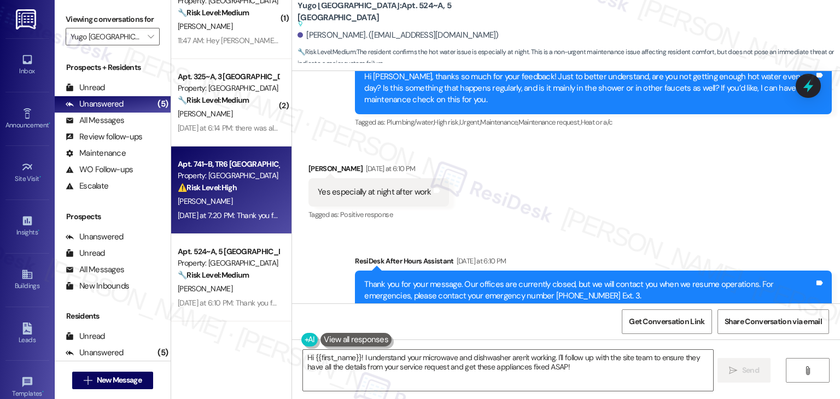
scroll to position [280, 0]
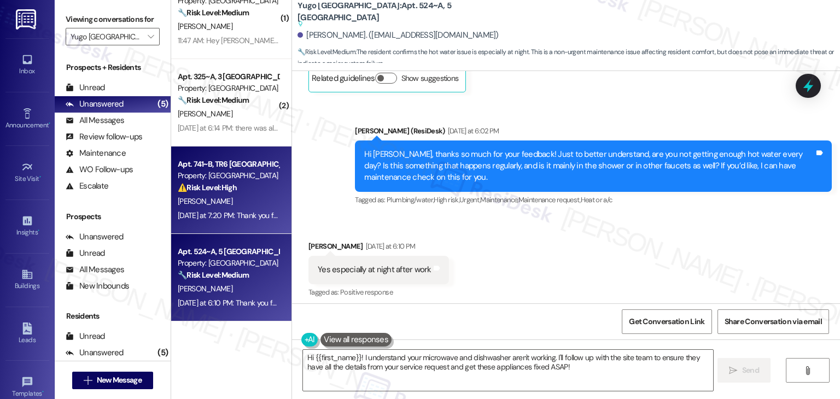
click at [214, 272] on strong "🔧 Risk Level: Medium" at bounding box center [213, 275] width 71 height 10
click at [215, 211] on div "Yesterday at 7:20 PM: Thank you for your message. Our offices are currently clo…" at bounding box center [522, 216] width 689 height 10
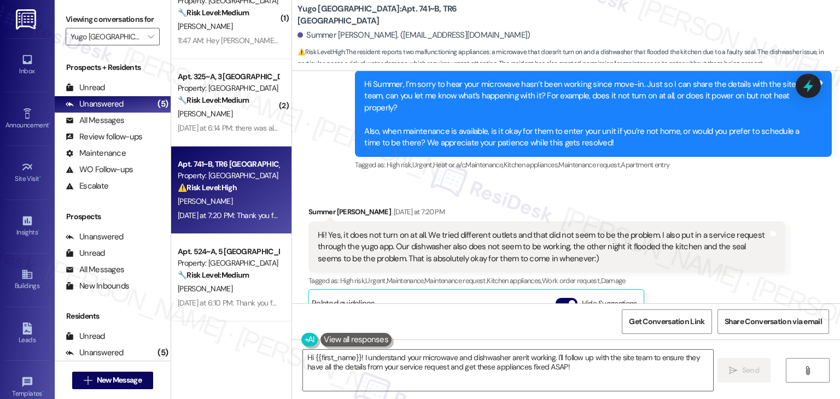
scroll to position [591, 0]
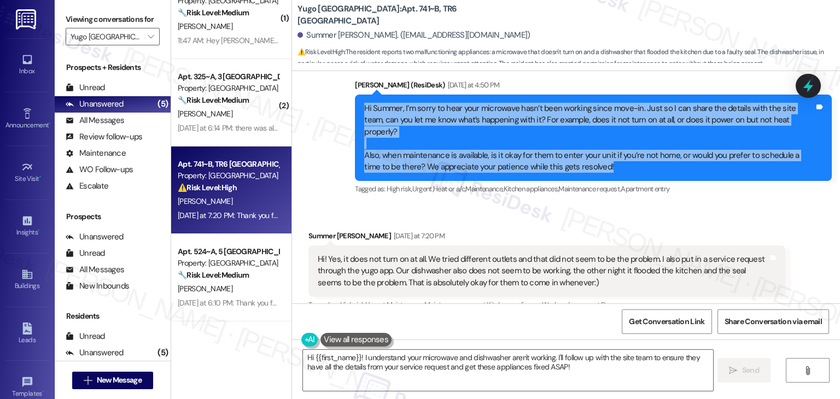
drag, startPoint x: 585, startPoint y: 154, endPoint x: 353, endPoint y: 110, distance: 235.5
click at [355, 110] on div "Hi Summer, I’m sorry to hear your microwave hasn’t been working since move-in. …" at bounding box center [593, 138] width 477 height 87
copy div "Hi Summer, I’m sorry to hear your microwave hasn’t been working since move-in. …"
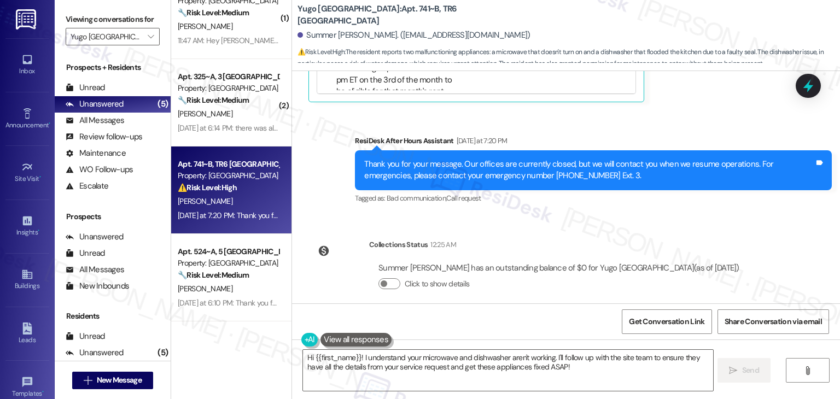
scroll to position [716, 0]
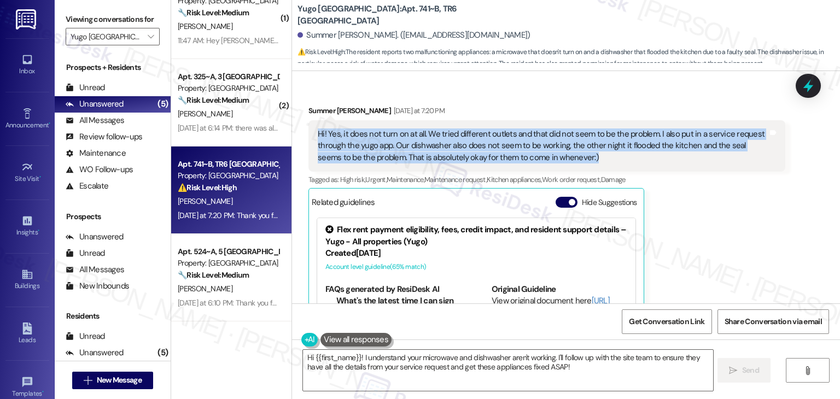
drag, startPoint x: 558, startPoint y: 145, endPoint x: 306, endPoint y: 127, distance: 252.8
click at [308, 127] on div "Hi! Yes, it does not turn on at all. We tried different outlets and that did no…" at bounding box center [546, 145] width 477 height 51
copy div "Hi! Yes, it does not turn on at all. We tried different outlets and that did no…"
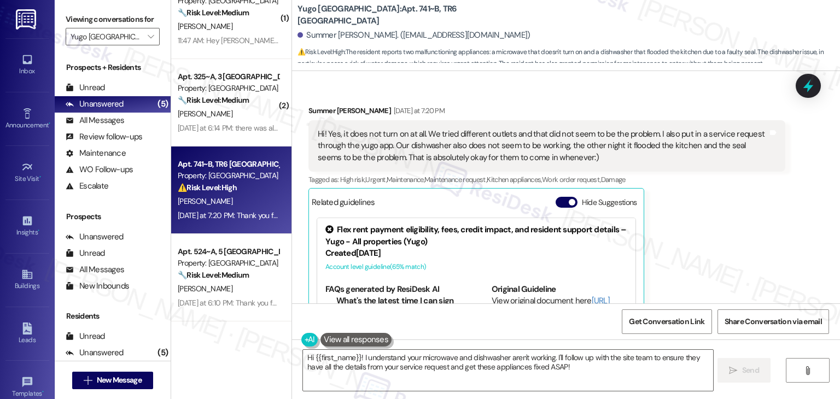
click at [724, 232] on div "Summer Stickler Yesterday at 7:20 PM Hi! Yes, it does not turn on at all. We tr…" at bounding box center [546, 240] width 477 height 271
click at [724, 233] on div "Summer Stickler Yesterday at 7:20 PM Hi! Yes, it does not turn on at all. We tr…" at bounding box center [546, 240] width 477 height 271
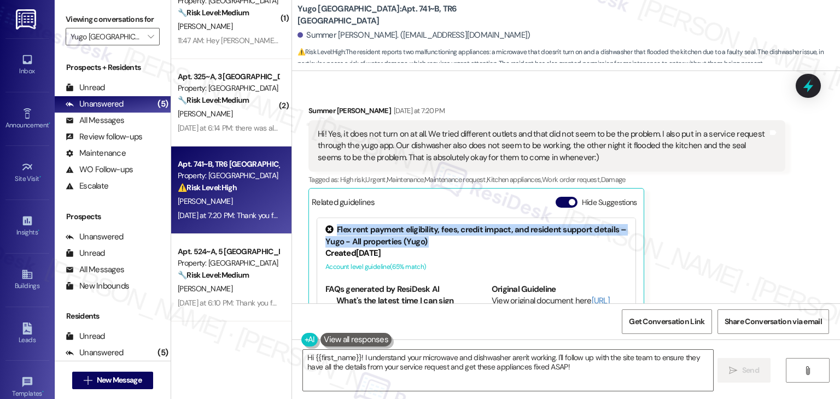
click at [724, 233] on div "Summer Stickler Yesterday at 7:20 PM Hi! Yes, it does not turn on at all. We tr…" at bounding box center [546, 240] width 477 height 271
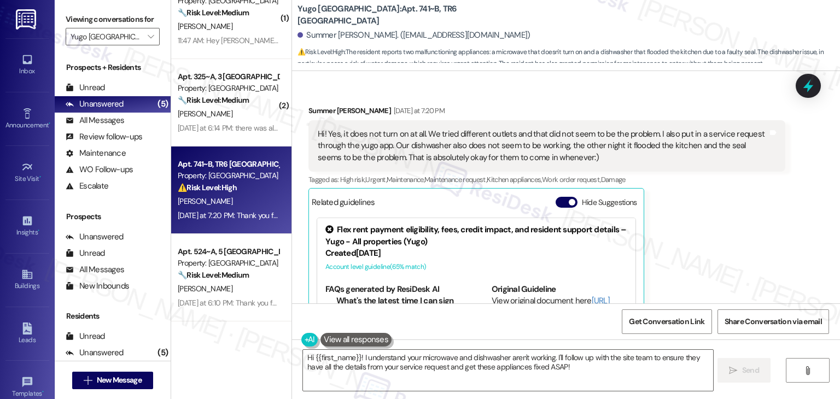
click at [724, 233] on div "Summer Stickler Yesterday at 7:20 PM Hi! Yes, it does not turn on at all. We tr…" at bounding box center [546, 240] width 477 height 271
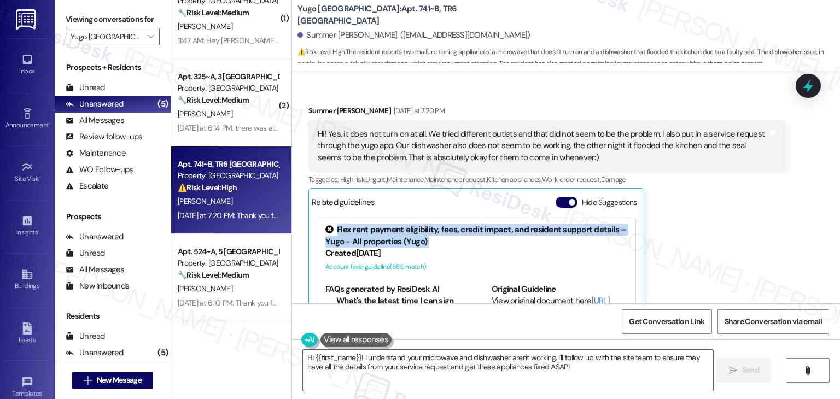
click at [724, 233] on div "Summer Stickler Yesterday at 7:20 PM Hi! Yes, it does not turn on at all. We tr…" at bounding box center [546, 240] width 477 height 271
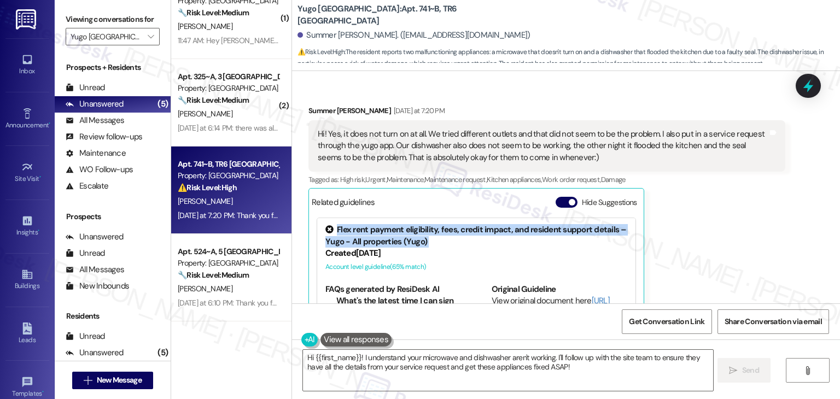
click at [724, 233] on div "Summer Stickler Yesterday at 7:20 PM Hi! Yes, it does not turn on at all. We tr…" at bounding box center [546, 240] width 477 height 271
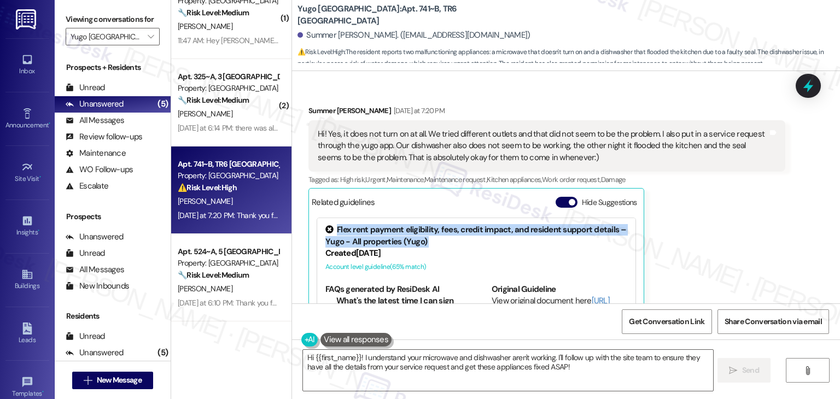
click at [724, 233] on div "Summer Stickler Yesterday at 7:20 PM Hi! Yes, it does not turn on at all. We tr…" at bounding box center [546, 240] width 477 height 271
click at [556, 197] on button "Hide Suggestions" at bounding box center [567, 202] width 22 height 11
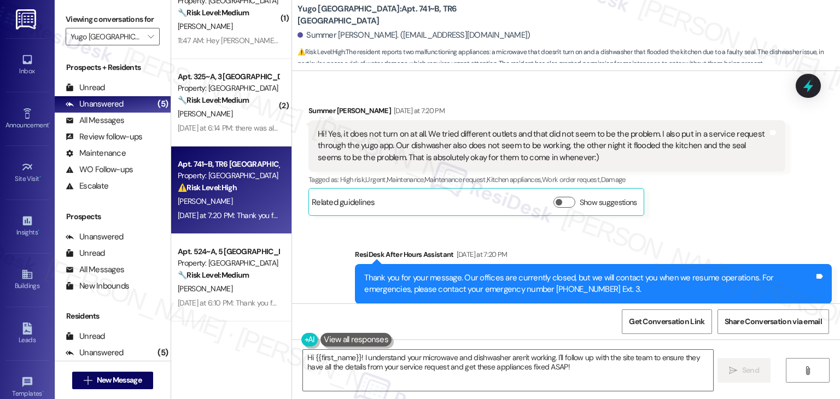
click at [703, 224] on div "Sent via SMS ResiDesk After Hours Assistant Yesterday at 7:20 PM Thank you for …" at bounding box center [566, 276] width 548 height 104
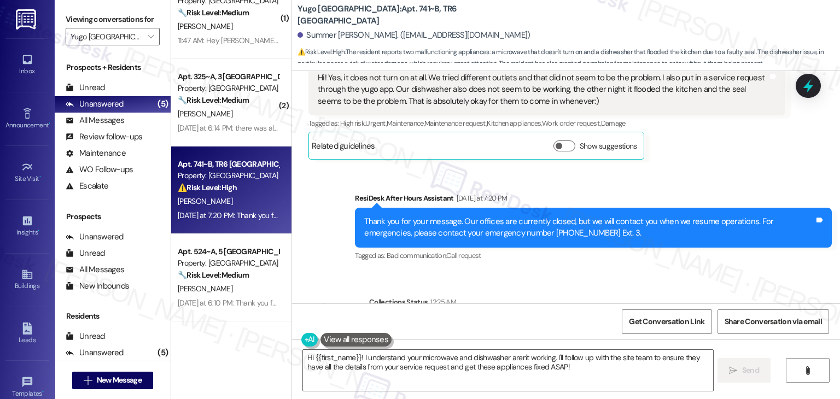
scroll to position [830, 0]
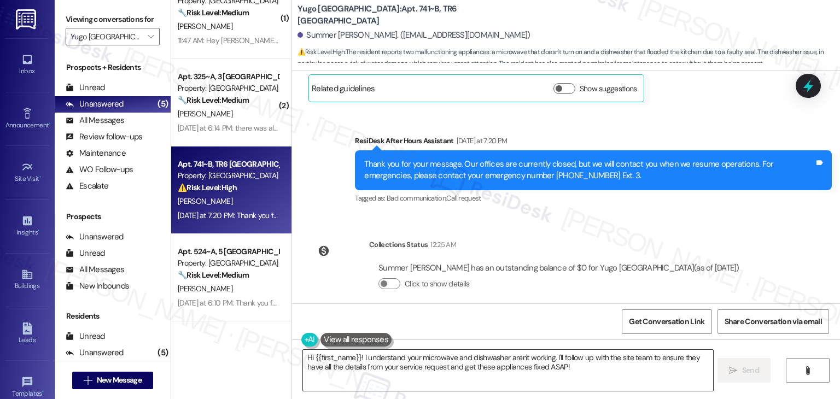
click at [455, 352] on textarea "Hi {{first_name}}! I understand your microwave and dishwasher aren't working. I…" at bounding box center [508, 370] width 410 height 41
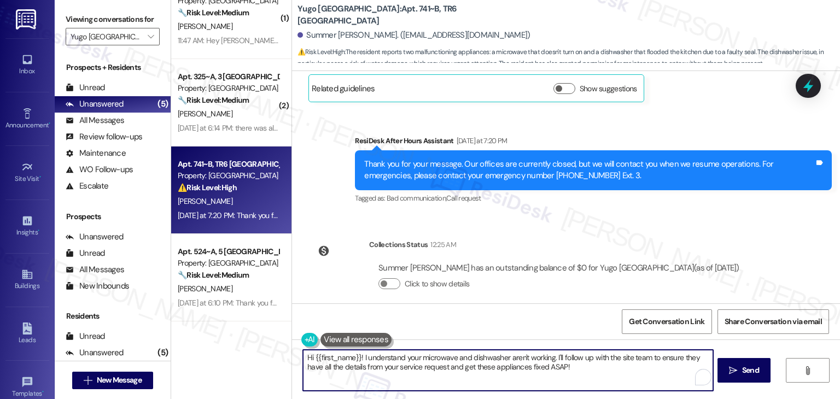
click at [455, 352] on textarea "Hi {{first_name}}! I understand your microwave and dishwasher aren't working. I…" at bounding box center [508, 370] width 410 height 41
paste textarea "Summer! Thanks for the details. Since you’ve already submitted a service reques…"
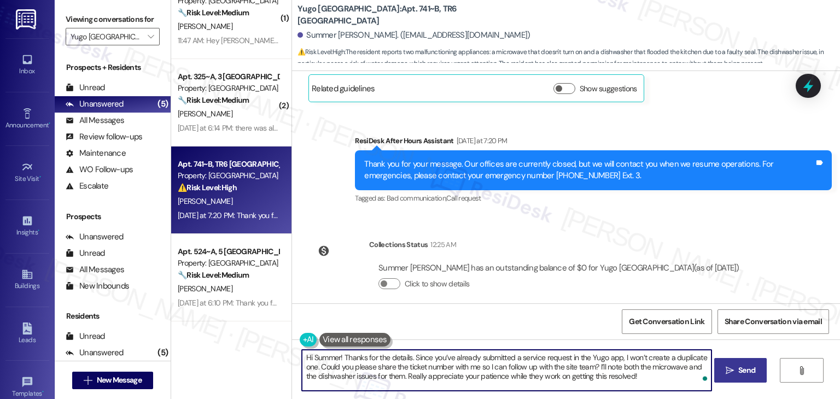
type textarea "Hi Summer! Thanks for the details. Since you’ve already submitted a service req…"
click at [739, 367] on span "Send" at bounding box center [746, 370] width 17 height 11
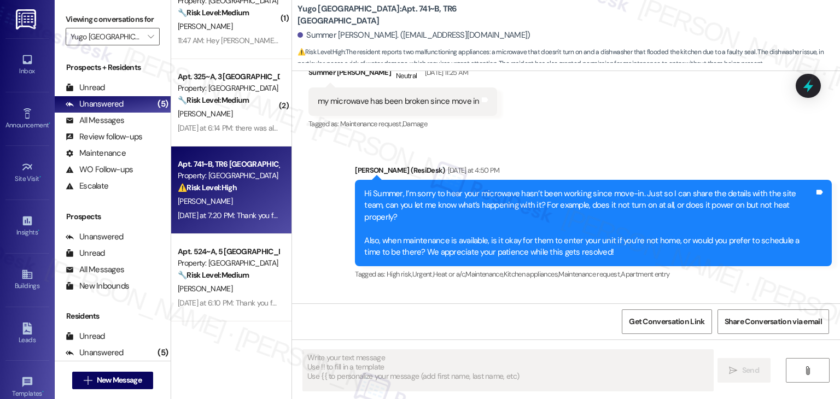
scroll to position [481, 0]
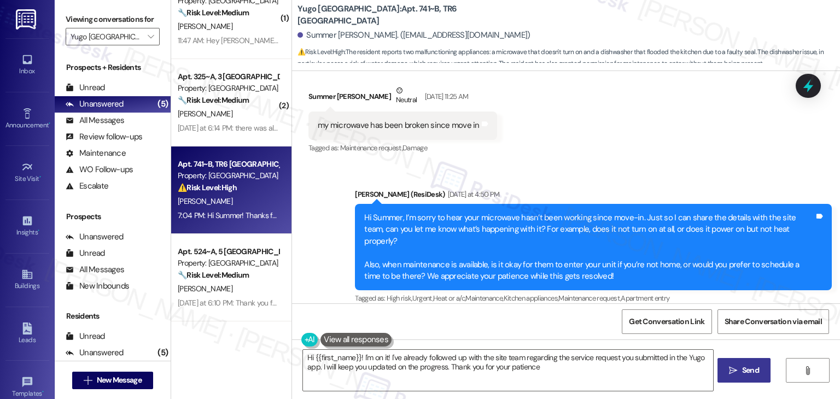
type textarea "Hi {{first_name}}! I'm on it! I've already followed up with the site team regar…"
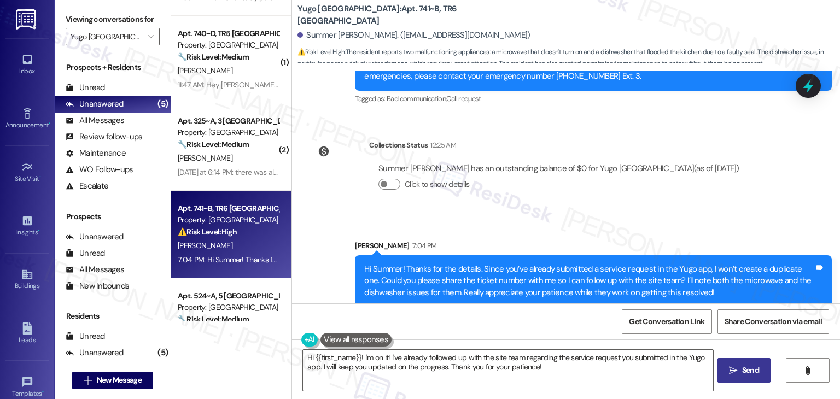
scroll to position [116, 0]
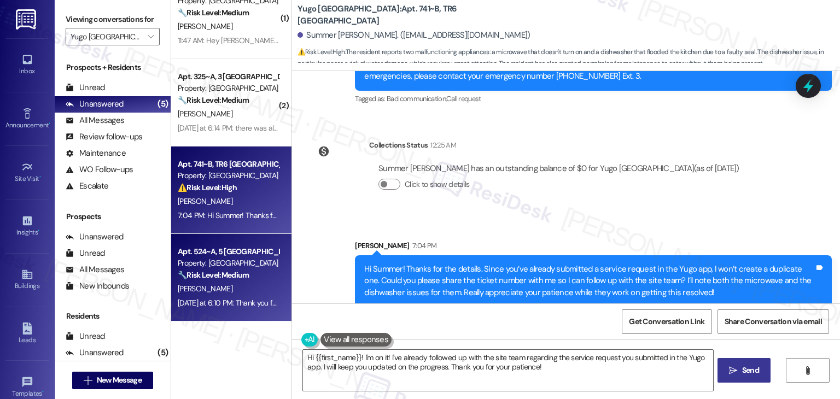
click at [219, 256] on div "Apt. 524~A, 5 Yugo Flagstaff Grove" at bounding box center [228, 251] width 101 height 11
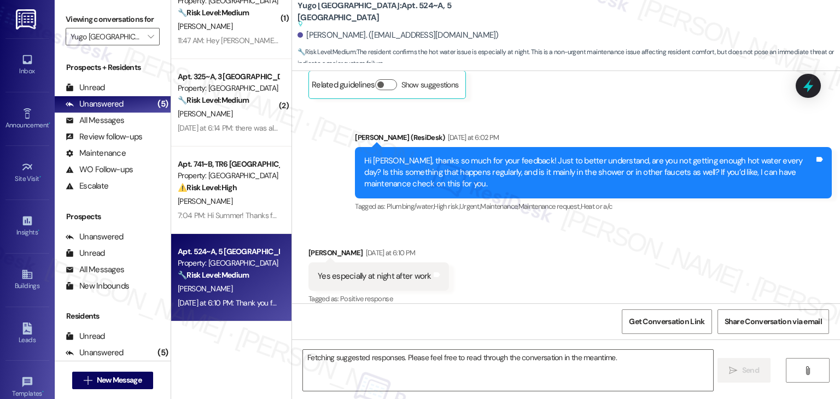
scroll to position [284, 0]
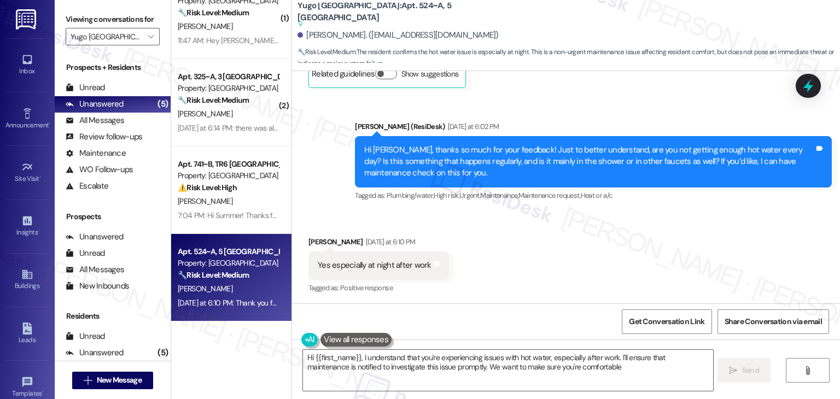
type textarea "Hi {{first_name}}, I understand that you're experiencing issues with hot water,…"
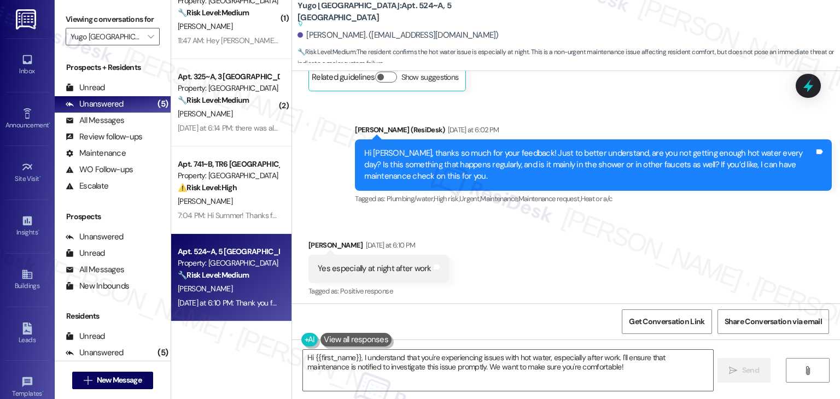
scroll to position [280, 0]
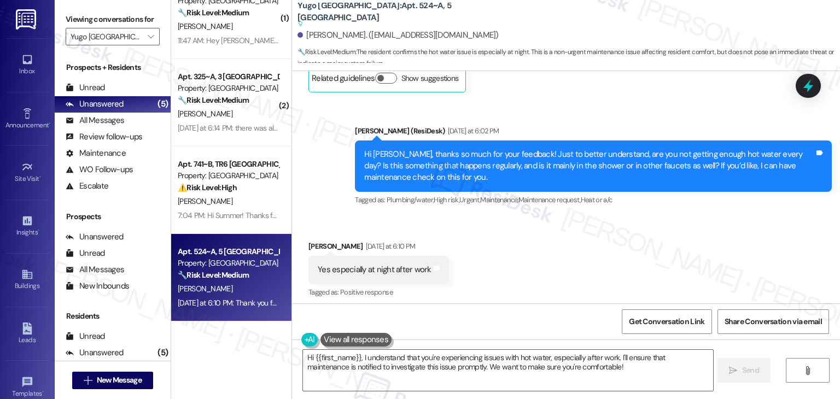
click at [560, 243] on div "Received via SMS Anthony Ong Yesterday at 6:10 PM Yes especially at night after…" at bounding box center [566, 262] width 548 height 92
click at [536, 274] on div "Received via SMS Anthony Ong Yesterday at 6:10 PM Yes especially at night after…" at bounding box center [566, 262] width 548 height 92
click at [536, 275] on div "Received via SMS Anthony Ong Yesterday at 6:10 PM Yes especially at night after…" at bounding box center [566, 262] width 548 height 92
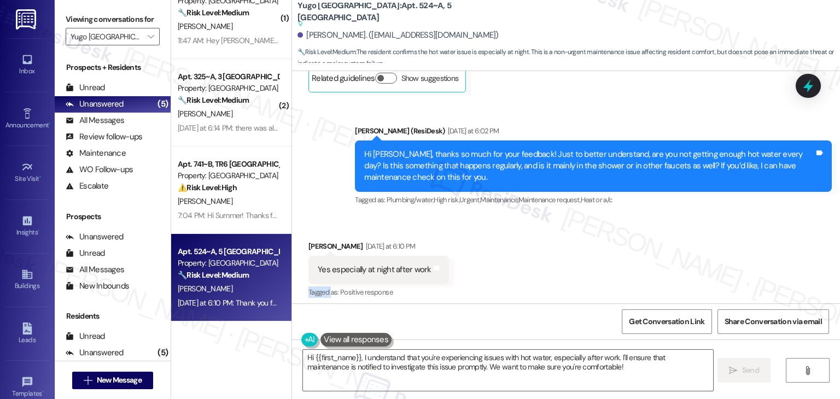
click at [536, 275] on div "Received via SMS Anthony Ong Yesterday at 6:10 PM Yes especially at night after…" at bounding box center [566, 262] width 548 height 92
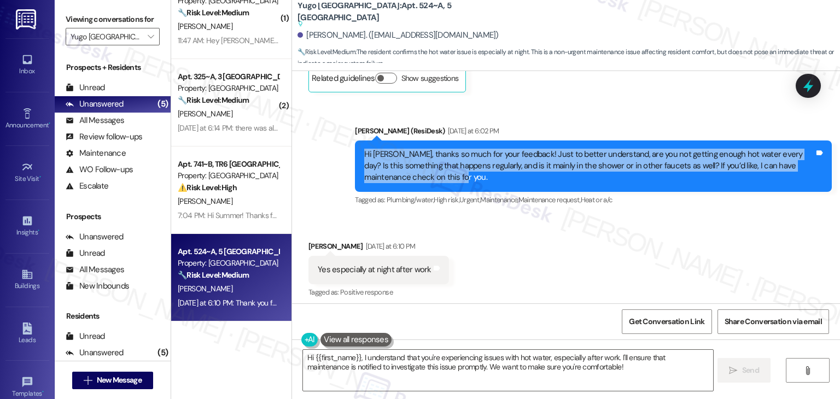
drag, startPoint x: 442, startPoint y: 173, endPoint x: 340, endPoint y: 151, distance: 104.6
click at [340, 151] on div "Sent via SMS Sarah (ResiDesk) Yesterday at 6:02 PM Hi Anthony, thanks so much f…" at bounding box center [566, 159] width 548 height 116
copy div "Hi Anthony, thanks so much for your feedback! Just to better understand, are yo…"
click at [354, 274] on div "Yes especially at night after work" at bounding box center [375, 269] width 114 height 11
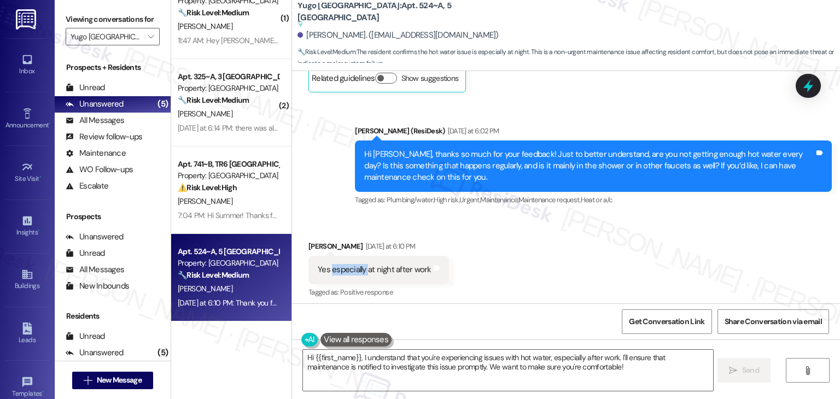
click at [354, 274] on div "Yes especially at night after work" at bounding box center [375, 269] width 114 height 11
copy div "Yes especially at night after work Tags and notes"
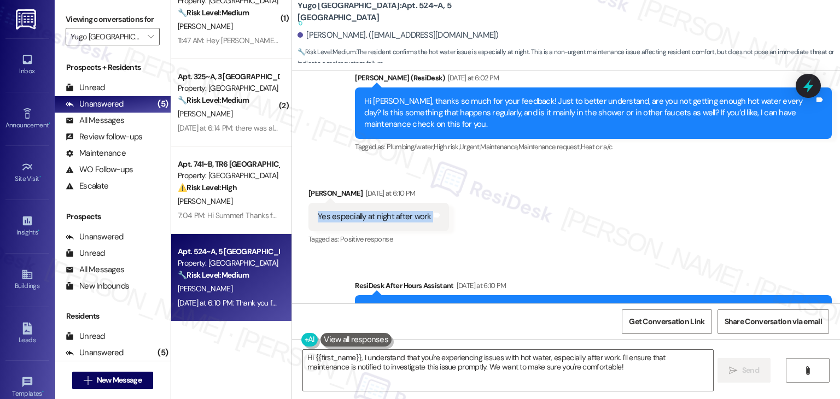
scroll to position [389, 0]
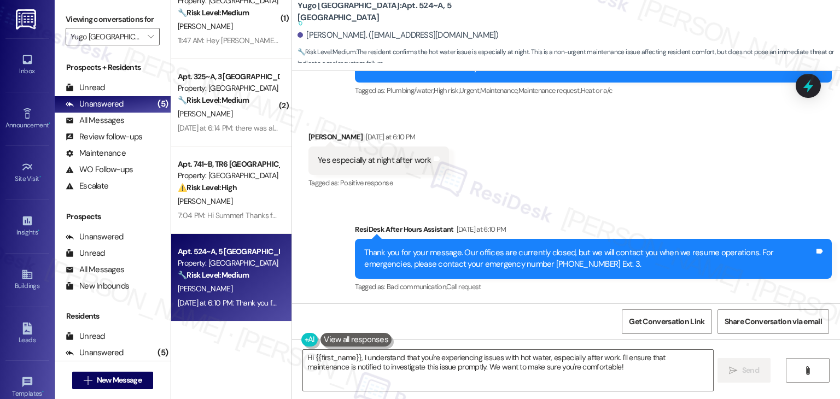
click at [530, 176] on div "Received via SMS Anthony Ong Yesterday at 6:10 PM Yes especially at night after…" at bounding box center [566, 153] width 548 height 92
click at [622, 187] on div "Received via SMS Anthony Ong Yesterday at 6:10 PM Yes especially at night after…" at bounding box center [566, 153] width 548 height 92
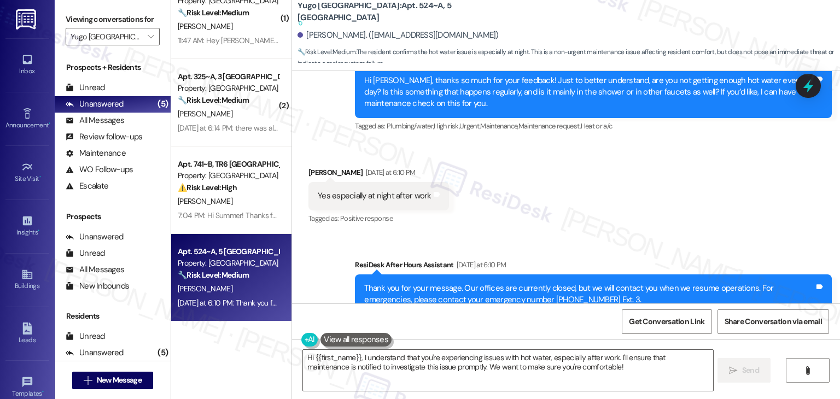
scroll to position [335, 0]
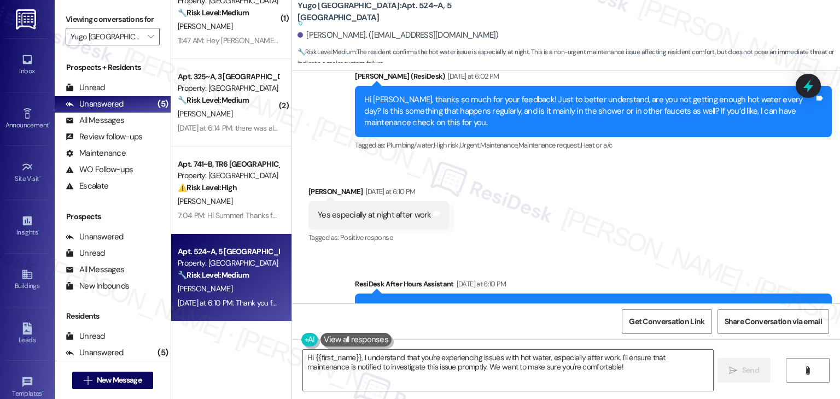
click at [625, 231] on div "Received via SMS Anthony Ong Yesterday at 6:10 PM Yes especially at night after…" at bounding box center [566, 207] width 548 height 92
click at [626, 232] on div "Received via SMS Anthony Ong Yesterday at 6:10 PM Yes especially at night after…" at bounding box center [566, 207] width 548 height 92
click at [627, 217] on div "Received via SMS Anthony Ong Yesterday at 6:10 PM Yes especially at night after…" at bounding box center [566, 207] width 548 height 92
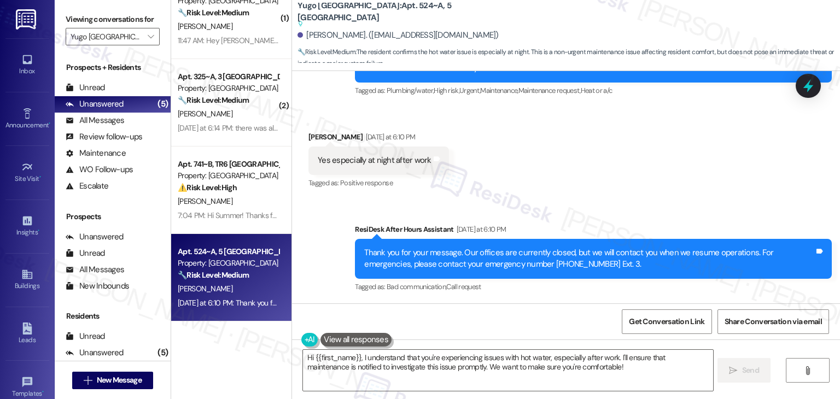
click at [656, 167] on div "Received via SMS Anthony Ong Yesterday at 6:10 PM Yes especially at night after…" at bounding box center [566, 153] width 548 height 92
click at [655, 171] on div "Received via SMS Anthony Ong Yesterday at 6:10 PM Yes especially at night after…" at bounding box center [566, 153] width 548 height 92
click at [802, 89] on icon at bounding box center [808, 86] width 19 height 19
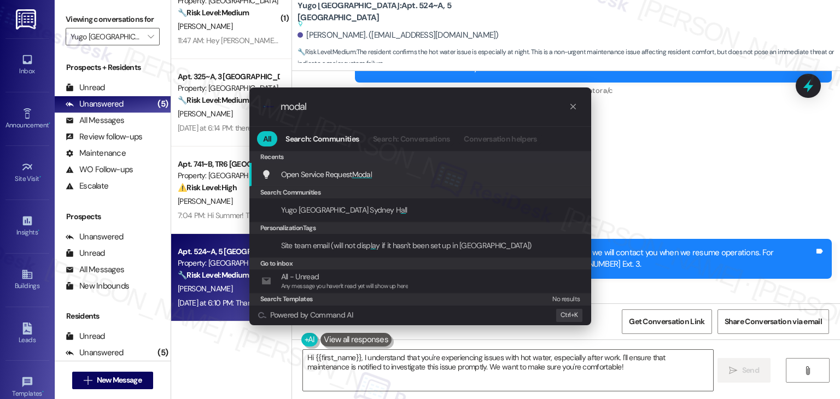
type input "modal"
click at [393, 182] on div "Open Service Request Modal Add shortcut" at bounding box center [420, 175] width 342 height 24
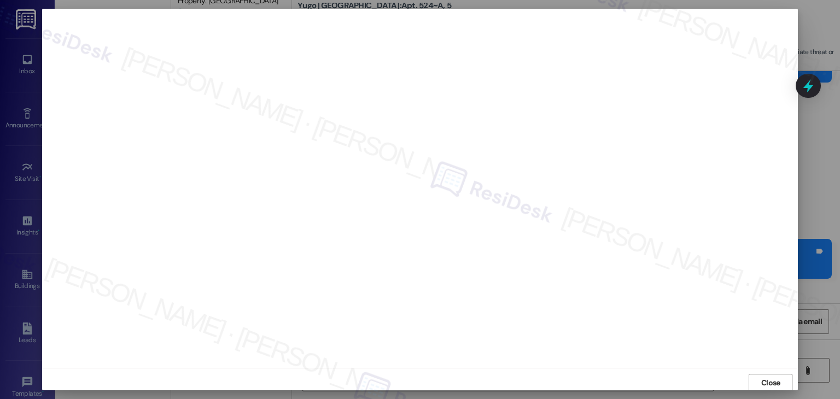
scroll to position [1, 0]
click at [763, 381] on span "Close" at bounding box center [770, 382] width 19 height 11
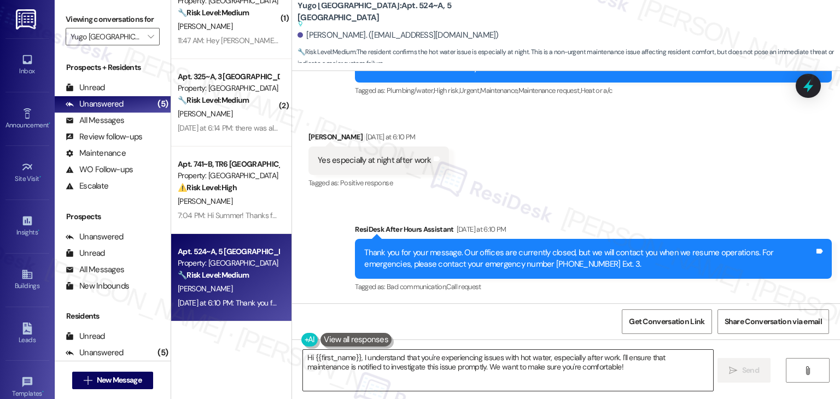
click at [481, 368] on textarea "Hi {{first_name}}, I understand that you're experiencing issues with hot water,…" at bounding box center [508, 370] width 410 height 41
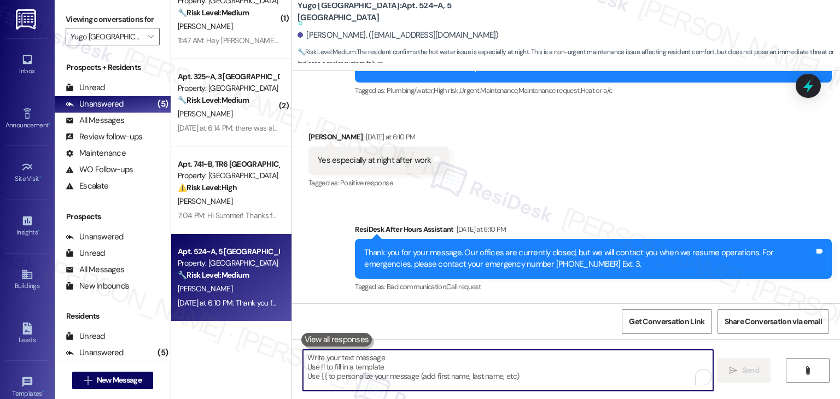
paste textarea "Hi Anthony! Thanks for clarifying. I’ll note that the hot water issue happens e…"
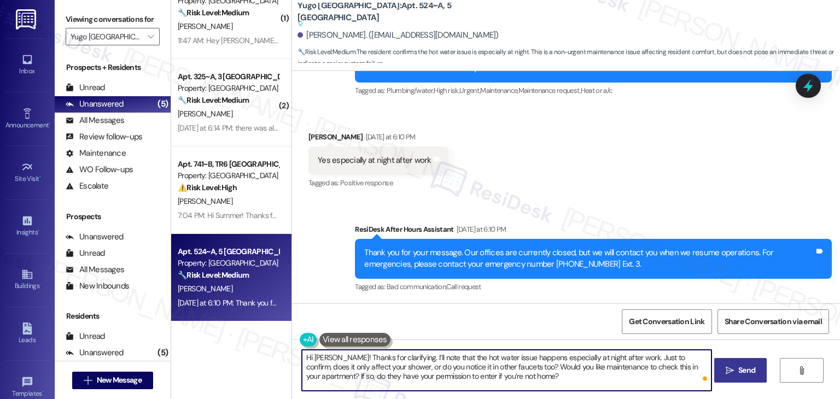
type textarea "Hi Anthony! Thanks for clarifying. I’ll note that the hot water issue happens e…"
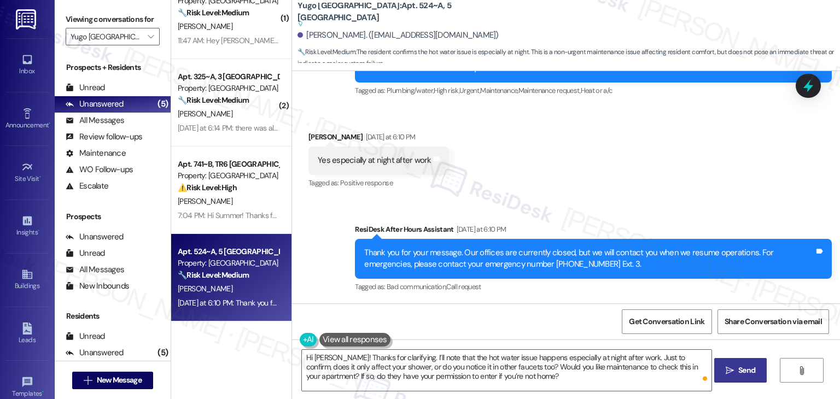
click at [755, 372] on span "Send" at bounding box center [746, 370] width 21 height 11
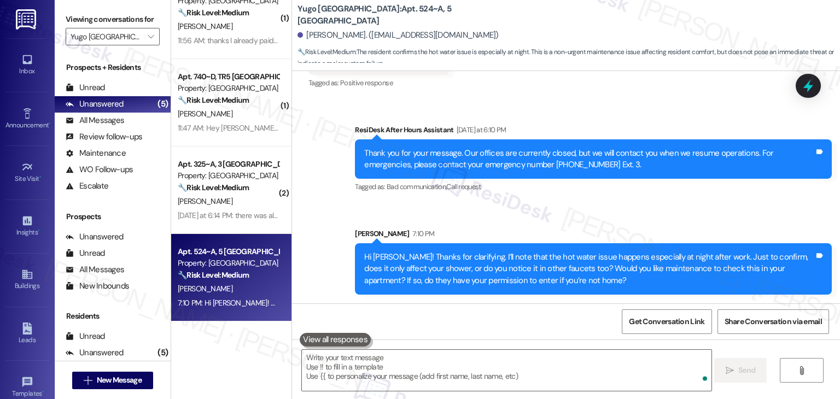
scroll to position [28, 0]
click at [630, 205] on div "Sent via SMS ResiDesk After Hours Assistant Yesterday at 6:10 PM Thank you for …" at bounding box center [566, 201] width 548 height 203
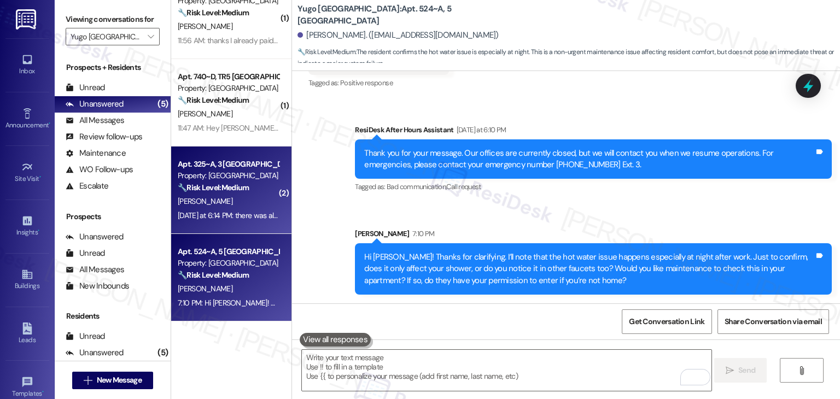
click at [237, 226] on div "Apt. 325~A, 3 Yugo Flagstaff Grove Property: Yugo Flagstaff Grove 🔧 Risk Level:…" at bounding box center [231, 191] width 120 height 88
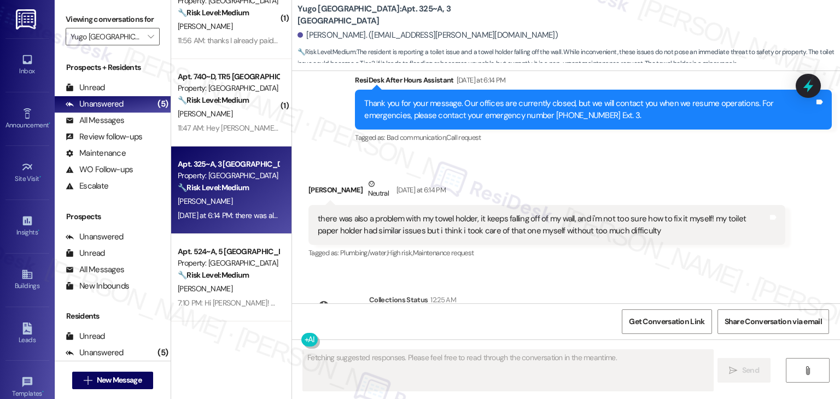
scroll to position [899, 0]
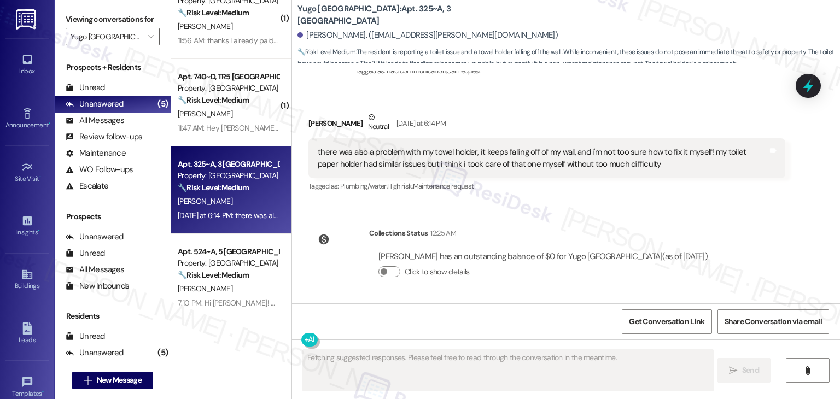
click at [805, 240] on div "Sent via SMS Sarah (ResiDesk) Jul 22, 2025 at 11:26 AM Hi Trin! We’re so excite…" at bounding box center [566, 187] width 548 height 232
click at [773, 235] on div "Sent via SMS Sarah (ResiDesk) Jul 22, 2025 at 11:26 AM Hi Trin! We’re so excite…" at bounding box center [566, 187] width 548 height 232
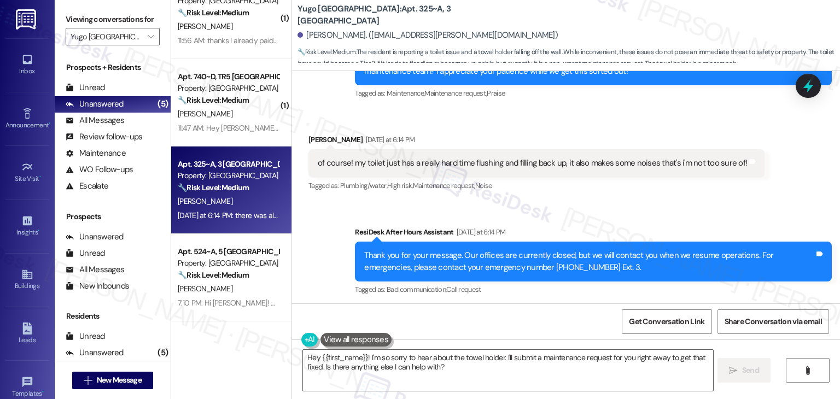
scroll to position [625, 0]
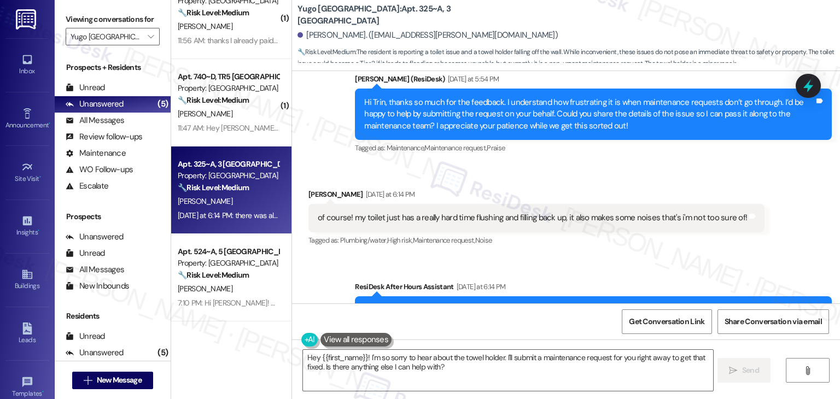
click at [540, 131] on div "Hi Trin, thanks so much for the feedback. I understand how frustrating it is wh…" at bounding box center [589, 114] width 450 height 35
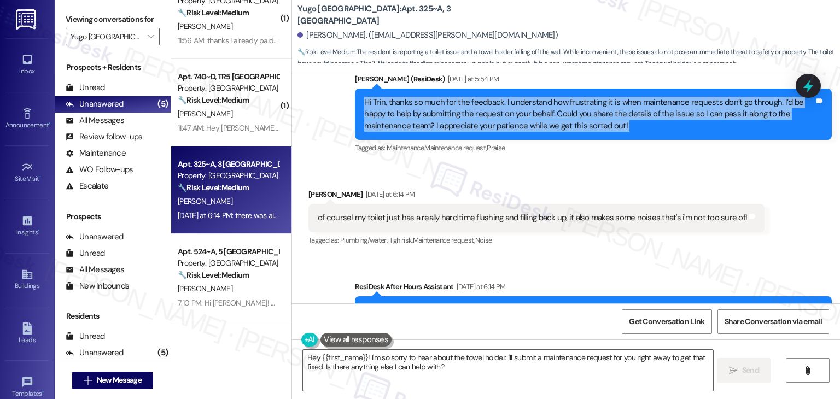
click at [540, 131] on div "Hi Trin, thanks so much for the feedback. I understand how frustrating it is wh…" at bounding box center [589, 114] width 450 height 35
copy div "Hi Trin, thanks so much for the feedback. I understand how frustrating it is wh…"
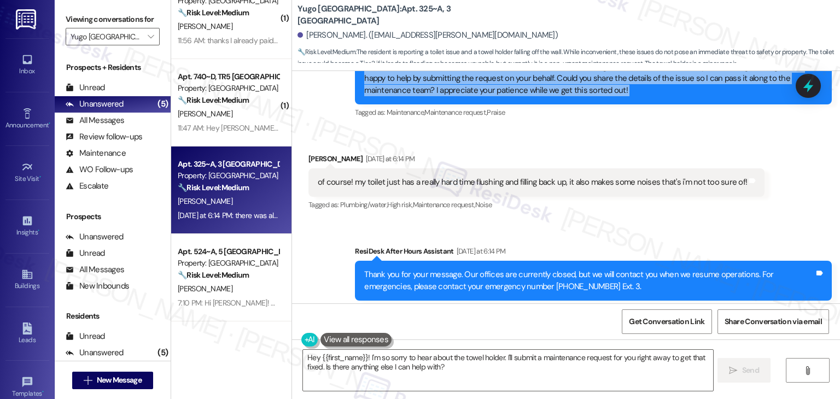
scroll to position [680, 0]
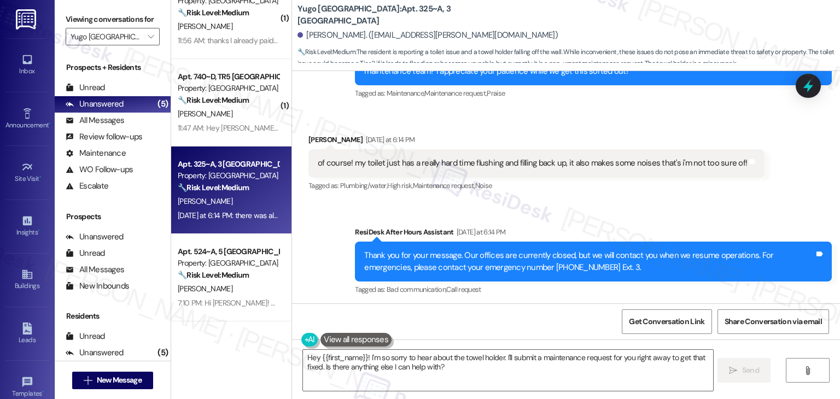
click at [474, 167] on div "of course! my toilet just has a really hard time flushing and filling back up, …" at bounding box center [532, 163] width 429 height 11
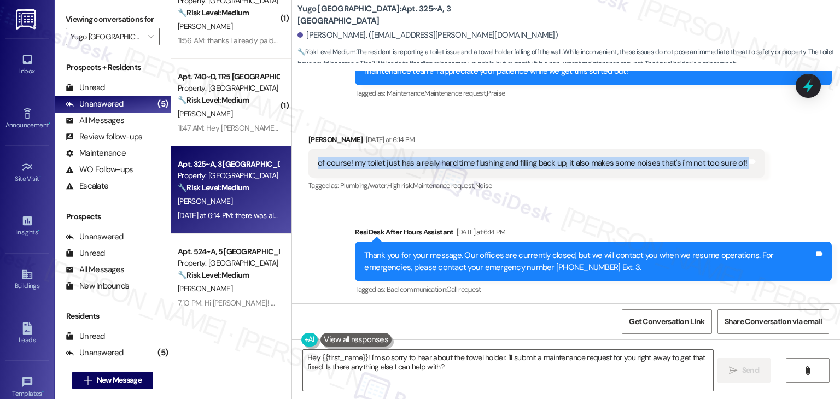
click at [474, 167] on div "of course! my toilet just has a really hard time flushing and filling back up, …" at bounding box center [532, 163] width 429 height 11
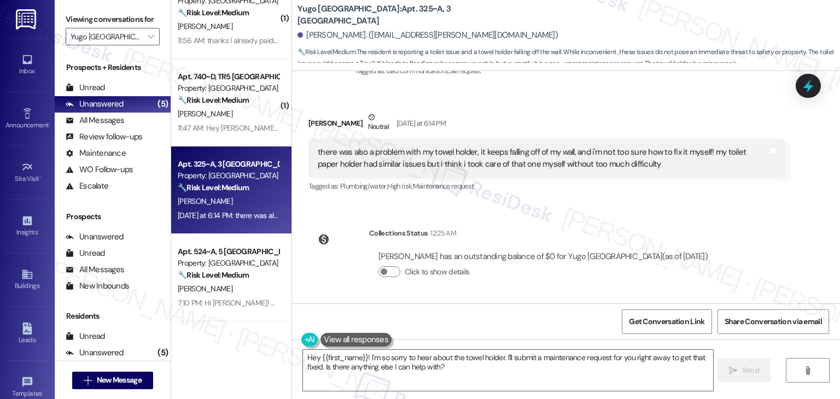
click at [465, 165] on div "there was also a problem with my towel holder, it keeps falling off of my wall,…" at bounding box center [543, 159] width 450 height 24
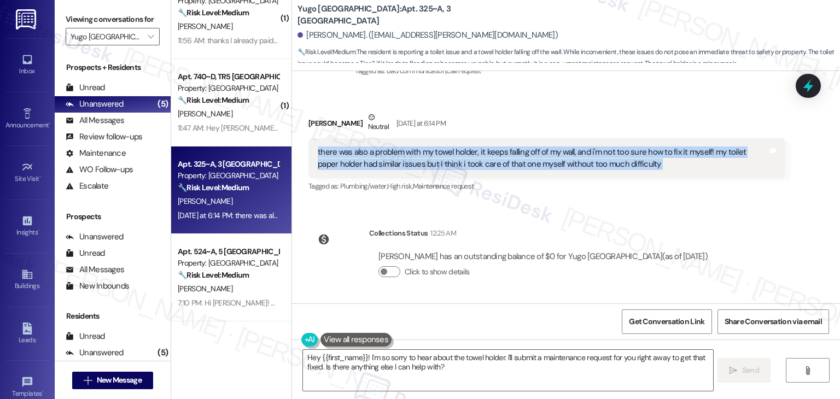
click at [464, 165] on div "there was also a problem with my towel holder, it keeps falling off of my wall,…" at bounding box center [543, 159] width 450 height 24
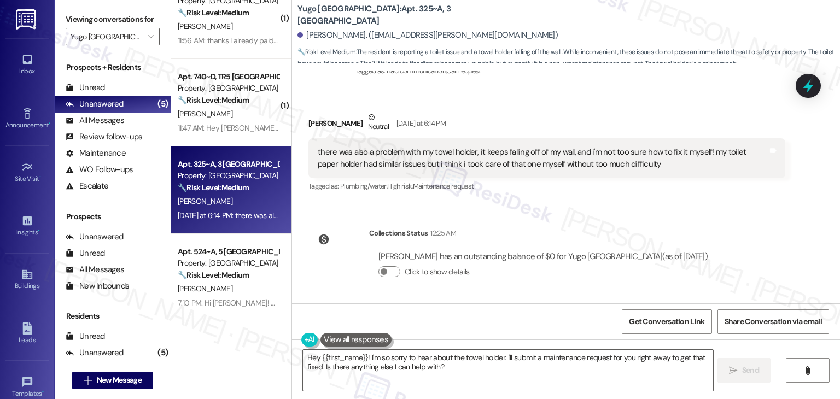
click at [727, 244] on div "Sent via SMS Sarah (ResiDesk) Jul 22, 2025 at 11:26 AM Hi Trin! We’re so excite…" at bounding box center [566, 187] width 548 height 232
click at [731, 236] on div "Sent via SMS Sarah (ResiDesk) Jul 22, 2025 at 11:26 AM Hi Trin! We’re so excite…" at bounding box center [566, 187] width 548 height 232
click at [731, 235] on div "Sent via SMS Sarah (ResiDesk) Jul 22, 2025 at 11:26 AM Hi Trin! We’re so excite…" at bounding box center [566, 187] width 548 height 232
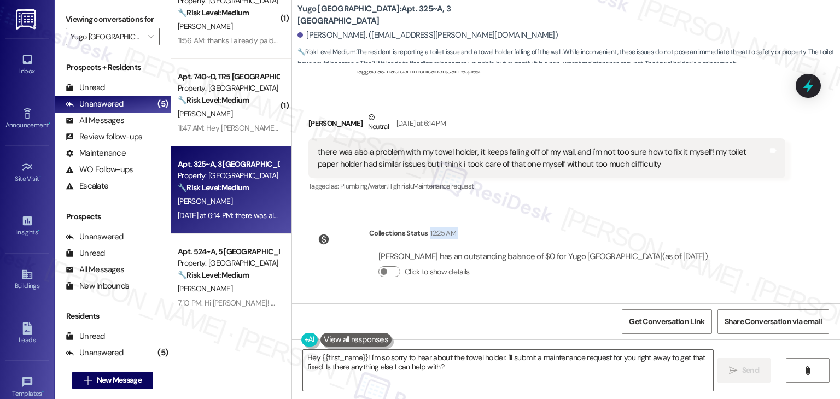
click at [731, 235] on div "Sent via SMS Sarah (ResiDesk) Jul 22, 2025 at 11:26 AM Hi Trin! We’re so excite…" at bounding box center [566, 187] width 548 height 232
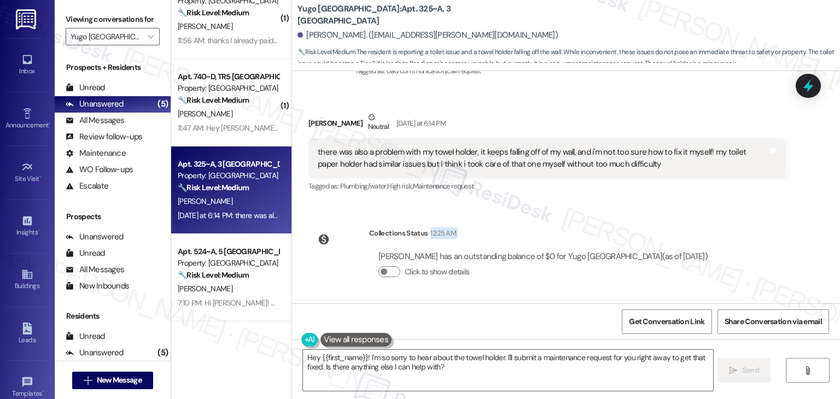
click at [731, 235] on div "Sent via SMS Sarah (ResiDesk) Jul 22, 2025 at 11:26 AM Hi Trin! We’re so excite…" at bounding box center [566, 187] width 548 height 232
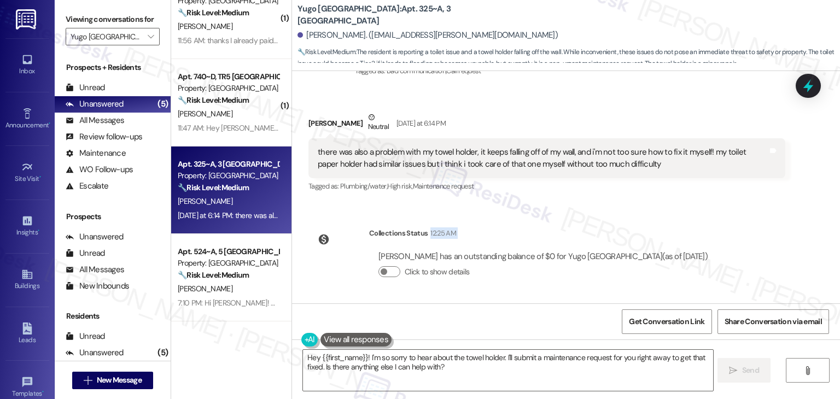
click at [731, 235] on div "Sent via SMS Sarah (ResiDesk) Jul 22, 2025 at 11:26 AM Hi Trin! We’re so excite…" at bounding box center [566, 187] width 548 height 232
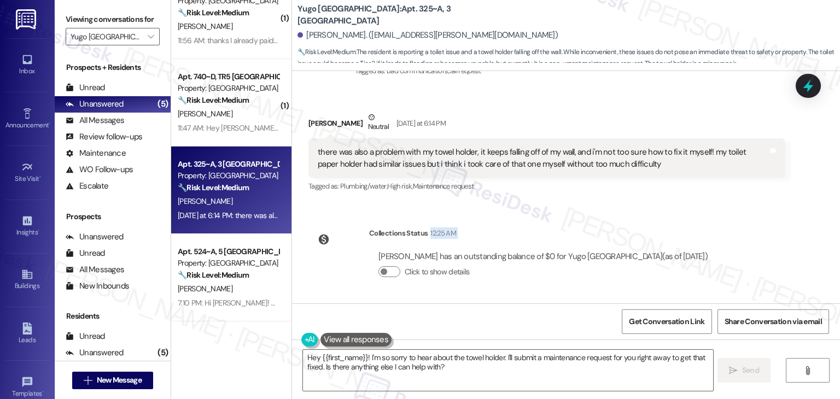
click at [731, 235] on div "Sent via SMS Sarah (ResiDesk) Jul 22, 2025 at 11:26 AM Hi Trin! We’re so excite…" at bounding box center [566, 187] width 548 height 232
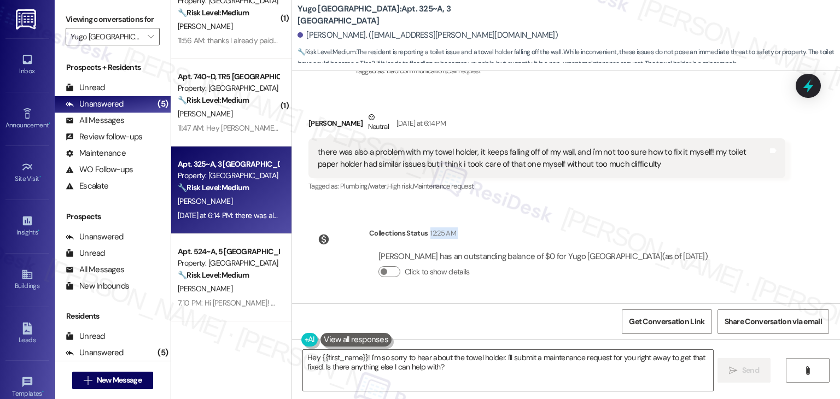
click at [731, 235] on div "Sent via SMS Sarah (ResiDesk) Jul 22, 2025 at 11:26 AM Hi Trin! We’re so excite…" at bounding box center [566, 187] width 548 height 232
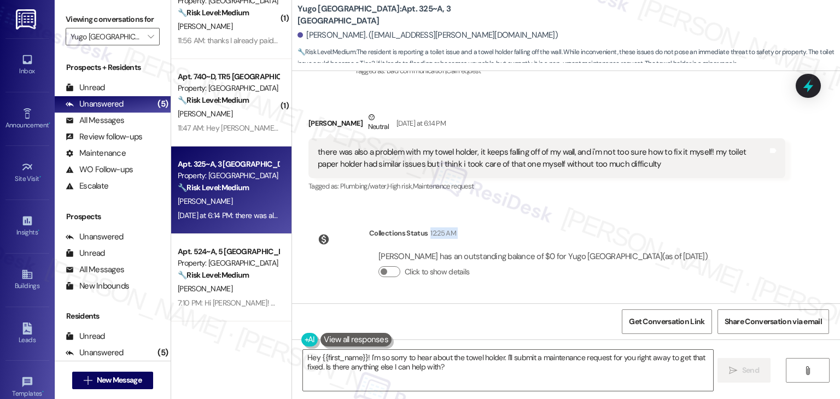
click at [731, 236] on div "Sent via SMS Sarah (ResiDesk) Jul 22, 2025 at 11:26 AM Hi Trin! We’re so excite…" at bounding box center [566, 187] width 548 height 232
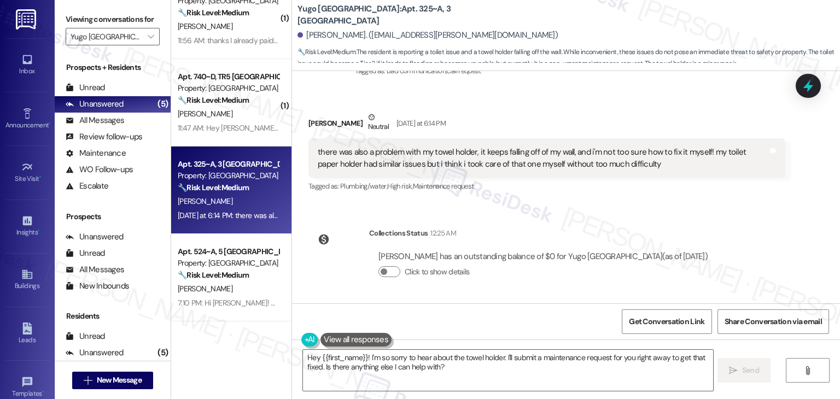
click at [731, 236] on div "Sent via SMS Sarah (ResiDesk) Jul 22, 2025 at 11:26 AM Hi Trin! We’re so excite…" at bounding box center [566, 187] width 548 height 232
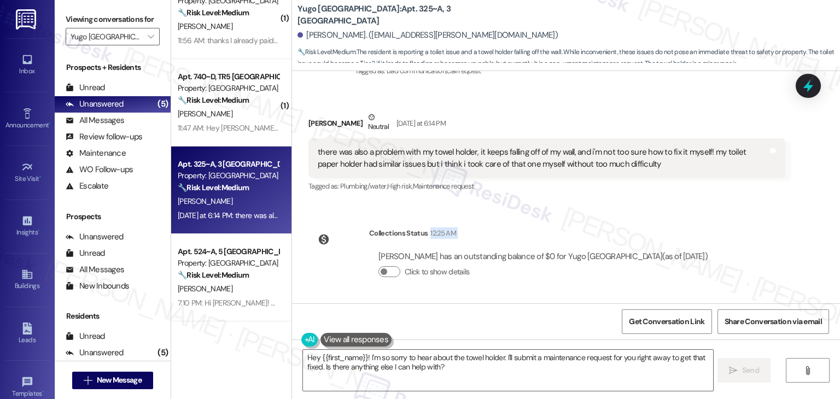
click at [731, 236] on div "Sent via SMS Sarah (ResiDesk) Jul 22, 2025 at 11:26 AM Hi Trin! We’re so excite…" at bounding box center [566, 187] width 548 height 232
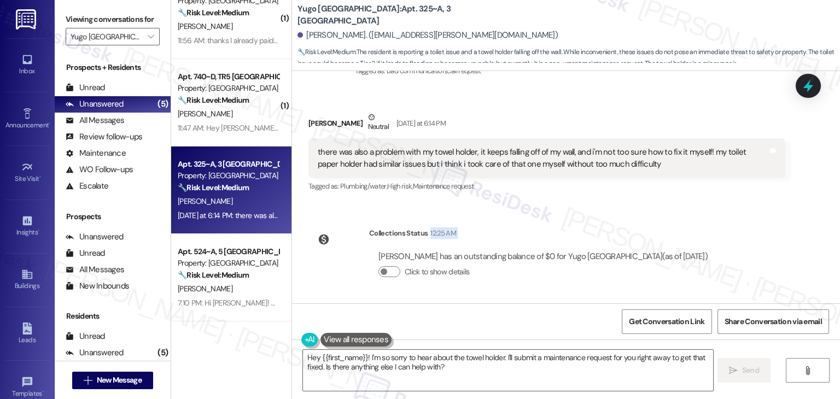
click at [731, 236] on div "Sent via SMS Sarah (ResiDesk) Jul 22, 2025 at 11:26 AM Hi Trin! We’re so excite…" at bounding box center [566, 187] width 548 height 232
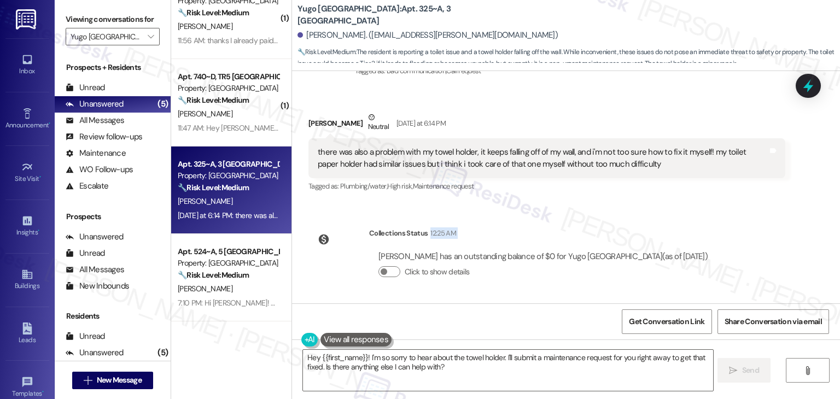
click at [731, 236] on div "Sent via SMS Sarah (ResiDesk) Jul 22, 2025 at 11:26 AM Hi Trin! We’re so excite…" at bounding box center [566, 187] width 548 height 232
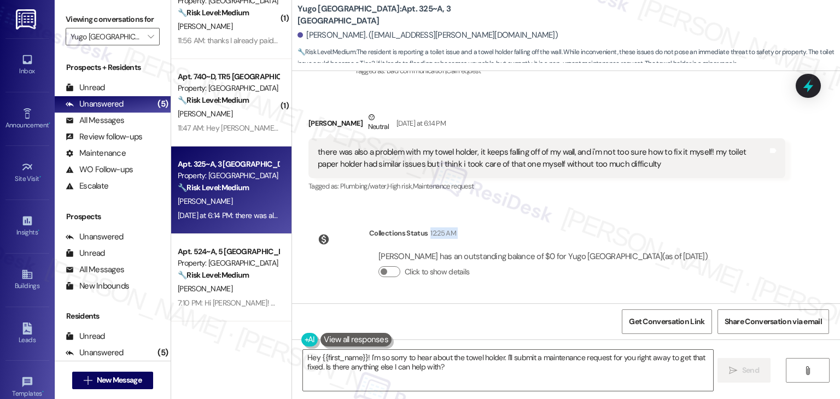
click at [731, 236] on div "Sent via SMS Sarah (ResiDesk) Jul 22, 2025 at 11:26 AM Hi Trin! We’re so excite…" at bounding box center [566, 187] width 548 height 232
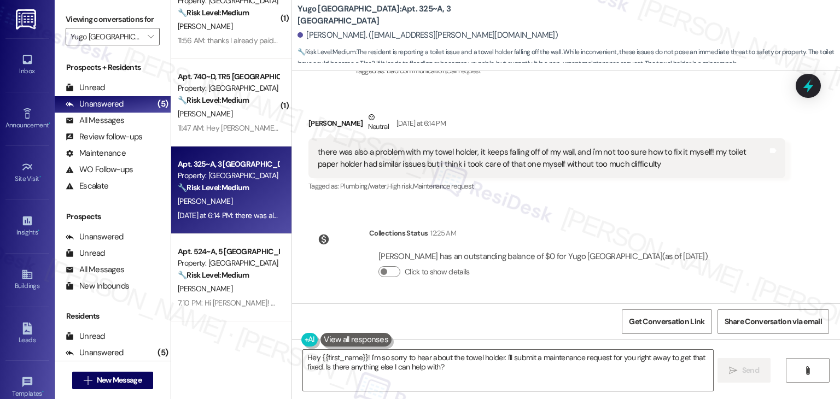
click at [731, 236] on div "Sent via SMS Sarah (ResiDesk) Jul 22, 2025 at 11:26 AM Hi Trin! We’re so excite…" at bounding box center [566, 187] width 548 height 232
click at [722, 215] on div "Sent via SMS Sarah (ResiDesk) Jul 22, 2025 at 11:26 AM Hi Trin! We’re so excite…" at bounding box center [566, 187] width 548 height 232
click at [722, 228] on div "Sent via SMS Sarah (ResiDesk) Jul 22, 2025 at 11:26 AM Hi Trin! We’re so excite…" at bounding box center [566, 187] width 548 height 232
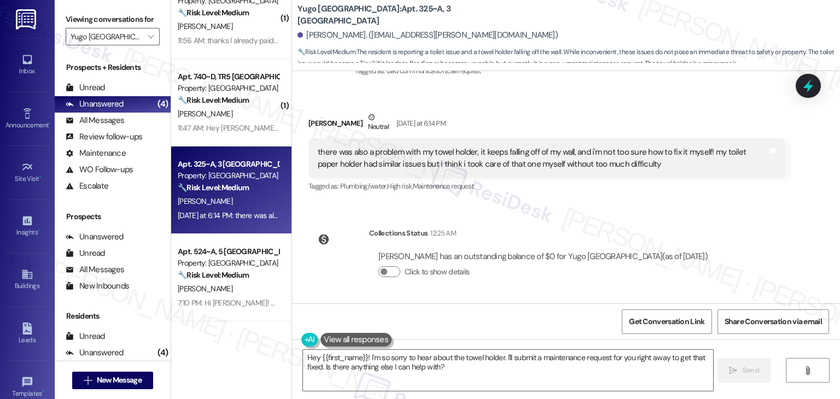
click at [722, 228] on div "Sent via SMS Sarah (ResiDesk) Jul 22, 2025 at 11:26 AM Hi Trin! We’re so excite…" at bounding box center [566, 187] width 548 height 232
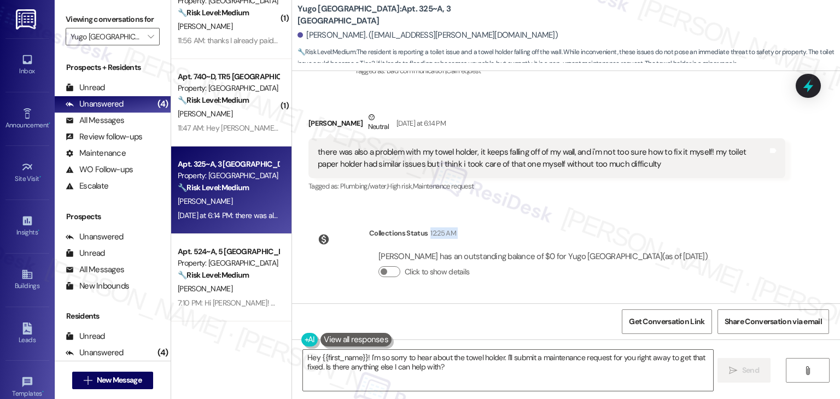
click at [722, 228] on div "Sent via SMS Sarah (ResiDesk) Jul 22, 2025 at 11:26 AM Hi Trin! We’re so excite…" at bounding box center [566, 187] width 548 height 232
click at [714, 213] on div "Sent via SMS Sarah (ResiDesk) Jul 22, 2025 at 11:26 AM Hi Trin! We’re so excite…" at bounding box center [566, 187] width 548 height 232
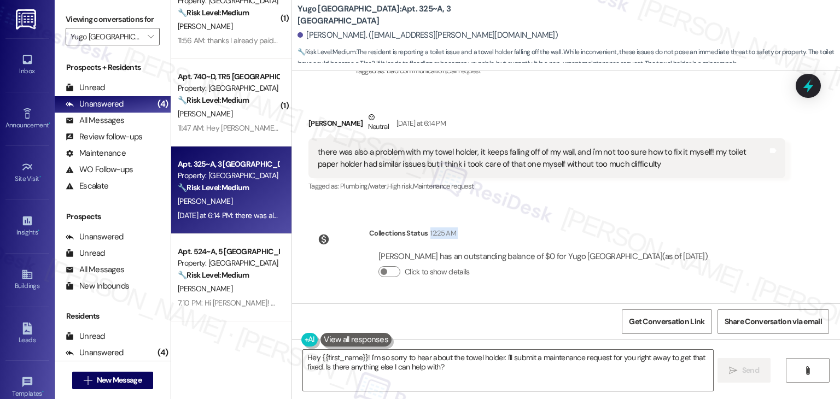
click at [714, 213] on div "Sent via SMS Sarah (ResiDesk) Jul 22, 2025 at 11:26 AM Hi Trin! We’re so excite…" at bounding box center [566, 187] width 548 height 232
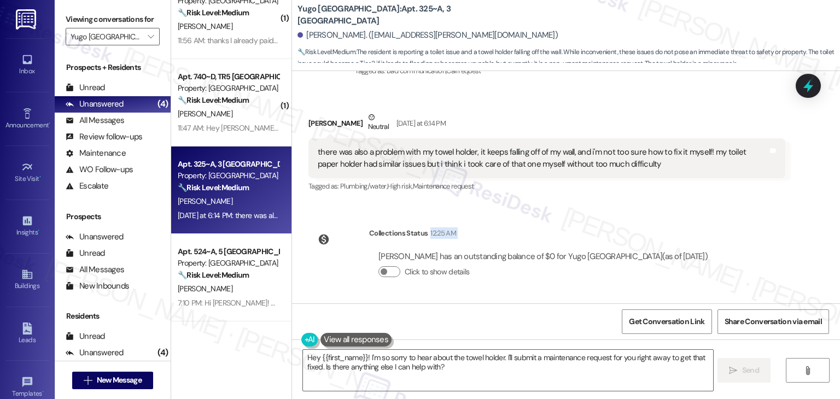
click at [714, 213] on div "Sent via SMS Sarah (ResiDesk) Jul 22, 2025 at 11:26 AM Hi Trin! We’re so excite…" at bounding box center [566, 187] width 548 height 232
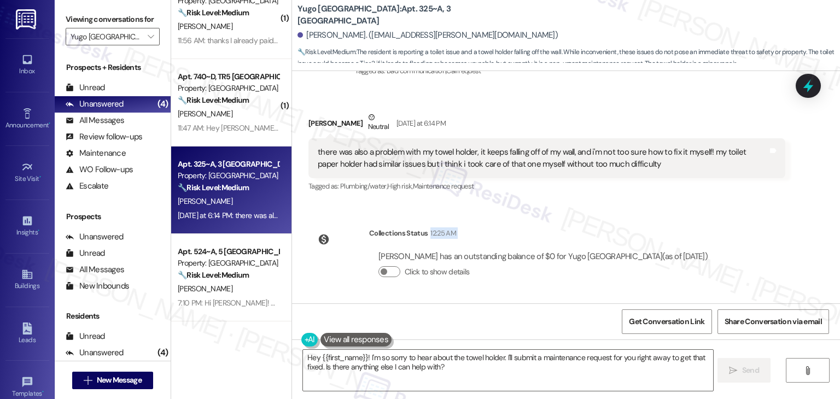
click at [714, 213] on div "Sent via SMS Sarah (ResiDesk) Jul 22, 2025 at 11:26 AM Hi Trin! We’re so excite…" at bounding box center [566, 187] width 548 height 232
click at [713, 217] on div "Sent via SMS Sarah (ResiDesk) Jul 22, 2025 at 11:26 AM Hi Trin! We’re so excite…" at bounding box center [566, 187] width 548 height 232
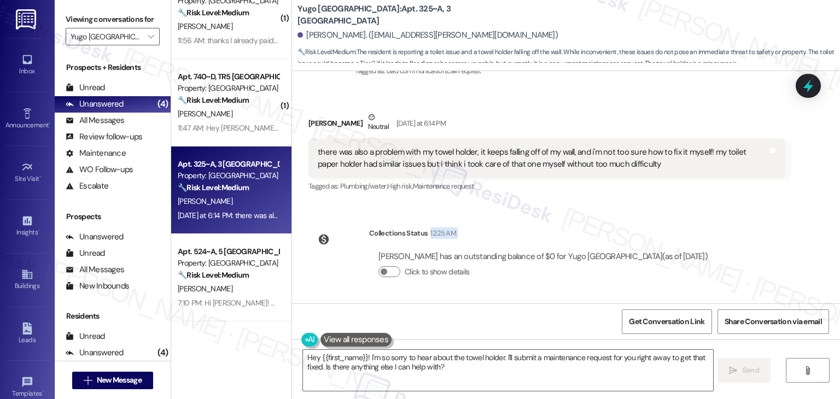
click at [713, 217] on div "Sent via SMS Sarah (ResiDesk) Jul 22, 2025 at 11:26 AM Hi Trin! We’re so excite…" at bounding box center [566, 187] width 548 height 232
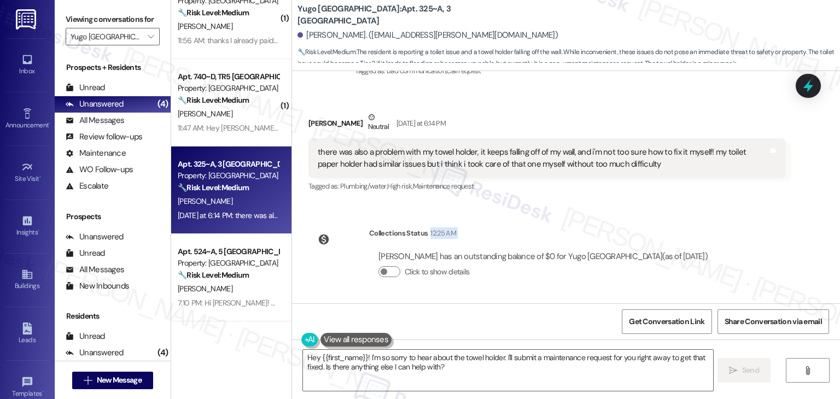
click at [713, 217] on div "Sent via SMS Sarah (ResiDesk) Jul 22, 2025 at 11:26 AM Hi Trin! We’re so excite…" at bounding box center [566, 187] width 548 height 232
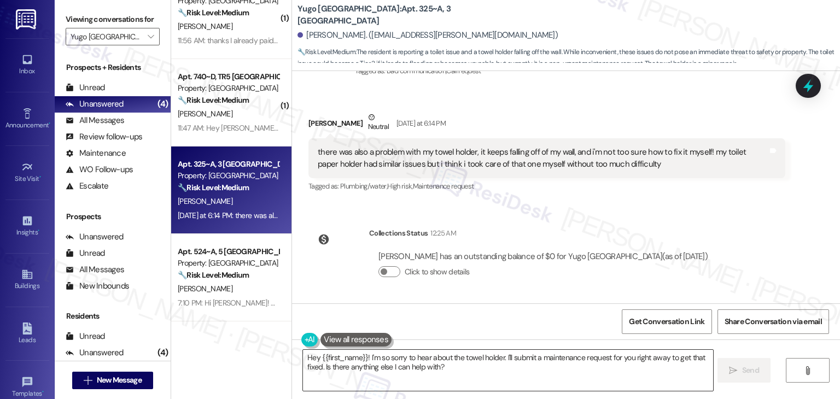
click at [487, 364] on textarea "Hey {{first_name}}! I'm so sorry to hear about the towel holder. I'll submit a …" at bounding box center [508, 370] width 410 height 41
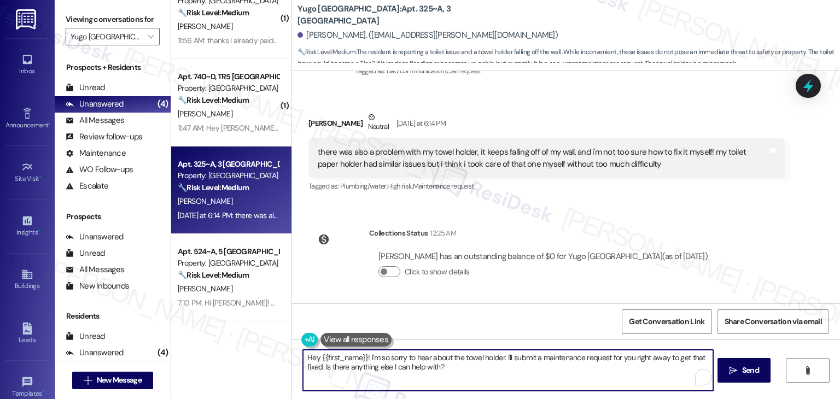
click at [487, 364] on textarea "Hey {{first_name}}! I'm so sorry to hear about the towel holder. I'll submit a …" at bounding box center [508, 370] width 410 height 41
paste textarea "i Trin! Thanks for sharing those details. I’ll note that your toilet has troubl…"
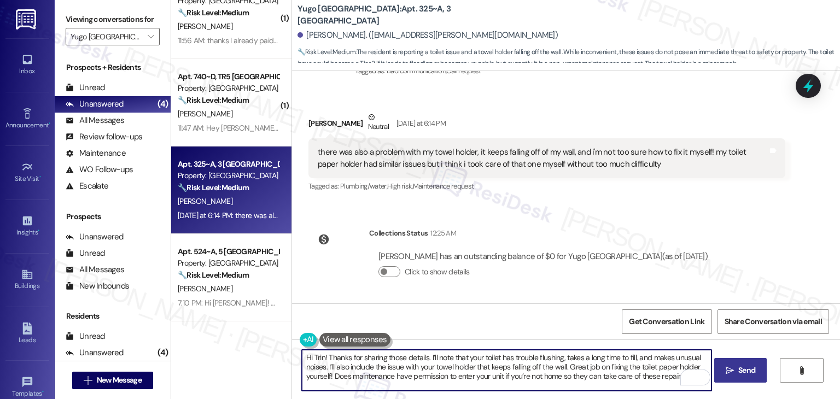
type textarea "Hi Trin! Thanks for sharing those details. I’ll note that your toilet has troub…"
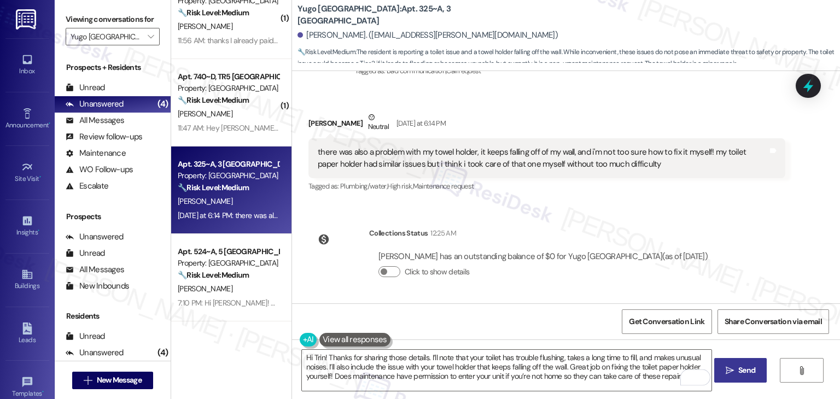
click at [744, 369] on span "Send" at bounding box center [746, 370] width 17 height 11
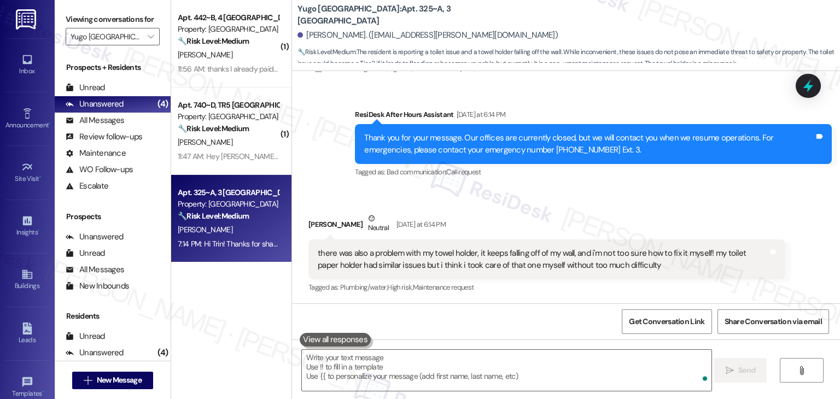
scroll to position [0, 0]
click at [232, 295] on div "( 1 ) Apt. 442~B, 4 Yugo Flagstaff Grove Property: Yugo Flagstaff Grove 🔧 Risk …" at bounding box center [231, 161] width 120 height 322
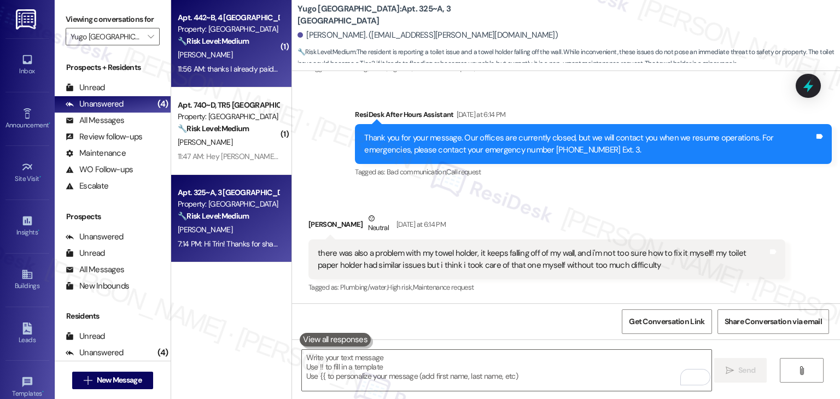
click at [224, 71] on div "11:56 AM: thanks I already paid it 11:56 AM: thanks I already paid it" at bounding box center [228, 69] width 101 height 10
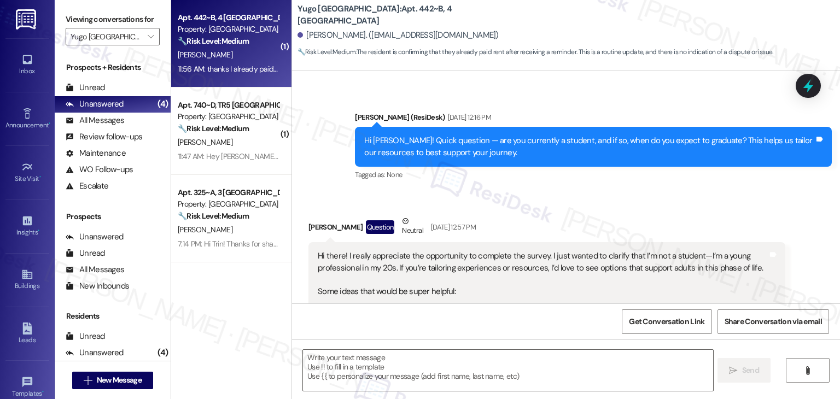
type textarea "Fetching suggested responses. Please feel free to read through the conversation…"
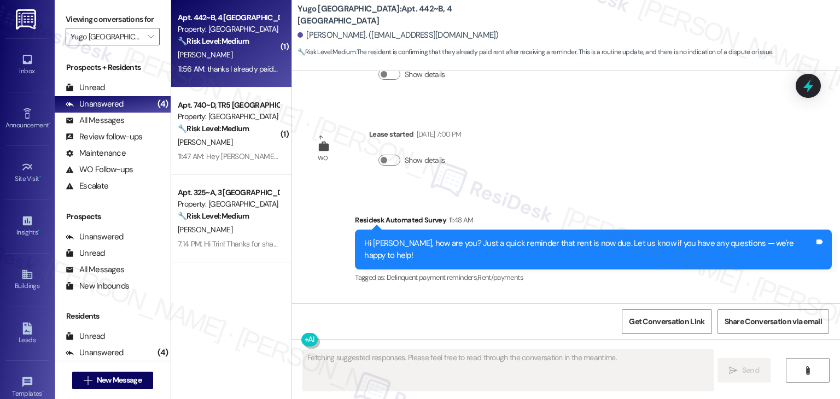
scroll to position [1693, 0]
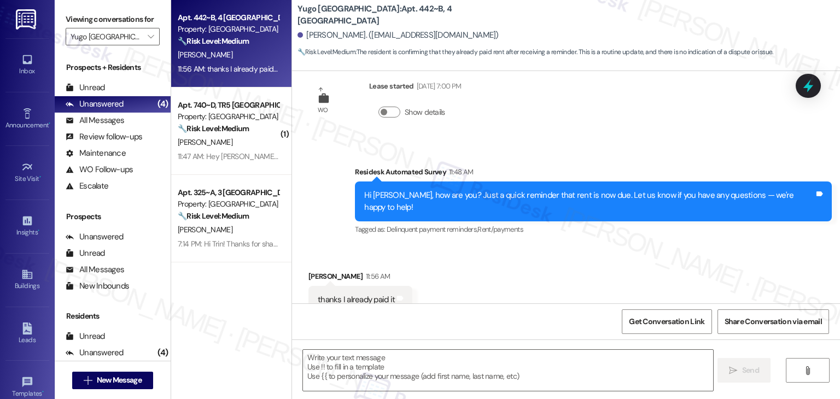
click at [530, 250] on div "Received via SMS Jessica Moreno 11:56 AM thanks I already paid it Tags and note…" at bounding box center [566, 292] width 548 height 92
click at [546, 190] on div "Hi Jessica, how are you? Just a quick reminder that rent is now due. Let us kno…" at bounding box center [589, 202] width 450 height 24
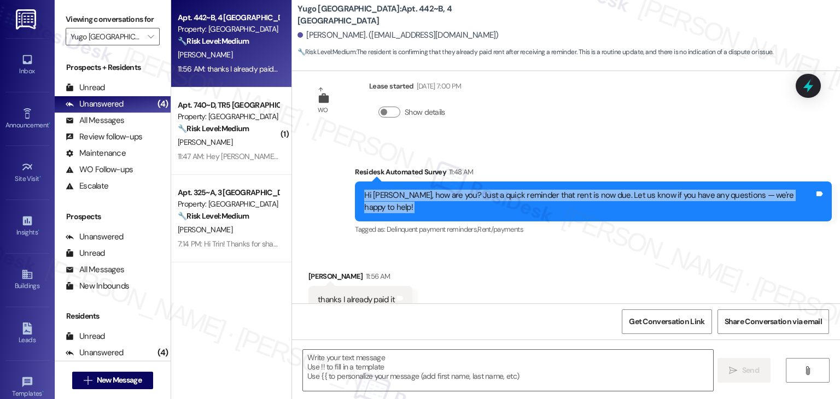
click at [546, 190] on div "Hi Jessica, how are you? Just a quick reminder that rent is now due. Let us kno…" at bounding box center [589, 202] width 450 height 24
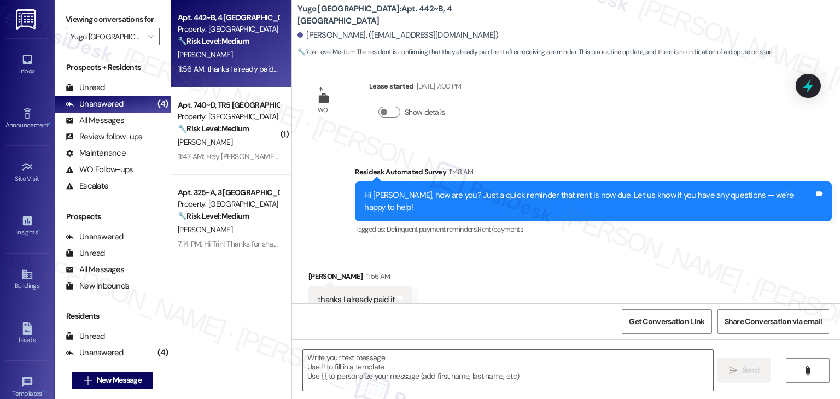
click at [345, 286] on div "thanks I already paid it Tags and notes" at bounding box center [360, 300] width 104 height 28
click at [717, 246] on div "Received via SMS Jessica Moreno 11:56 AM thanks I already paid it Tags and note…" at bounding box center [566, 292] width 548 height 92
click at [586, 246] on div "Received via SMS Jessica Moreno 11:56 AM thanks I already paid it Tags and note…" at bounding box center [566, 292] width 548 height 92
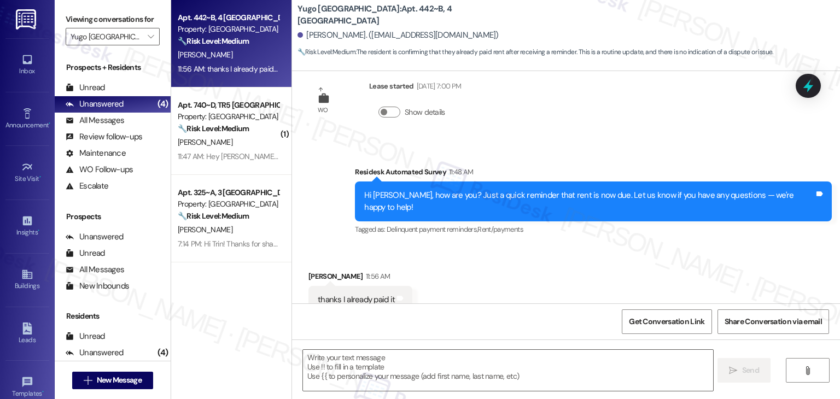
click at [677, 258] on div "Received via SMS Jessica Moreno 11:56 AM thanks I already paid it Tags and note…" at bounding box center [566, 292] width 548 height 92
click at [666, 246] on div "Received via SMS Jessica Moreno 11:56 AM thanks I already paid it Tags and note…" at bounding box center [566, 292] width 548 height 92
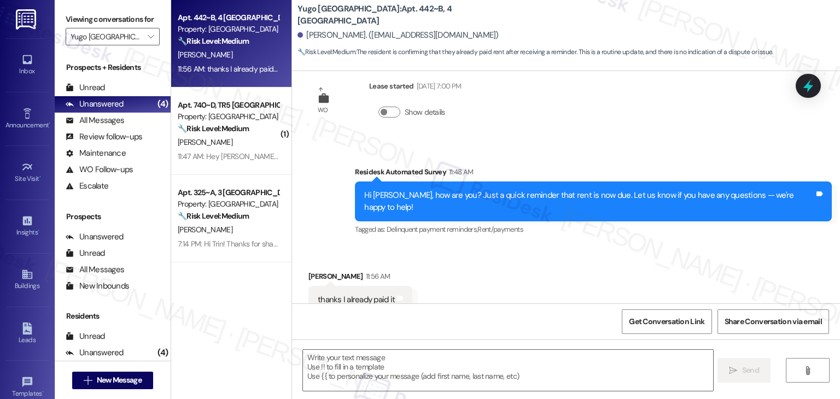
click at [666, 246] on div "Received via SMS Jessica Moreno 11:56 AM thanks I already paid it Tags and note…" at bounding box center [566, 292] width 548 height 92
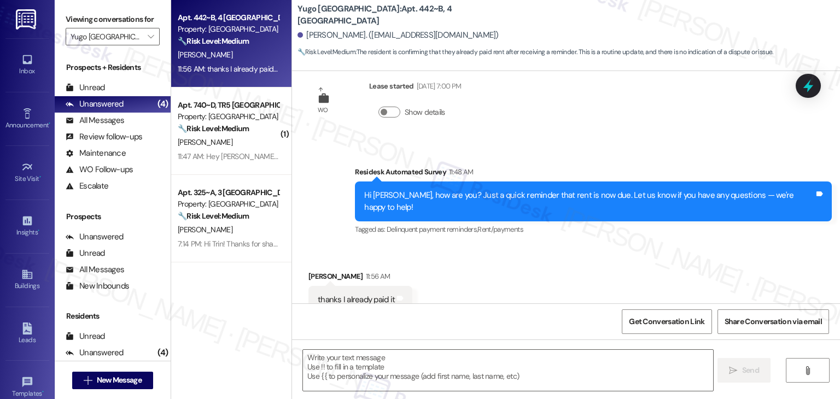
click at [666, 246] on div "Received via SMS Jessica Moreno 11:56 AM thanks I already paid it Tags and note…" at bounding box center [566, 292] width 548 height 92
click at [677, 246] on div "Received via SMS Jessica Moreno 11:56 AM thanks I already paid it Tags and note…" at bounding box center [566, 292] width 548 height 92
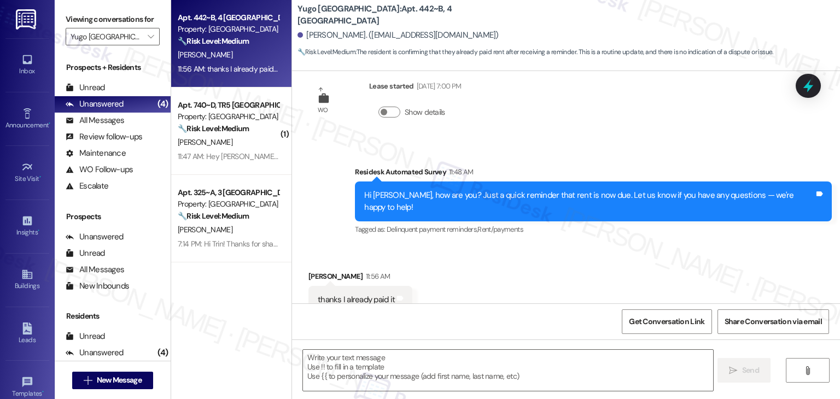
click at [677, 246] on div "Received via SMS Jessica Moreno 11:56 AM thanks I already paid it Tags and note…" at bounding box center [566, 292] width 548 height 92
click at [469, 372] on textarea at bounding box center [508, 370] width 410 height 41
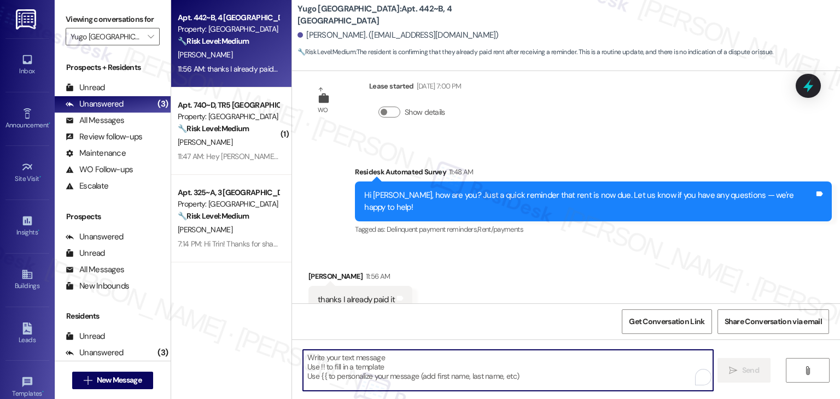
paste textarea "Hi Jessica! Thanks for letting me know. Glad to hear your payment’s already tak…"
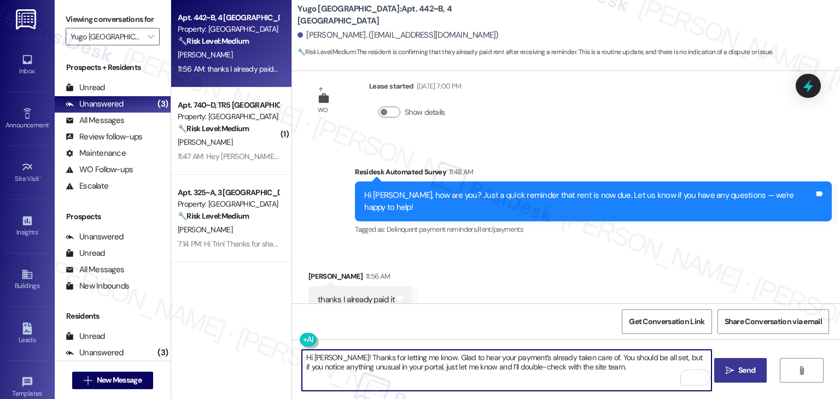
type textarea "Hi Jessica! Thanks for letting me know. Glad to hear your payment’s already tak…"
click at [756, 371] on span "Send" at bounding box center [746, 370] width 21 height 11
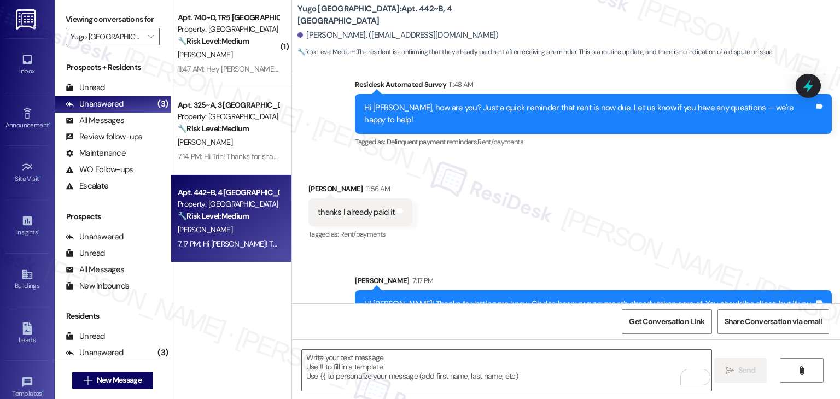
scroll to position [1781, 0]
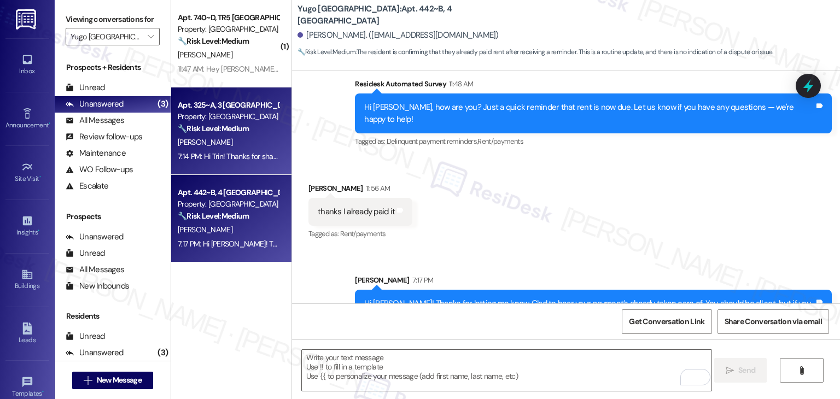
click at [191, 156] on div "7:14 PM: Hi Trin! Thanks for sharing those details. I’ll note that your toilet …" at bounding box center [778, 156] width 1200 height 10
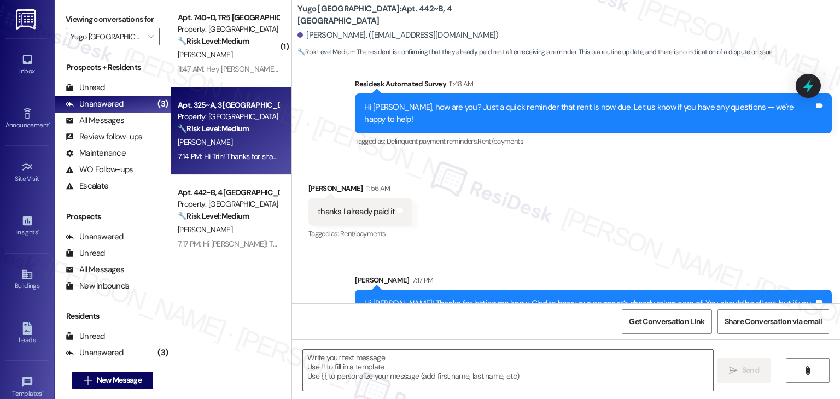
type textarea "Fetching suggested responses. Please feel free to read through the conversation…"
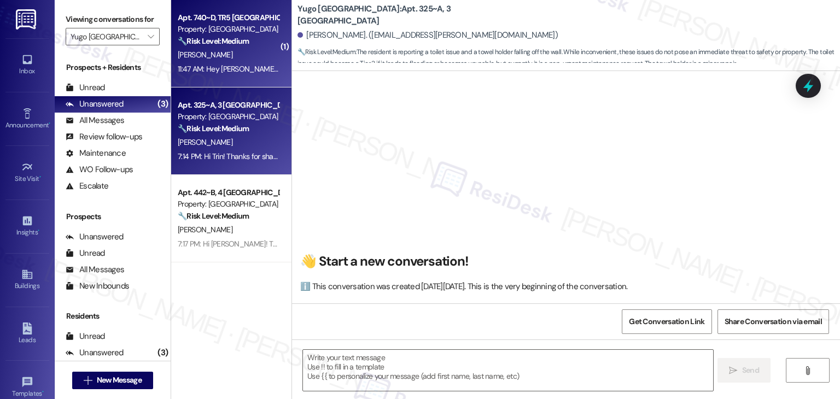
click at [219, 53] on div "[PERSON_NAME]" at bounding box center [228, 55] width 103 height 14
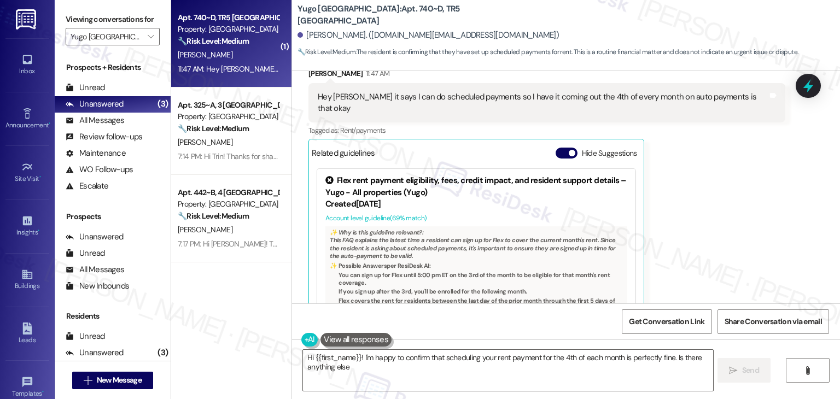
scroll to position [732, 0]
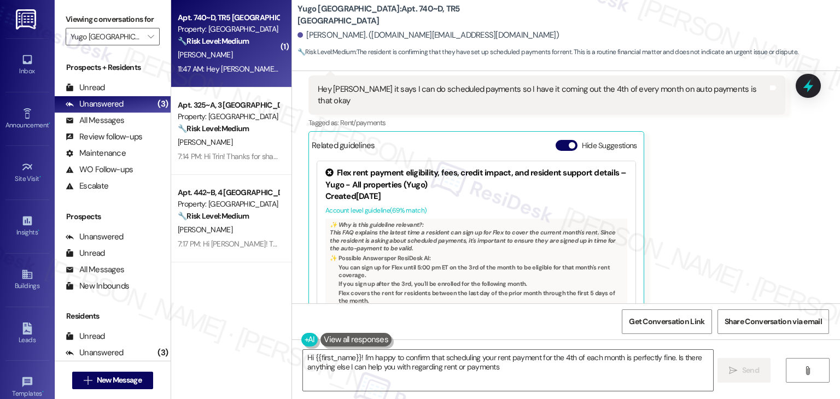
type textarea "Hi {{first_name}}! I'm happy to confirm that scheduling your rent payment for t…"
click at [559, 140] on button "Hide Suggestions" at bounding box center [567, 145] width 22 height 11
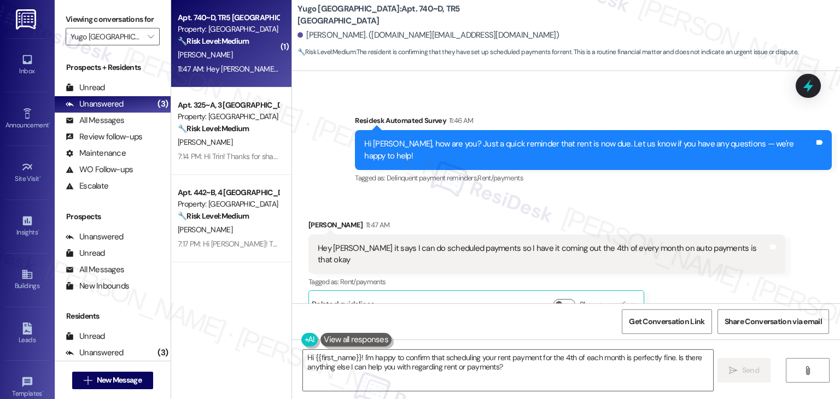
click at [660, 195] on div "Received via SMS [PERSON_NAME] 11:47 AM Hey [PERSON_NAME] it says I can do sche…" at bounding box center [566, 261] width 548 height 132
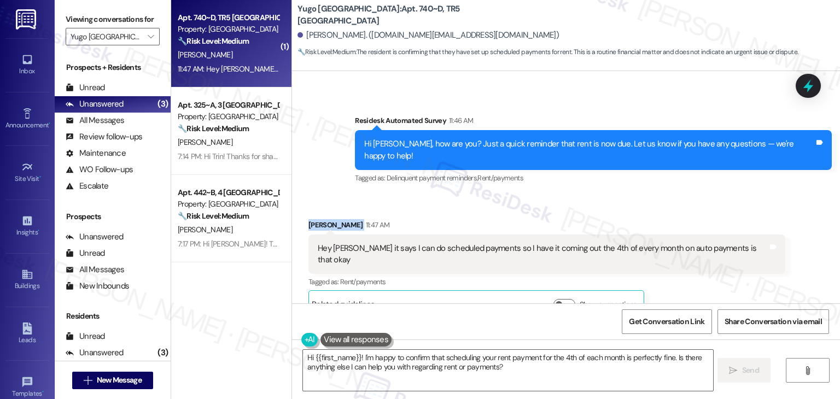
click at [660, 195] on div "Received via SMS [PERSON_NAME] 11:47 AM Hey [PERSON_NAME] it says I can do sche…" at bounding box center [566, 261] width 548 height 132
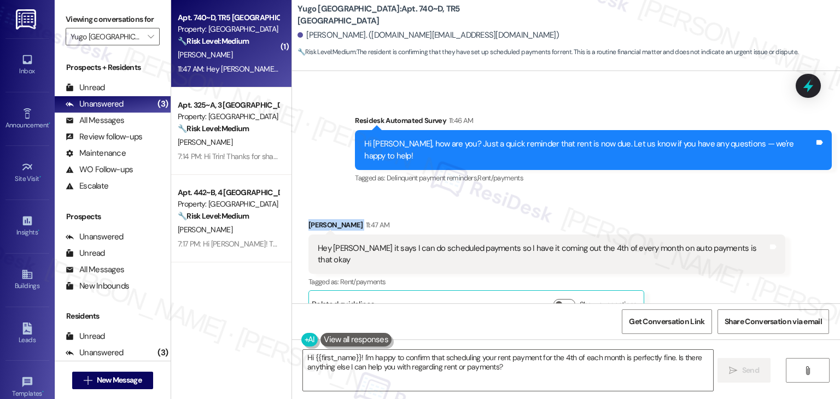
click at [660, 195] on div "Received via SMS [PERSON_NAME] 11:47 AM Hey [PERSON_NAME] it says I can do sche…" at bounding box center [566, 261] width 548 height 132
click at [619, 145] on div "Hi [PERSON_NAME], how are you? Just a quick reminder that rent is now due. Let …" at bounding box center [589, 150] width 450 height 24
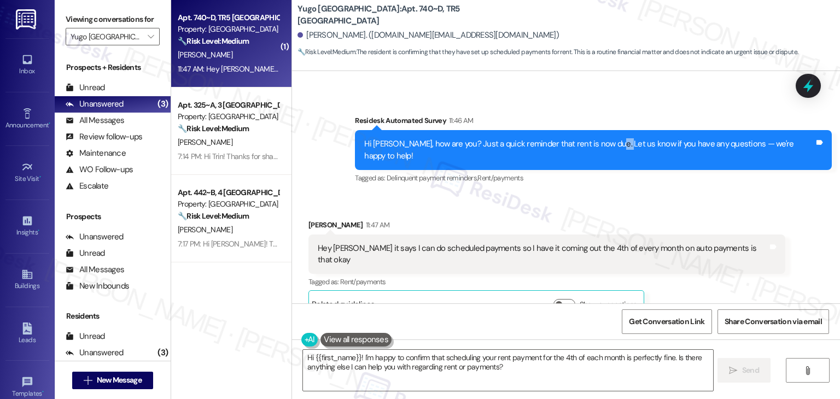
click at [619, 145] on div "Hi [PERSON_NAME], how are you? Just a quick reminder that rent is now due. Let …" at bounding box center [589, 150] width 450 height 24
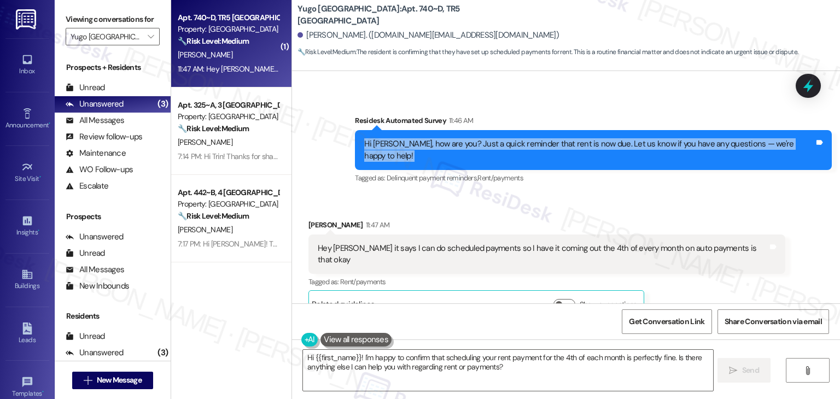
click at [619, 145] on div "Hi [PERSON_NAME], how are you? Just a quick reminder that rent is now due. Let …" at bounding box center [589, 150] width 450 height 24
copy div "Hi [PERSON_NAME], how are you? Just a quick reminder that rent is now due. Let …"
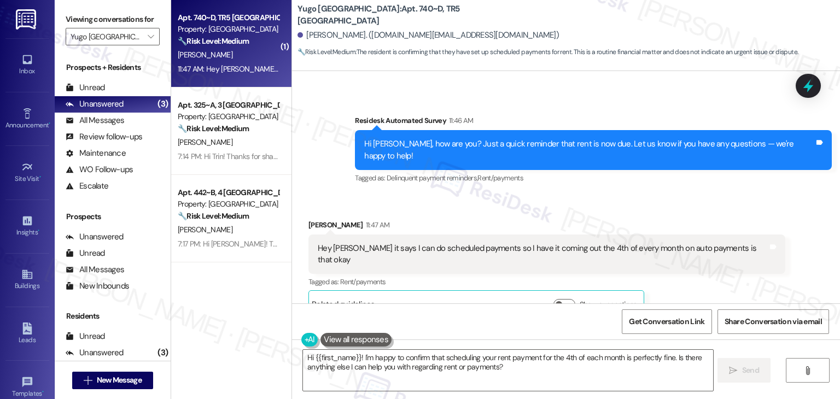
click at [431, 243] on div "Hey [PERSON_NAME] it says I can do scheduled payments so I have it coming out t…" at bounding box center [543, 255] width 450 height 24
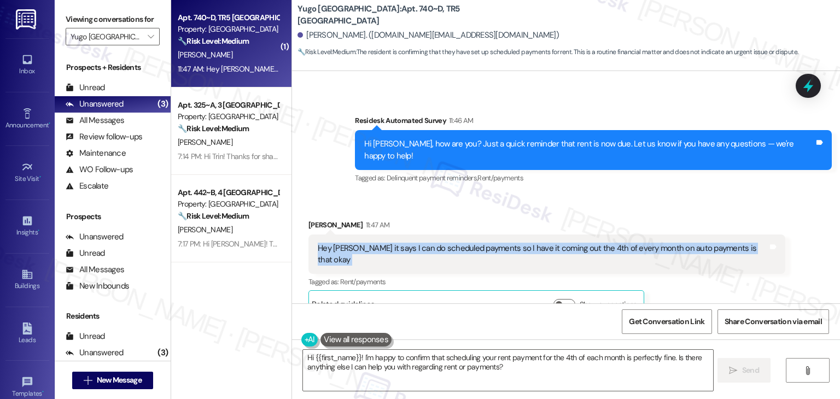
click at [431, 243] on div "Hey [PERSON_NAME] it says I can do scheduled payments so I have it coming out t…" at bounding box center [543, 255] width 450 height 24
copy div "Hey [PERSON_NAME] it says I can do scheduled payments so I have it coming out t…"
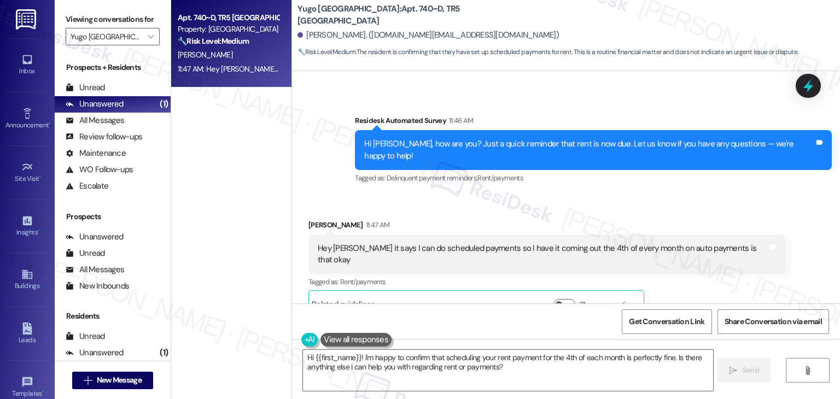
click at [770, 195] on div "Received via SMS [PERSON_NAME] 11:47 AM Hey [PERSON_NAME] it says I can do sche…" at bounding box center [566, 261] width 548 height 132
